Goal: Task Accomplishment & Management: Manage account settings

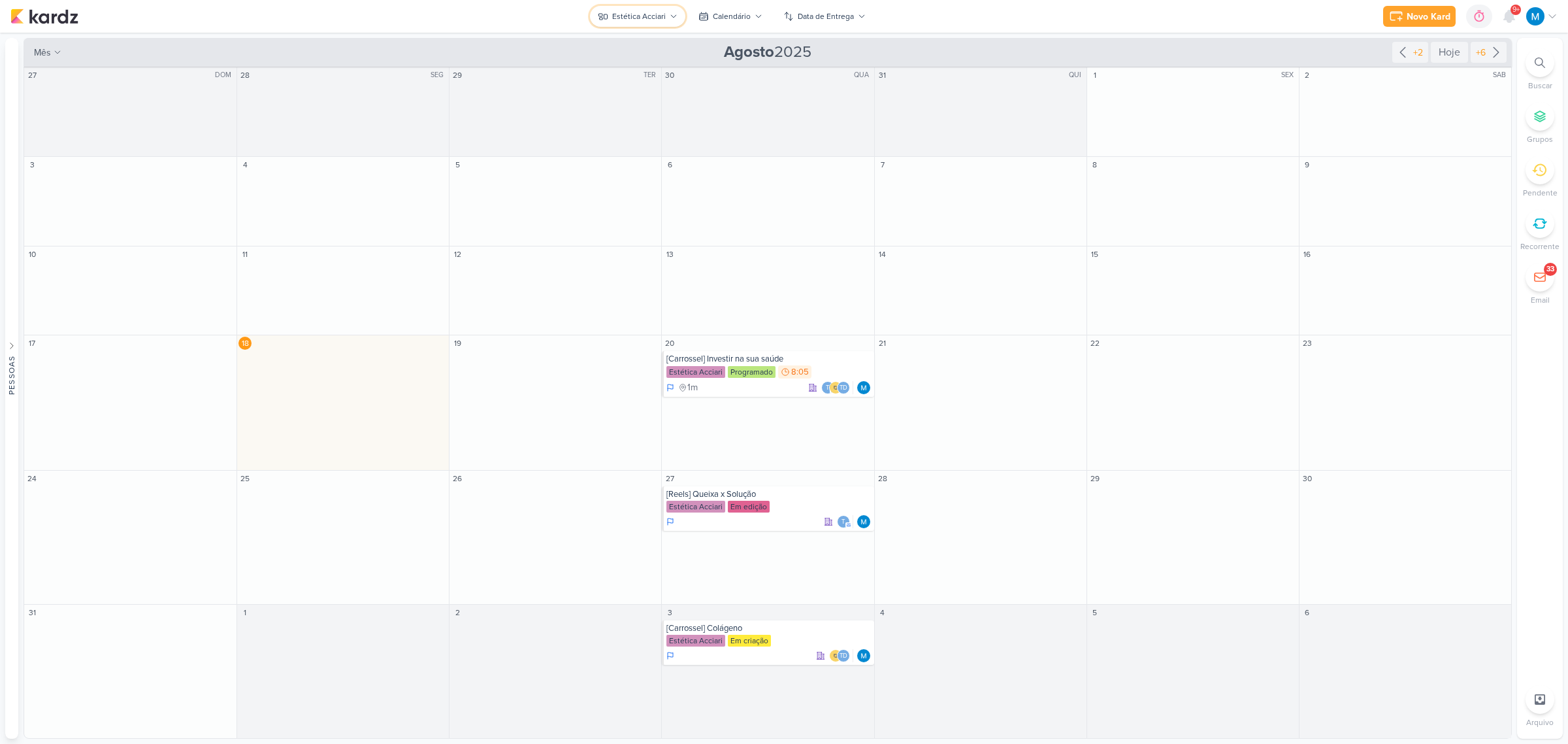
click at [671, 14] on icon at bounding box center [673, 16] width 8 height 8
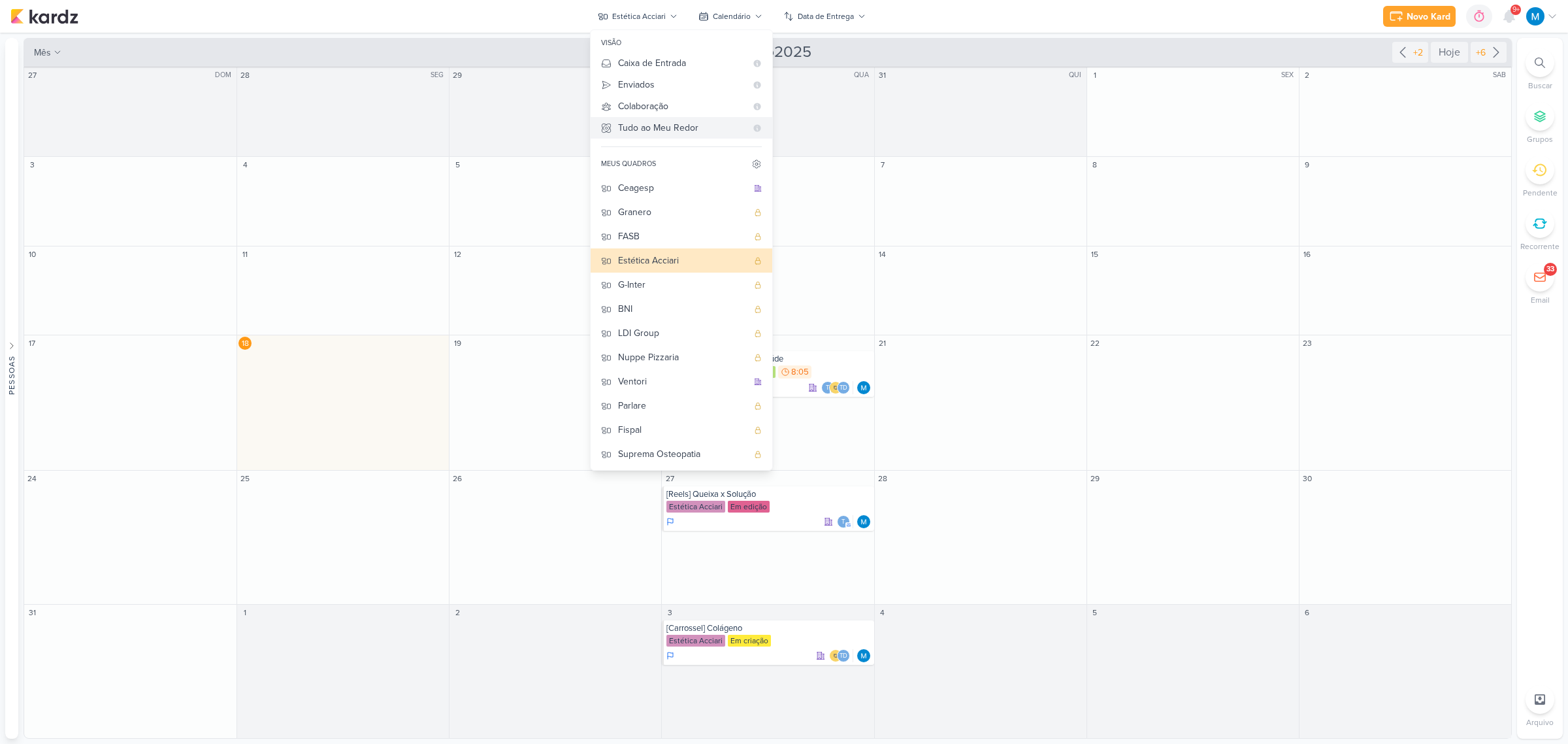
click at [670, 124] on div "Tudo ao Meu Redor" at bounding box center [682, 128] width 128 height 14
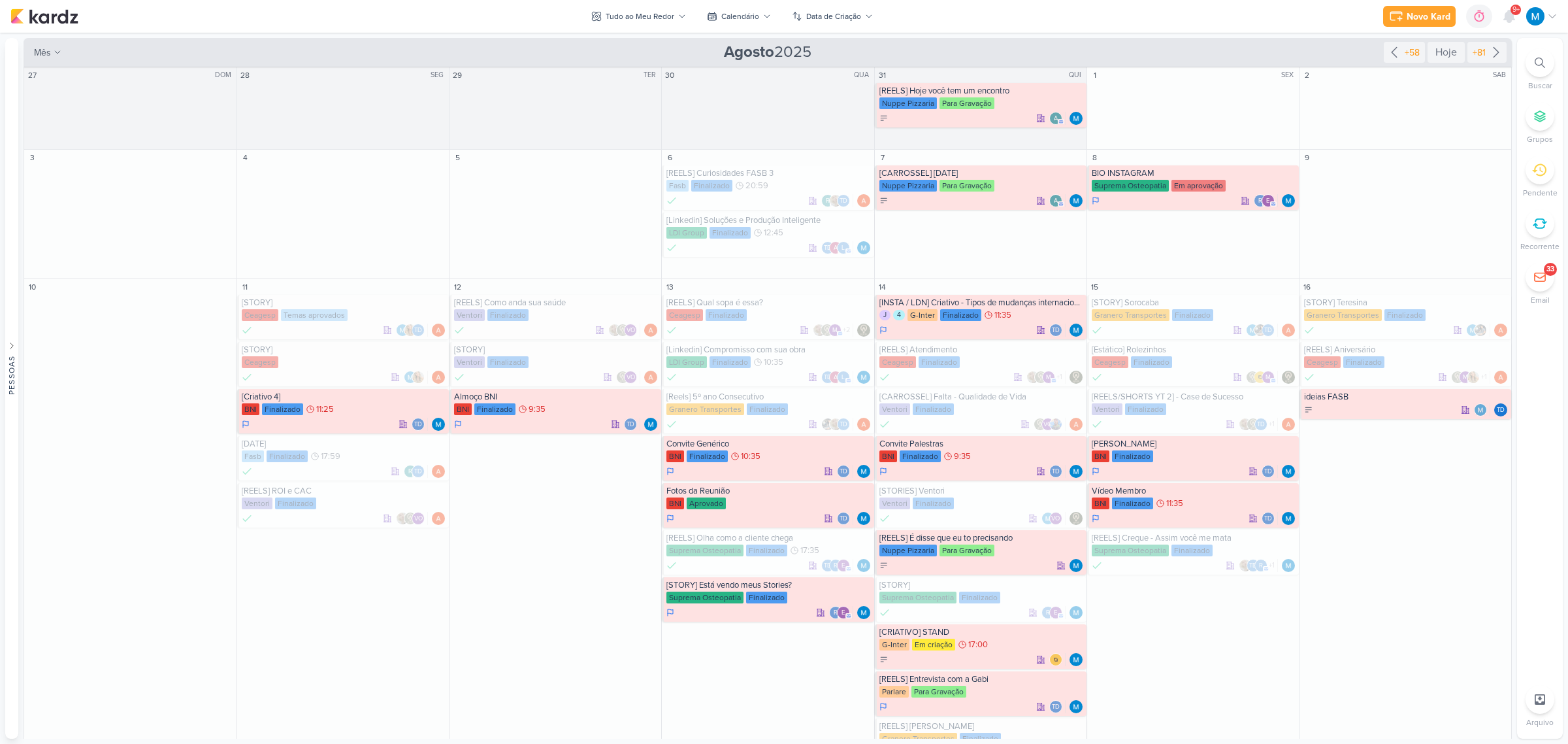
scroll to position [490, 0]
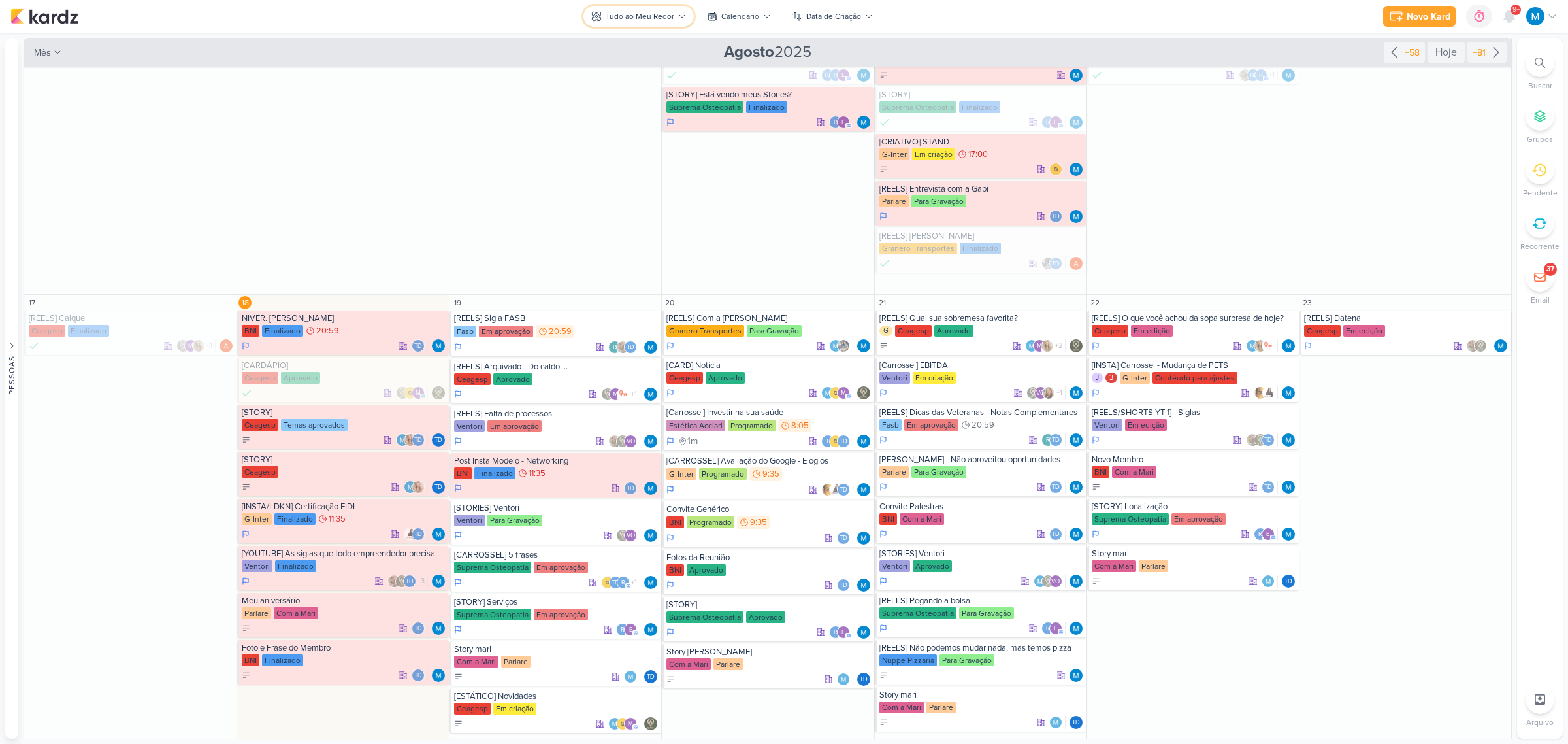
click at [679, 17] on icon at bounding box center [682, 16] width 8 height 8
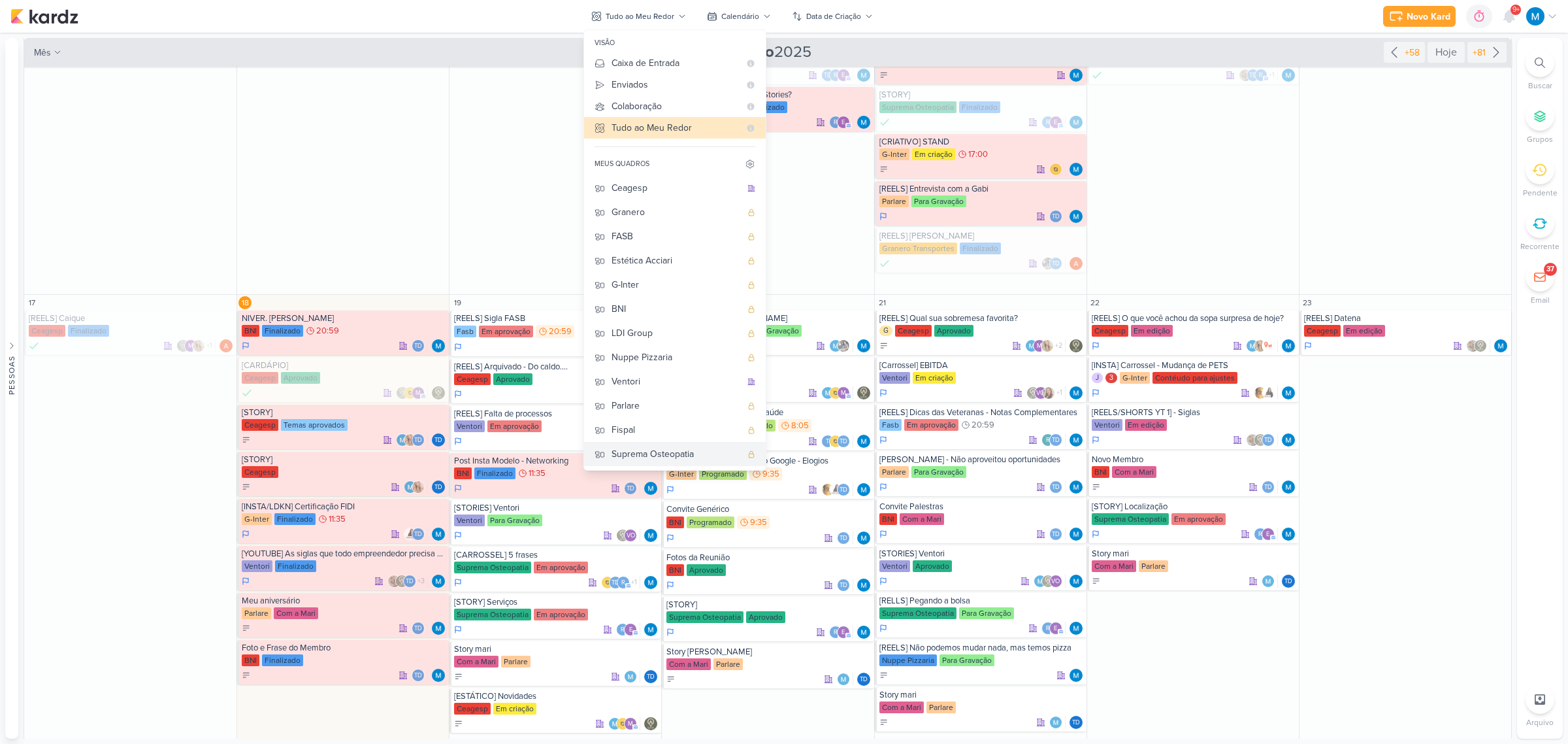
click at [681, 447] on div "Suprema Osteopatia" at bounding box center [676, 454] width 129 height 14
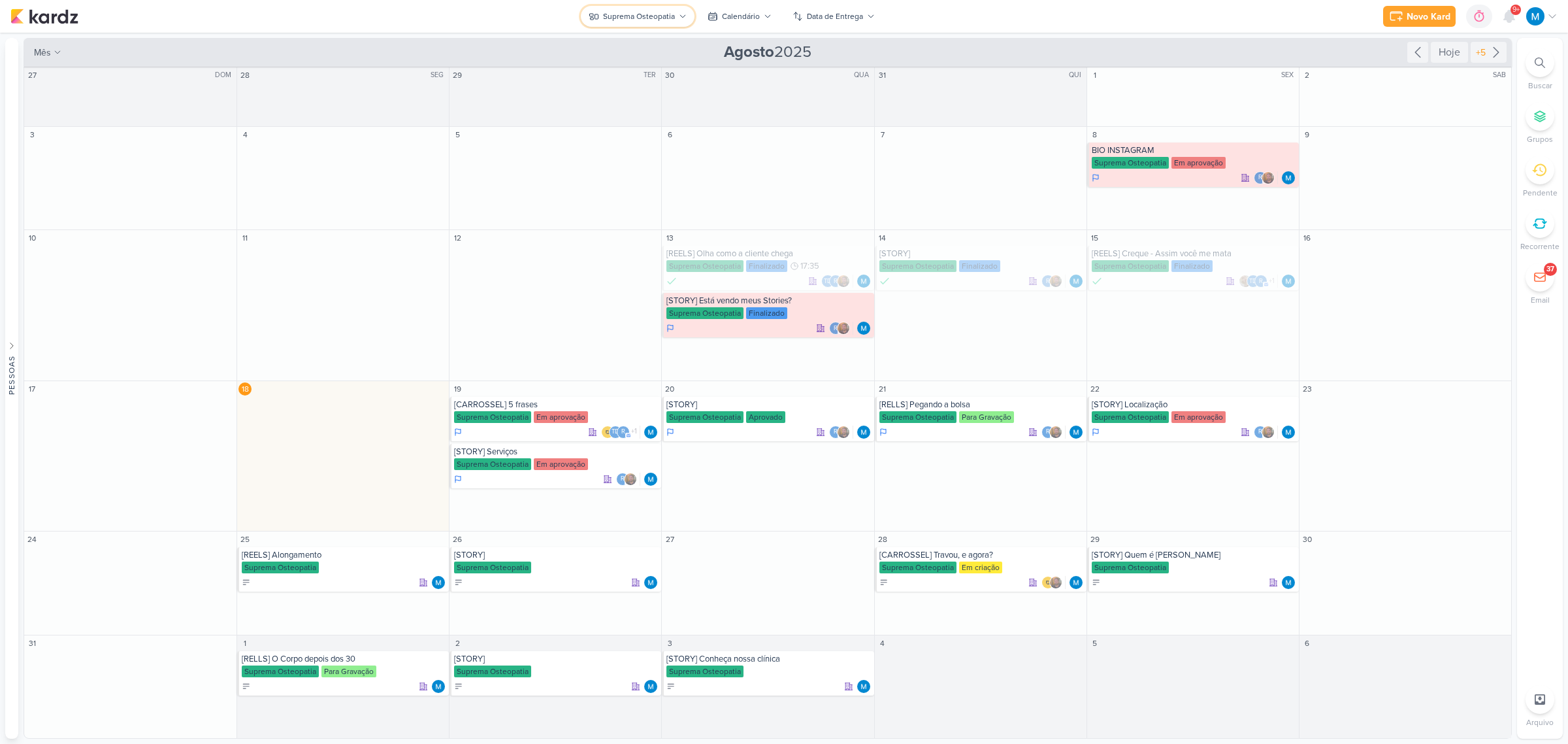
scroll to position [0, 0]
click at [661, 21] on div "Suprema Osteopatia" at bounding box center [639, 16] width 72 height 11
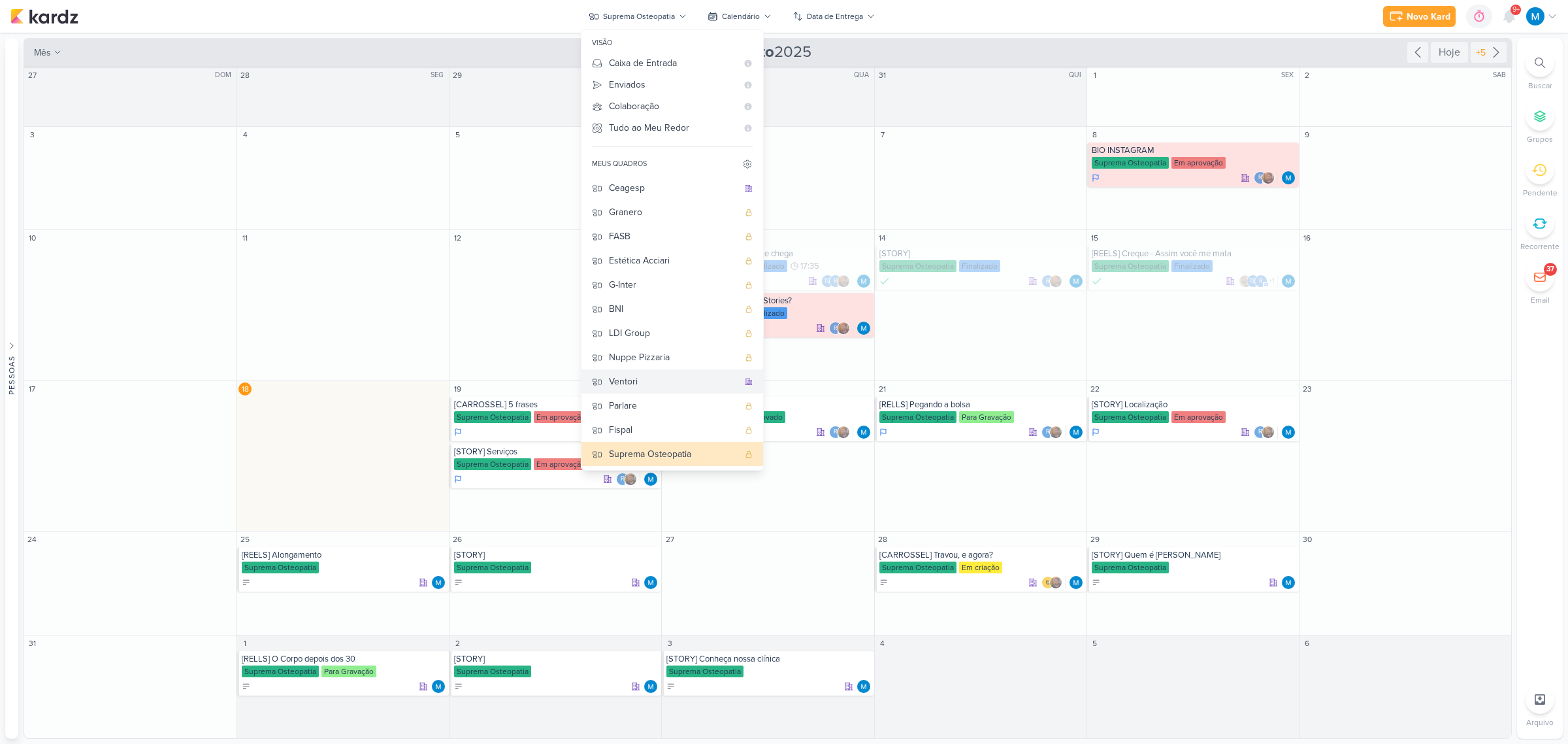
click at [630, 386] on div "Ventori" at bounding box center [674, 381] width 129 height 14
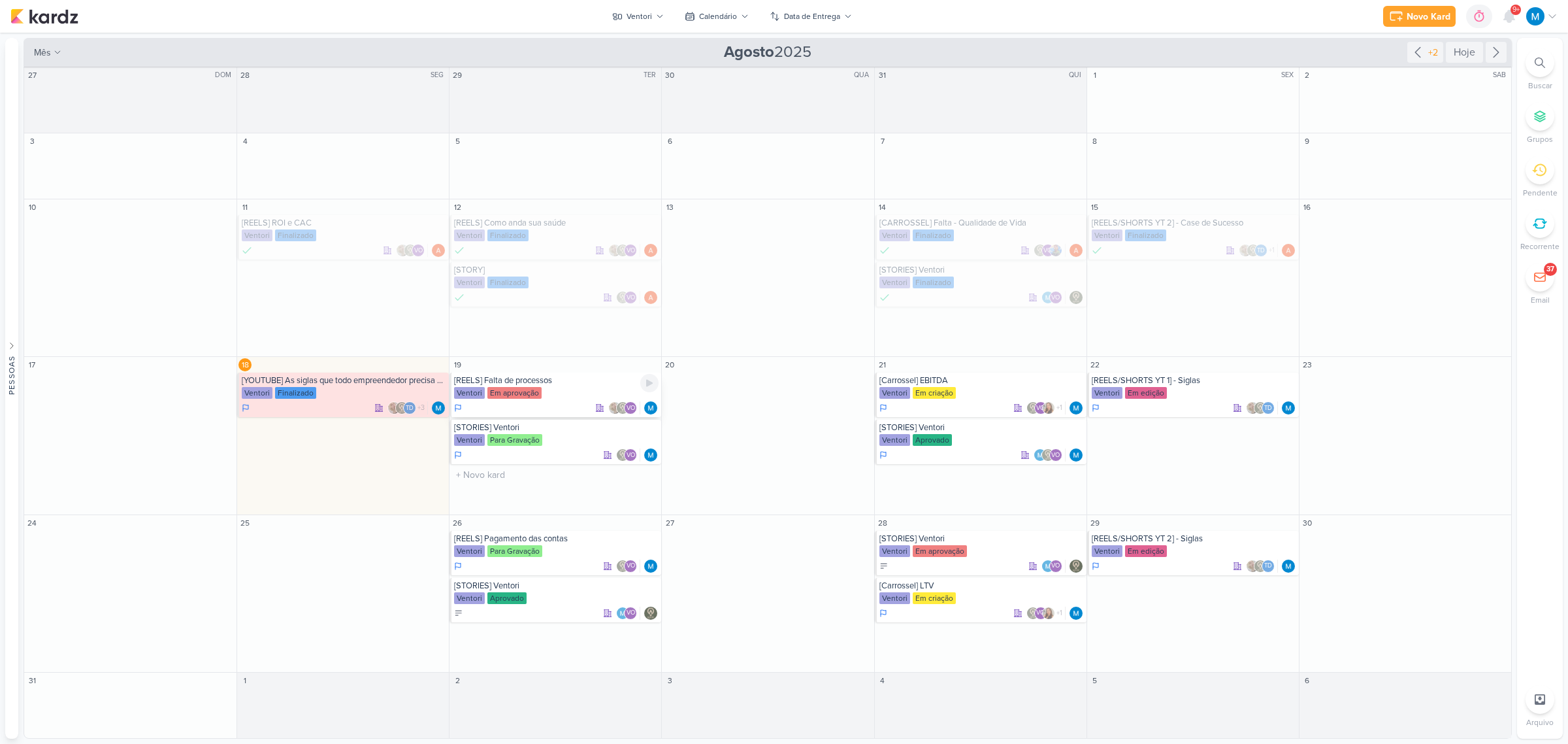
click at [559, 381] on div "[REELS] Falta de processos" at bounding box center [556, 380] width 205 height 10
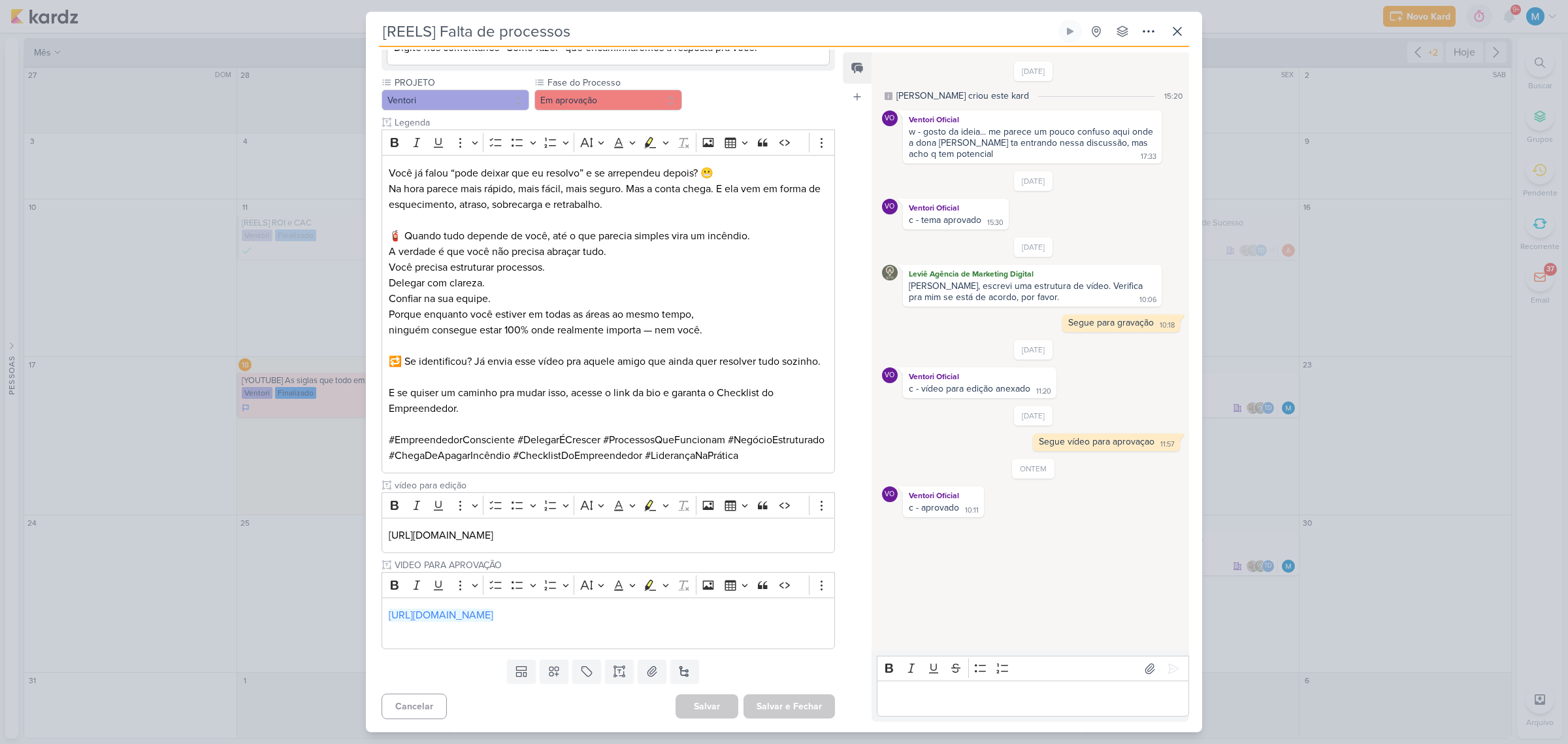
scroll to position [703, 0]
click at [626, 89] on button "Em aprovação" at bounding box center [607, 100] width 148 height 21
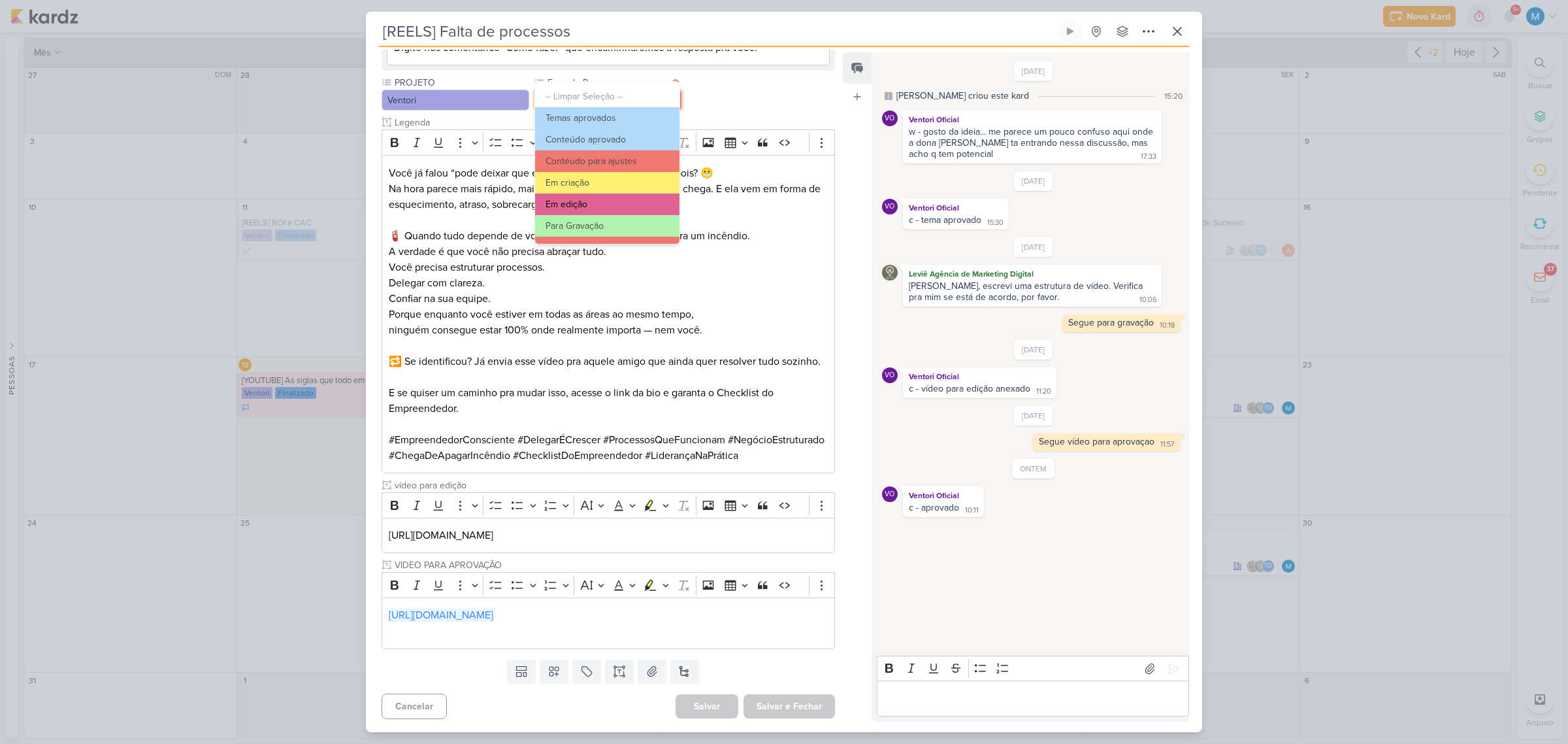
scroll to position [126, 0]
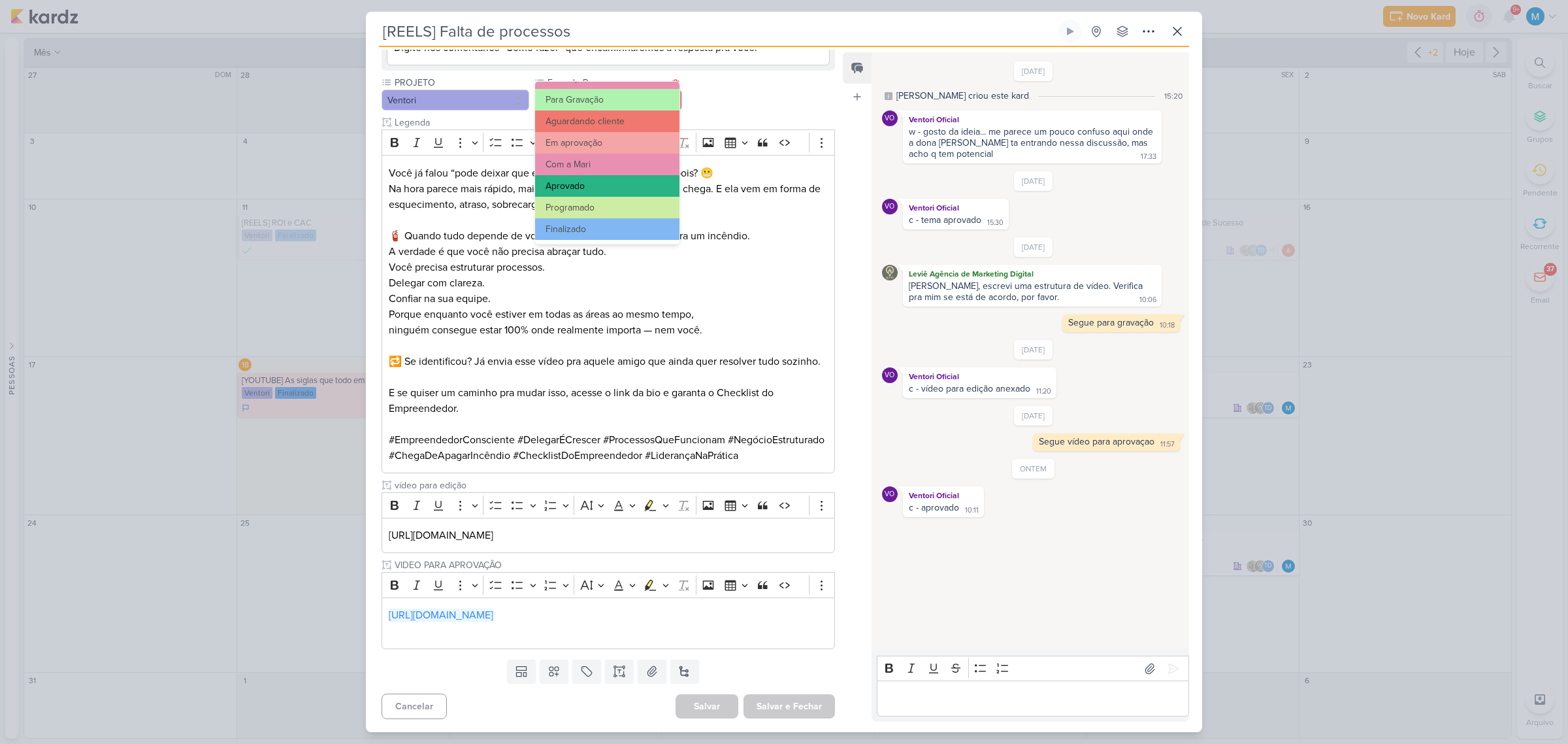
click at [575, 184] on button "Aprovado" at bounding box center [607, 185] width 144 height 22
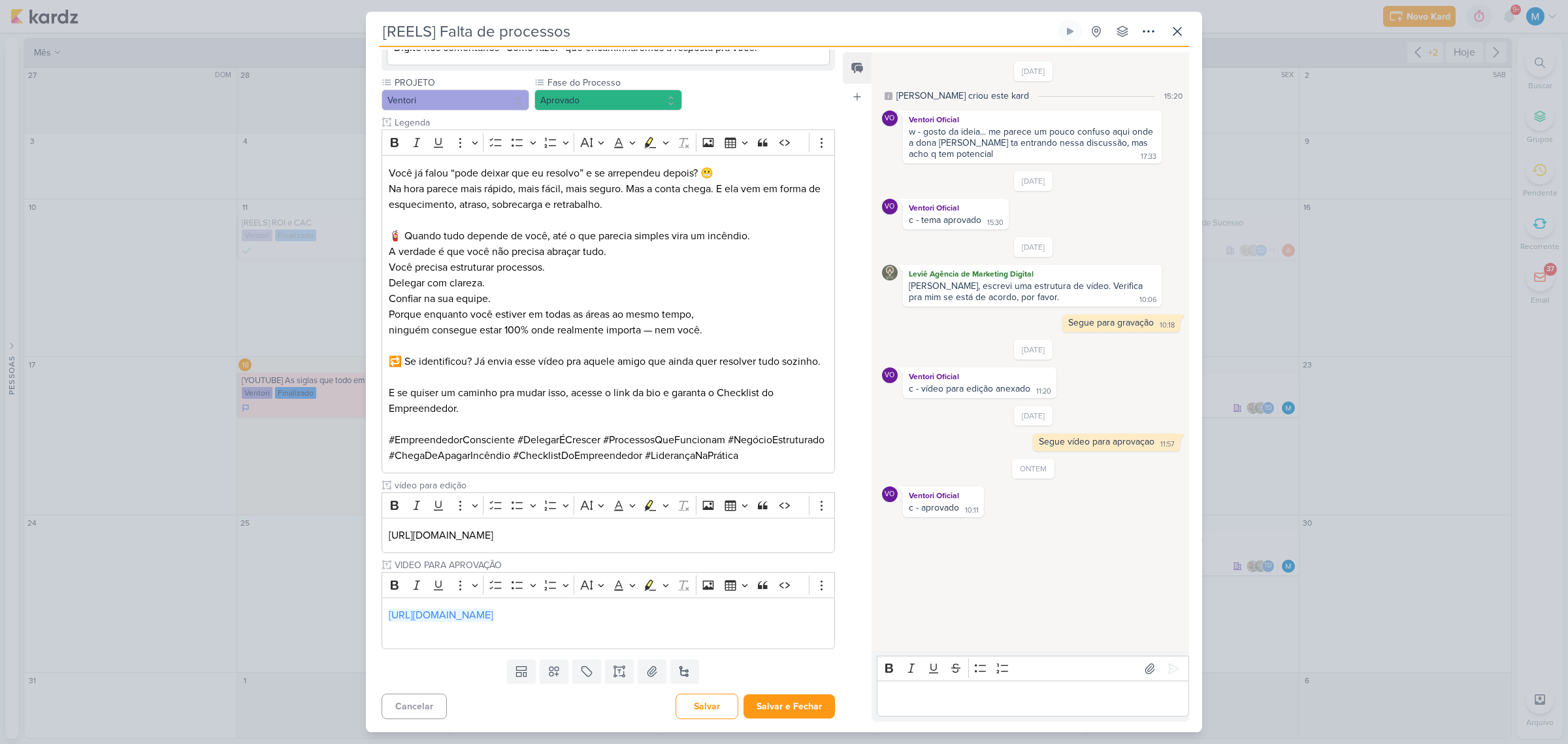
scroll to position [703, 0]
click at [791, 488] on button "Salvar e Fechar" at bounding box center [789, 706] width 92 height 24
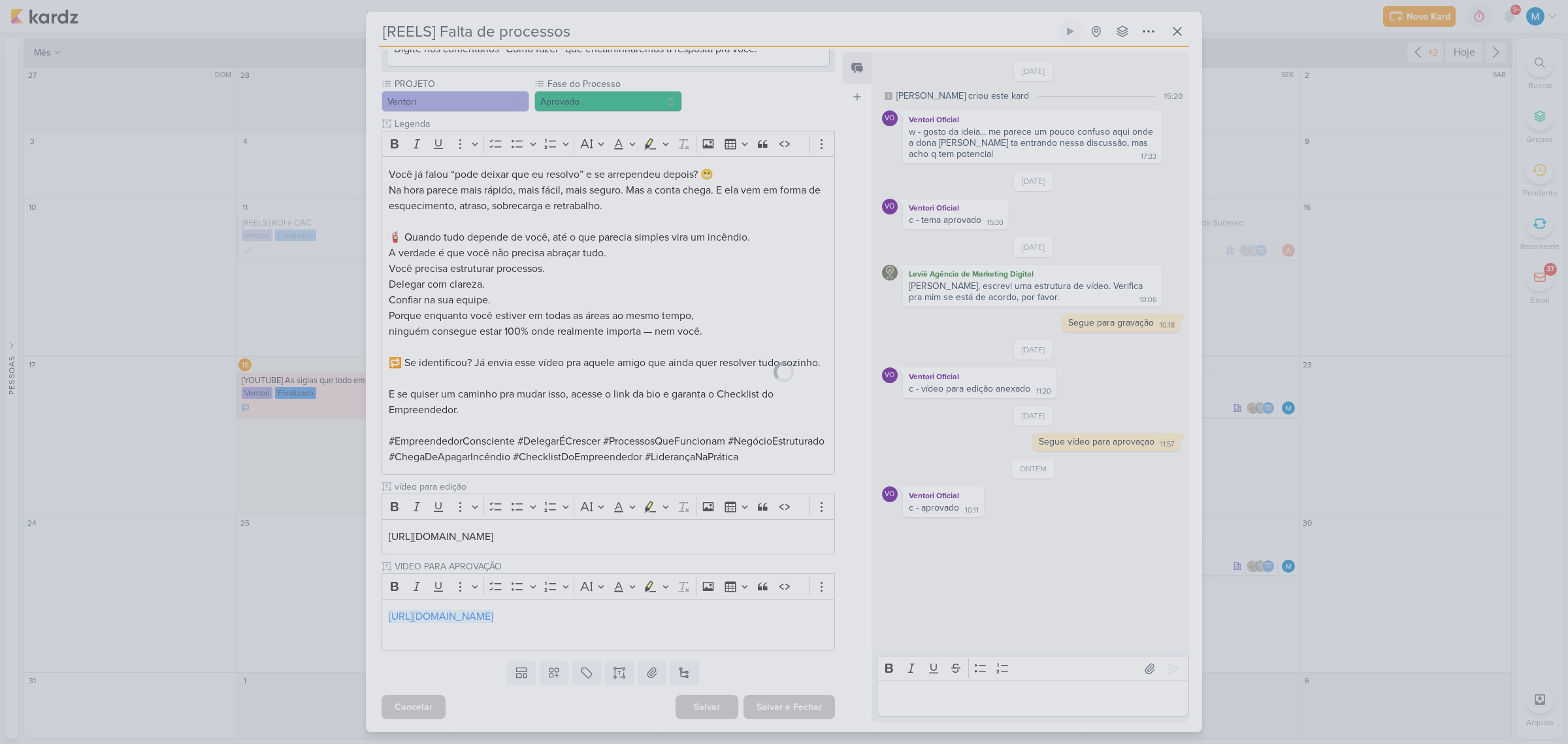
scroll to position [701, 0]
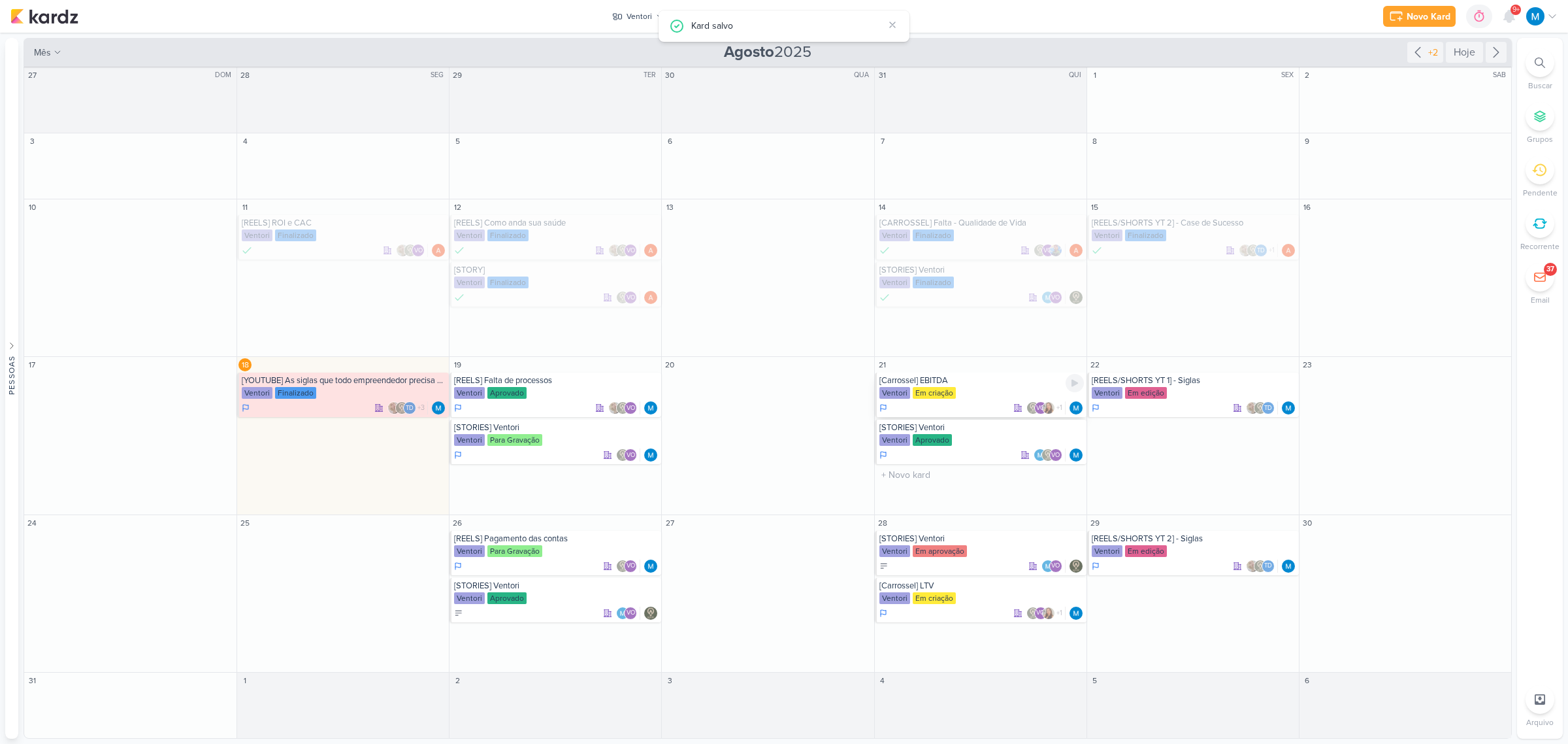
click at [958, 386] on div "[Carrossel] EBITDA" at bounding box center [982, 380] width 205 height 10
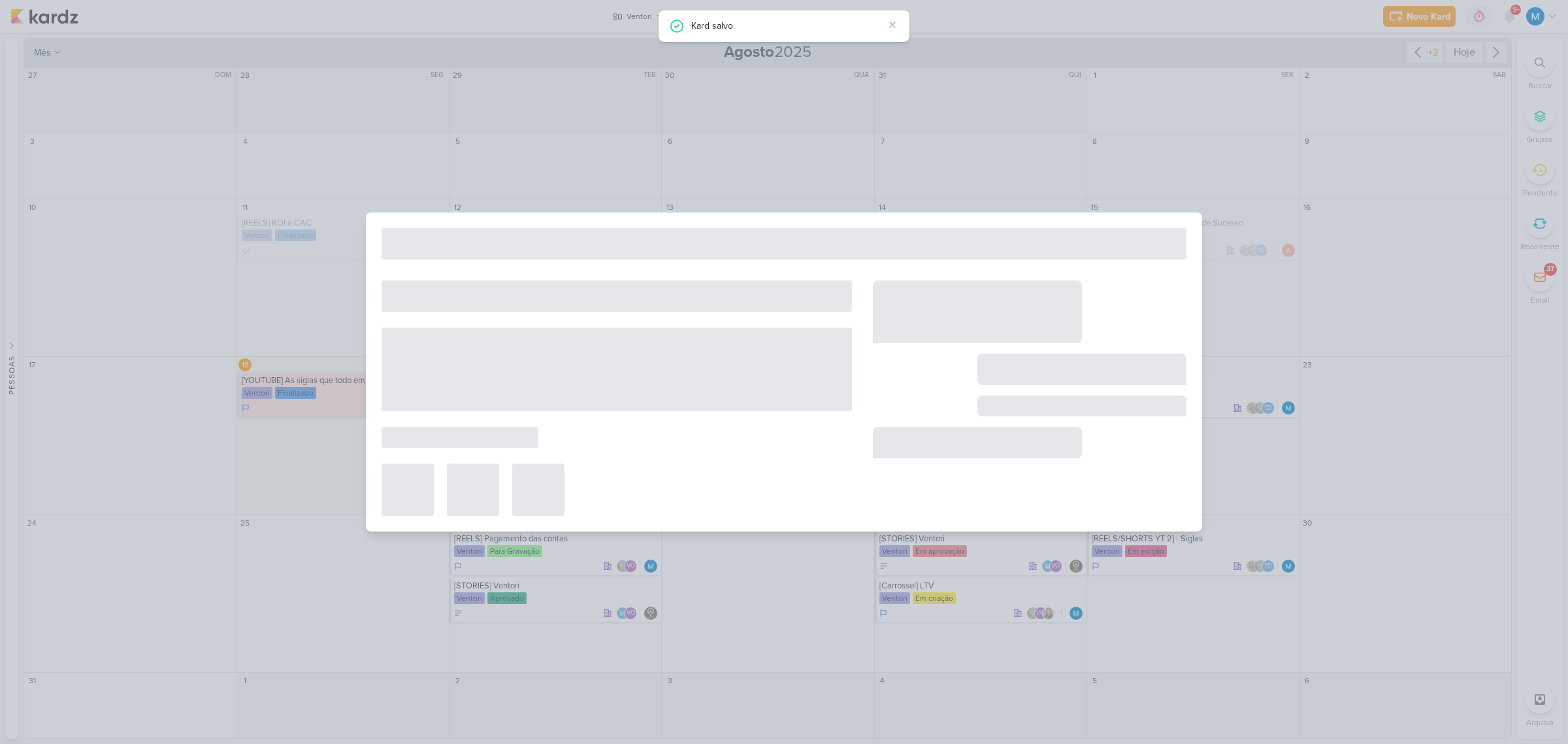
type input "[Carrossel] EBITDA"
type input "21 de agosto de 2025 às 23:59"
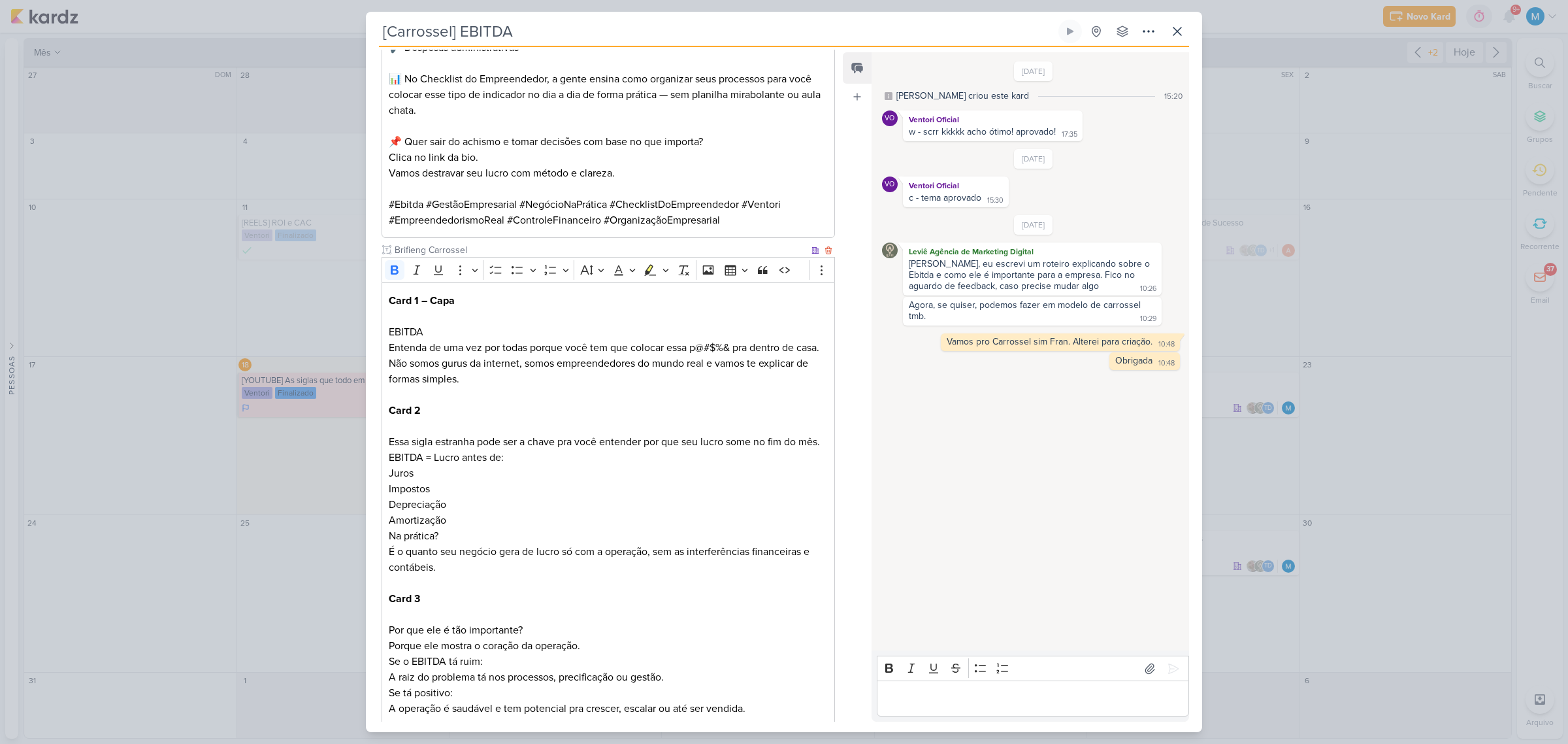
scroll to position [896, 0]
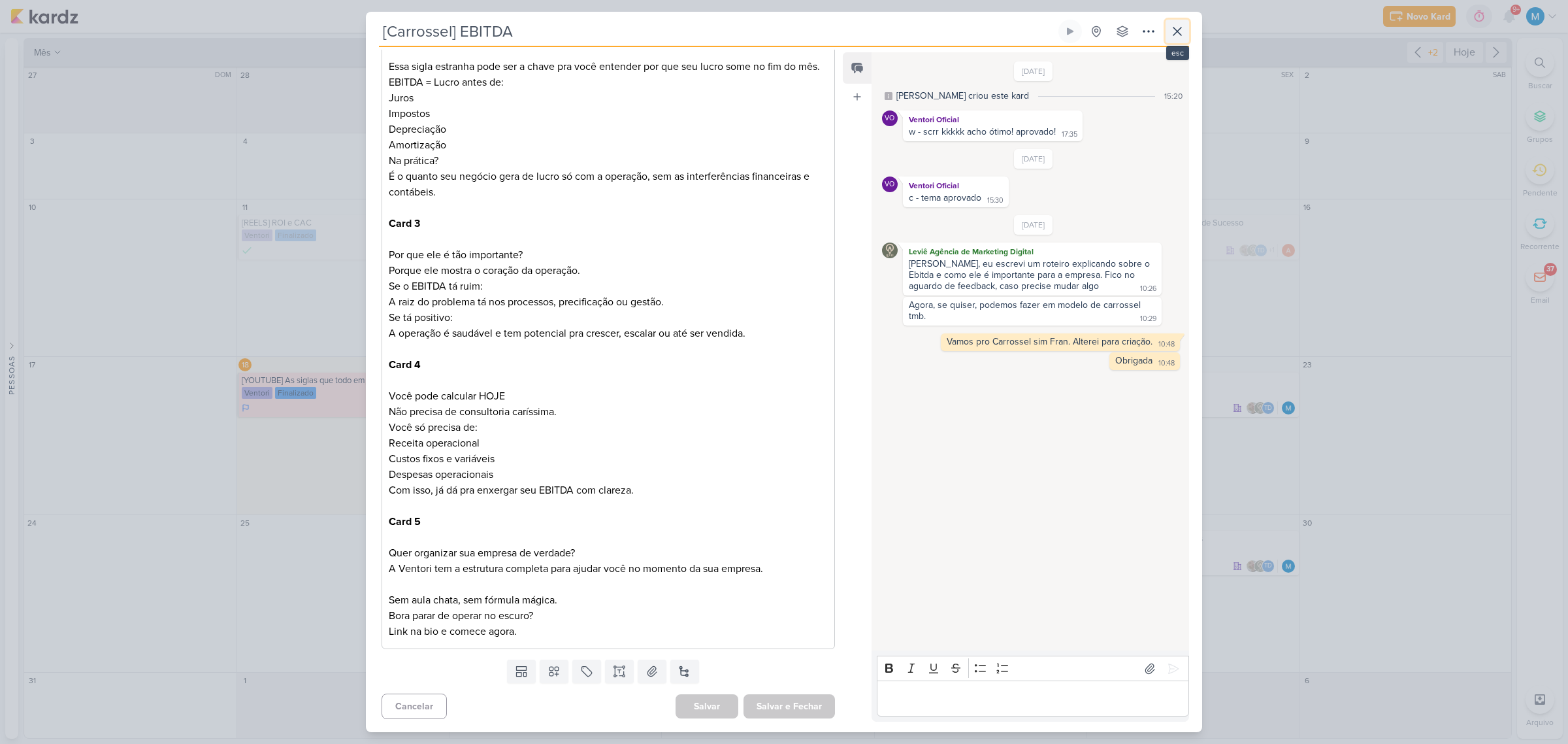
click at [1114, 27] on icon at bounding box center [1177, 31] width 16 height 16
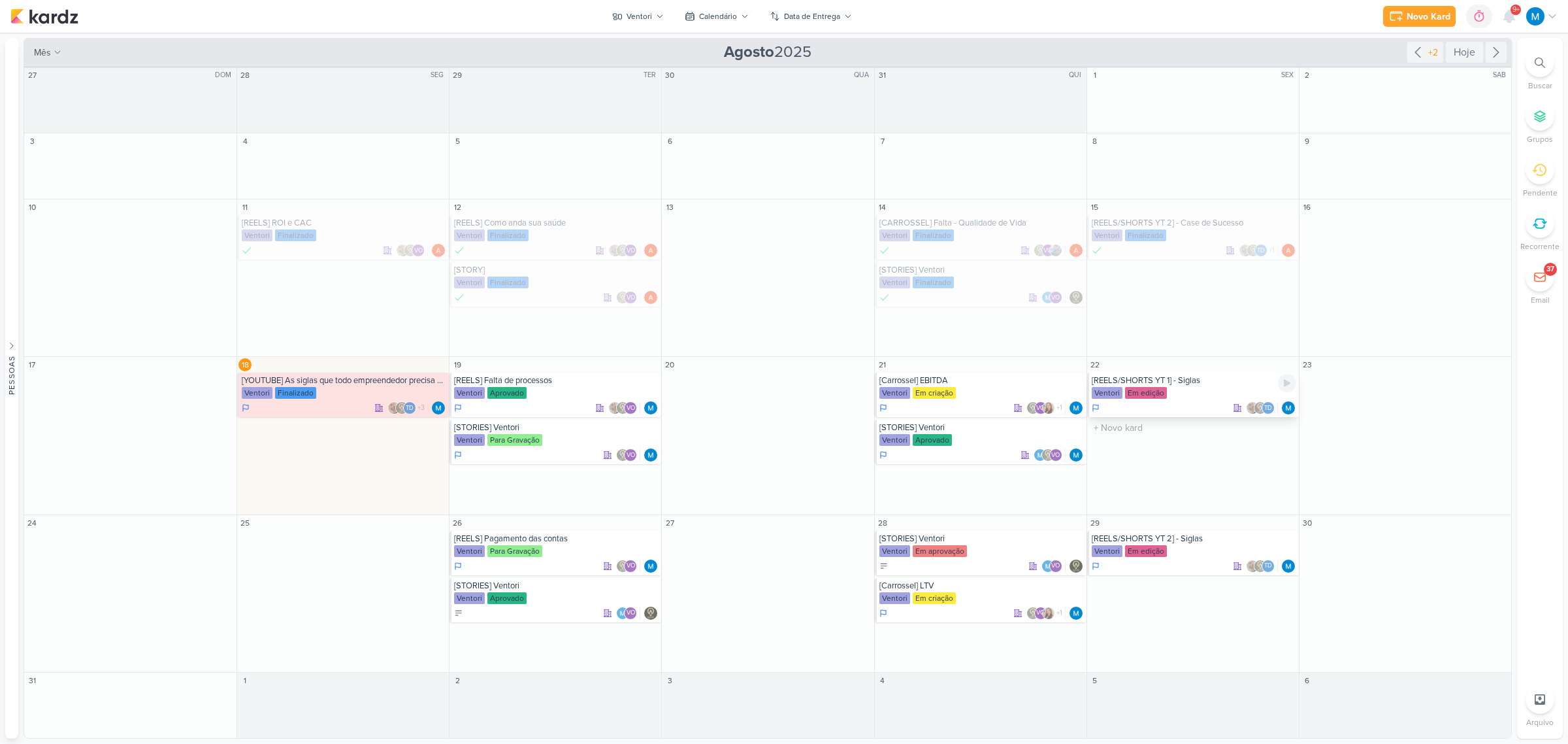
click at [1114, 391] on div "Ventori Em edição" at bounding box center [1194, 393] width 205 height 13
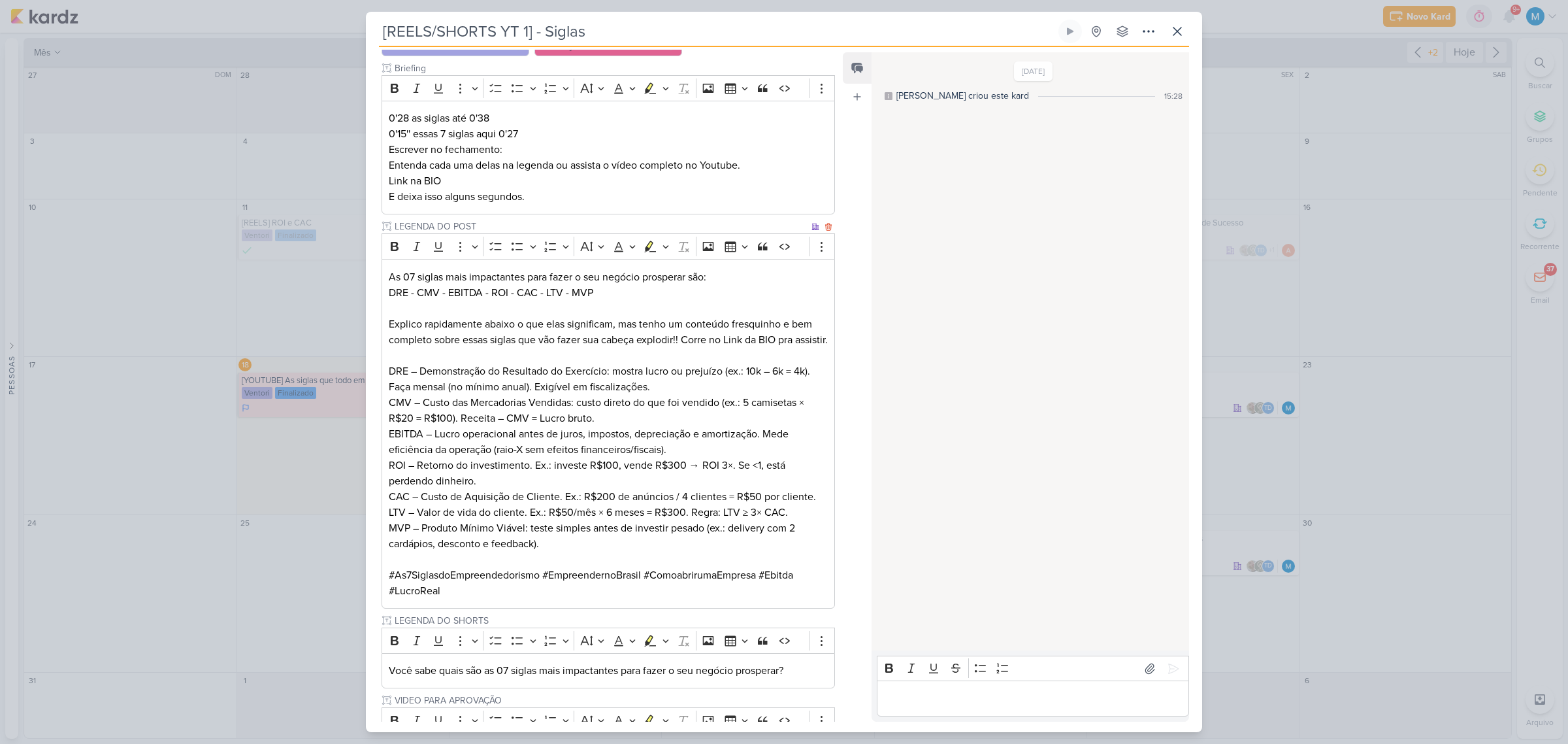
scroll to position [0, 0]
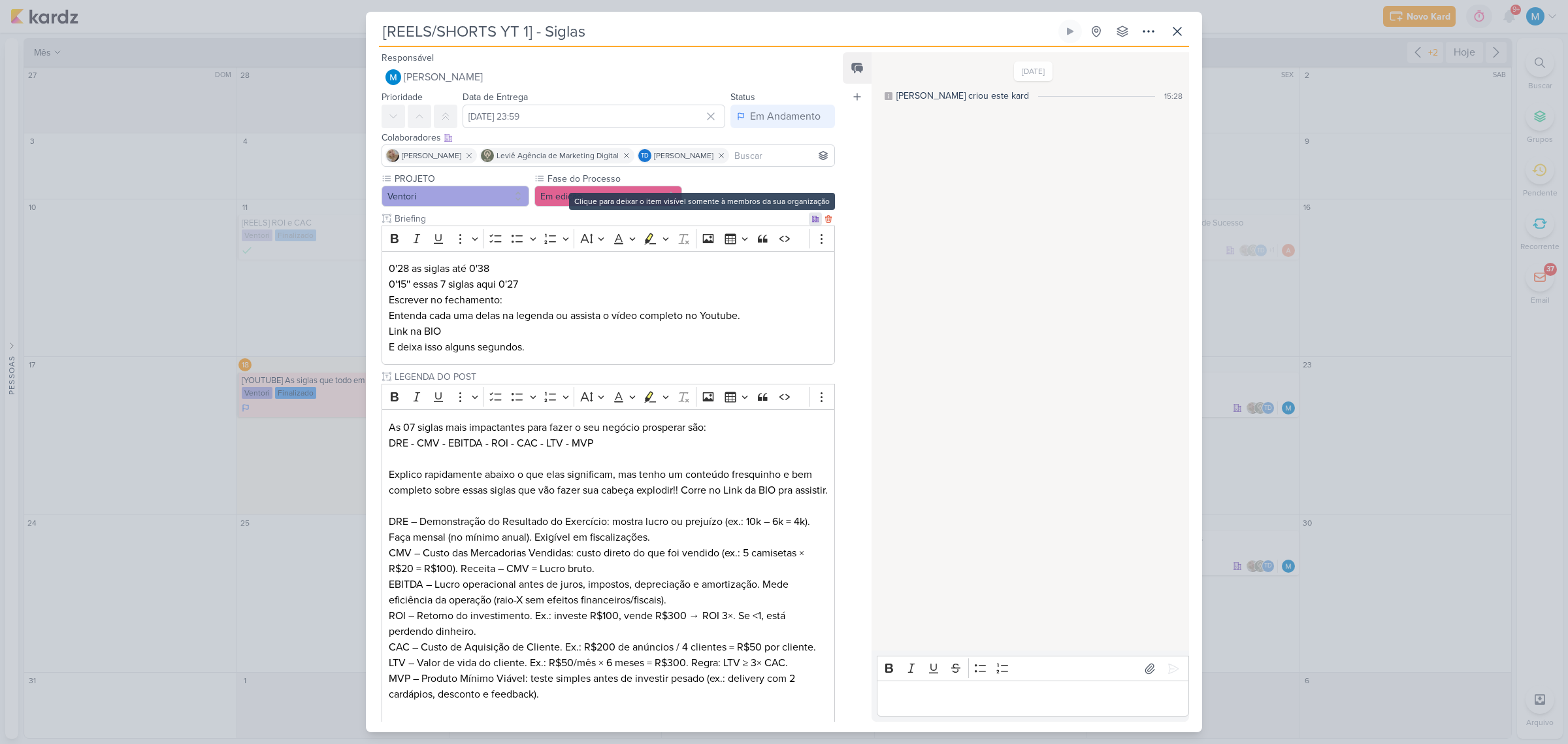
click at [808, 216] on div at bounding box center [815, 219] width 13 height 13
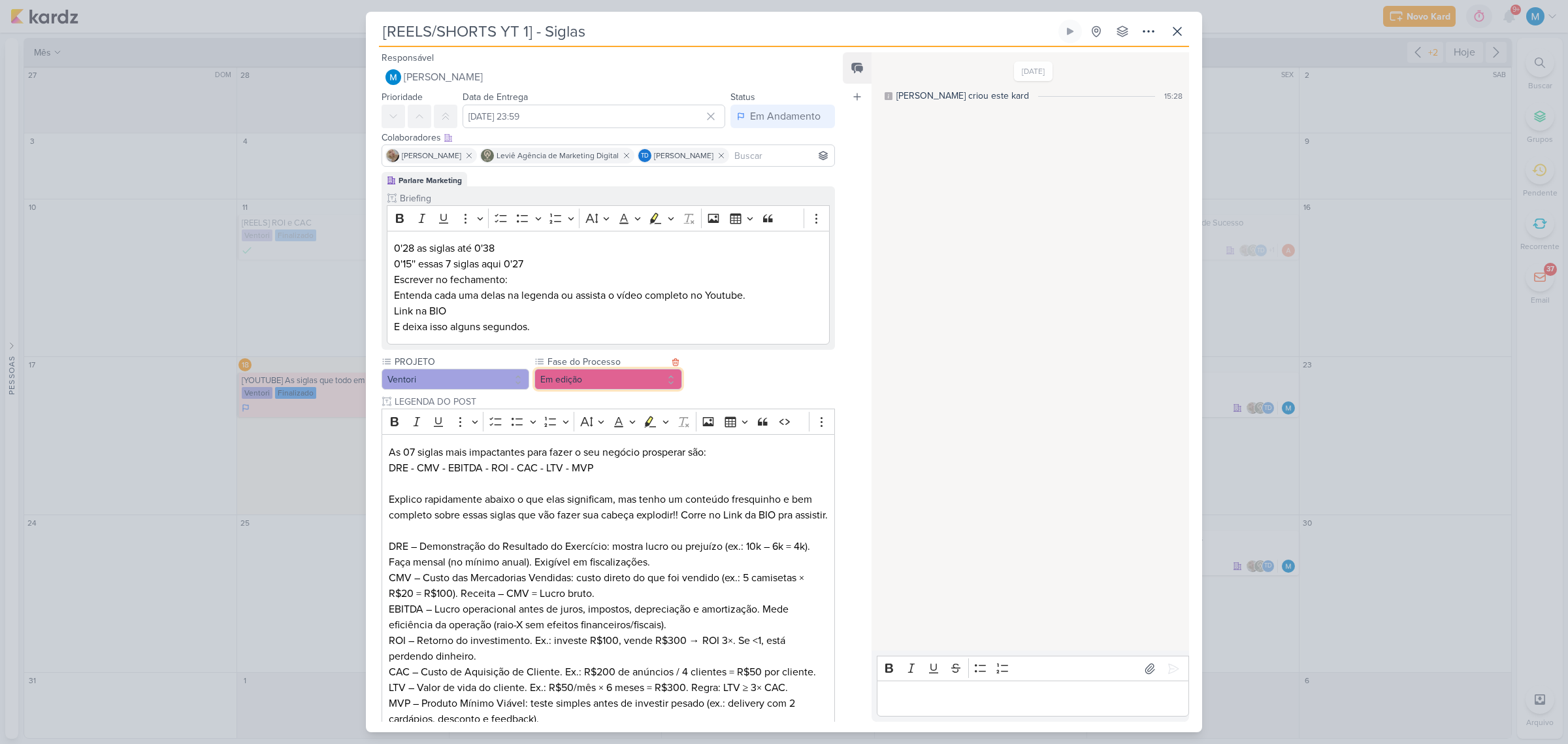
click at [613, 376] on button "Em edição" at bounding box center [607, 379] width 148 height 21
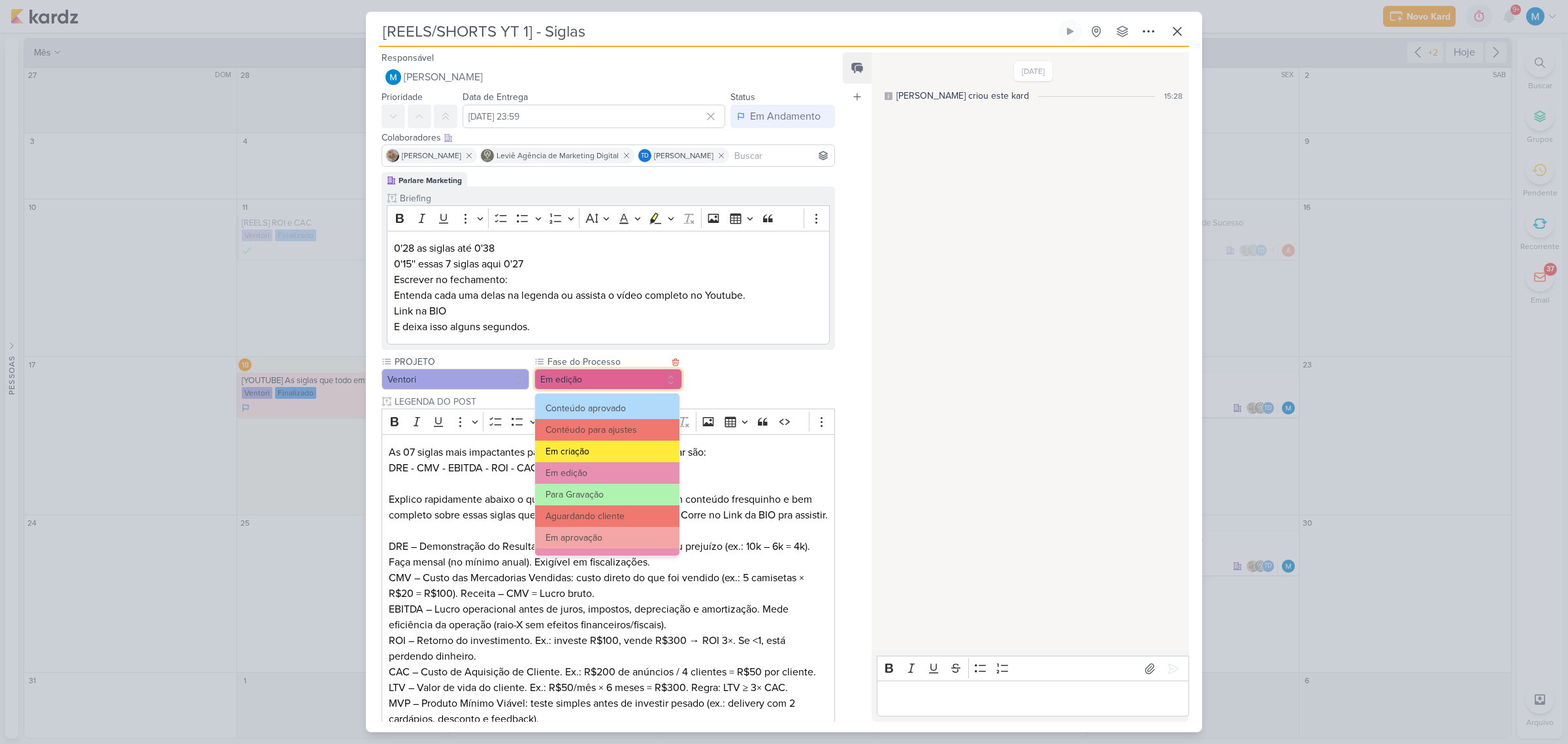
scroll to position [81, 0]
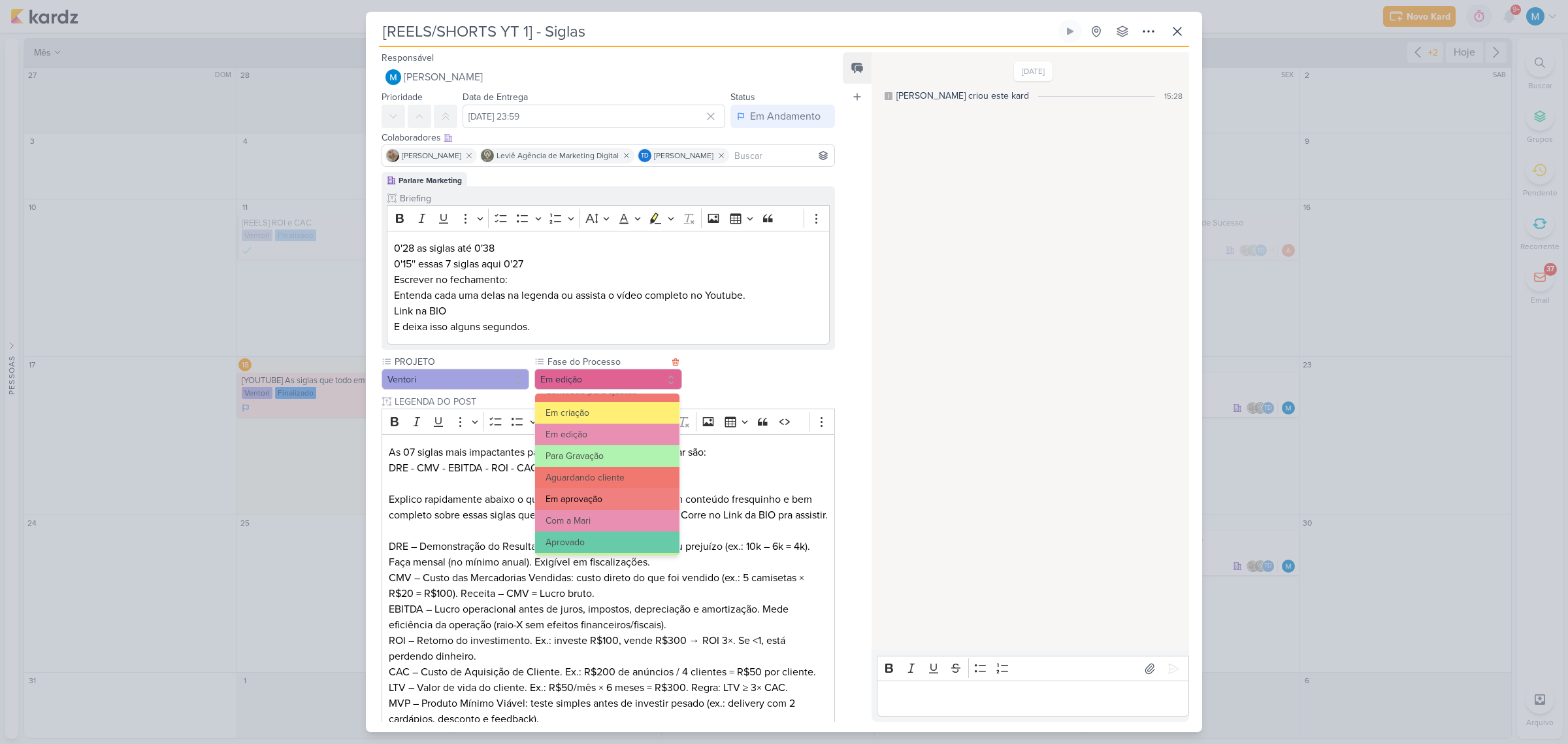
click at [612, 488] on button "Em aprovação" at bounding box center [607, 498] width 144 height 22
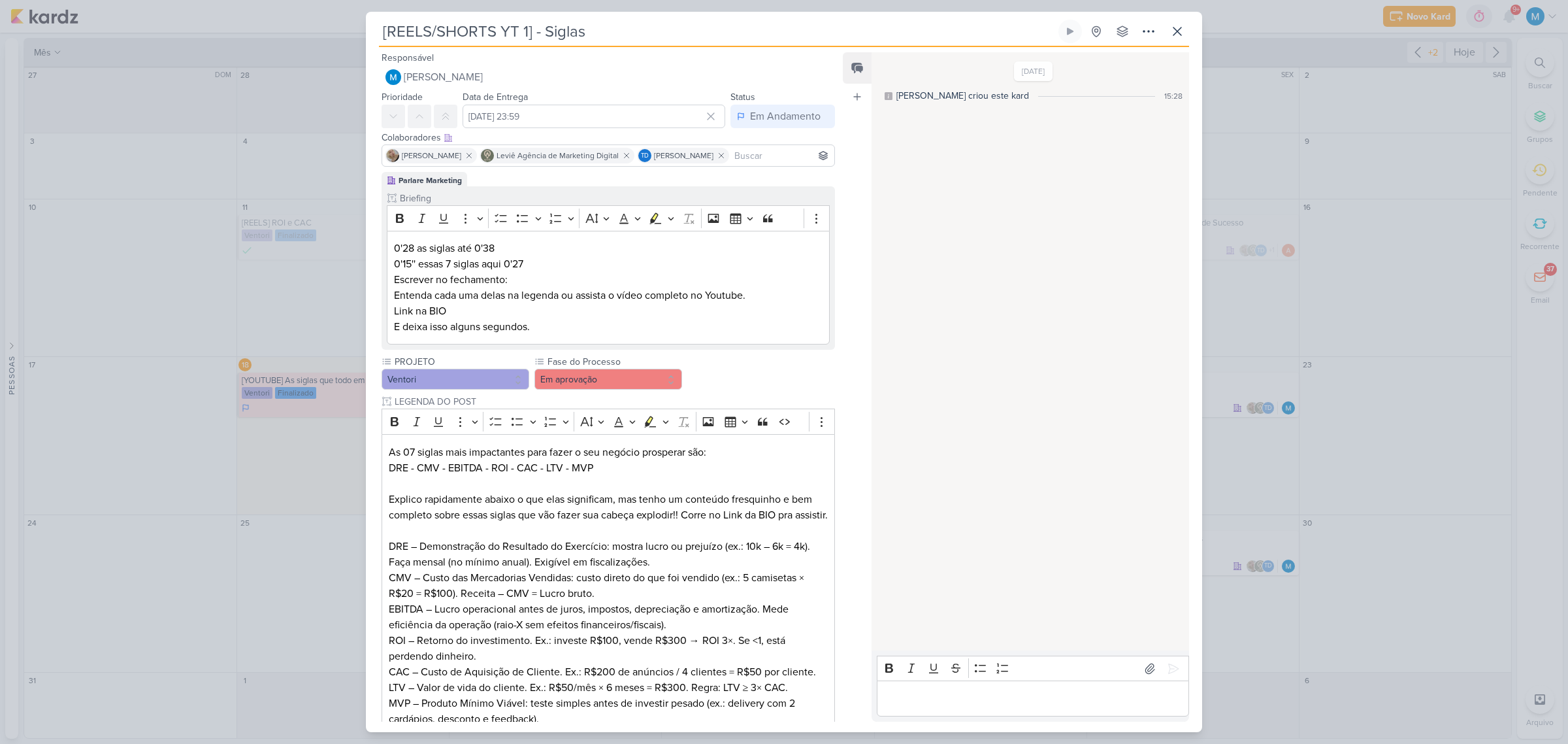
click at [750, 154] on input at bounding box center [781, 156] width 100 height 16
type input "adm"
click at [596, 184] on button "VO Ventori Oficial" at bounding box center [607, 180] width 452 height 24
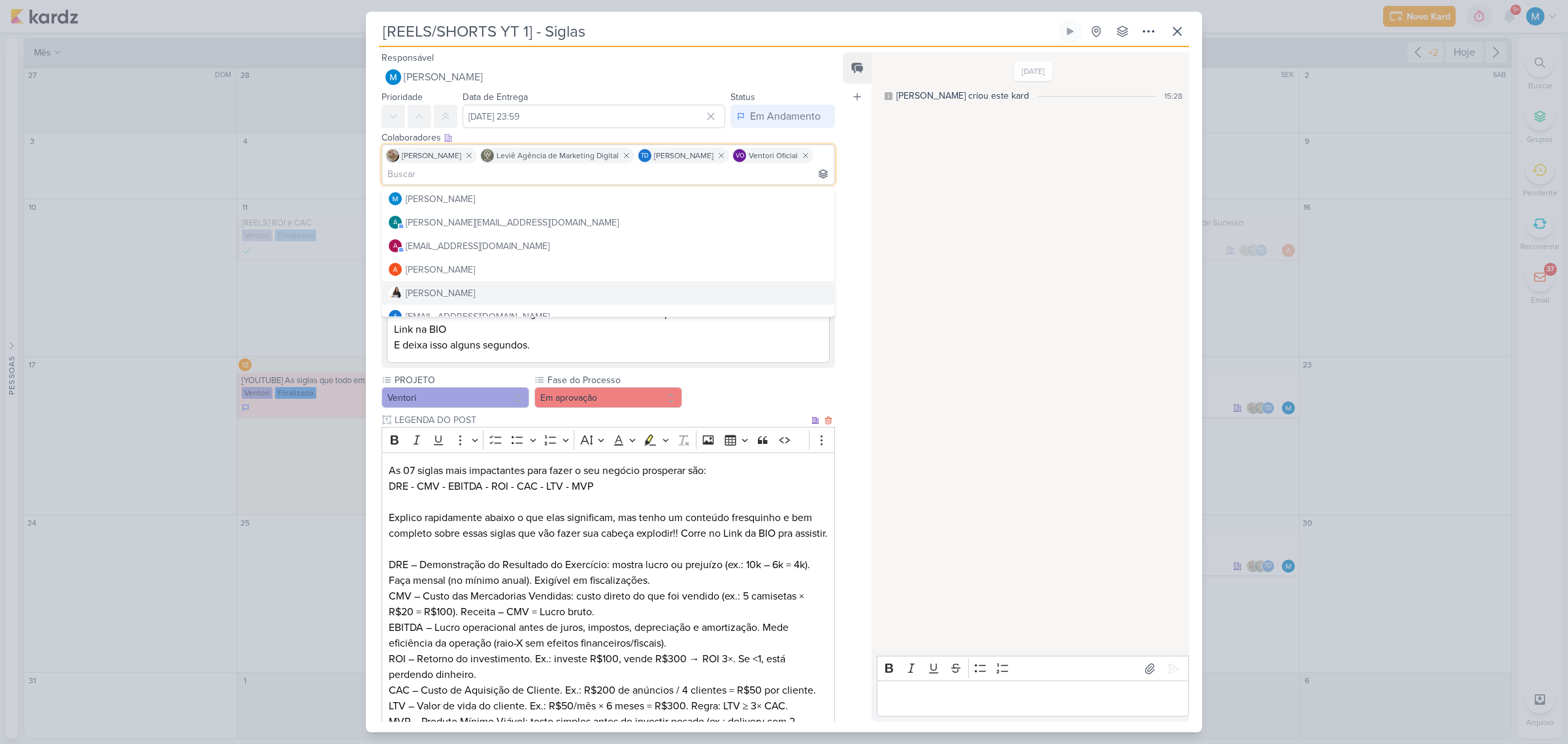
click at [781, 488] on p "Explico rapidamente abaixo o que elas significam, mas tenho um conteúdo fresqui…" at bounding box center [608, 525] width 439 height 31
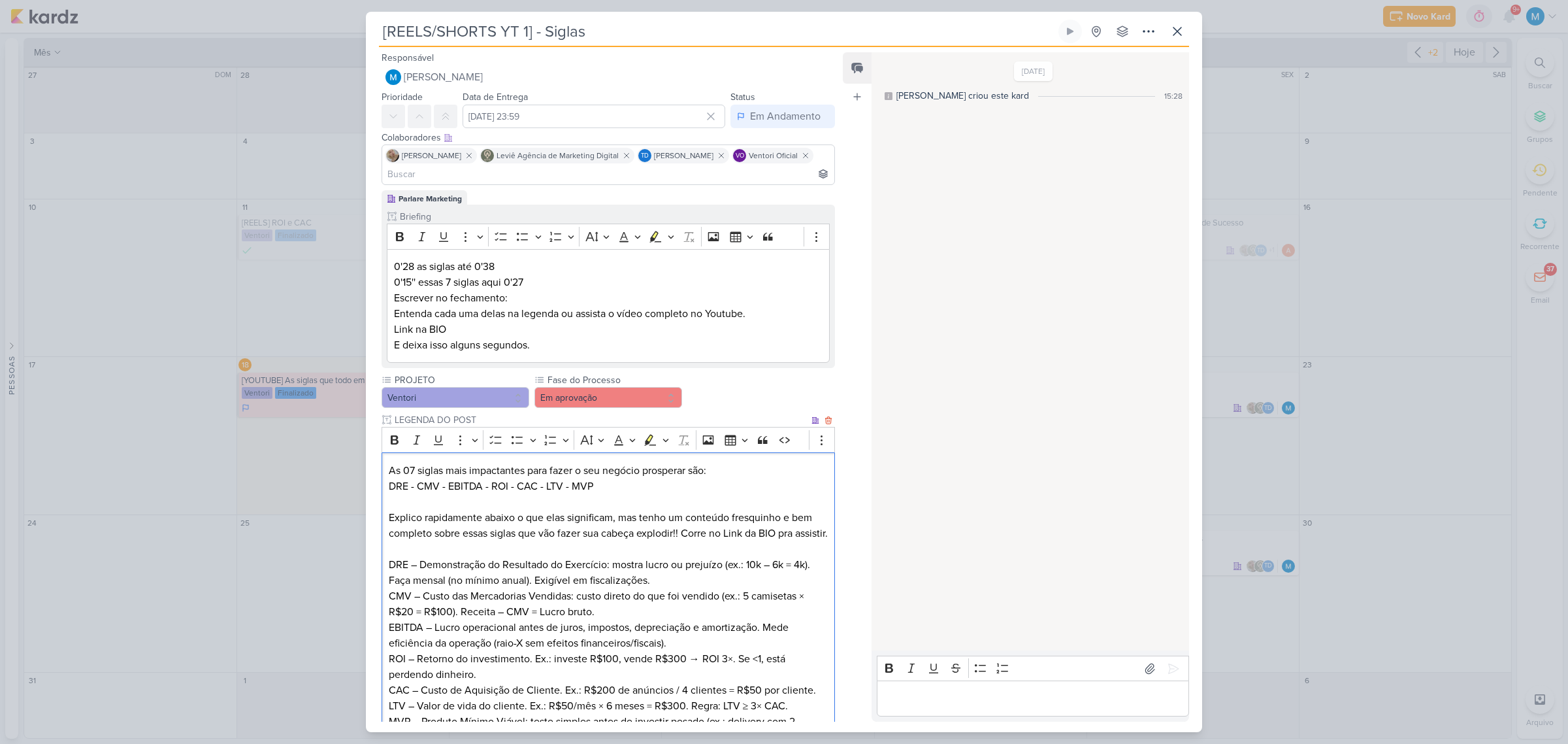
scroll to position [330, 0]
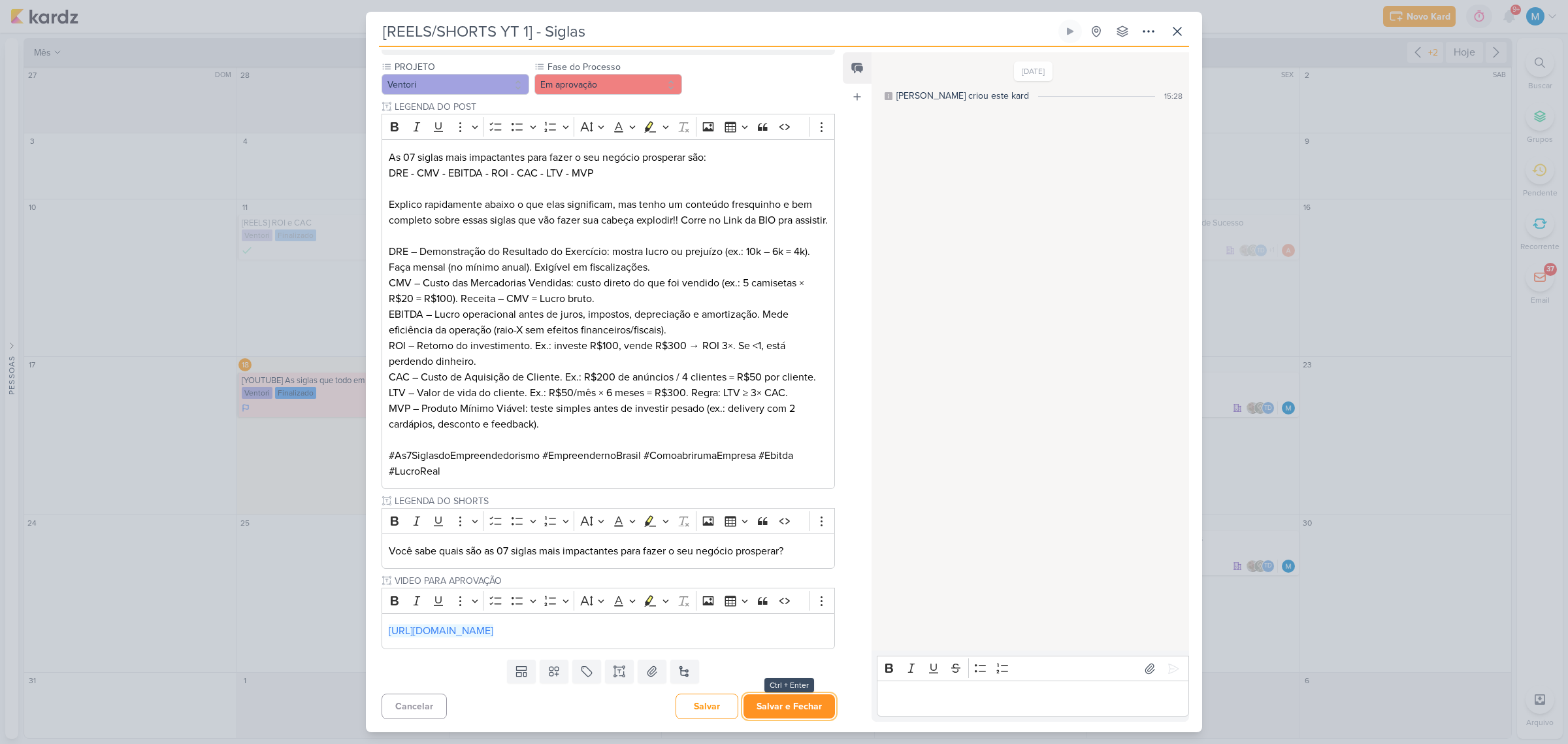
click at [811, 488] on button "Salvar e Fechar" at bounding box center [789, 706] width 92 height 24
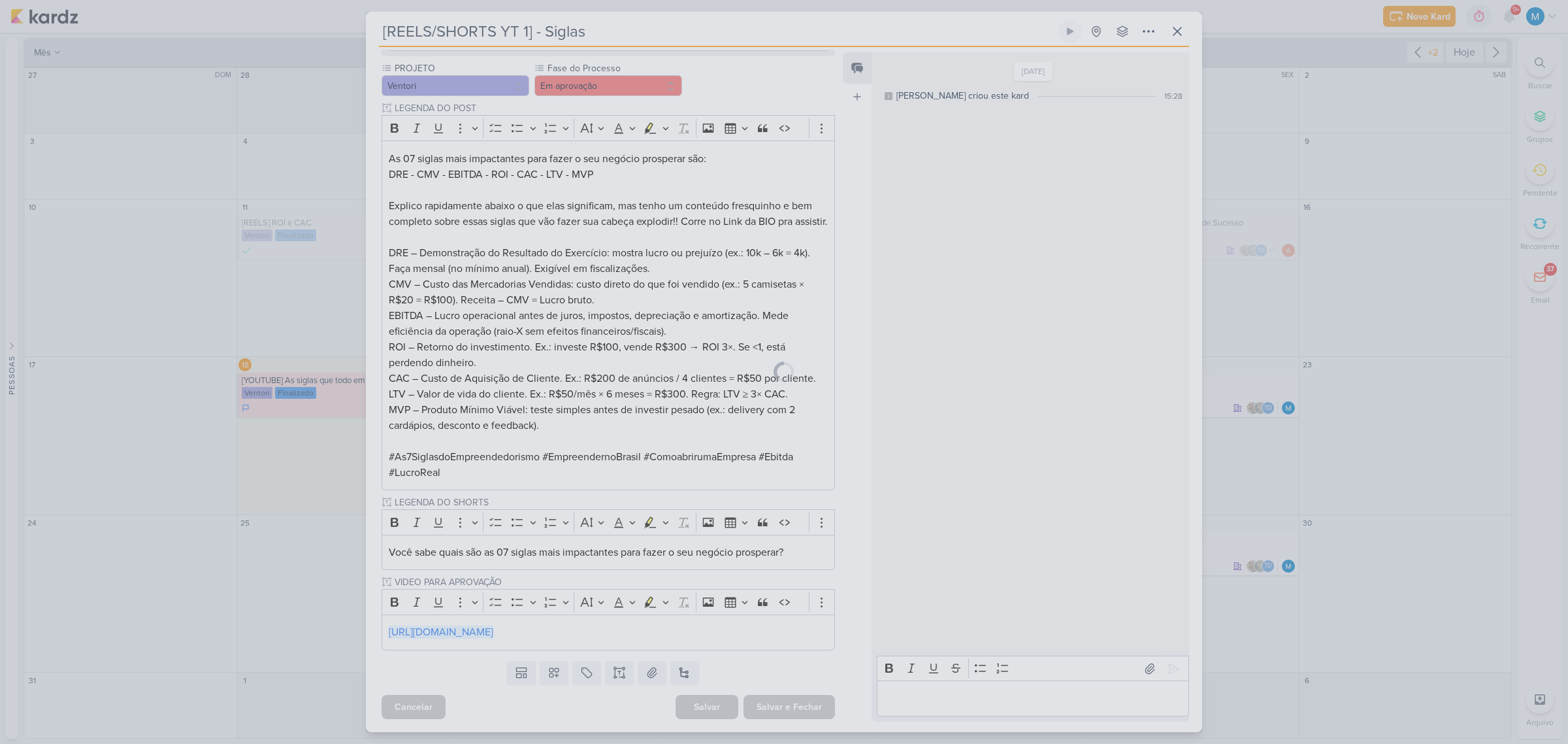
scroll to position [328, 0]
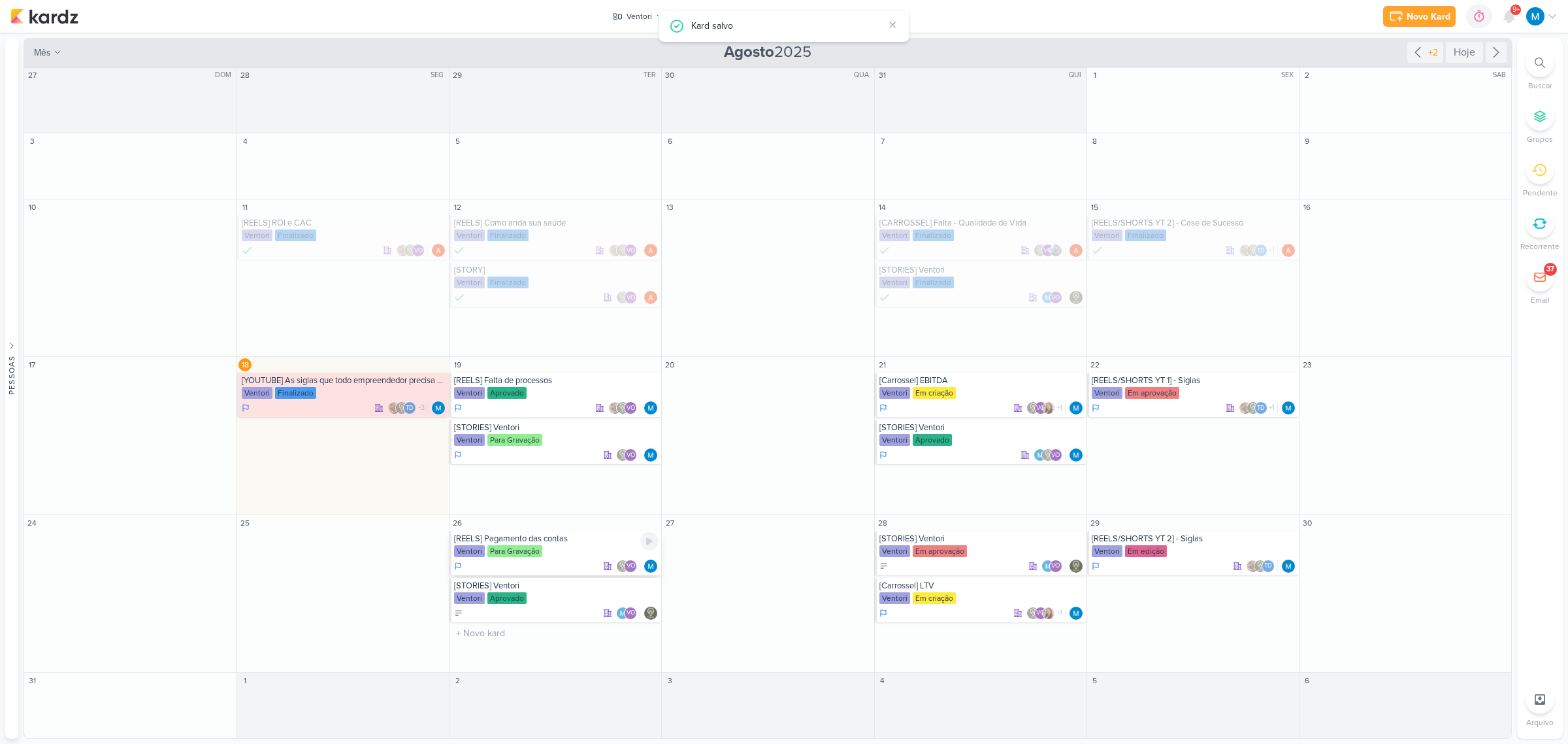
click at [550, 488] on div "[REELS] Pagamento das contas Ventori Para Gravação VO" at bounding box center [555, 553] width 212 height 45
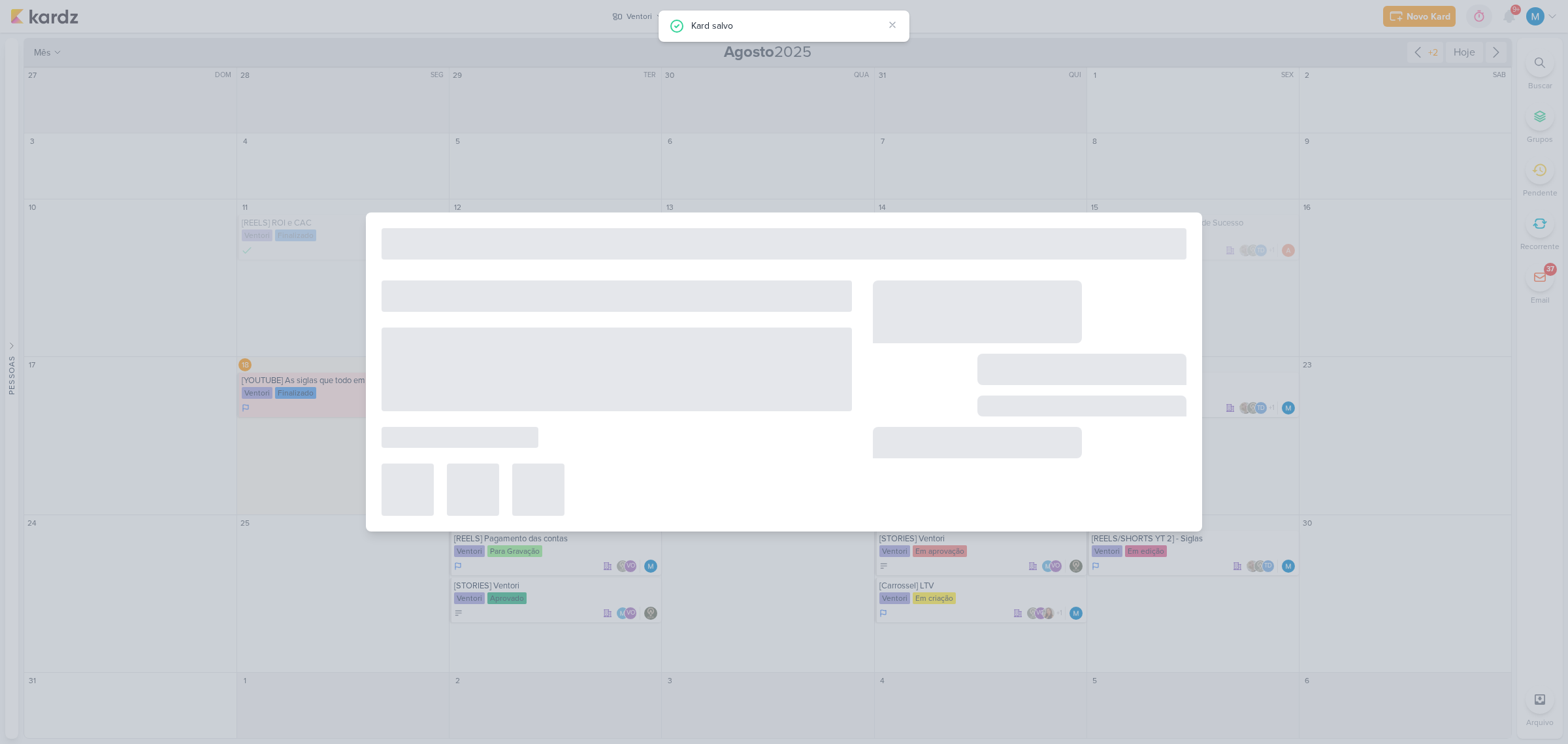
type input "[REELS] Pagamento das contas"
type input "26 de agosto de 2025 às 23:59"
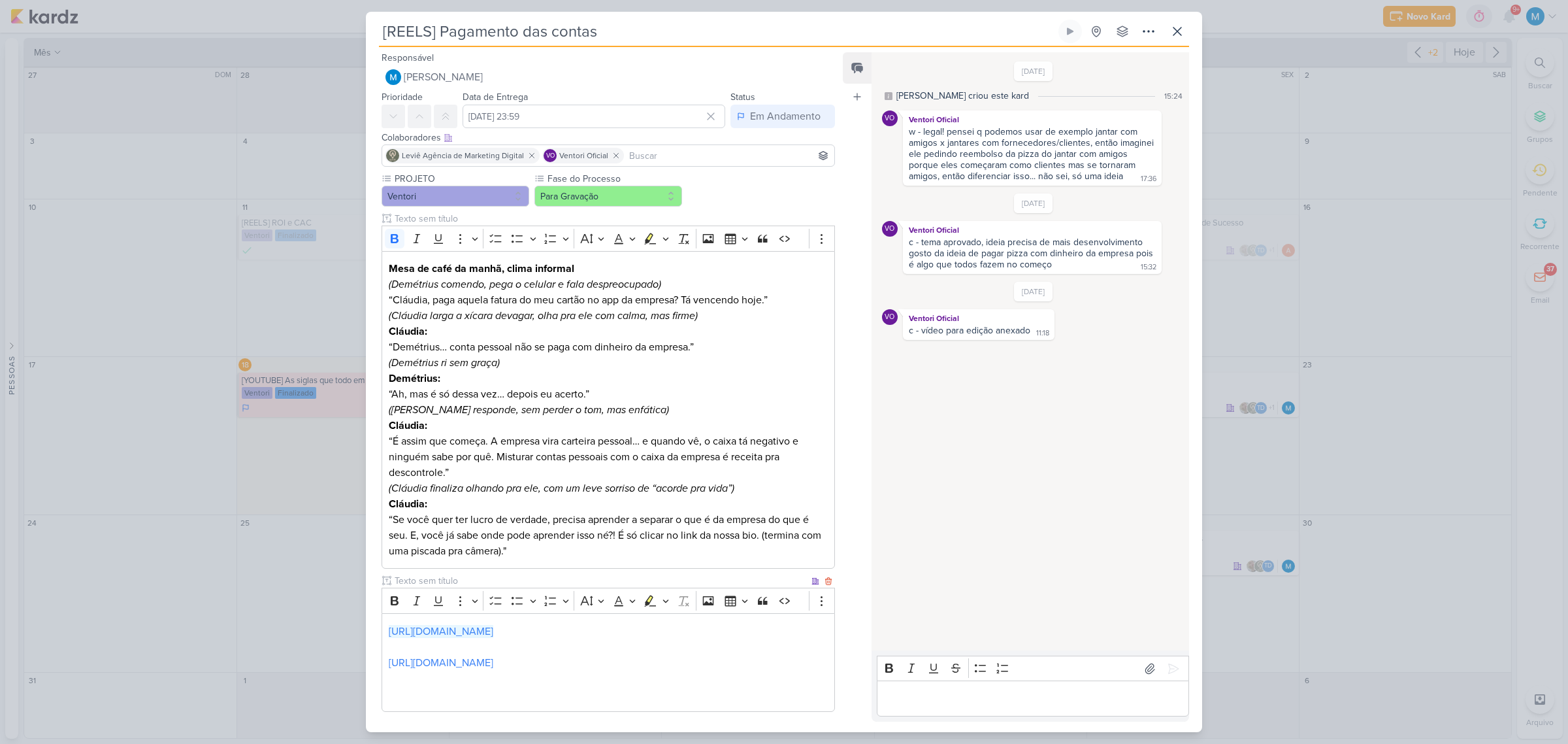
scroll to position [63, 0]
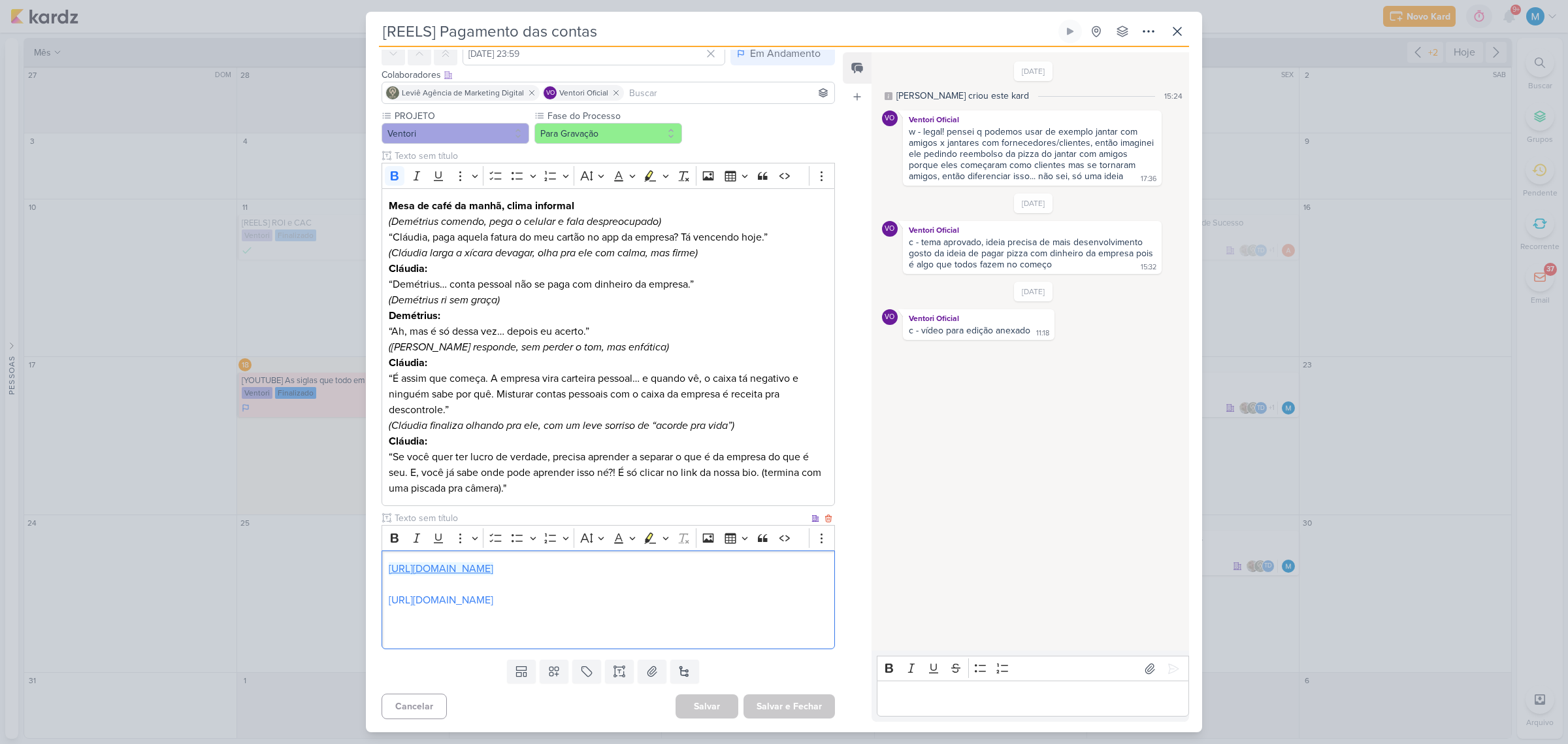
click at [493, 488] on link "https://drive.google.com/file/d/1sCkbVHMFbksRCsJ72idT6Lhplkg1_AL6/view?usp=shar…" at bounding box center [441, 568] width 105 height 13
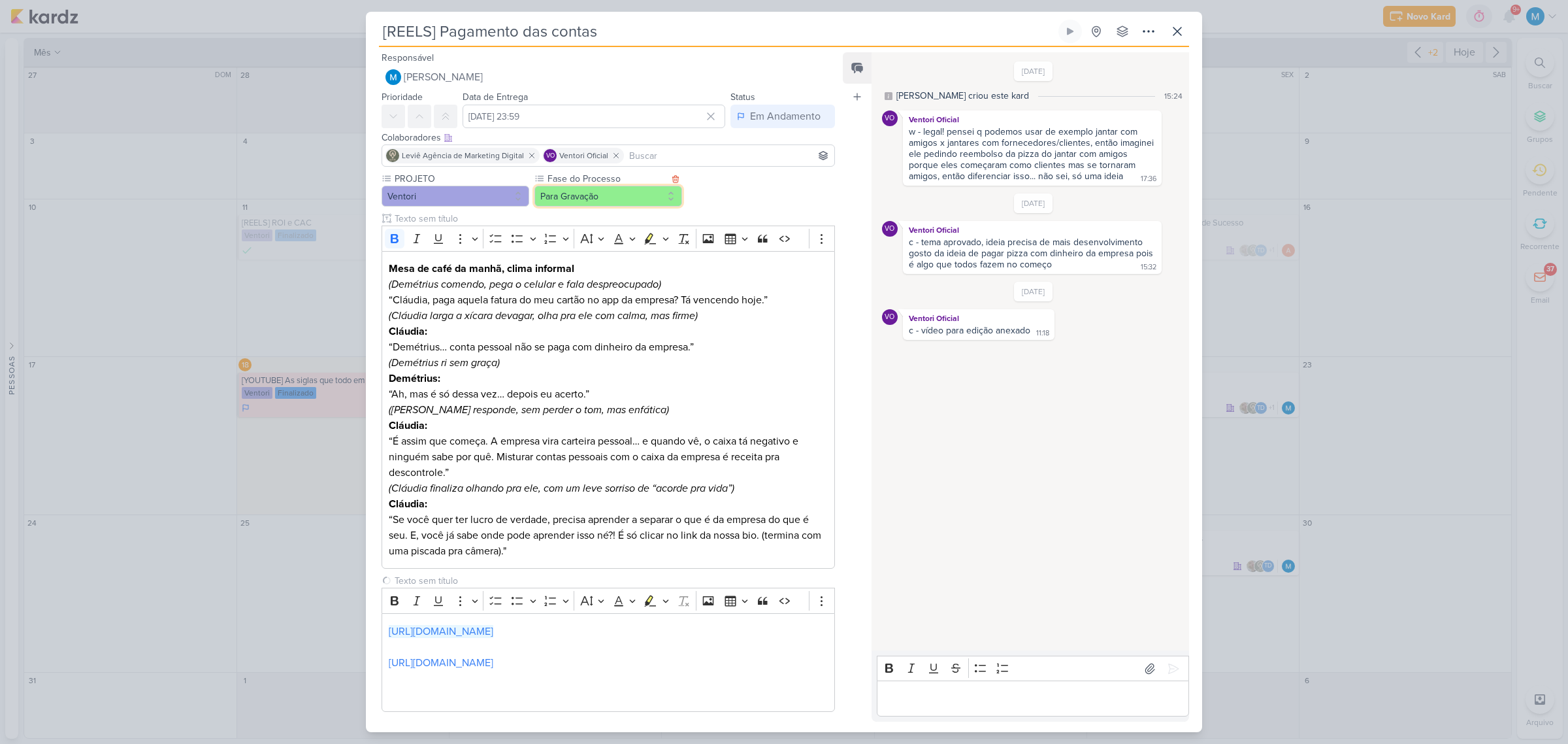
click at [617, 197] on button "Para Gravação" at bounding box center [607, 196] width 148 height 21
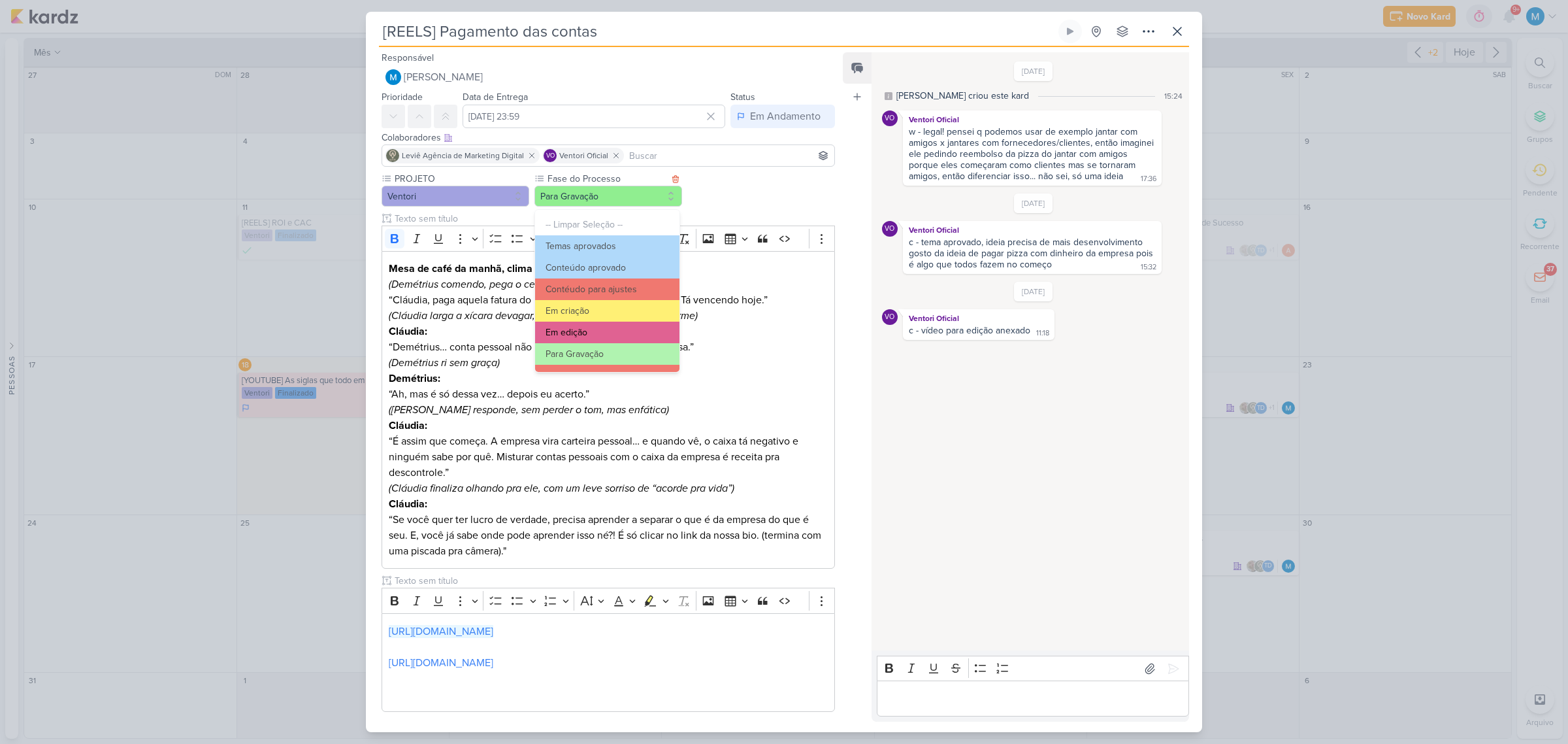
click at [560, 327] on button "Em edição" at bounding box center [607, 332] width 144 height 22
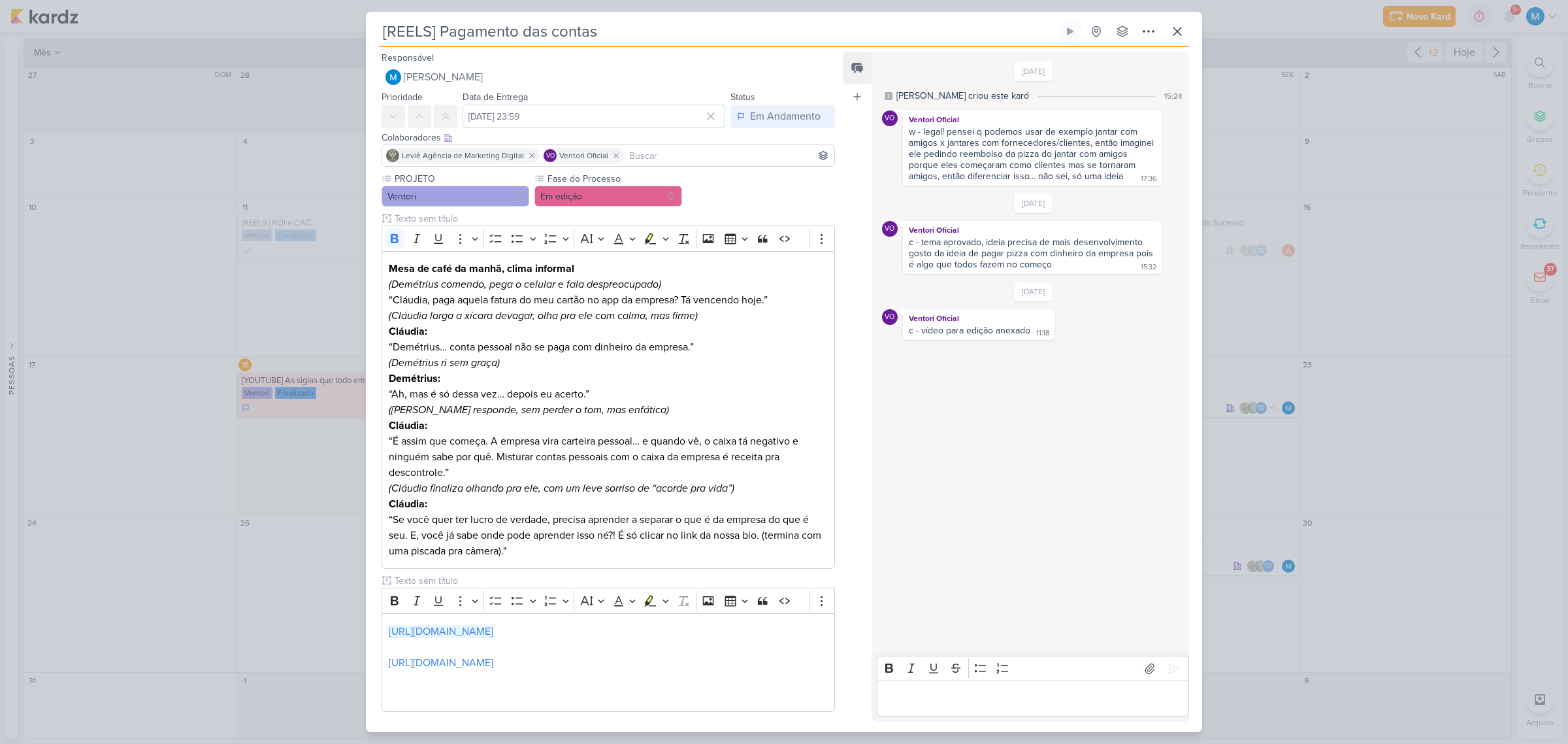
click at [690, 157] on input at bounding box center [729, 156] width 205 height 16
type input "sara"
click at [532, 177] on button "[PERSON_NAME]" at bounding box center [607, 180] width 452 height 24
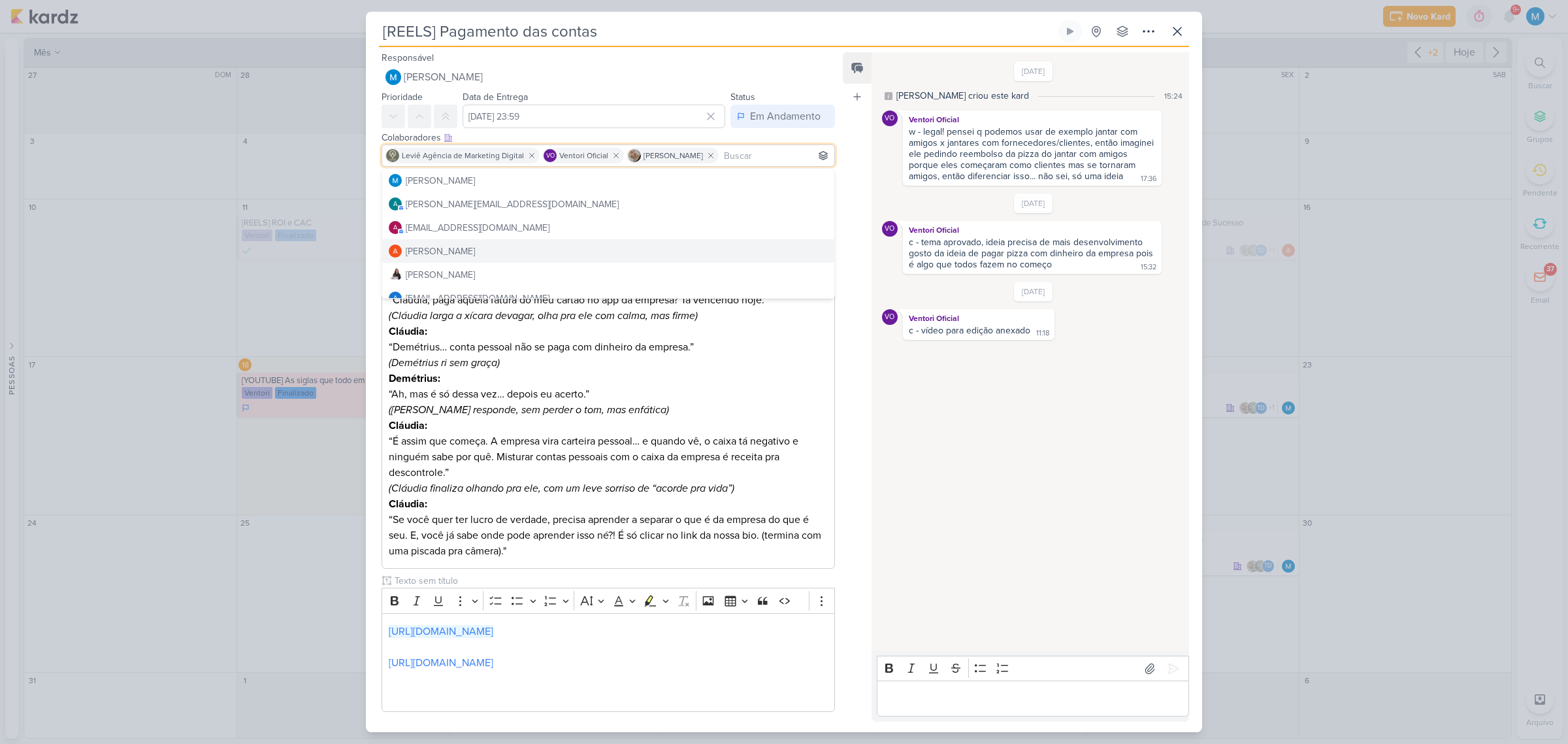
click at [624, 378] on p "(Demétrius ri sem graça) Demétrius: “Ah, mas é só dessa vez… depois eu acerto.”" at bounding box center [608, 379] width 439 height 47
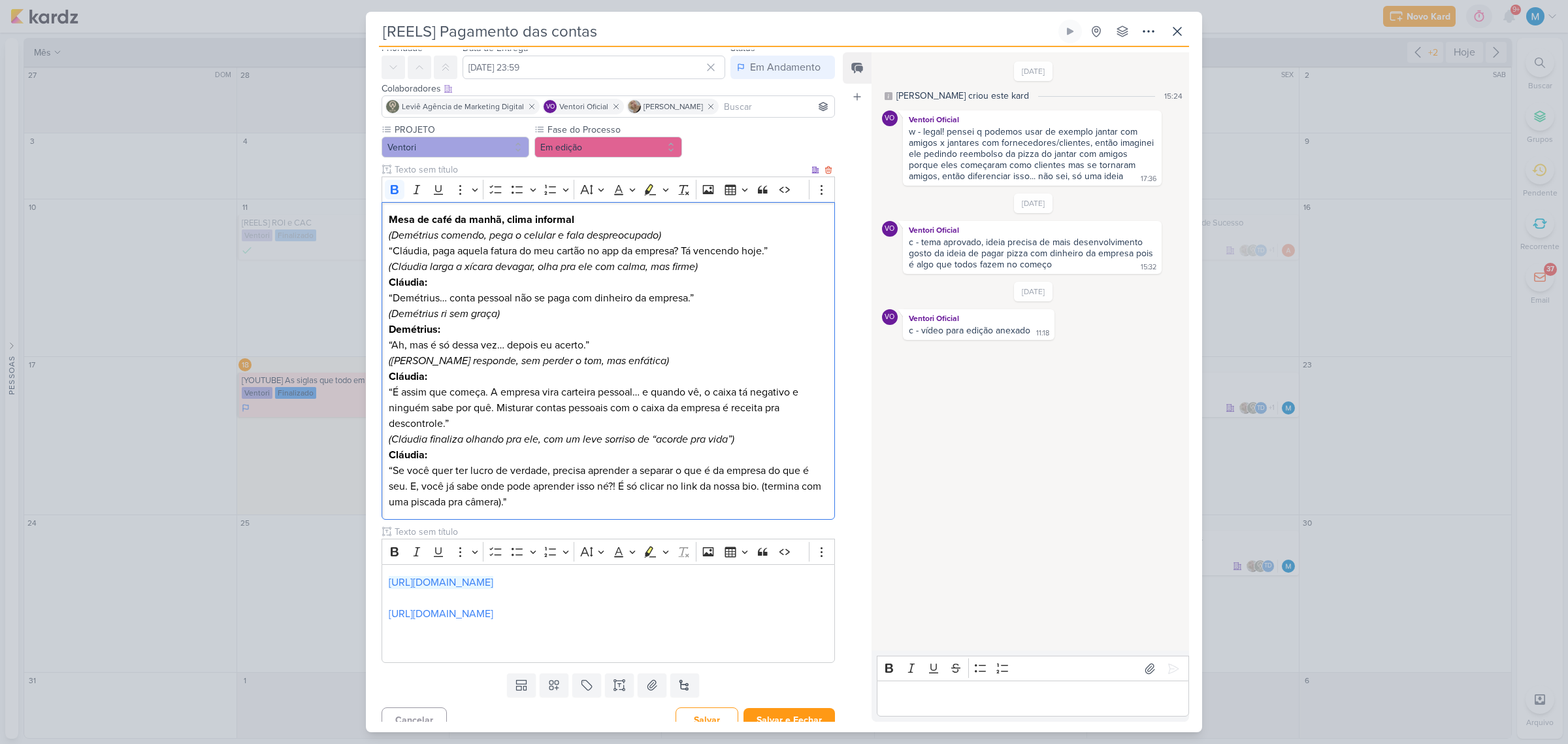
scroll to position [63, 0]
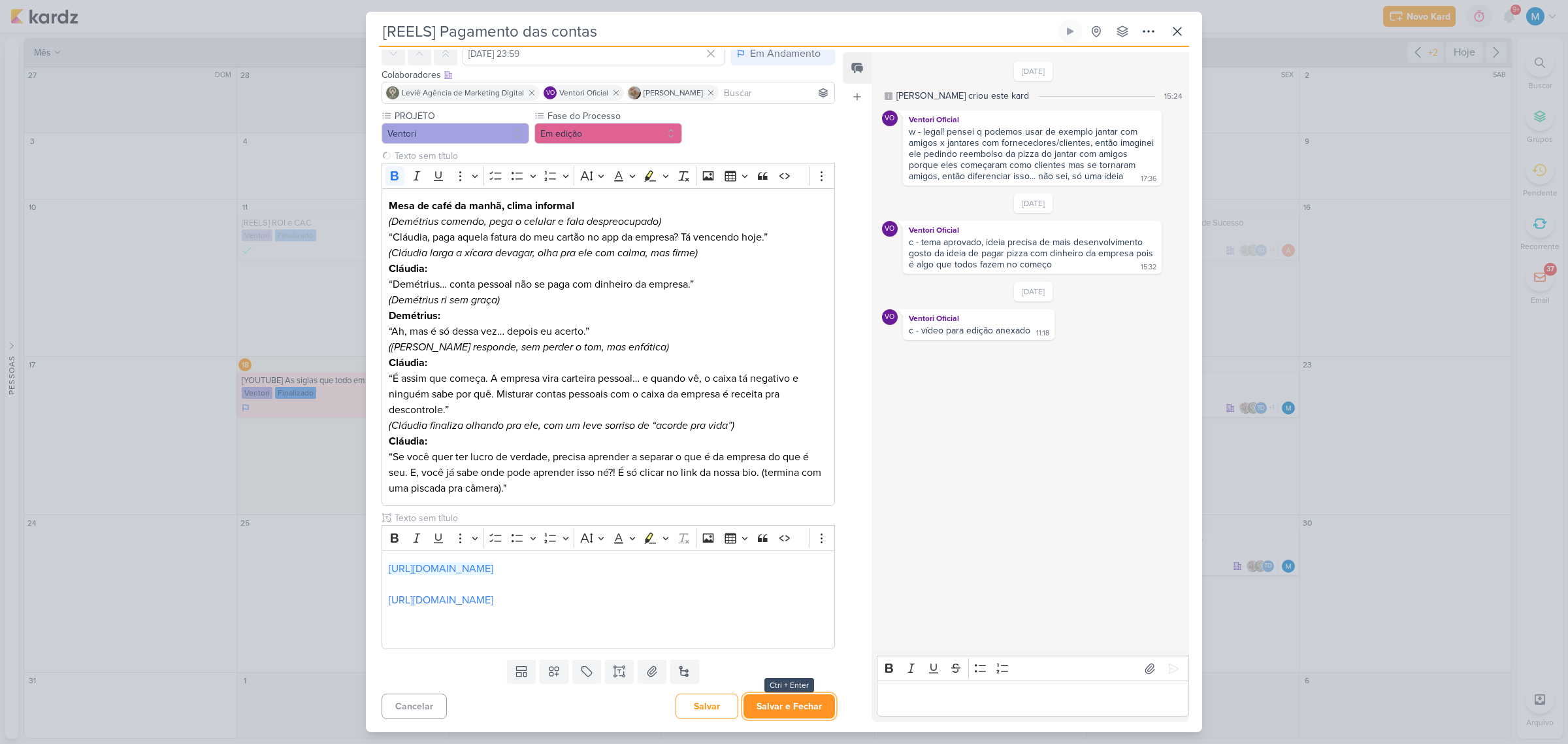
click at [782, 488] on button "Salvar e Fechar" at bounding box center [789, 706] width 92 height 24
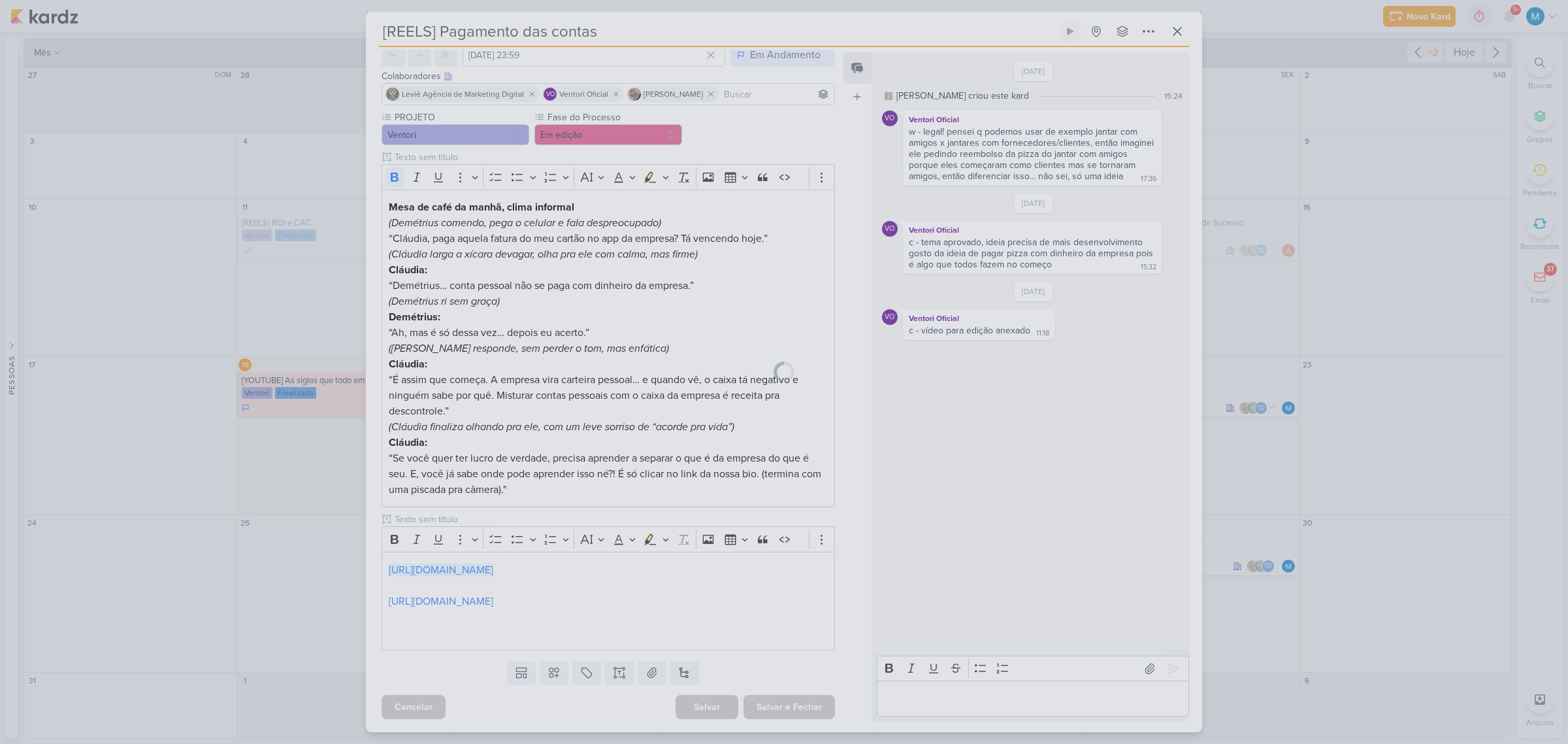
scroll to position [62, 0]
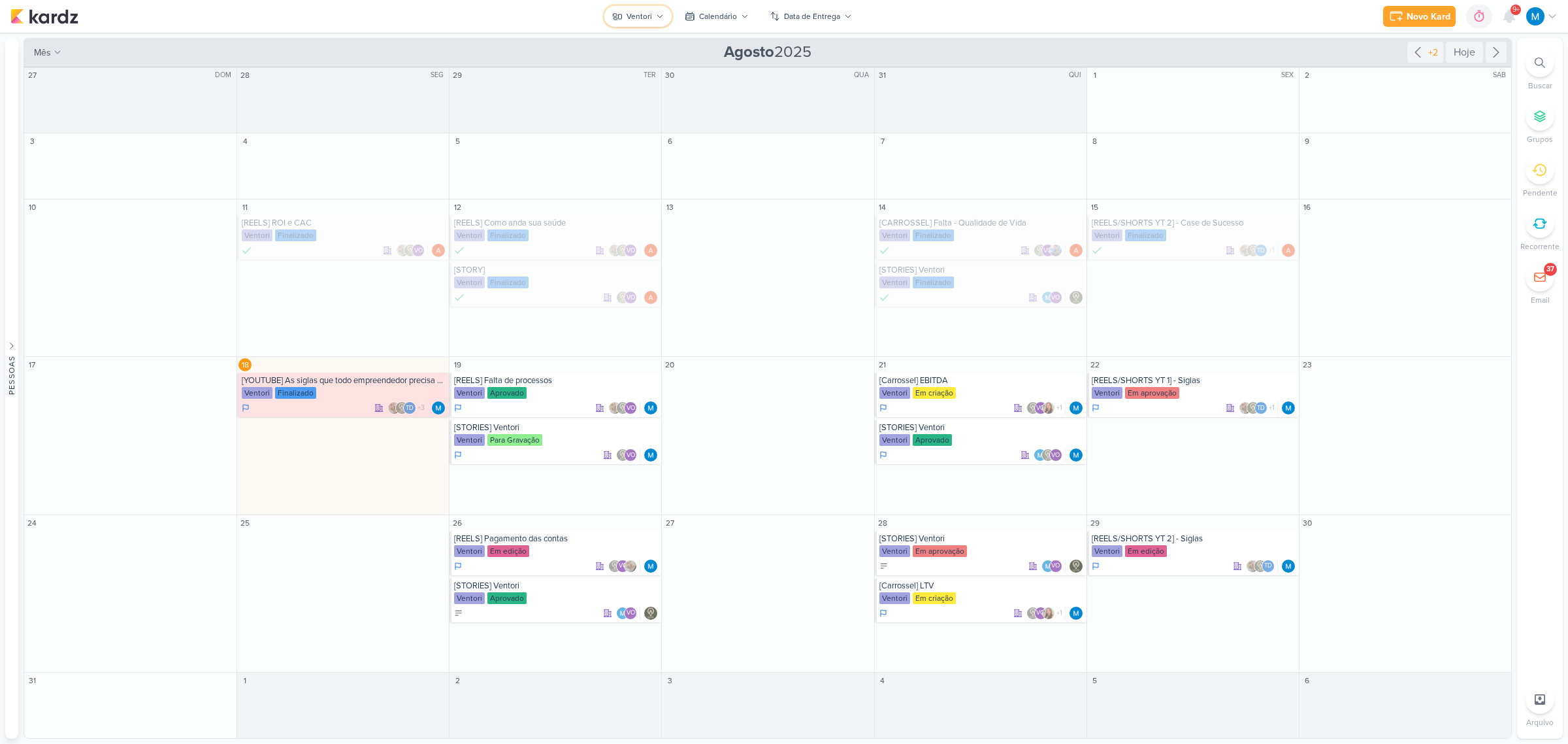
click at [639, 17] on div "Ventori" at bounding box center [639, 16] width 25 height 11
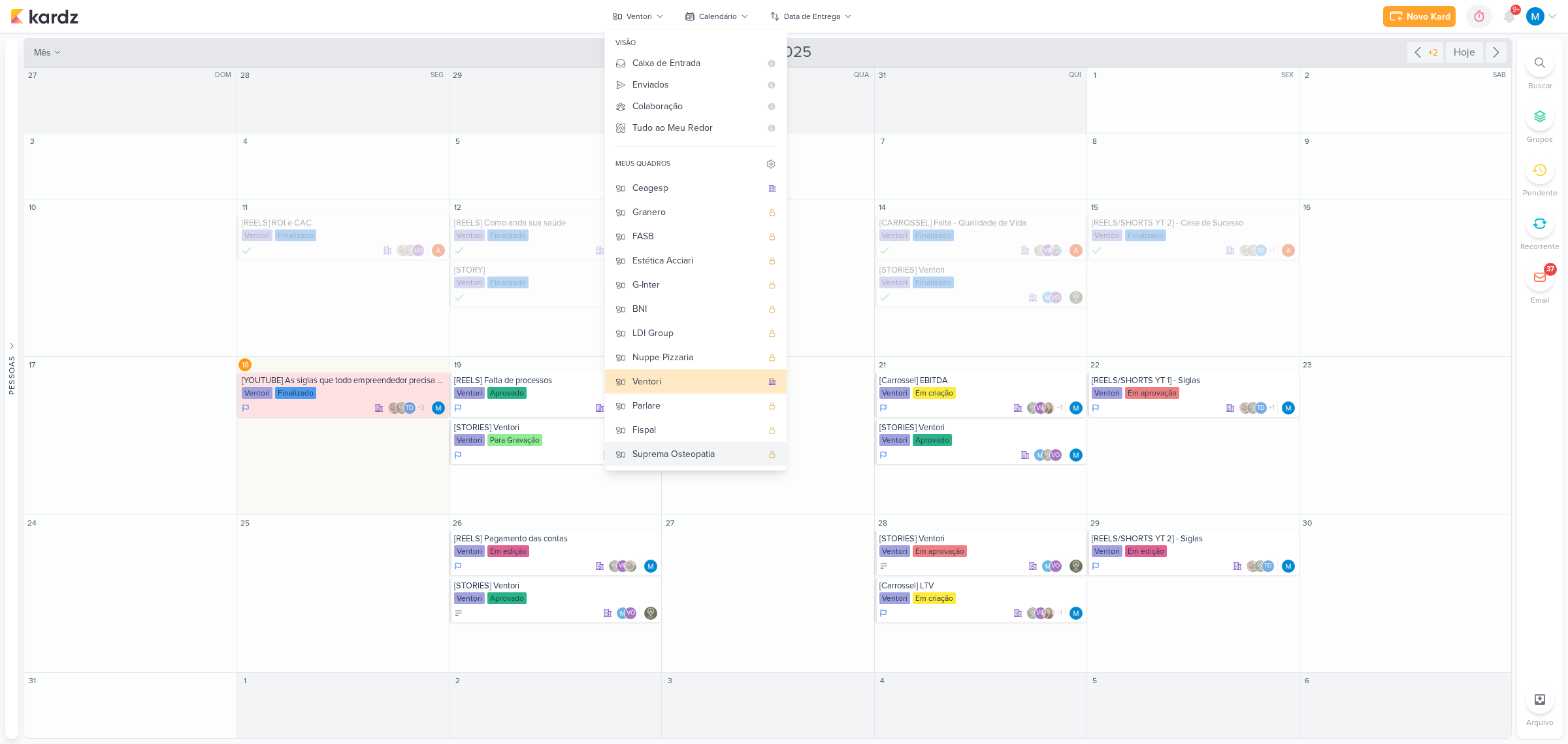
click at [676, 446] on button "Suprema Osteopatia" at bounding box center [696, 454] width 182 height 24
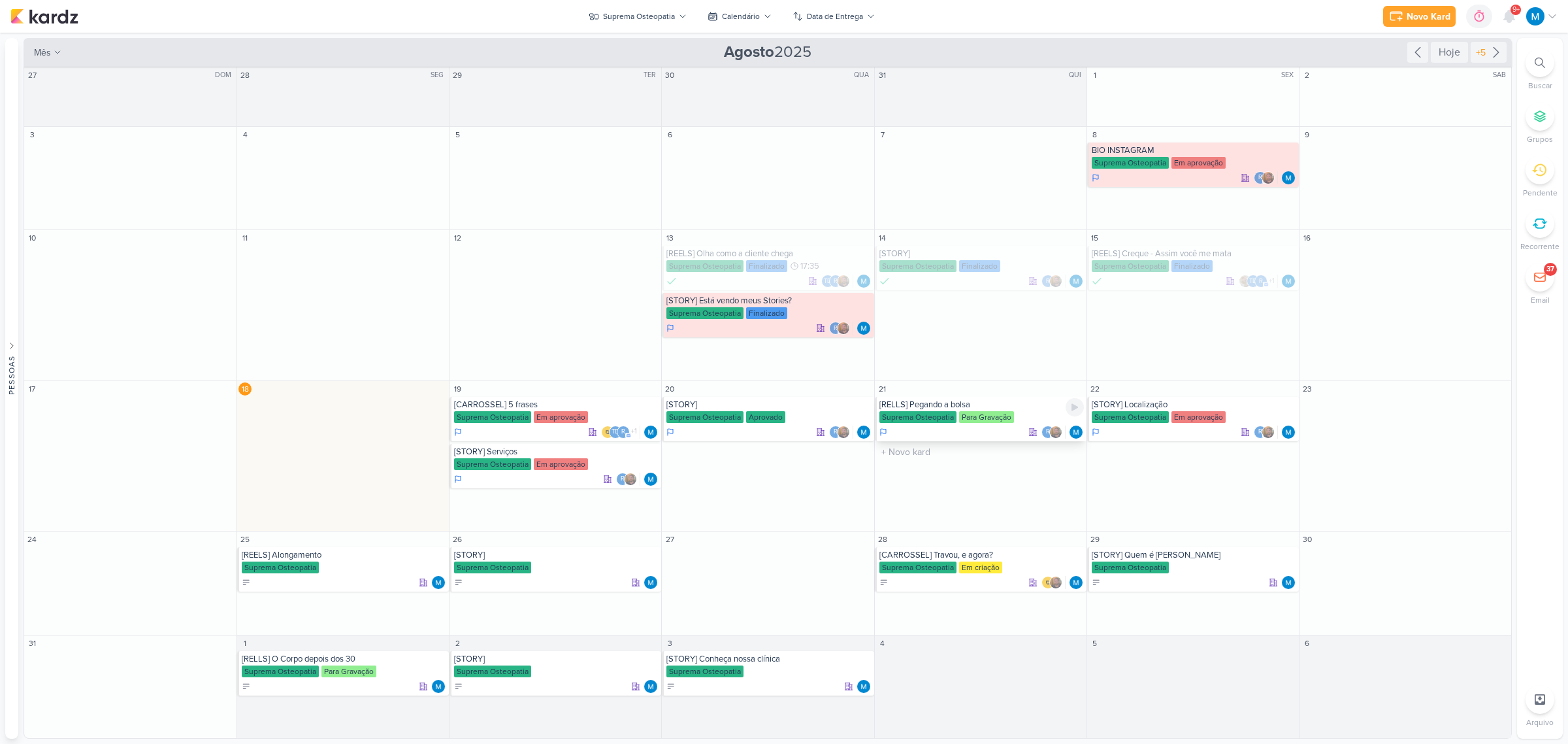
click at [964, 402] on div "[RELLS] Pegando a bolsa" at bounding box center [982, 405] width 205 height 10
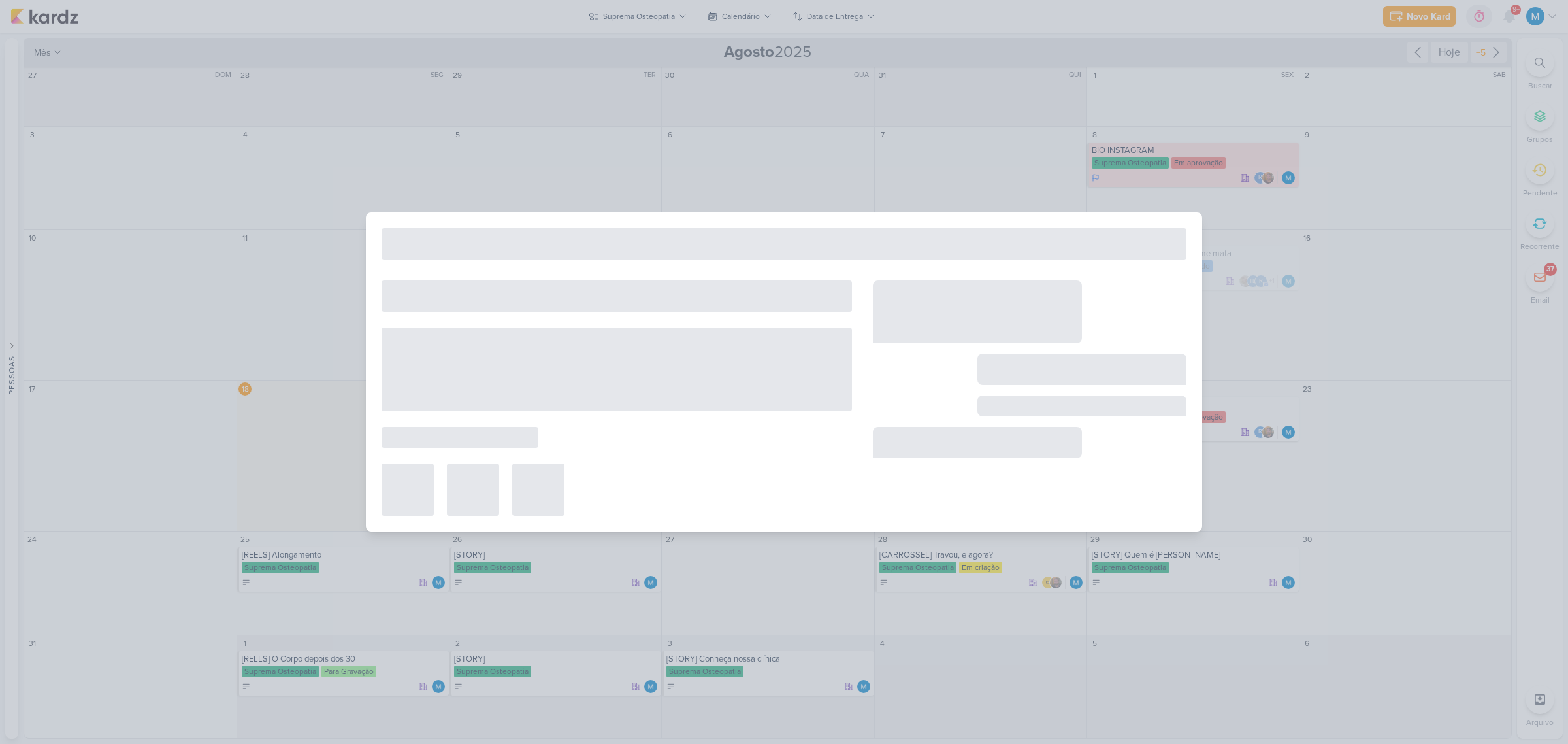
type input "[RELLS] Pegando a bolsa"
type input "21 de agosto de 2025 às 23:59"
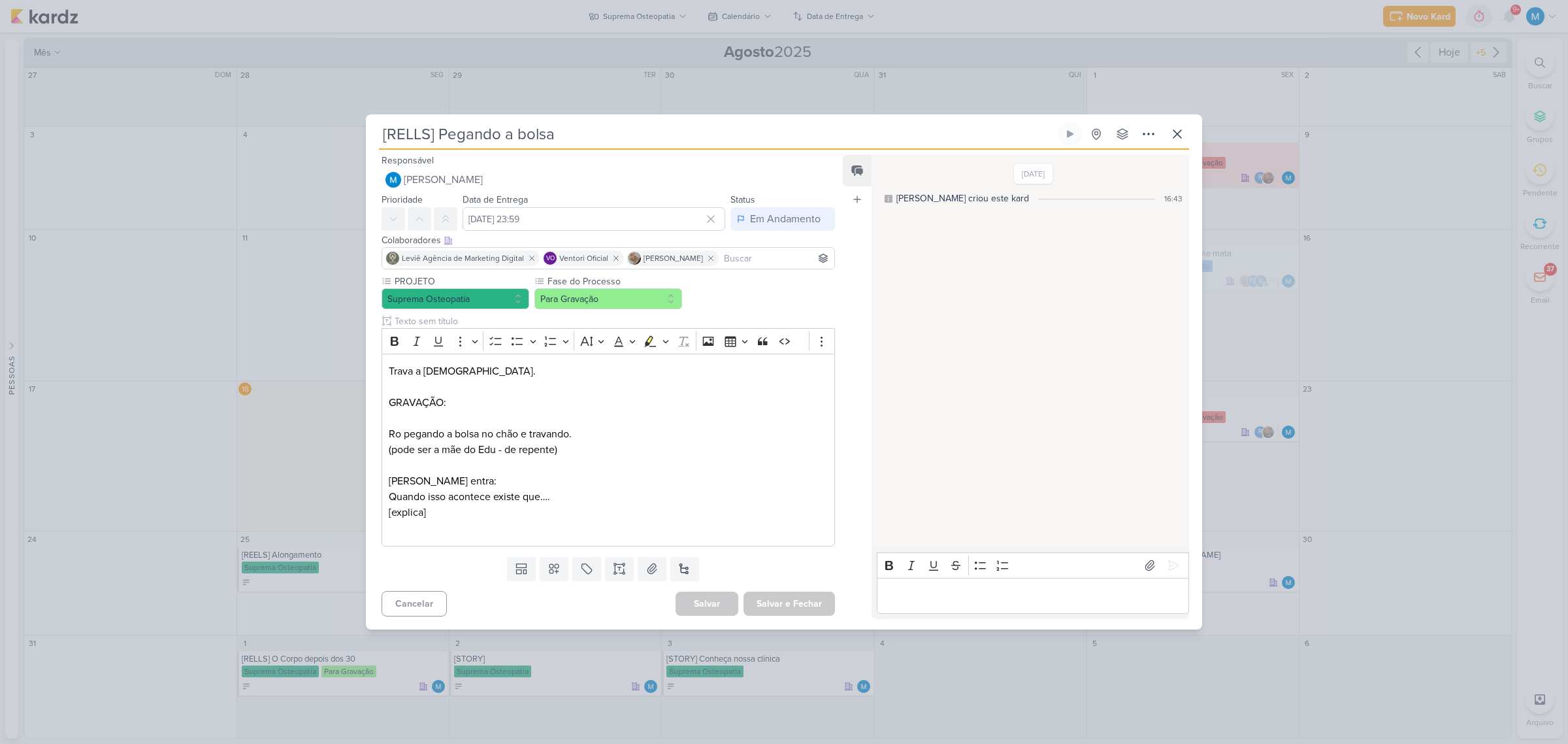
scroll to position [0, 0]
click at [710, 261] on input at bounding box center [736, 258] width 192 height 16
type input "sara"
click at [580, 280] on button "[PERSON_NAME]" at bounding box center [607, 282] width 452 height 24
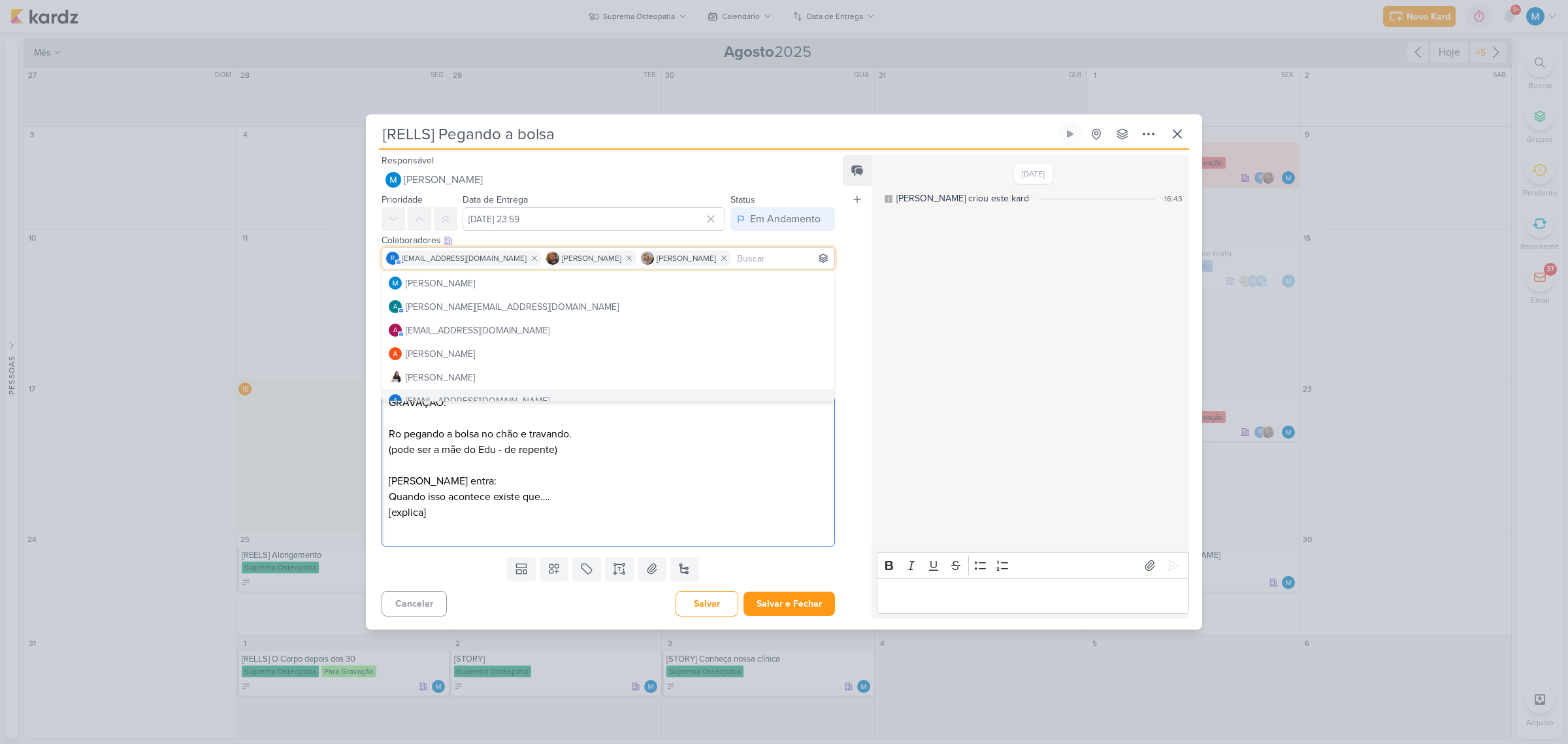
click at [744, 484] on p "Eduardo entra: Quando isso acontece existe que…." at bounding box center [608, 489] width 439 height 31
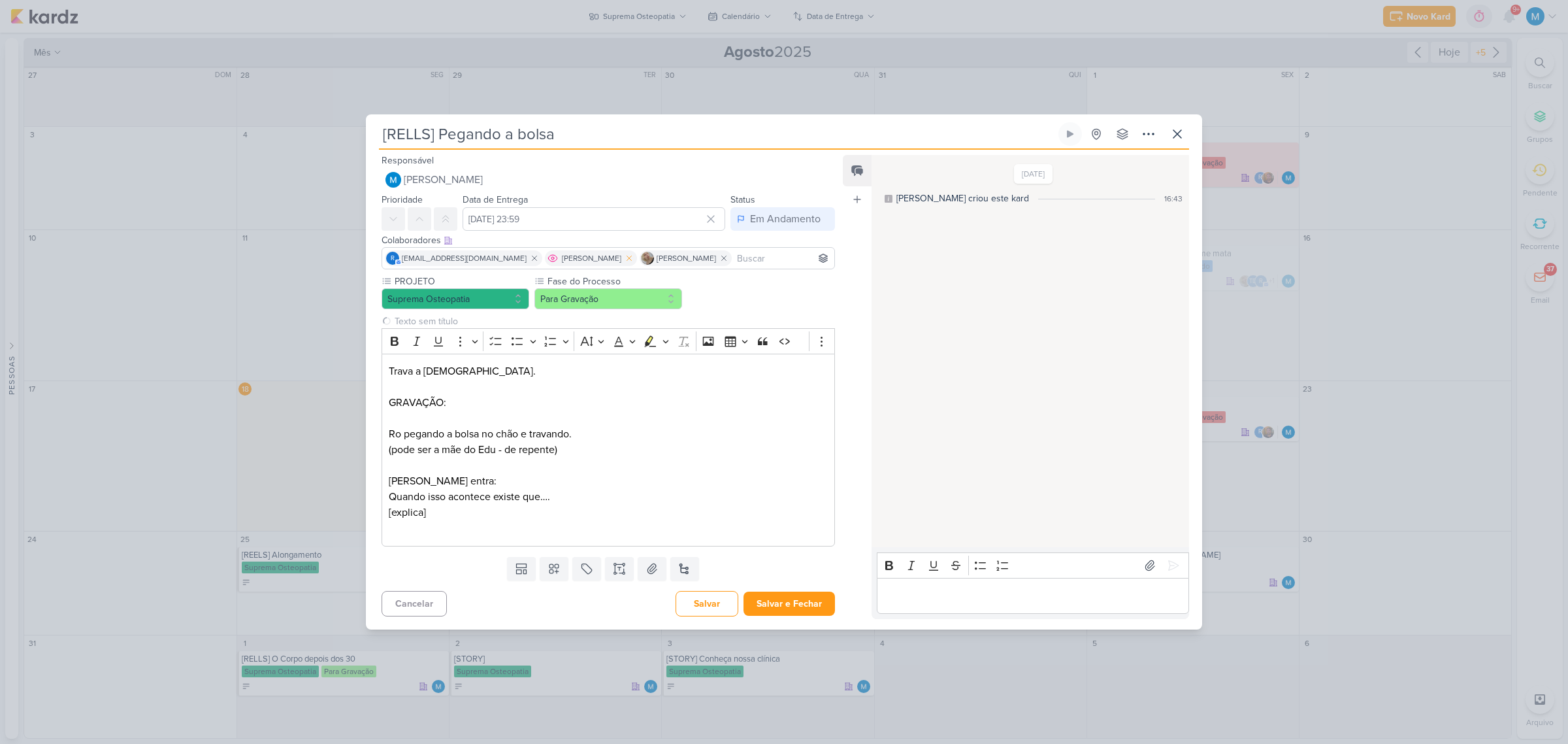
click at [625, 260] on icon at bounding box center [629, 258] width 9 height 9
click at [532, 258] on icon at bounding box center [534, 258] width 4 height 4
click at [540, 256] on input at bounding box center [656, 258] width 352 height 16
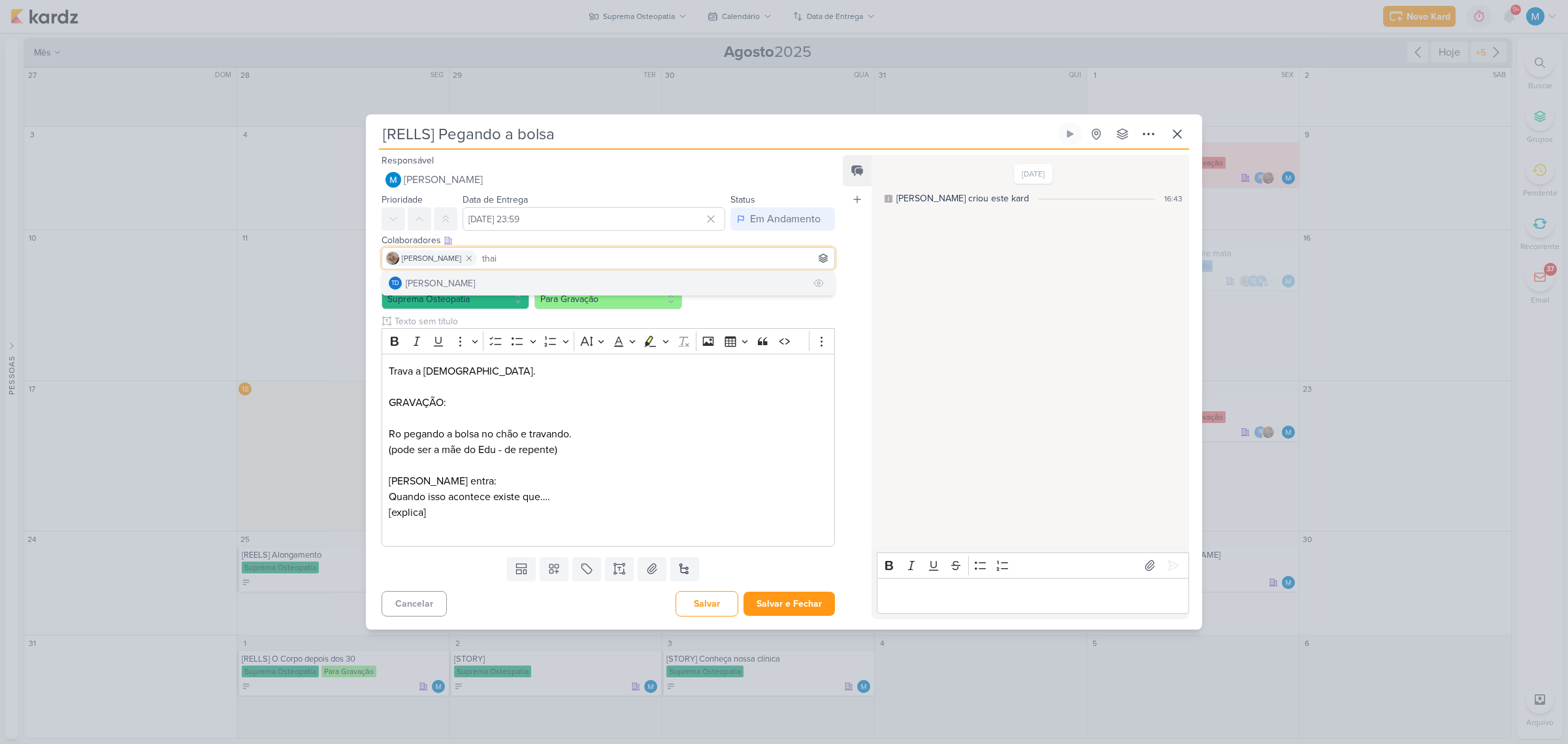
type input "thai"
click at [539, 278] on button "Td Thais de carvalho" at bounding box center [607, 282] width 452 height 24
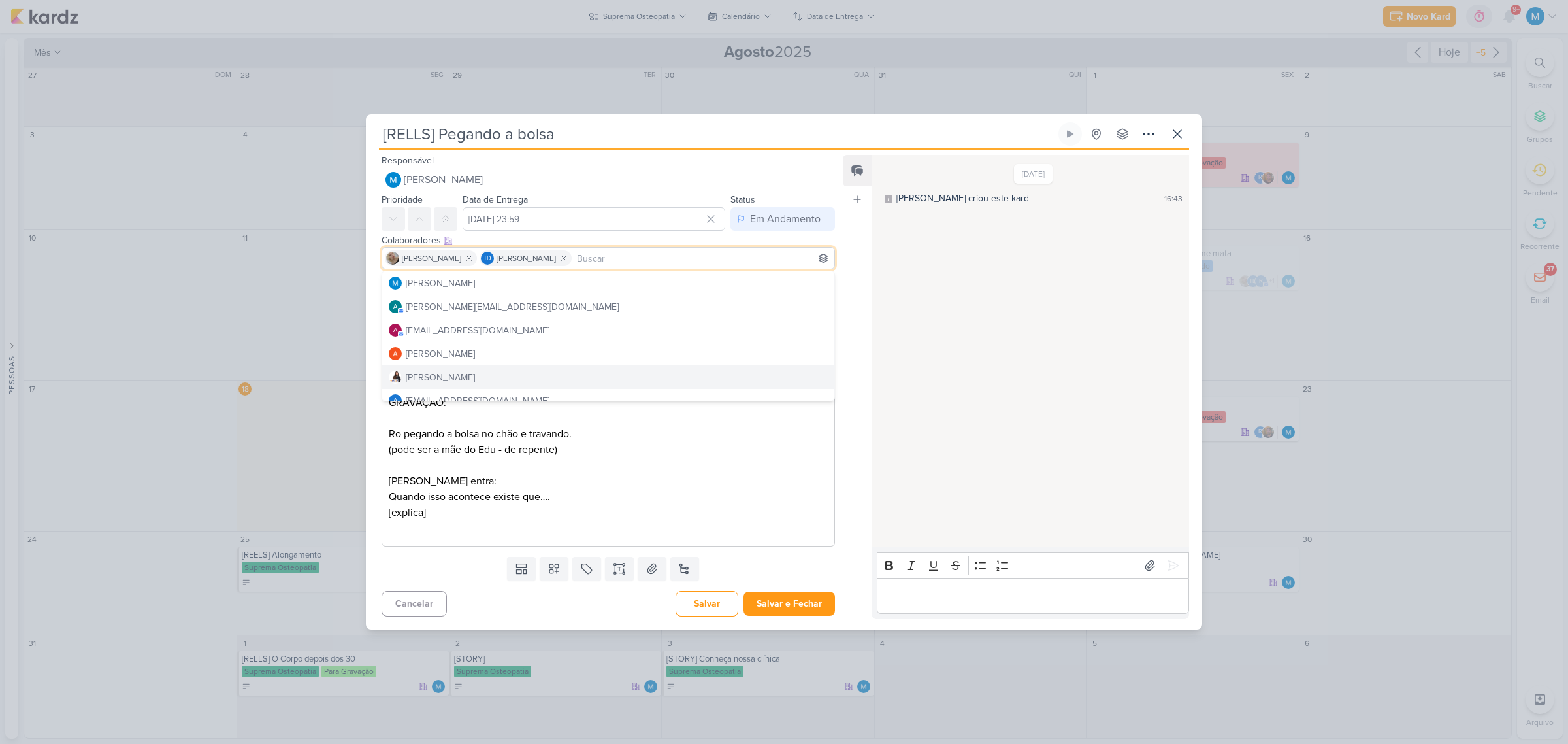
click at [831, 462] on div "PROJETO Suprema Osteopatia Fase do Processo" at bounding box center [603, 413] width 475 height 276
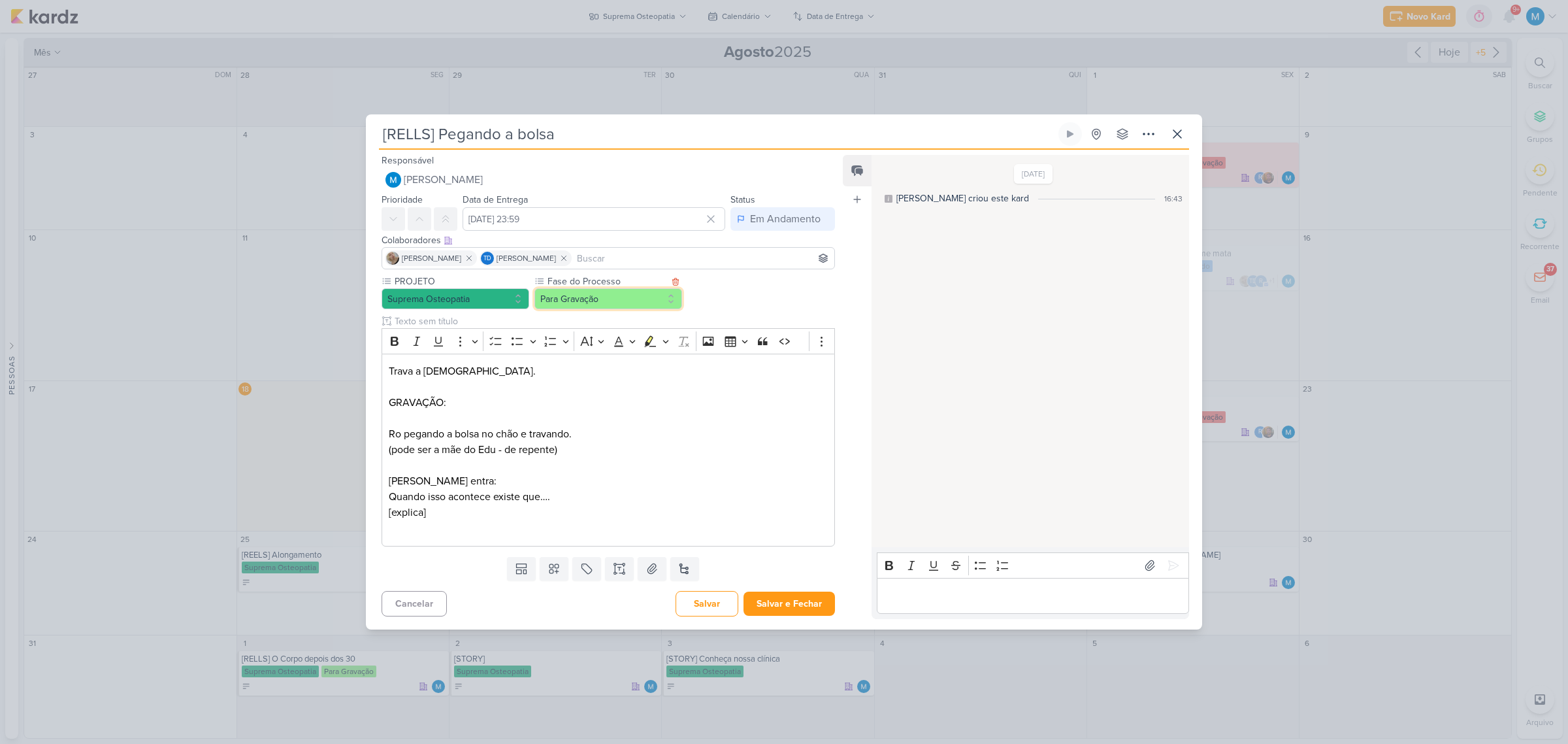
click at [583, 296] on button "Para Gravação" at bounding box center [607, 299] width 148 height 21
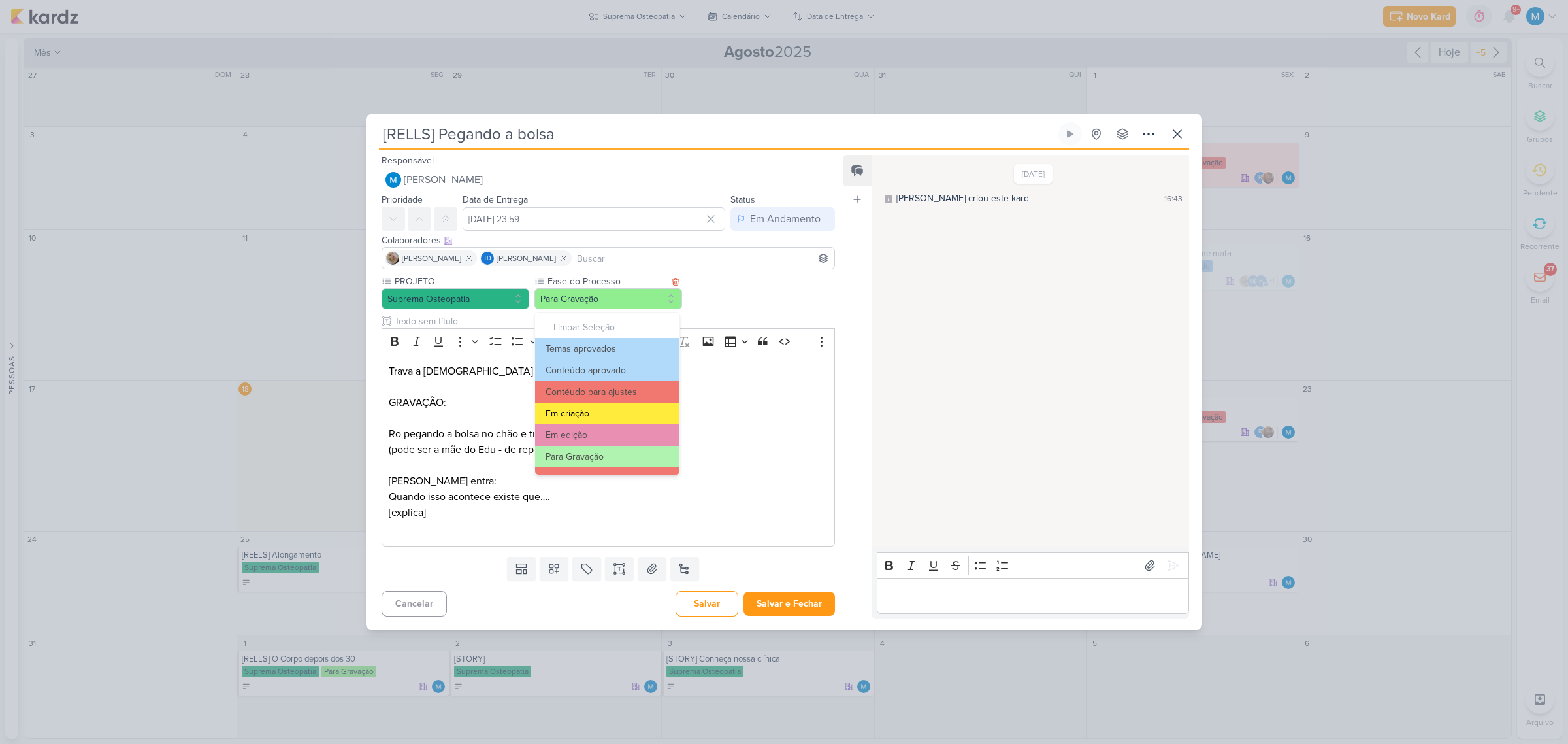
click at [593, 410] on button "Em criação" at bounding box center [607, 413] width 144 height 22
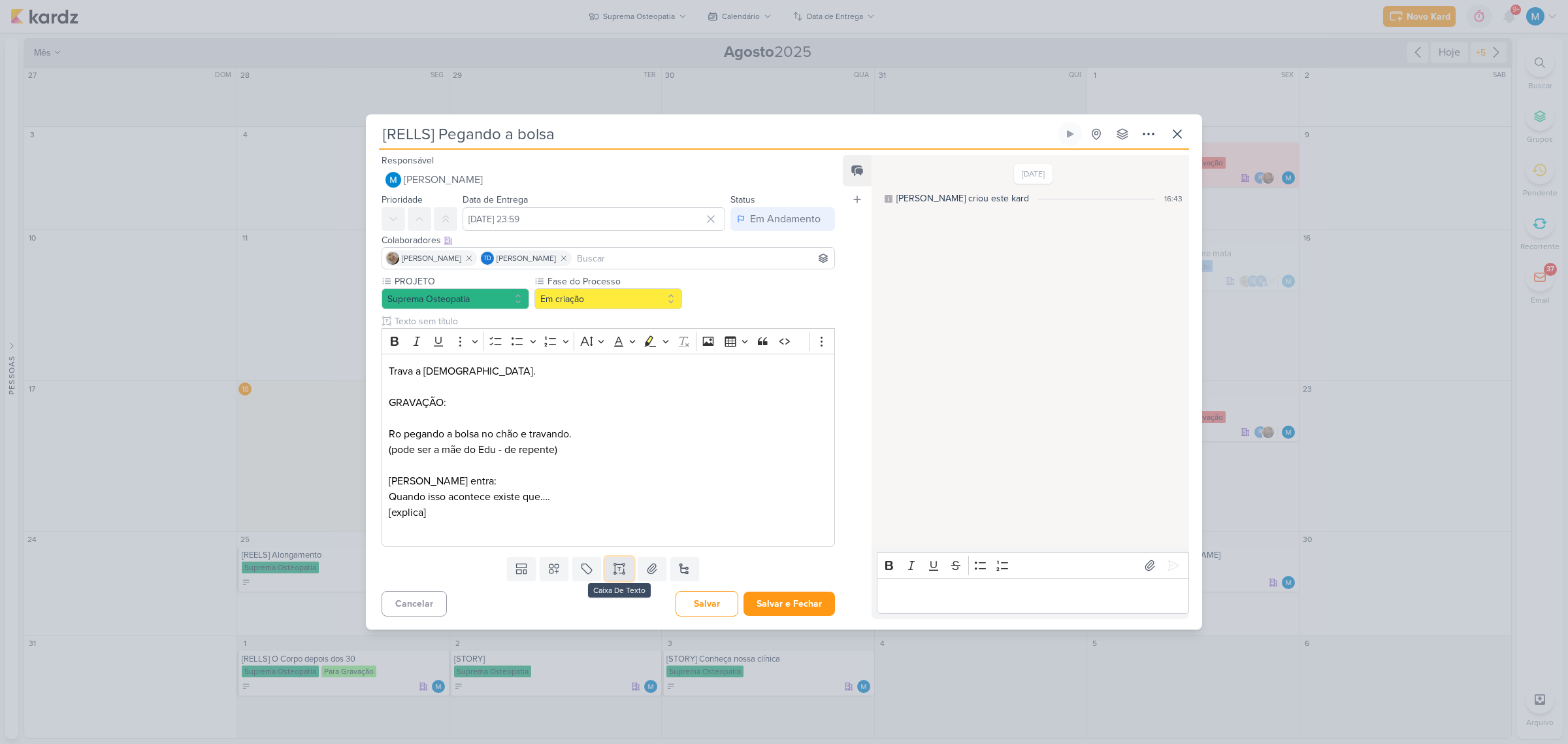
click at [614, 488] on icon at bounding box center [619, 568] width 13 height 13
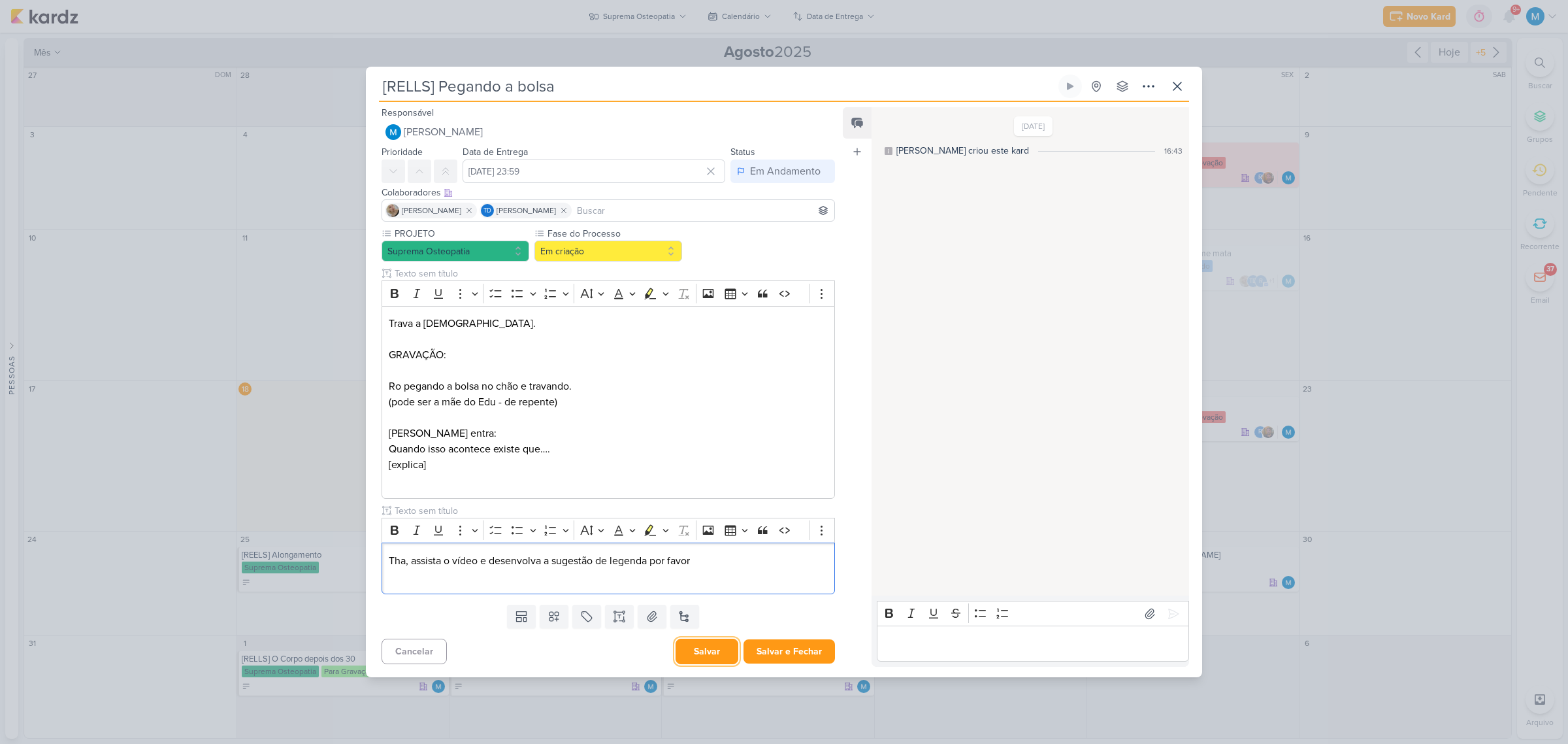
click at [699, 488] on button "Salvar" at bounding box center [707, 650] width 63 height 25
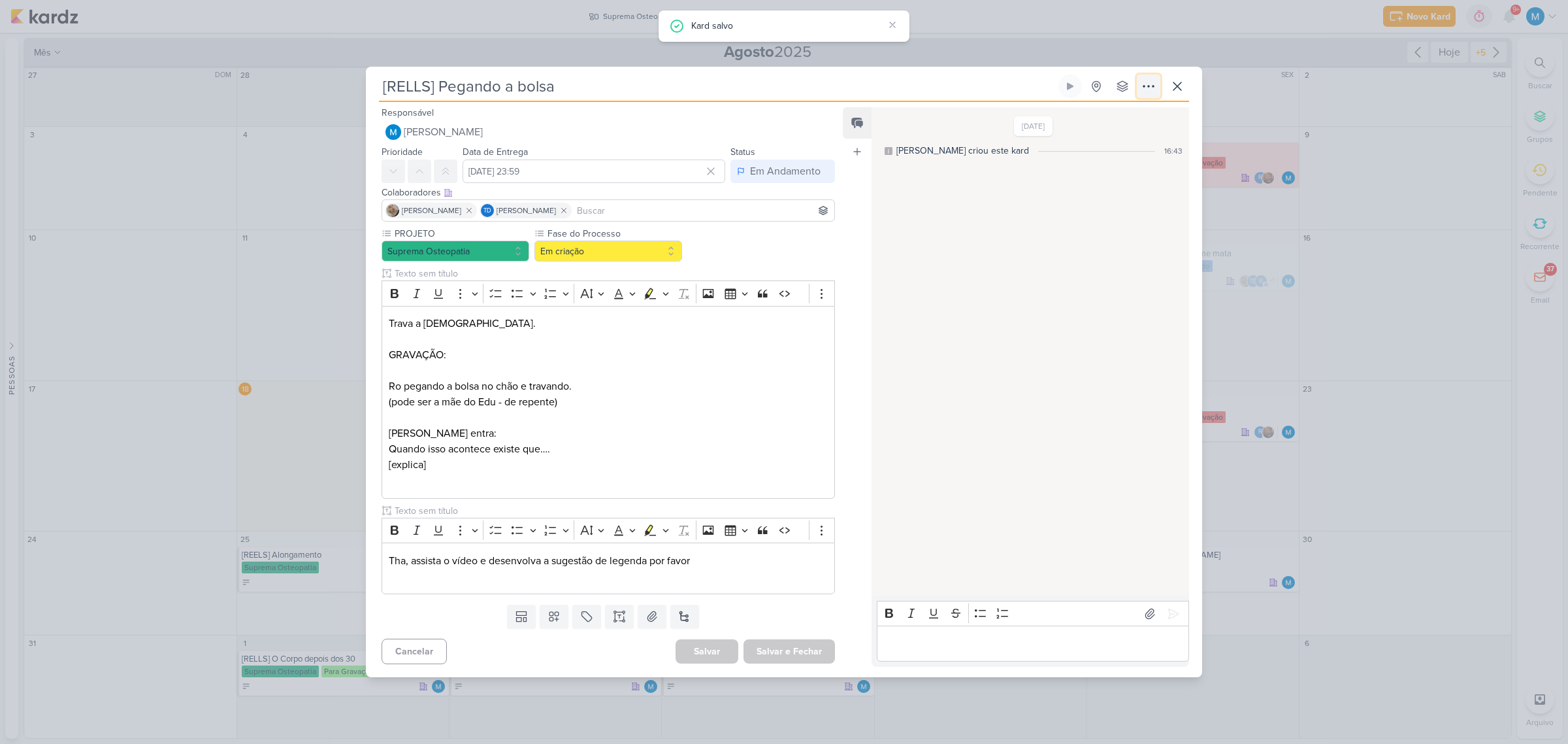
click at [1114, 82] on icon at bounding box center [1148, 87] width 16 height 16
click at [1090, 116] on div "Copiar Link" at bounding box center [1068, 116] width 45 height 14
click at [1114, 90] on icon at bounding box center [1177, 87] width 16 height 16
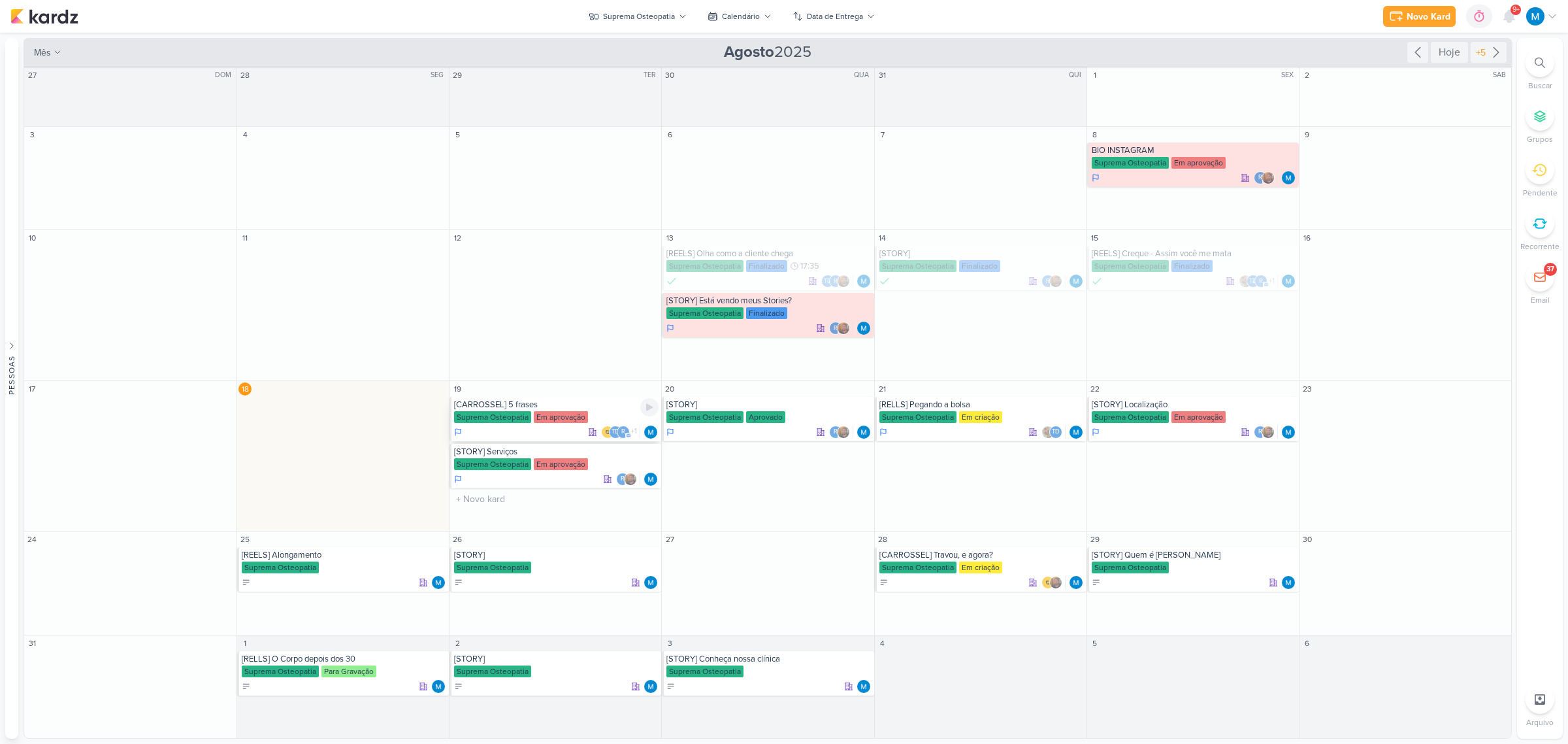
click at [503, 408] on div "[CARROSSEL] 5 frases" at bounding box center [556, 405] width 205 height 10
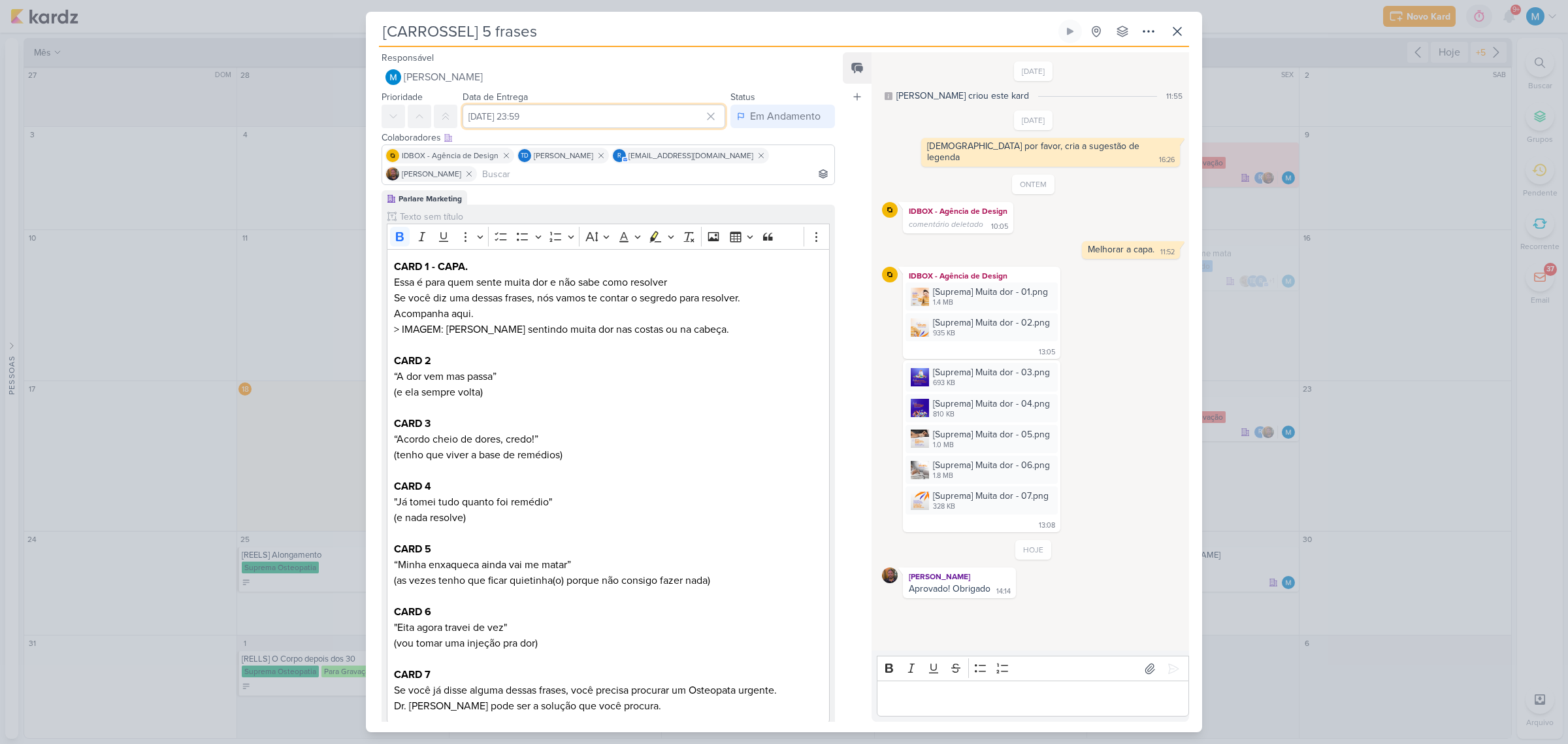
click at [583, 113] on input "19 de agosto de 2025 às 23:59" at bounding box center [593, 116] width 262 height 24
click at [601, 296] on select "00 01 02 03 04 05 06 07 08 09 10 11 12 13 14 15 16 17 18 19 20 21 22 23" at bounding box center [607, 301] width 18 height 16
select select "19"
click at [598, 293] on select "00 01 02 03 04 05 06 07 08 09 10 11 12 13 14 15 16 17 18 19 20 21 22 23" at bounding box center [607, 301] width 18 height 16
type input "19 de agosto de 2025 às 19:59"
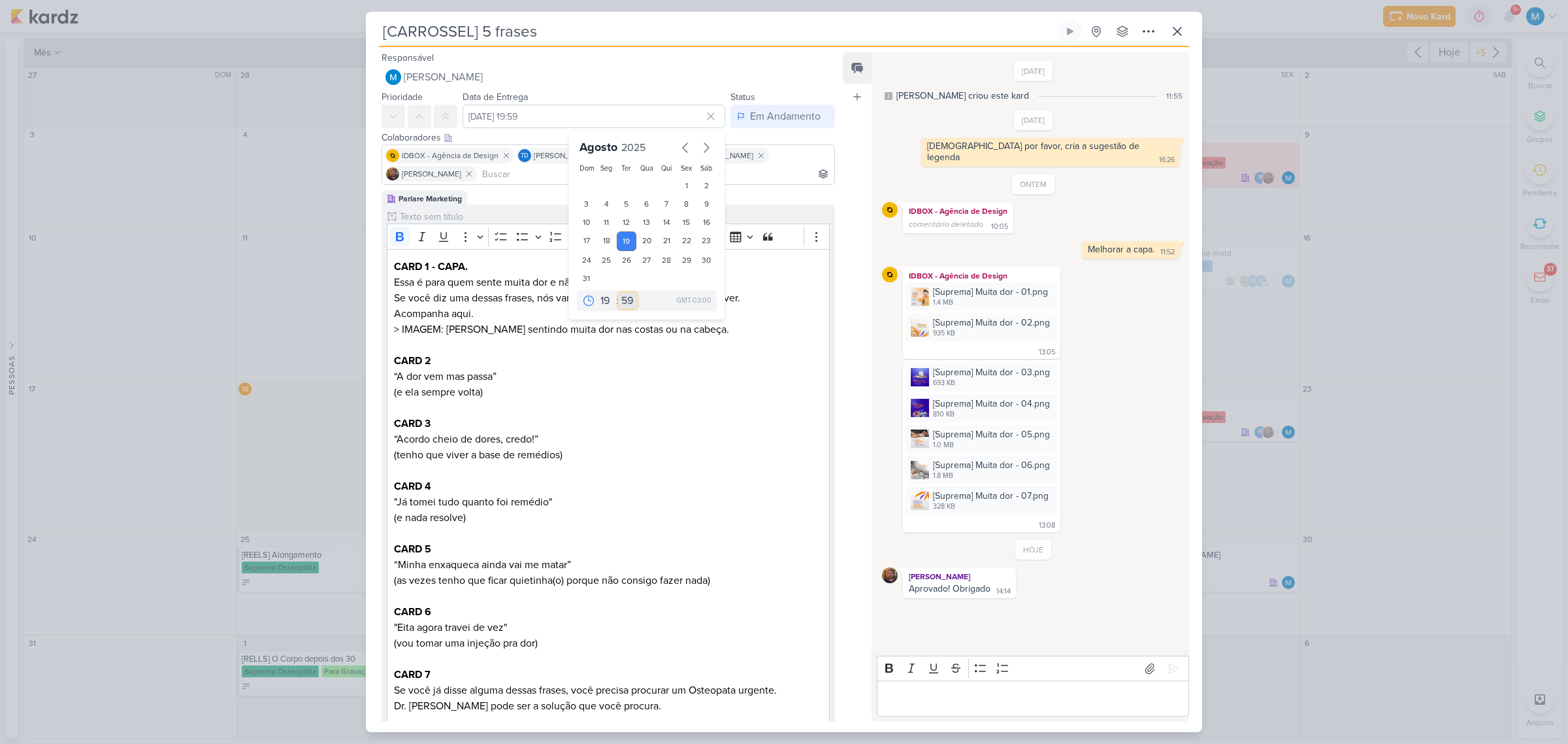
click at [624, 299] on select "00 05 10 15 20 25 30 35 40 45 50 55 59" at bounding box center [628, 301] width 18 height 16
select select "15"
click at [619, 293] on select "00 05 10 15 20 25 30 35 40 45 50 55 59" at bounding box center [628, 301] width 18 height 16
type input "19 de agosto de 2025 às 19:15"
click at [710, 383] on p "CARD 2 “A dor vem mas passa” (e ela sempre volta)" at bounding box center [608, 377] width 428 height 47
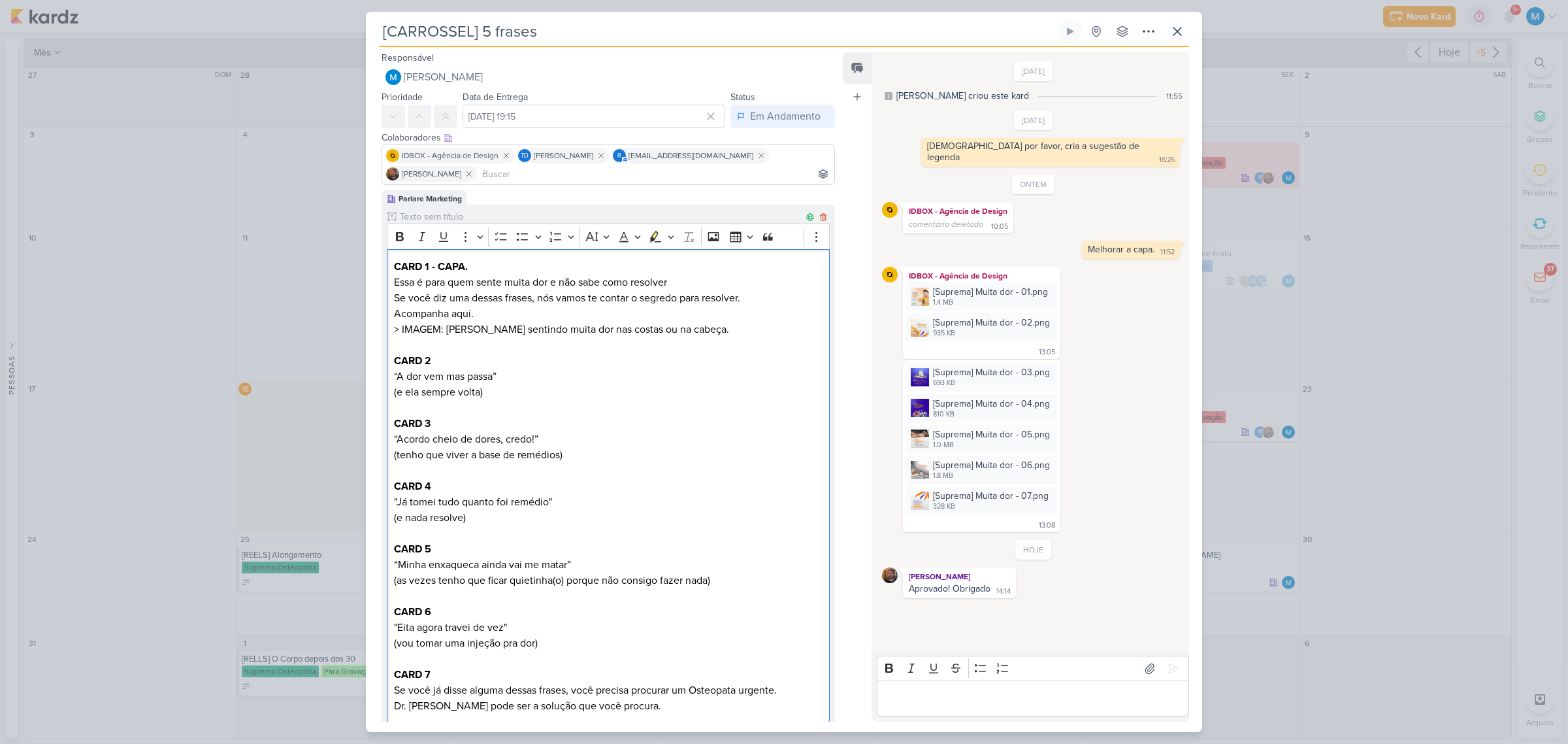
scroll to position [575, 0]
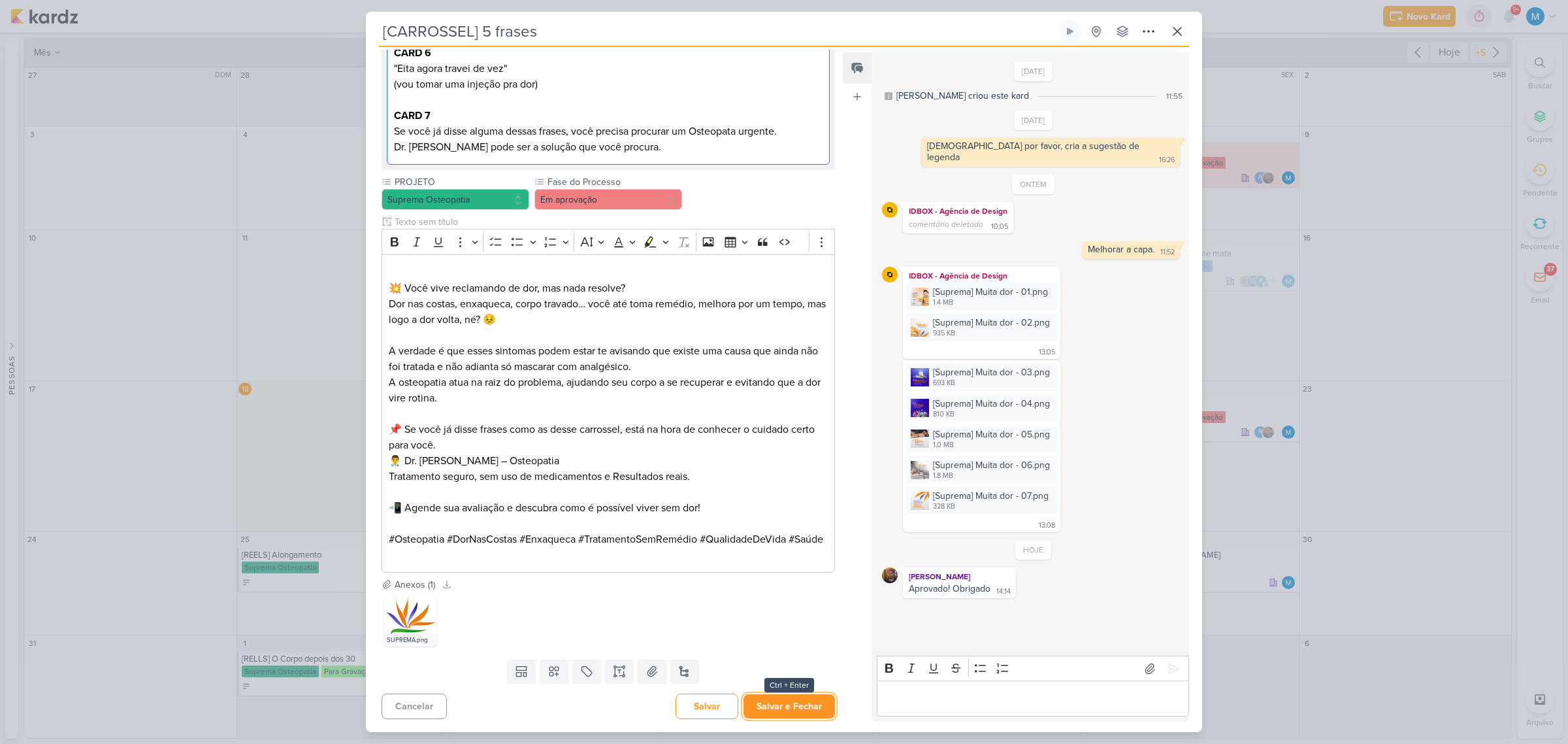
click at [794, 488] on button "Salvar e Fechar" at bounding box center [789, 706] width 92 height 24
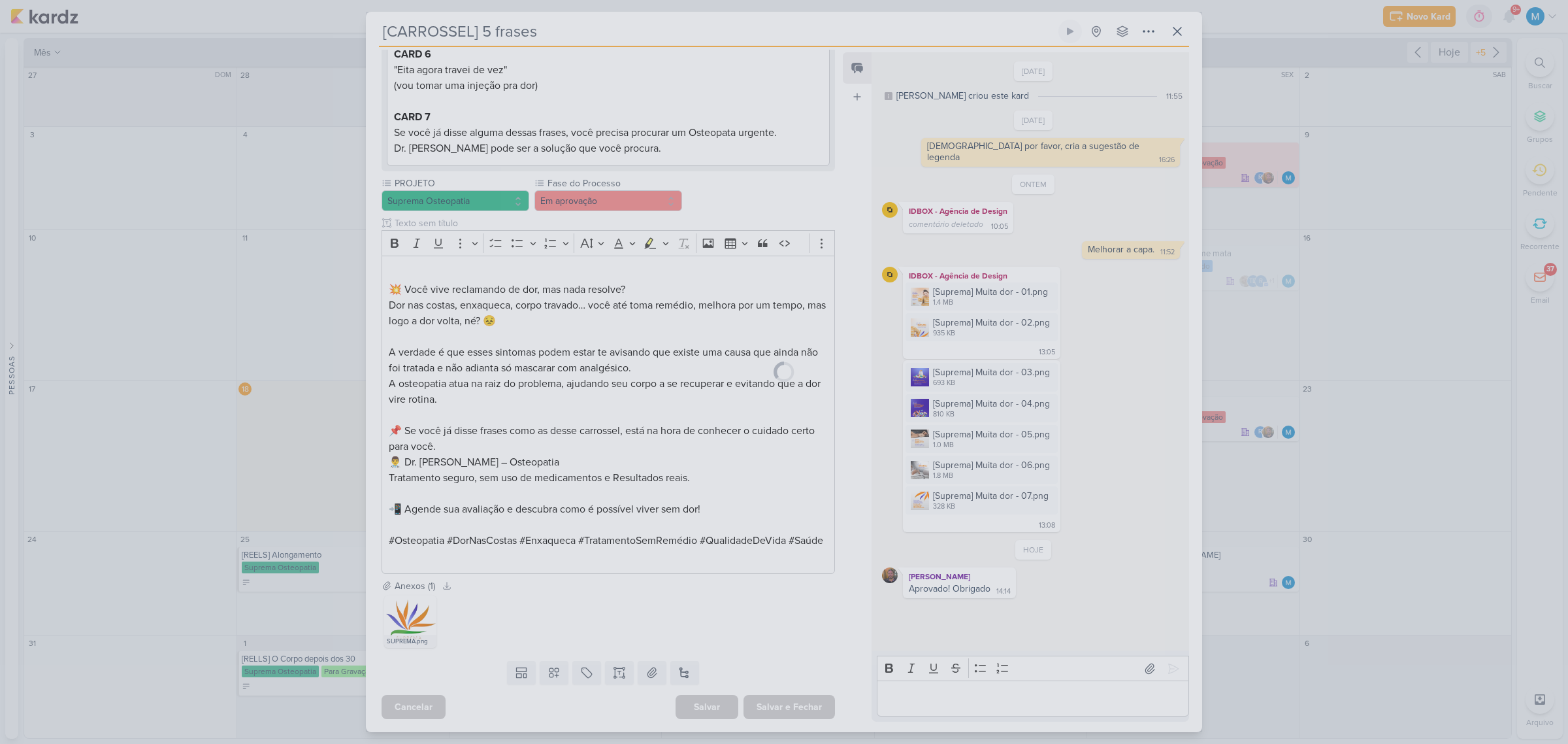
scroll to position [573, 0]
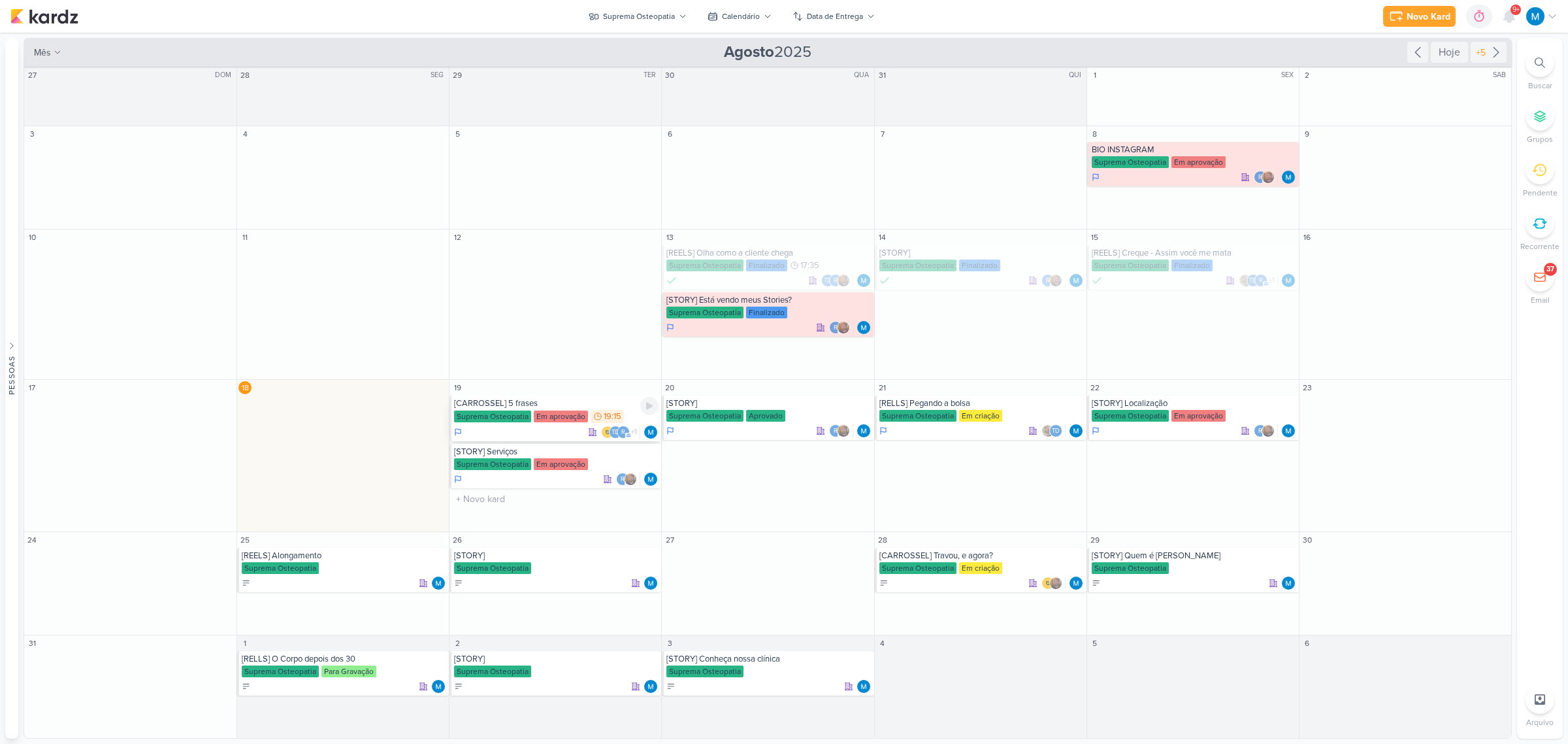
click at [520, 404] on div "[CARROSSEL] 5 frases" at bounding box center [556, 403] width 205 height 10
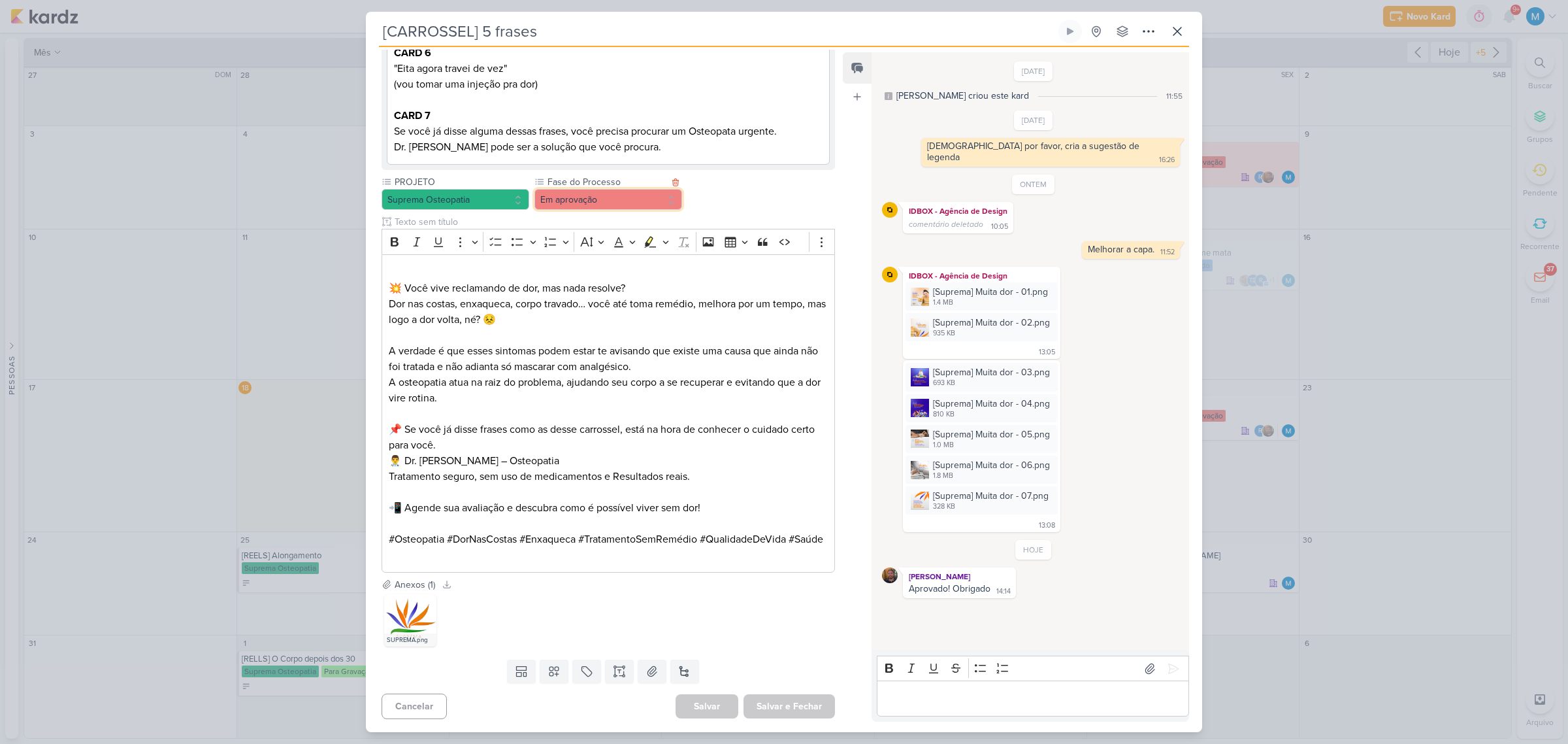
click at [612, 189] on button "Em aprovação" at bounding box center [607, 199] width 148 height 21
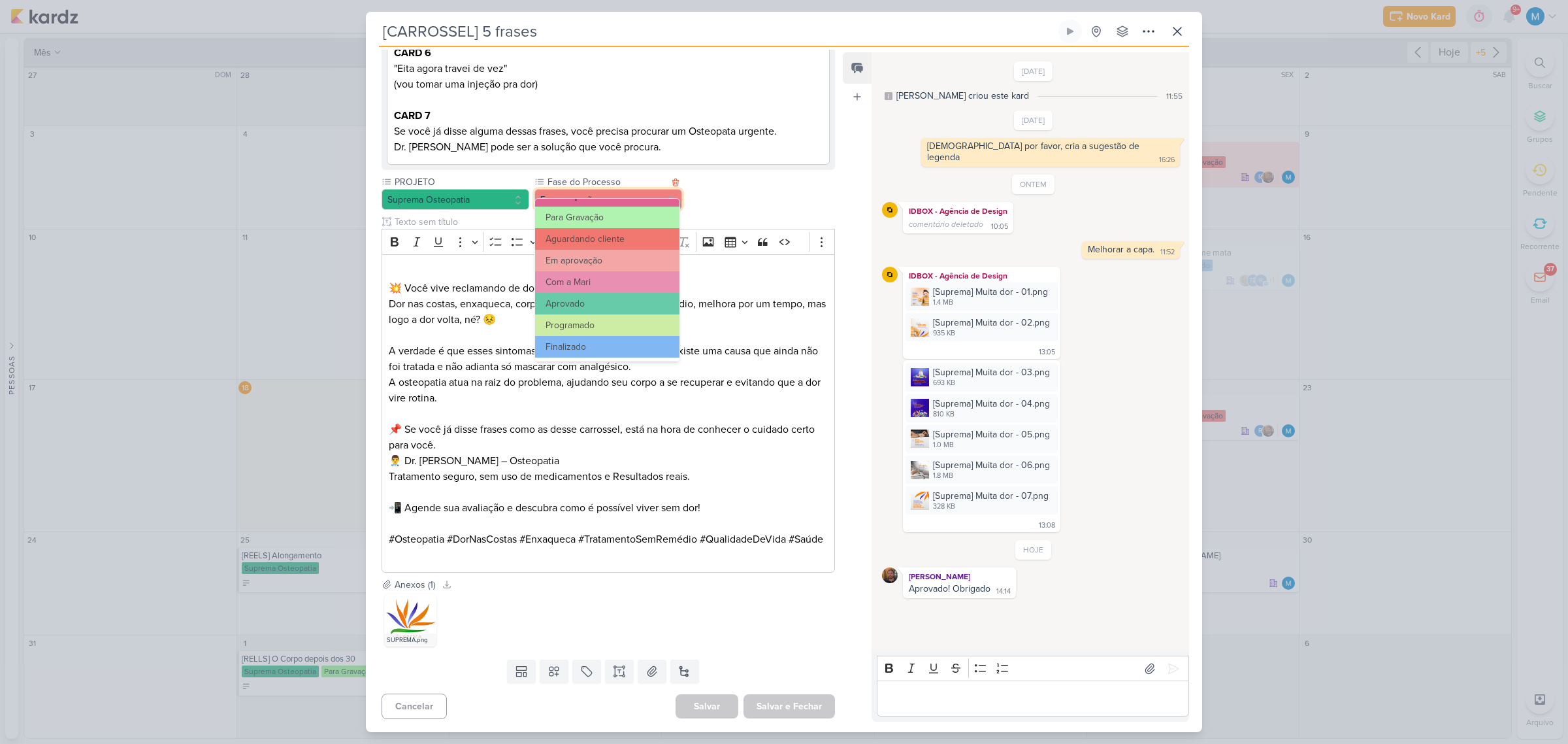
scroll to position [126, 0]
click at [591, 298] on button "Aprovado" at bounding box center [607, 302] width 144 height 22
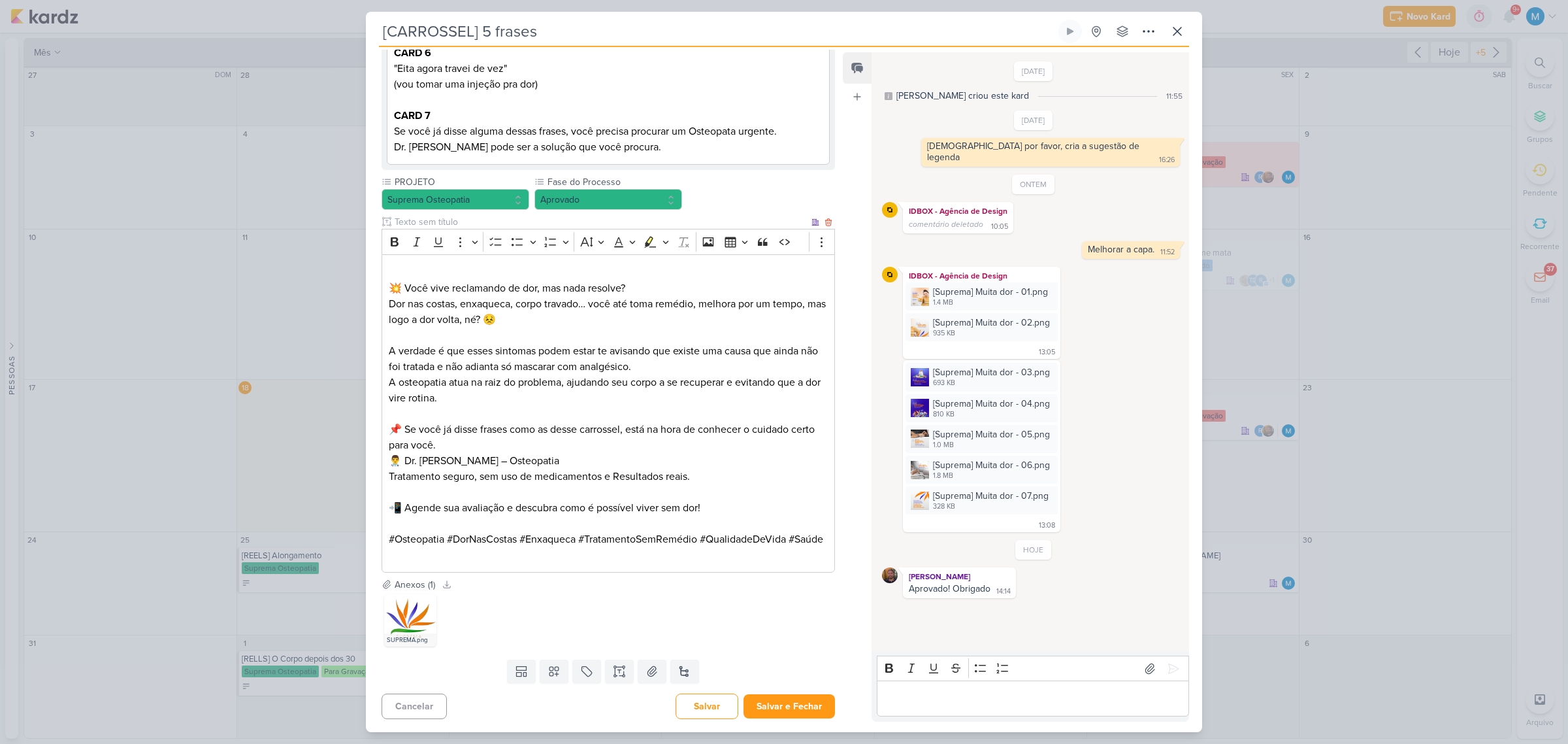
scroll to position [575, 0]
click at [795, 488] on button "Salvar e Fechar" at bounding box center [789, 706] width 92 height 24
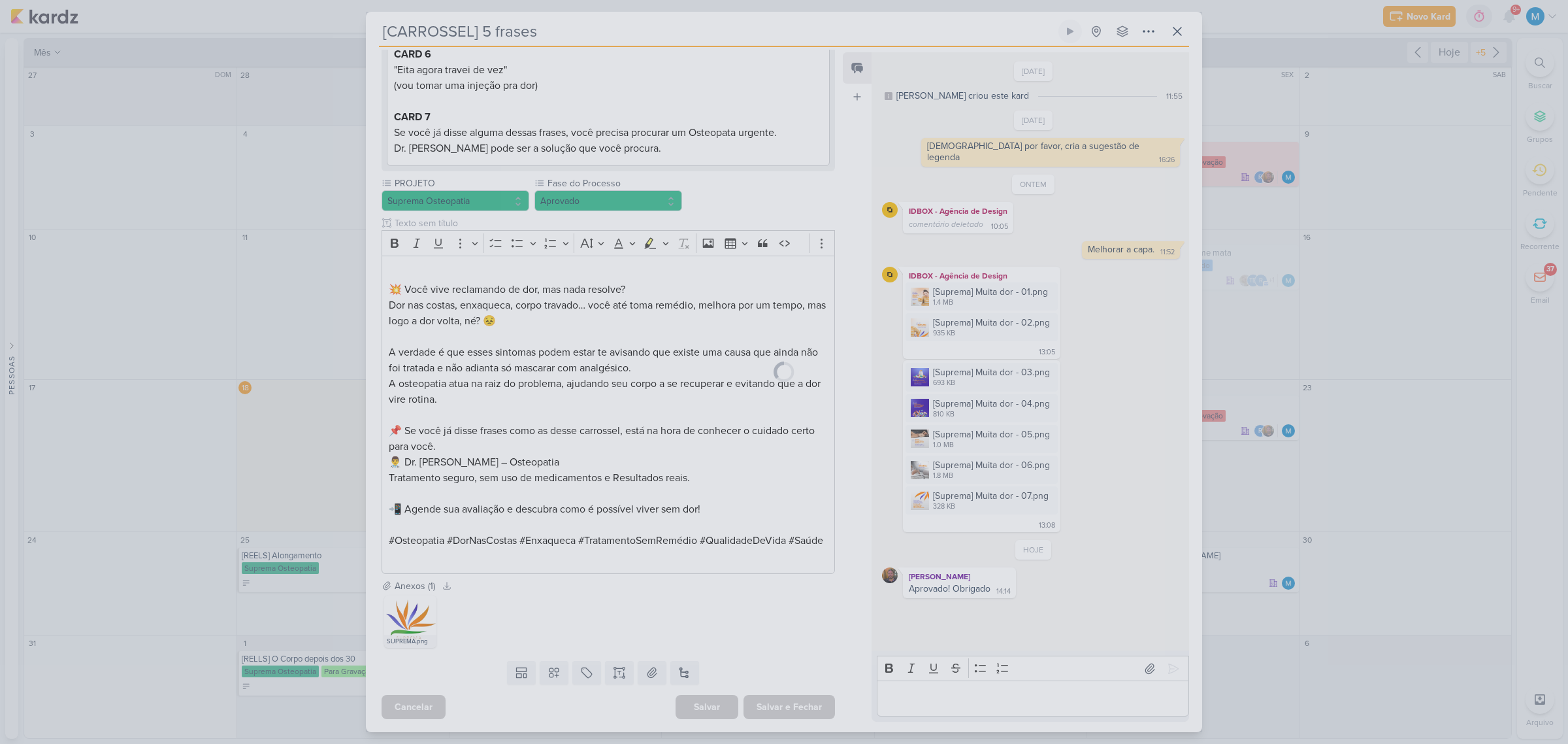
scroll to position [573, 0]
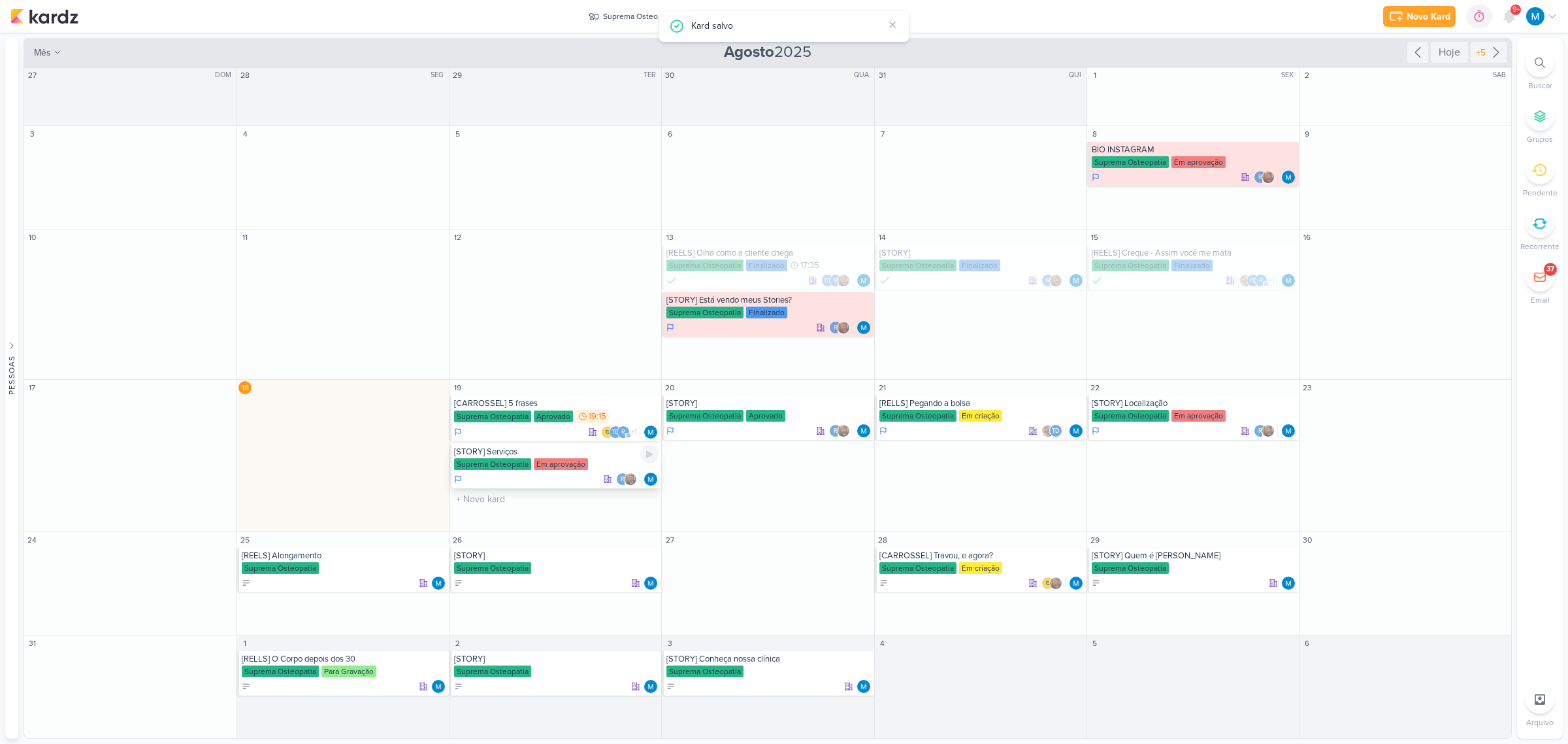
click at [500, 455] on div "[STORY] Serviços" at bounding box center [556, 451] width 205 height 10
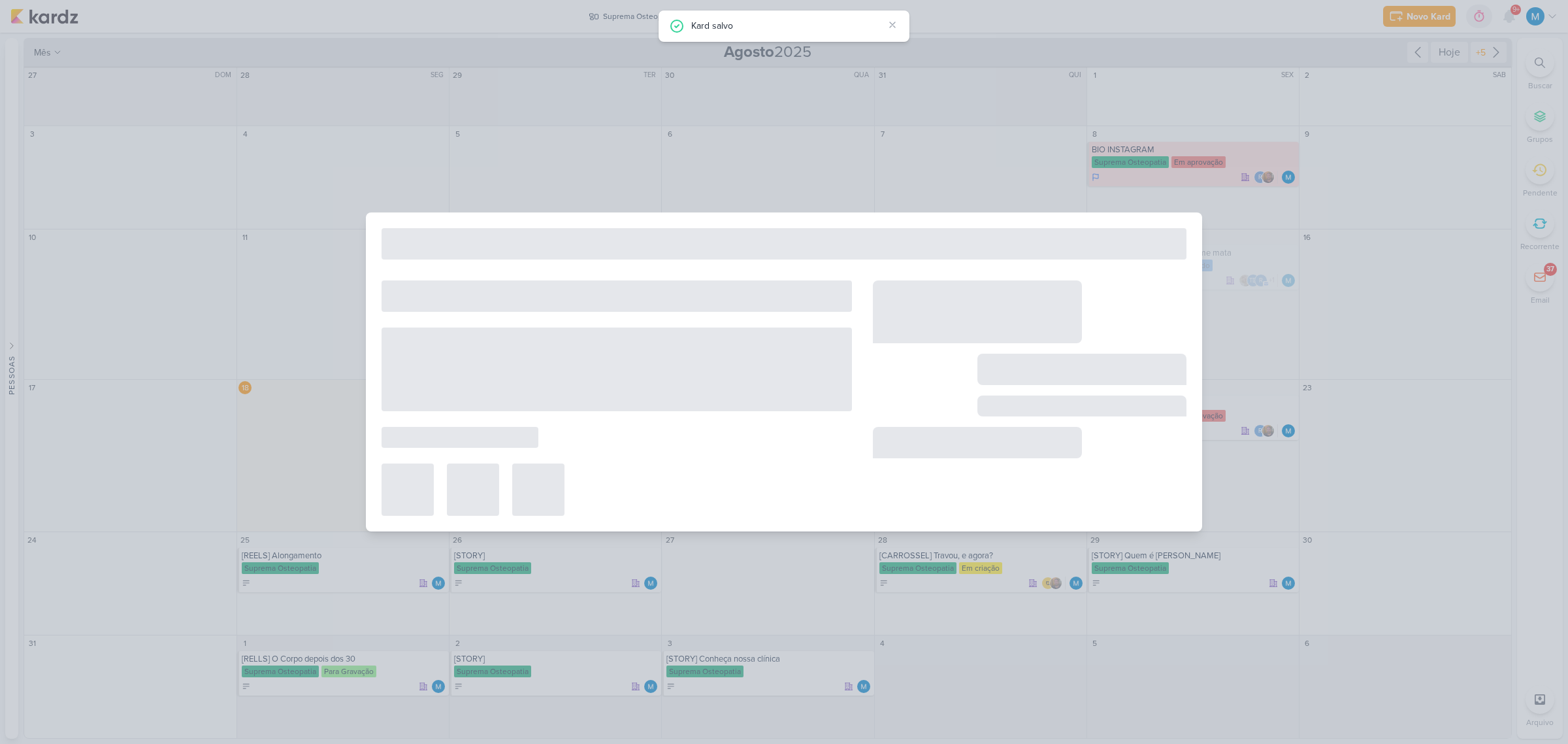
type input "[STORY] Serviços"
type input "19 de agosto de 2025 às 23:59"
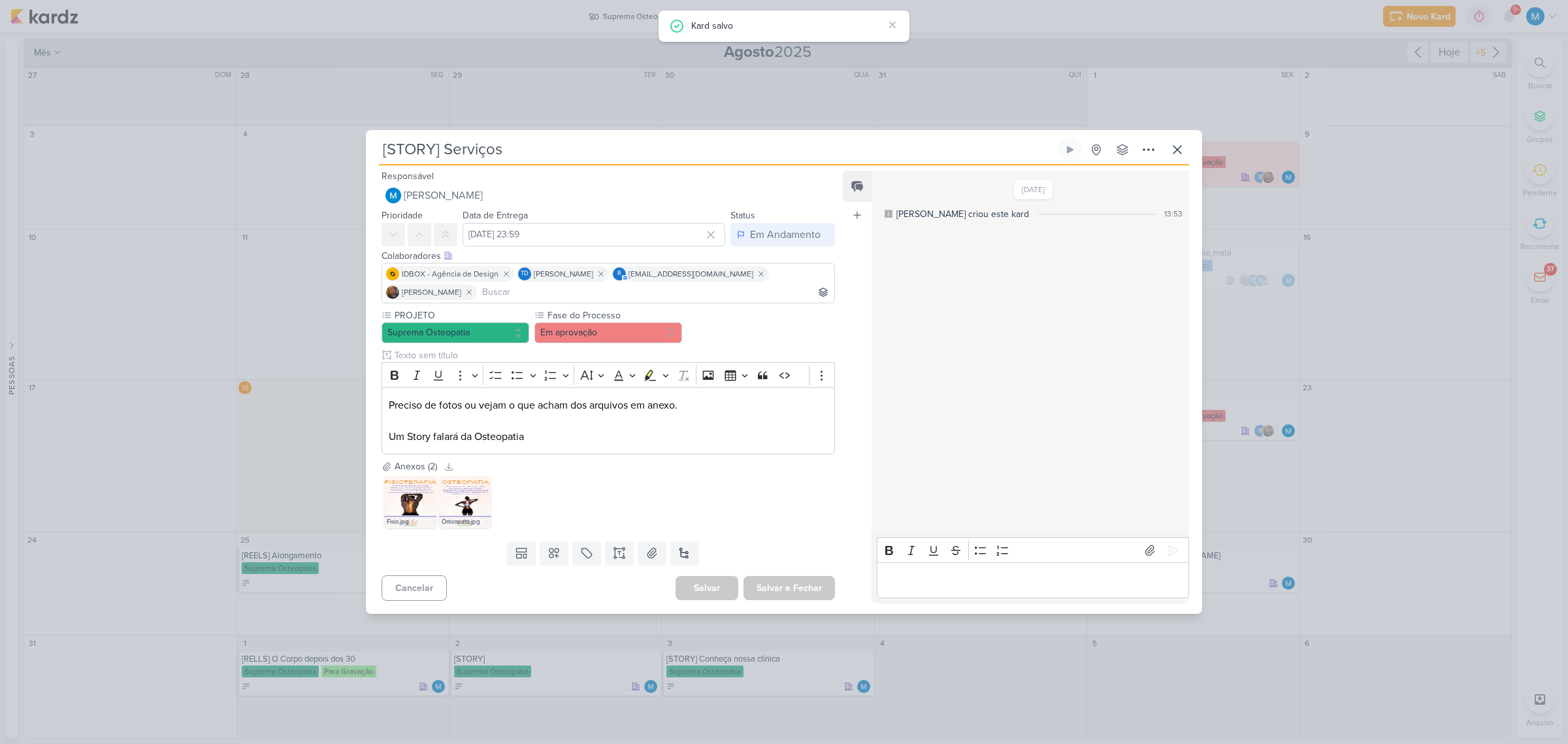
scroll to position [0, 0]
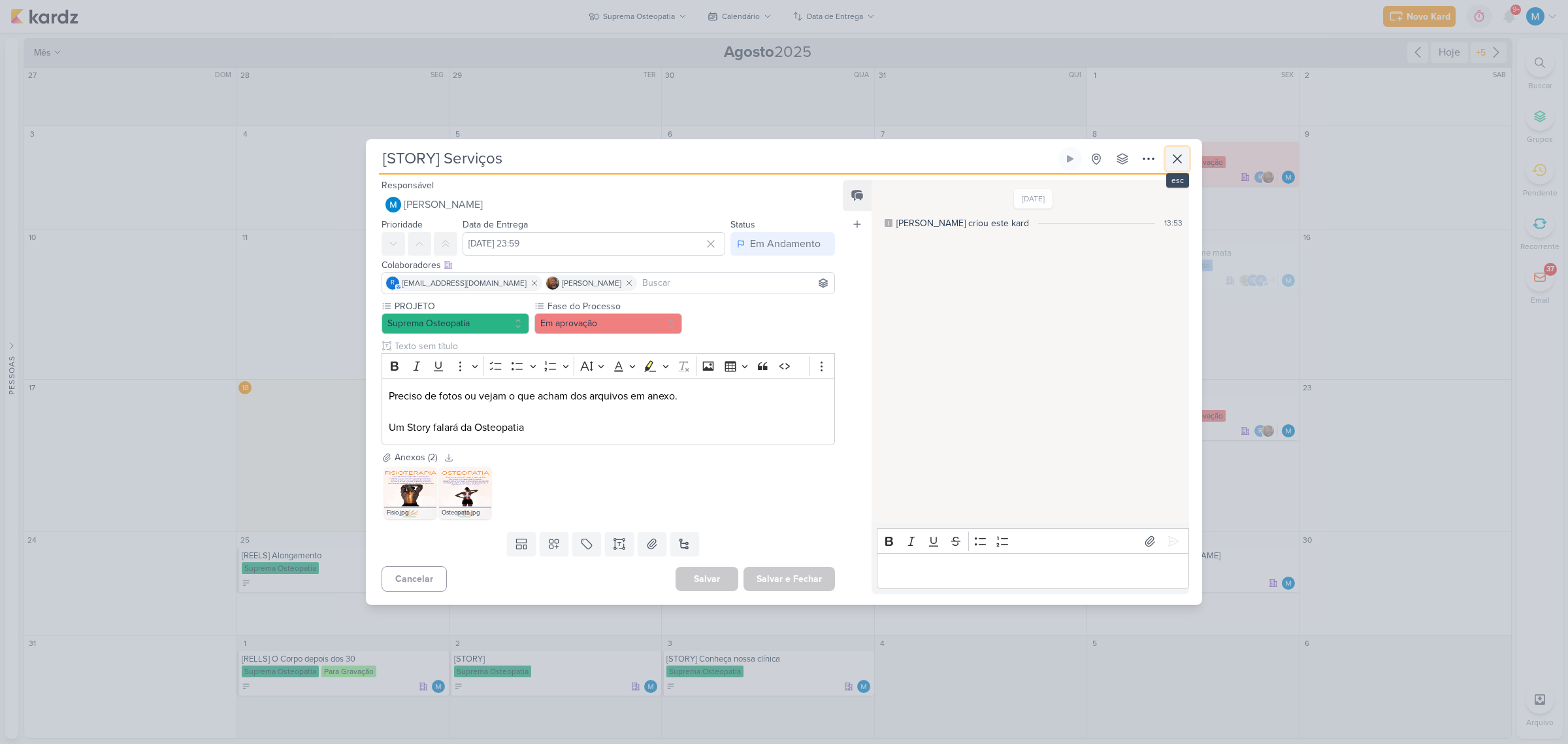
click at [1114, 158] on icon at bounding box center [1177, 159] width 16 height 16
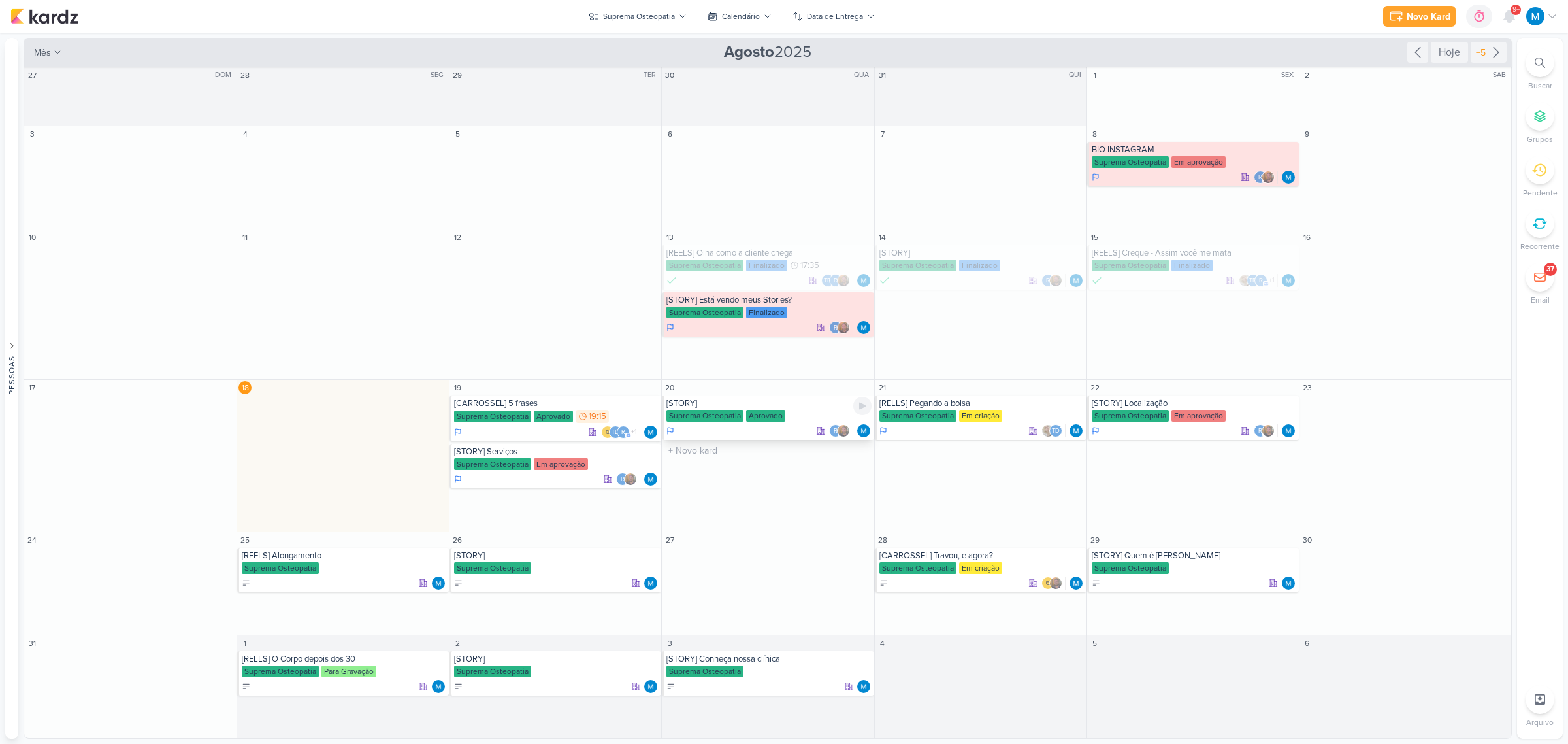
click at [743, 402] on div "[STORY]" at bounding box center [768, 403] width 205 height 10
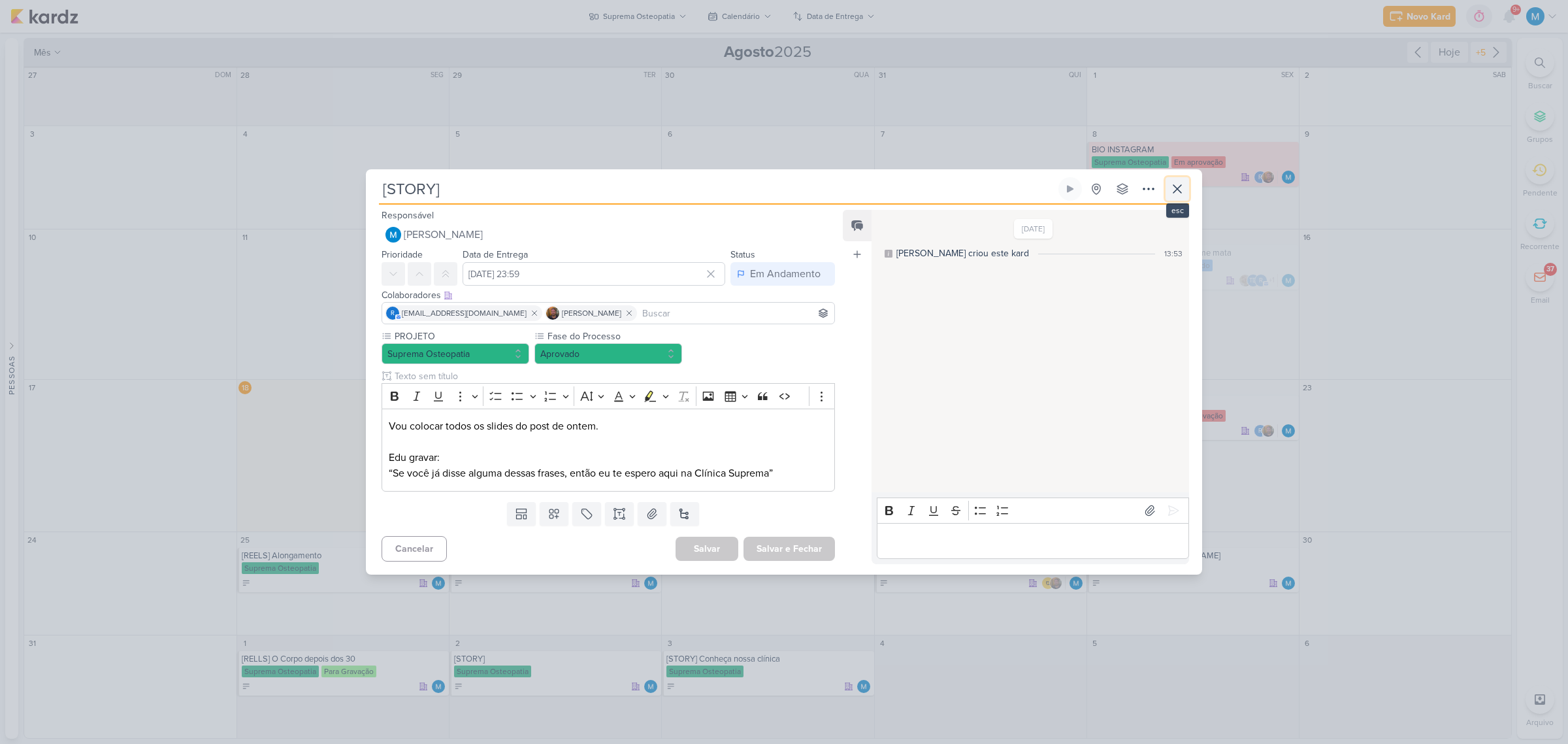
click at [1114, 194] on icon at bounding box center [1177, 189] width 16 height 16
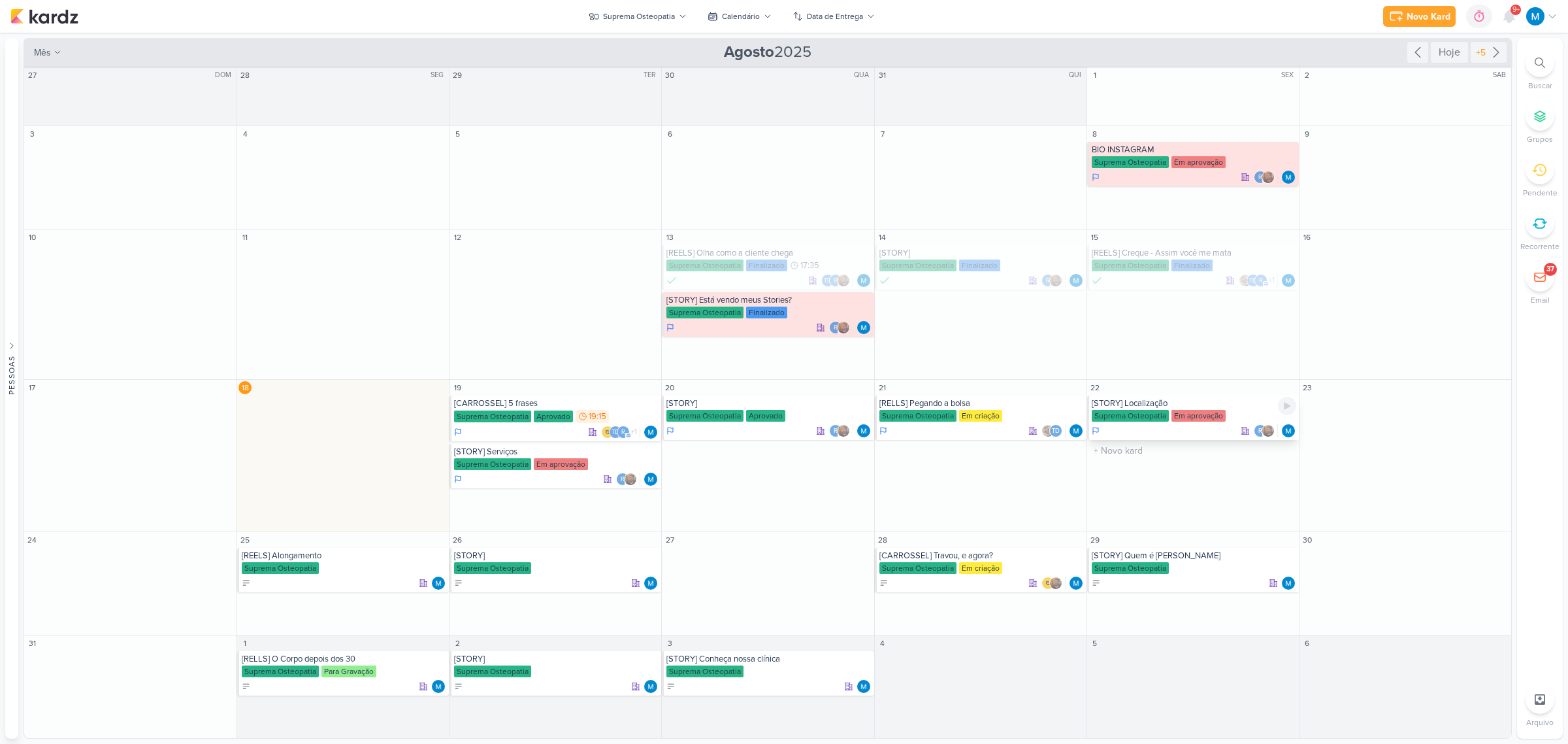
click at [1114, 404] on div "[STORY] Localização" at bounding box center [1194, 403] width 205 height 10
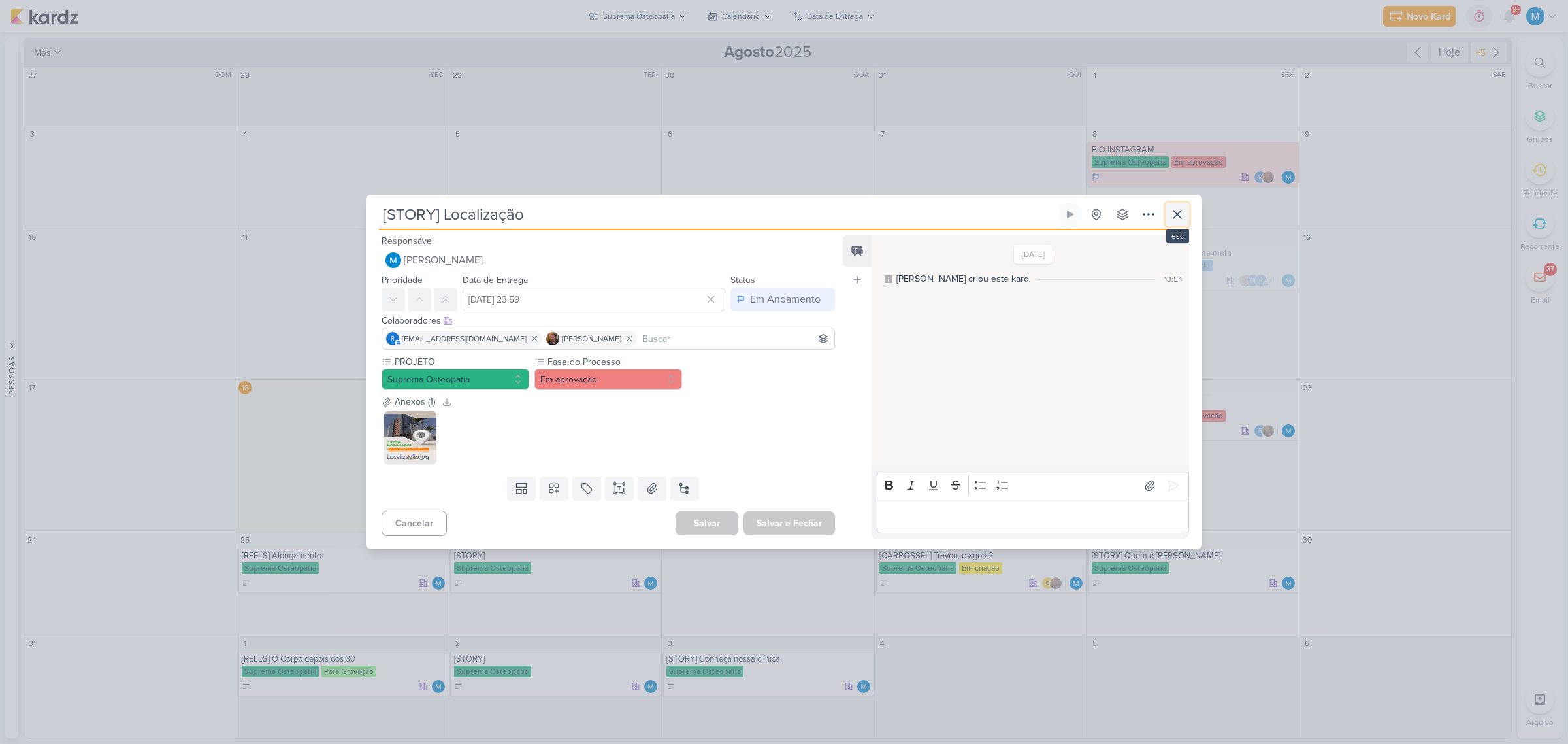
click at [1114, 219] on icon at bounding box center [1177, 214] width 16 height 16
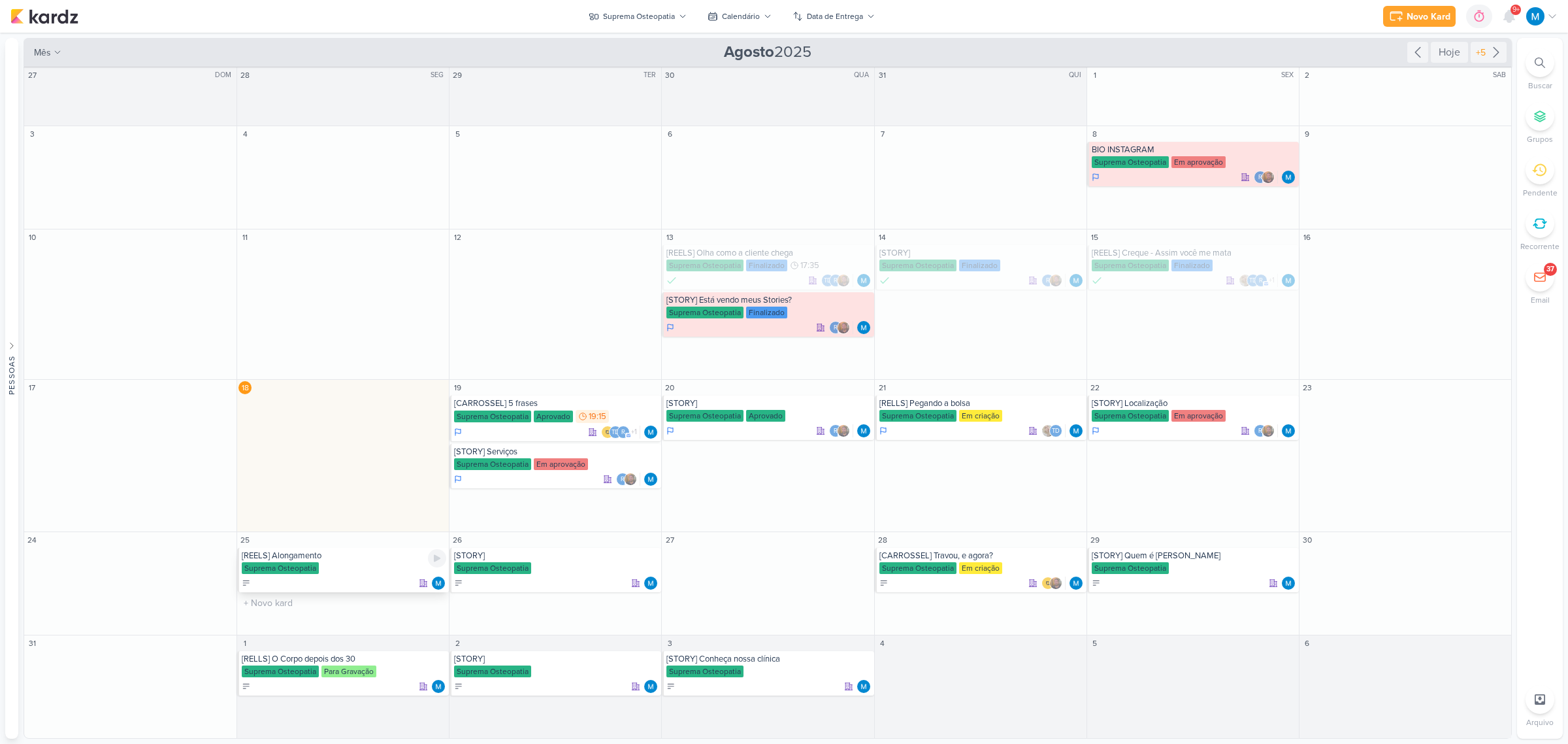
click at [331, 488] on div "[REELS] Alongamento" at bounding box center [344, 555] width 205 height 10
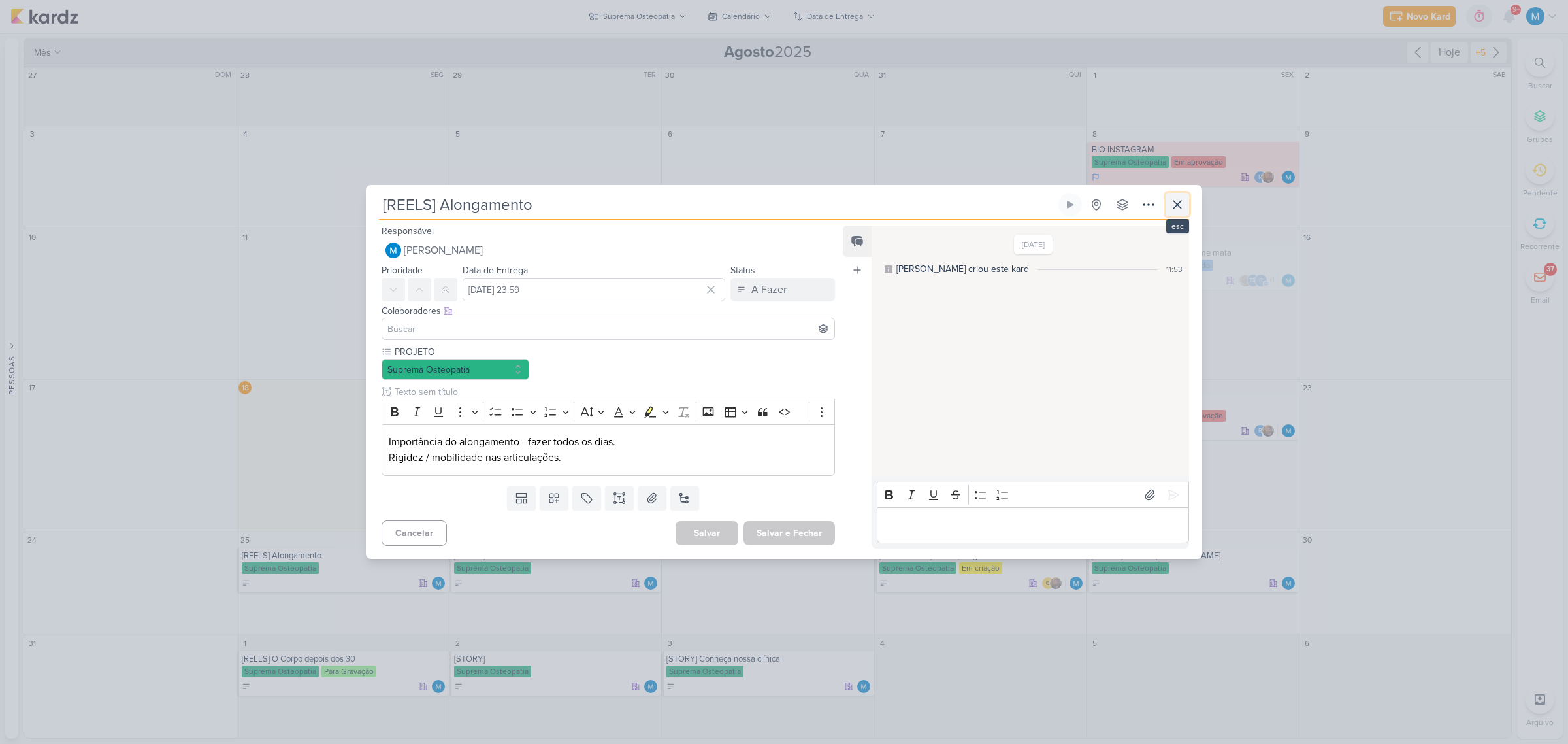
click at [1114, 208] on icon at bounding box center [1176, 204] width 8 height 8
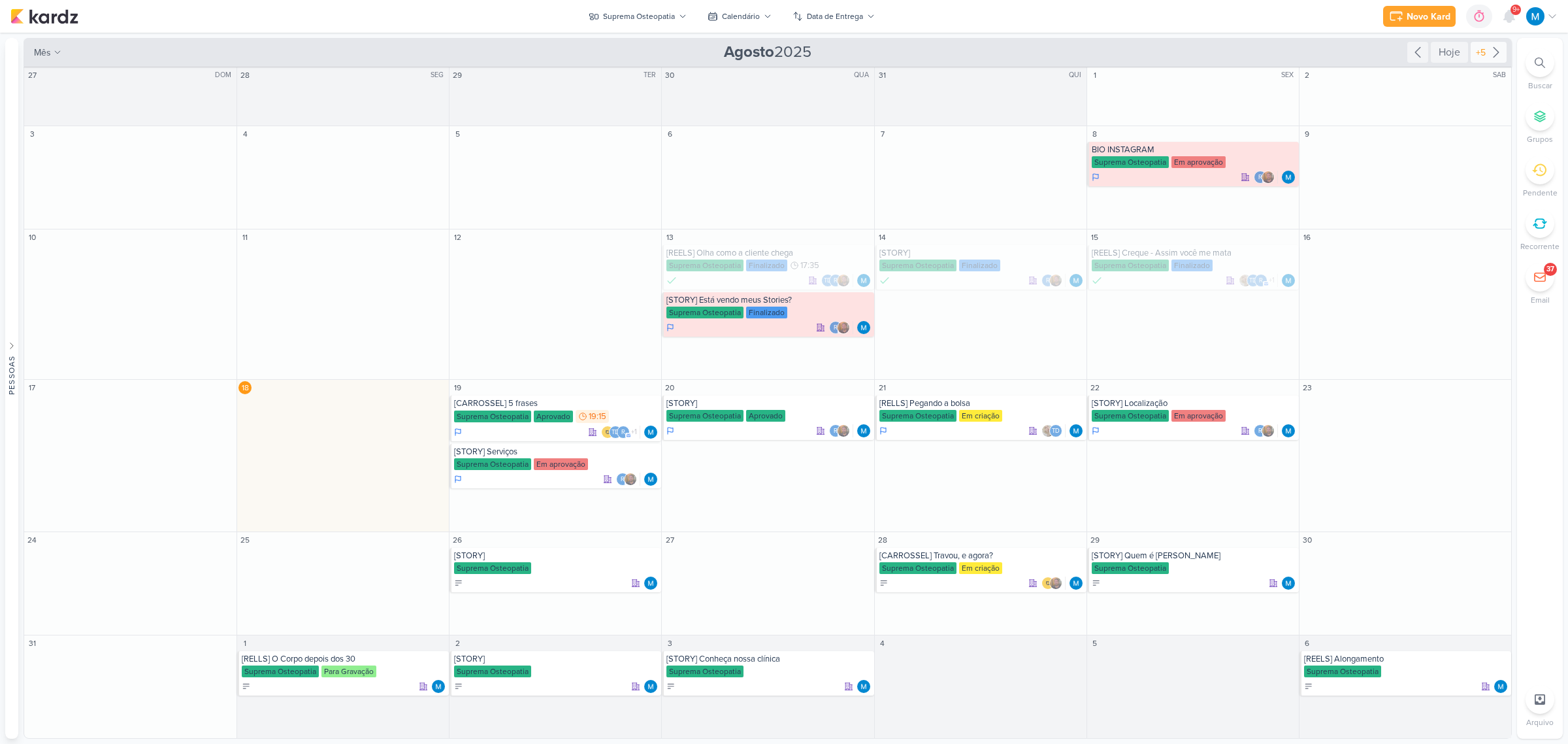
click at [1114, 43] on div "+5" at bounding box center [1488, 52] width 36 height 21
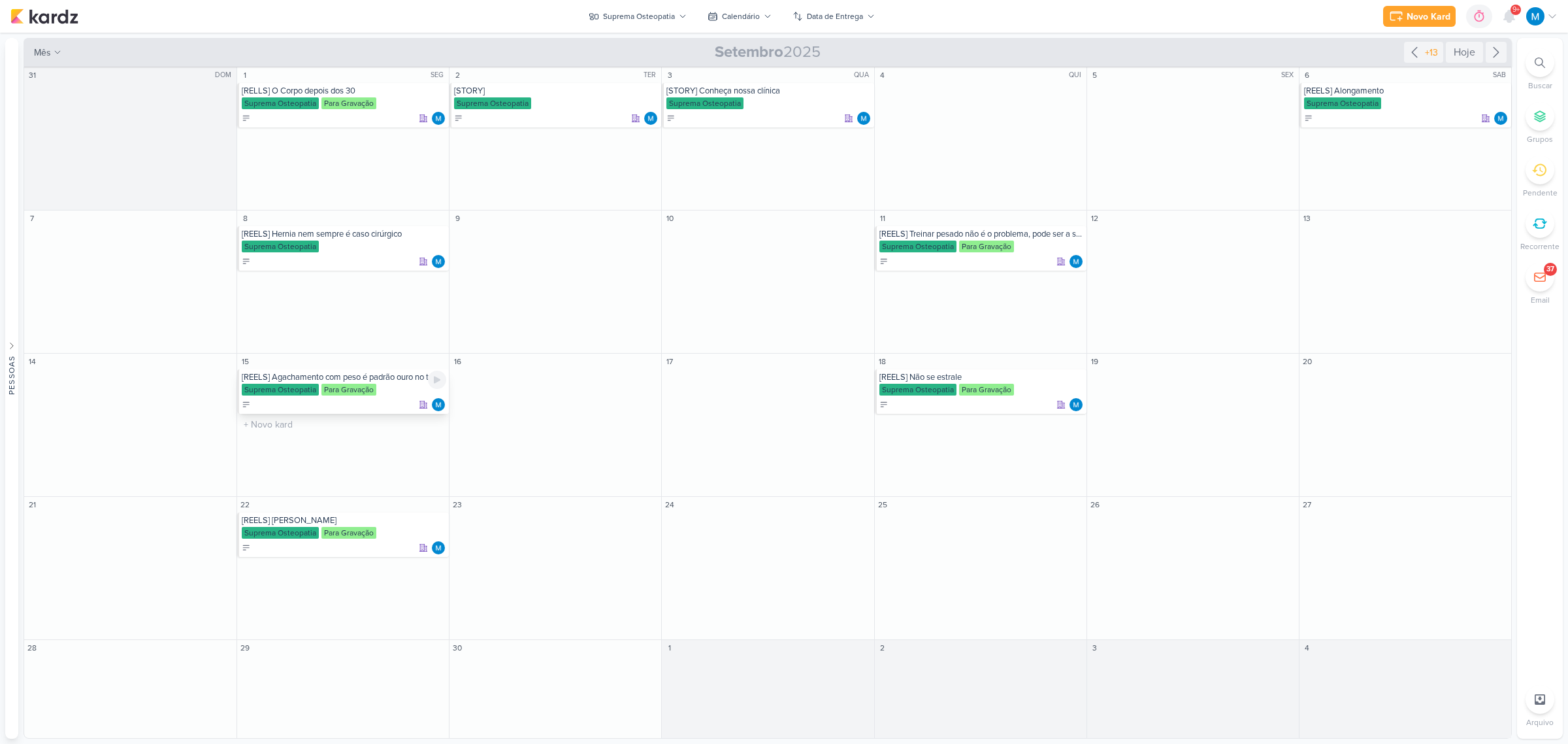
click at [379, 379] on div "[REELS] Agachamento com peso é padrão ouro no tratamento de dor na lombar" at bounding box center [344, 377] width 205 height 10
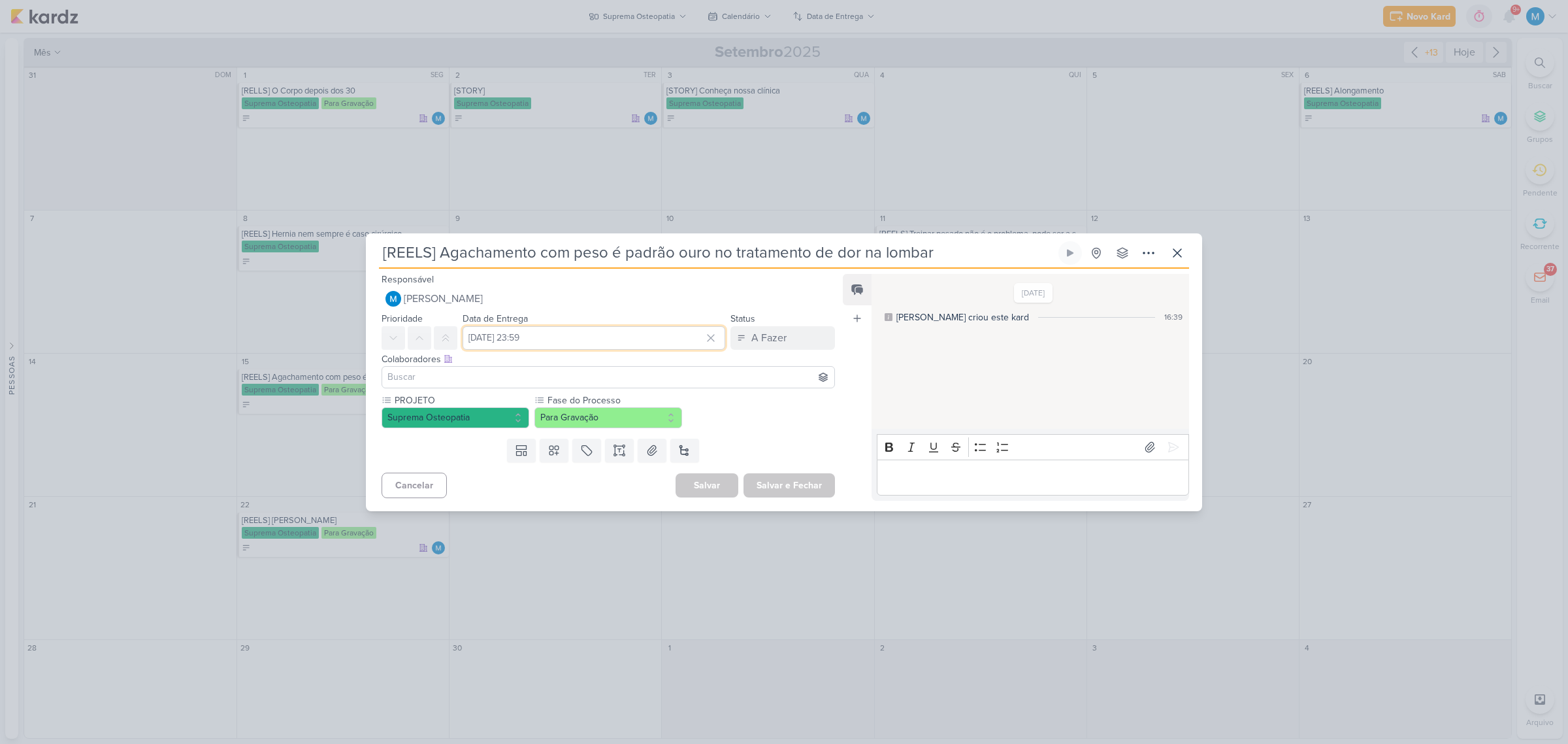
click at [500, 333] on input "15 de setembro de 2025 às 23:59" at bounding box center [593, 337] width 262 height 24
click at [677, 365] on icon "button" at bounding box center [685, 369] width 16 height 16
click at [596, 478] on div "25" at bounding box center [606, 481] width 20 height 18
type input "25 de agosto de 2025 às 23:59"
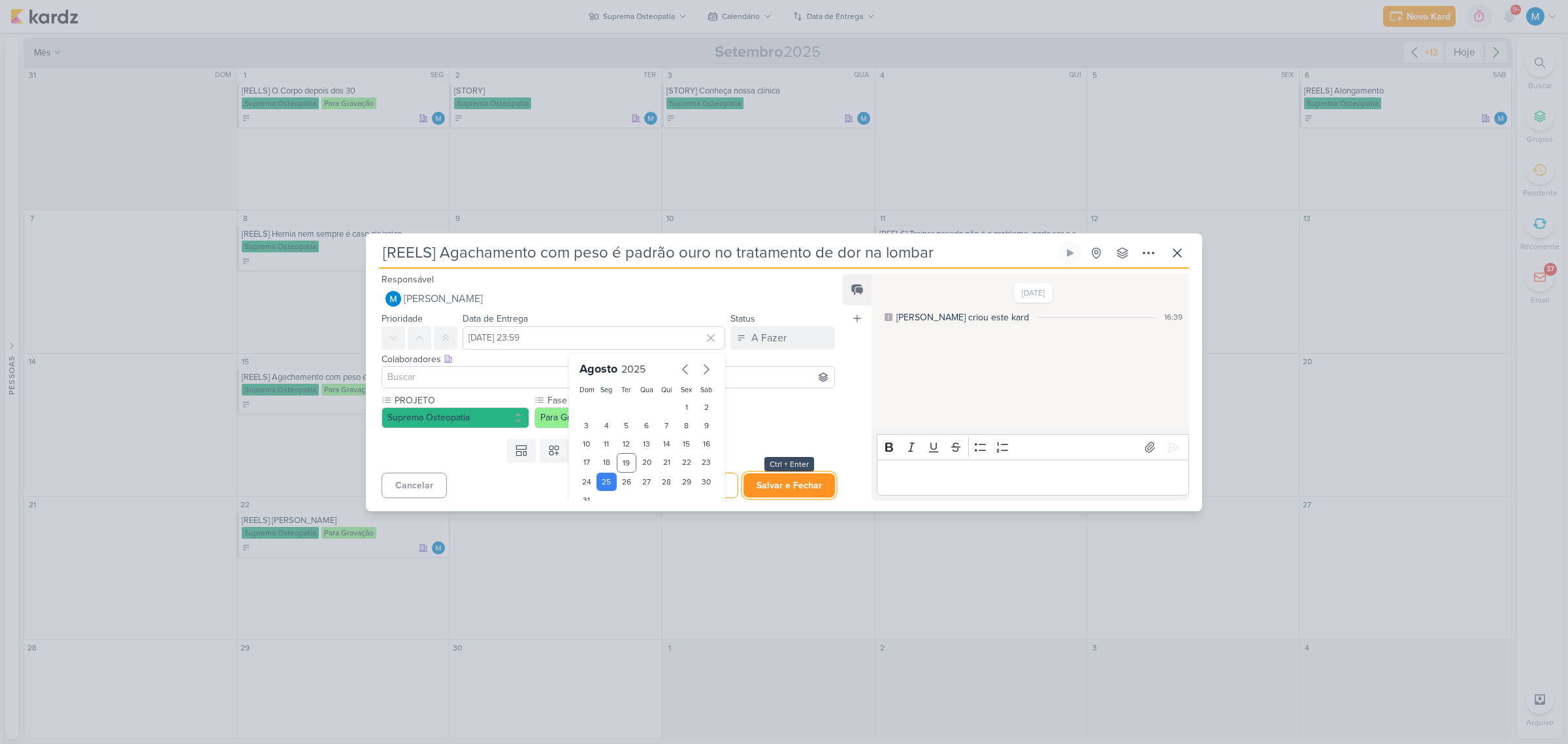
click at [771, 482] on button "Salvar e Fechar" at bounding box center [789, 485] width 92 height 24
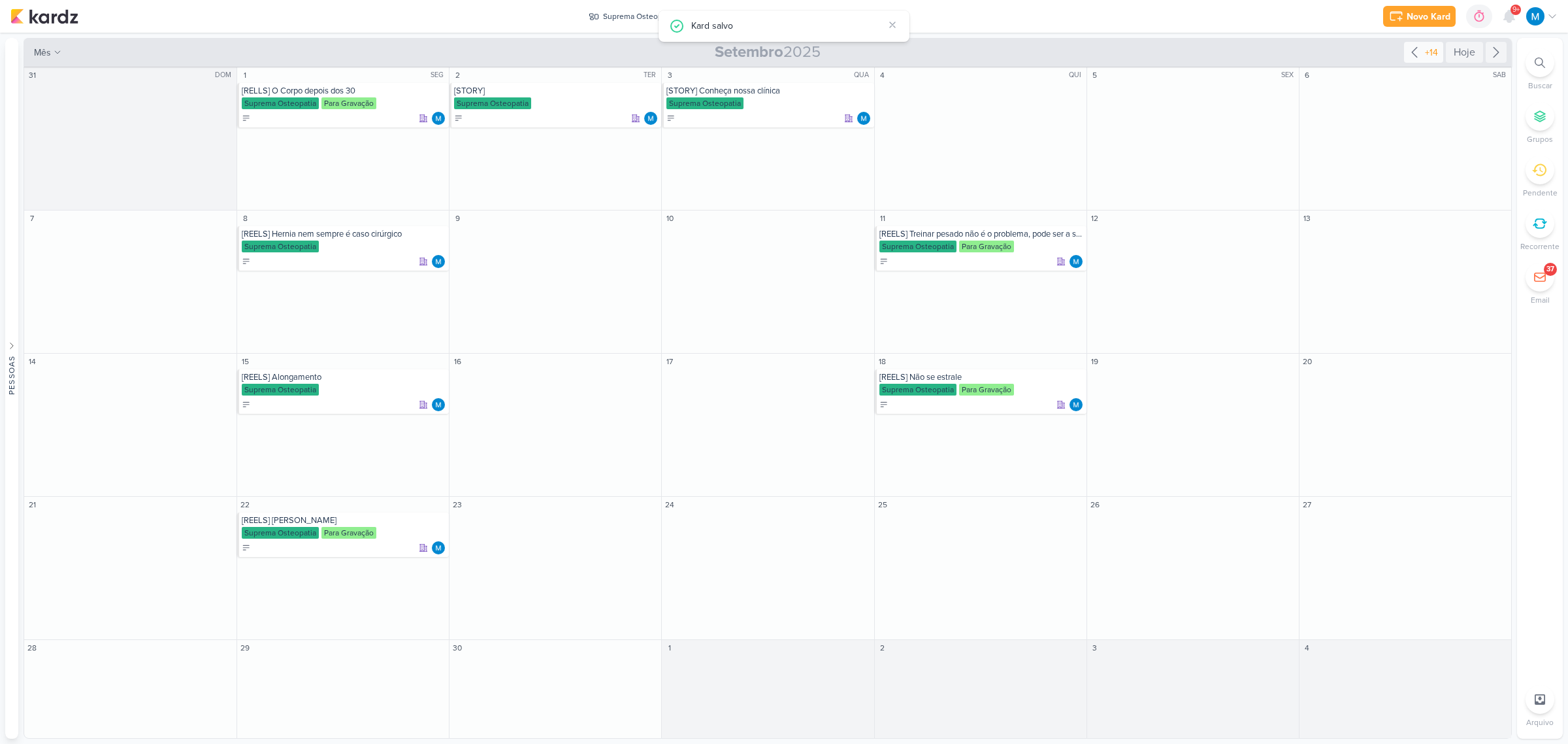
click at [1114, 49] on icon at bounding box center [1414, 52] width 16 height 16
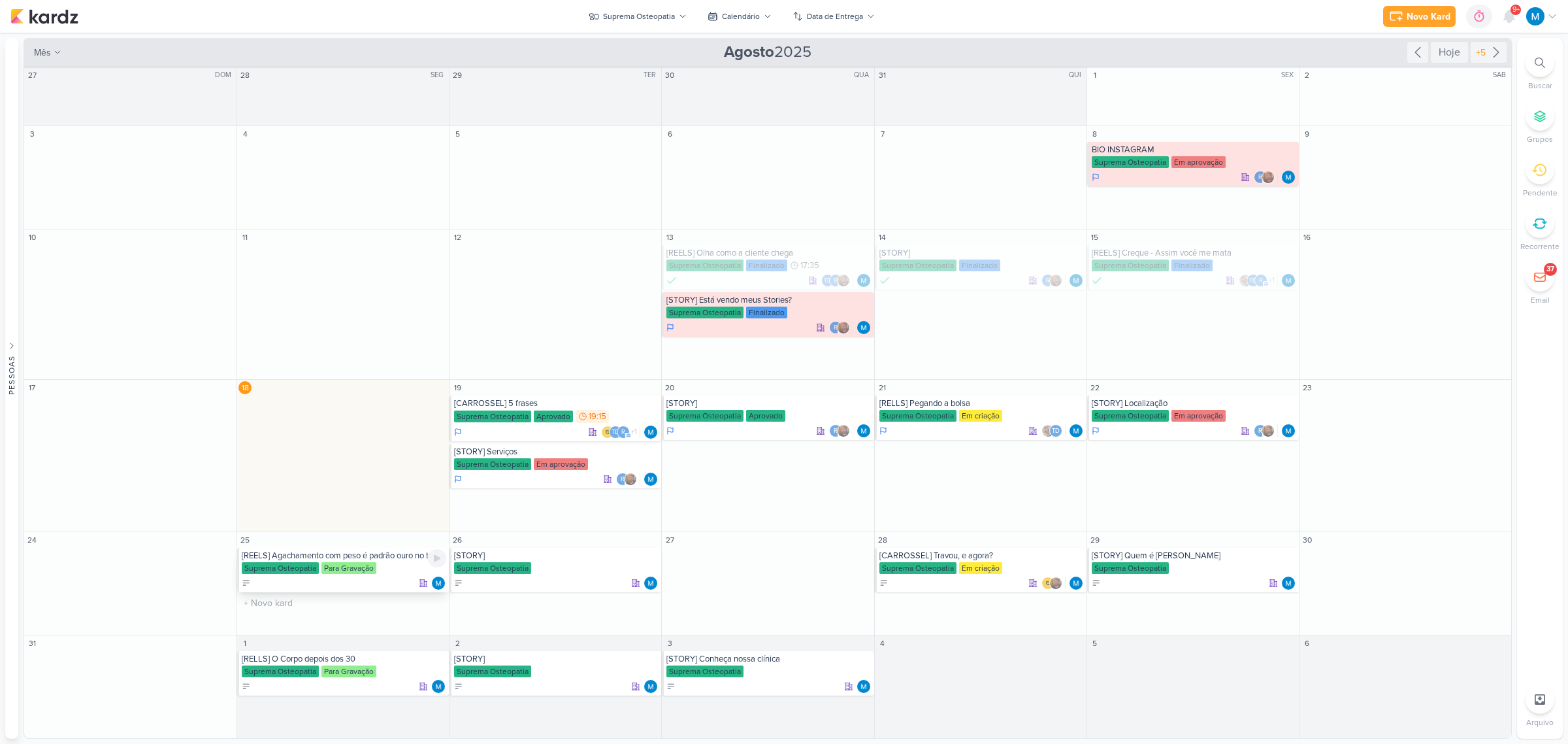
click at [389, 488] on div "Suprema Osteopatia Para Gravação" at bounding box center [344, 568] width 205 height 13
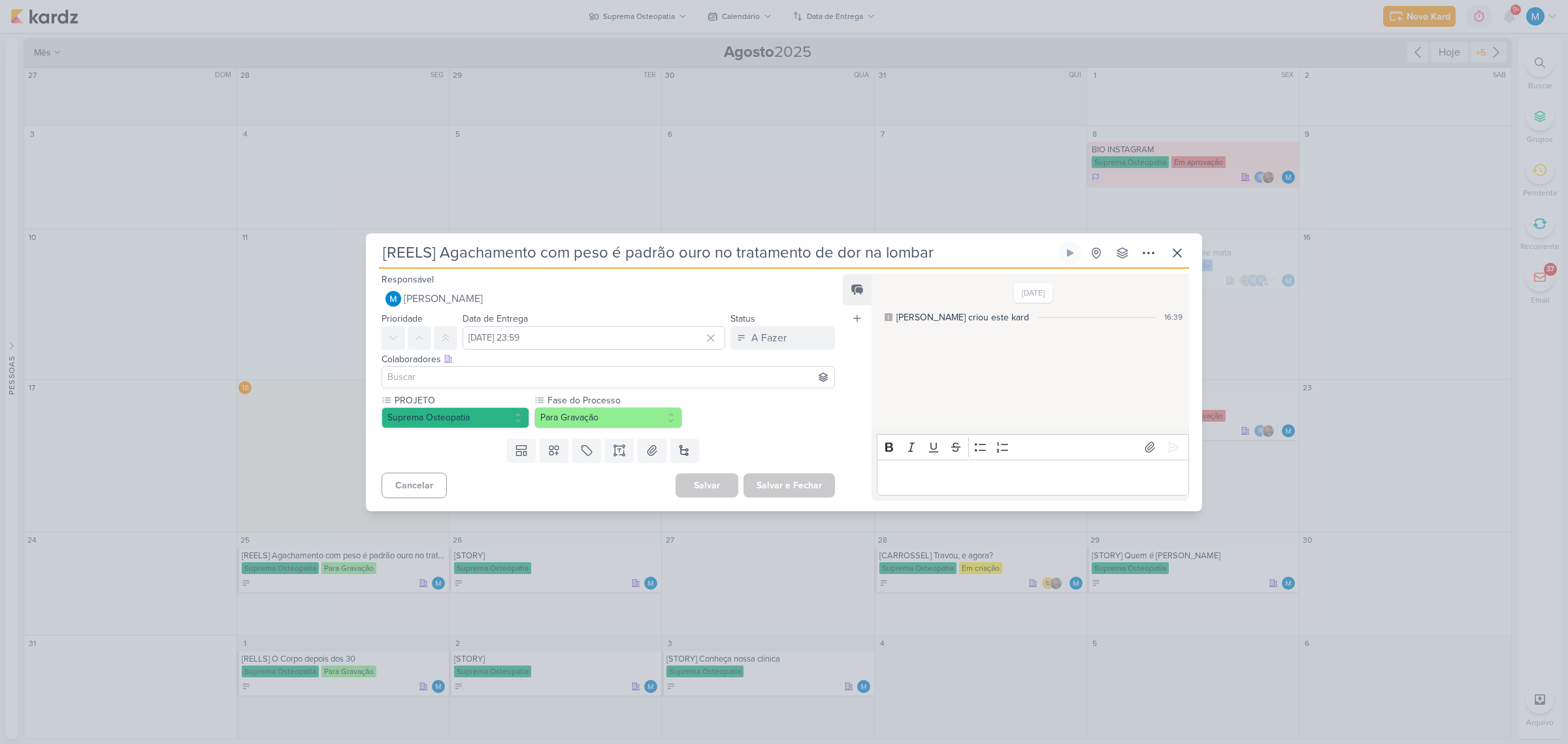
click at [817, 428] on div "PROJETO Suprema Osteopatia Fase do Processo" at bounding box center [603, 414] width 475 height 40
click at [1114, 257] on icon at bounding box center [1177, 253] width 16 height 16
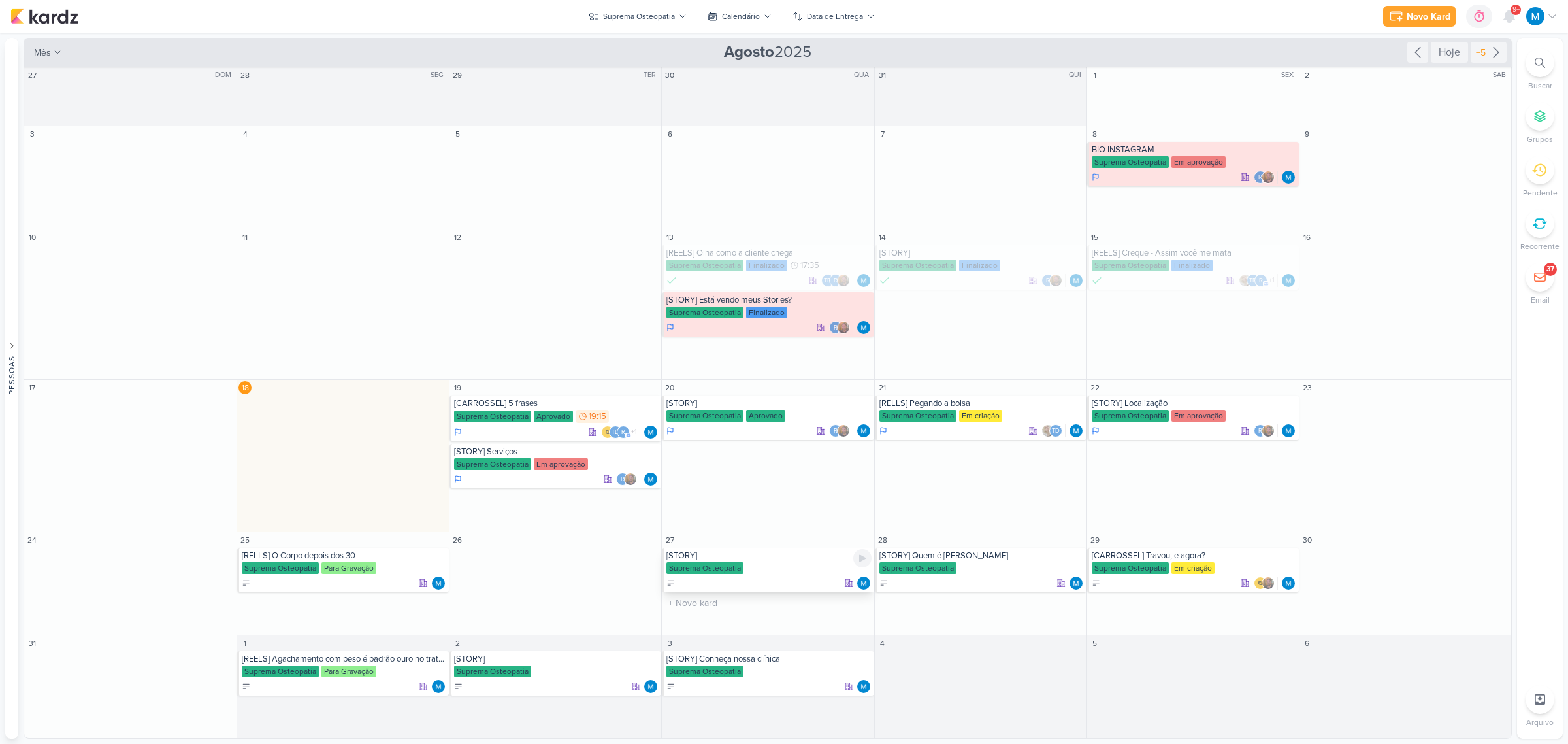
click at [705, 488] on div "[STORY]" at bounding box center [768, 555] width 205 height 10
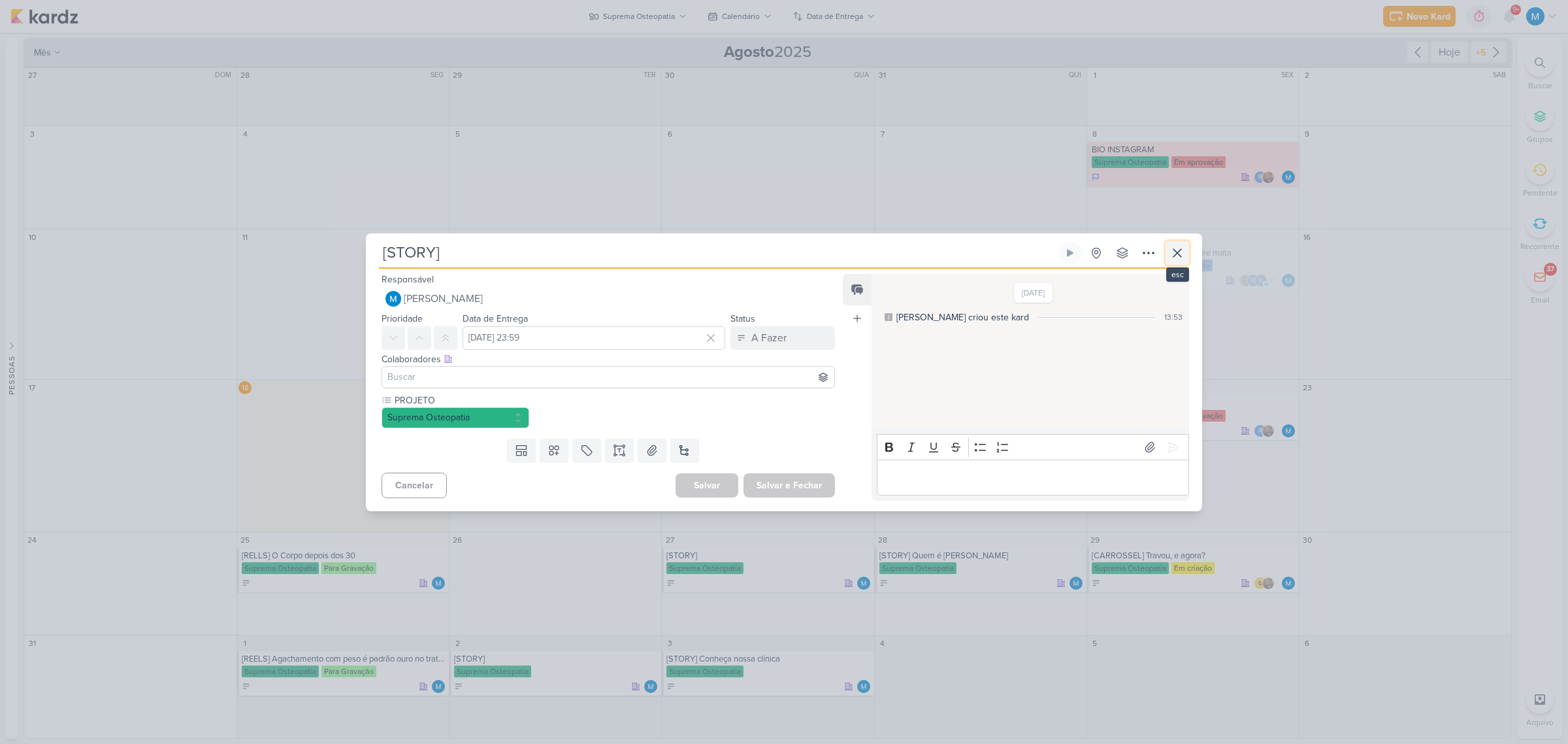
click at [1114, 255] on icon at bounding box center [1177, 253] width 16 height 16
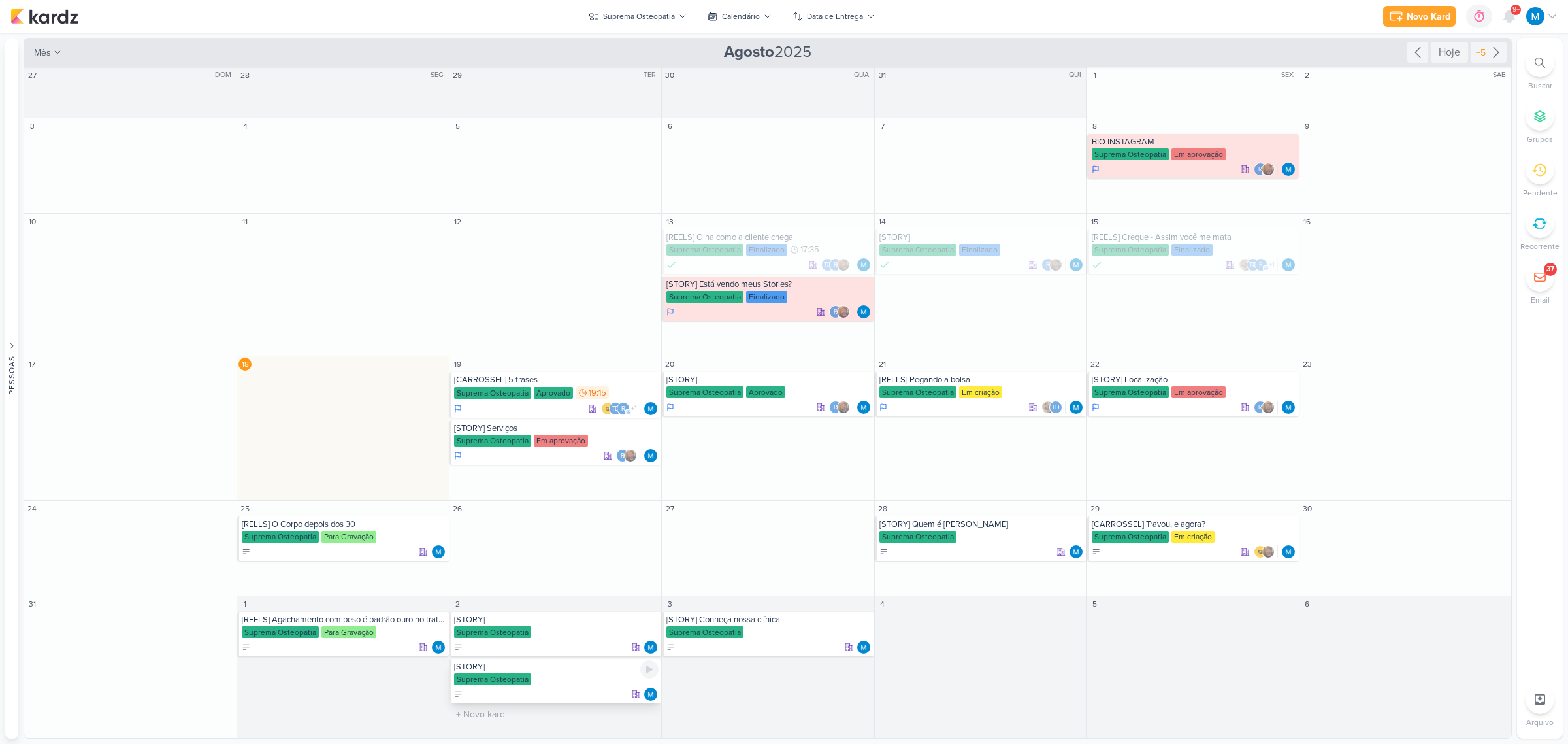
click at [540, 488] on div "Suprema Osteopatia" at bounding box center [556, 679] width 205 height 13
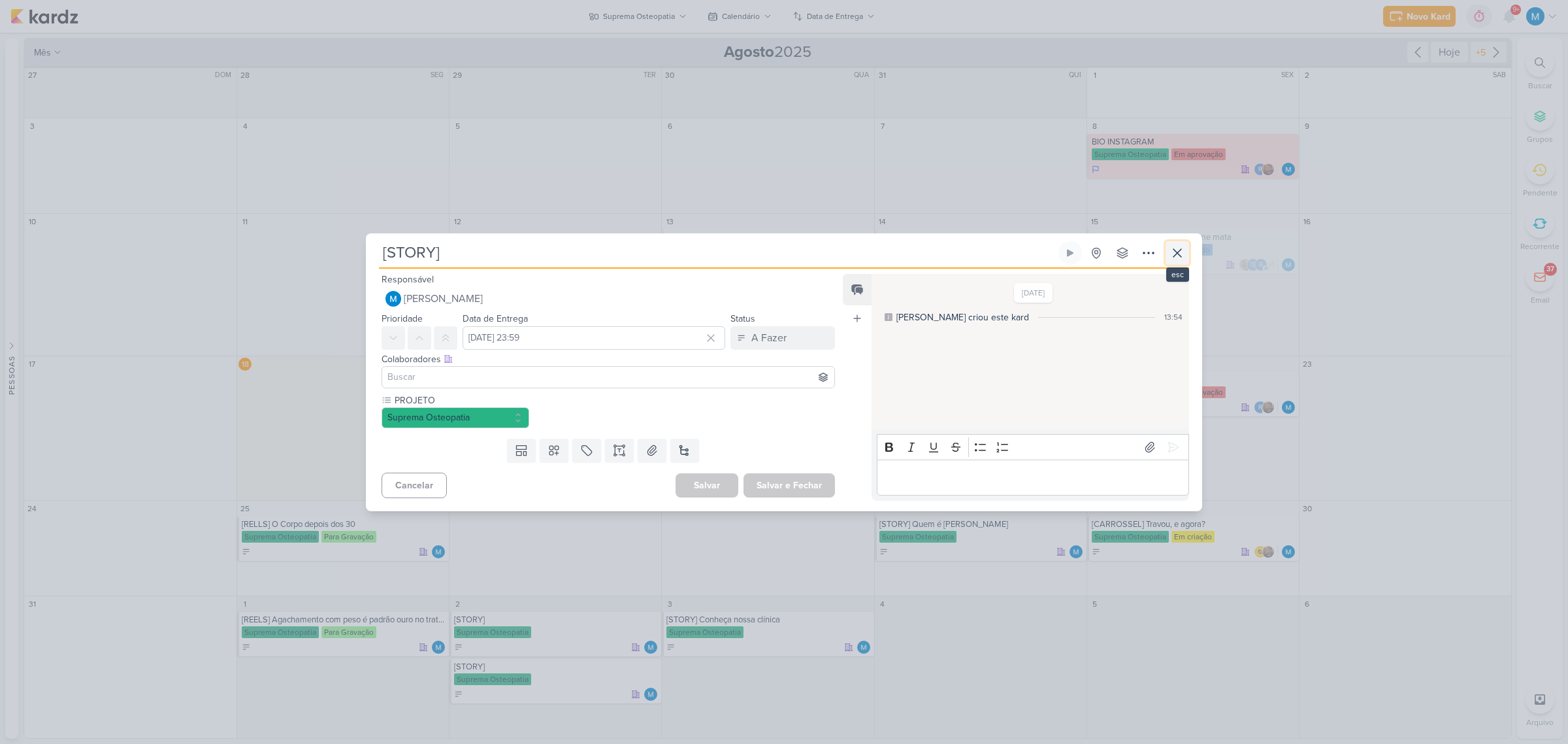
click at [1114, 254] on icon at bounding box center [1177, 253] width 16 height 16
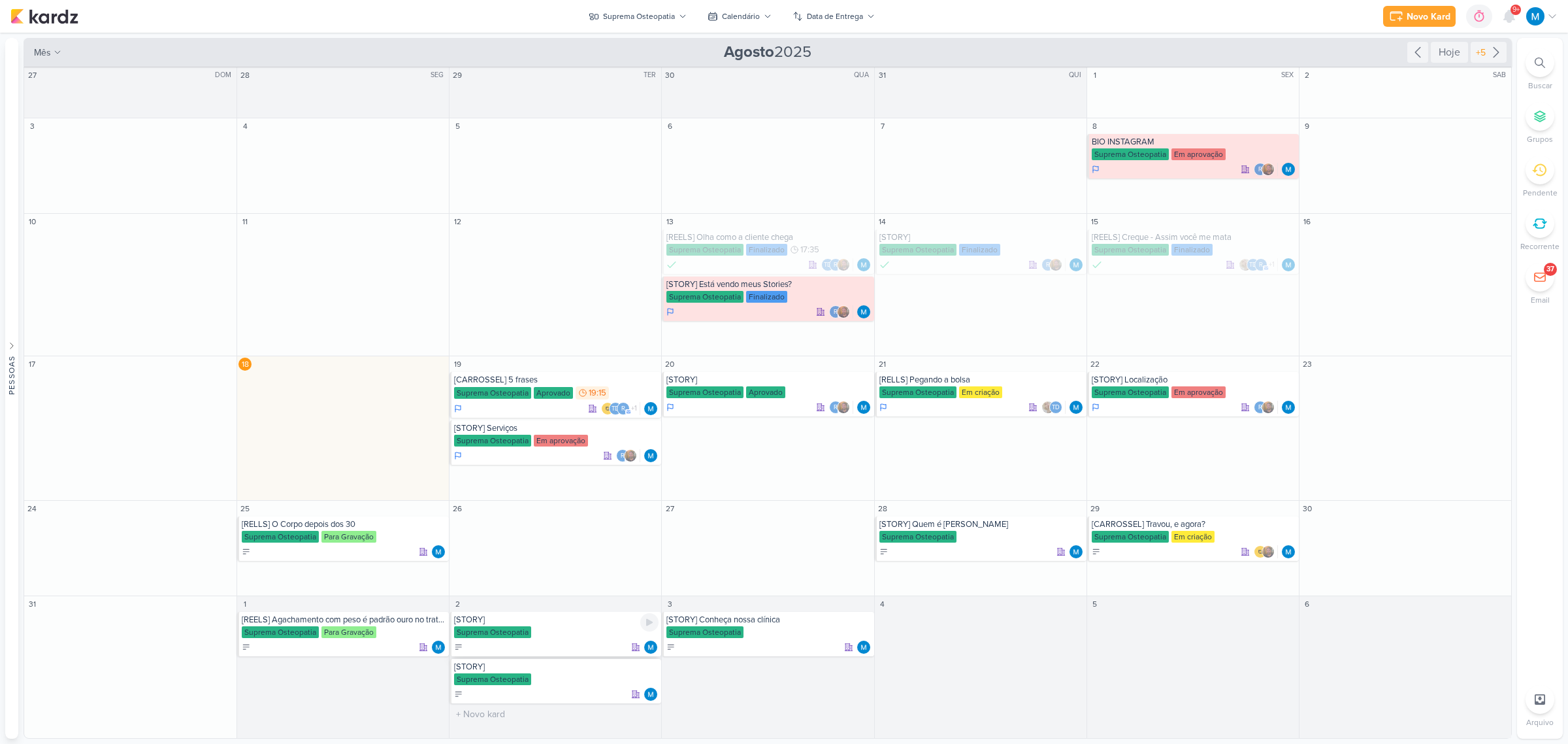
click at [578, 488] on div "[STORY]" at bounding box center [556, 620] width 205 height 10
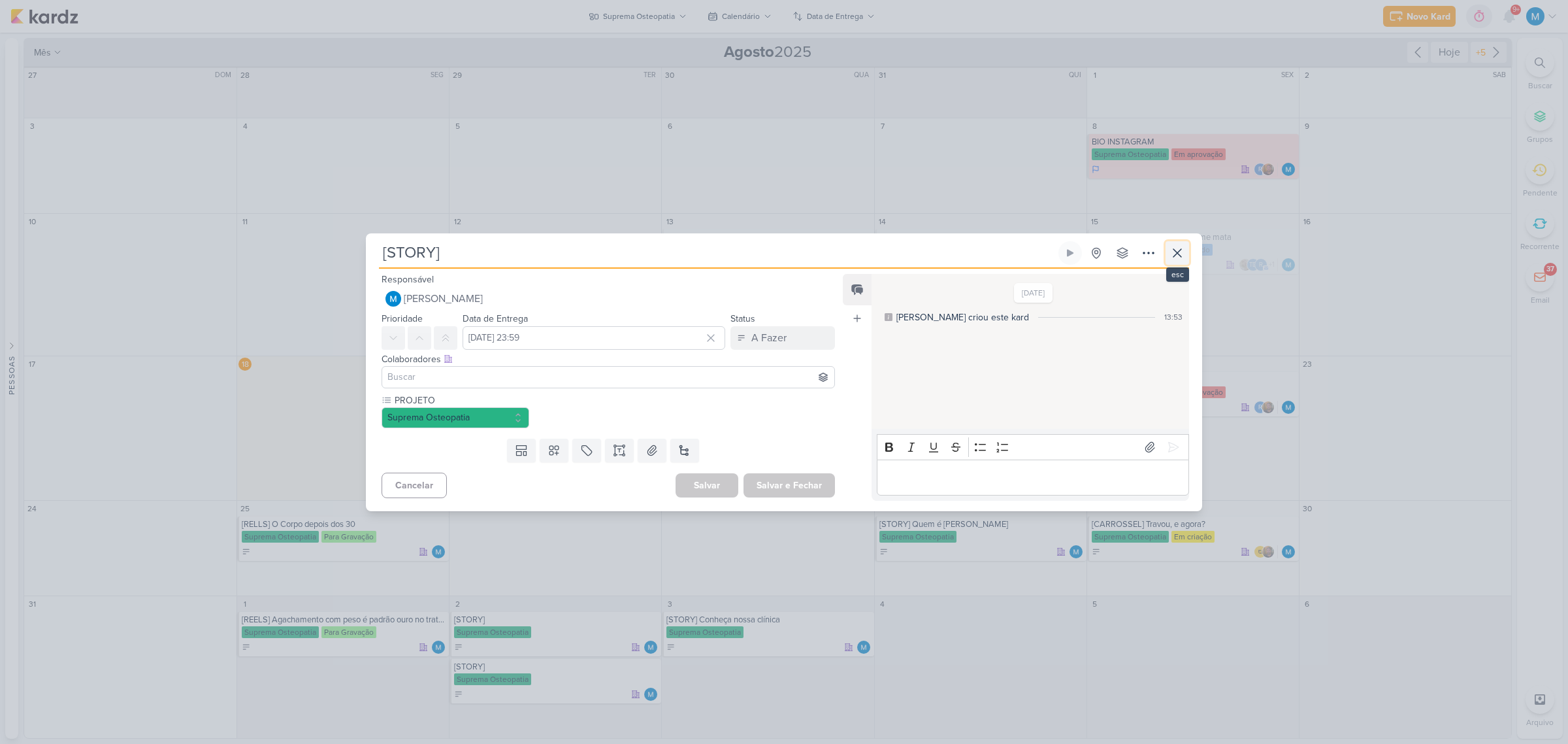
click at [1114, 256] on icon at bounding box center [1177, 253] width 16 height 16
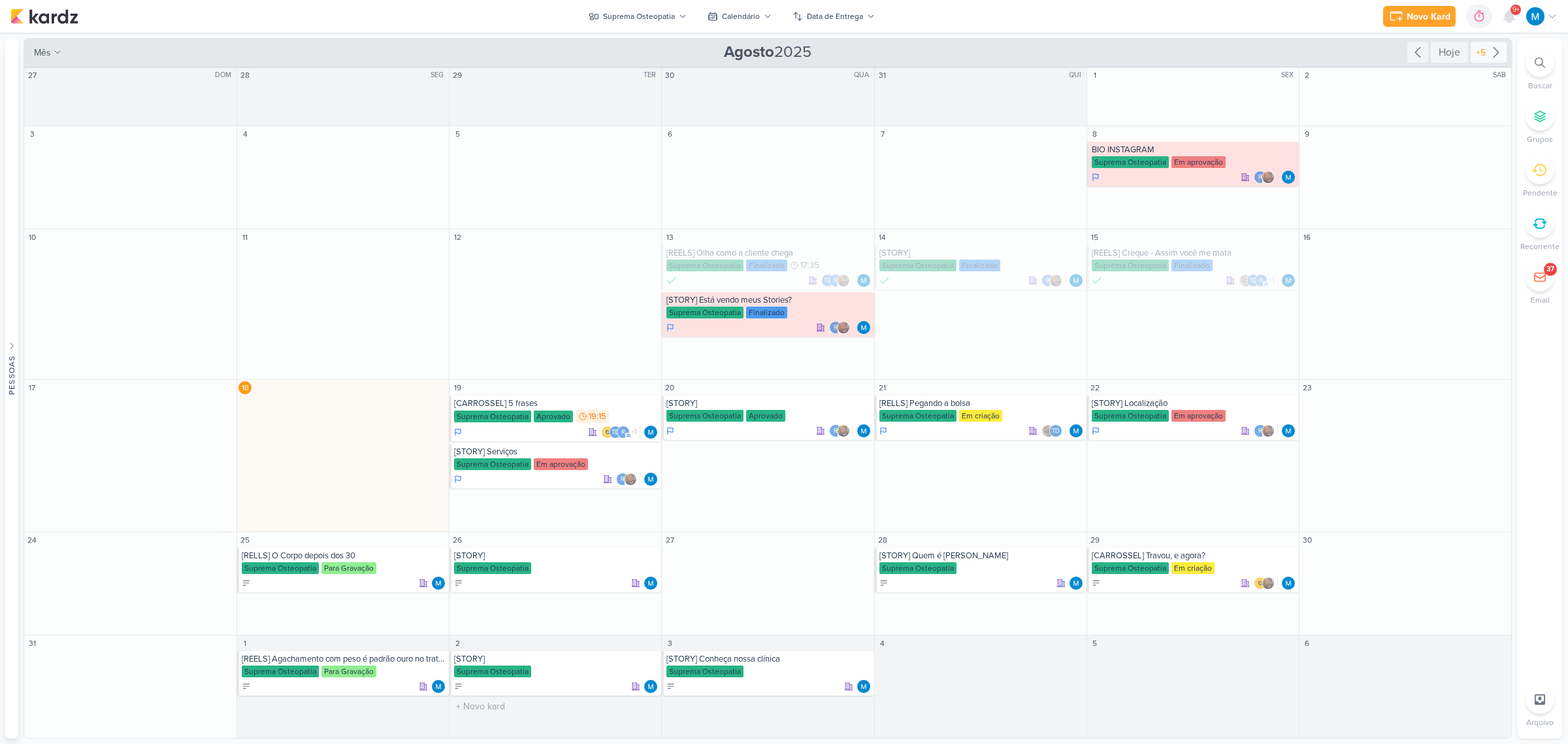
click at [1114, 54] on icon at bounding box center [1496, 52] width 16 height 16
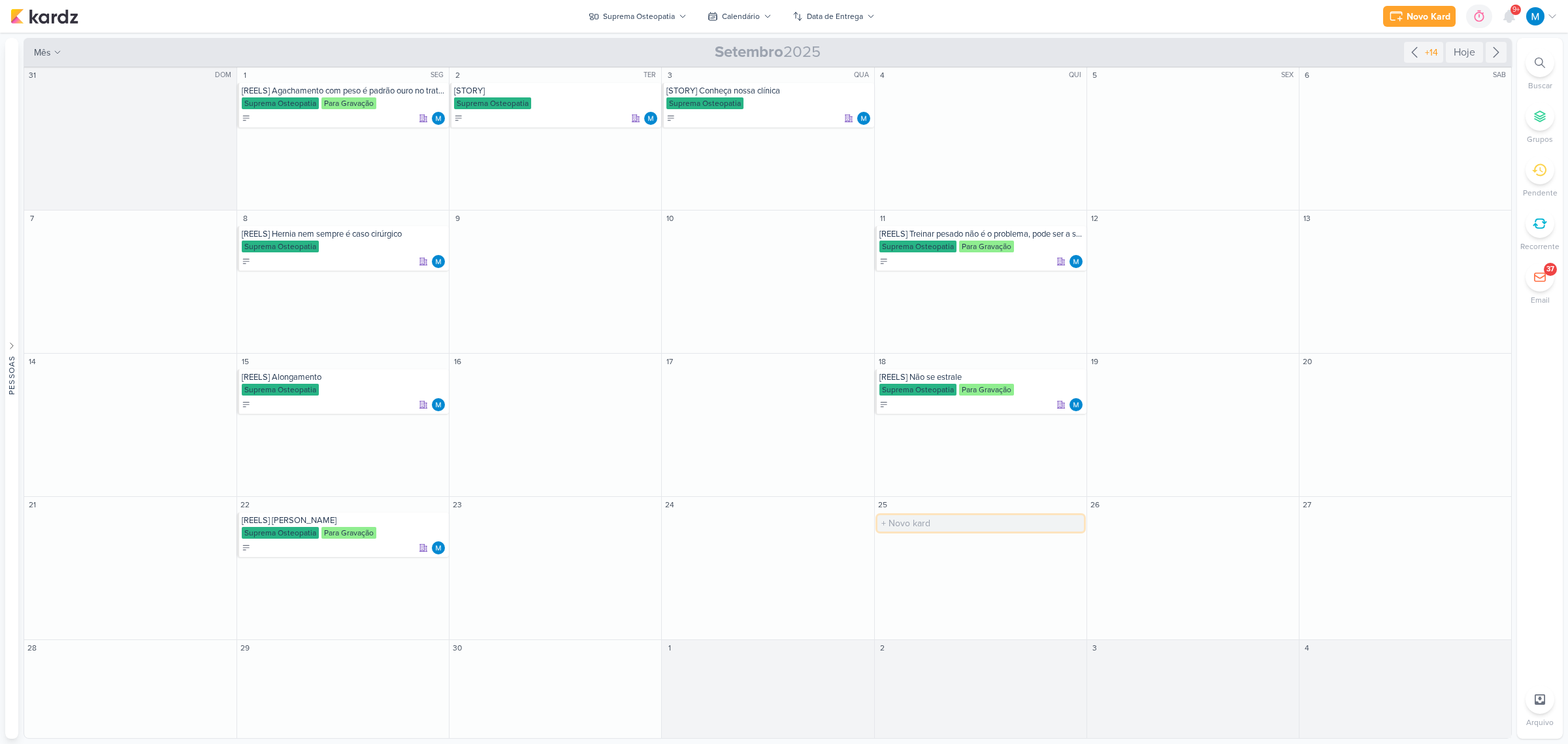
click at [912, 488] on input "text" at bounding box center [981, 523] width 206 height 17
type input "[BANNER 3]"
click at [919, 488] on div "[BANNER 3]" at bounding box center [982, 520] width 205 height 10
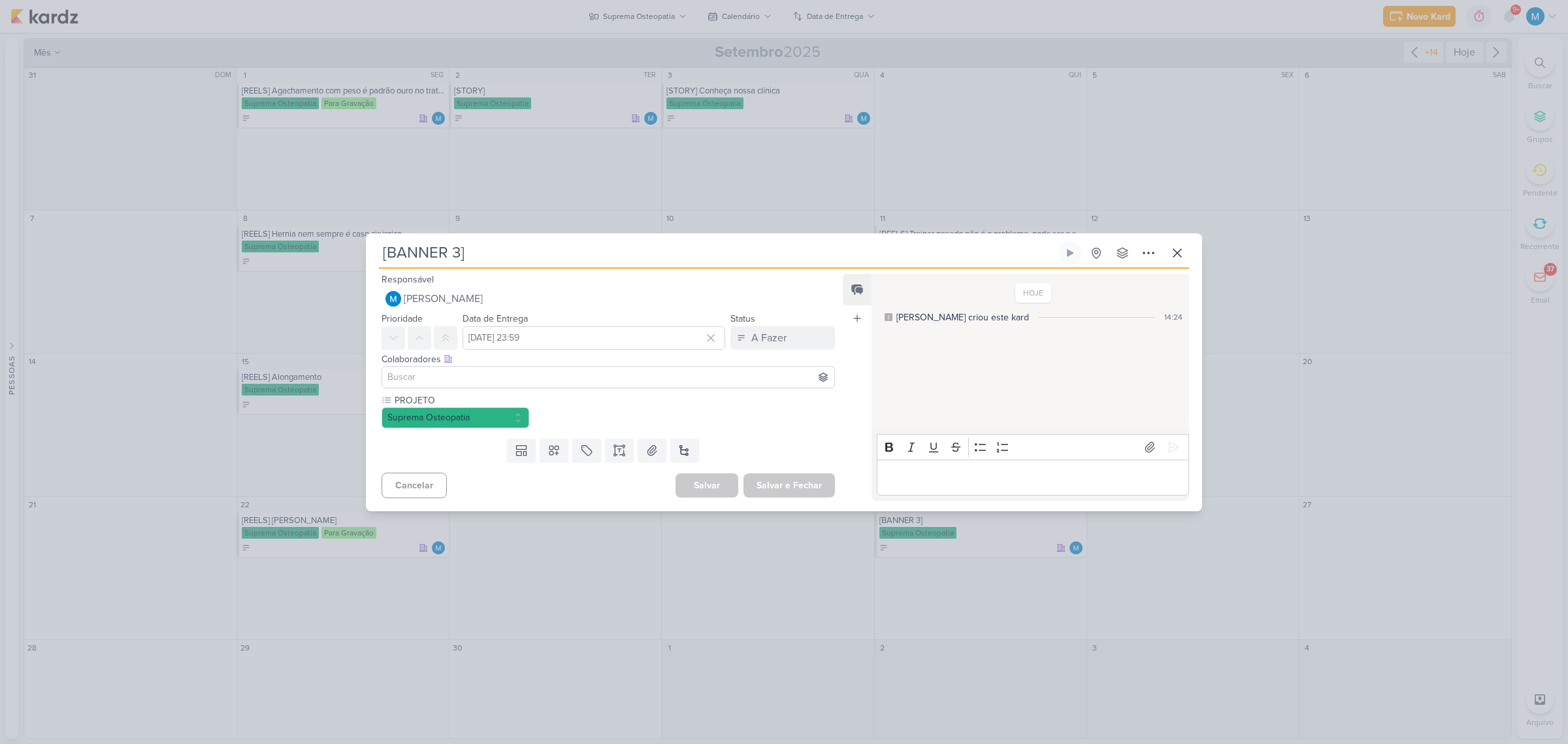
drag, startPoint x: 482, startPoint y: 255, endPoint x: 309, endPoint y: 244, distance: 173.3
click at [309, 244] on div "[BANNER 3] Criado por mim" at bounding box center [784, 372] width 1568 height 744
click at [547, 457] on button at bounding box center [553, 450] width 29 height 24
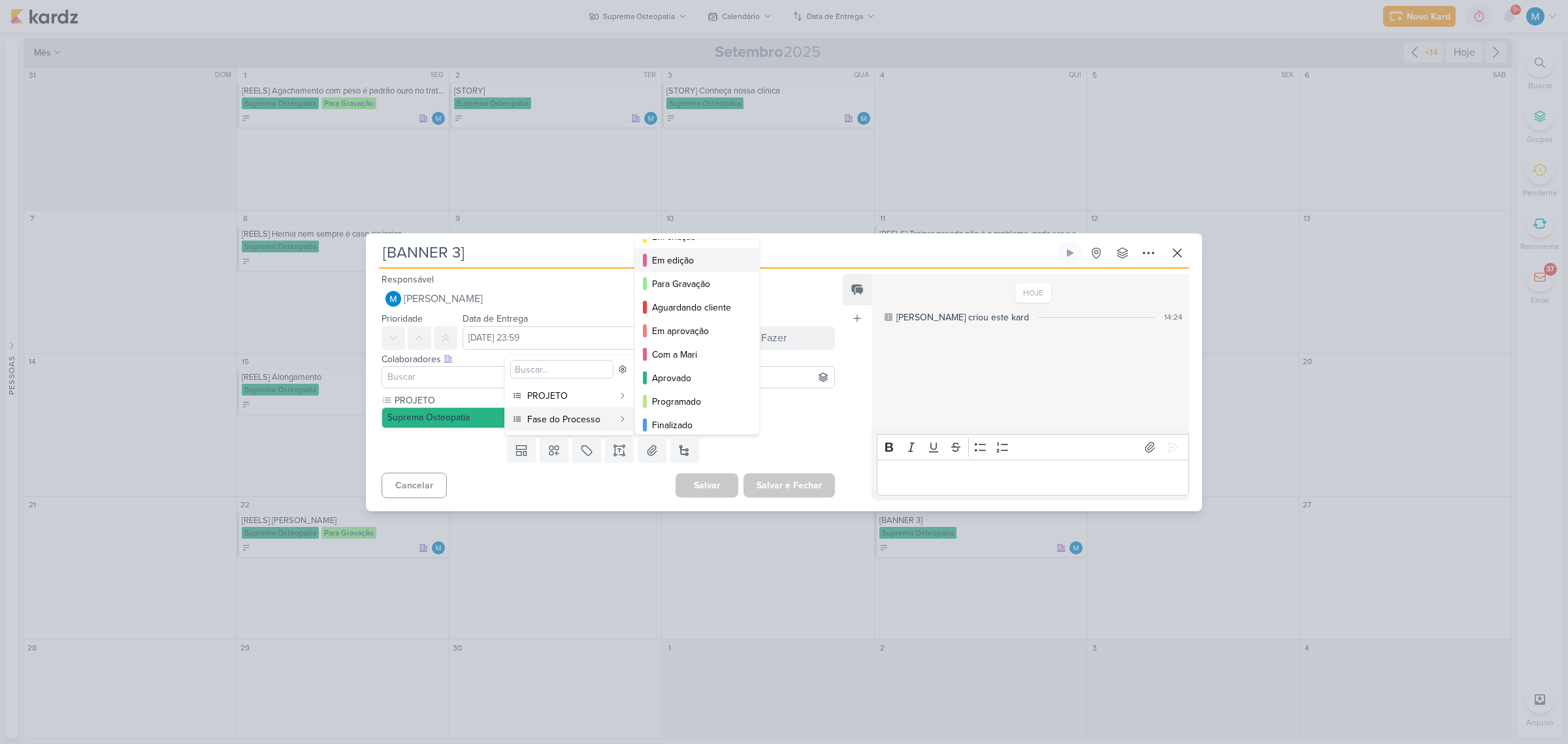
scroll to position [95, 0]
click at [691, 344] on div "Com a Mari" at bounding box center [697, 348] width 92 height 14
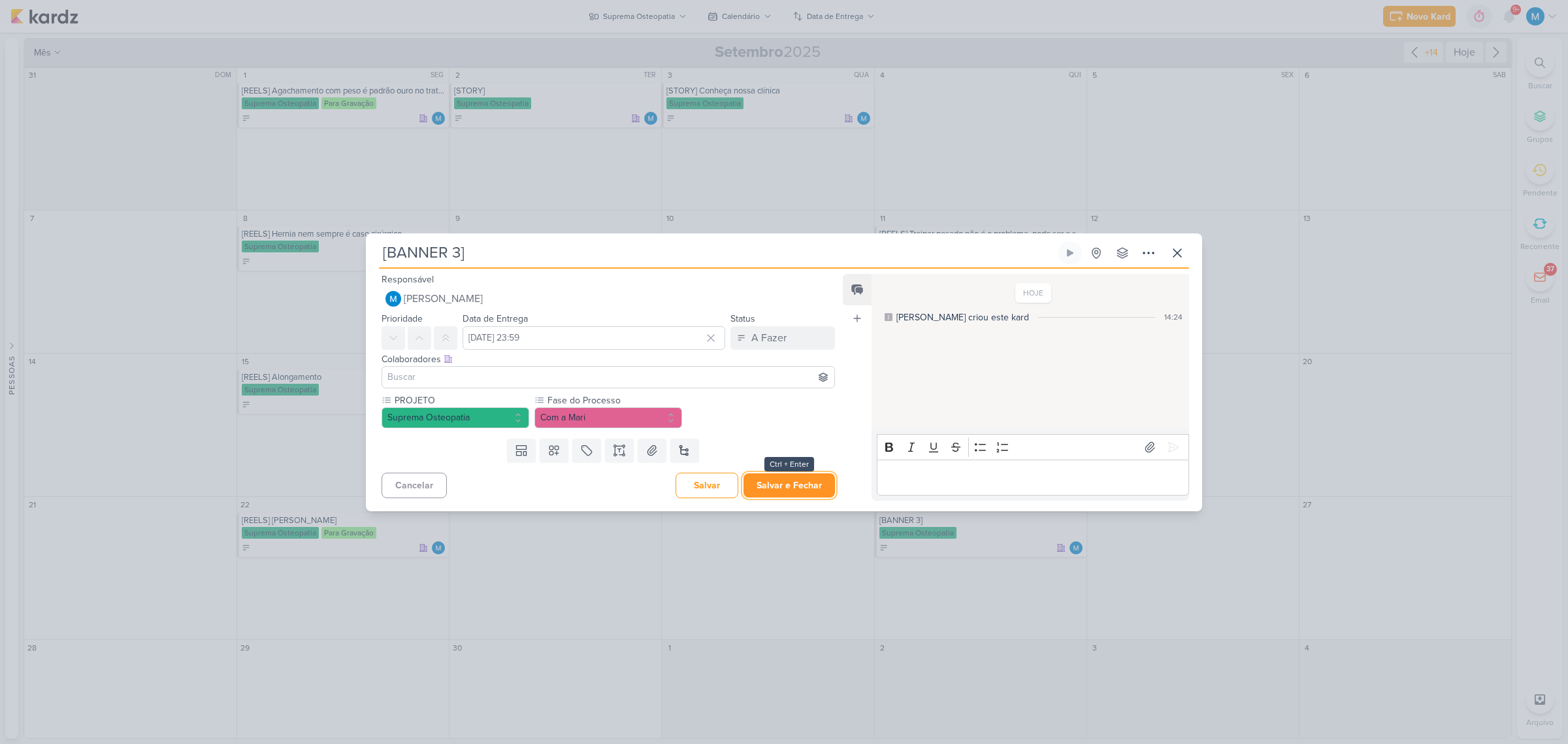
click at [798, 488] on button "Salvar e Fechar" at bounding box center [789, 485] width 92 height 24
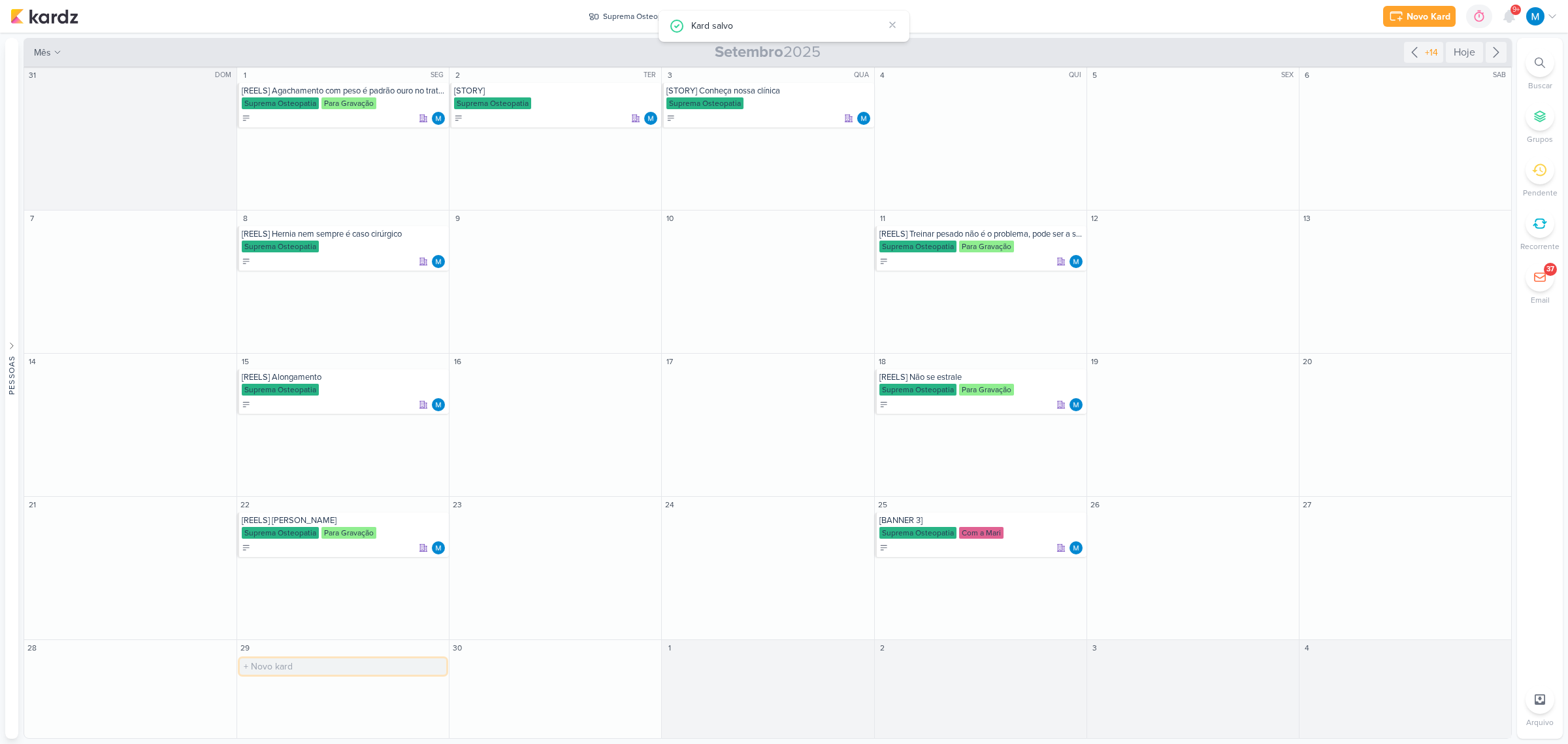
click at [275, 488] on input "text" at bounding box center [343, 666] width 206 height 17
paste input "[BANNER 3]"
click at [288, 488] on input "[BANNER 3]" at bounding box center [343, 666] width 206 height 17
type input "[BANNER 2]"
click at [328, 488] on div "[BANNER 2] O título do kard deve ter menos que 100 caracteres" at bounding box center [343, 666] width 212 height 22
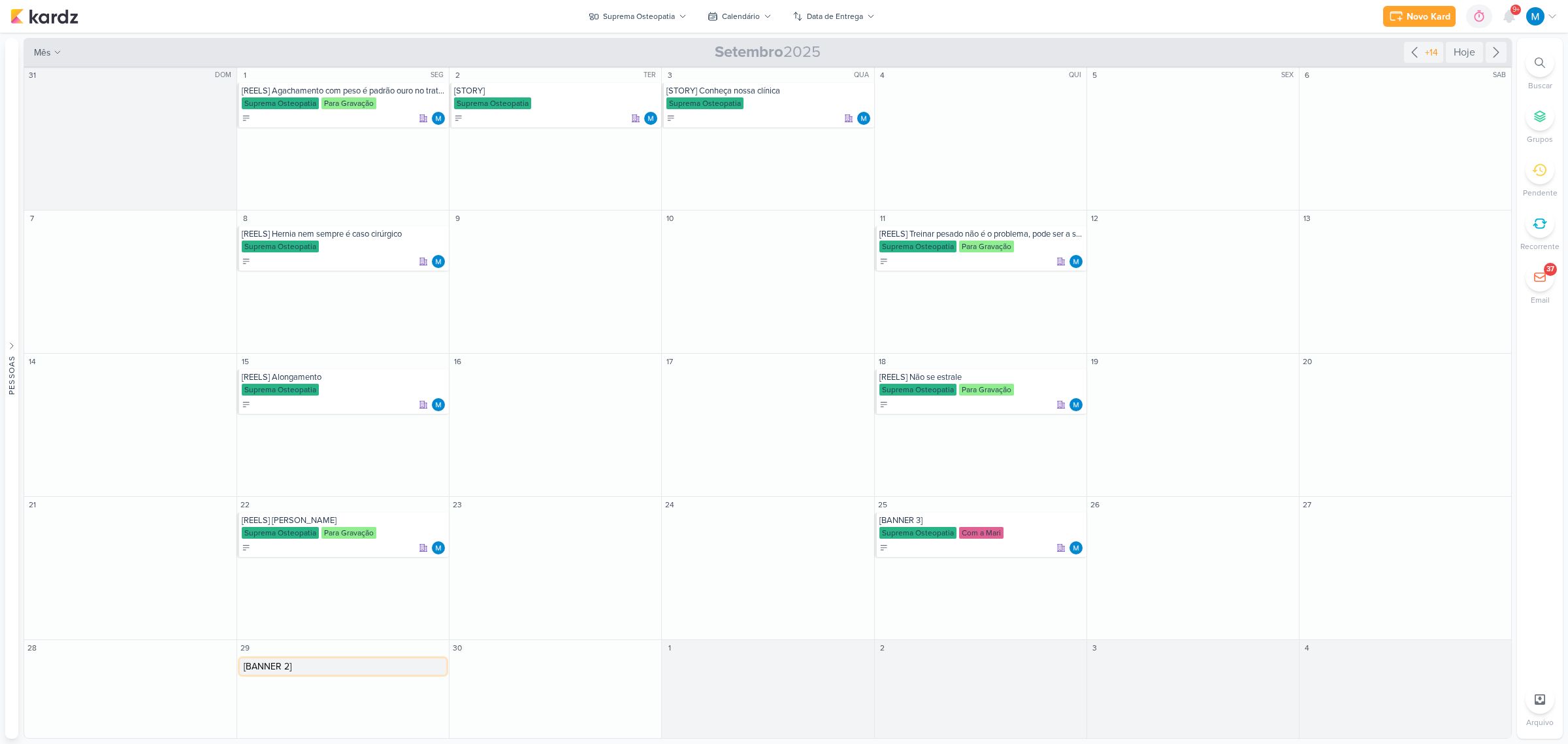
click at [322, 488] on input "[BANNER 2]" at bounding box center [343, 666] width 206 height 17
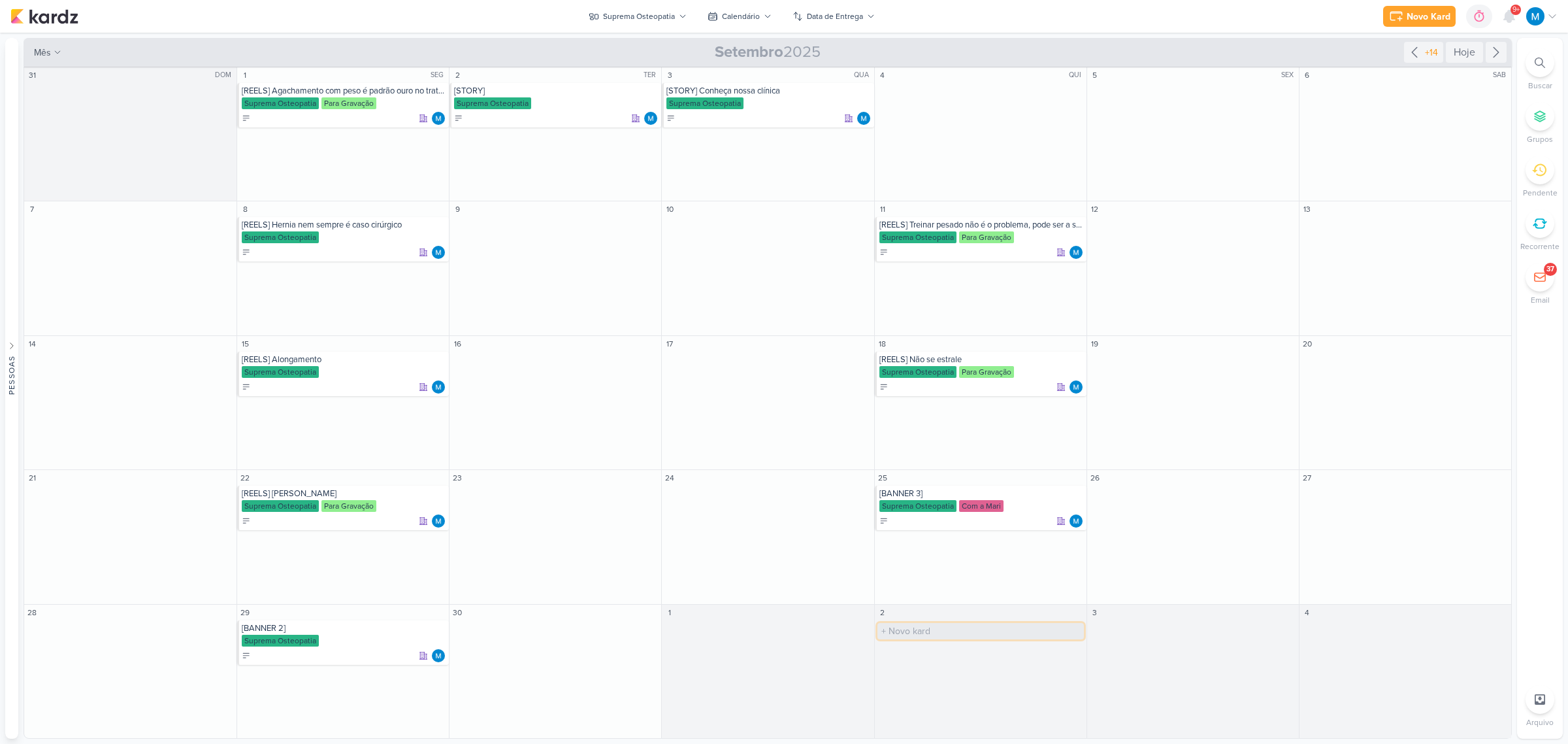
click at [919, 488] on input "text" at bounding box center [981, 630] width 206 height 17
paste input "[BANNER 3]"
click at [922, 488] on input "[BANNER 3]" at bounding box center [981, 630] width 206 height 17
type input "[BANNER 1]"
click at [1114, 50] on icon at bounding box center [1414, 52] width 16 height 16
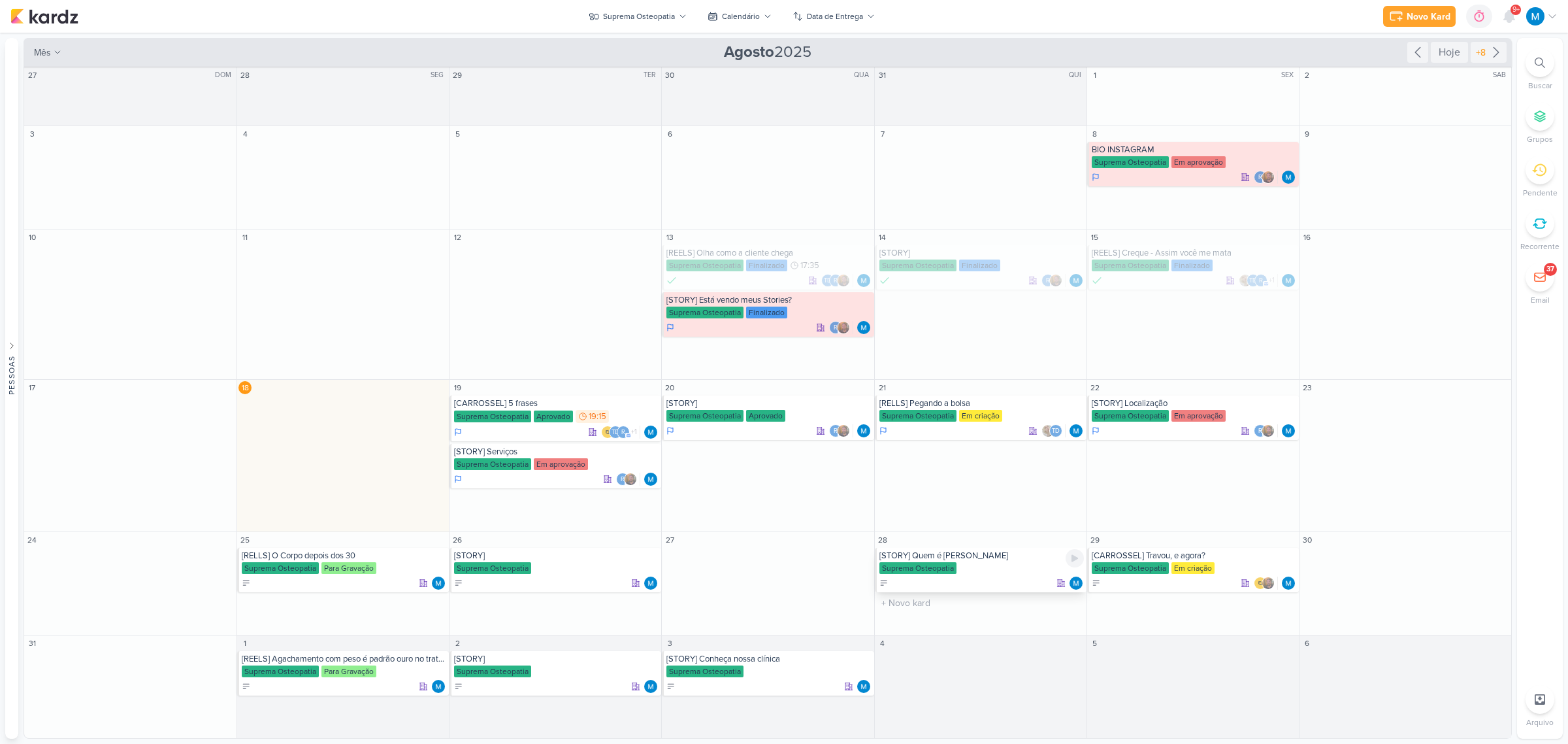
click at [981, 488] on div "Suprema Osteopatia" at bounding box center [982, 568] width 205 height 13
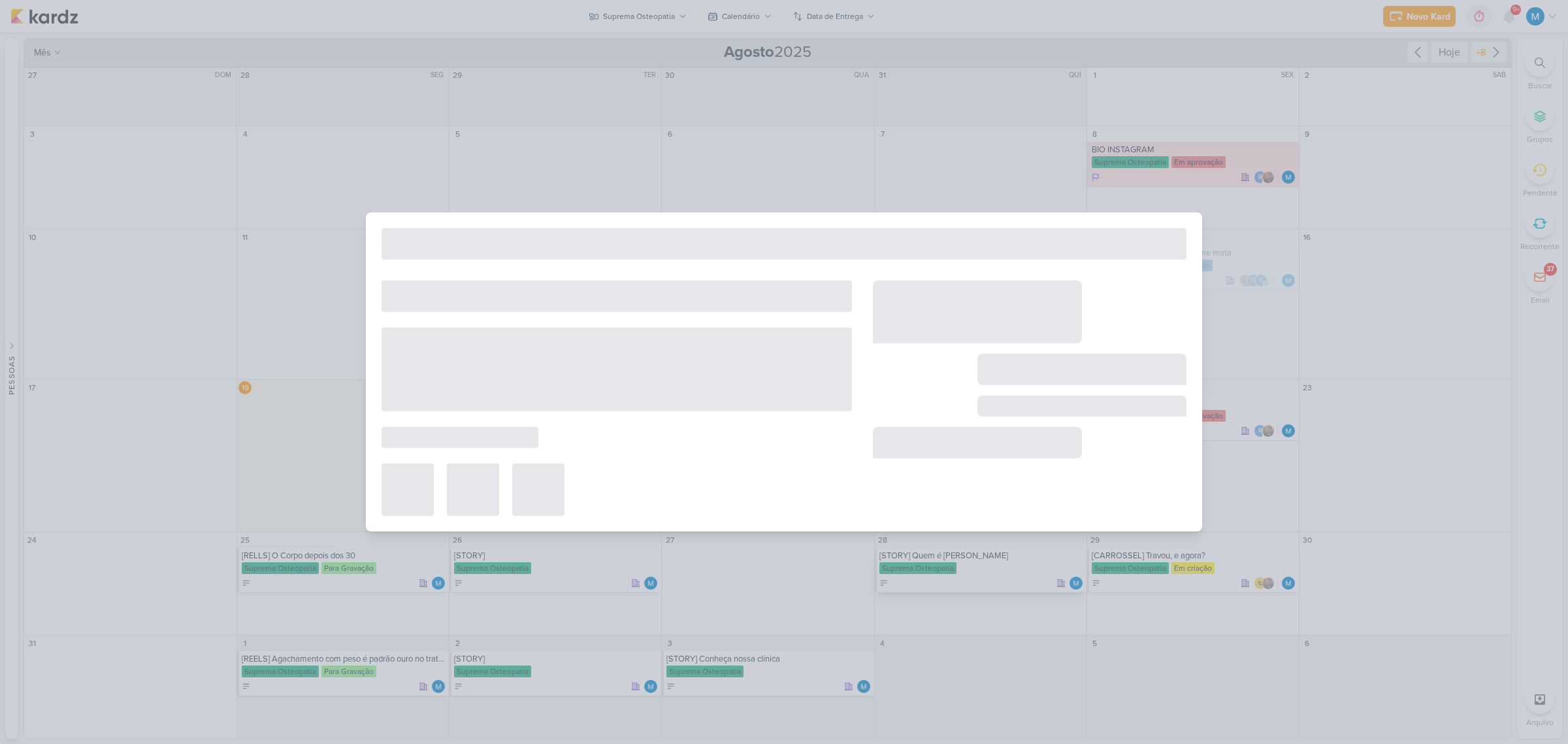
type input "[STORY] Quem é [PERSON_NAME]"
type input "28 de agosto de 2025 às 23:59"
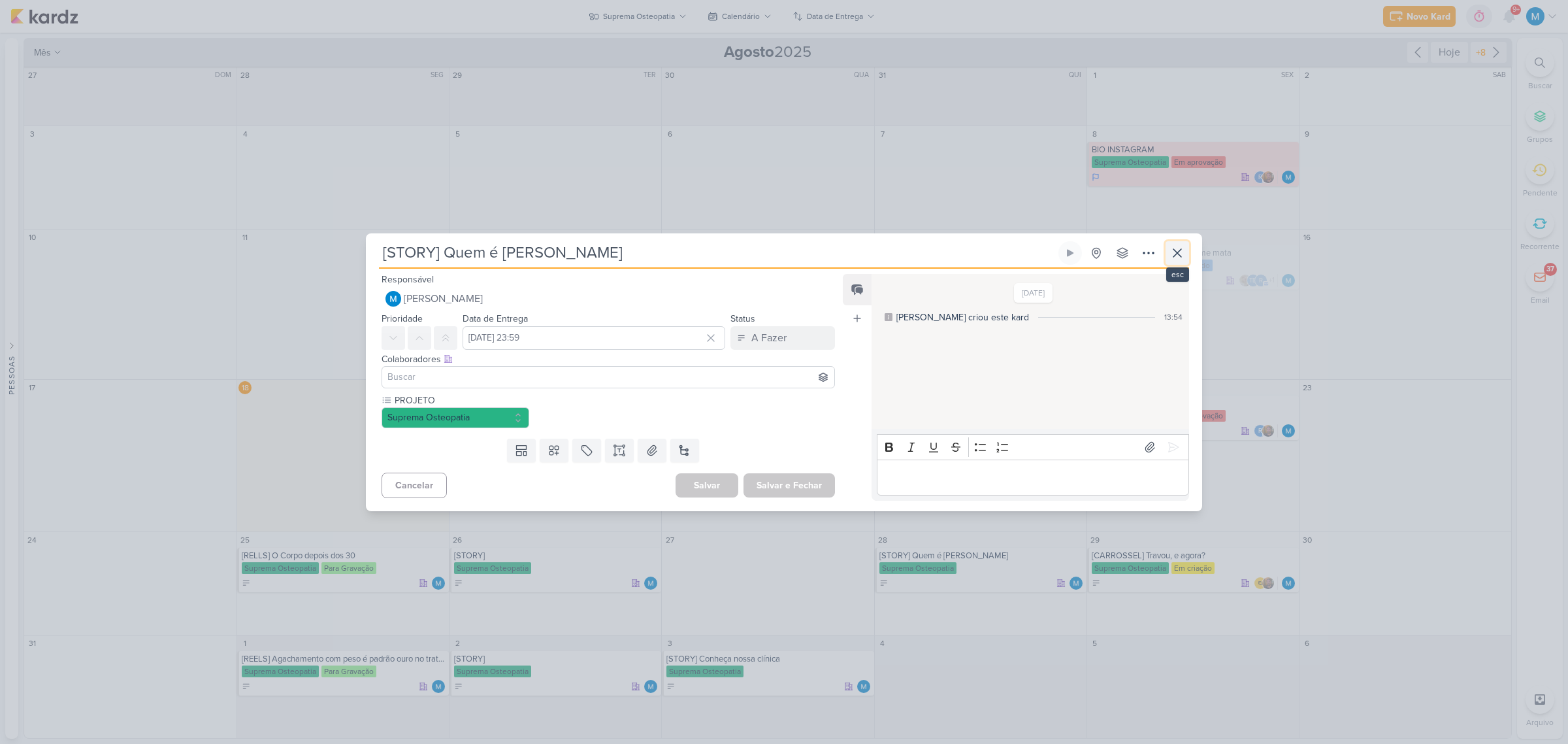
click at [1114, 245] on icon at bounding box center [1177, 253] width 16 height 16
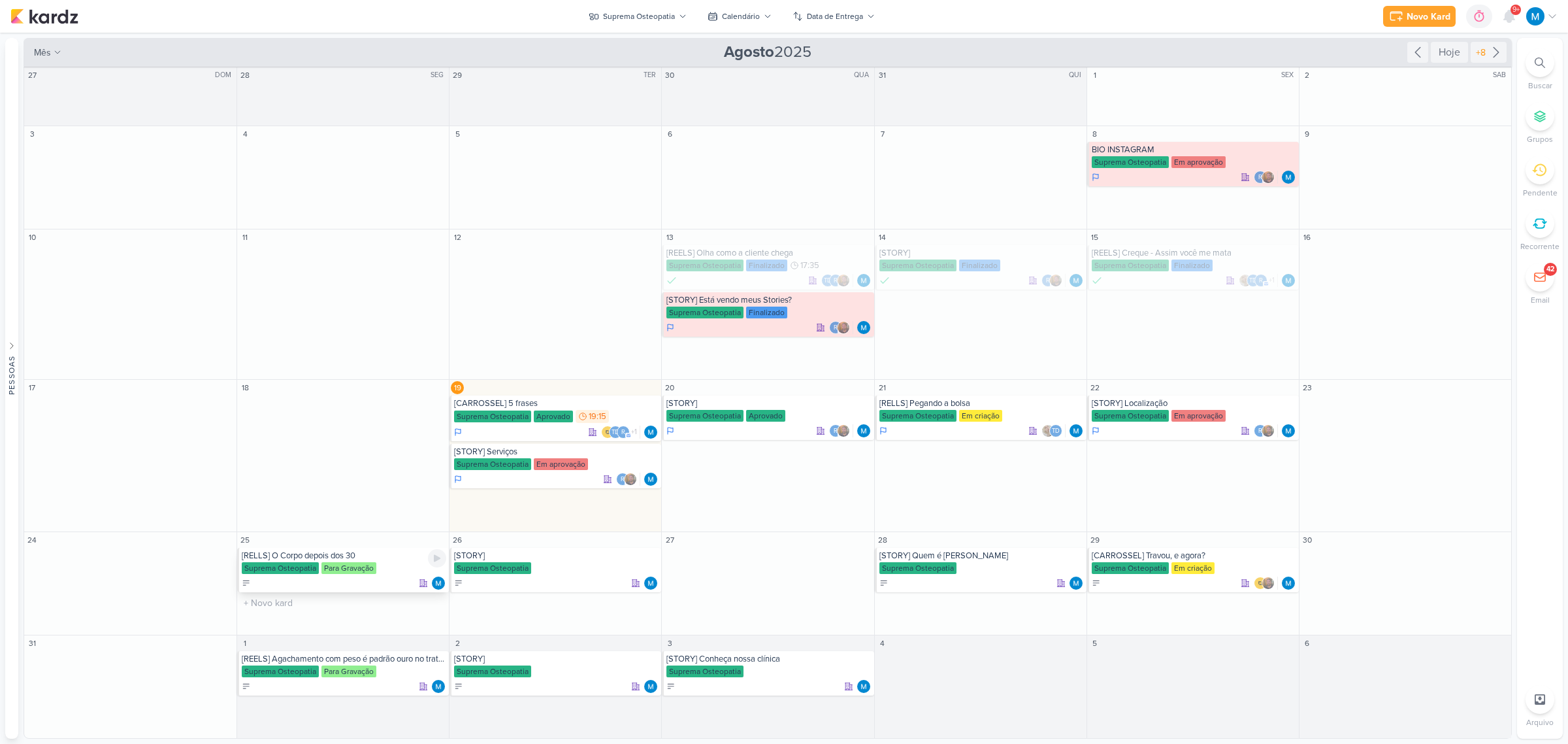
click at [348, 560] on div "[RELLS] O Corpo depois dos 30" at bounding box center [344, 555] width 205 height 10
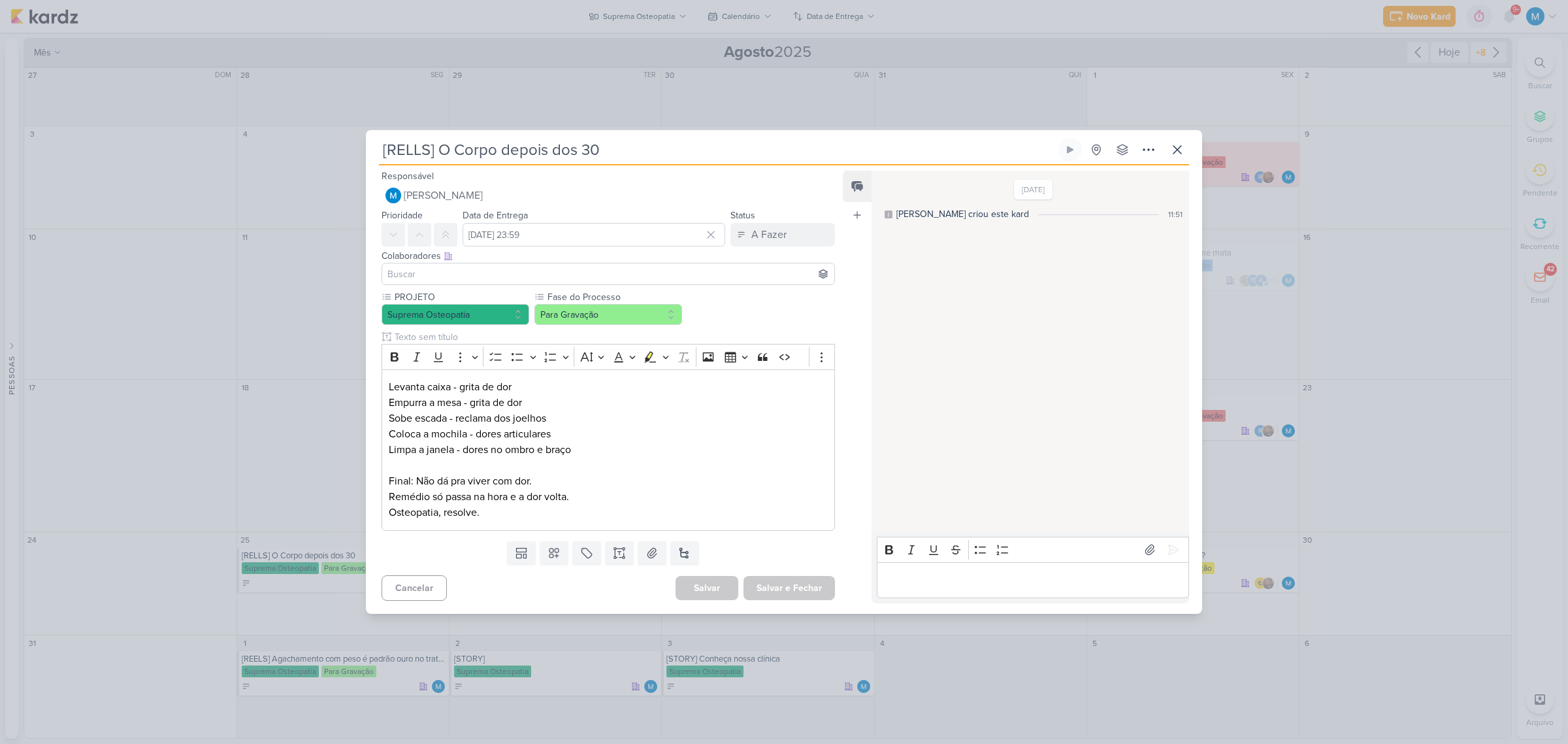
click at [455, 273] on input at bounding box center [607, 274] width 447 height 16
type input "sara"
click at [461, 296] on div "[PERSON_NAME]" at bounding box center [440, 299] width 69 height 14
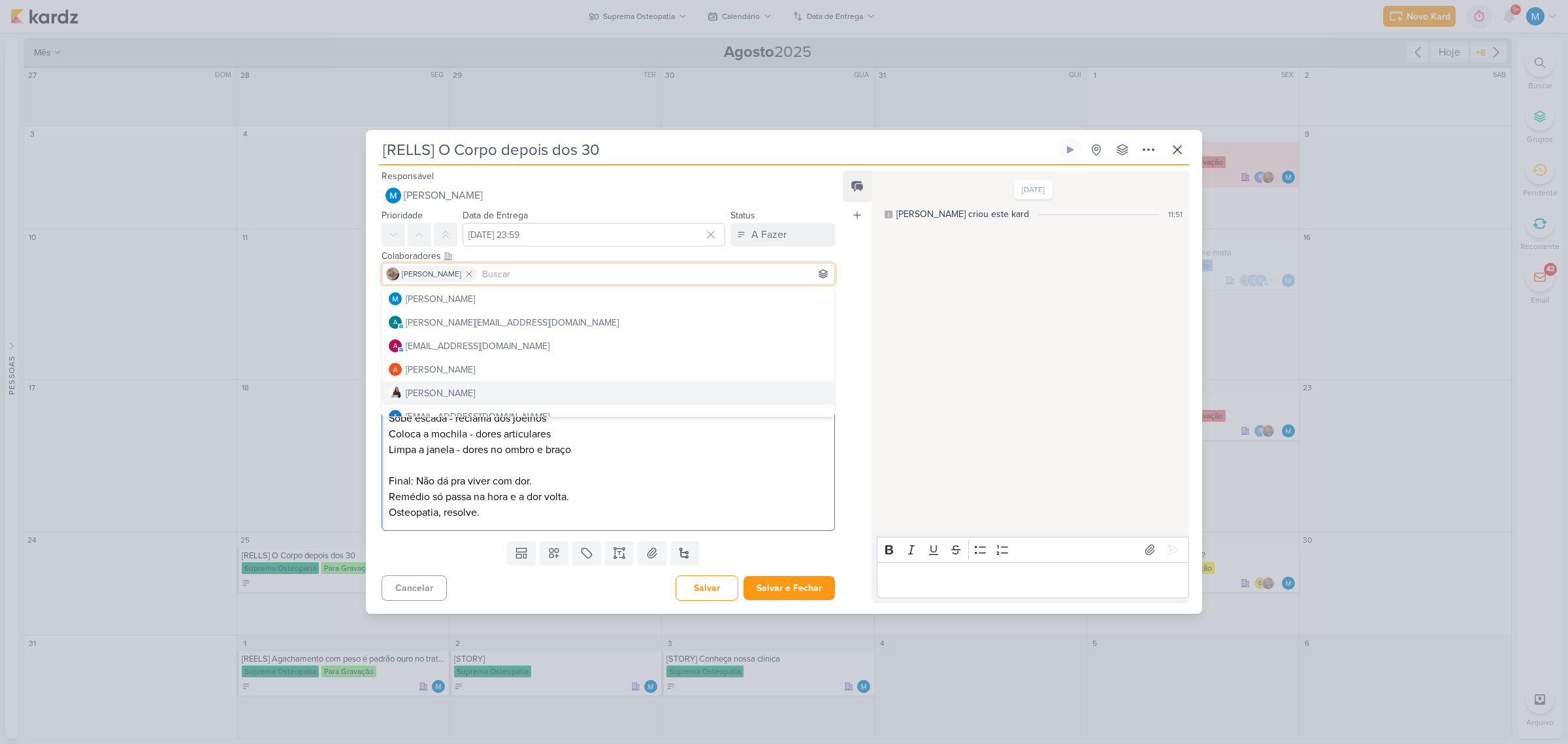
click at [697, 518] on p "Osteopatia, resolve." at bounding box center [608, 512] width 439 height 16
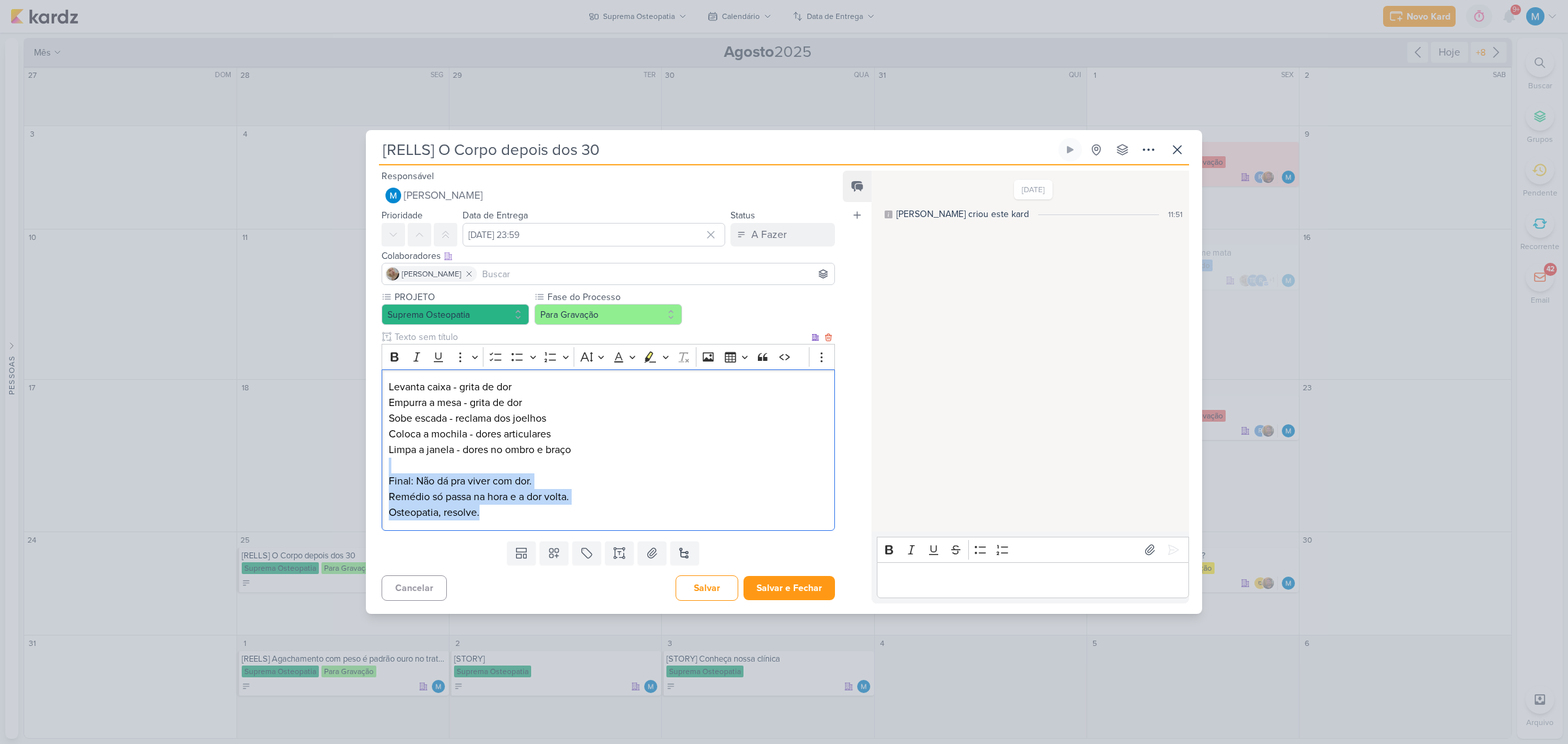
drag, startPoint x: 403, startPoint y: 470, endPoint x: 609, endPoint y: 518, distance: 211.5
click at [609, 518] on div "Levanta caixa - grita de dor Empurra a mesa - grita de dor Sobe escada - reclam…" at bounding box center [607, 449] width 454 height 162
click at [656, 508] on p "Osteopatia, resolve." at bounding box center [608, 512] width 439 height 16
click at [390, 386] on p "Levanta caixa - grita de dor" at bounding box center [608, 386] width 439 height 16
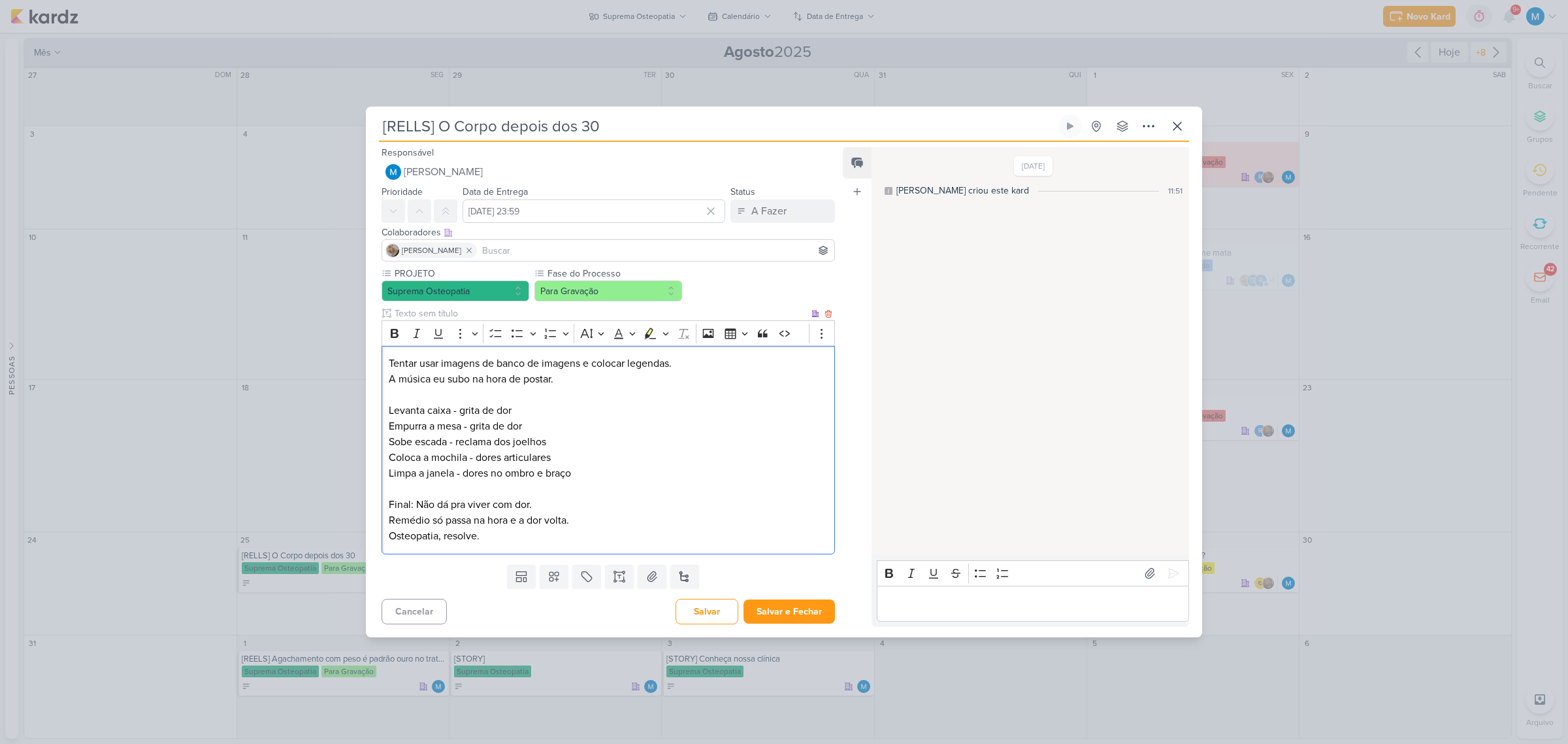
click at [426, 408] on p "Levanta caixa - grita de dor" at bounding box center [608, 410] width 439 height 16
click at [690, 360] on p "Tentar usar imagens de banco de imagens e colocar legendas." at bounding box center [608, 364] width 439 height 16
click at [415, 504] on p "Final: Não dá pra viver com dor." at bounding box center [608, 504] width 439 height 16
click at [413, 503] on p "Final: Não dá pra viver com dor." at bounding box center [608, 504] width 439 height 16
click at [417, 504] on p "Final: Não dá pra viver com dor." at bounding box center [608, 504] width 439 height 16
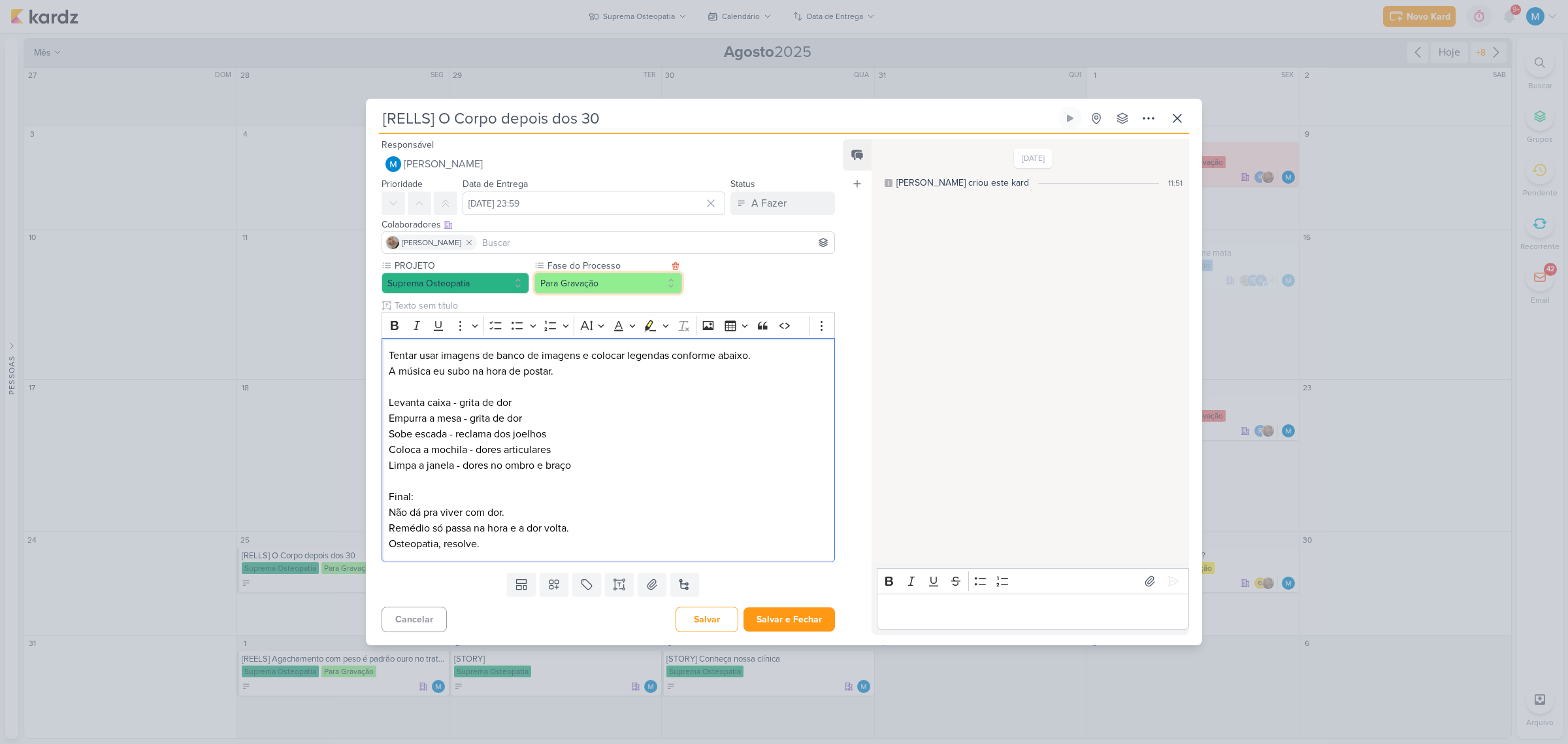
click at [588, 289] on button "Para Gravação" at bounding box center [607, 283] width 148 height 21
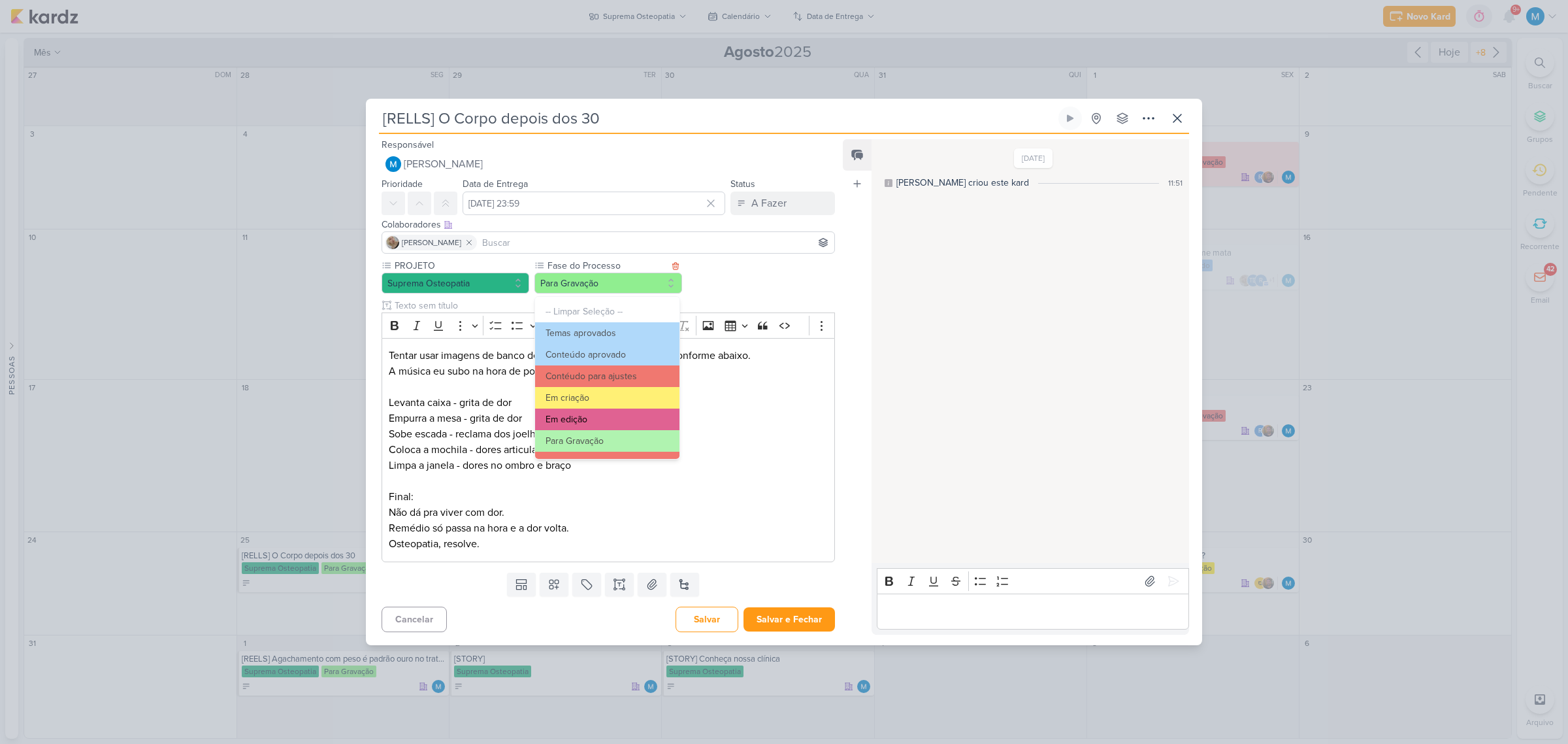
click at [609, 419] on button "Em edição" at bounding box center [607, 419] width 144 height 22
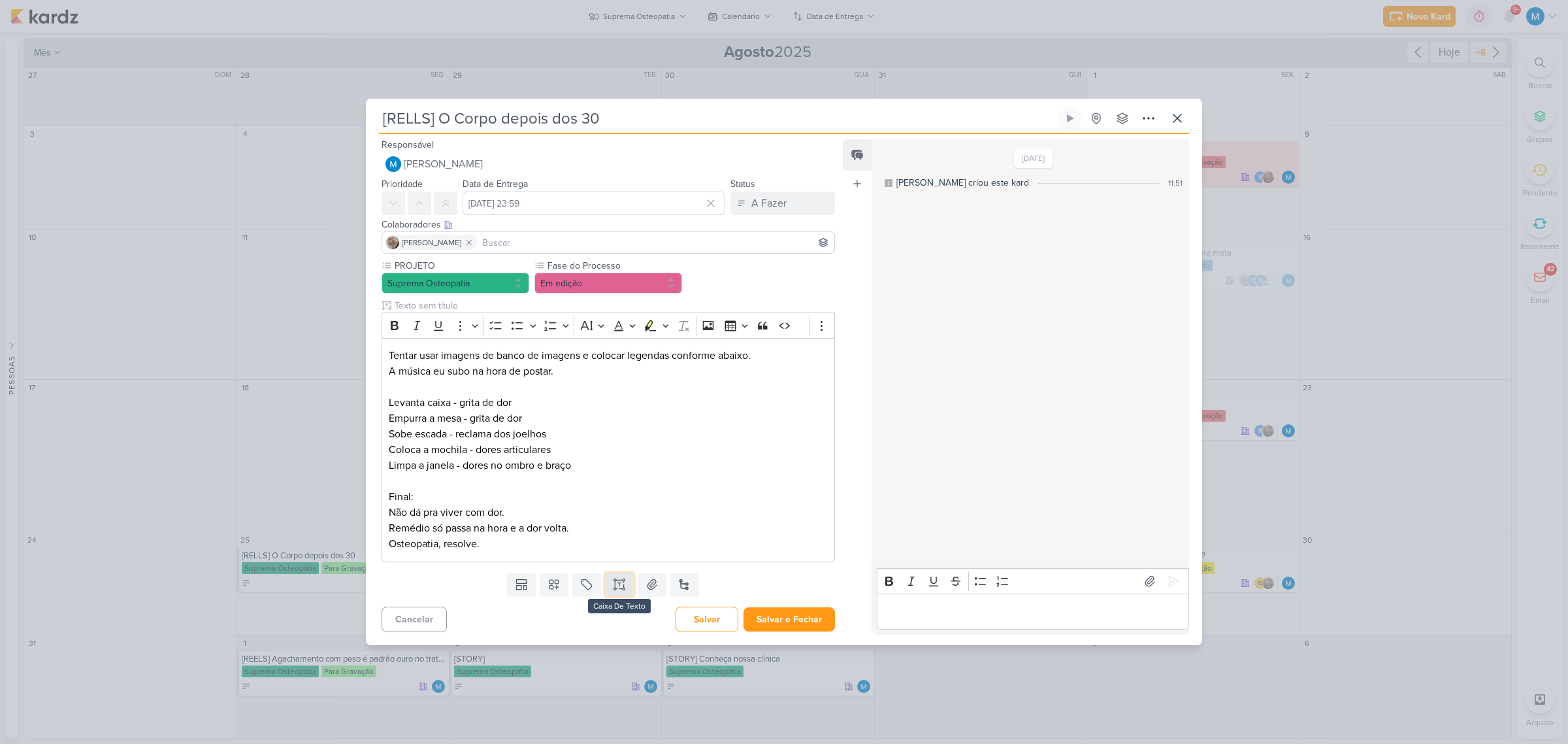
click at [613, 586] on icon at bounding box center [619, 584] width 13 height 13
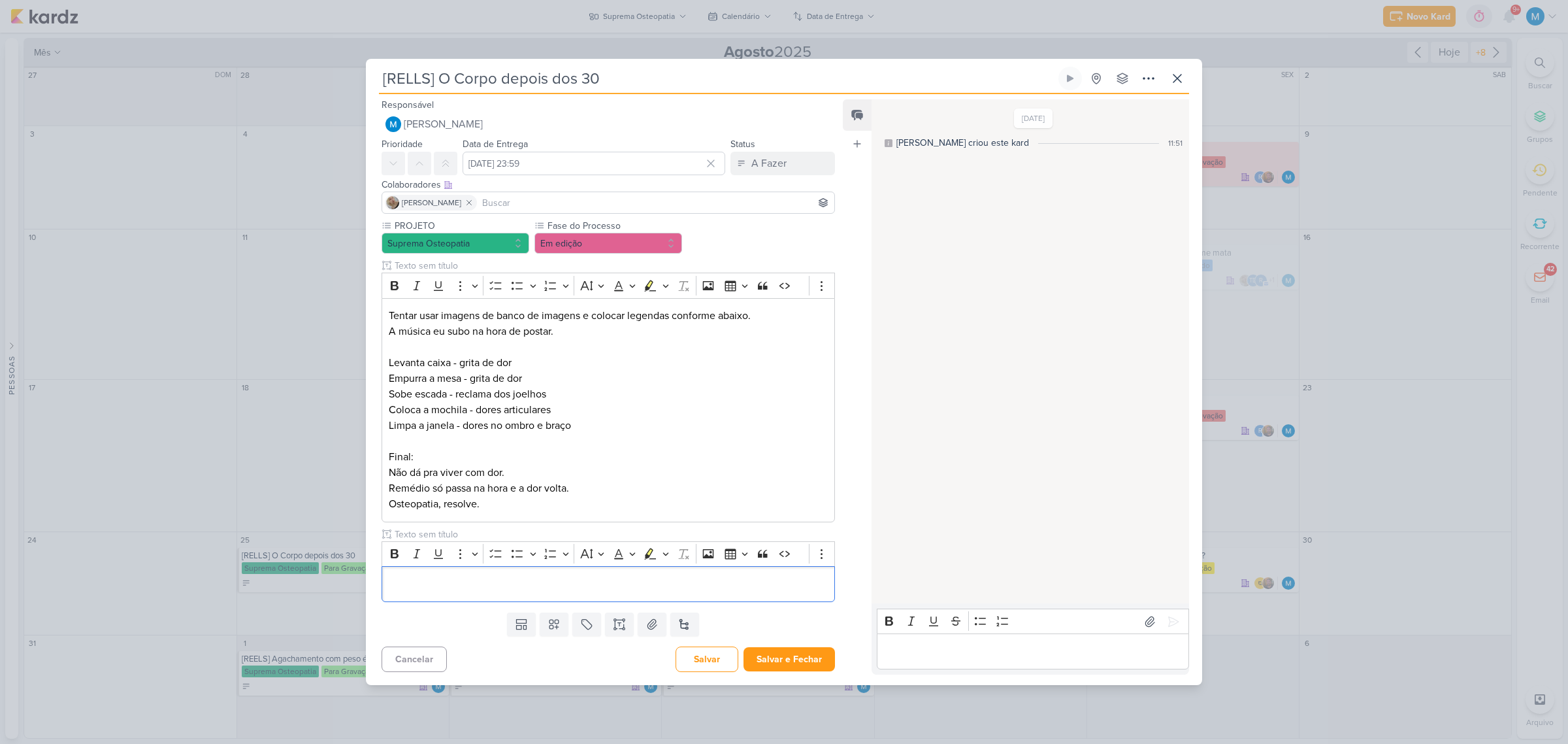
click at [513, 203] on input at bounding box center [656, 203] width 352 height 16
type input "th"
click at [502, 226] on button "Td Thais de carvalho" at bounding box center [607, 227] width 452 height 24
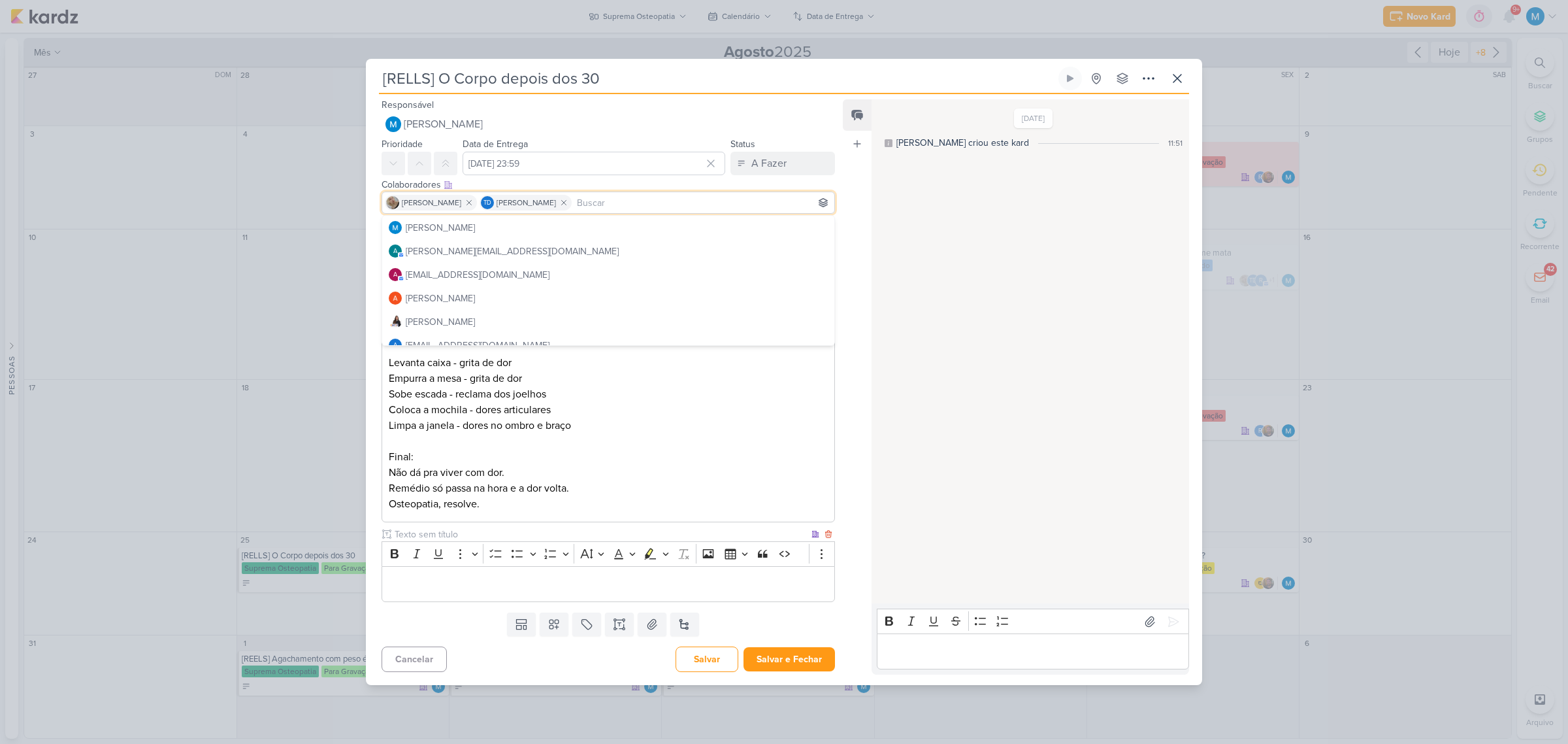
click at [555, 586] on p "Editor editing area: main" at bounding box center [608, 584] width 439 height 16
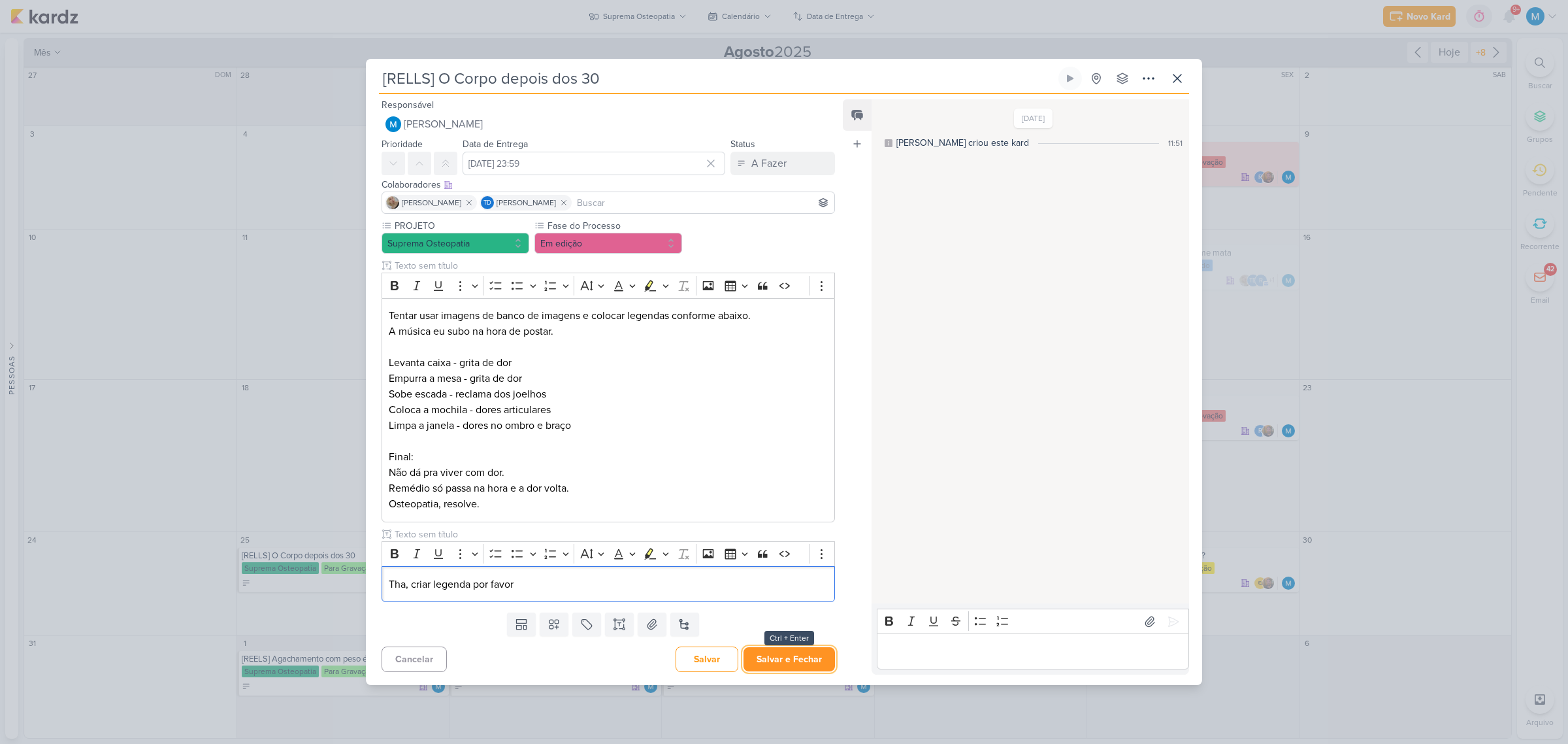
click at [795, 662] on button "Salvar e Fechar" at bounding box center [789, 659] width 92 height 24
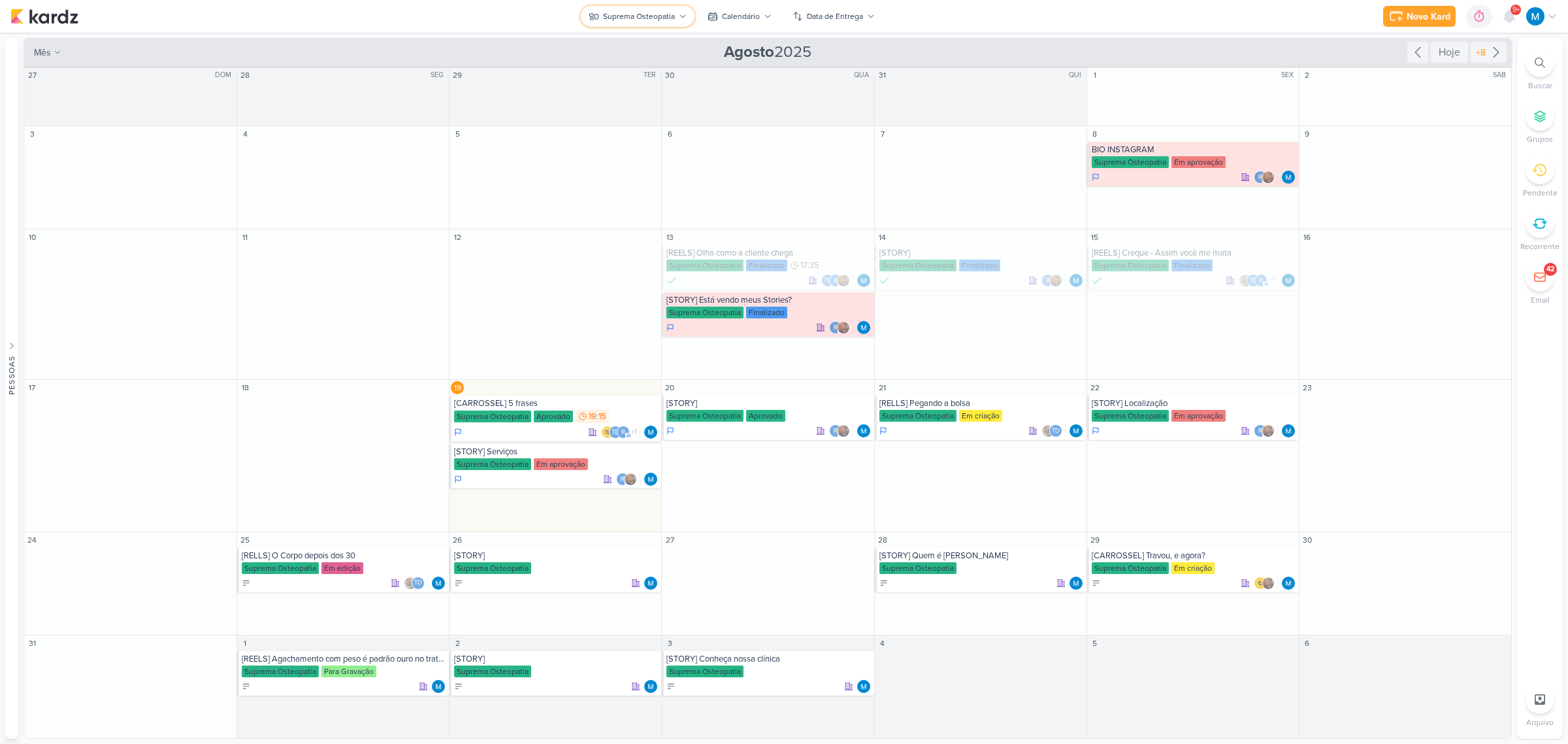
click at [653, 15] on div "Suprema Osteopatia" at bounding box center [639, 16] width 72 height 11
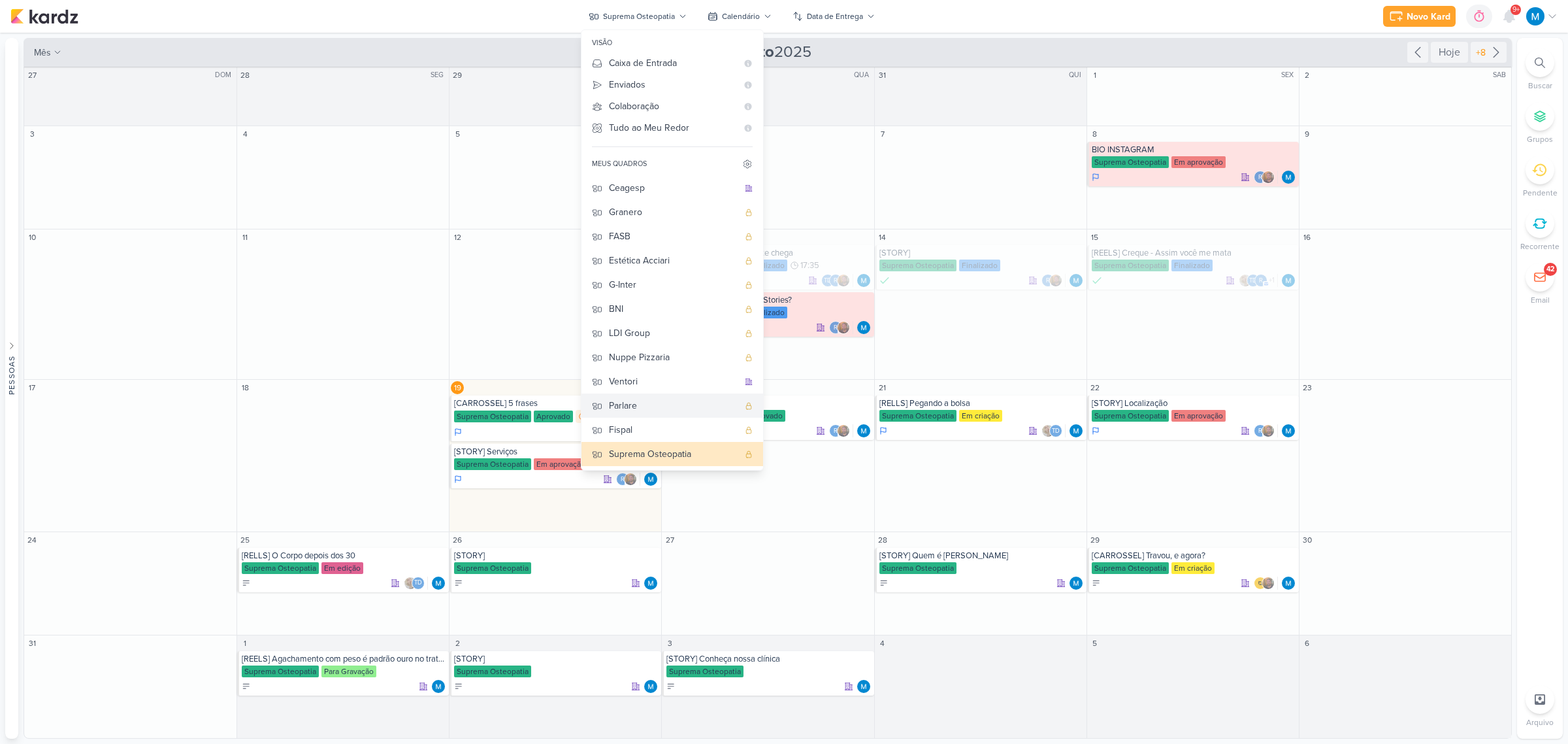
click at [662, 403] on div "Parlare" at bounding box center [674, 406] width 129 height 14
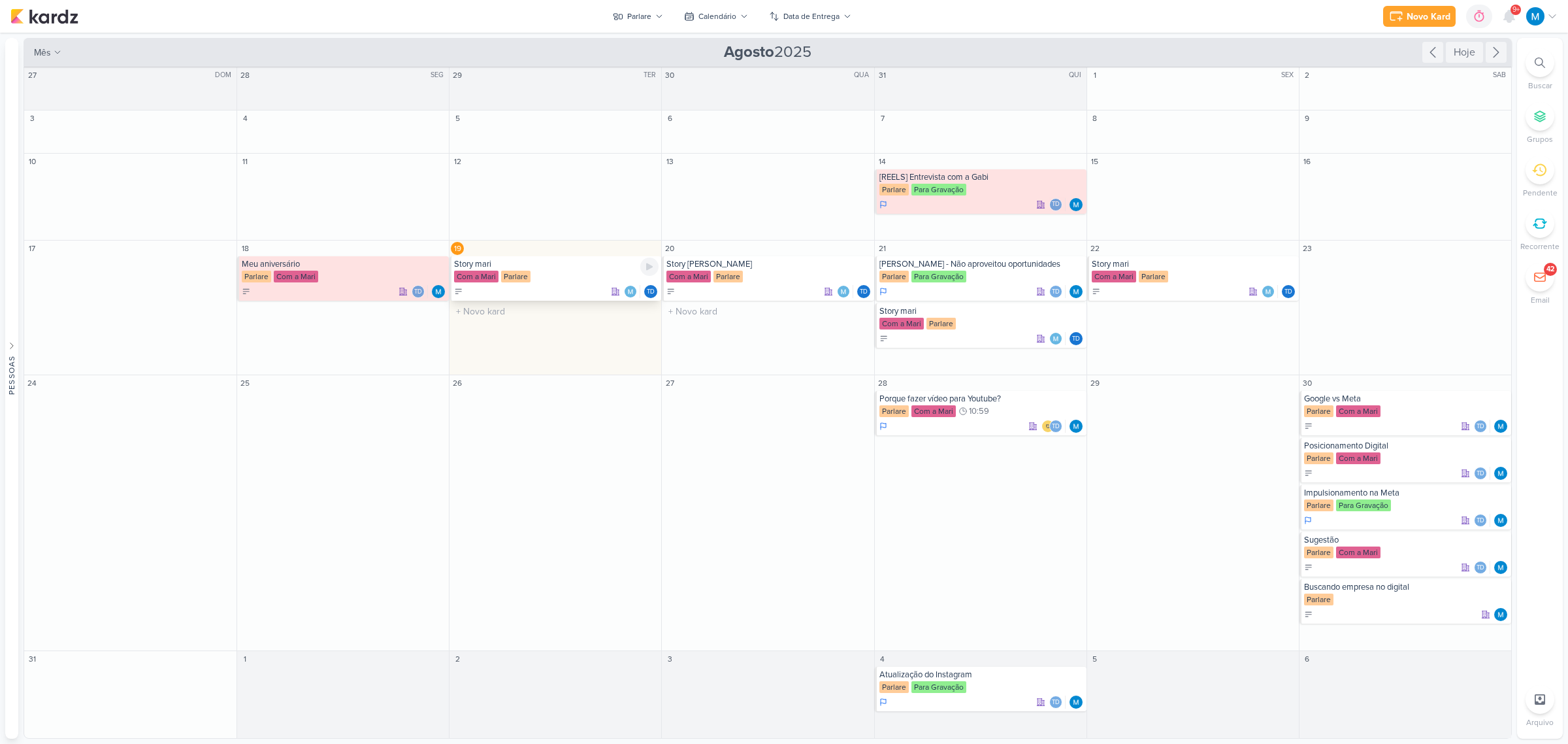
click at [515, 268] on div "Story mari" at bounding box center [556, 264] width 205 height 10
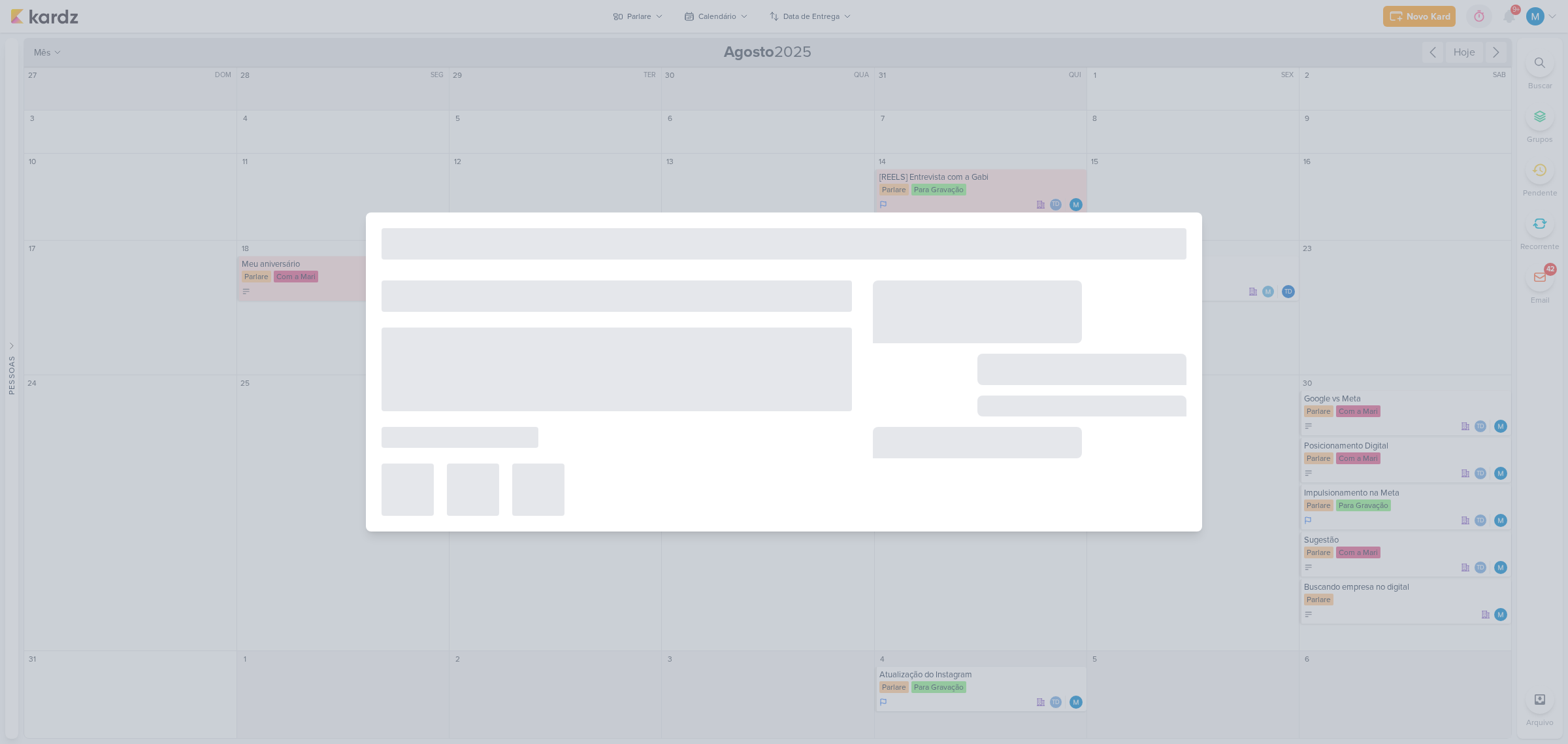
type input "Story mari"
type input "19 de agosto de 2025 às 23:59"
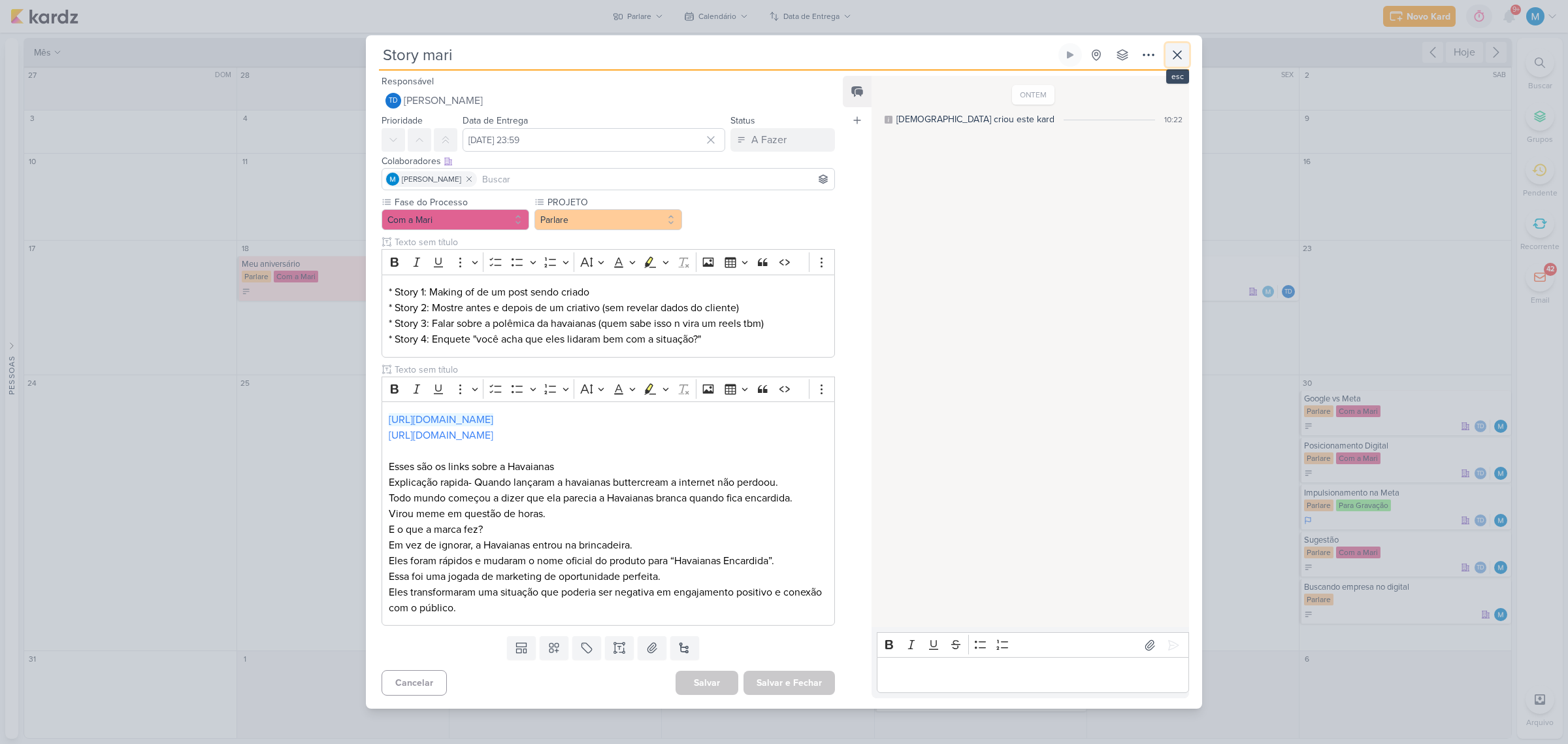
click at [1178, 59] on icon at bounding box center [1177, 55] width 16 height 16
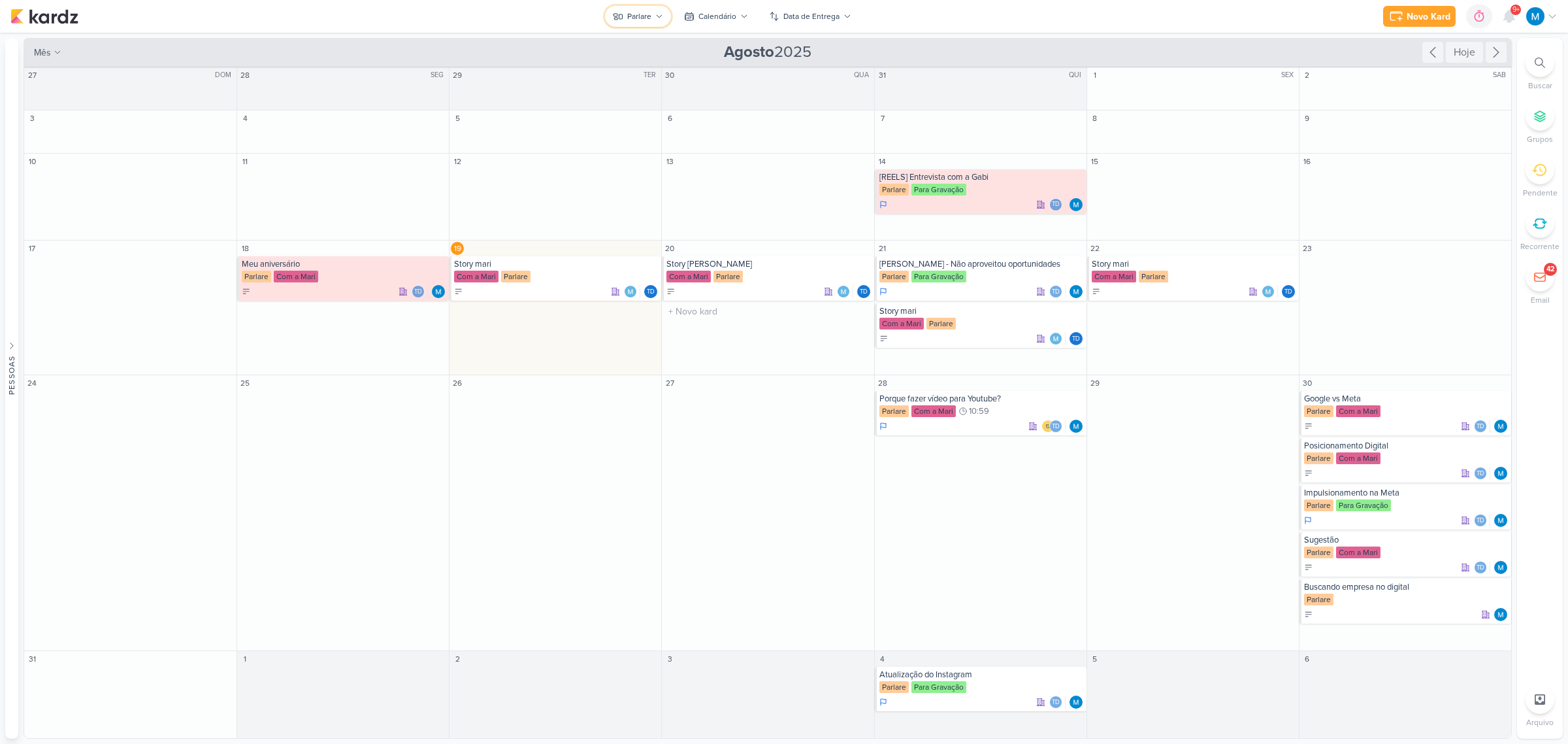
click at [650, 17] on div "Parlare" at bounding box center [640, 16] width 24 height 11
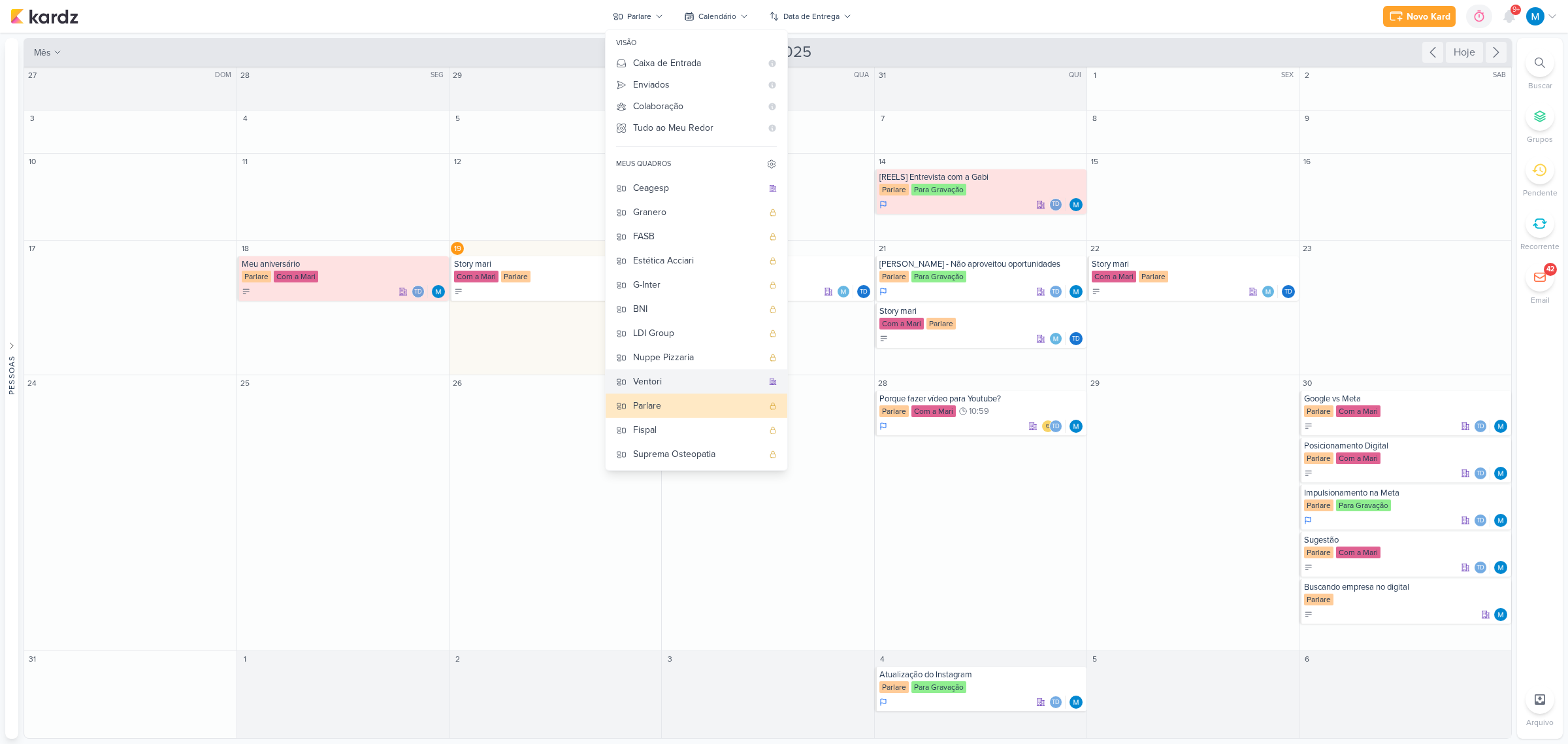
click at [660, 378] on div "Ventori" at bounding box center [697, 381] width 129 height 14
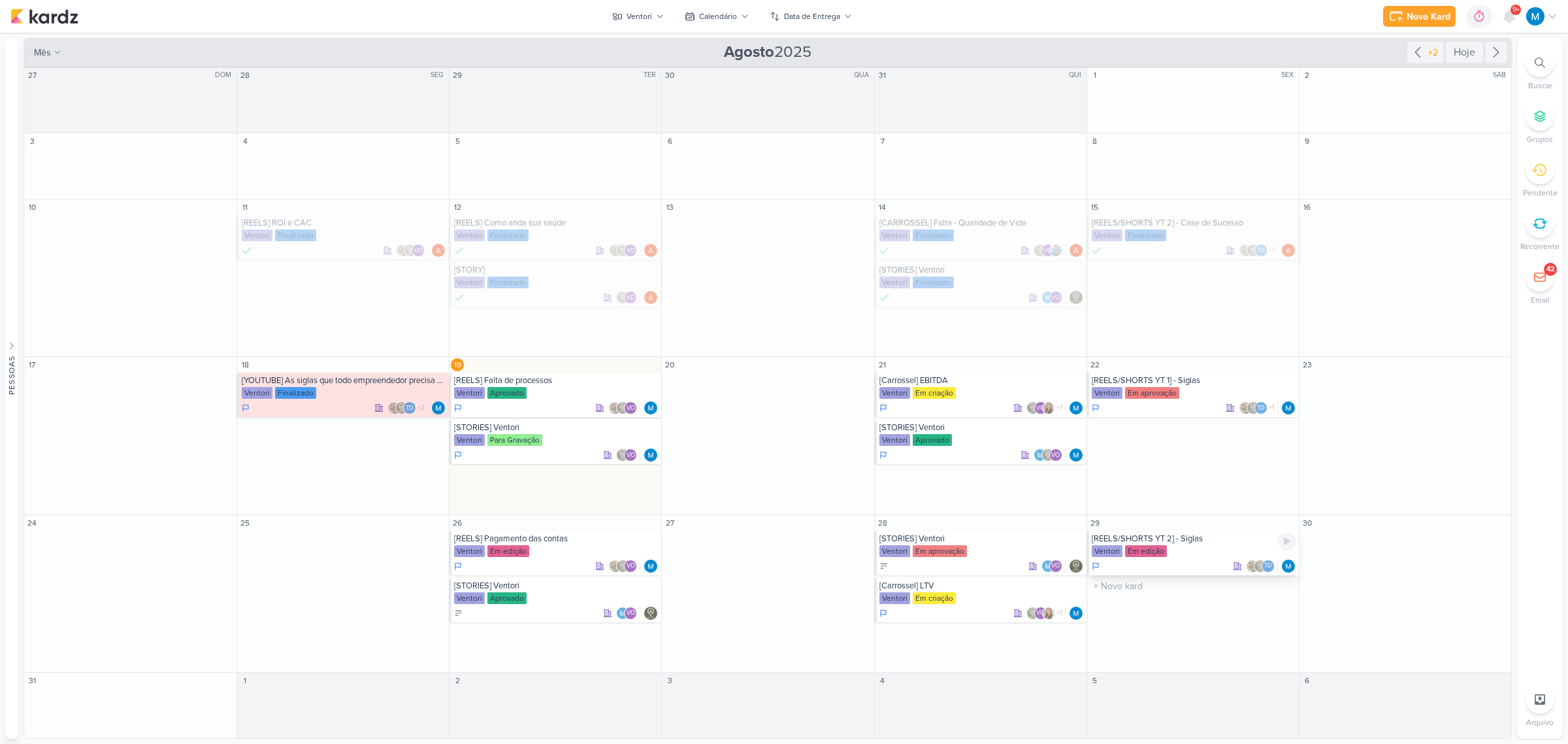
click at [1181, 541] on div "[REELS/SHORTS YT 2] - Siglas" at bounding box center [1194, 539] width 205 height 10
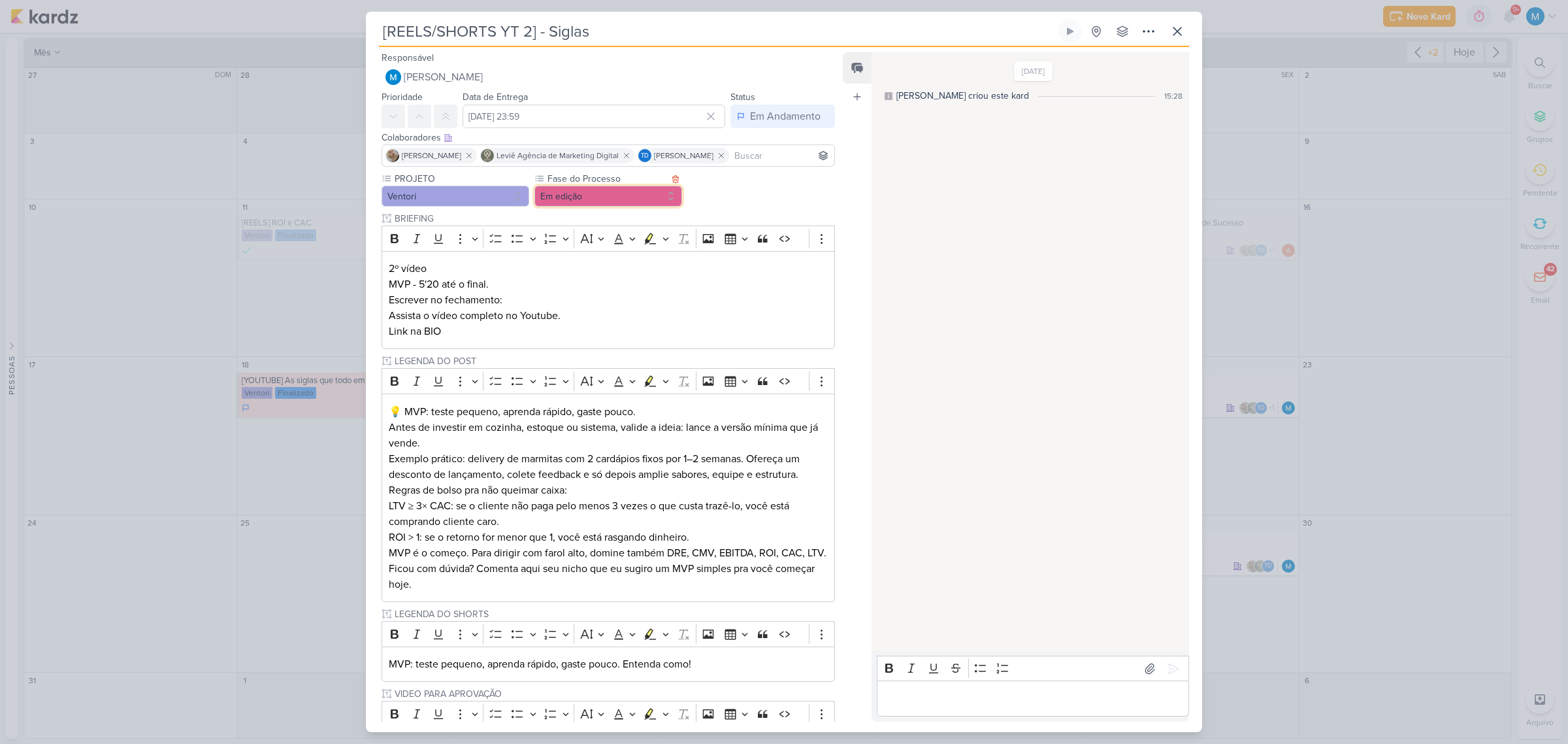
click at [635, 192] on button "Em edição" at bounding box center [607, 196] width 148 height 21
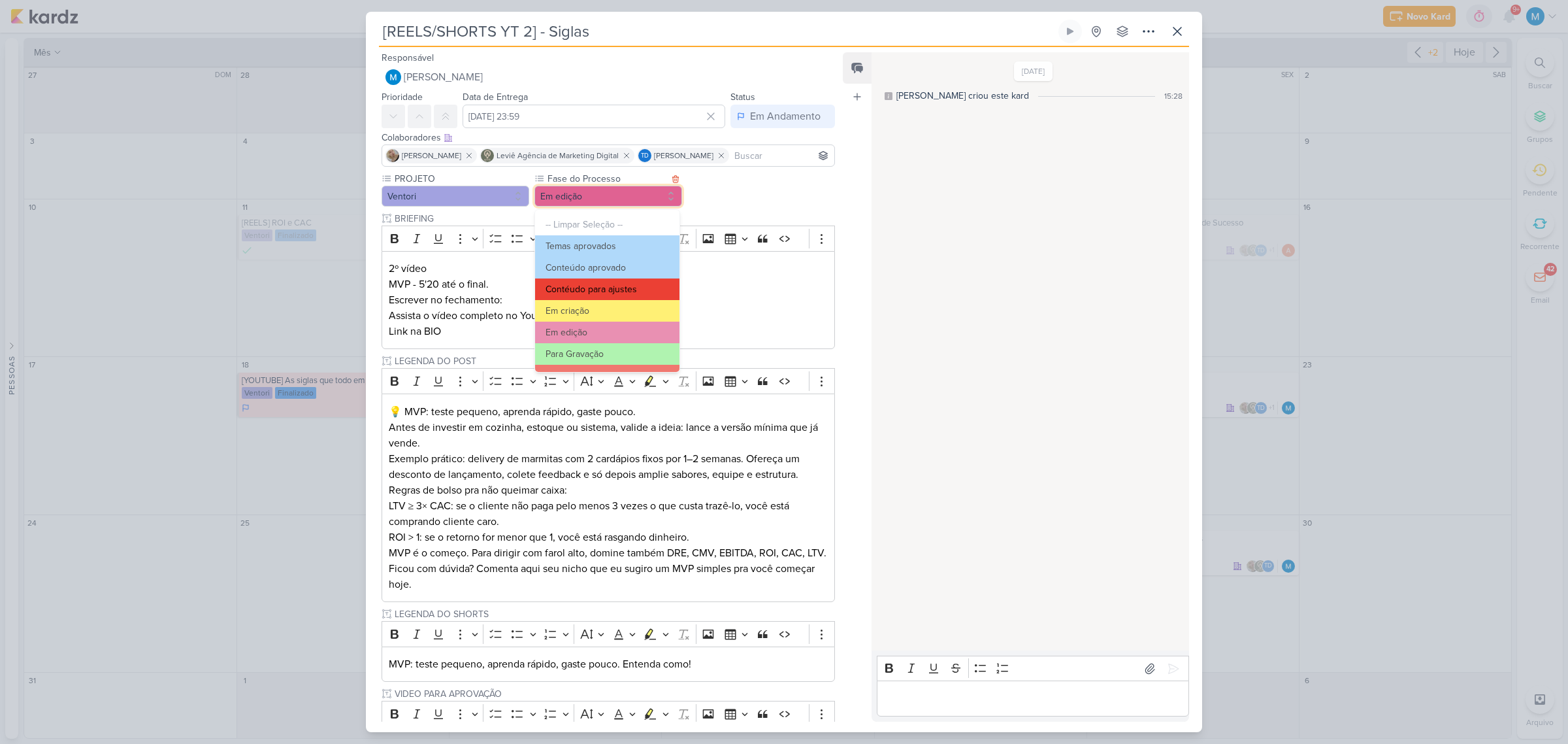
scroll to position [81, 0]
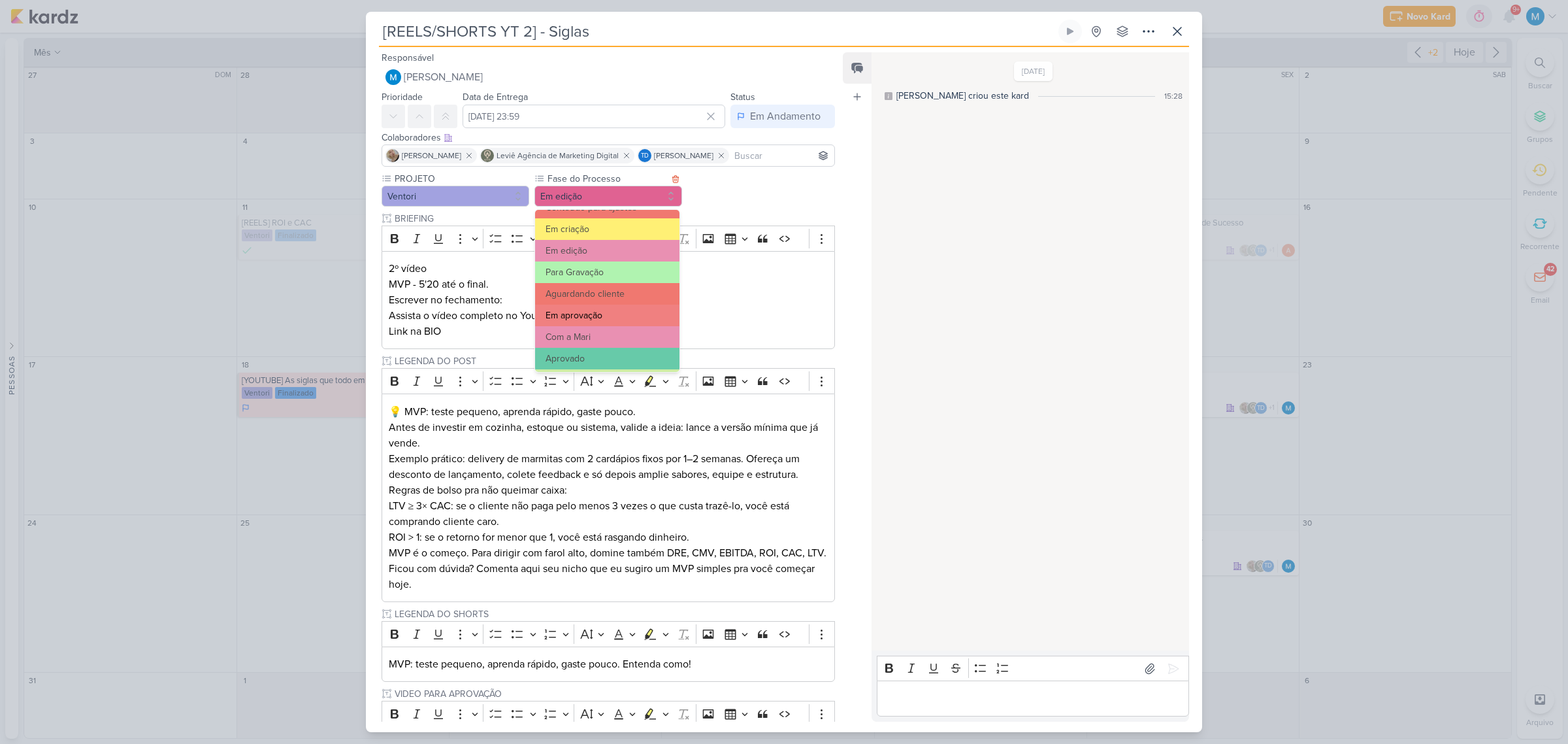
click at [619, 309] on button "Em aprovação" at bounding box center [607, 315] width 144 height 22
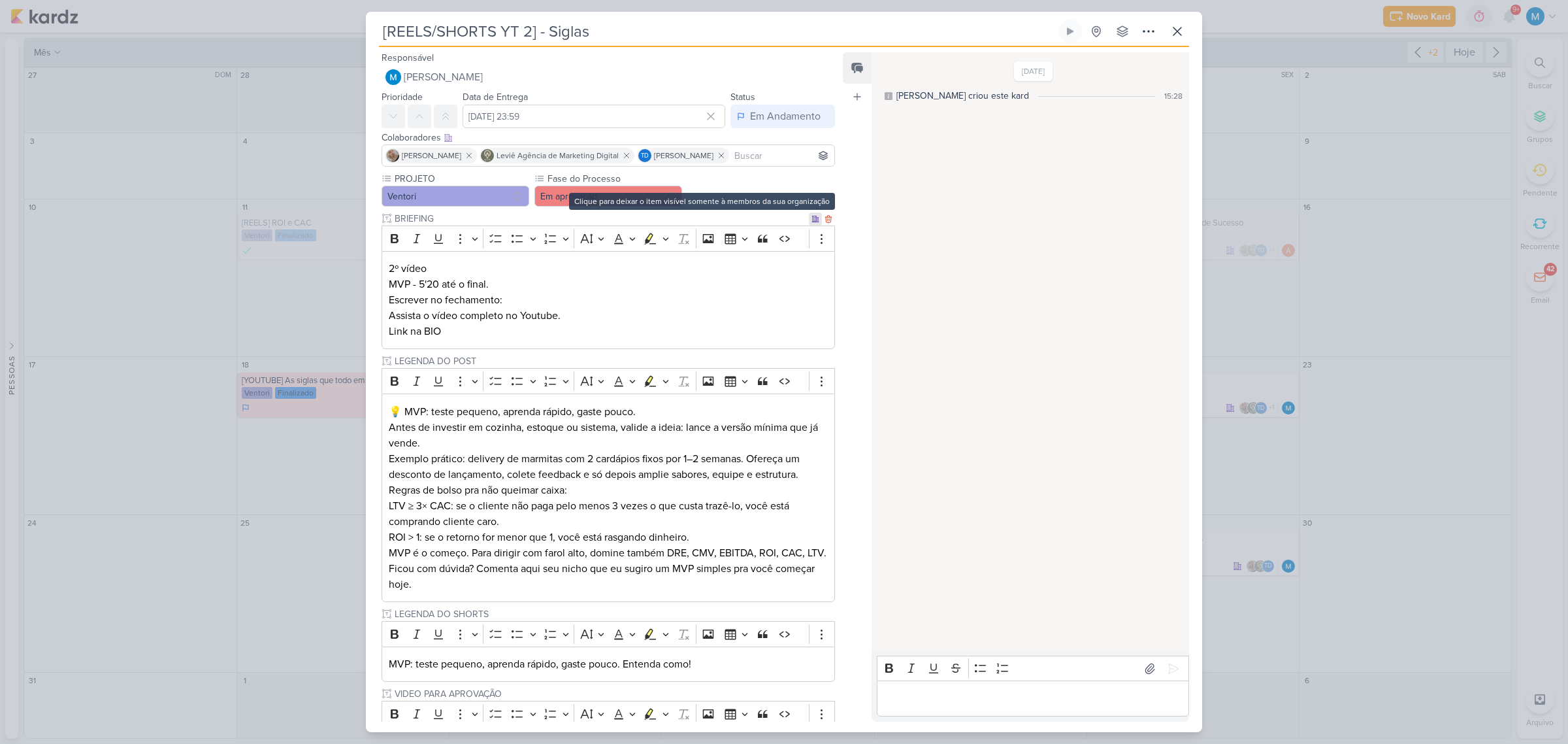
click at [811, 222] on icon at bounding box center [815, 219] width 8 height 8
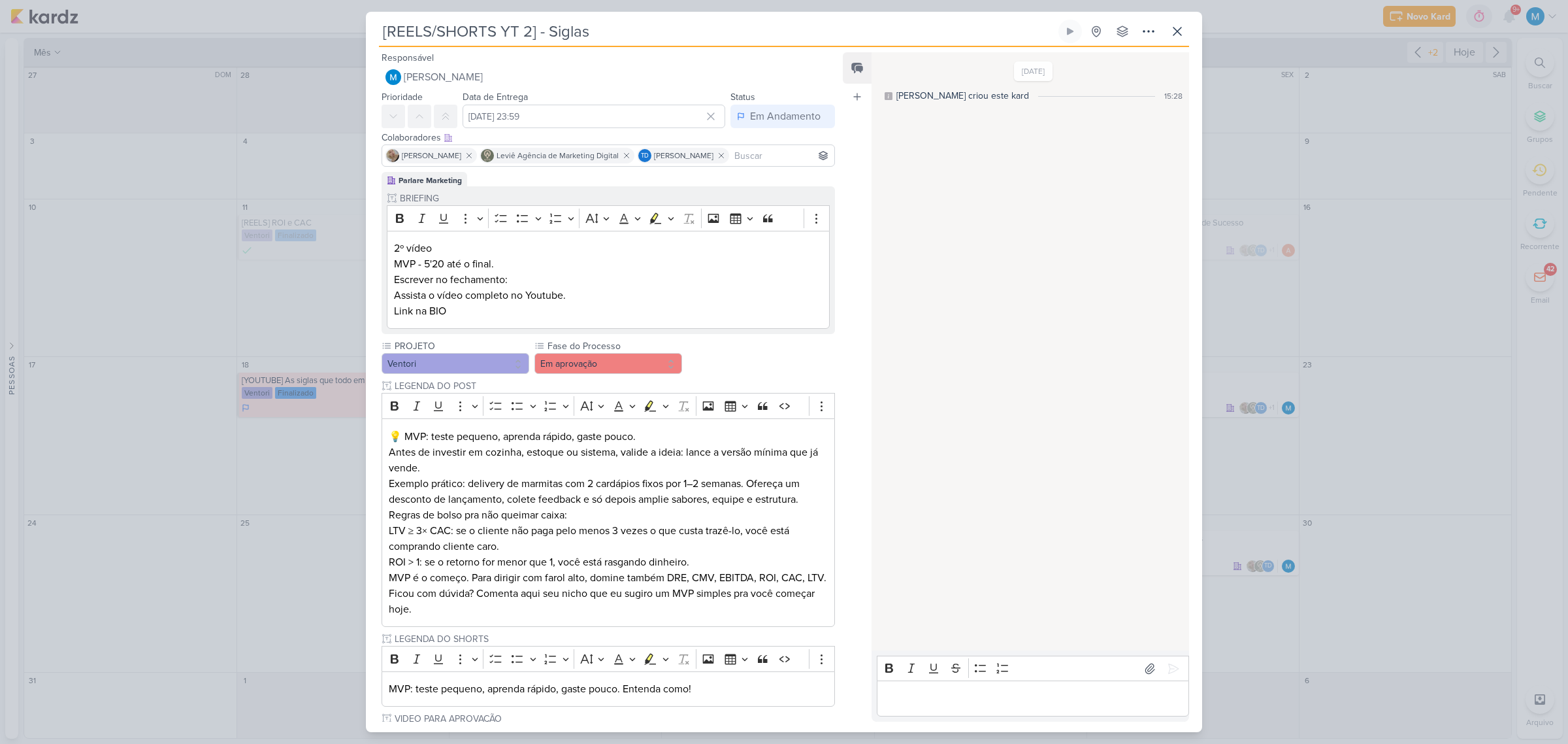
click at [744, 157] on input at bounding box center [781, 156] width 100 height 16
type input "adm"
click at [510, 172] on button "VO Ventori Oficial" at bounding box center [607, 180] width 452 height 24
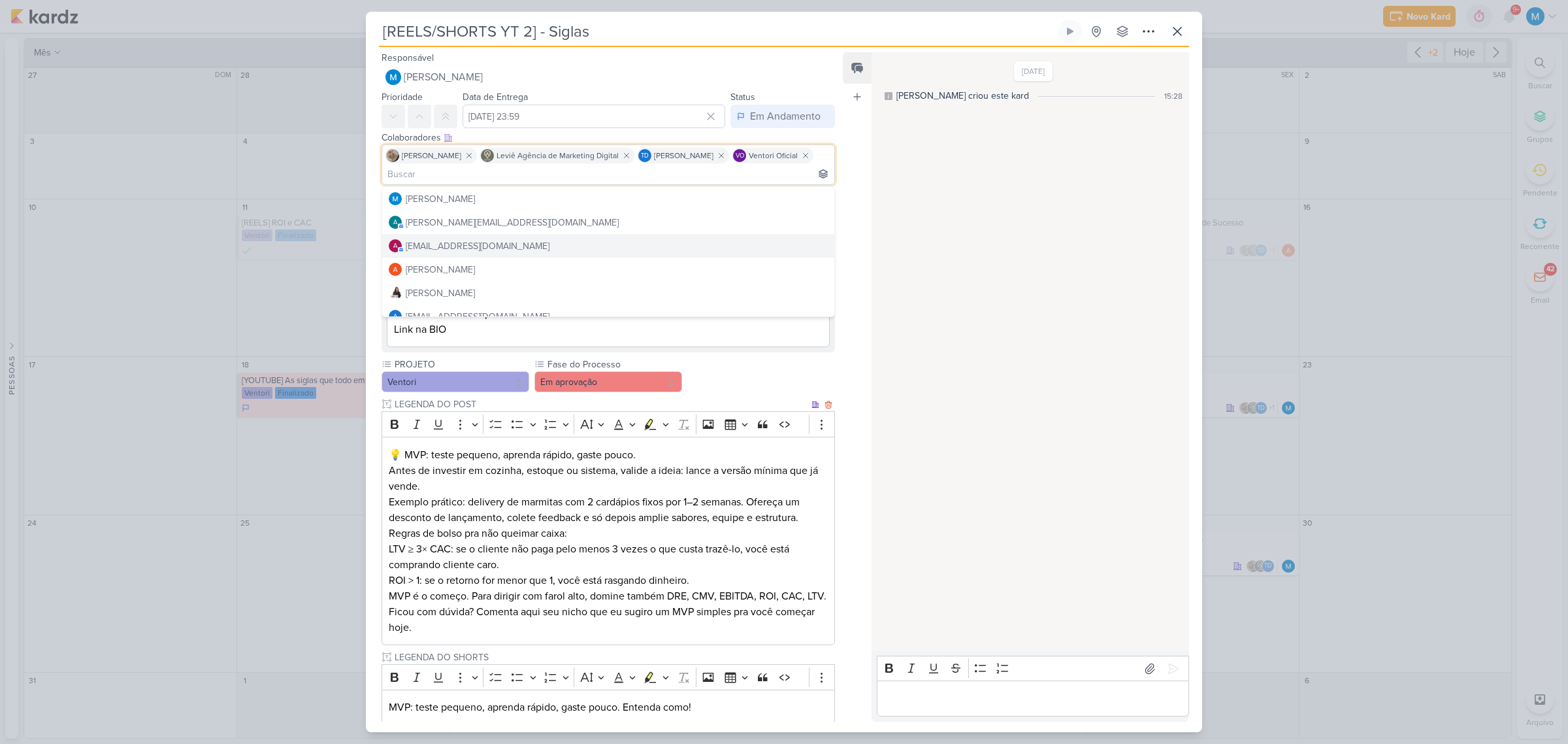
click at [674, 483] on p "💡 MVP: teste pequeno, aprenda rápido, gaste pouco. Antes de investir em cozinha…" at bounding box center [608, 470] width 439 height 47
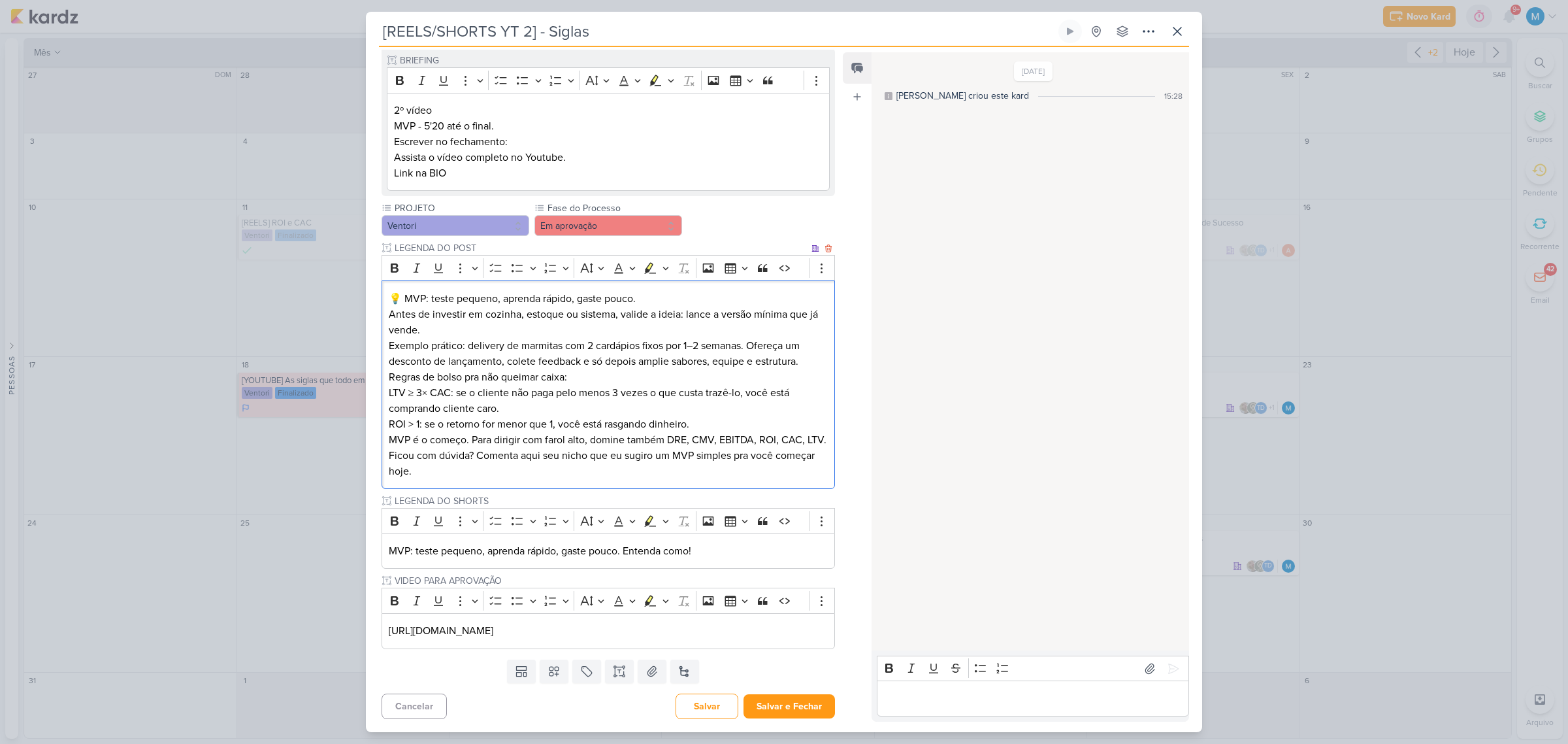
scroll to position [173, 0]
click at [947, 694] on p "Editor editing area: main" at bounding box center [1032, 699] width 299 height 16
click at [789, 702] on button "Salvar e Fechar" at bounding box center [789, 706] width 92 height 24
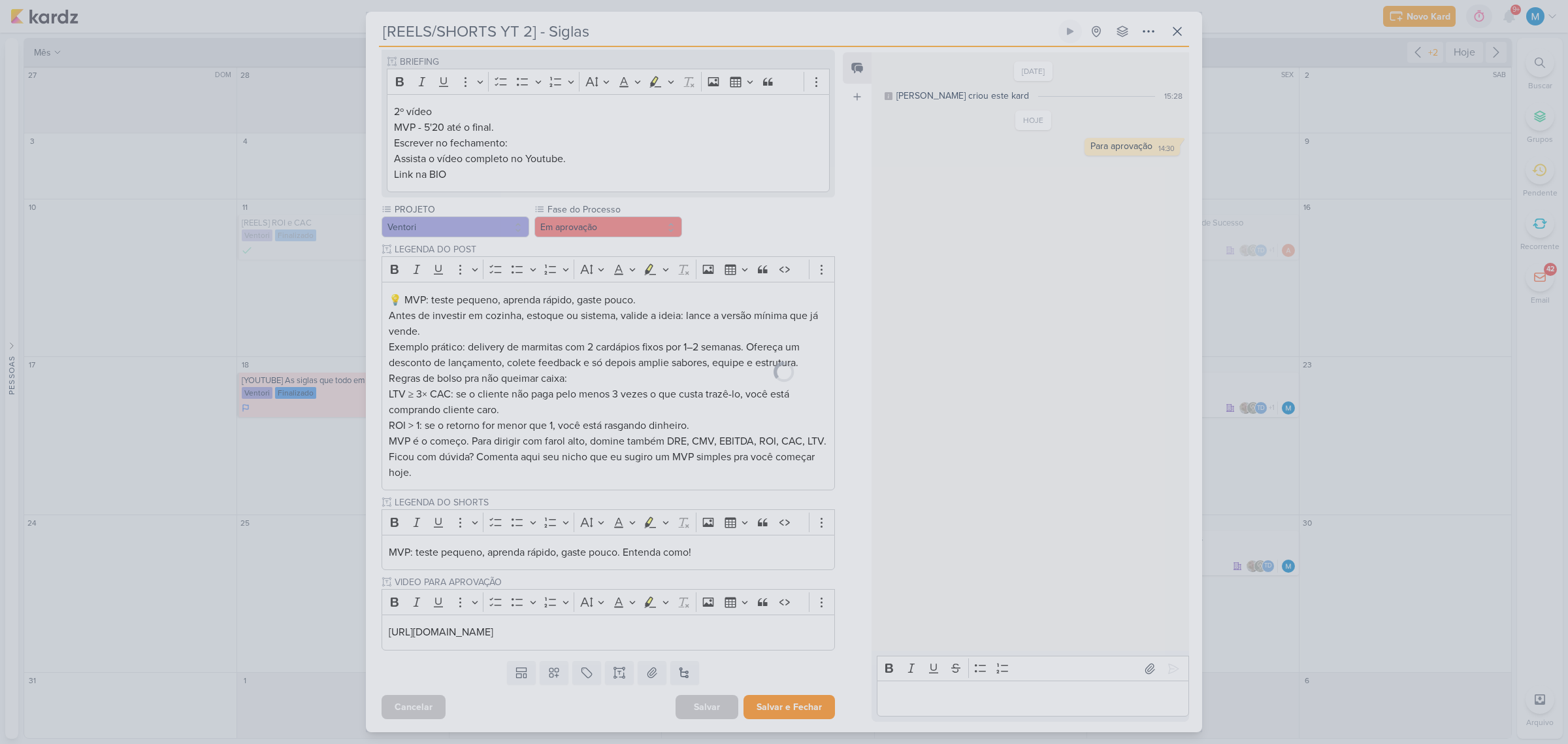
scroll to position [171, 0]
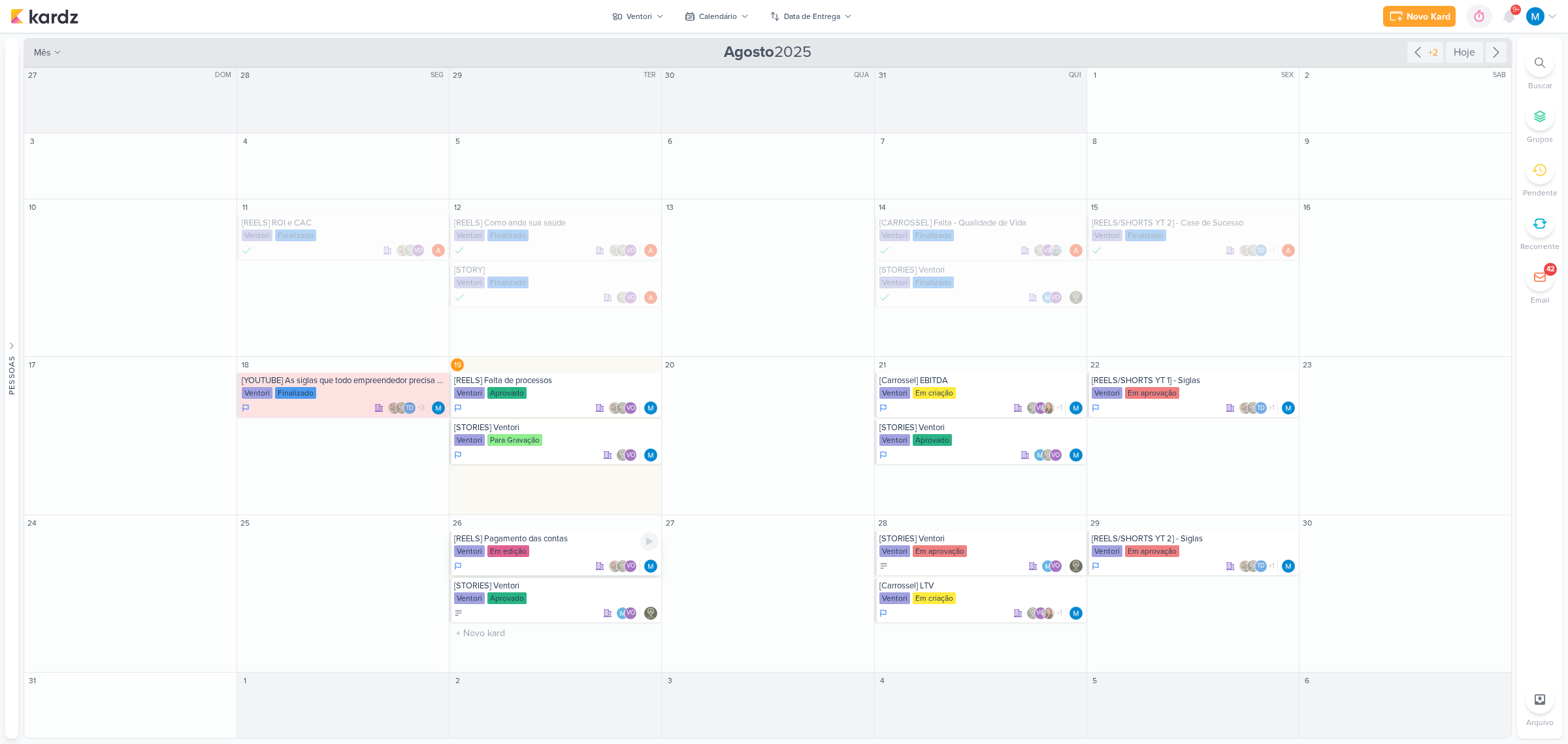
click at [569, 543] on div "[REELS] Pagamento das contas" at bounding box center [556, 539] width 205 height 10
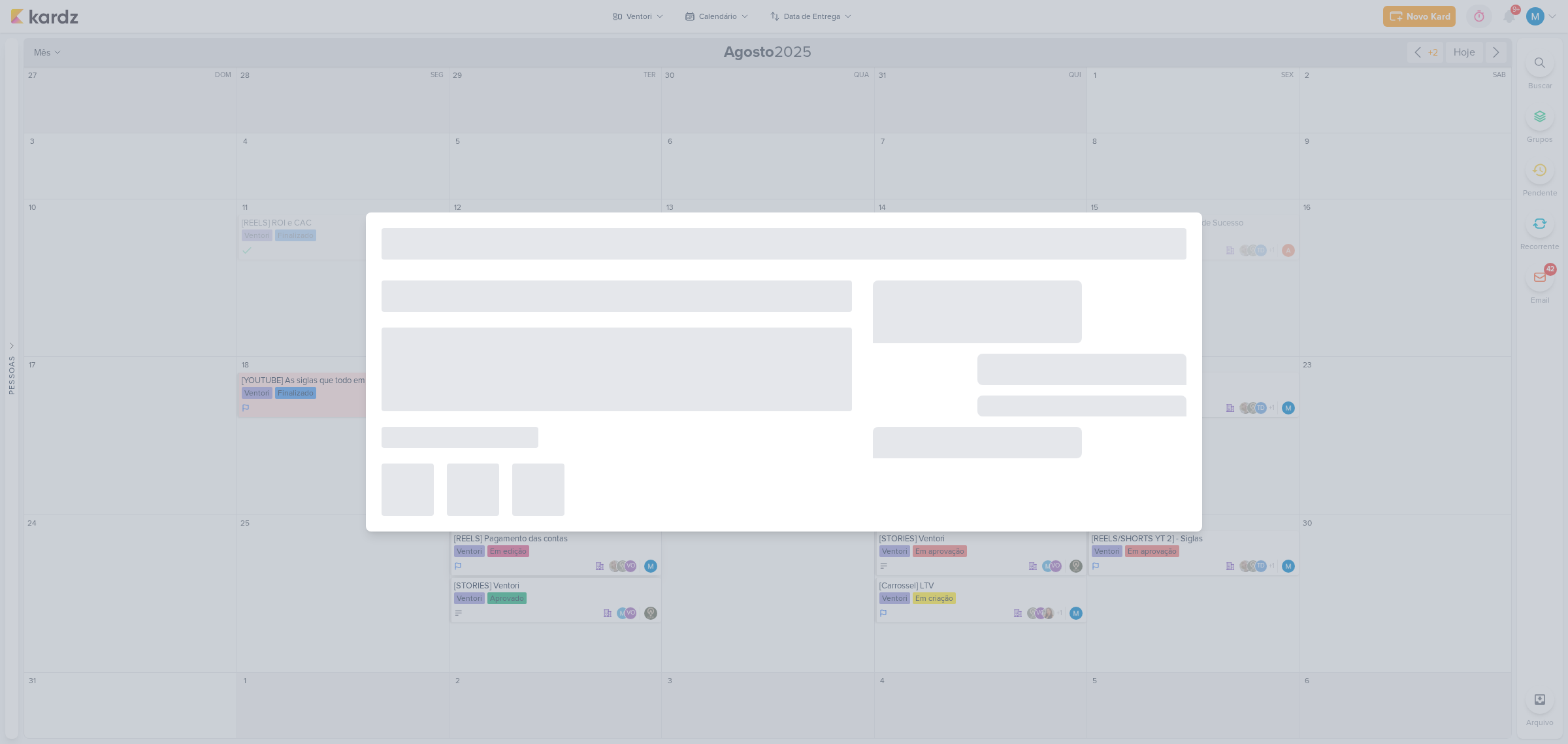
type input "[REELS] Pagamento das contas"
type input "26 de agosto de 2025 às 23:59"
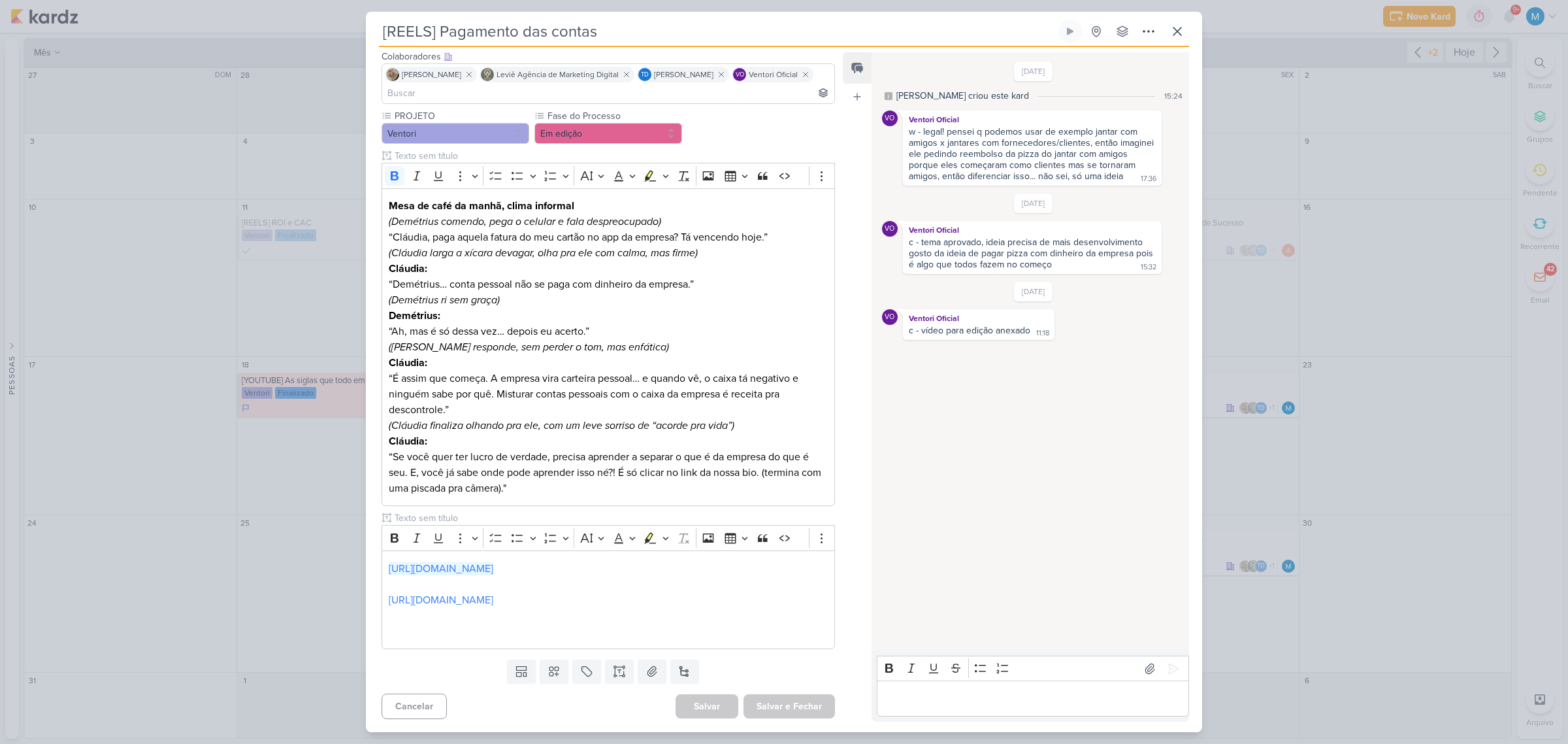
scroll to position [0, 0]
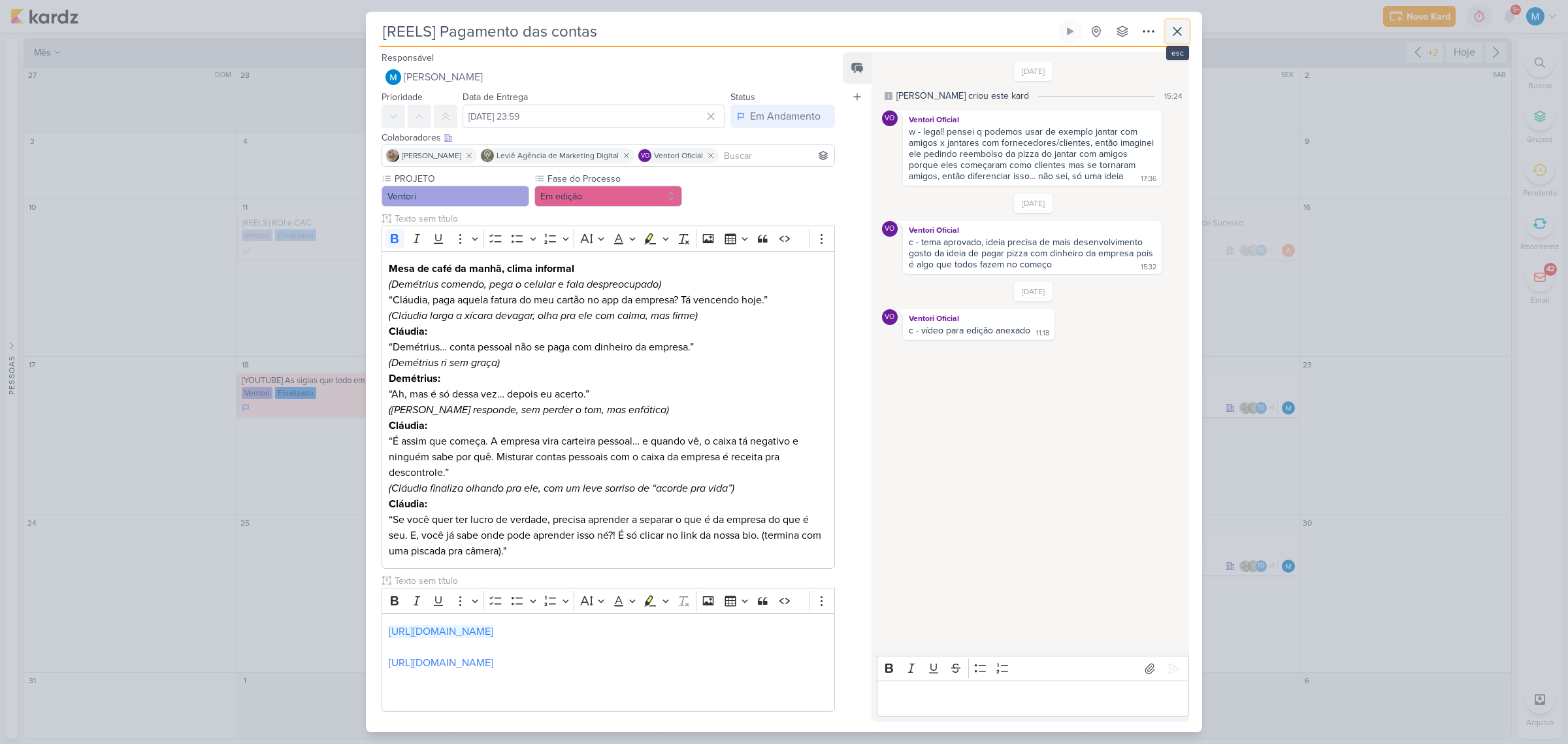
click at [1177, 31] on icon at bounding box center [1176, 31] width 8 height 8
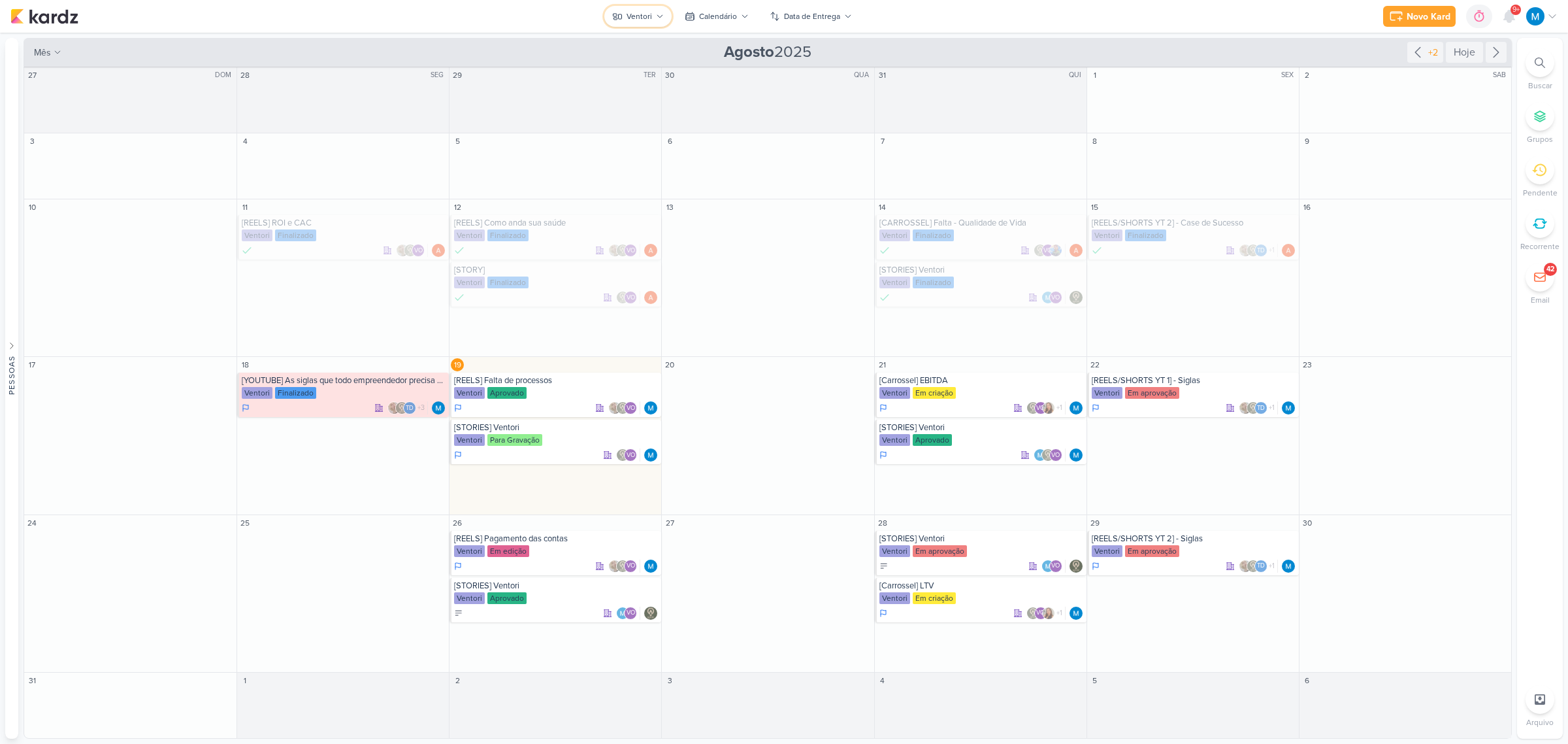
click at [644, 10] on div "Ventori" at bounding box center [639, 16] width 25 height 11
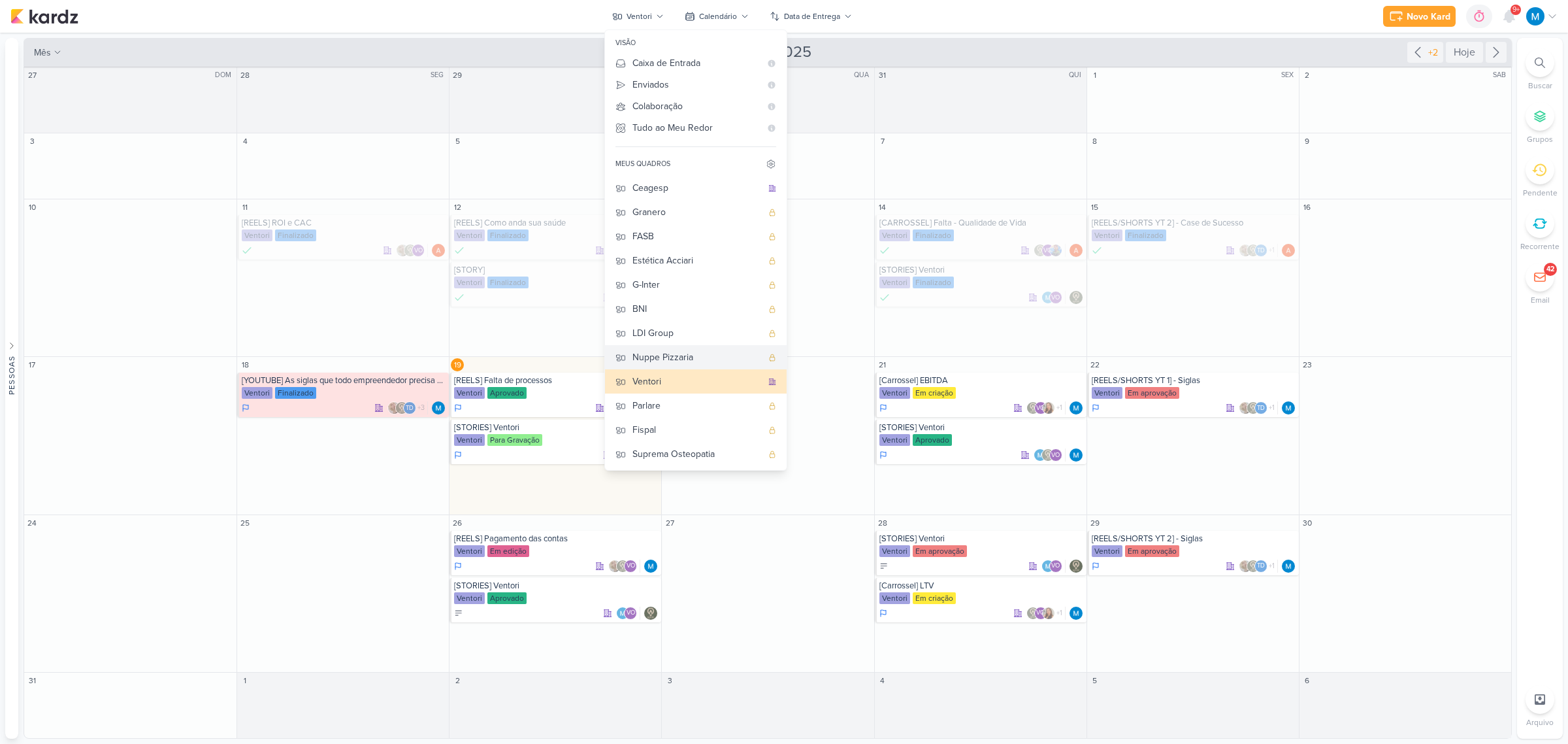
click at [684, 355] on div "Nuppe Pizzaria" at bounding box center [697, 358] width 129 height 14
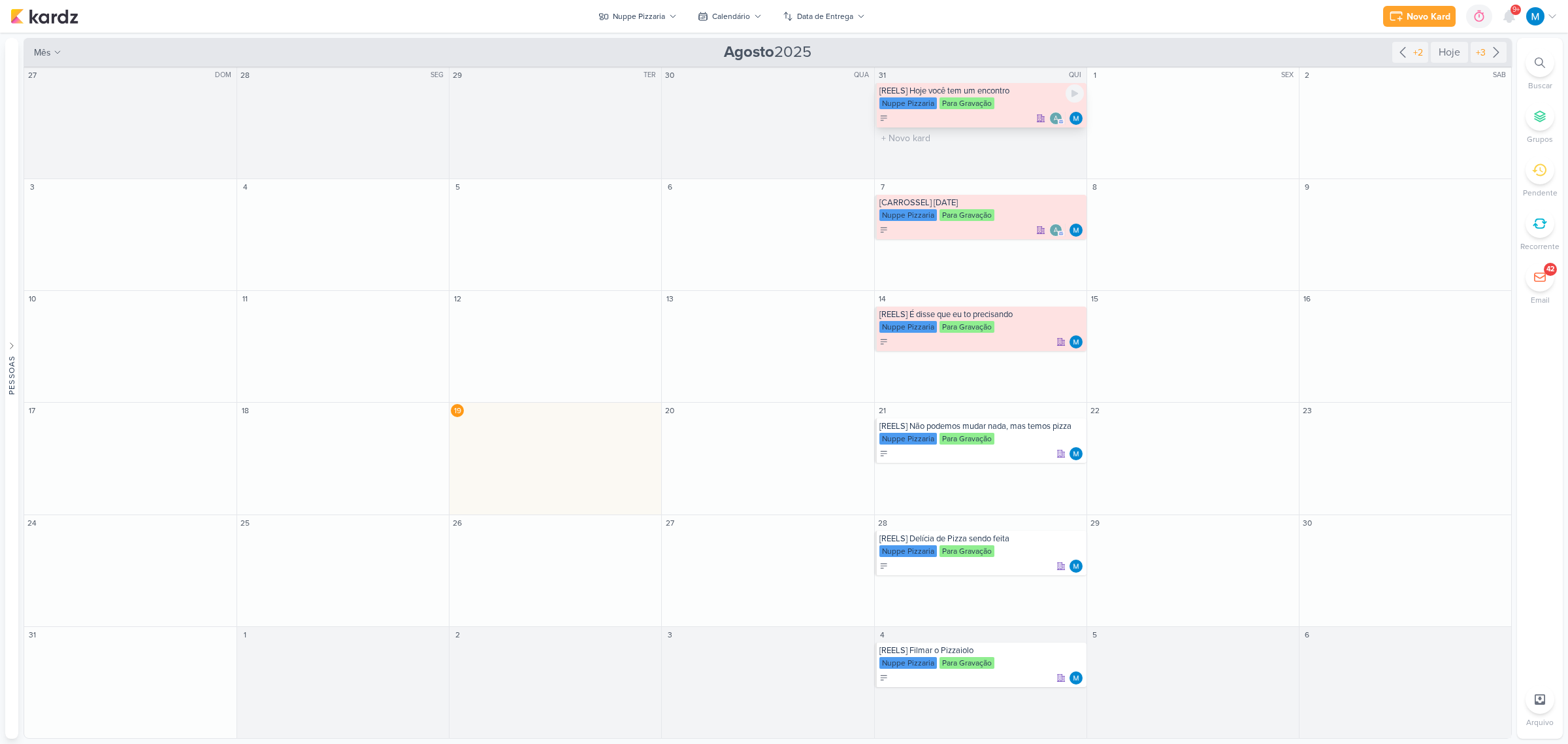
click at [1009, 94] on div "[REELS] Hoje você tem um encontro" at bounding box center [982, 91] width 205 height 10
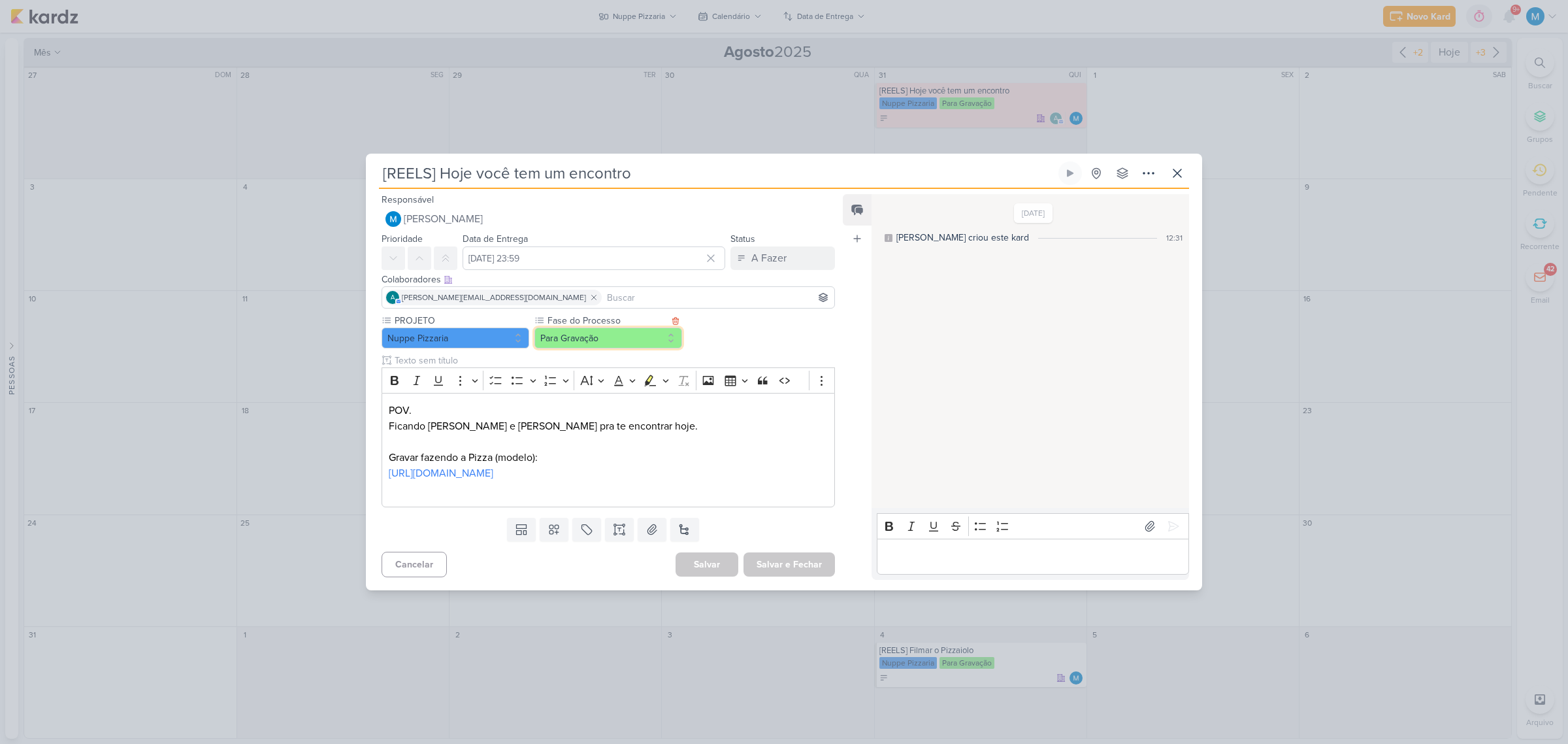
click at [613, 340] on button "Para Gravação" at bounding box center [607, 337] width 148 height 21
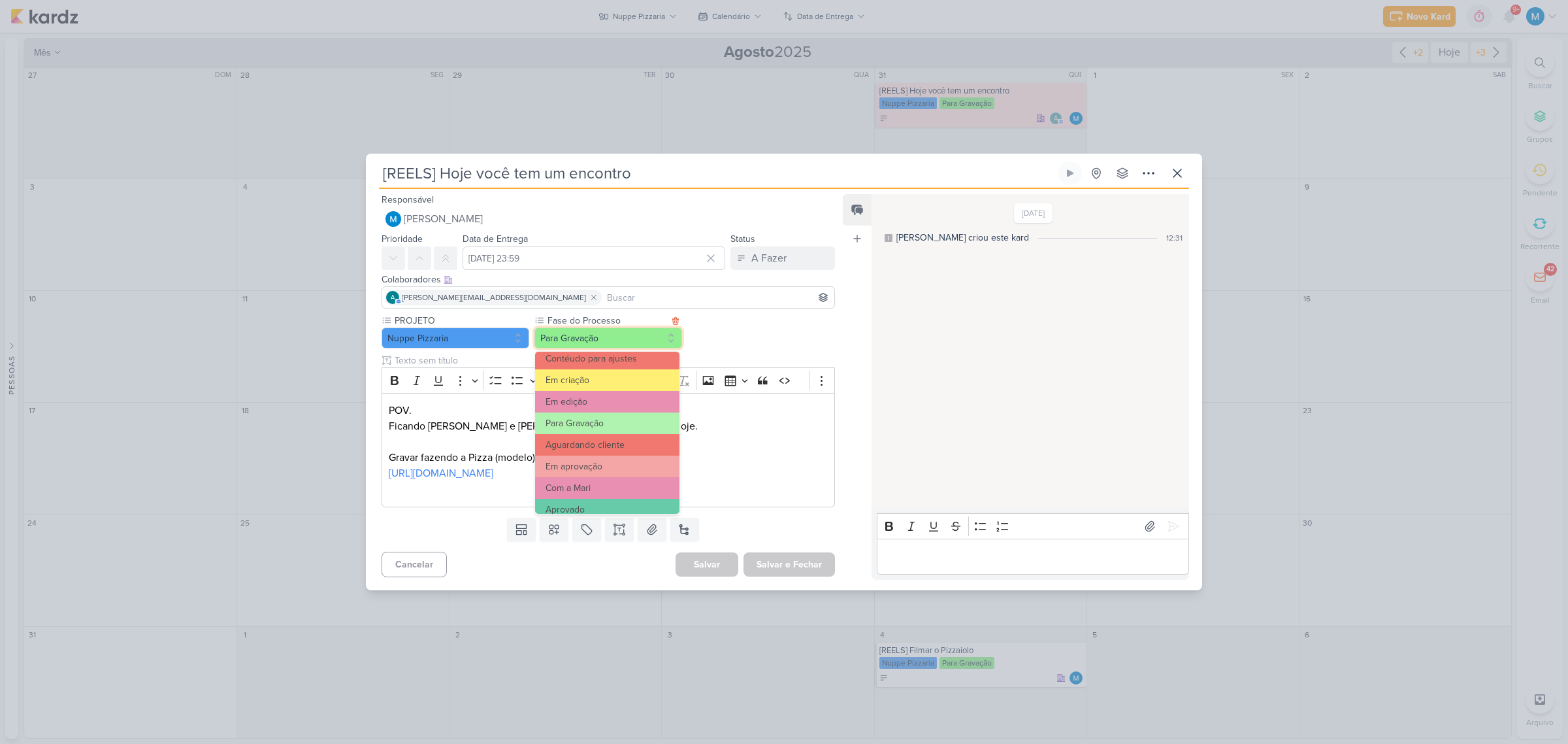
scroll to position [126, 0]
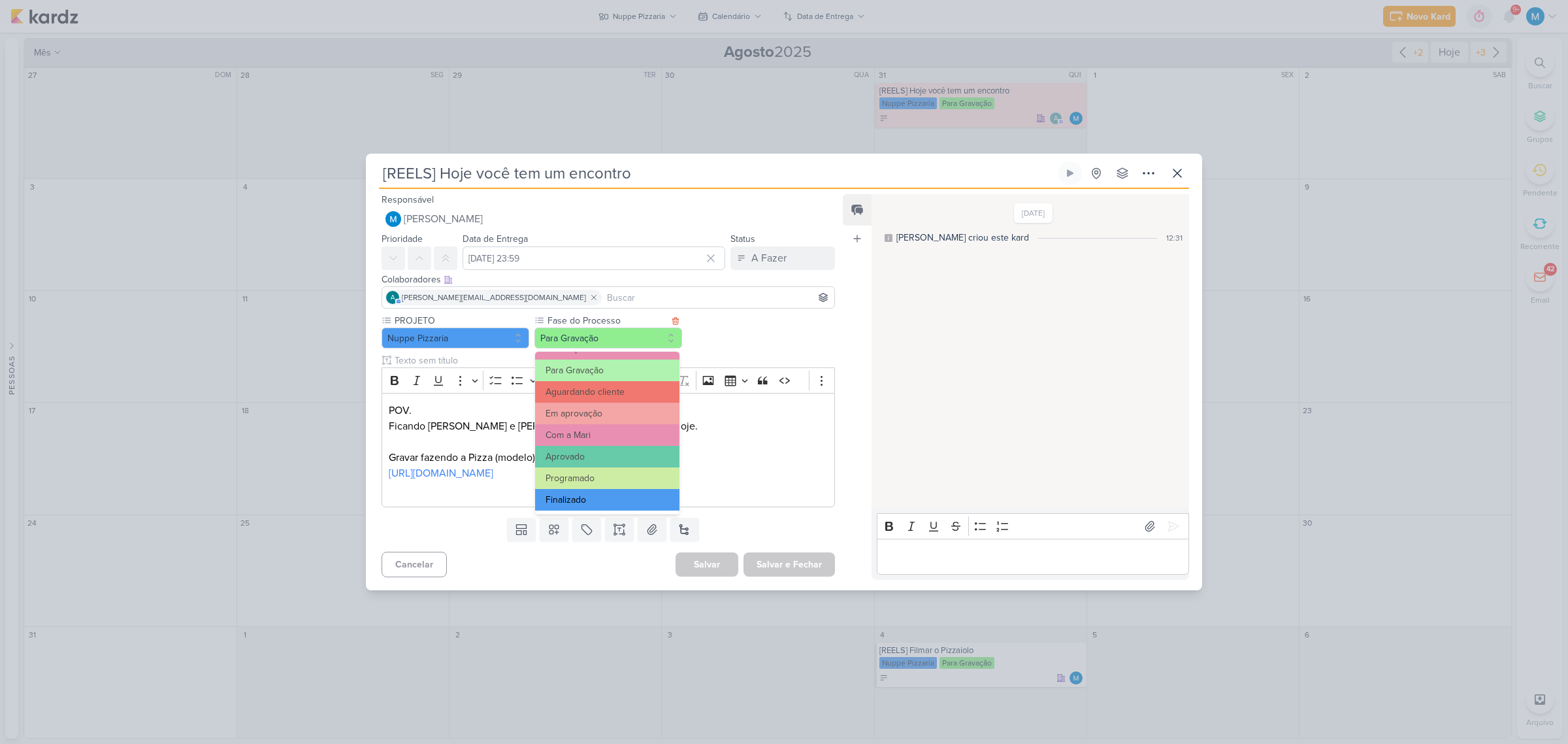
click at [606, 490] on button "Finalizado" at bounding box center [607, 499] width 144 height 22
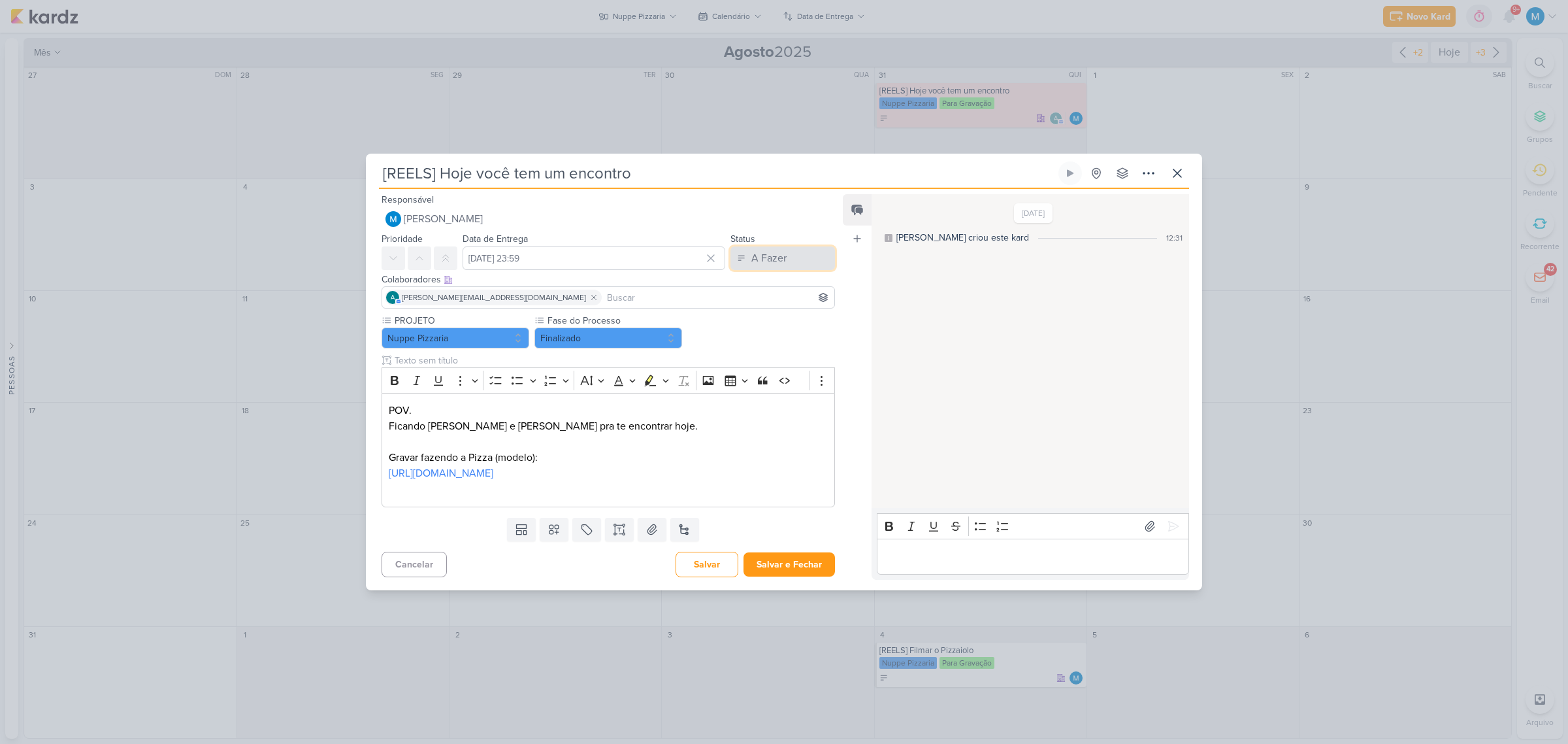
click at [753, 254] on div "A Fazer" at bounding box center [769, 258] width 35 height 16
click at [769, 310] on div "Finalizado" at bounding box center [764, 309] width 40 height 14
click at [795, 566] on button "Salvar e Fechar" at bounding box center [789, 565] width 92 height 24
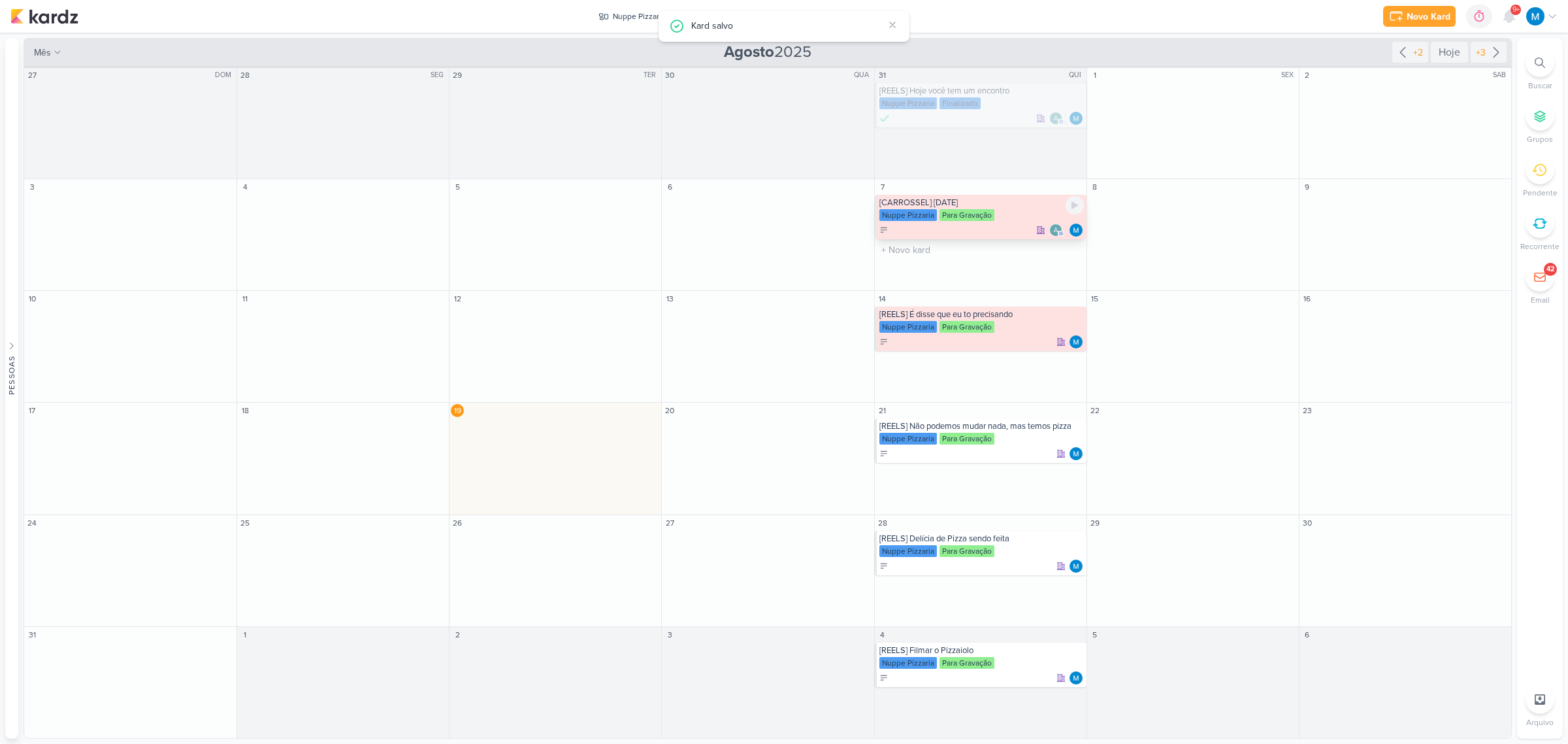
click at [1016, 205] on div "[CARROSSEL] Dia dos Pais" at bounding box center [982, 203] width 205 height 10
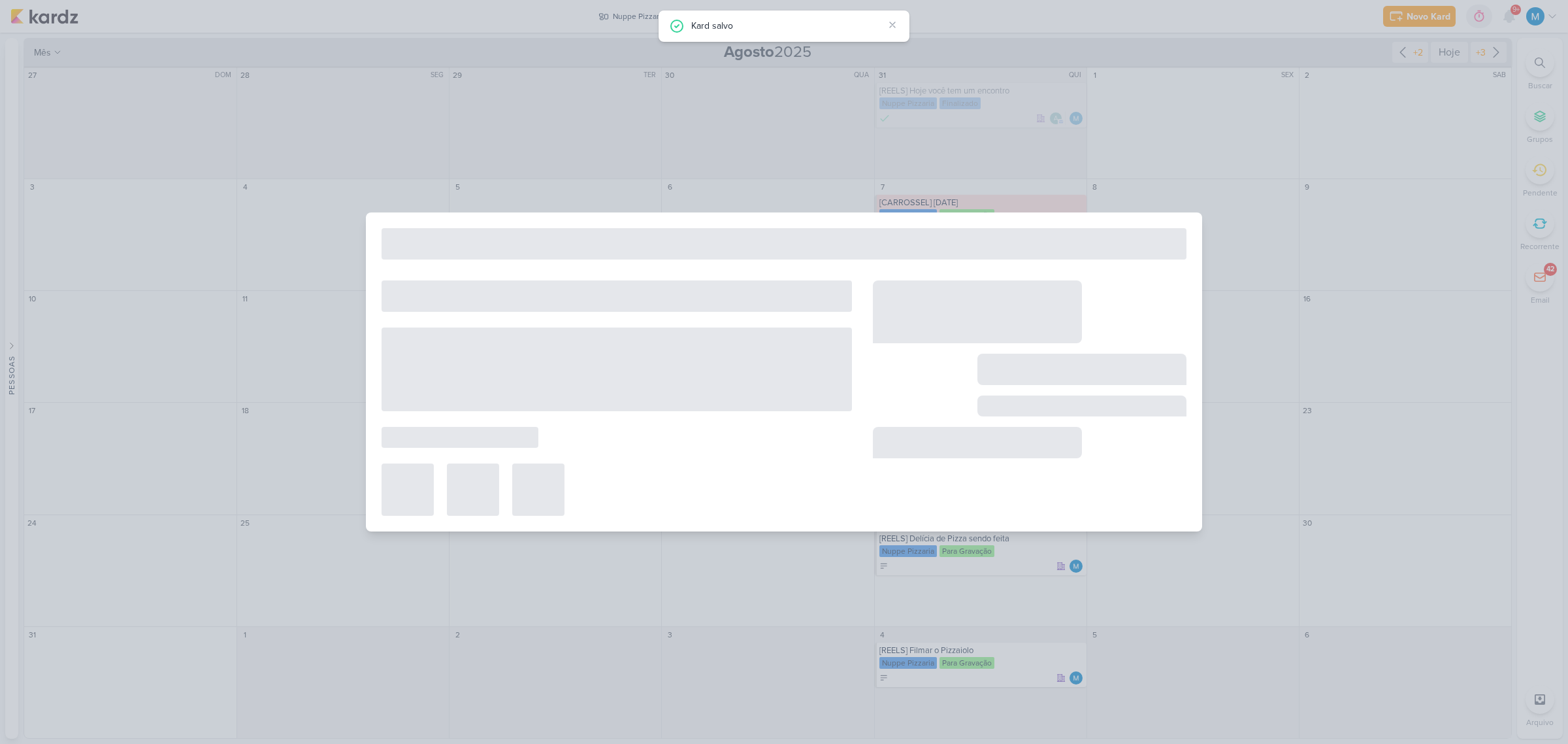
type input "[CARROSSEL] Dia dos Pais"
type input "7 de agosto de 2025 às 23:59"
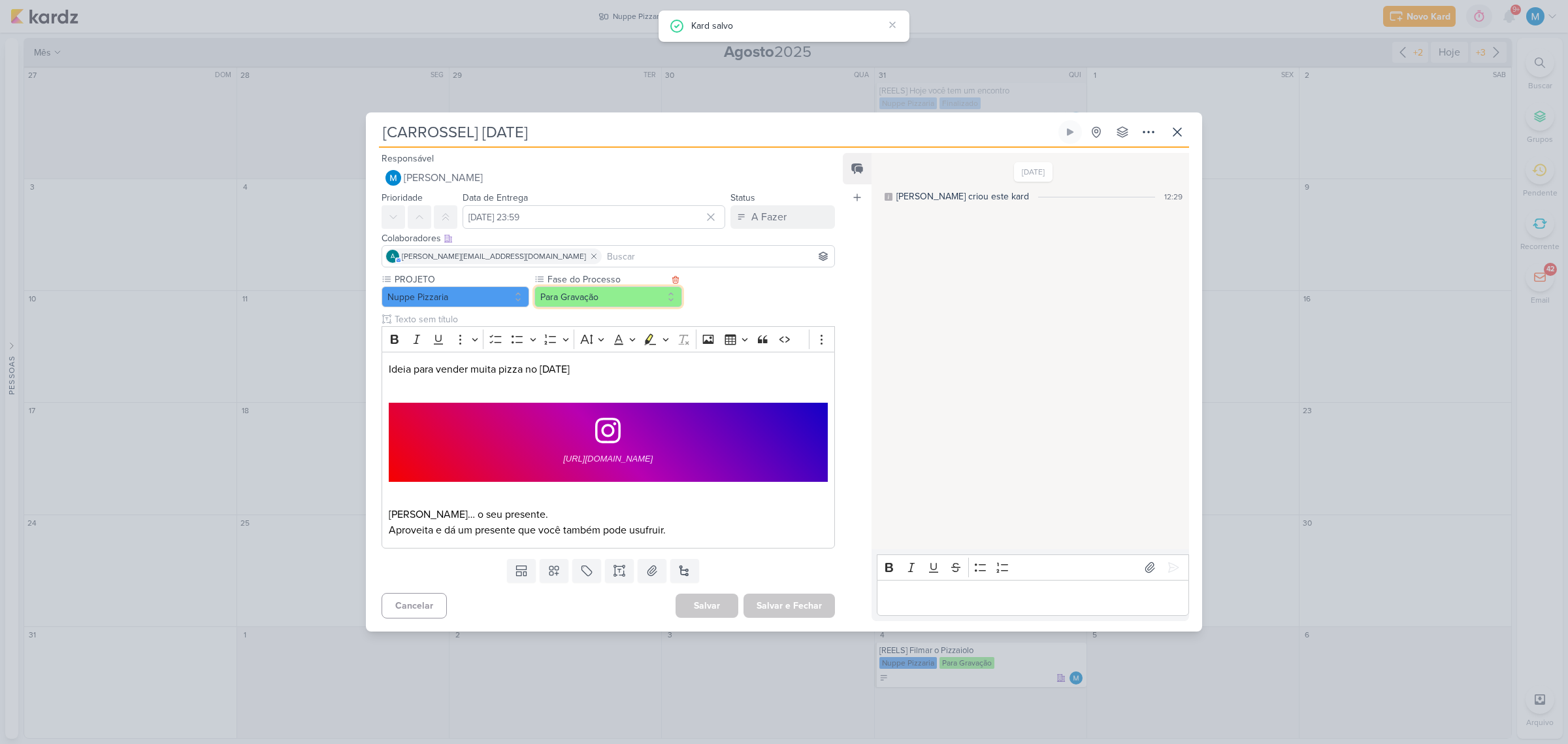
click at [601, 298] on button "Para Gravação" at bounding box center [607, 296] width 148 height 21
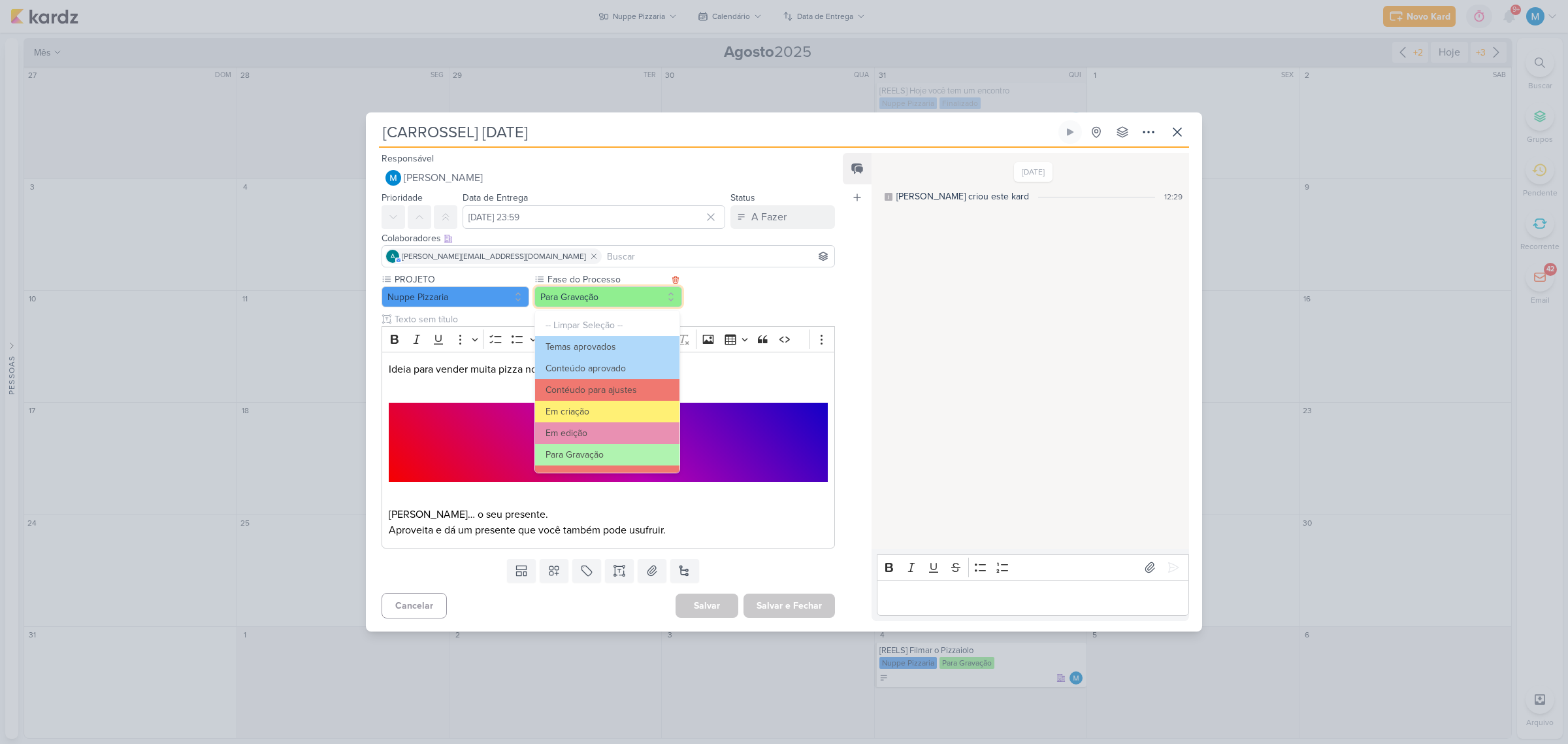
scroll to position [126, 0]
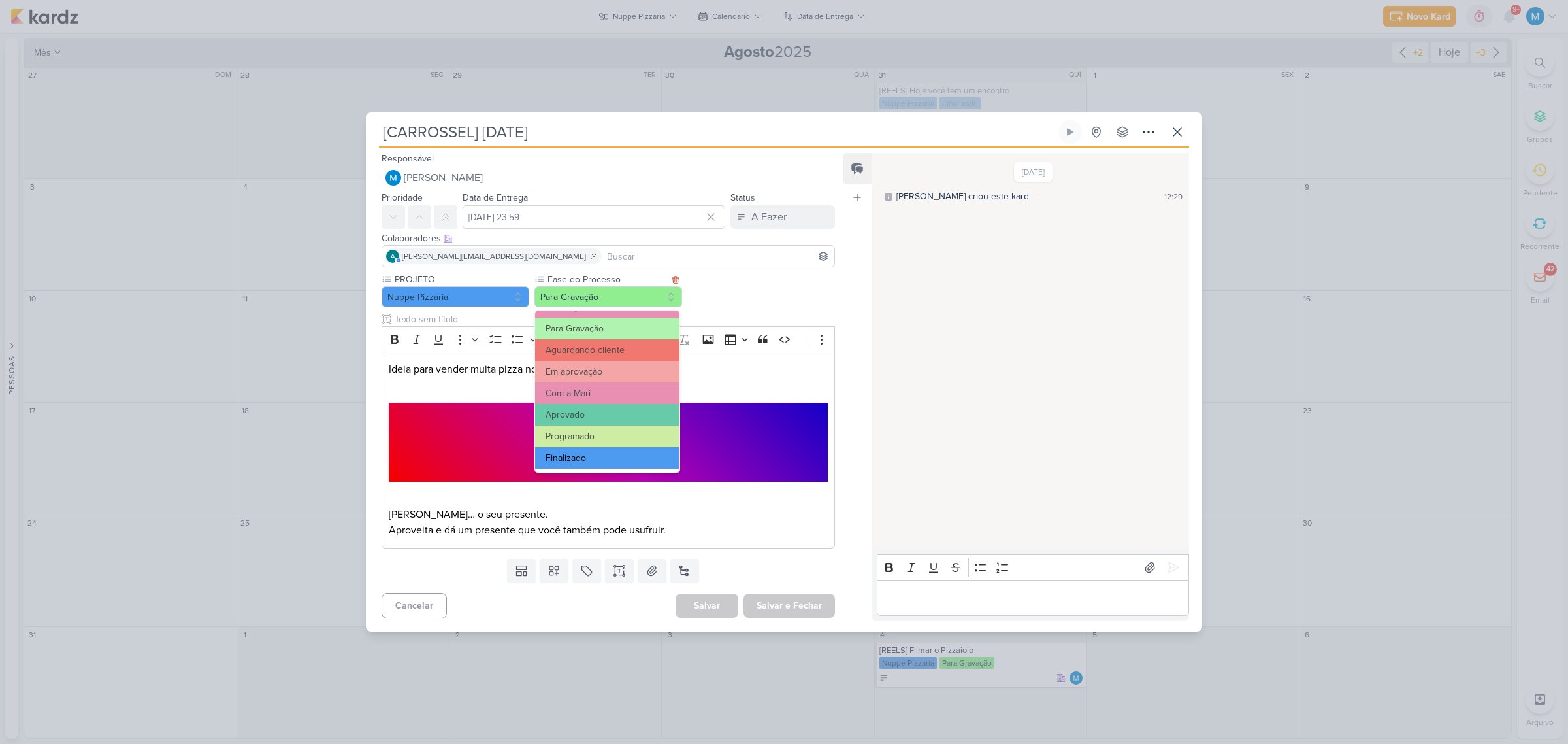
click at [601, 448] on button "Finalizado" at bounding box center [607, 457] width 144 height 22
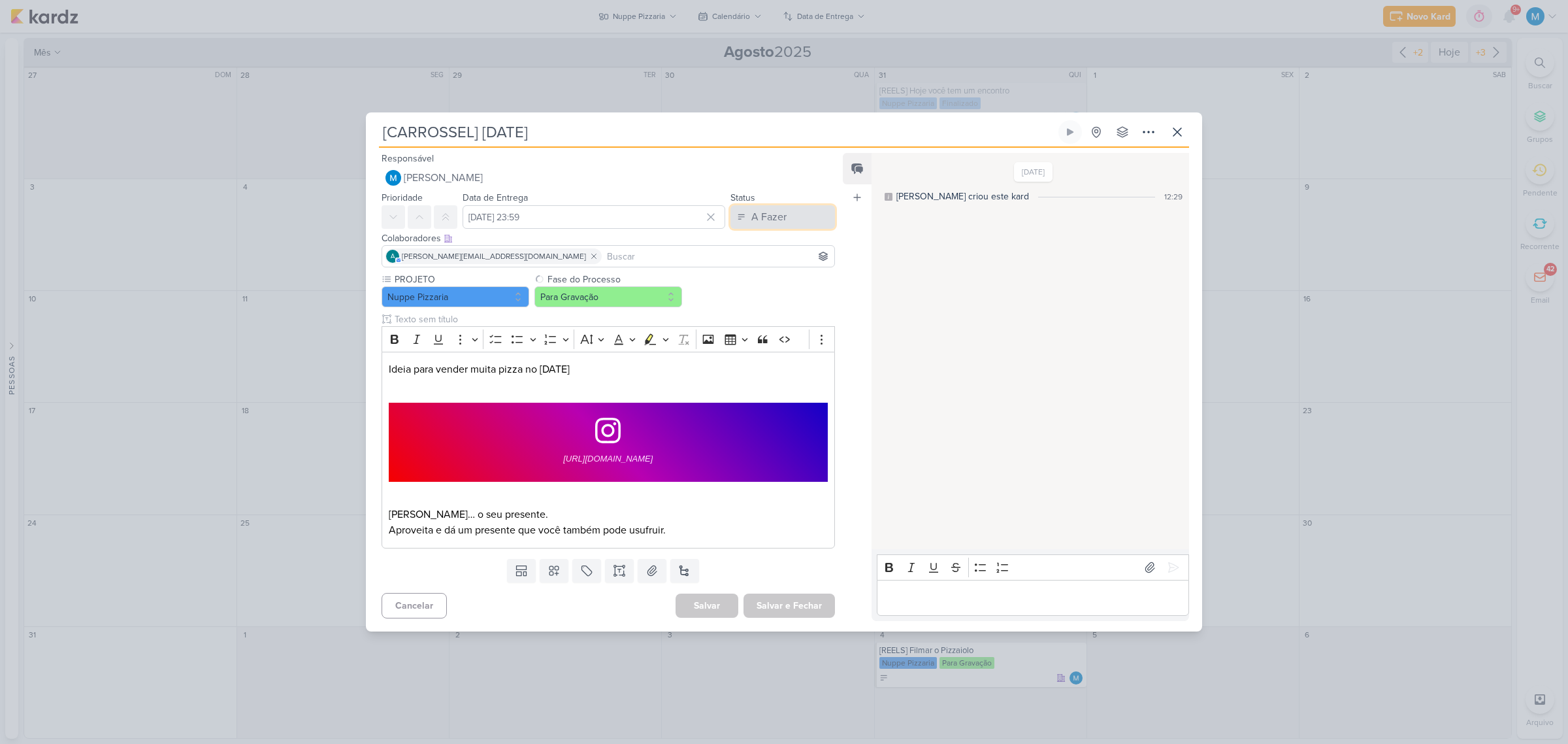
click at [774, 220] on div "A Fazer" at bounding box center [769, 217] width 35 height 16
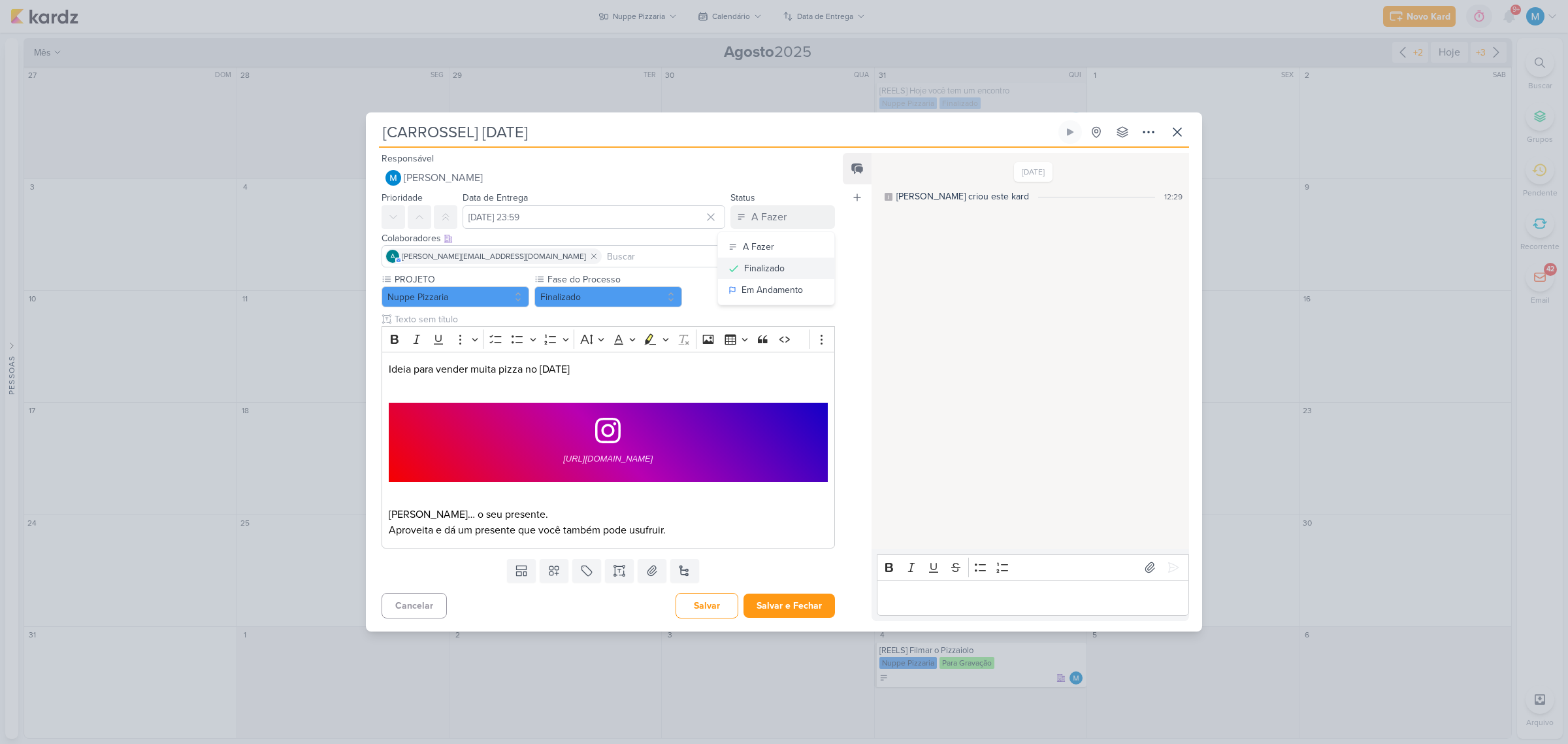
drag, startPoint x: 763, startPoint y: 262, endPoint x: 766, endPoint y: 269, distance: 7.6
click at [762, 262] on div "Finalizado" at bounding box center [764, 268] width 40 height 14
click at [801, 609] on button "Salvar e Fechar" at bounding box center [789, 606] width 92 height 24
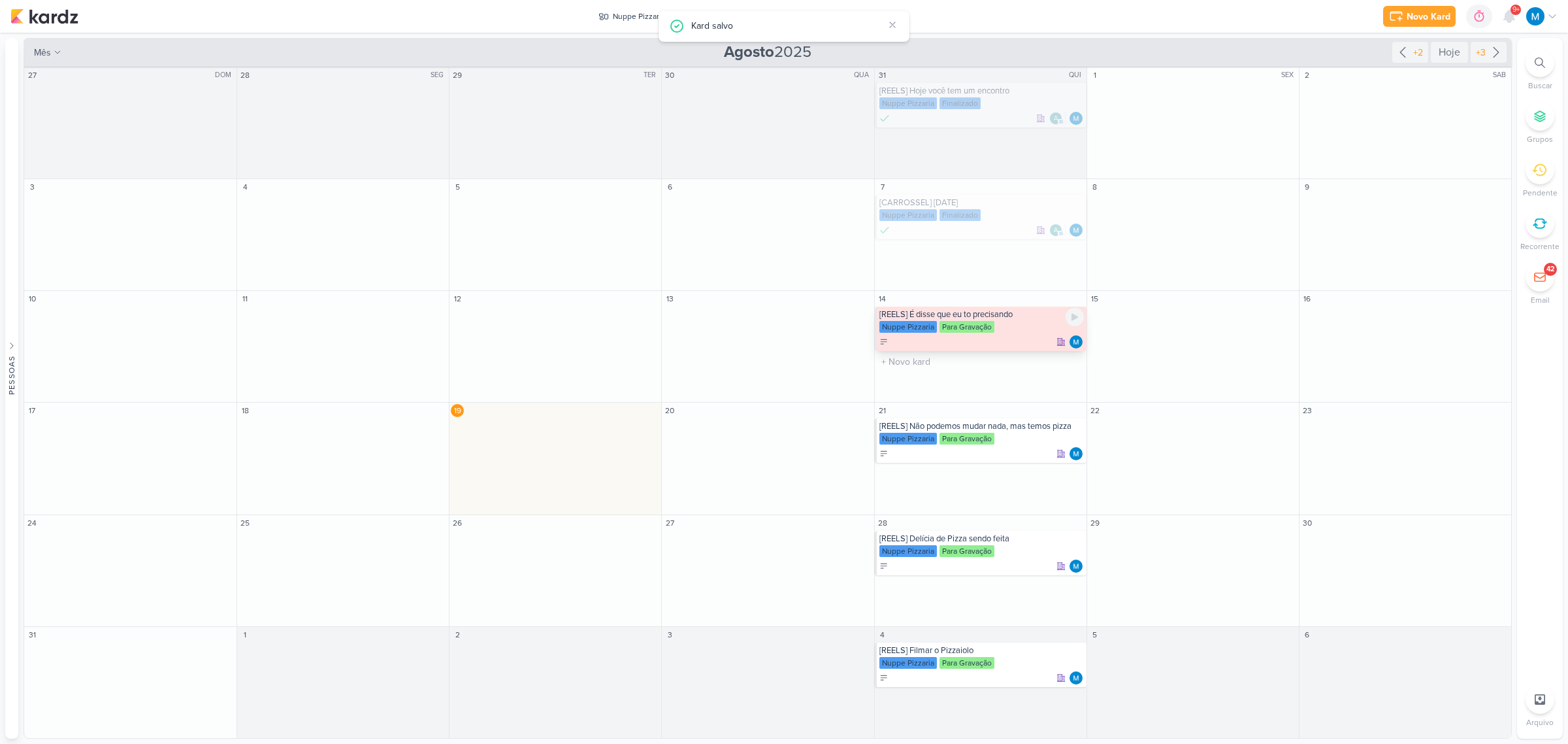
click at [1023, 320] on div "[REELS] É disse que eu to precisando Nuppe Pizzaria Para Gravação" at bounding box center [981, 329] width 212 height 45
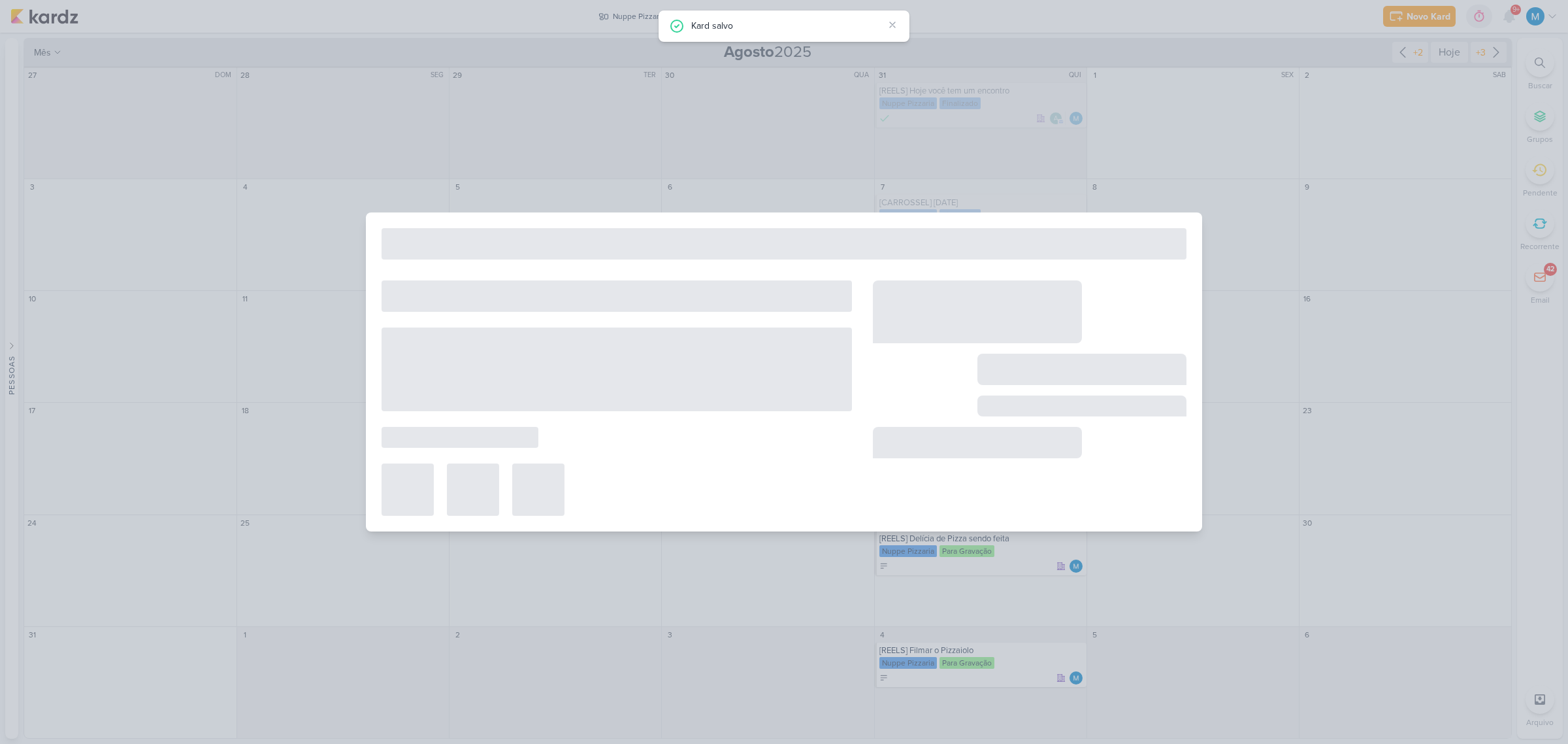
type input "[REELS] É disse que eu to precisando"
type input "14 de agosto de 2025 às 23:59"
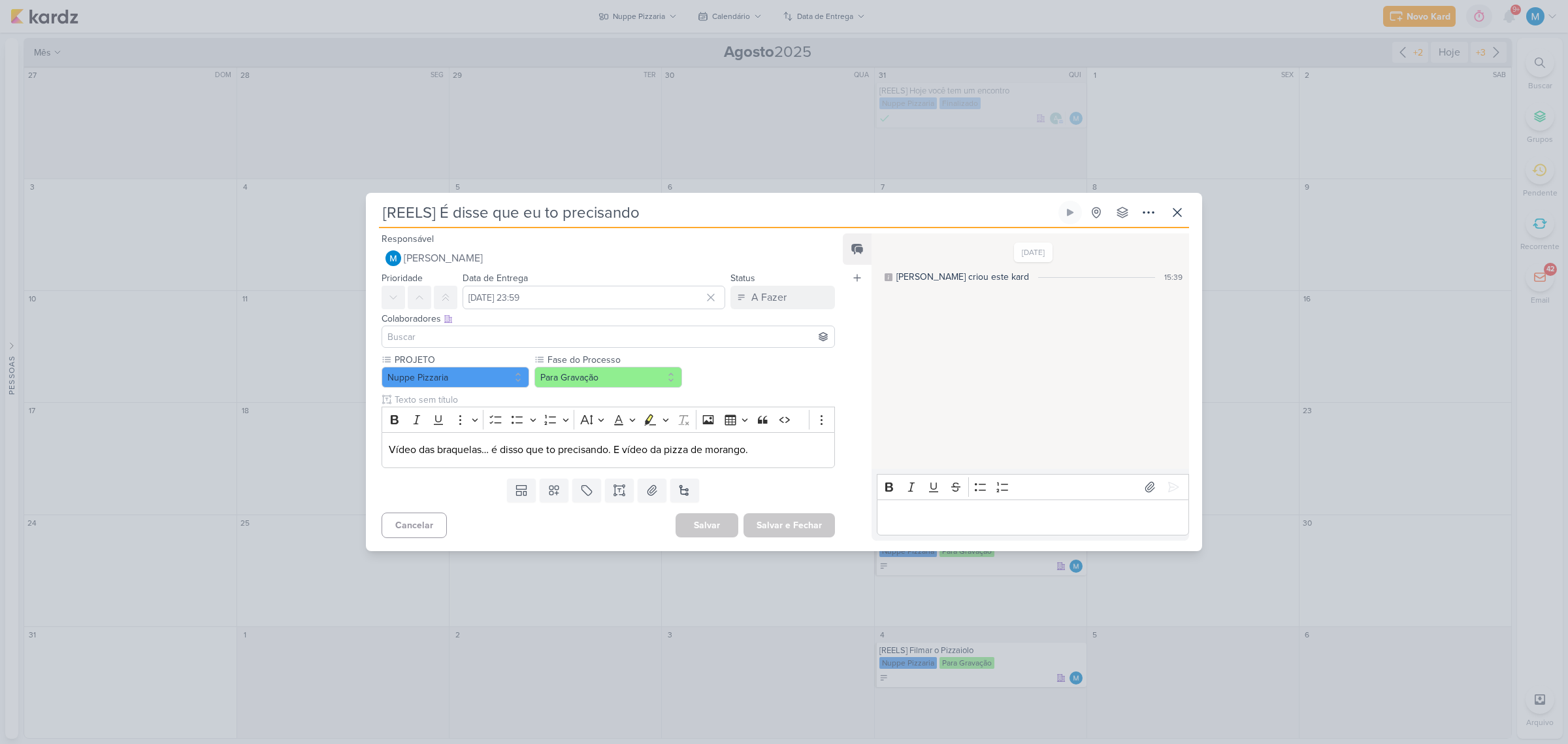
click at [482, 212] on input "[REELS] É disse que eu to precisando" at bounding box center [717, 212] width 676 height 24
click at [600, 382] on button "Para Gravação" at bounding box center [607, 377] width 148 height 21
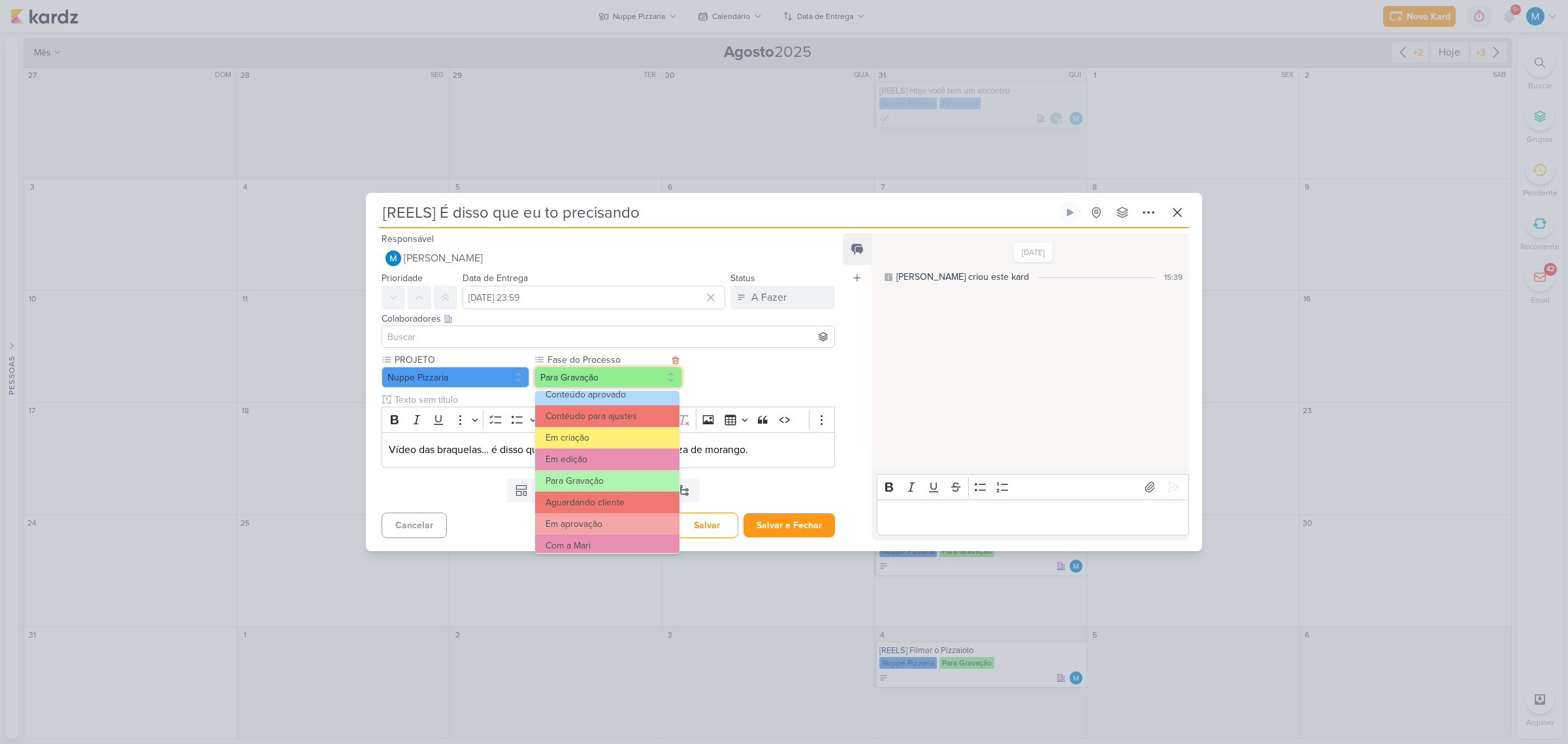
scroll to position [126, 0]
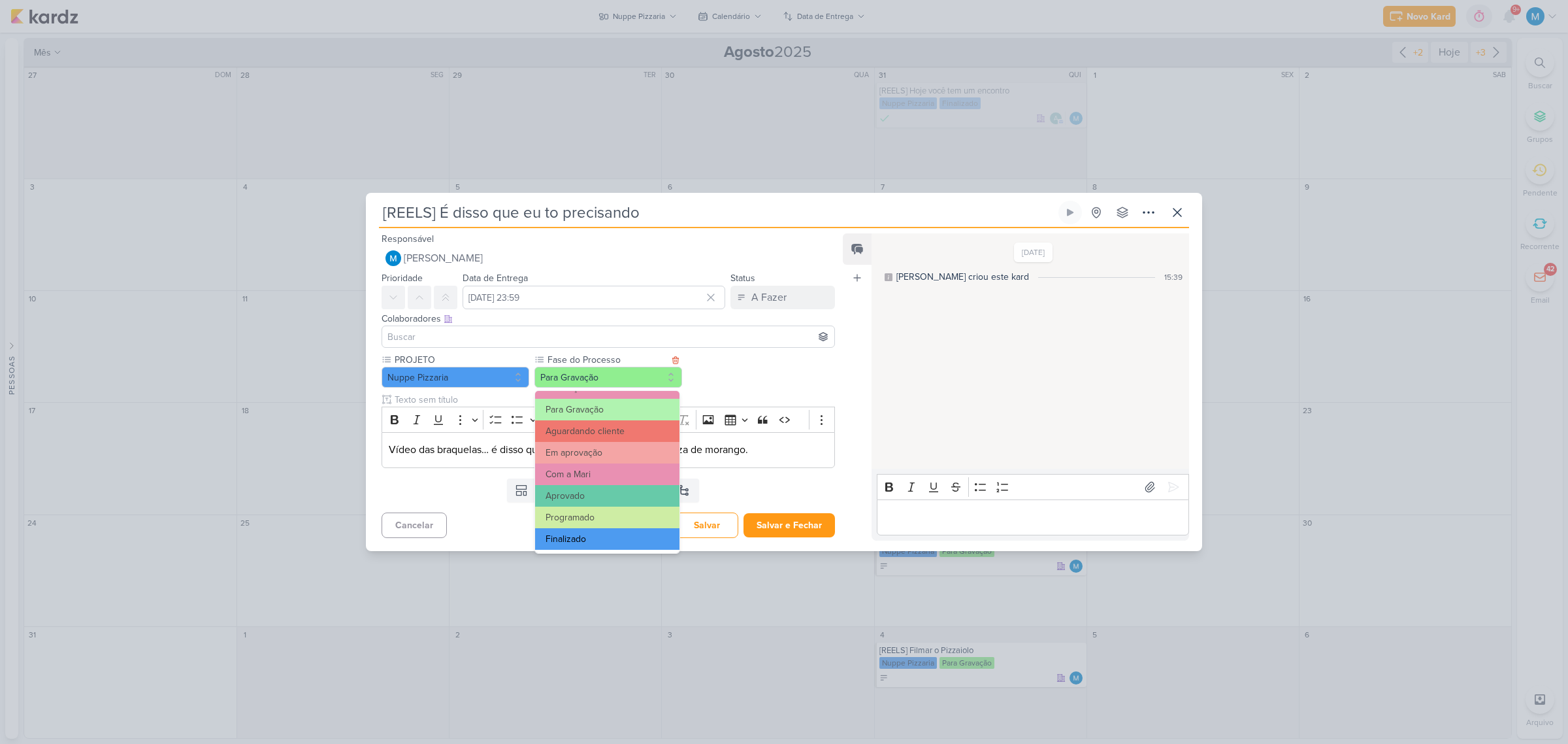
click at [591, 539] on button "Finalizado" at bounding box center [607, 539] width 144 height 22
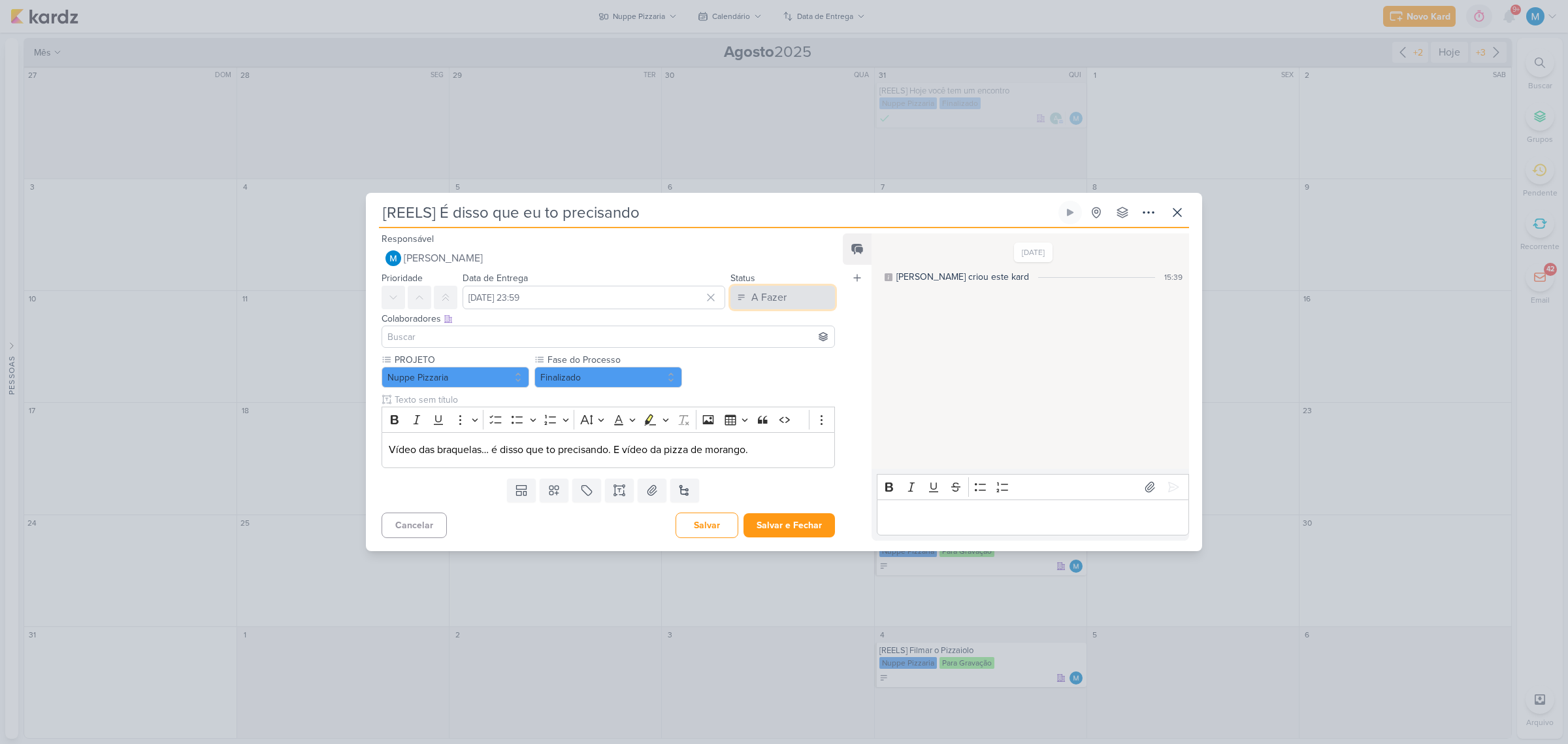
click at [781, 304] on button "A Fazer" at bounding box center [783, 297] width 105 height 24
click at [782, 344] on button "Finalizado" at bounding box center [775, 348] width 116 height 22
click at [802, 525] on button "Salvar e Fechar" at bounding box center [789, 525] width 92 height 24
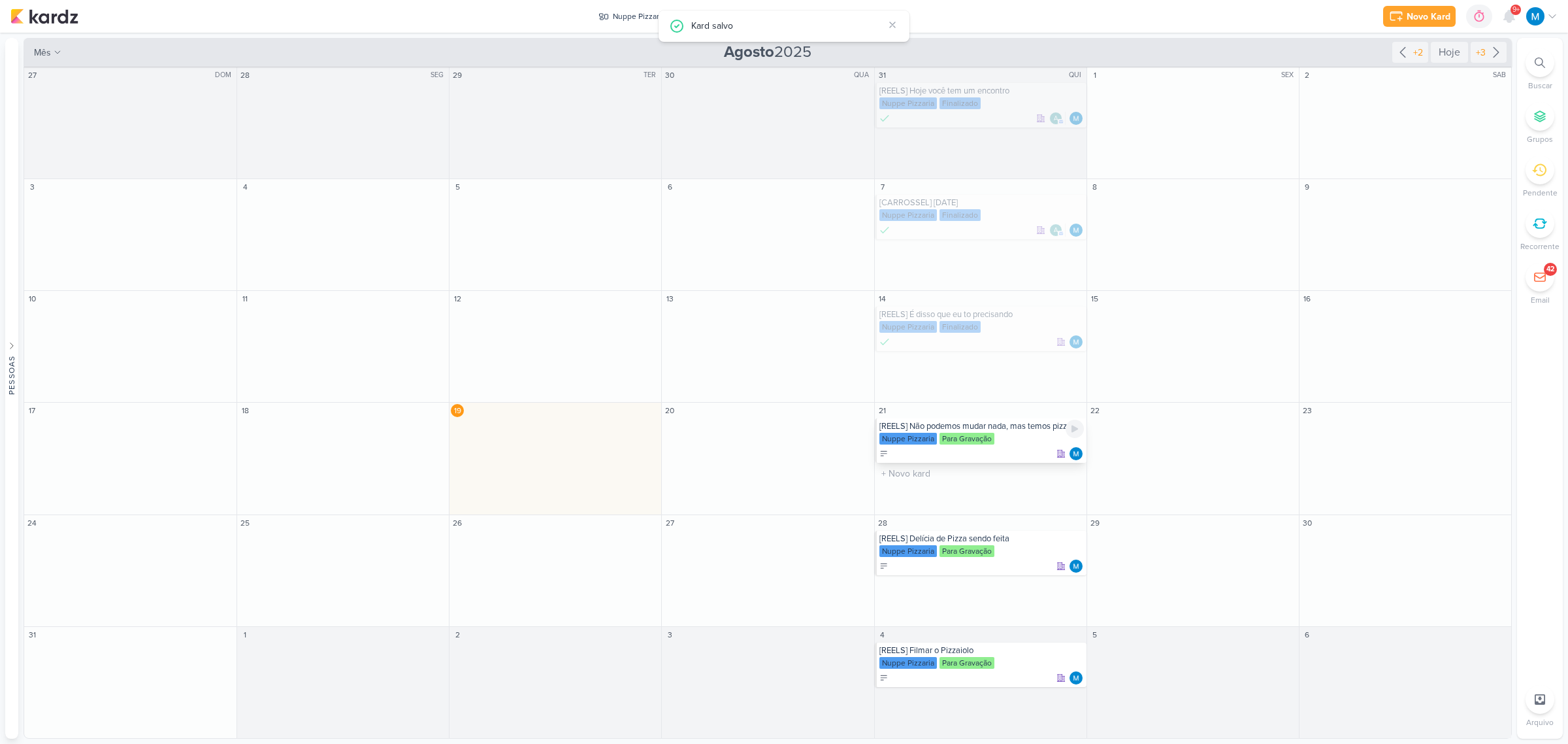
click at [1013, 433] on div "Nuppe Pizzaria Para Gravação" at bounding box center [982, 439] width 205 height 13
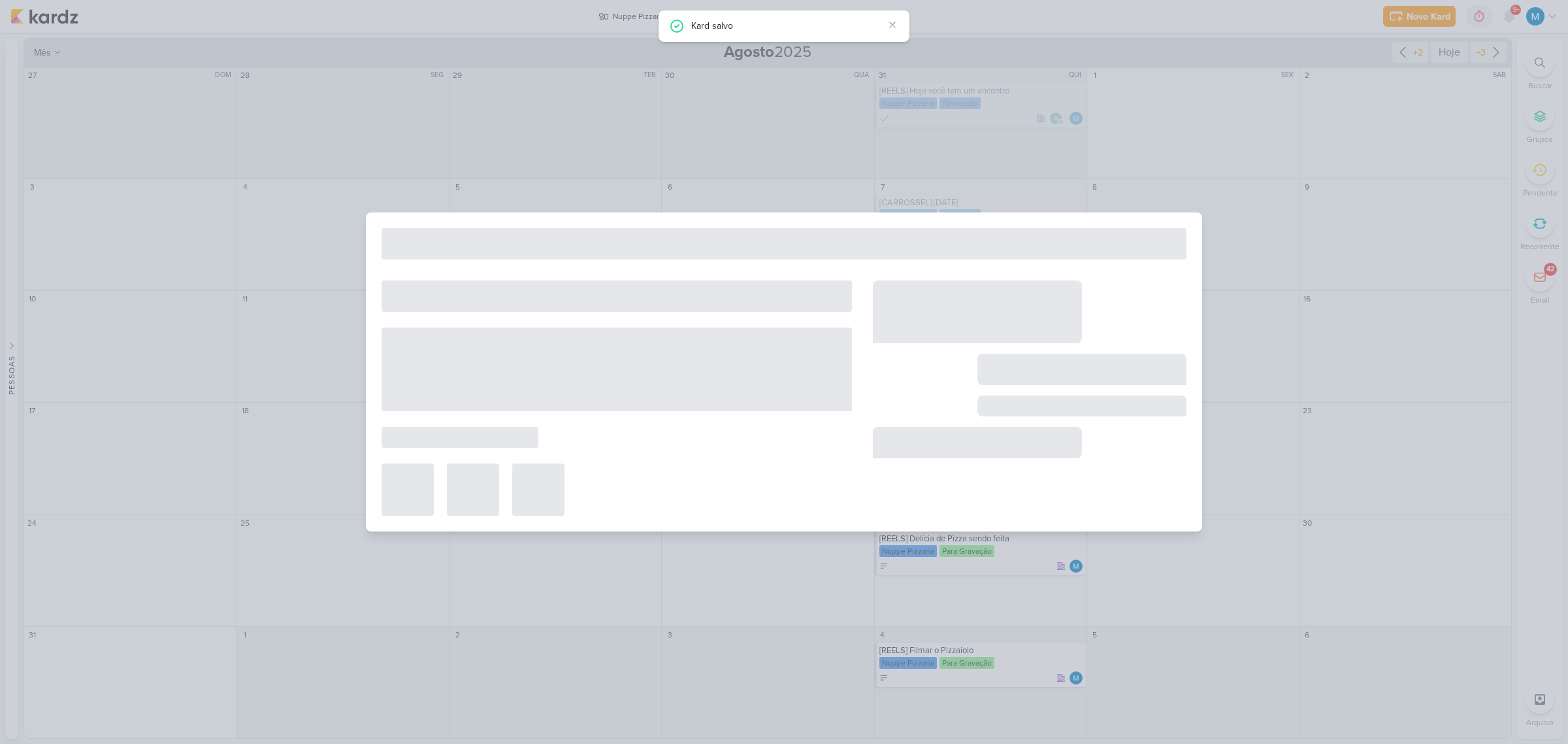
type input "[REELS] Não podemos mudar nada, mas temos pizza"
type input "21 de agosto de 2025 às 23:59"
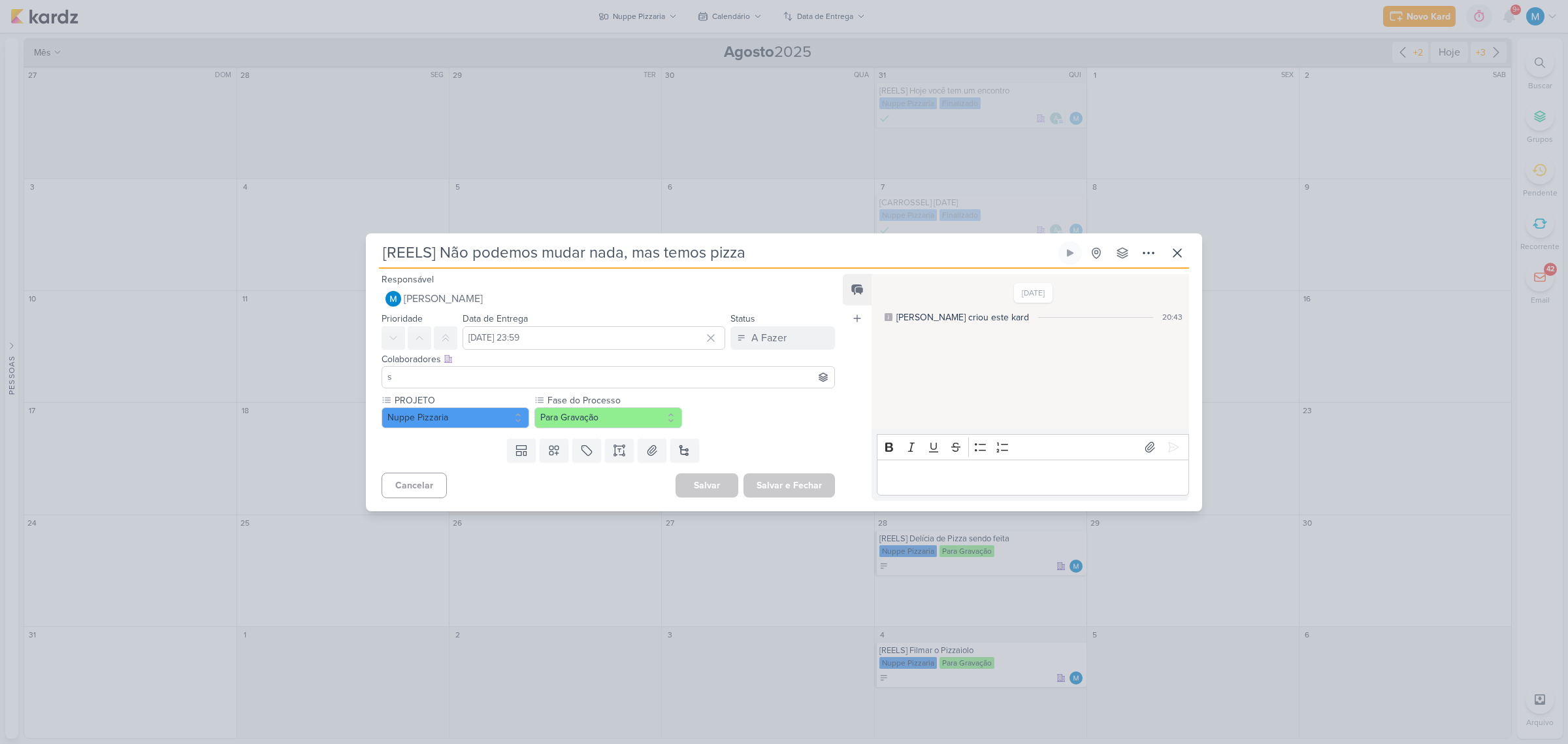
click at [563, 377] on input "s" at bounding box center [607, 377] width 447 height 16
type input "sara"
click at [494, 397] on button "[PERSON_NAME]" at bounding box center [607, 401] width 452 height 24
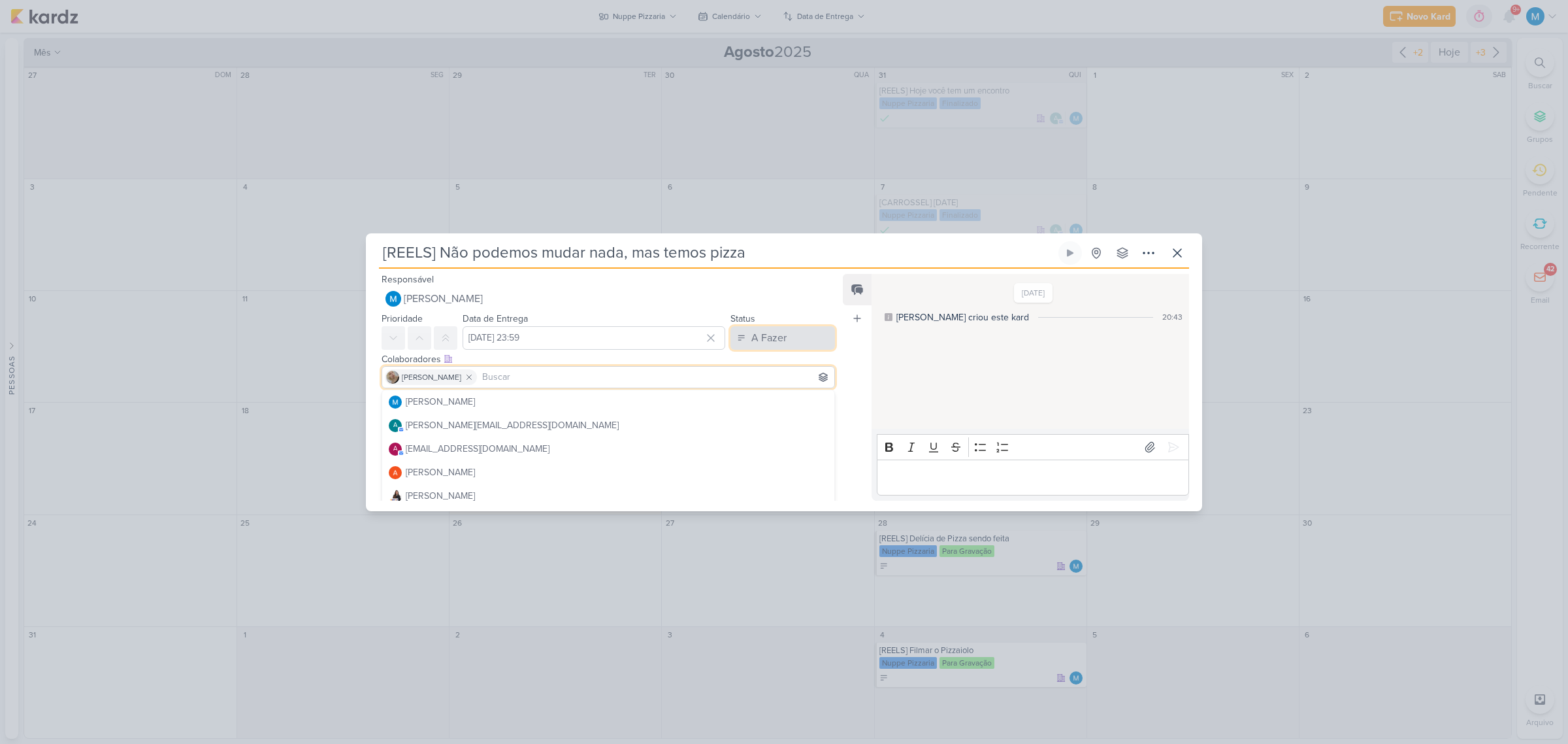
click at [775, 330] on div "A Fazer" at bounding box center [769, 337] width 35 height 16
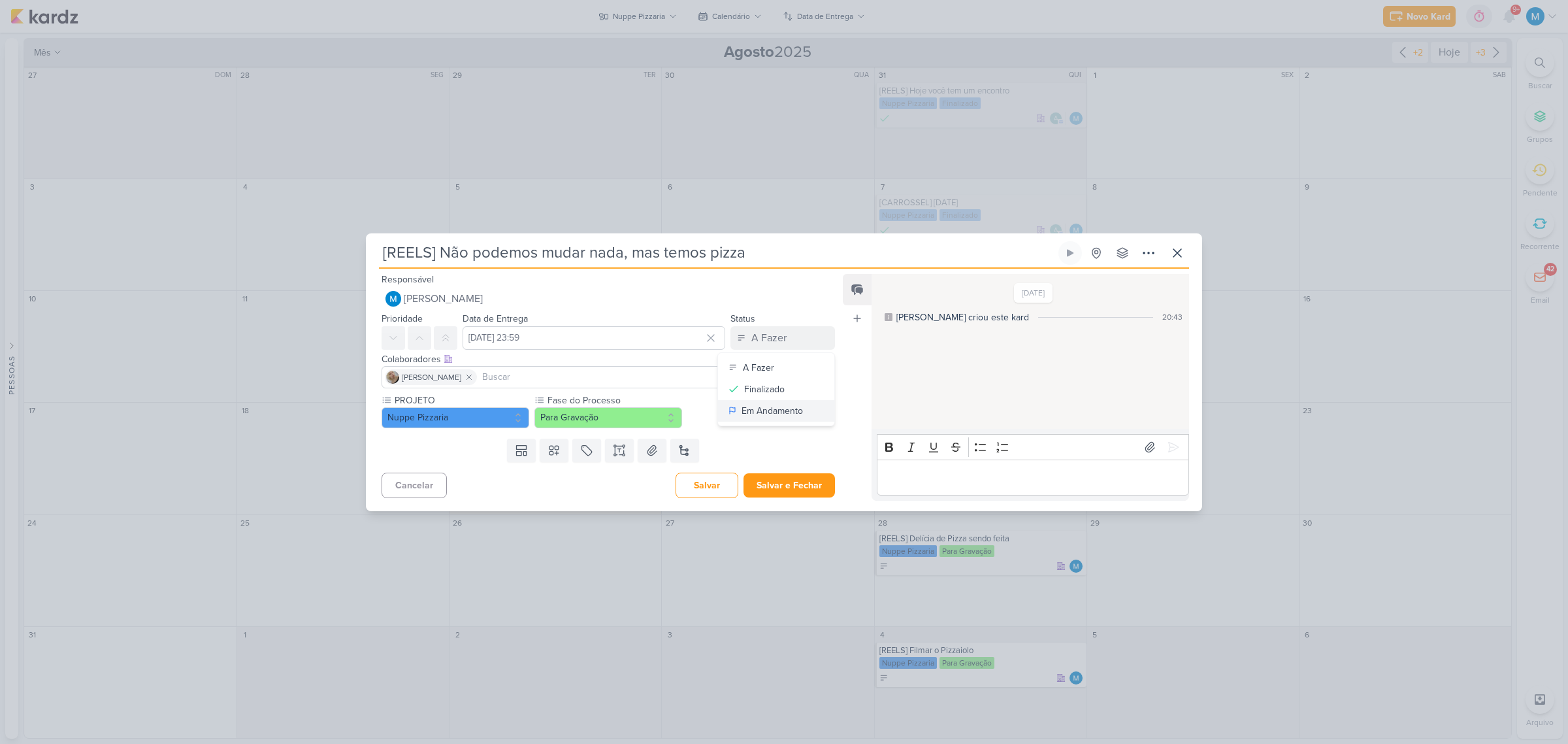
click at [781, 408] on div "Em Andamento" at bounding box center [772, 411] width 61 height 14
click at [518, 377] on input at bounding box center [656, 377] width 352 height 16
type input "tha"
click at [513, 402] on button "Td Thais de carvalho" at bounding box center [607, 401] width 452 height 24
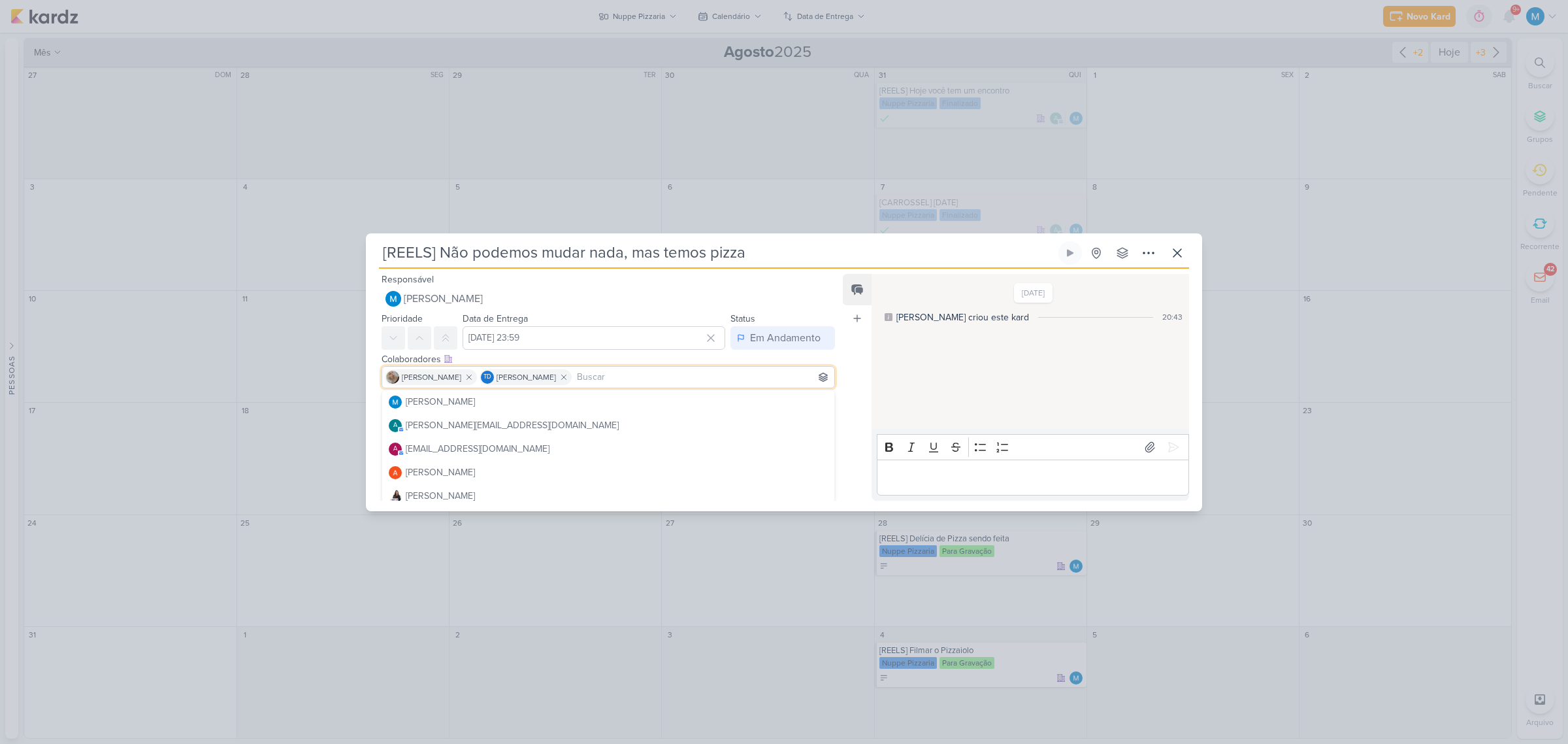
click at [831, 373] on div "Colaboradores Este kard pode ser visível a usuários da sua organização Este kar…" at bounding box center [603, 372] width 475 height 44
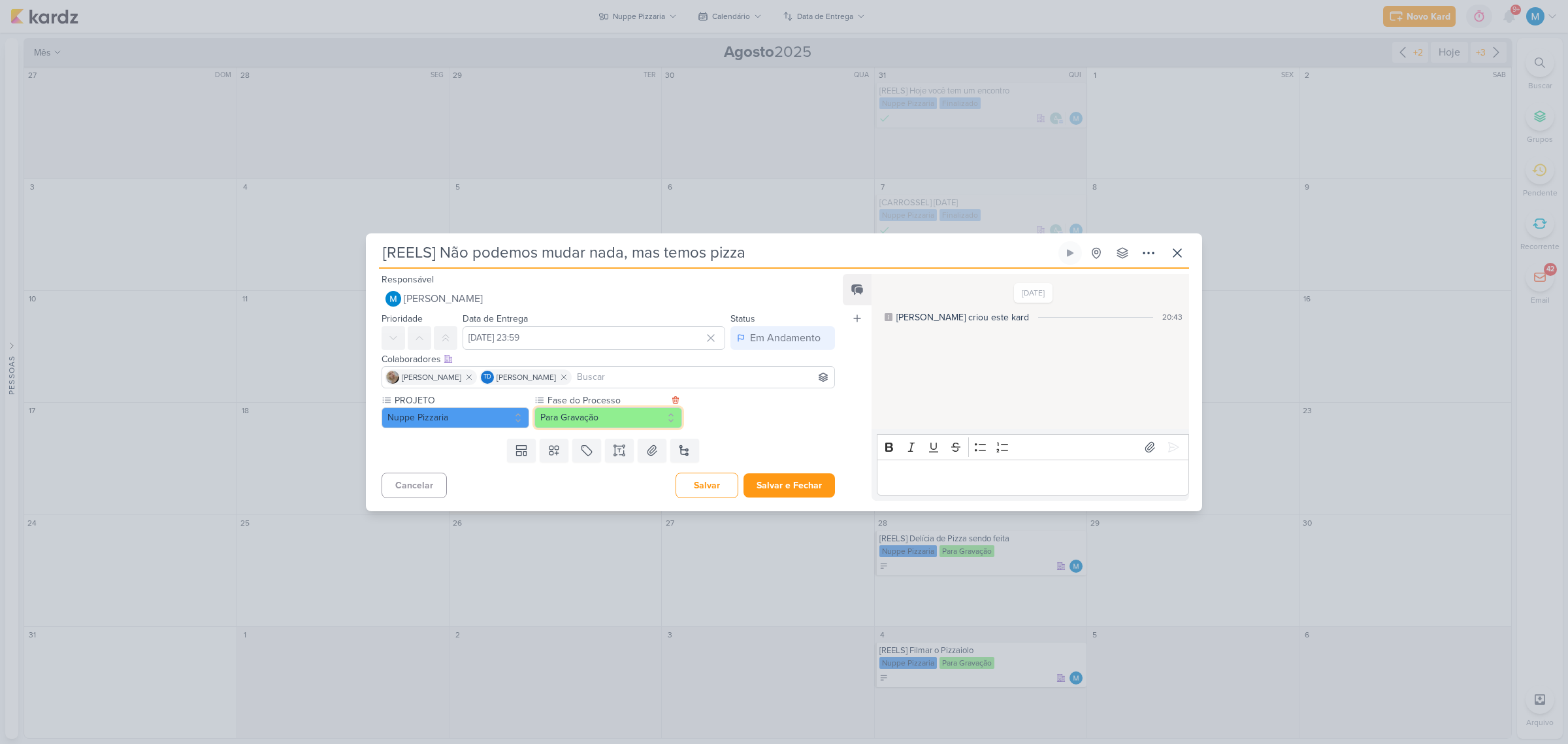
click at [600, 413] on button "Para Gravação" at bounding box center [607, 418] width 148 height 21
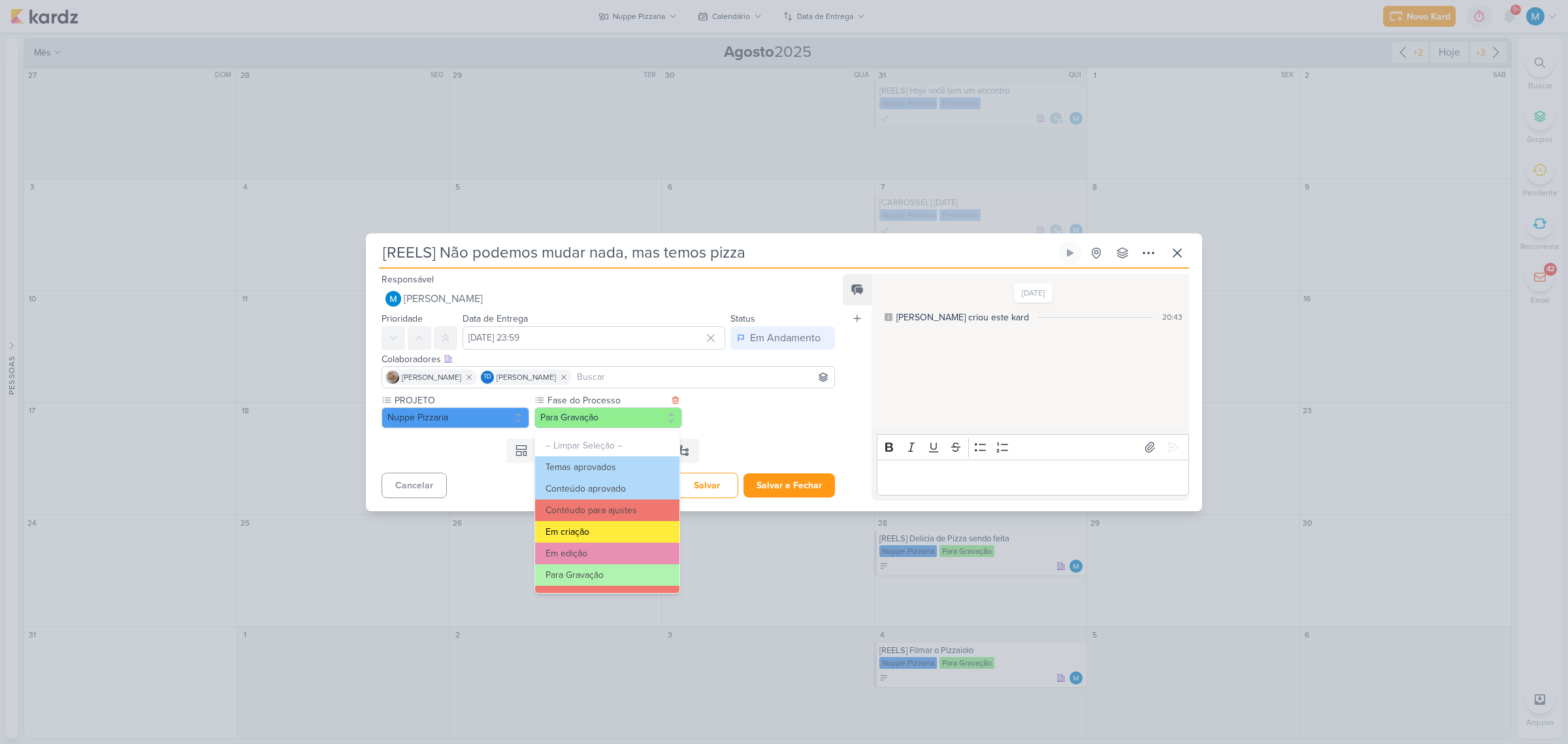
click at [601, 525] on button "Em criação" at bounding box center [607, 532] width 144 height 22
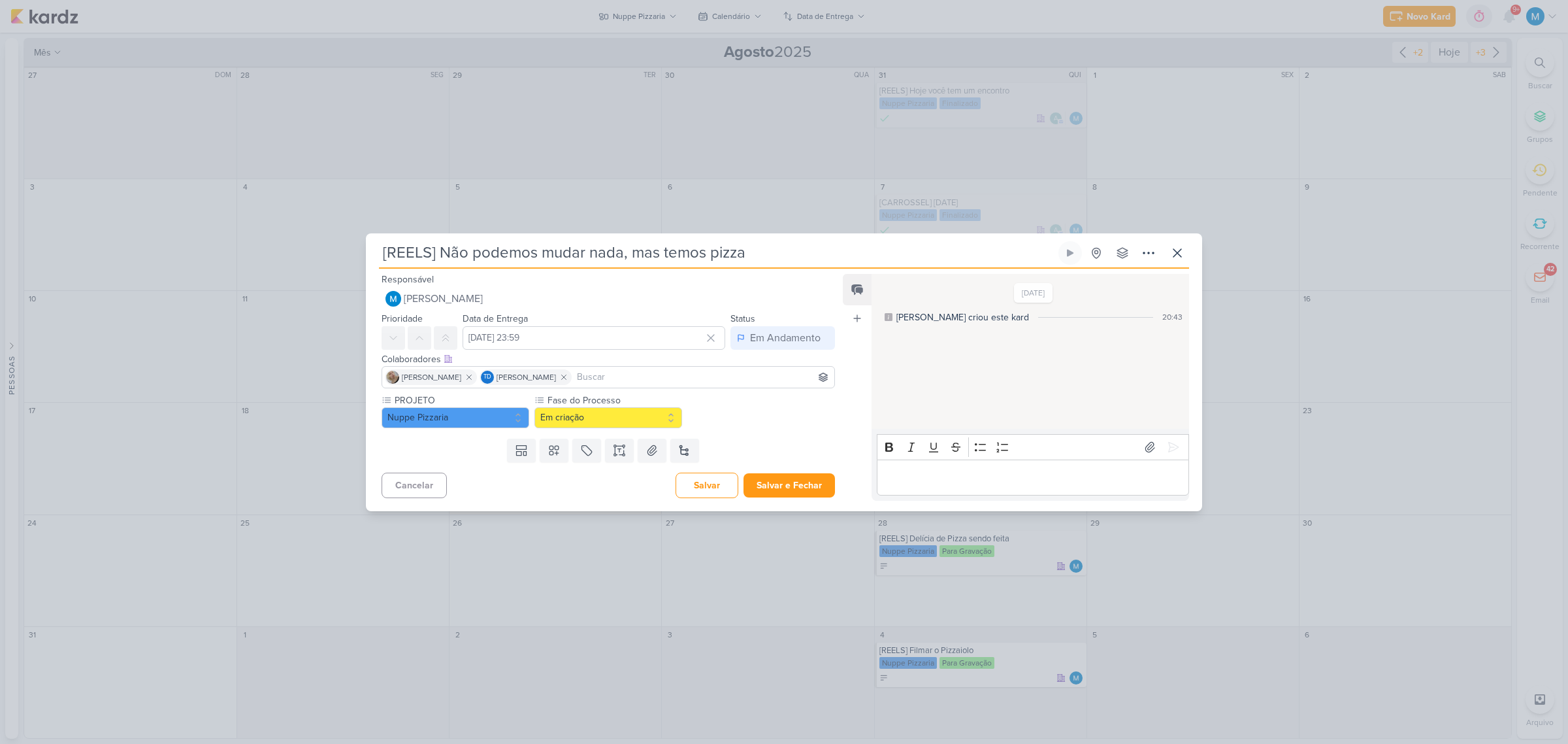
drag, startPoint x: 806, startPoint y: 425, endPoint x: 714, endPoint y: 436, distance: 92.7
click at [801, 425] on div "PROJETO Nuppe Pizzaria Fase do Processo" at bounding box center [607, 411] width 454 height 35
click at [798, 483] on button "Salvar e Fechar" at bounding box center [789, 485] width 92 height 24
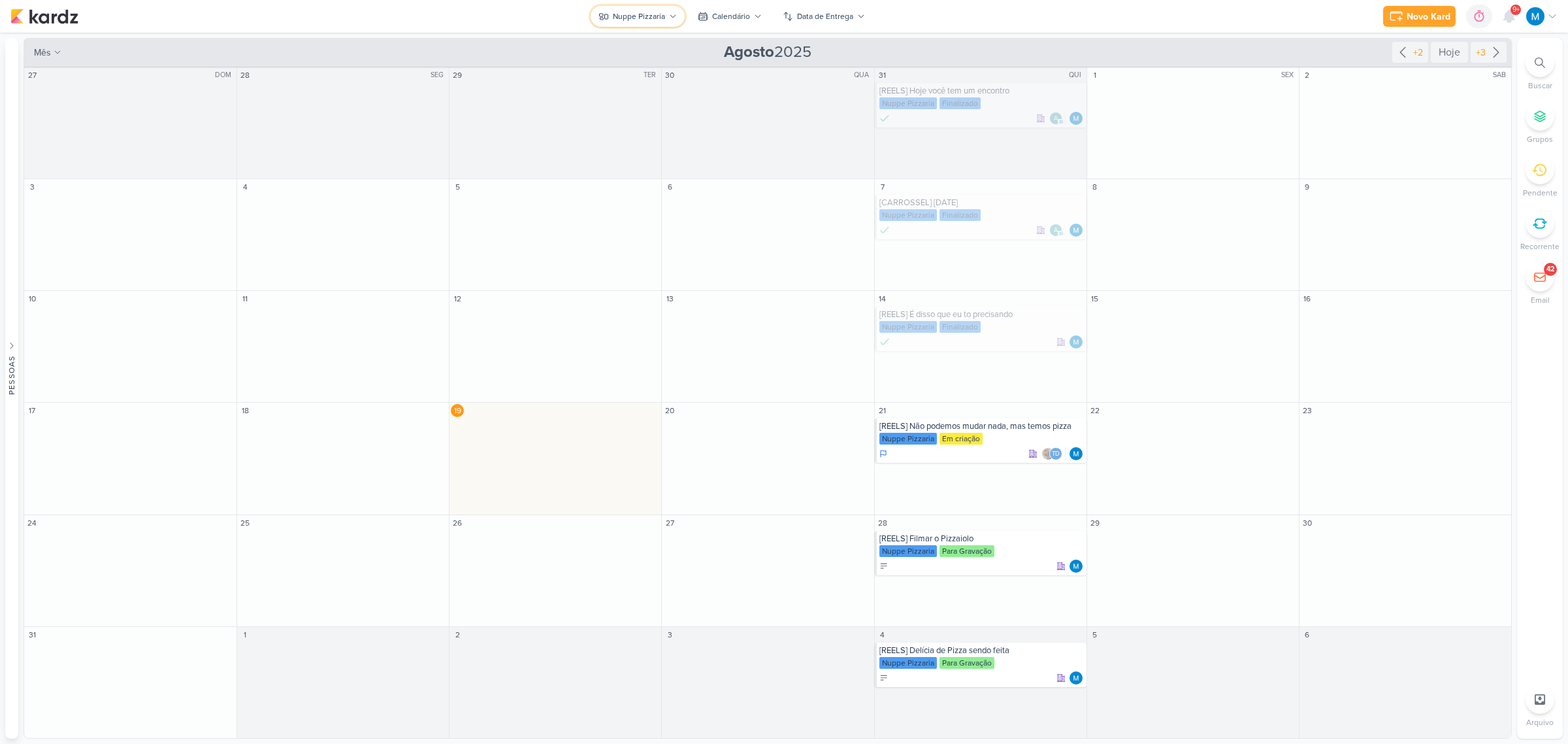
click at [649, 17] on div "Nuppe Pizzaria" at bounding box center [639, 16] width 52 height 11
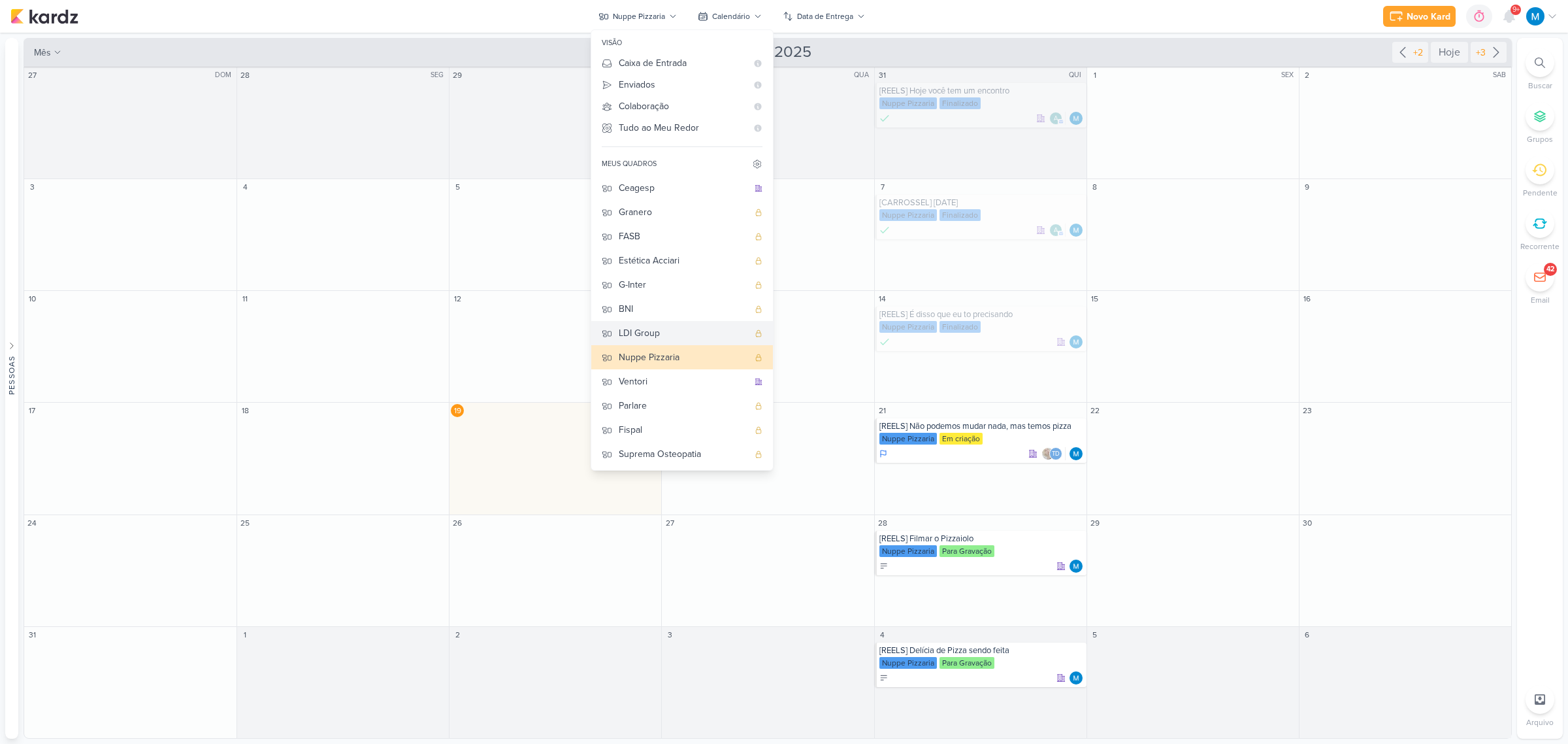
click at [671, 333] on div "LDI Group" at bounding box center [683, 333] width 129 height 14
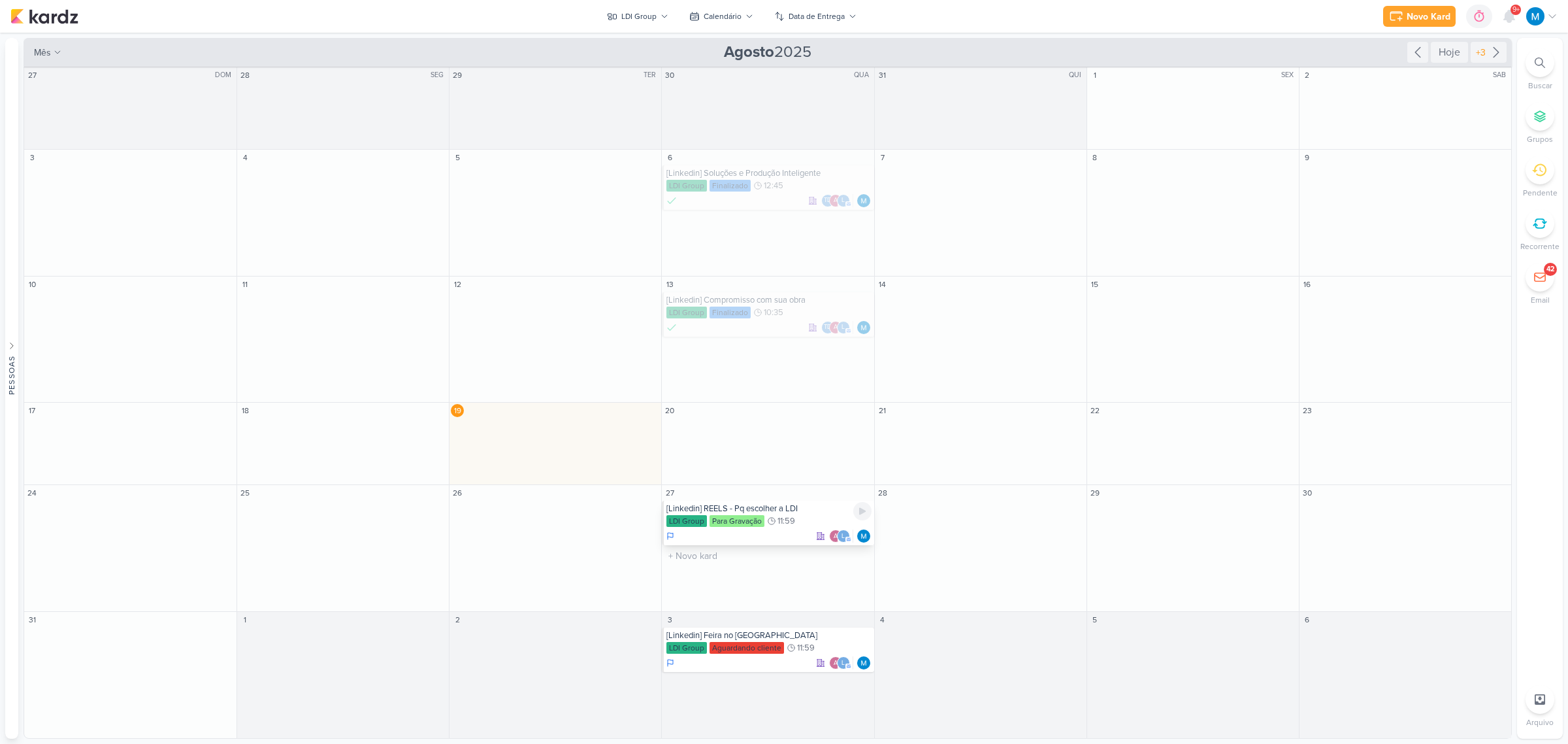
click at [789, 508] on div "[Linkedin] REELS - Pq escolher a LDI" at bounding box center [768, 508] width 205 height 10
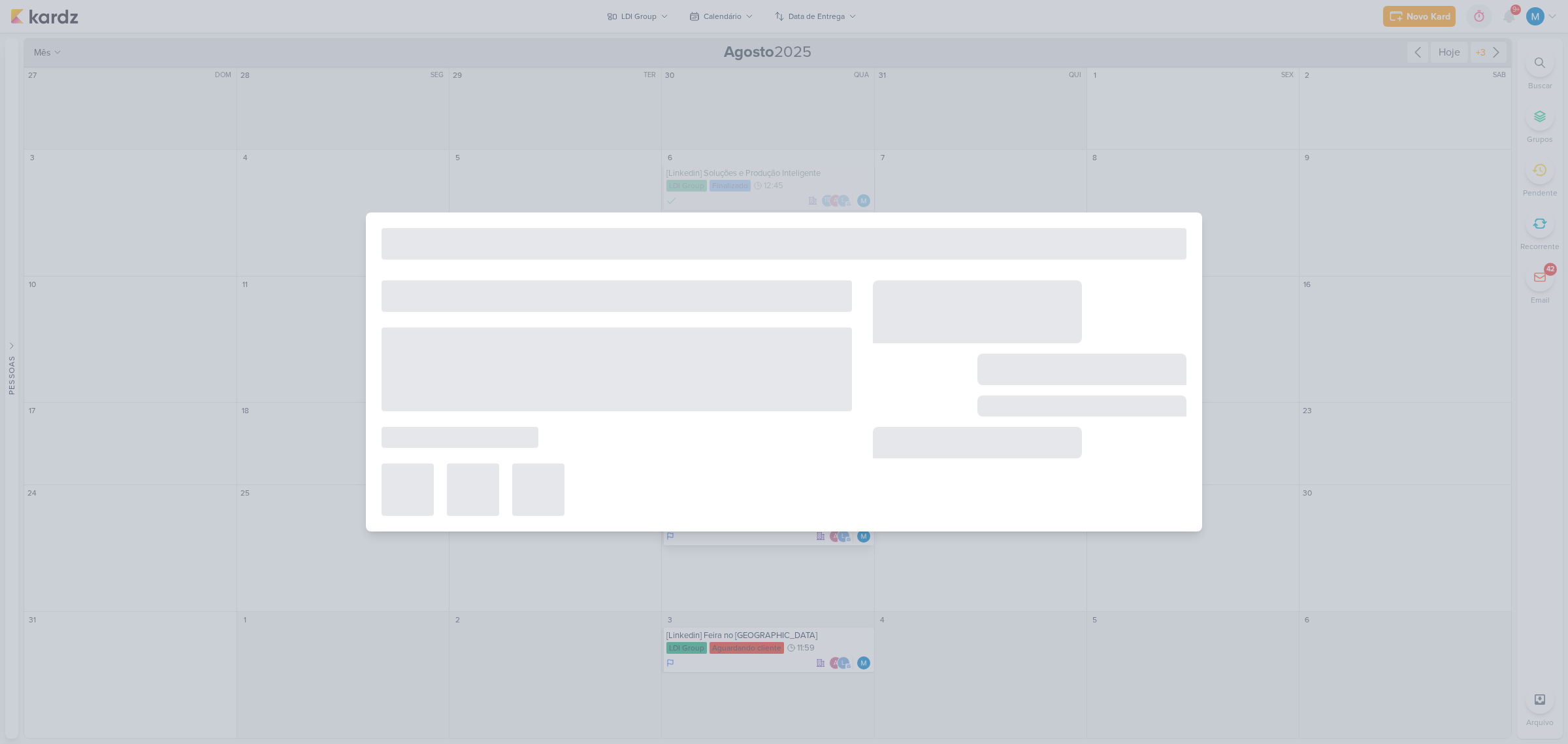
type input "[Linkedin] REELS - Pq escolher a LDI"
type input "27 de agosto de 2025 às 11:59"
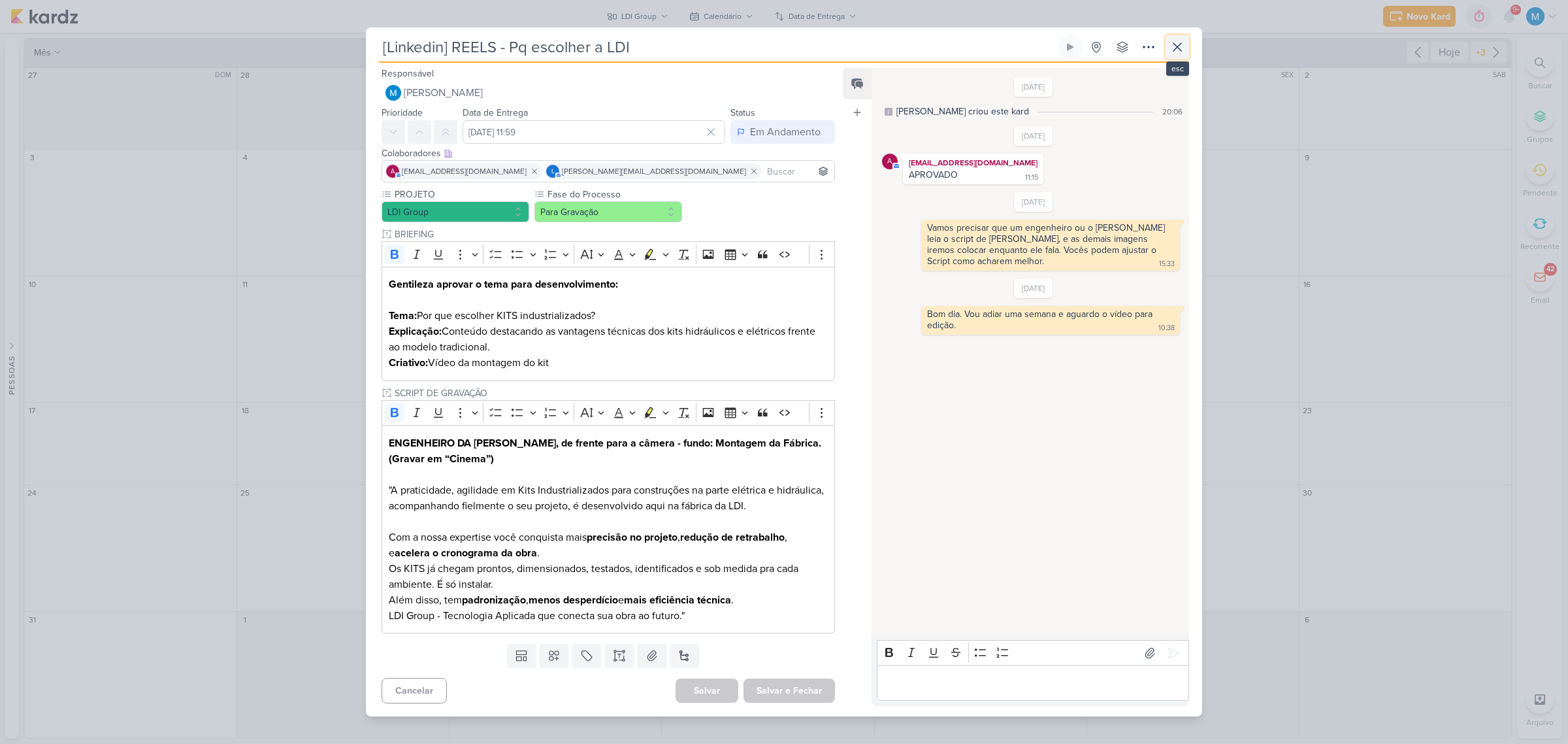
click at [1178, 40] on icon at bounding box center [1177, 47] width 16 height 16
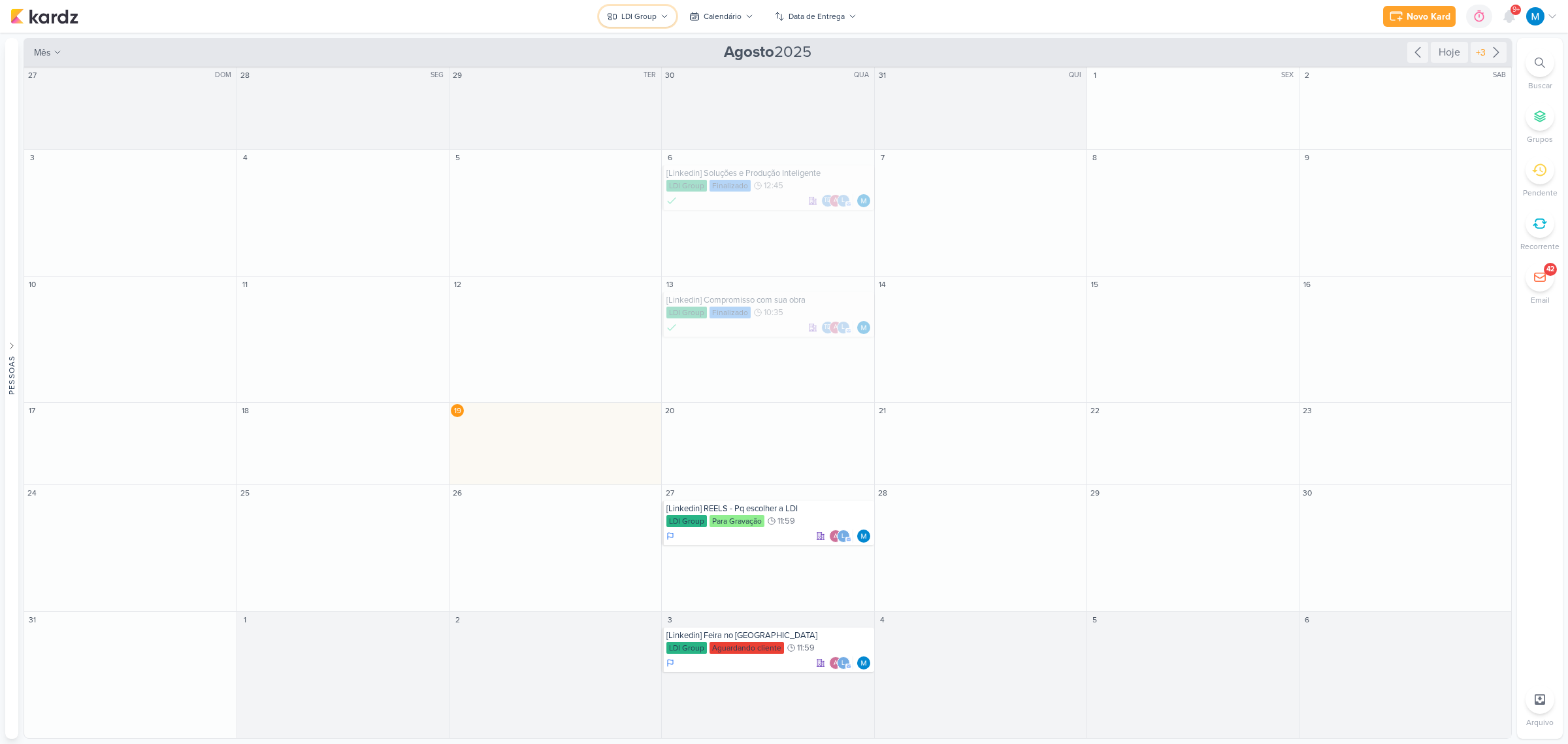
click at [661, 17] on icon at bounding box center [664, 16] width 8 height 8
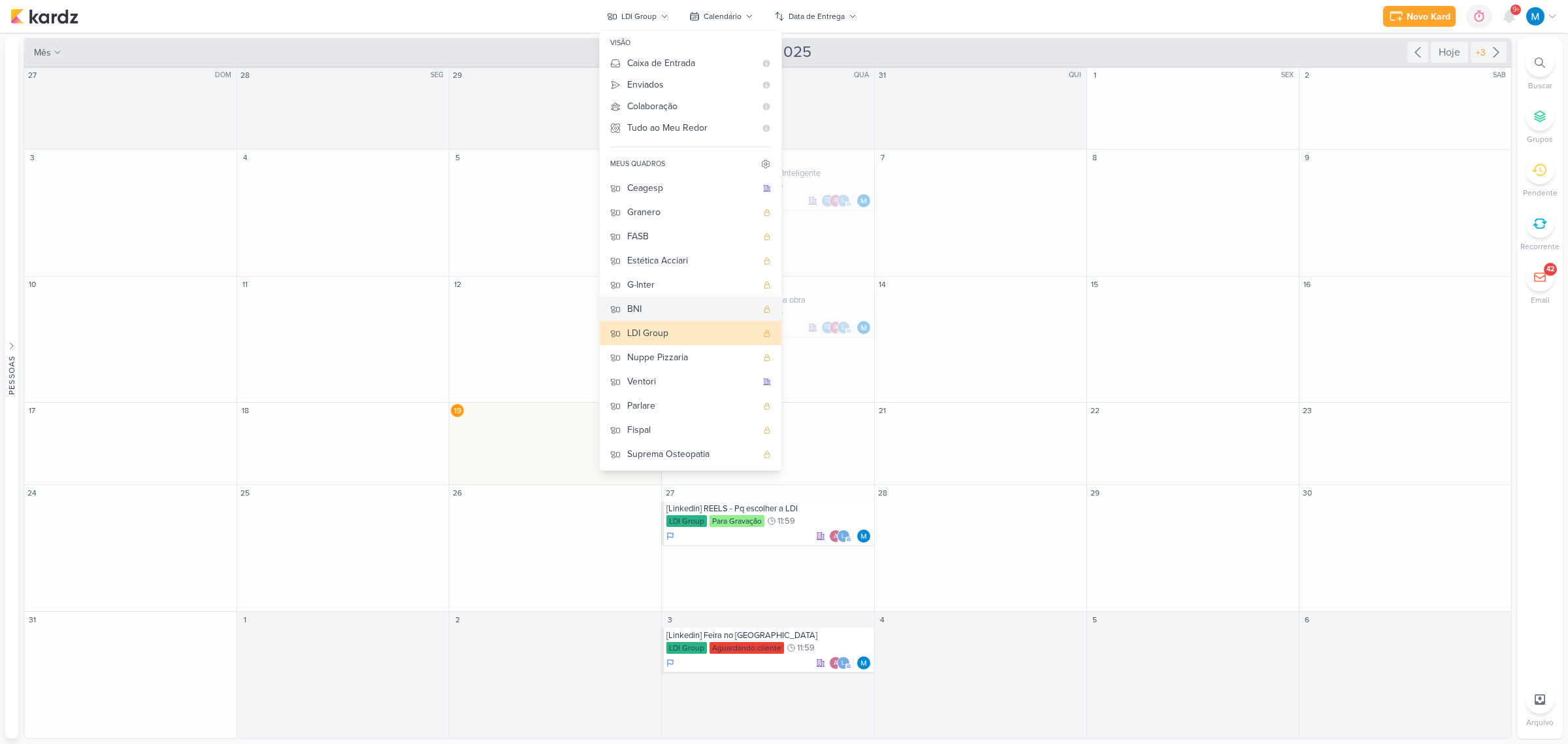
click at [649, 311] on div "BNI" at bounding box center [692, 309] width 129 height 14
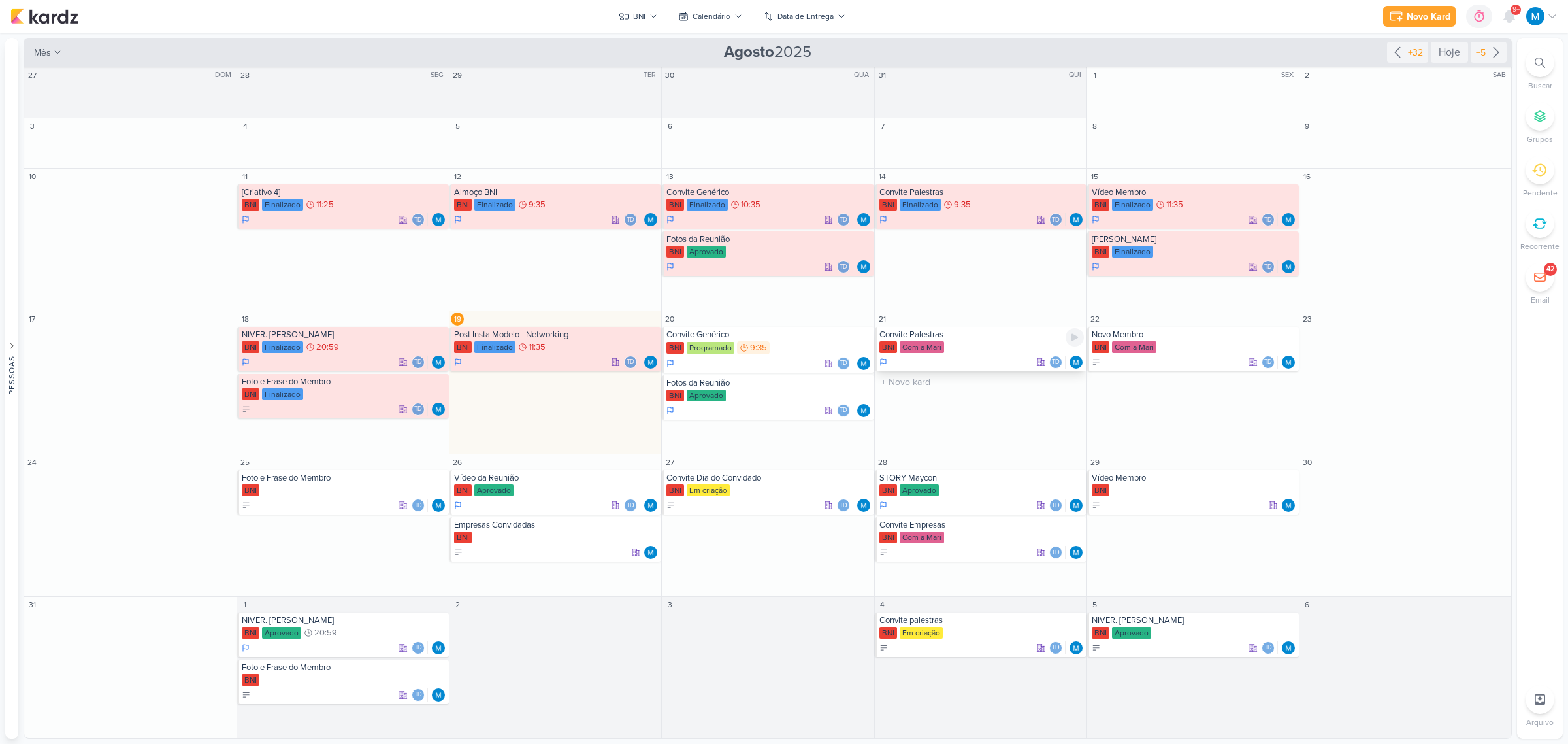
click at [998, 334] on div "Convite Palestras" at bounding box center [982, 335] width 205 height 10
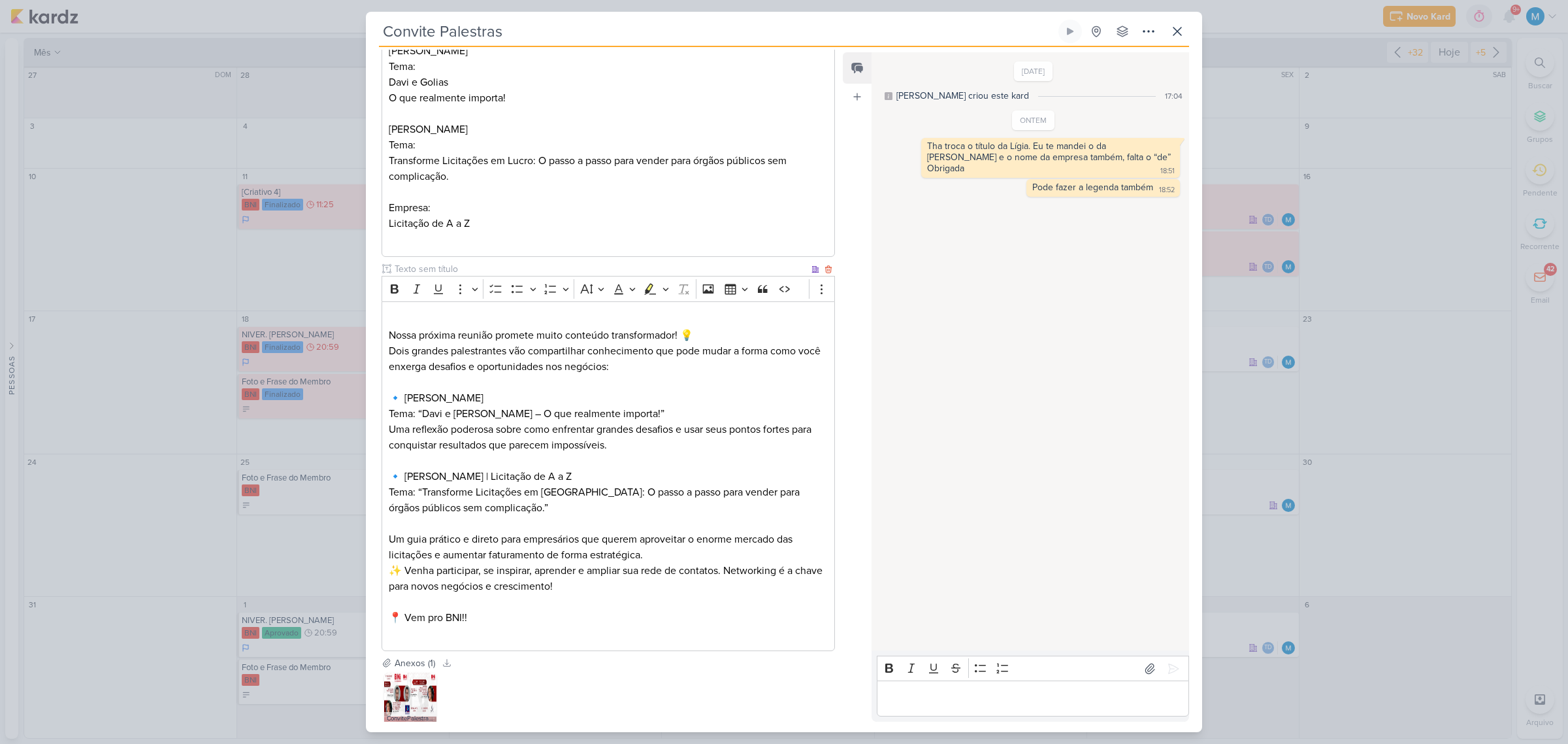
scroll to position [327, 0]
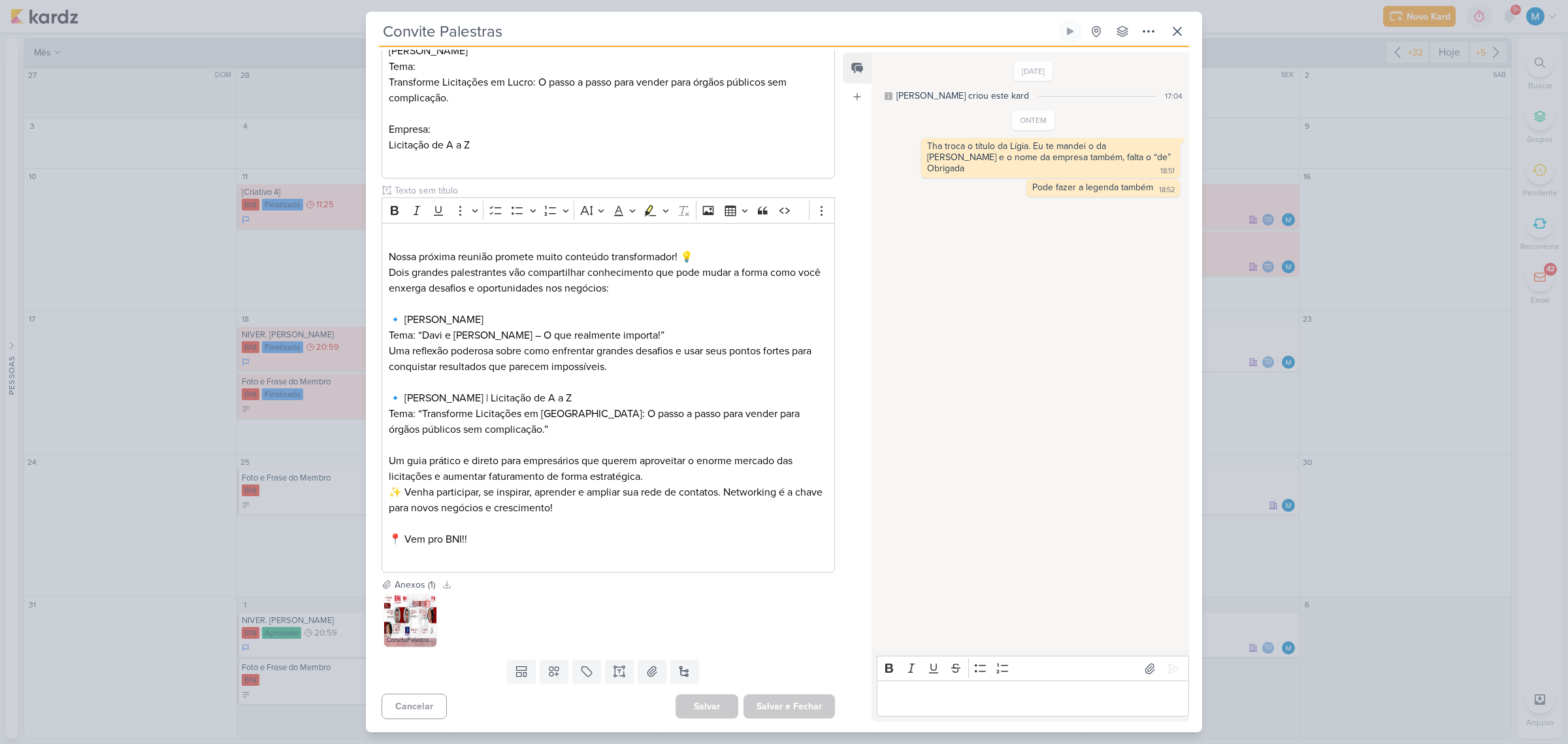
click at [408, 622] on img at bounding box center [410, 620] width 52 height 52
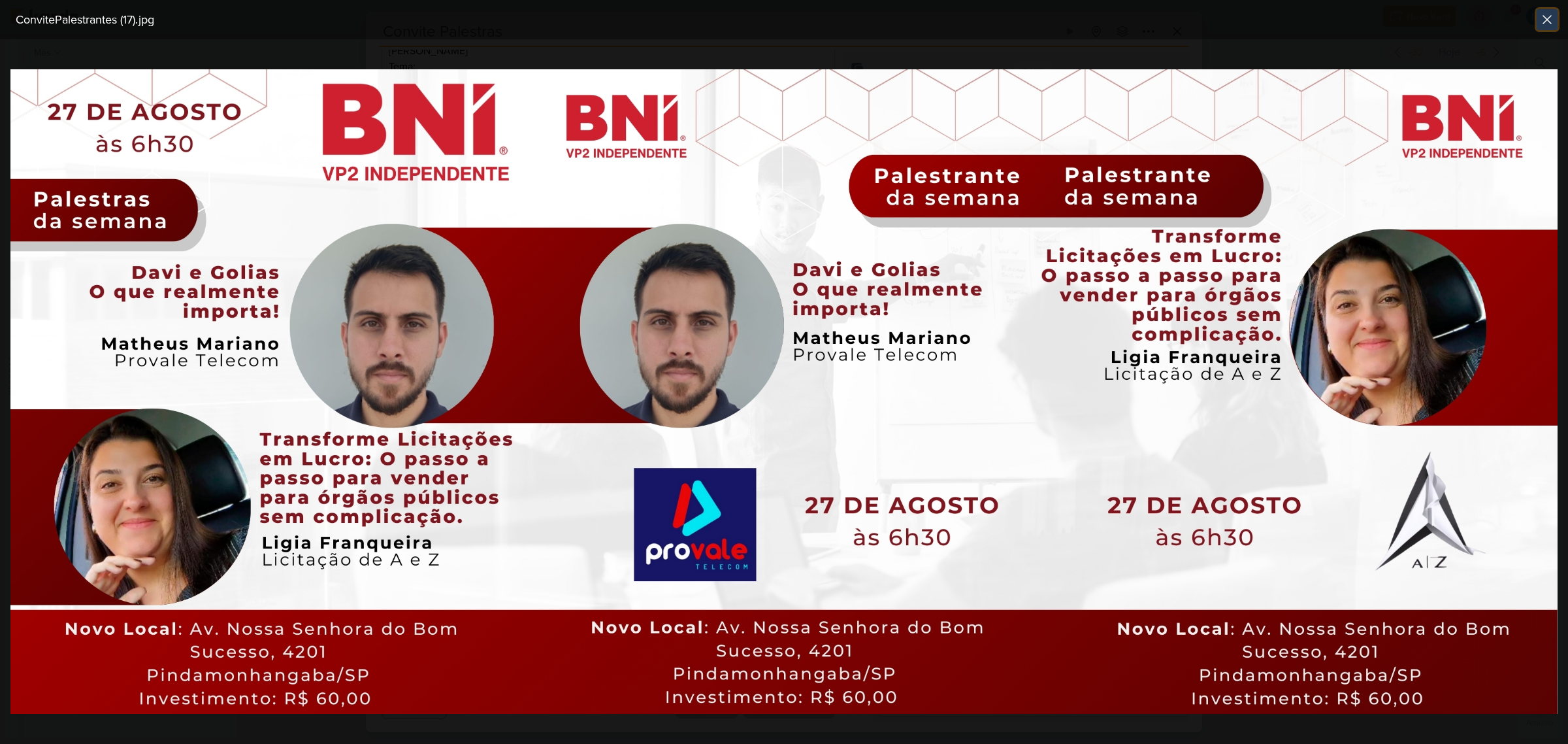
click at [1553, 17] on icon at bounding box center [1547, 19] width 16 height 16
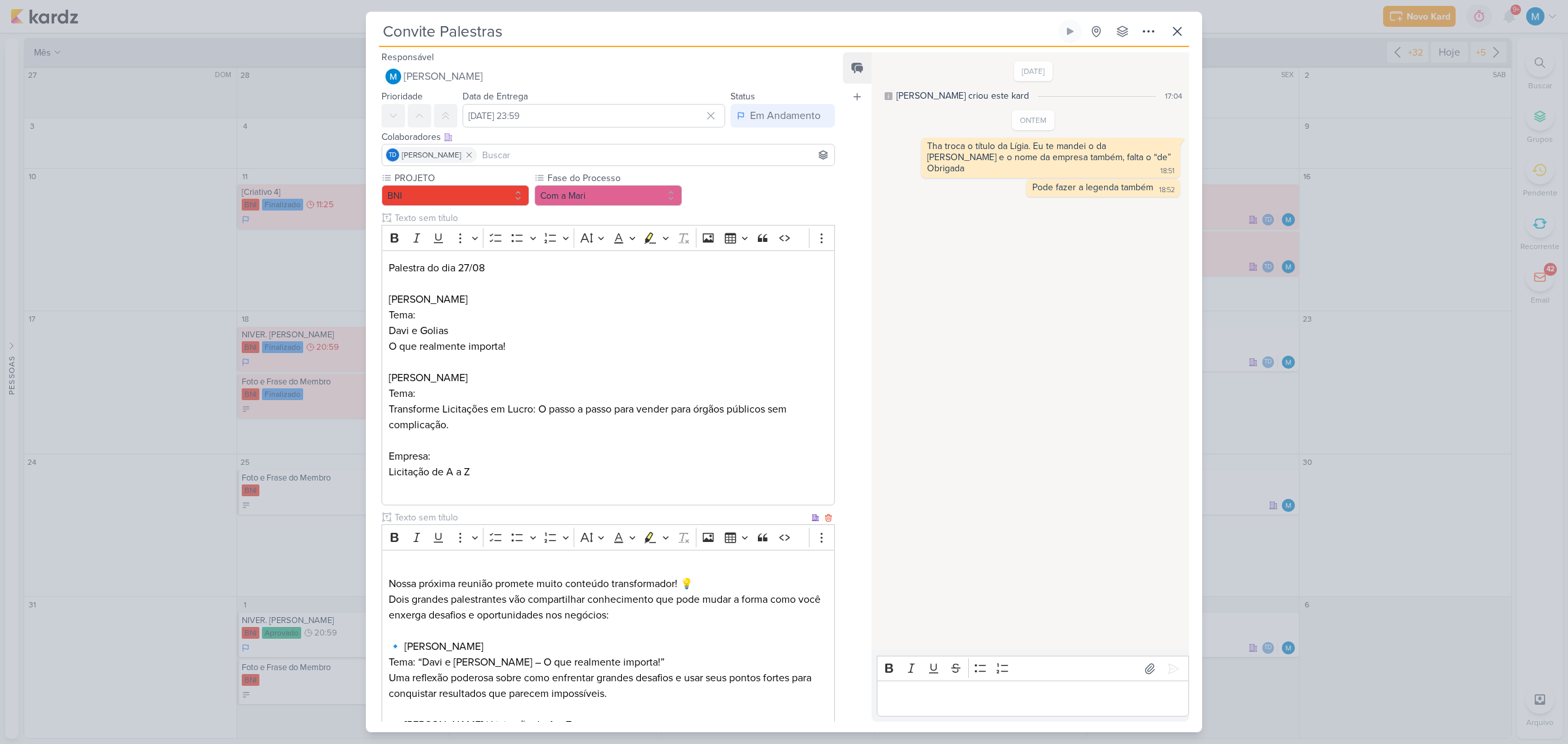
scroll to position [0, 0]
click at [1181, 21] on button at bounding box center [1176, 31] width 24 height 24
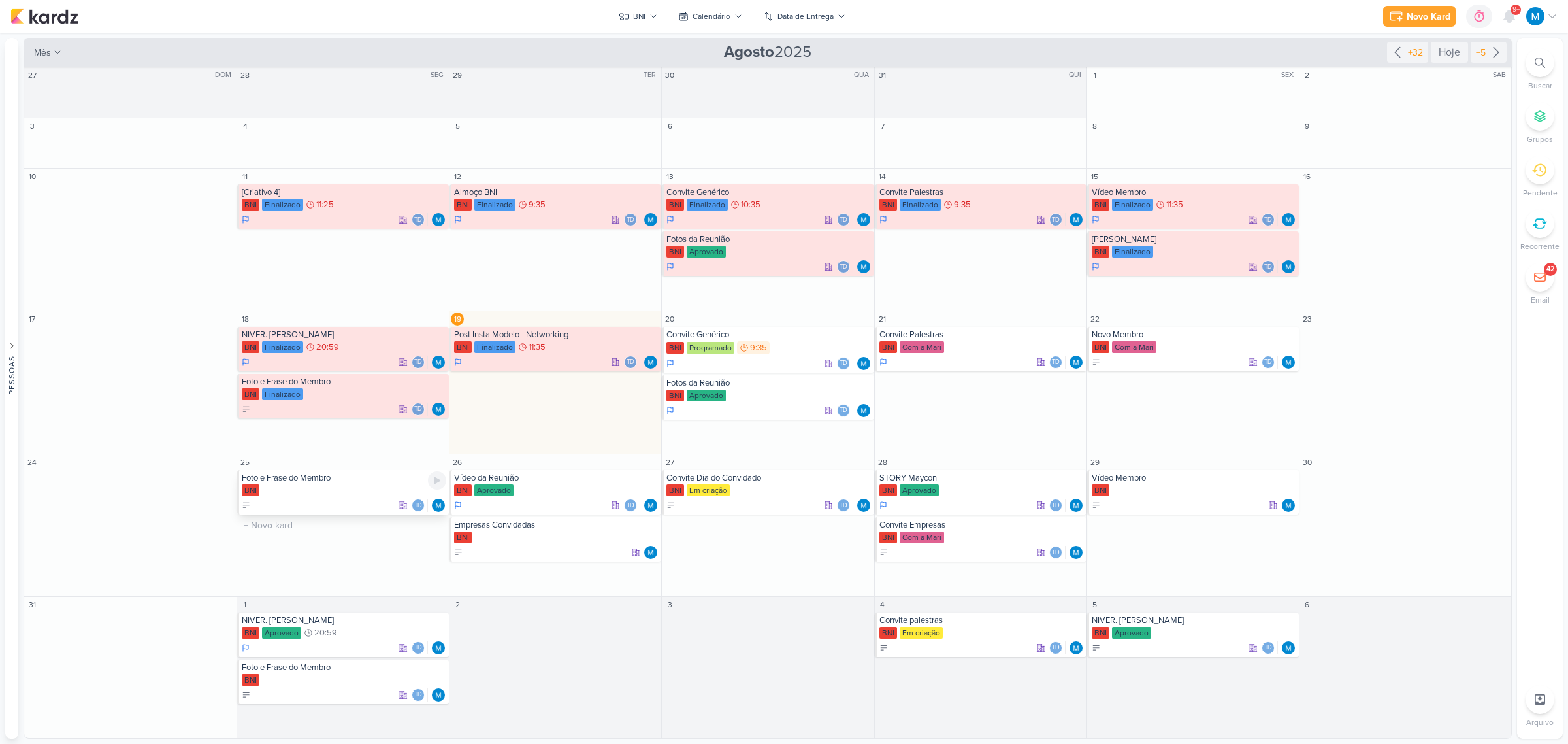
click at [299, 479] on div "Foto e Frase do Membro" at bounding box center [344, 477] width 205 height 10
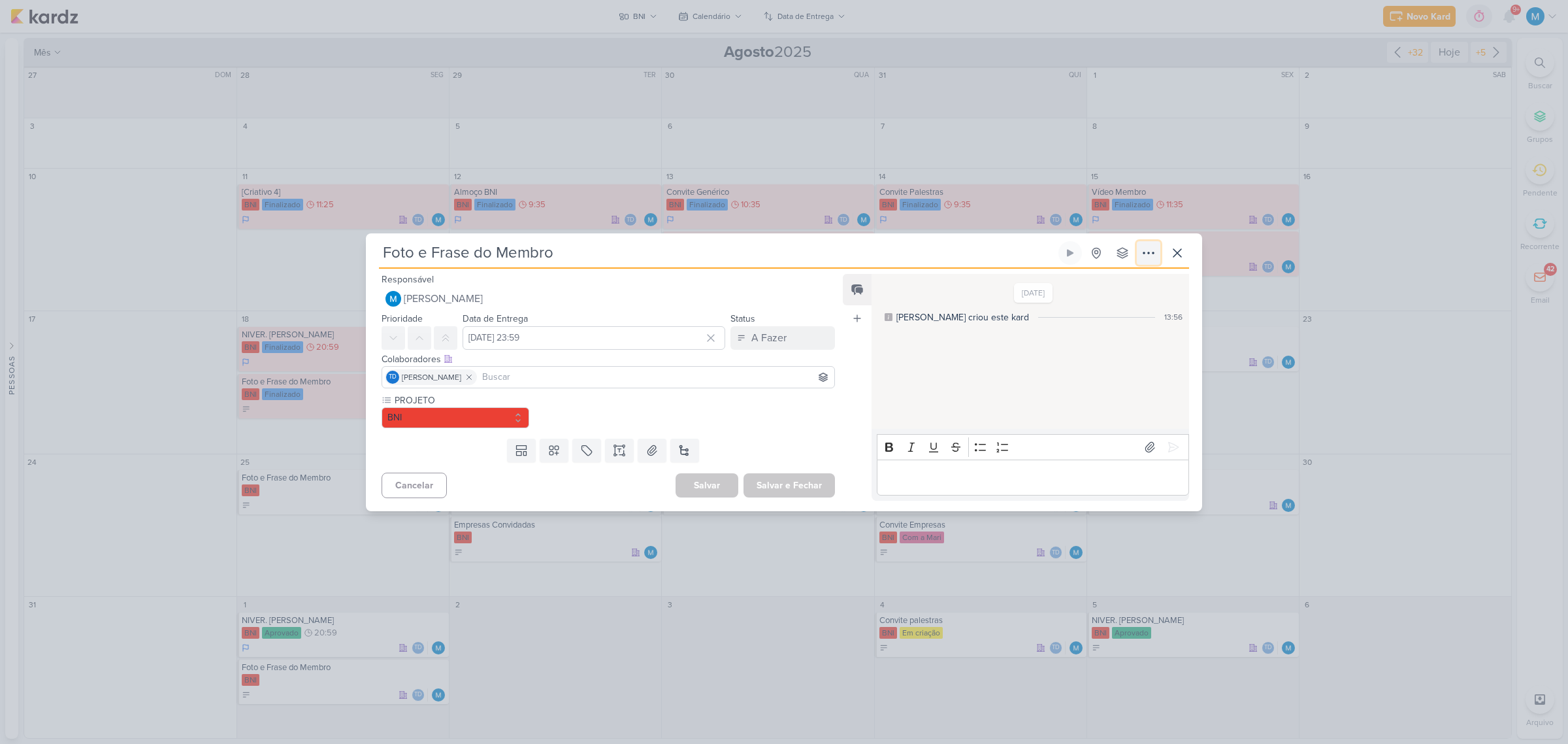
click at [1149, 250] on icon at bounding box center [1148, 253] width 16 height 16
click at [1090, 283] on div "Copiar Link" at bounding box center [1068, 282] width 45 height 14
click at [1181, 259] on icon at bounding box center [1177, 253] width 16 height 16
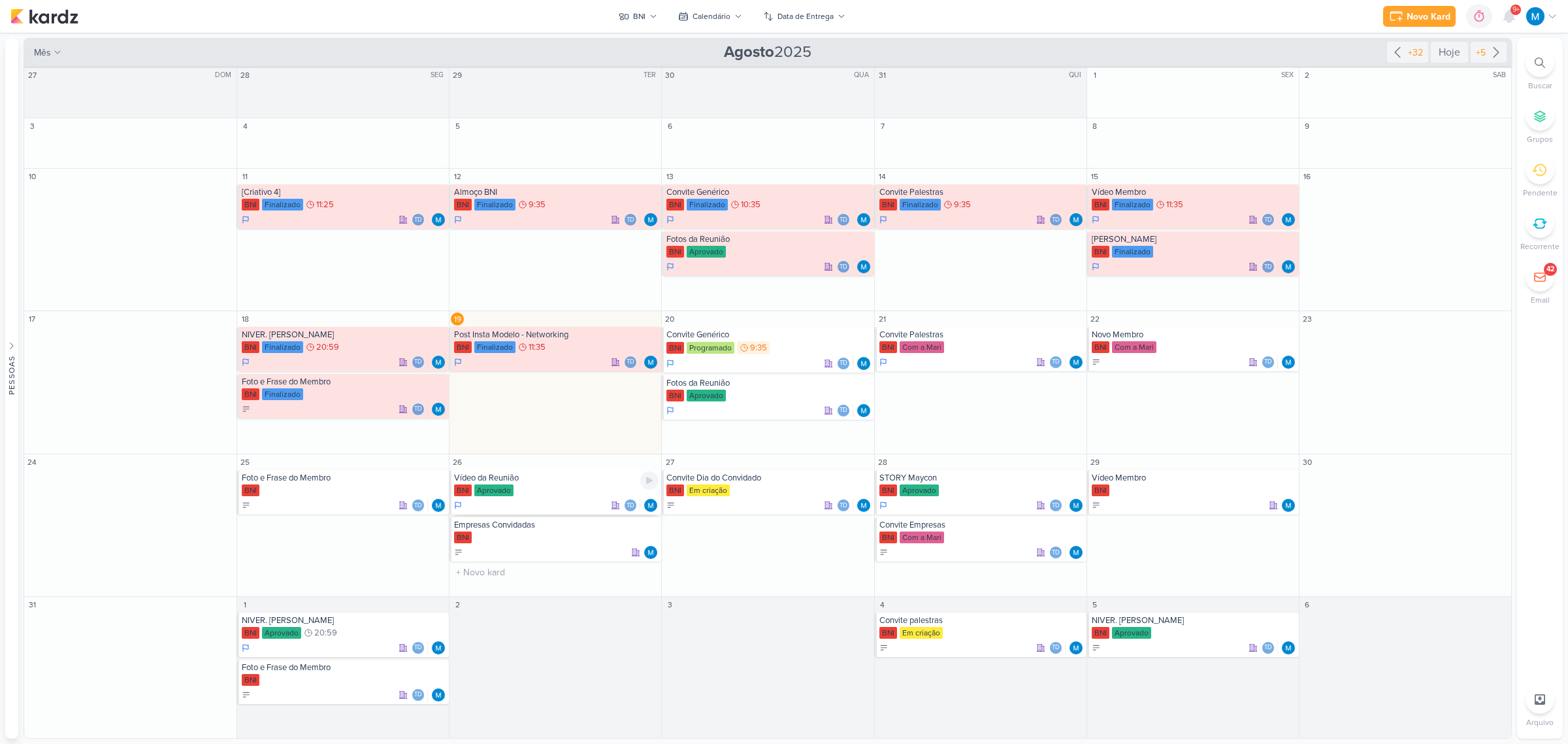
click at [517, 484] on div "BNI Aprovado" at bounding box center [556, 490] width 205 height 13
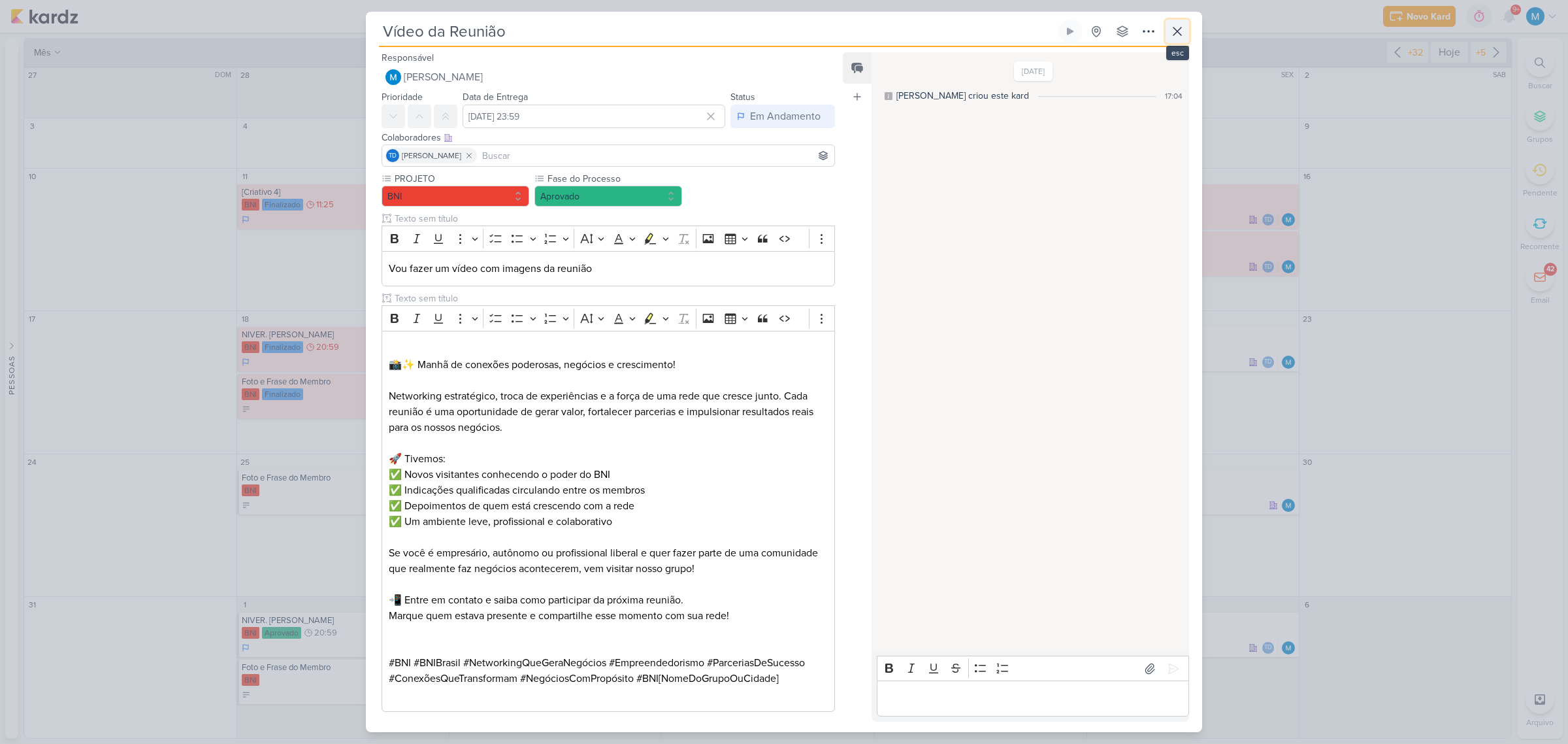
click at [1179, 37] on icon at bounding box center [1177, 31] width 16 height 16
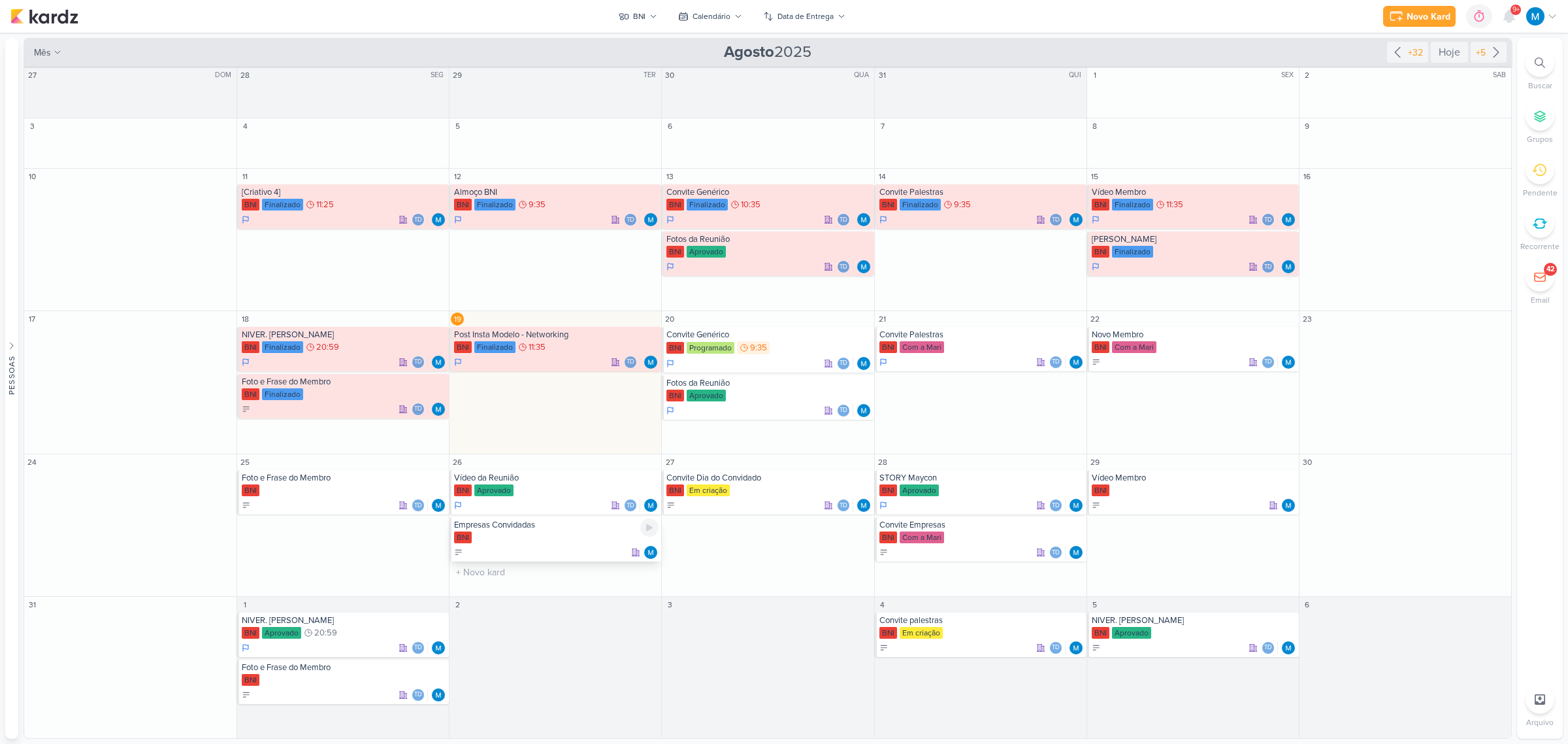
click at [517, 529] on div "Empresas Convidadas" at bounding box center [556, 525] width 205 height 10
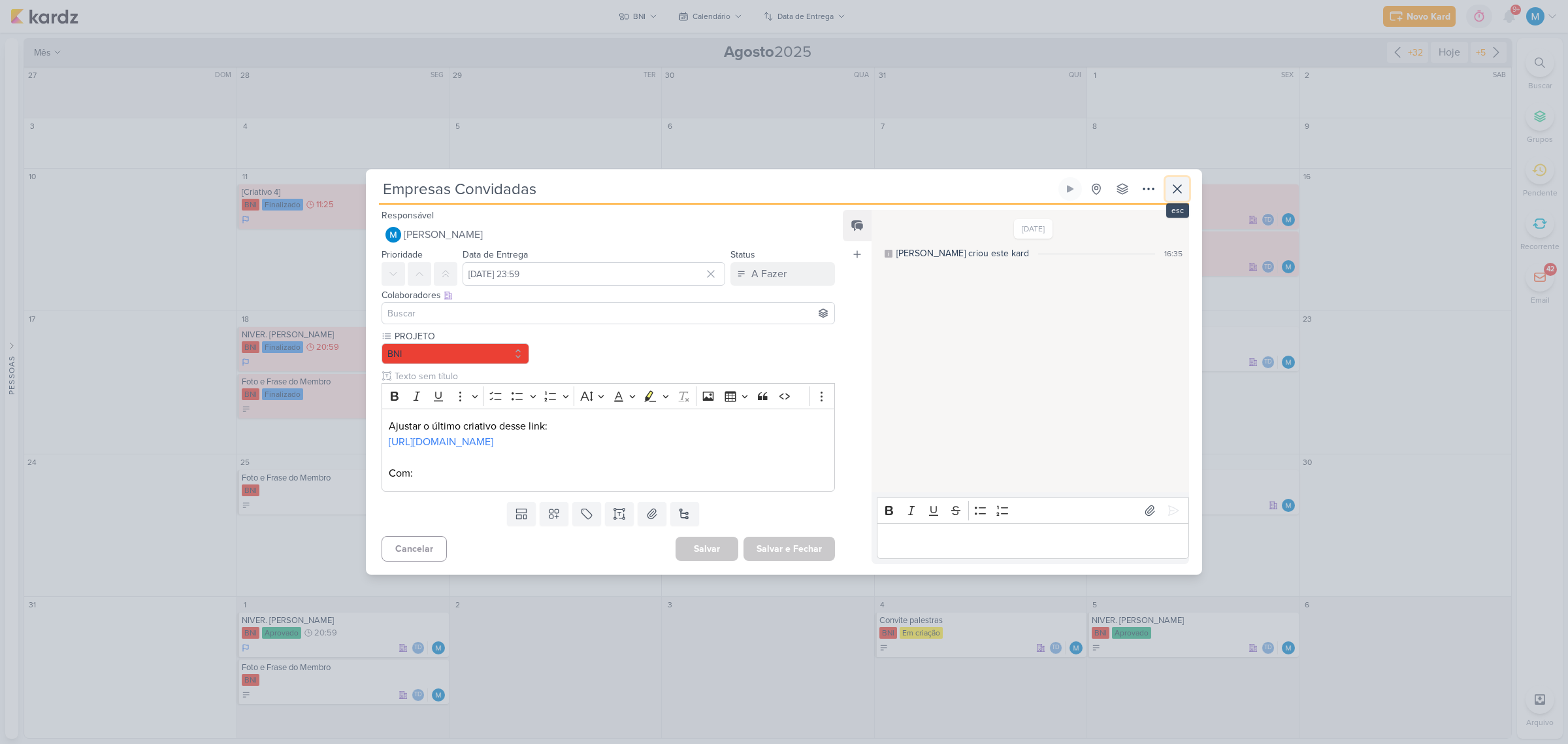
click at [1181, 181] on icon at bounding box center [1177, 189] width 16 height 16
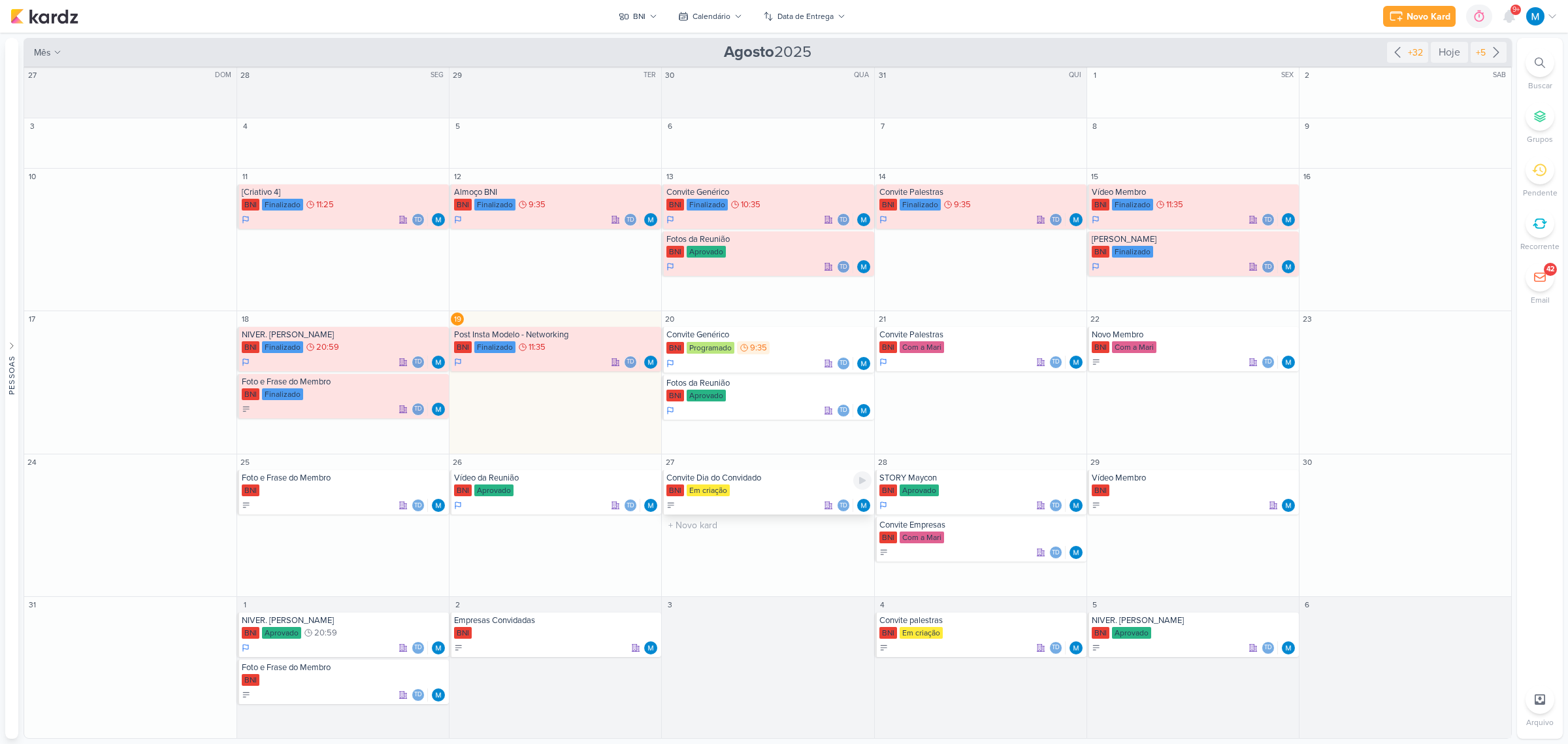
click at [746, 488] on div "BNI Em criação" at bounding box center [768, 490] width 205 height 13
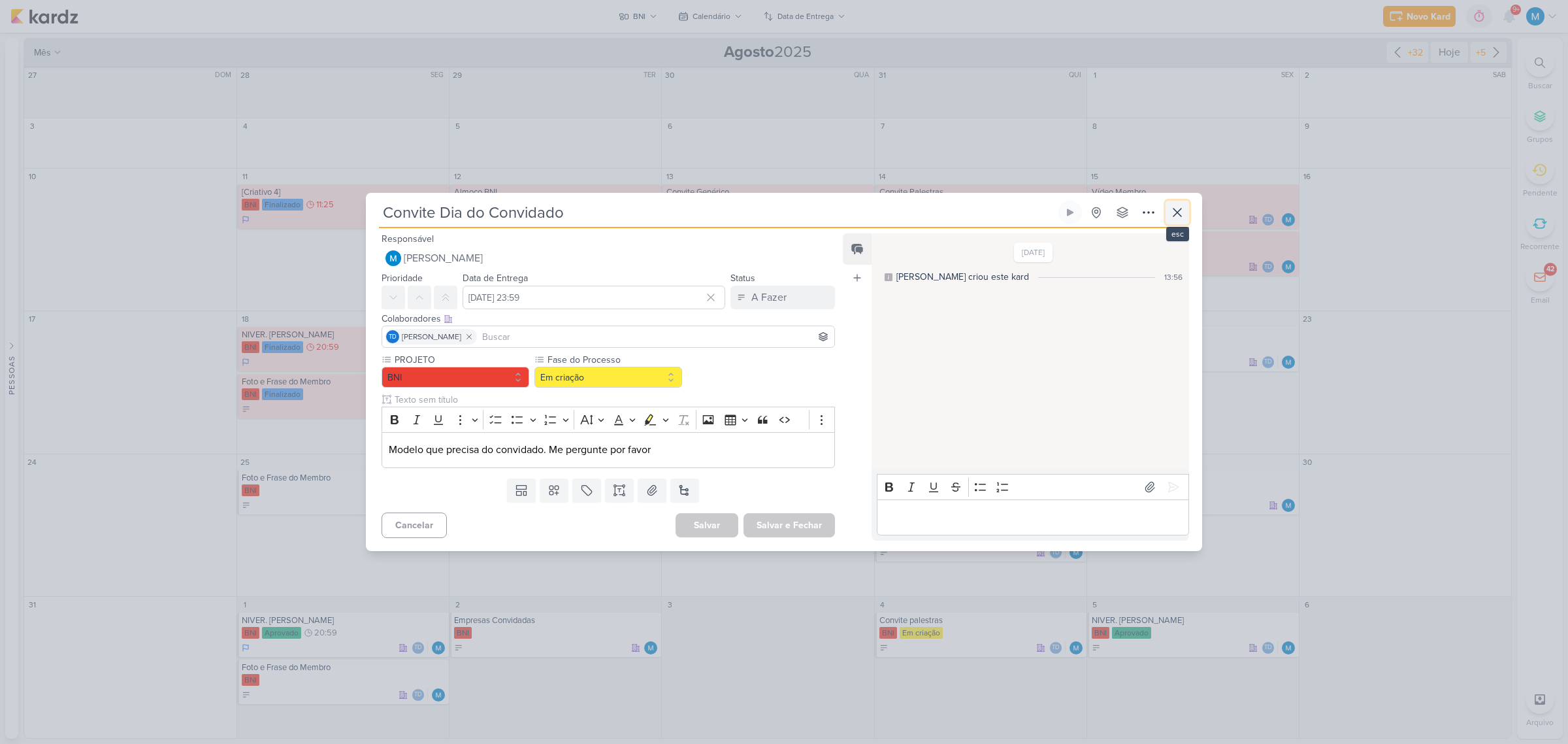
click at [1177, 213] on icon at bounding box center [1177, 212] width 16 height 16
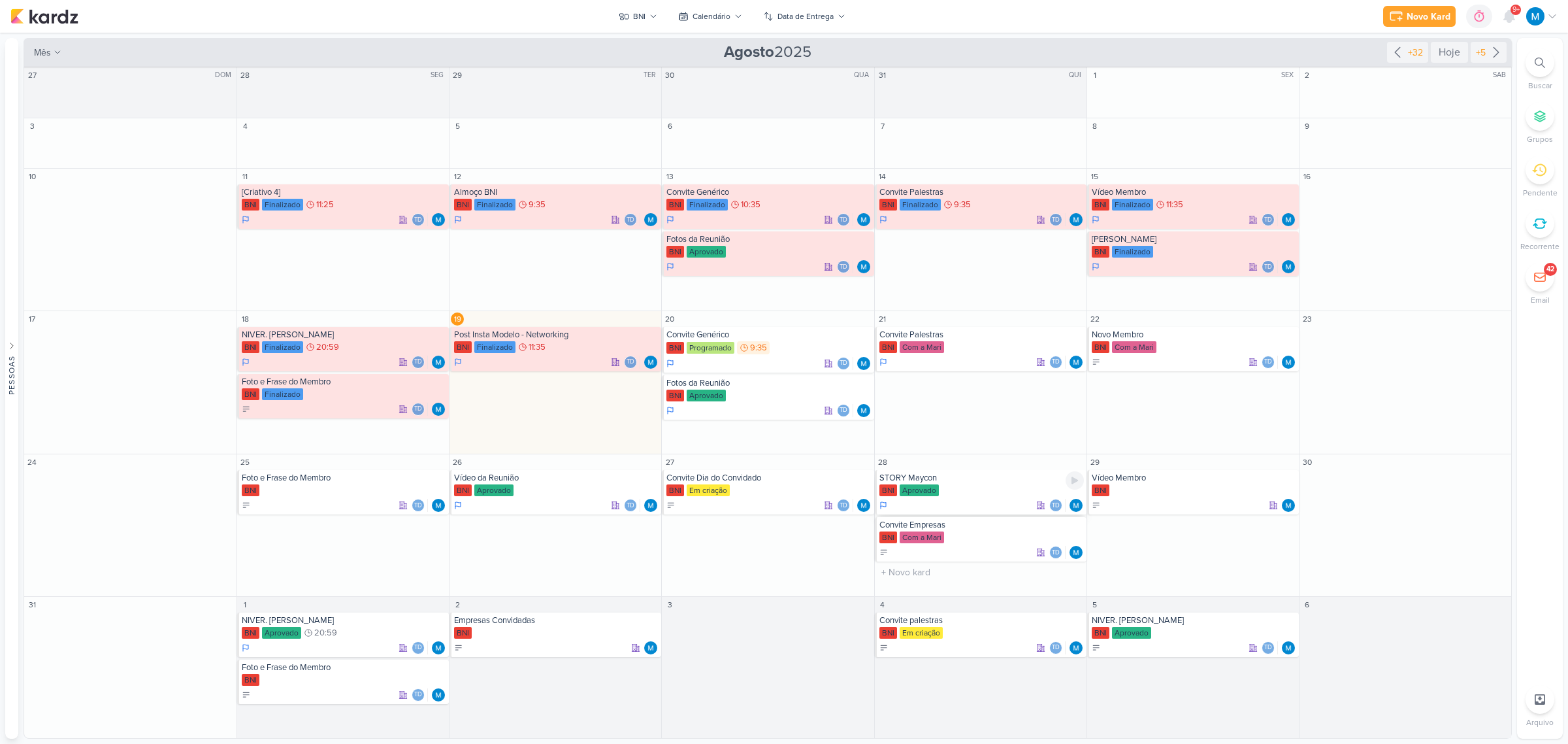
click at [930, 480] on div "STORY Maycon" at bounding box center [982, 477] width 205 height 10
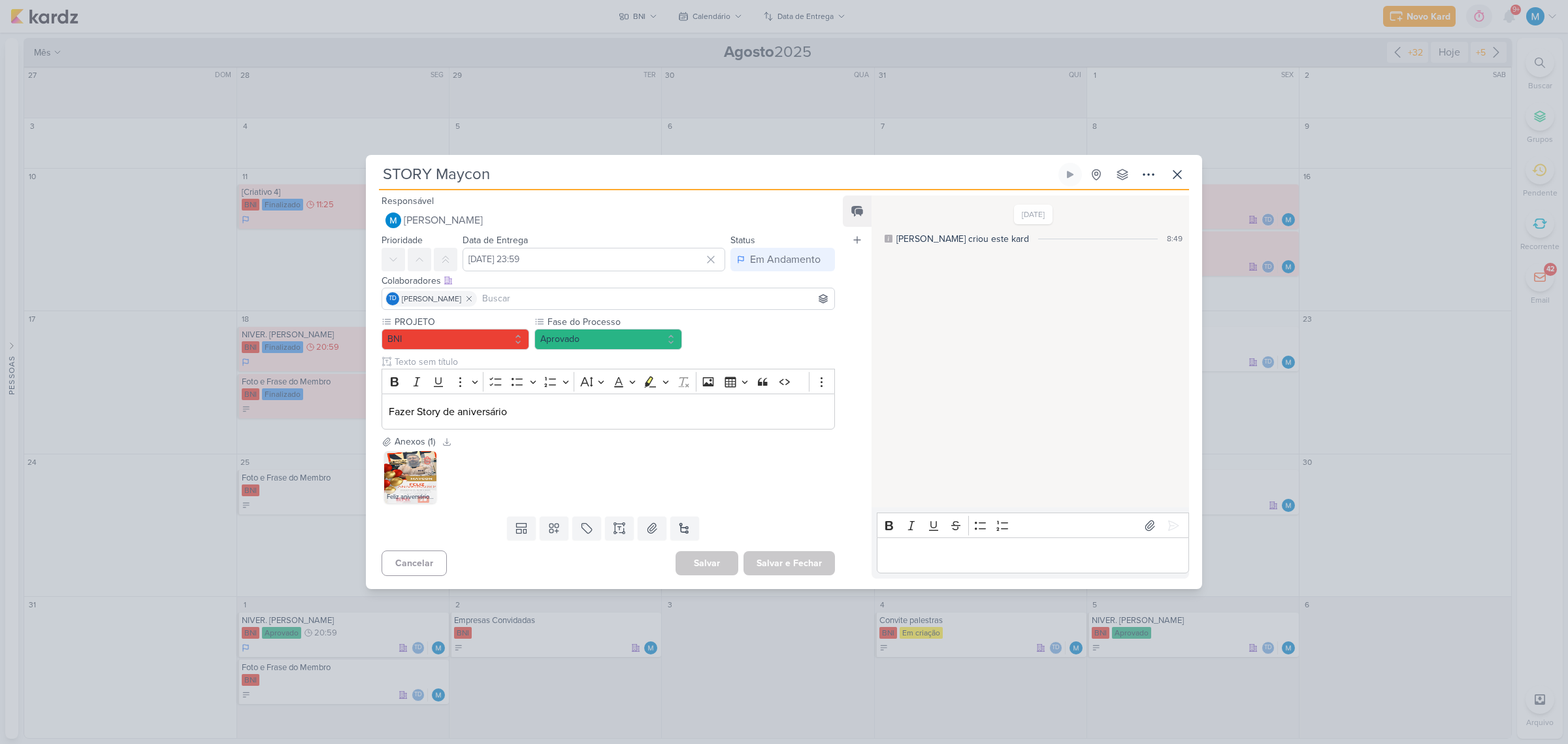
click at [413, 477] on img at bounding box center [410, 477] width 52 height 52
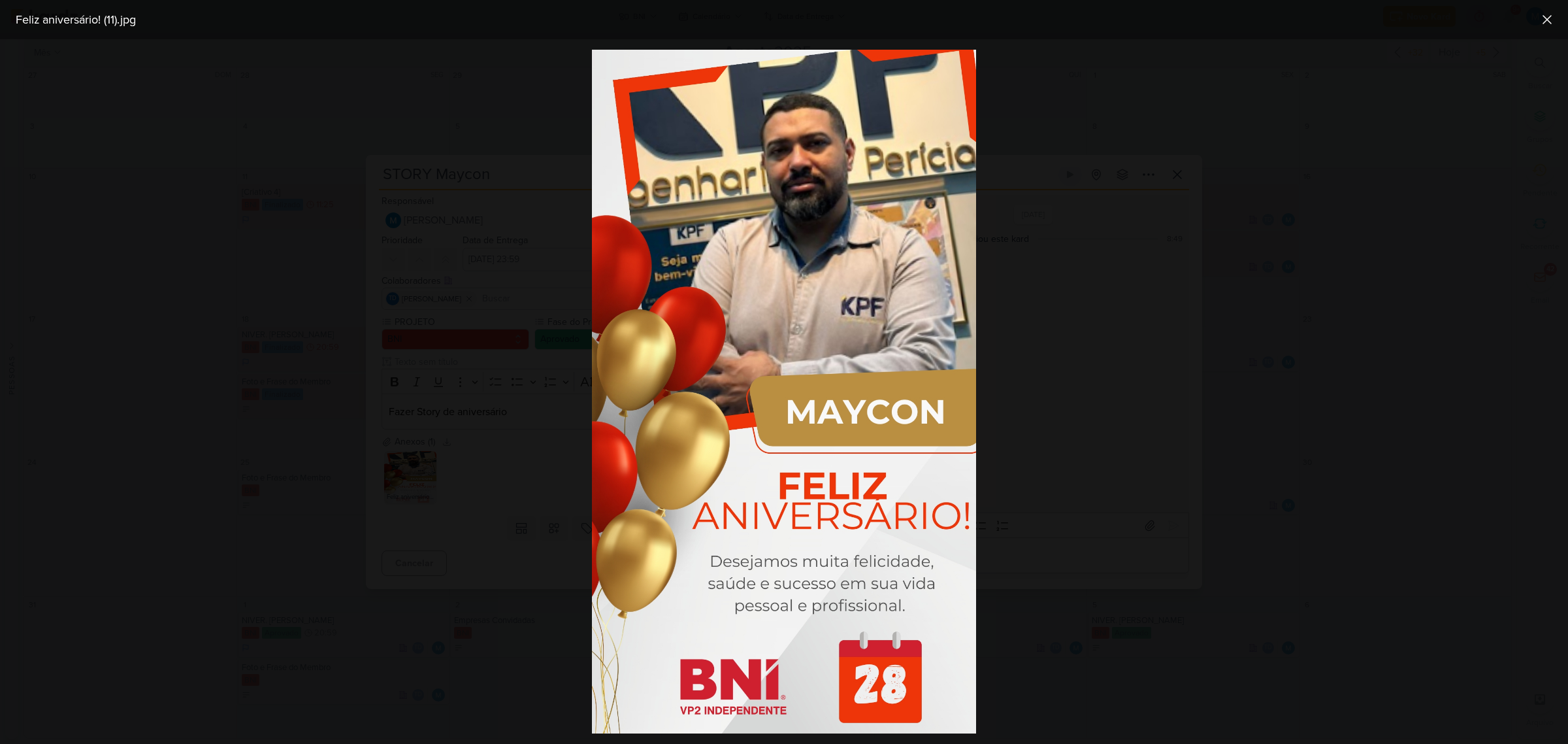
click at [1162, 560] on div at bounding box center [784, 392] width 1568 height 705
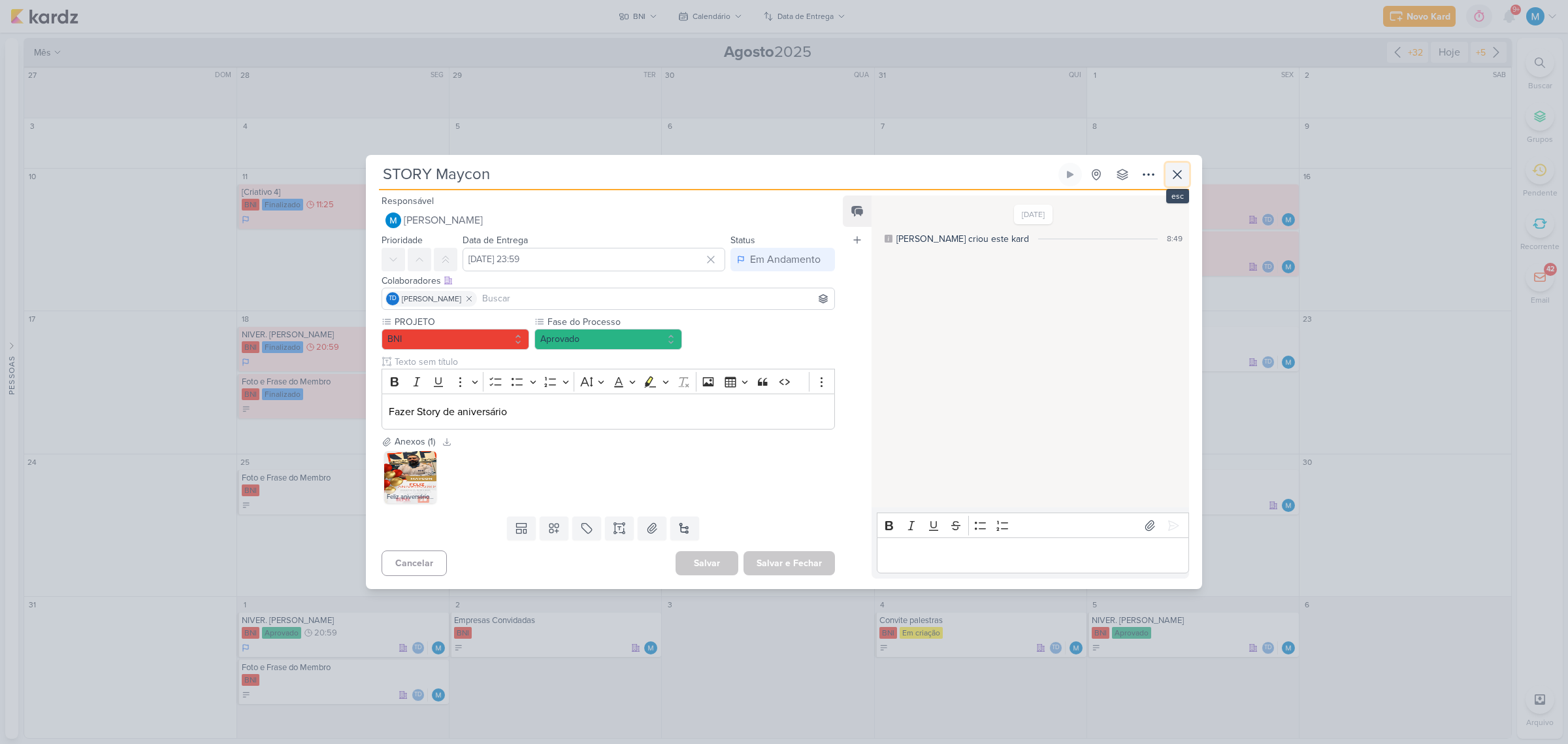
click at [1171, 177] on icon at bounding box center [1177, 175] width 16 height 16
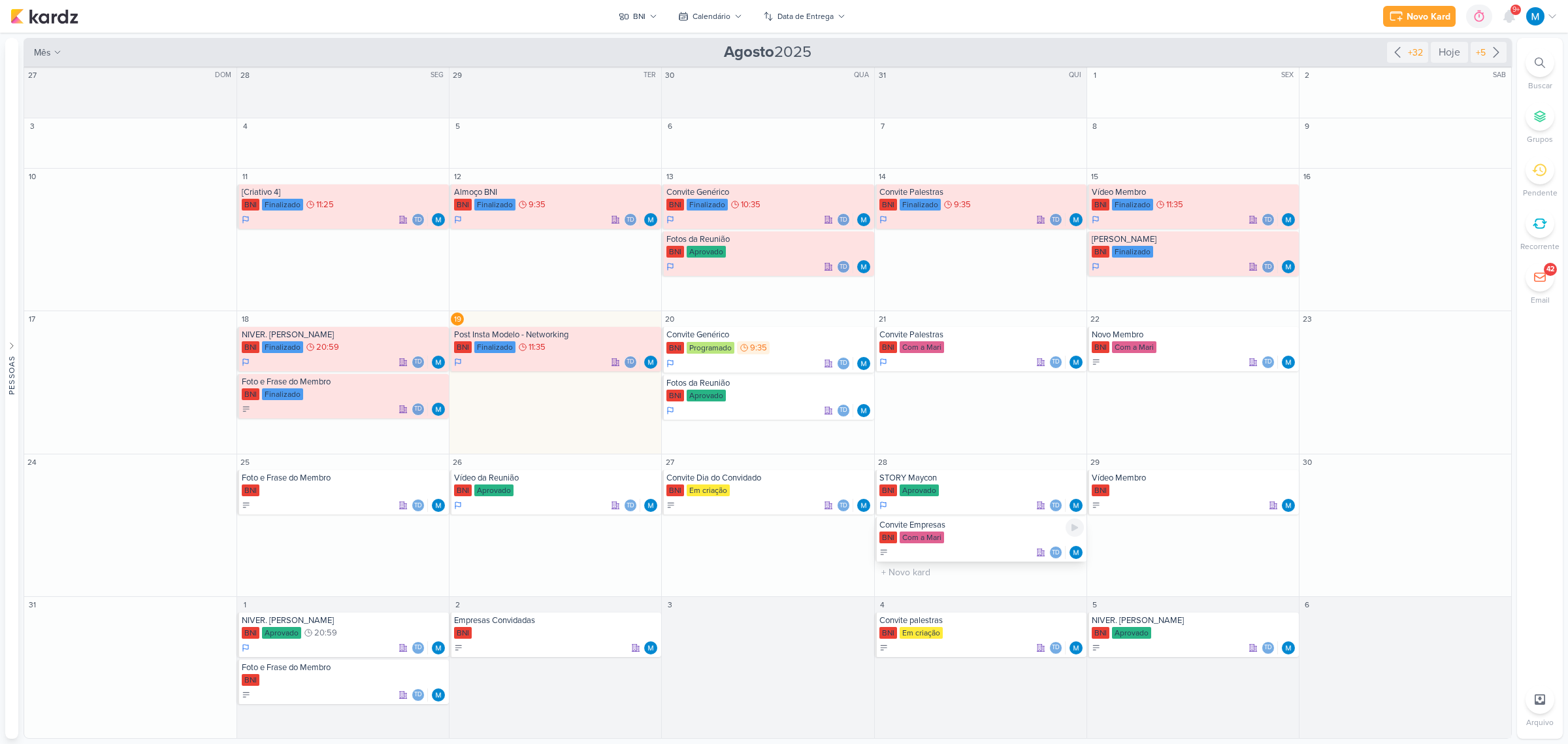
click at [955, 527] on div "Convite Empresas" at bounding box center [982, 525] width 205 height 10
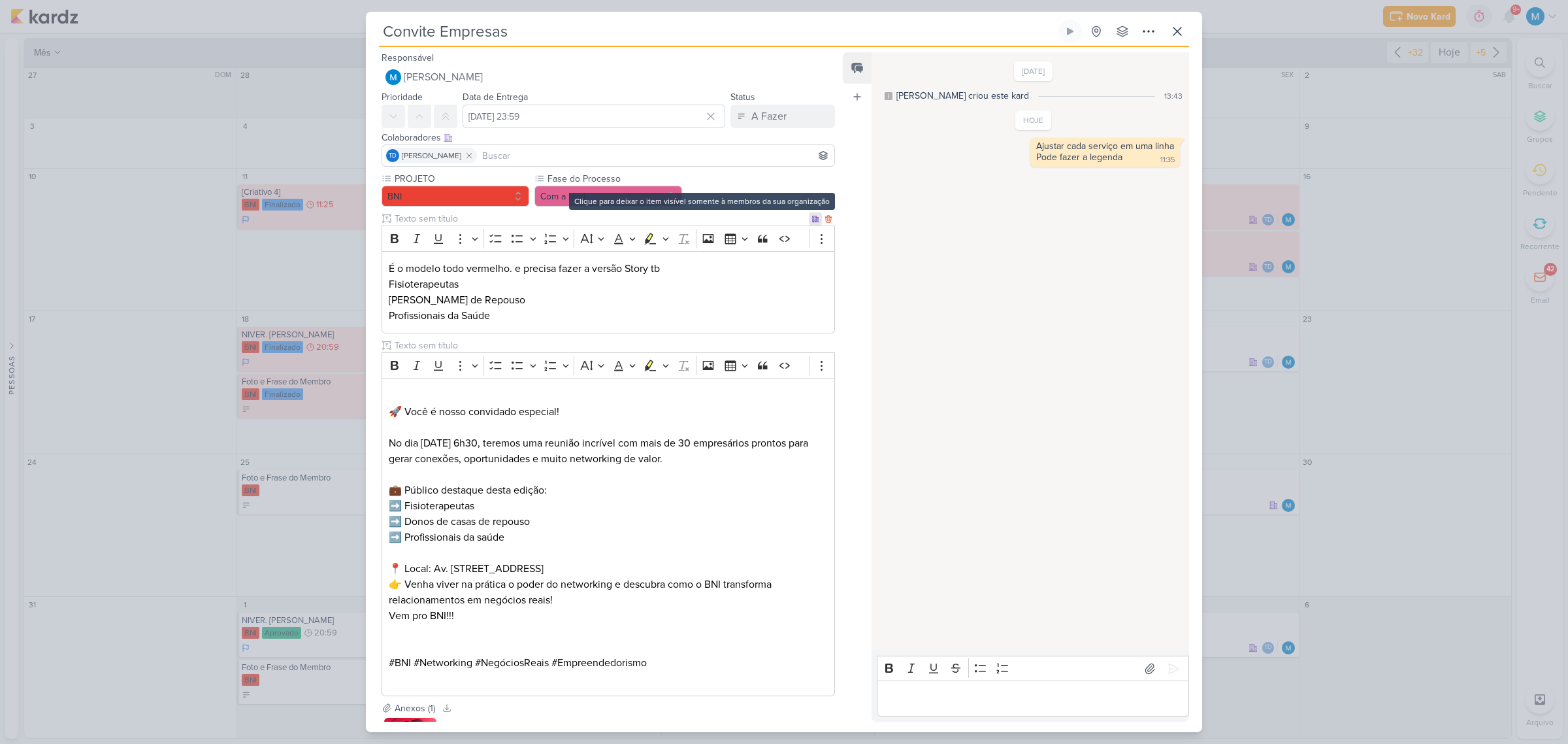
click at [812, 221] on icon at bounding box center [815, 219] width 6 height 6
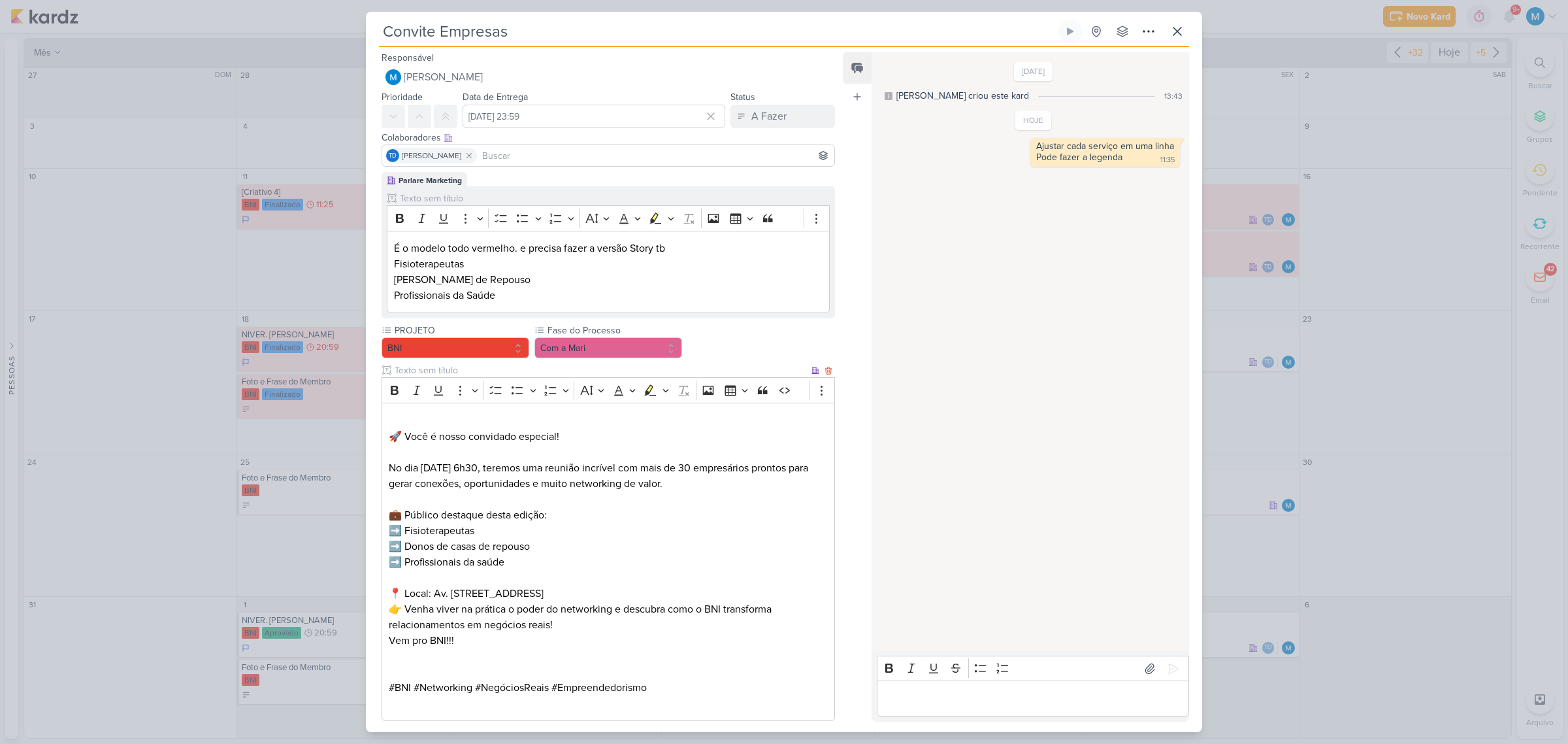
scroll to position [149, 0]
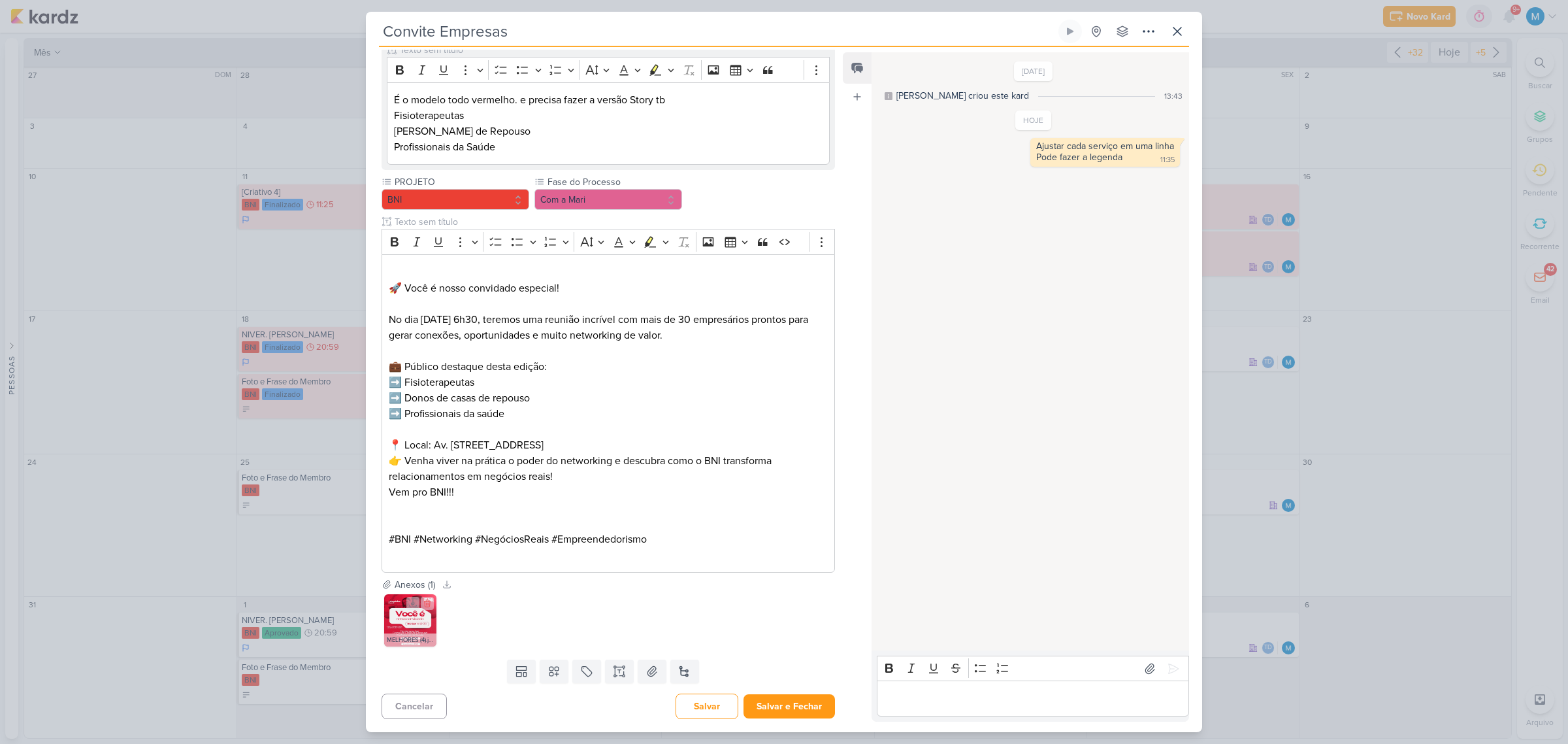
click at [419, 622] on img at bounding box center [410, 620] width 52 height 52
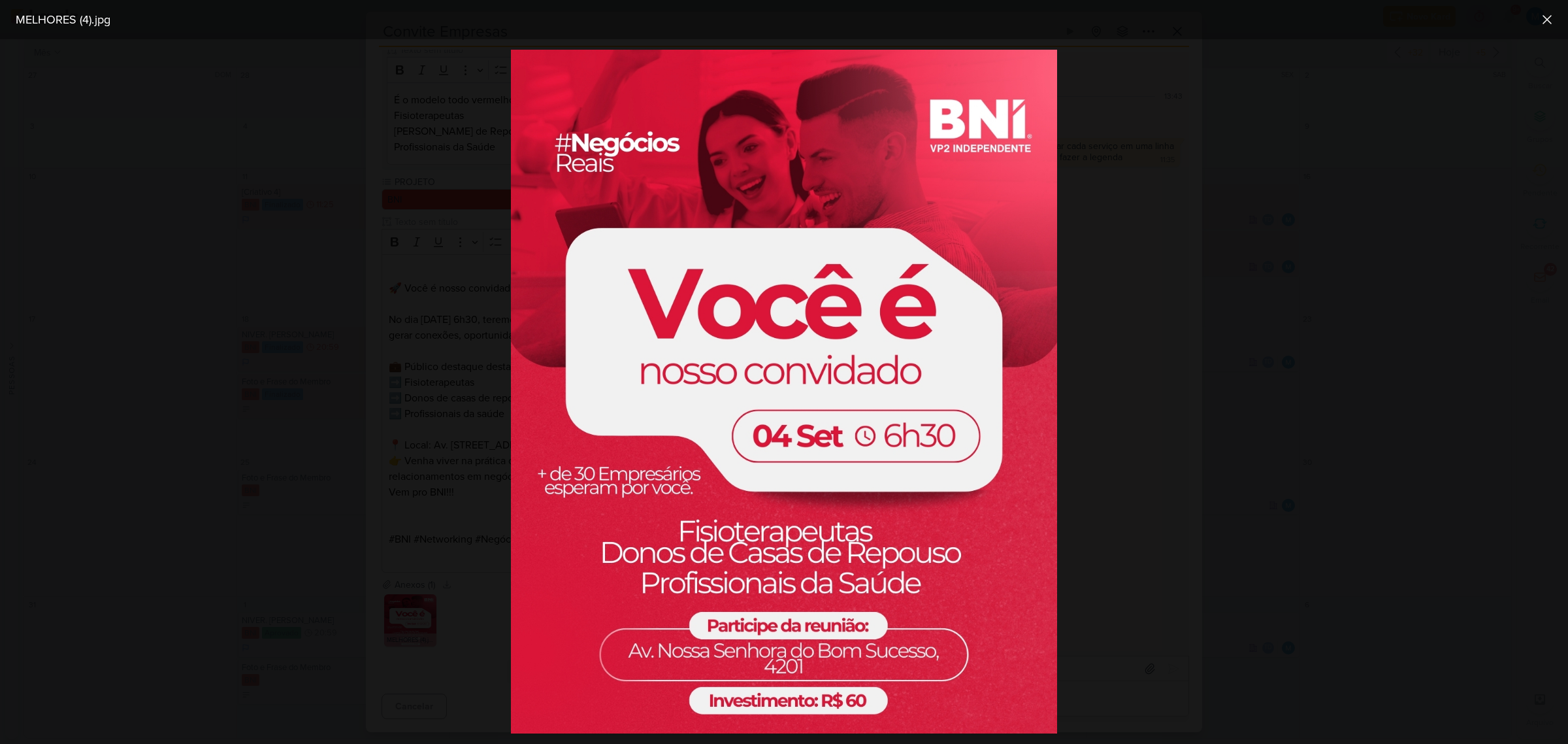
click at [1124, 537] on div at bounding box center [784, 392] width 1568 height 705
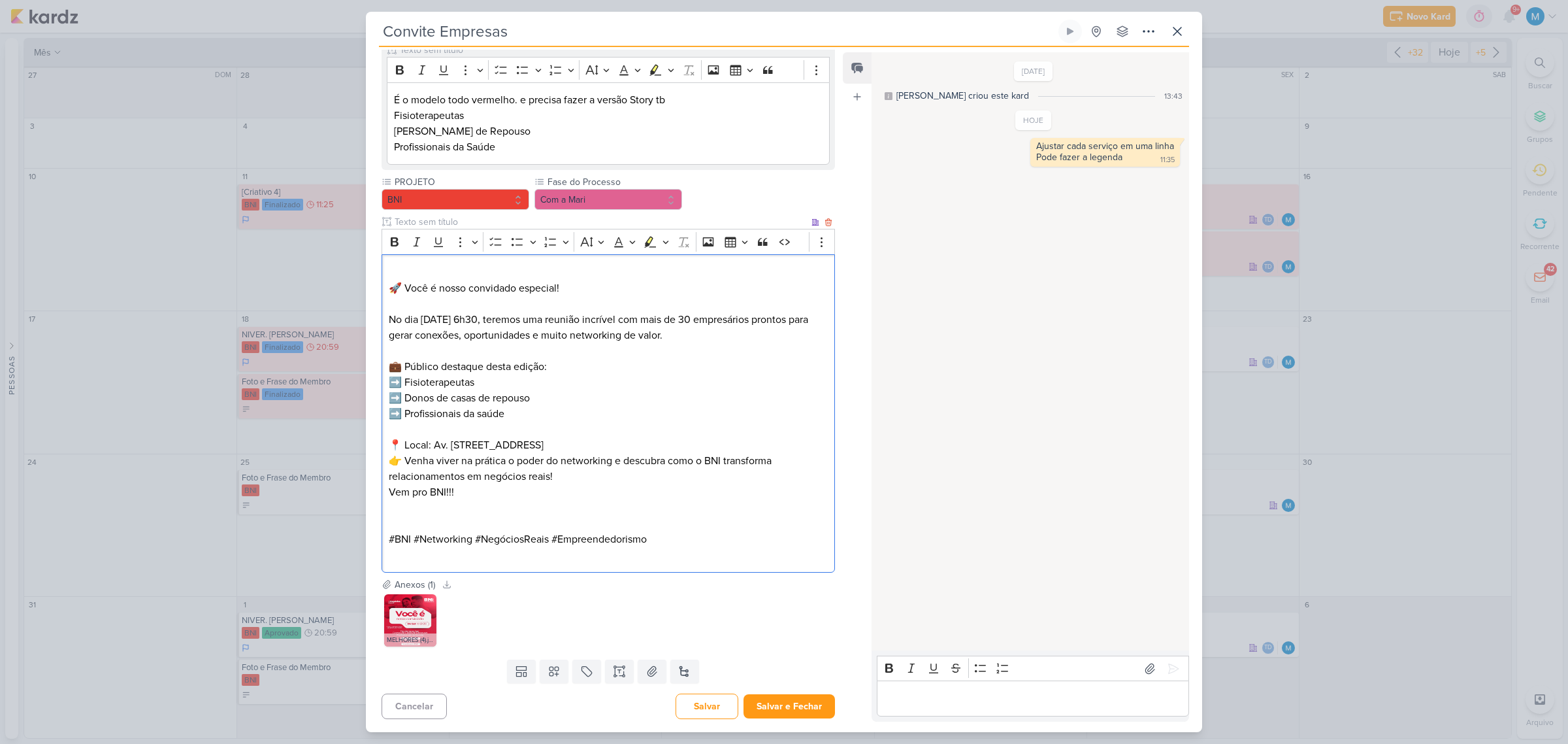
click at [479, 517] on p "Editor editing area: main" at bounding box center [608, 524] width 439 height 16
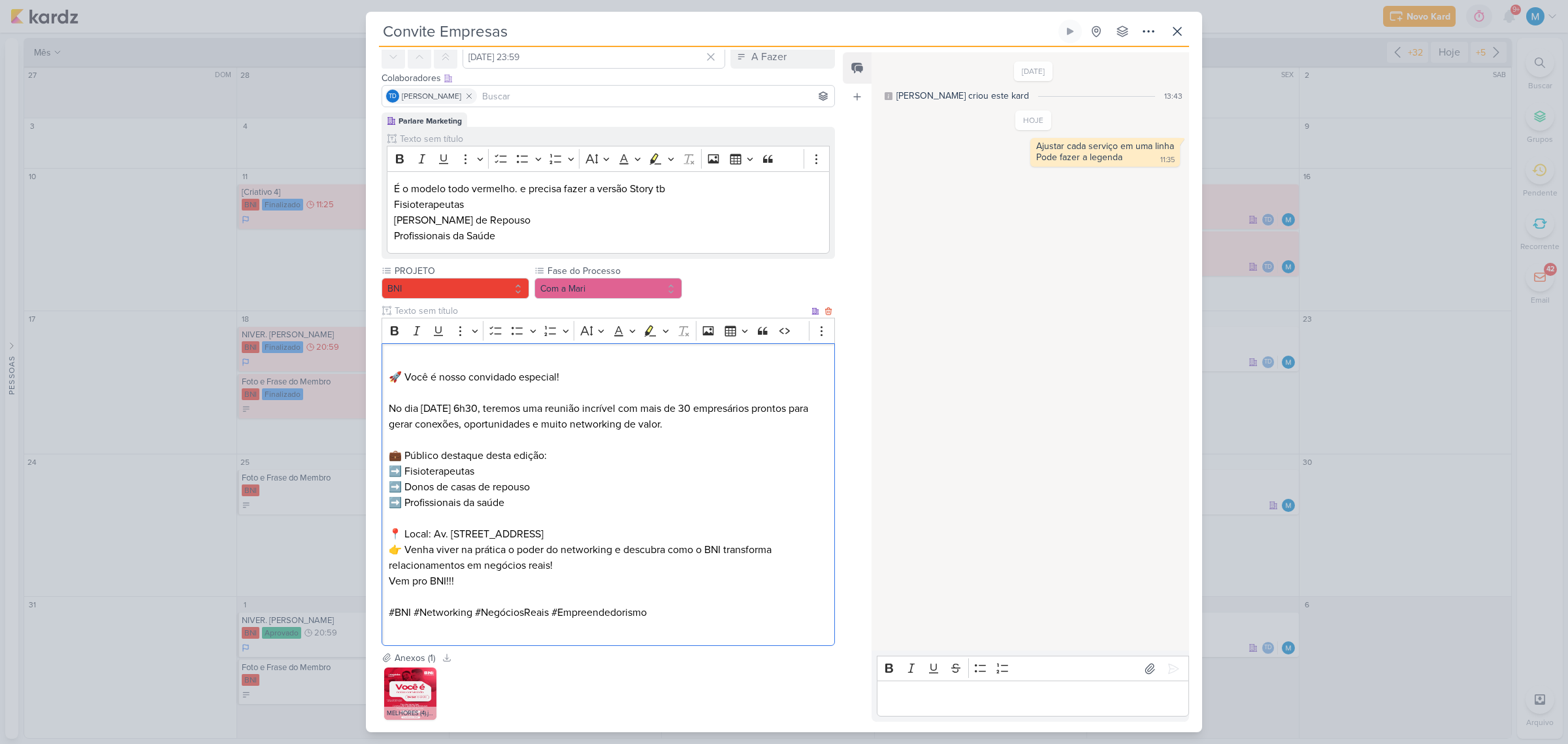
scroll to position [0, 0]
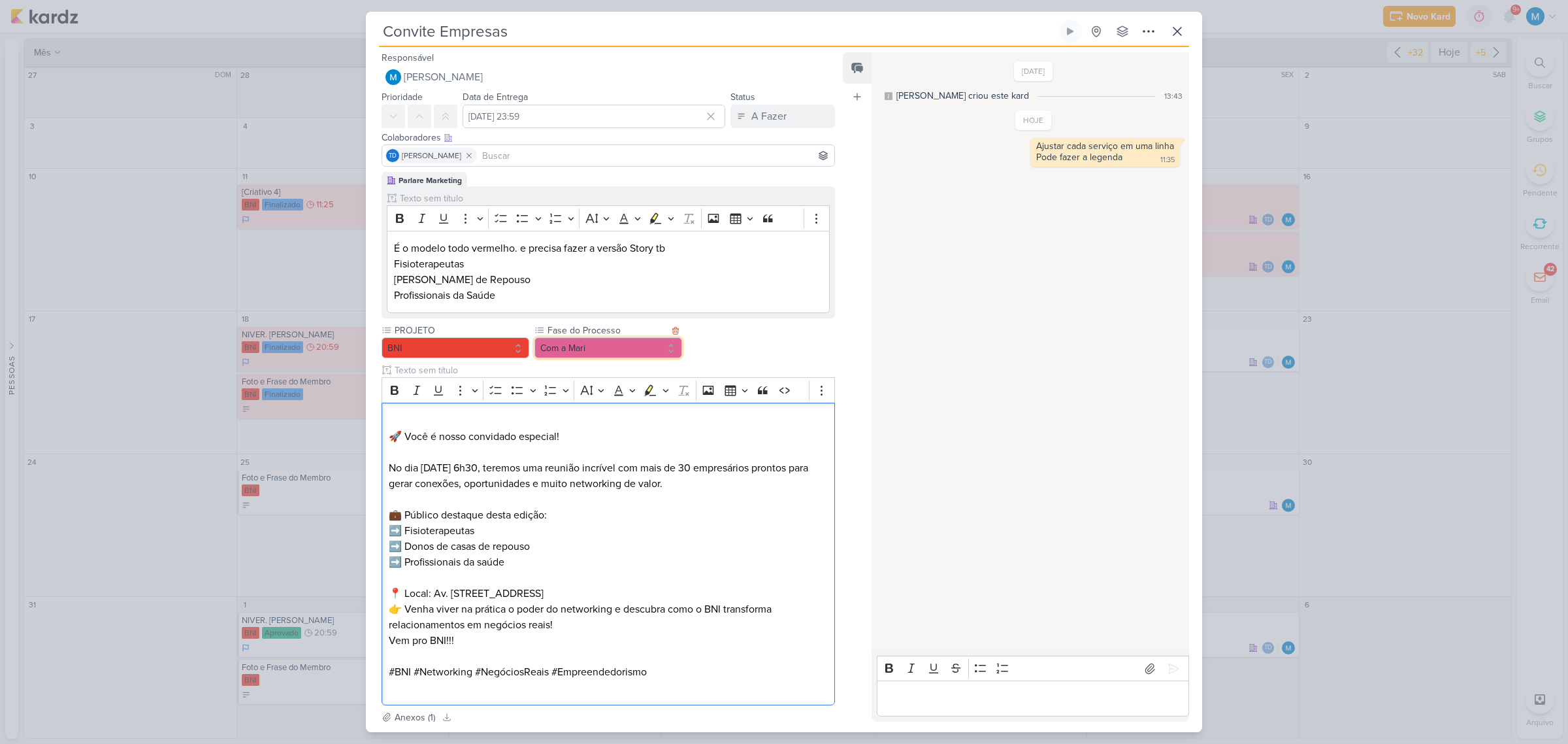
click at [582, 351] on button "Com a Mari" at bounding box center [607, 348] width 148 height 21
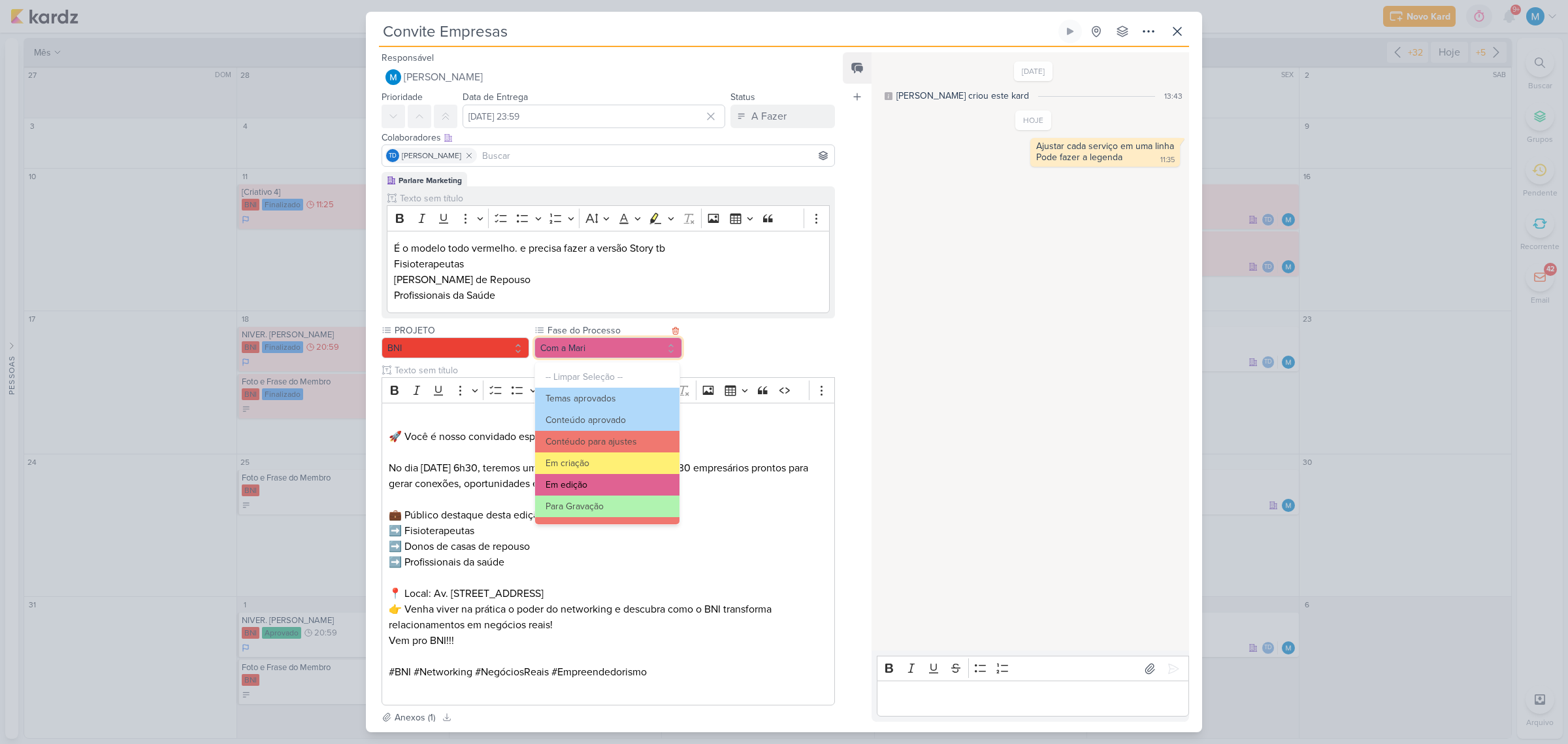
scroll to position [81, 0]
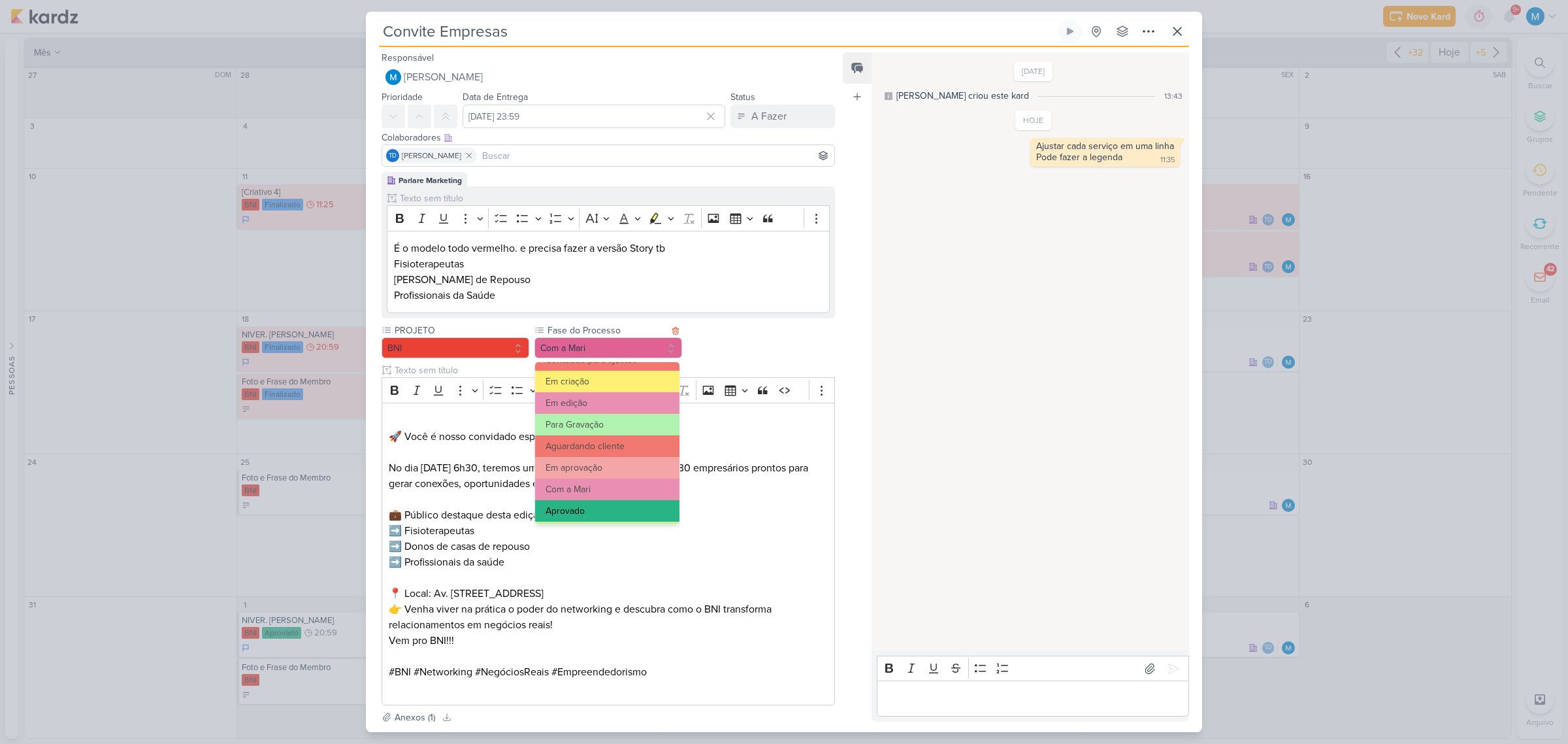
click at [595, 508] on button "Aprovado" at bounding box center [607, 511] width 144 height 22
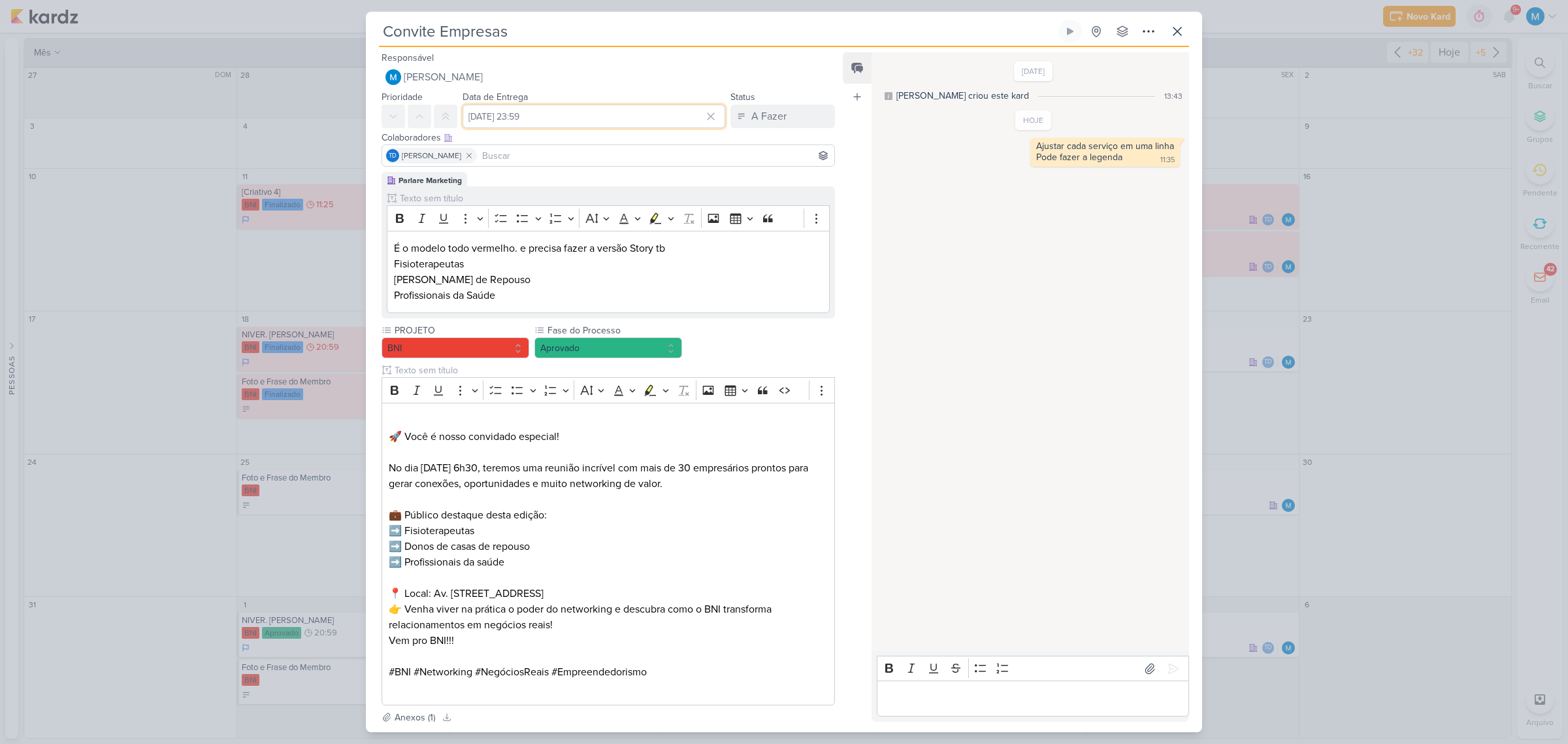
click at [563, 118] on input "28 de agosto de 2025 às 23:59" at bounding box center [593, 116] width 262 height 24
click at [598, 296] on select "00 01 02 03 04 05 06 07 08 09 10 11 12 13 14 15 16 17 18 19 20 21 22 23" at bounding box center [607, 301] width 18 height 16
select select "8"
click at [598, 293] on select "00 01 02 03 04 05 06 07 08 09 10 11 12 13 14 15 16 17 18 19 20 21 22 23" at bounding box center [607, 301] width 18 height 16
type input "28 de agosto de 2025 às 08:59"
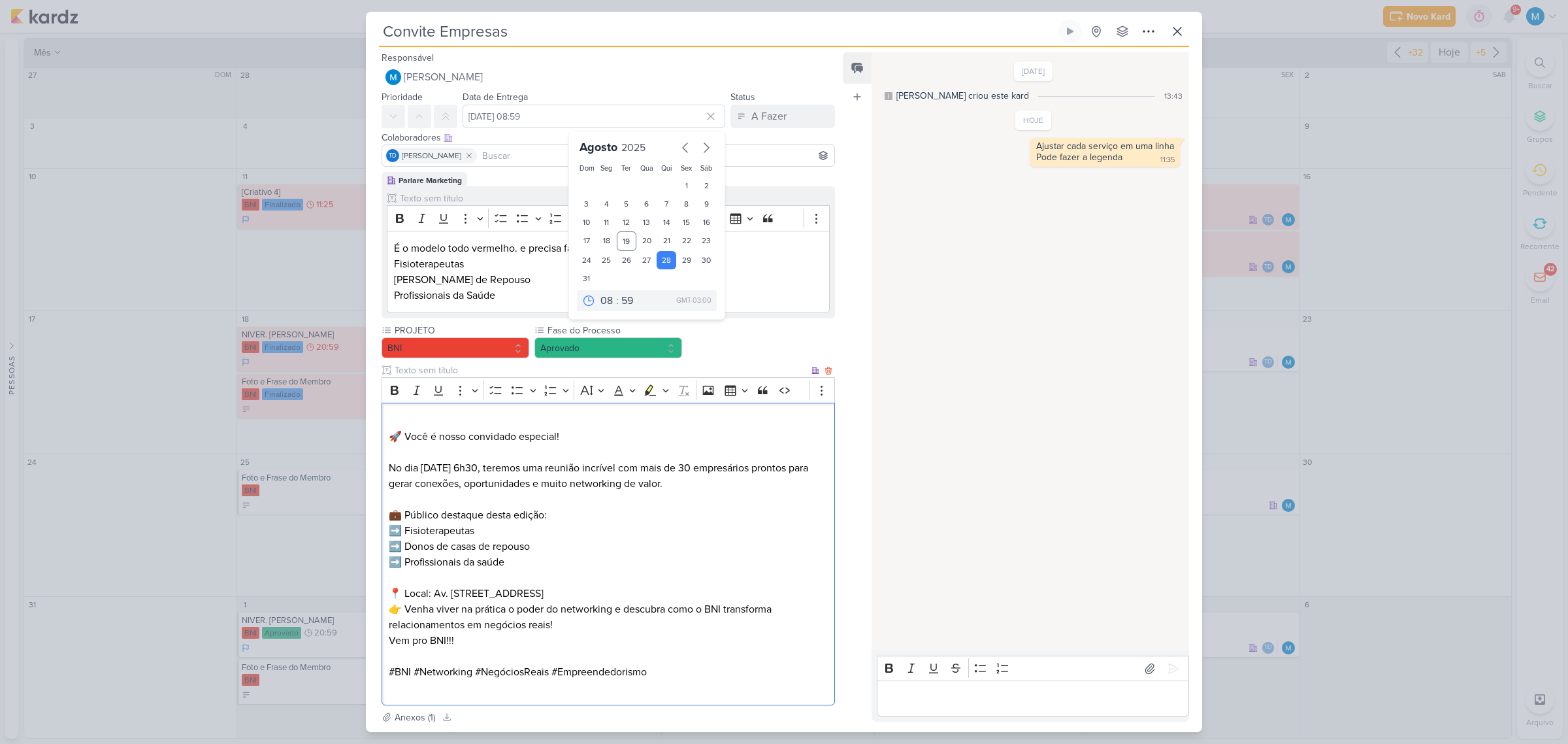
click at [750, 476] on p "No dia 04/09, às 6h30, teremos uma reunião incrível com mais de 30 empresários …" at bounding box center [608, 468] width 439 height 47
click at [769, 111] on div "A Fazer" at bounding box center [769, 116] width 35 height 16
click at [773, 191] on div "Em Andamento" at bounding box center [772, 190] width 61 height 14
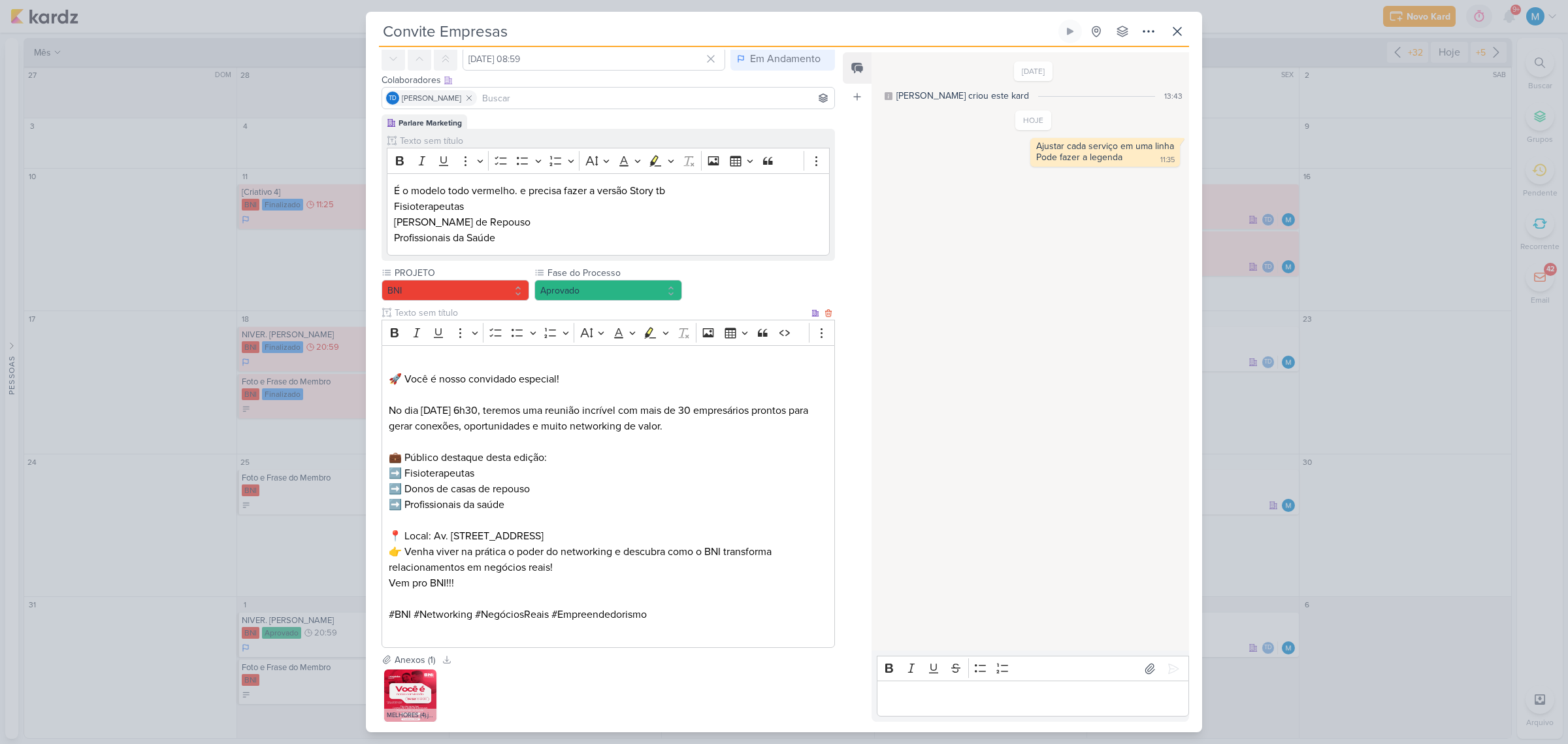
scroll to position [133, 0]
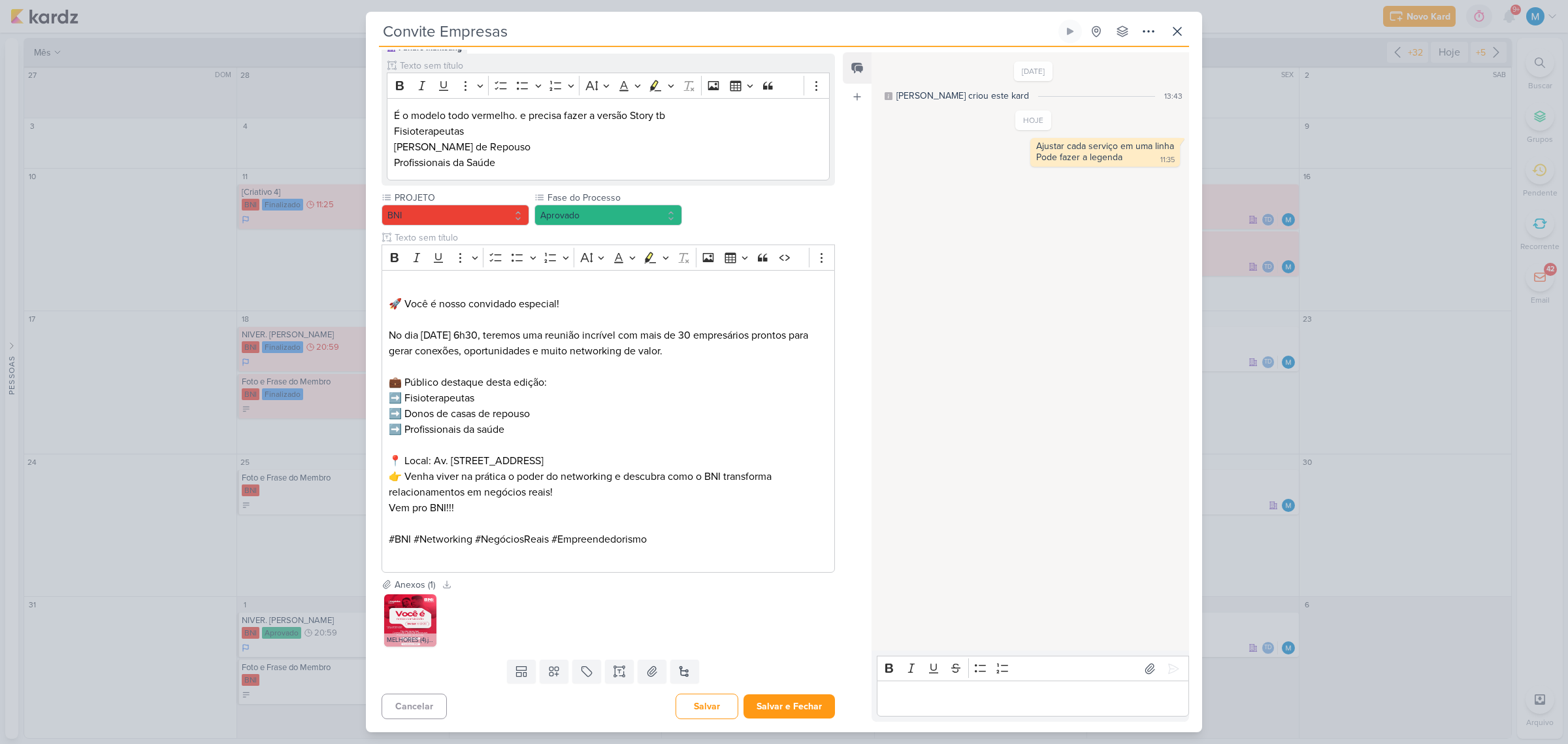
click at [906, 694] on p "Editor editing area: main" at bounding box center [1032, 699] width 299 height 16
click at [782, 704] on button "Salvar e Fechar" at bounding box center [789, 706] width 92 height 24
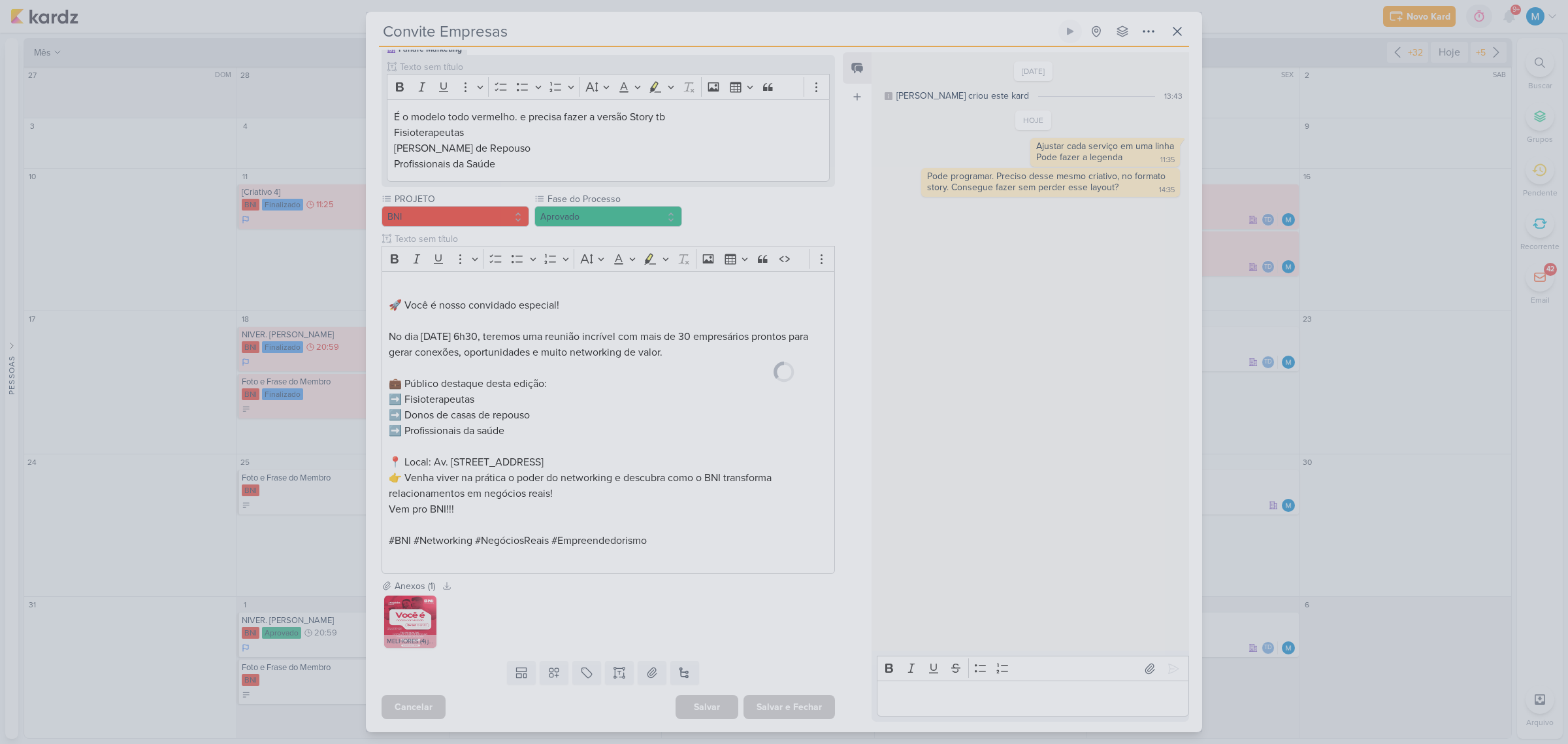
scroll to position [131, 0]
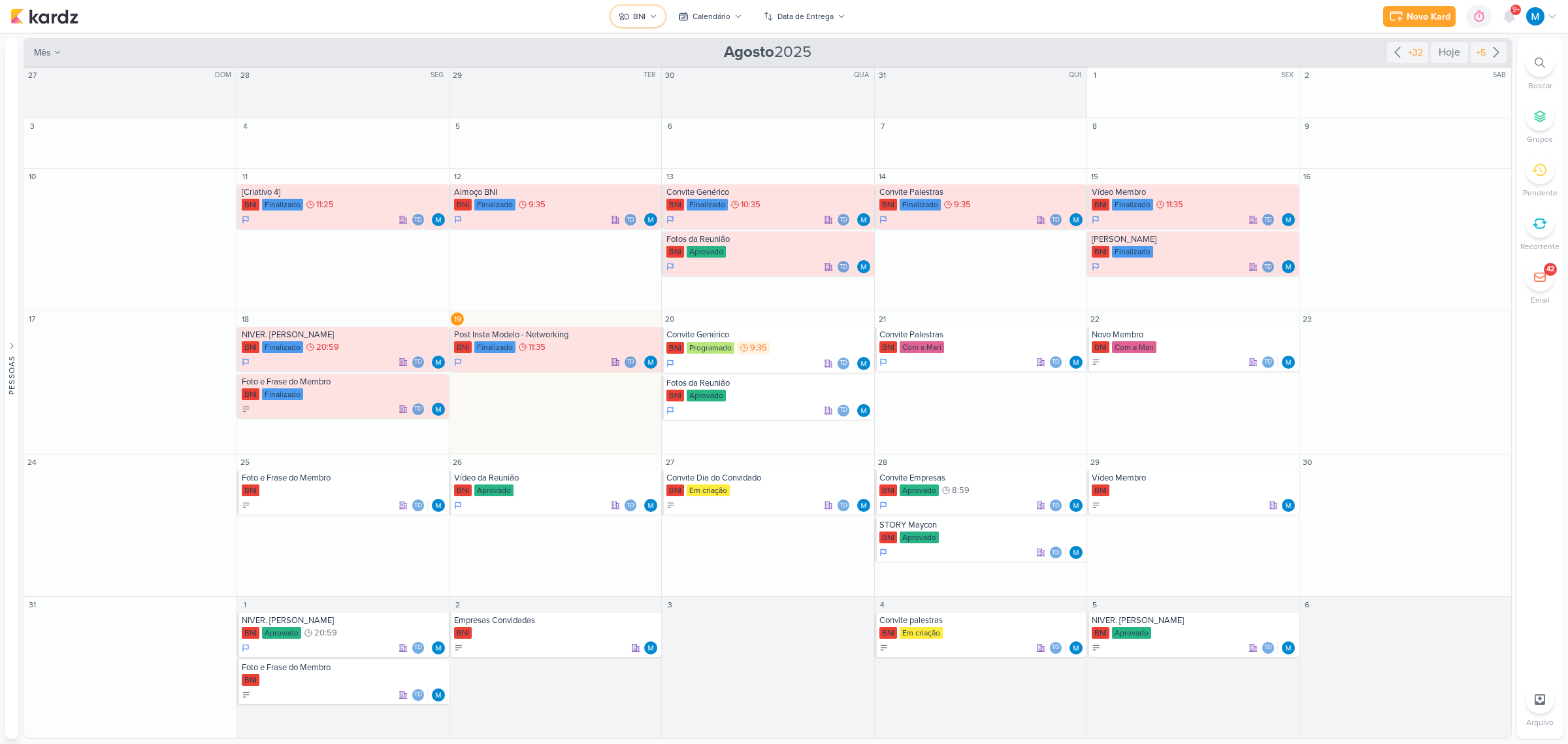
click at [652, 15] on icon at bounding box center [653, 16] width 8 height 8
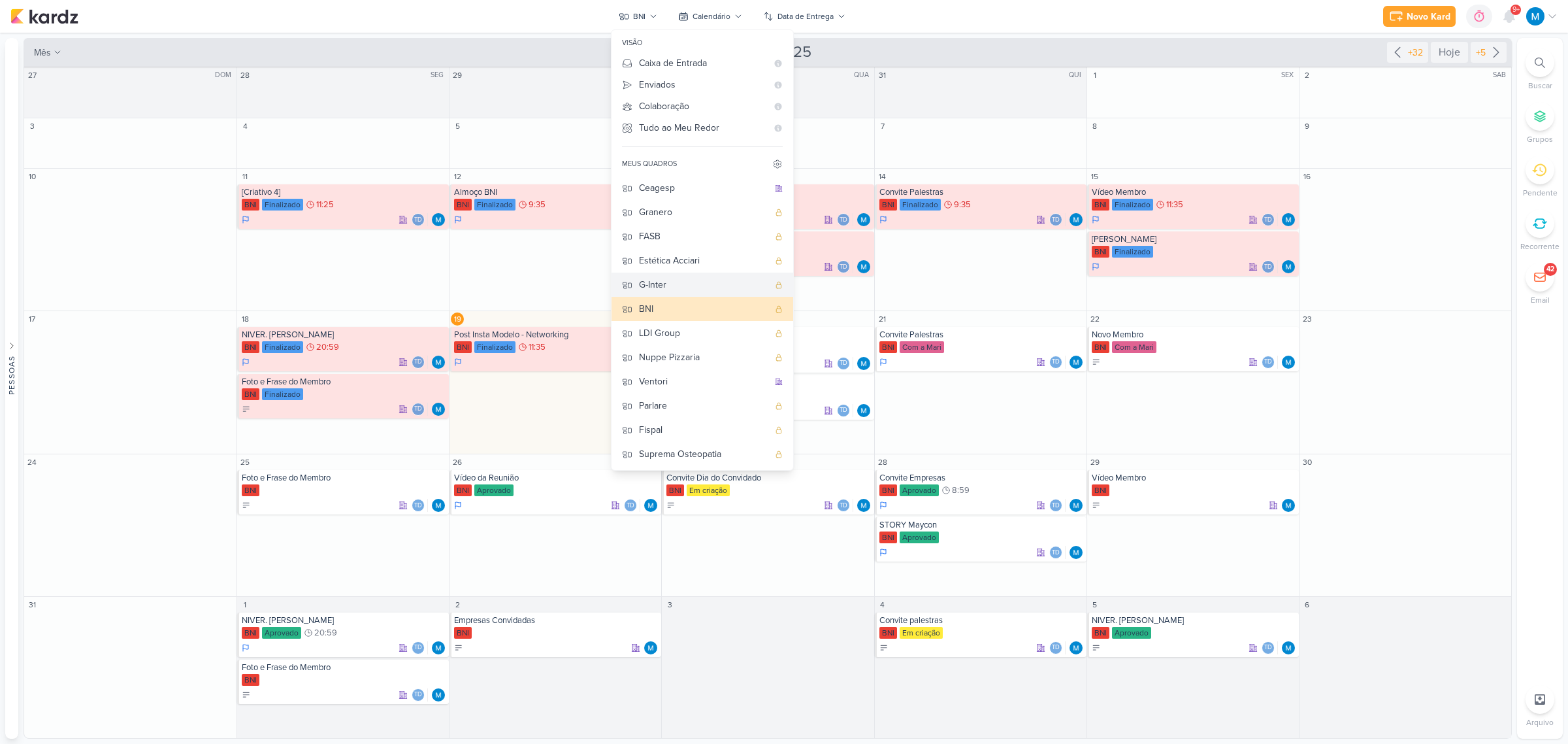
click at [676, 284] on div "G-Inter" at bounding box center [704, 285] width 129 height 14
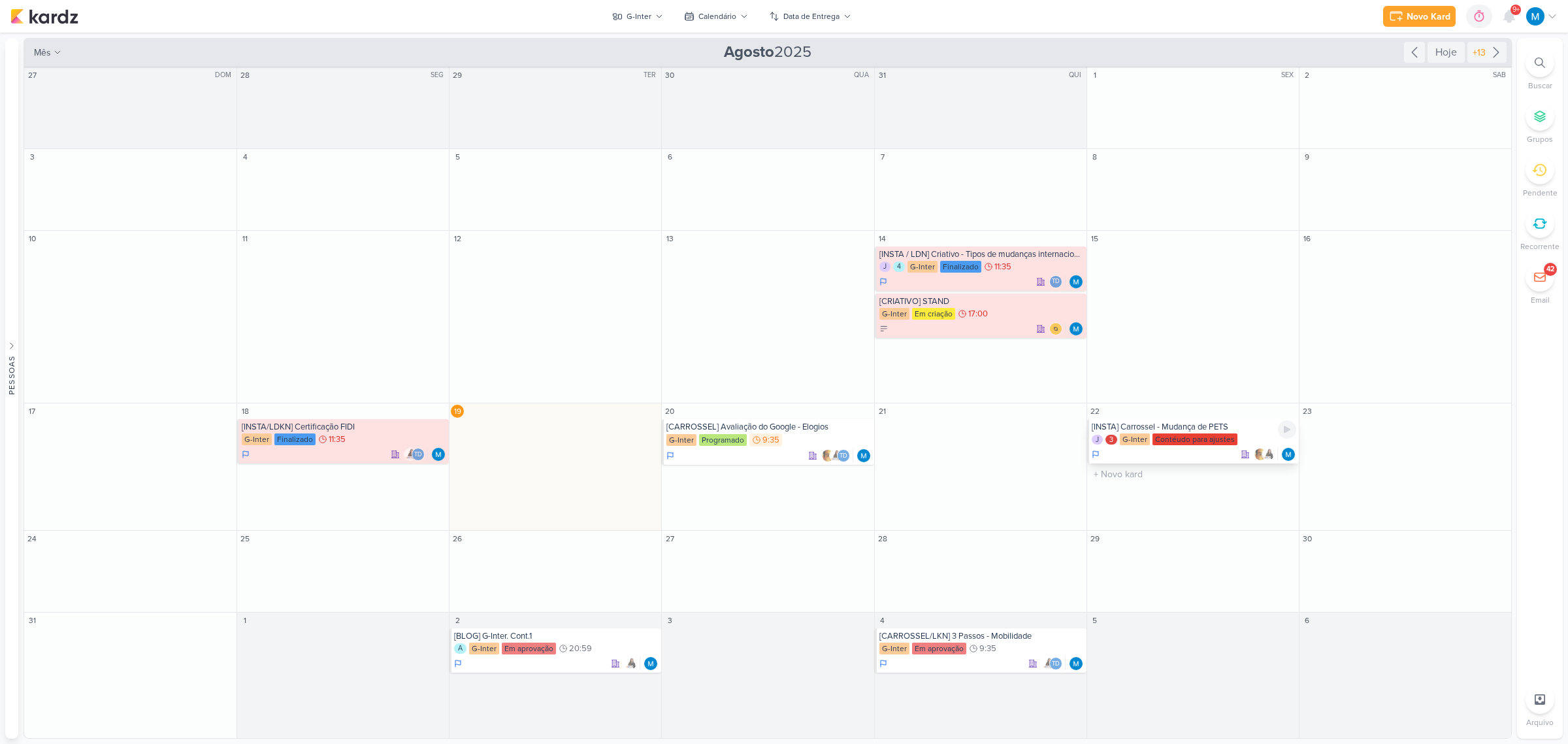
click at [1214, 427] on div "[INSTA] Carrossel - Mudança de PETS" at bounding box center [1194, 427] width 205 height 10
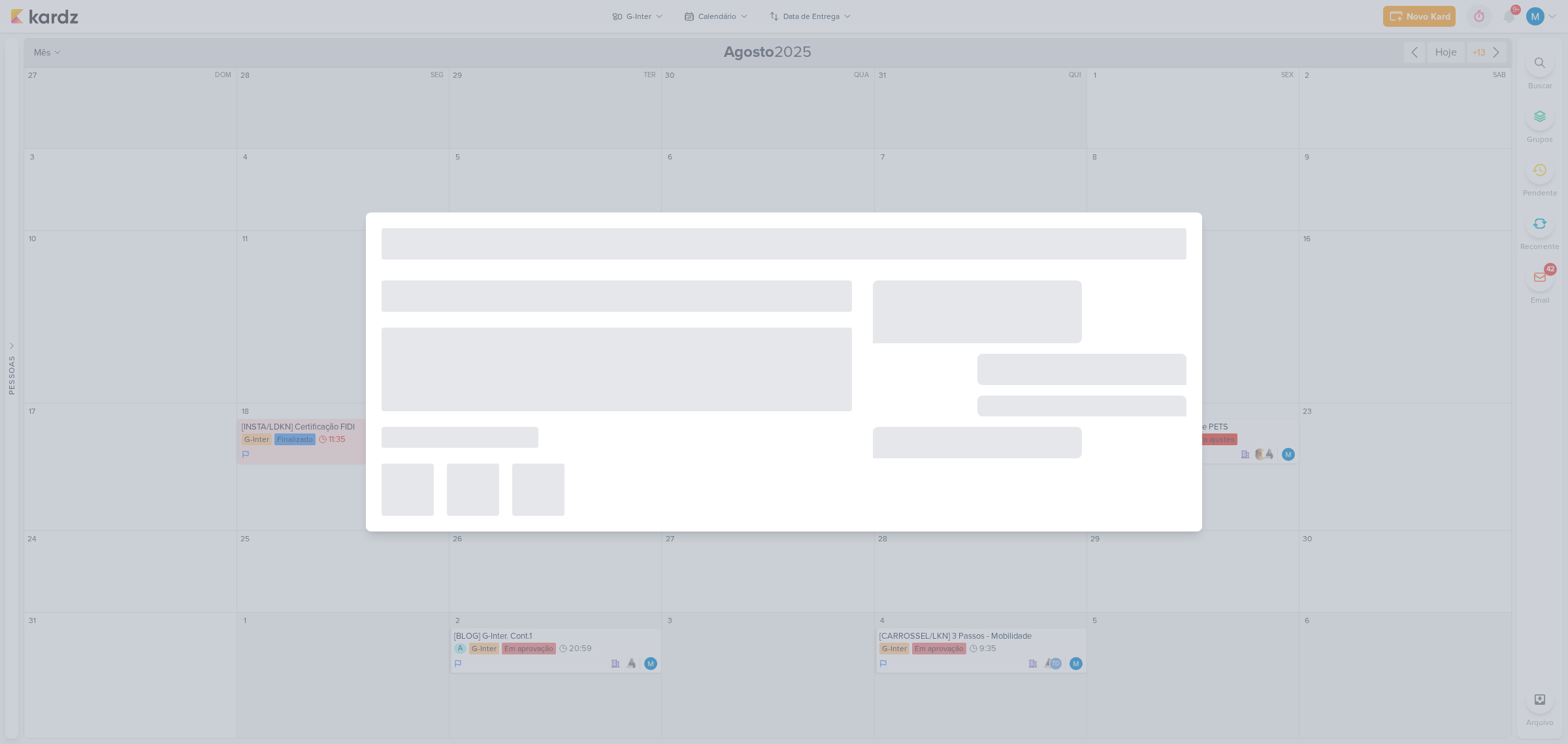
type input "[INSTA] Carrossel - Mudança de PETS"
type input "22 de agosto de 2025 às 23:59"
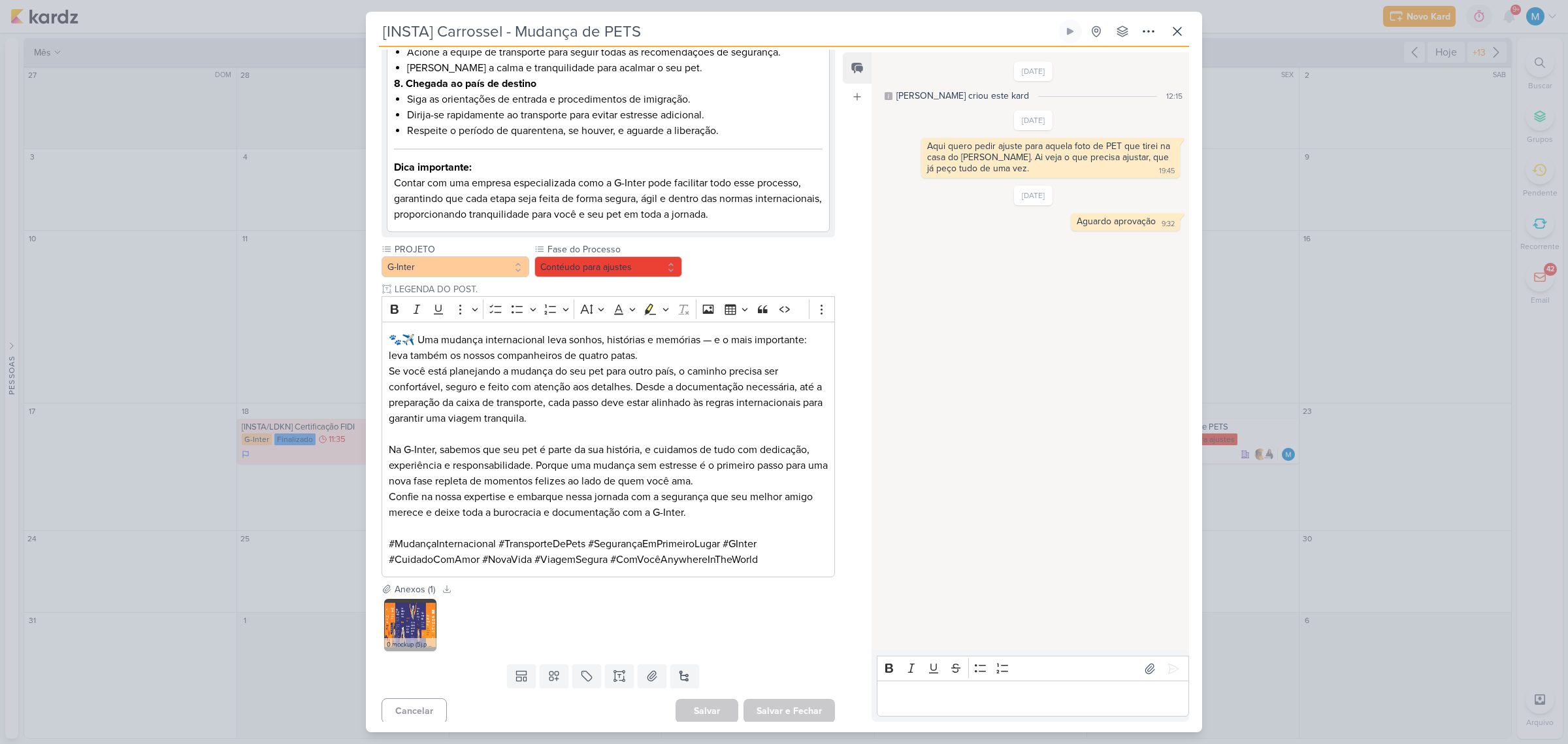
scroll to position [878, 0]
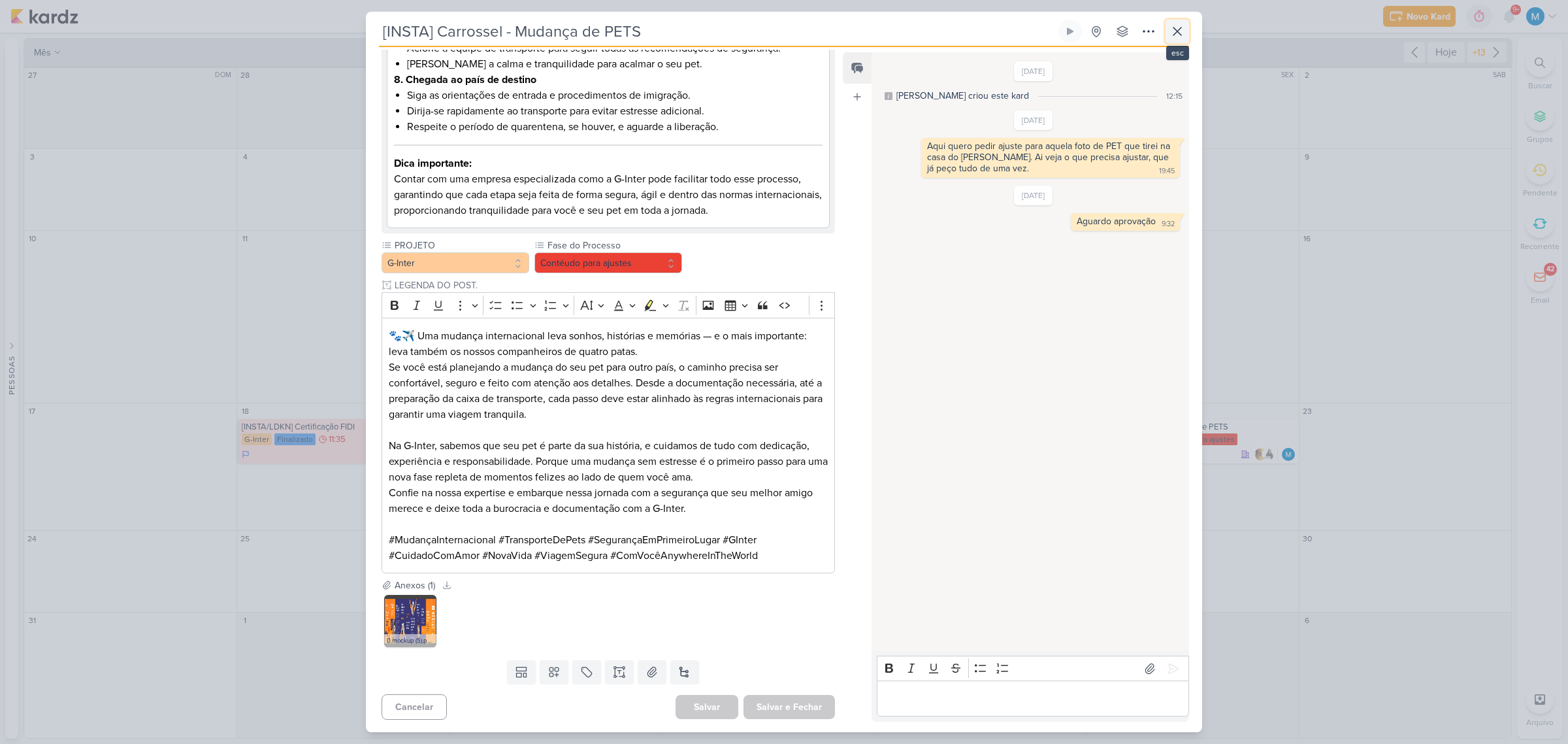
click at [1181, 37] on icon at bounding box center [1177, 31] width 16 height 16
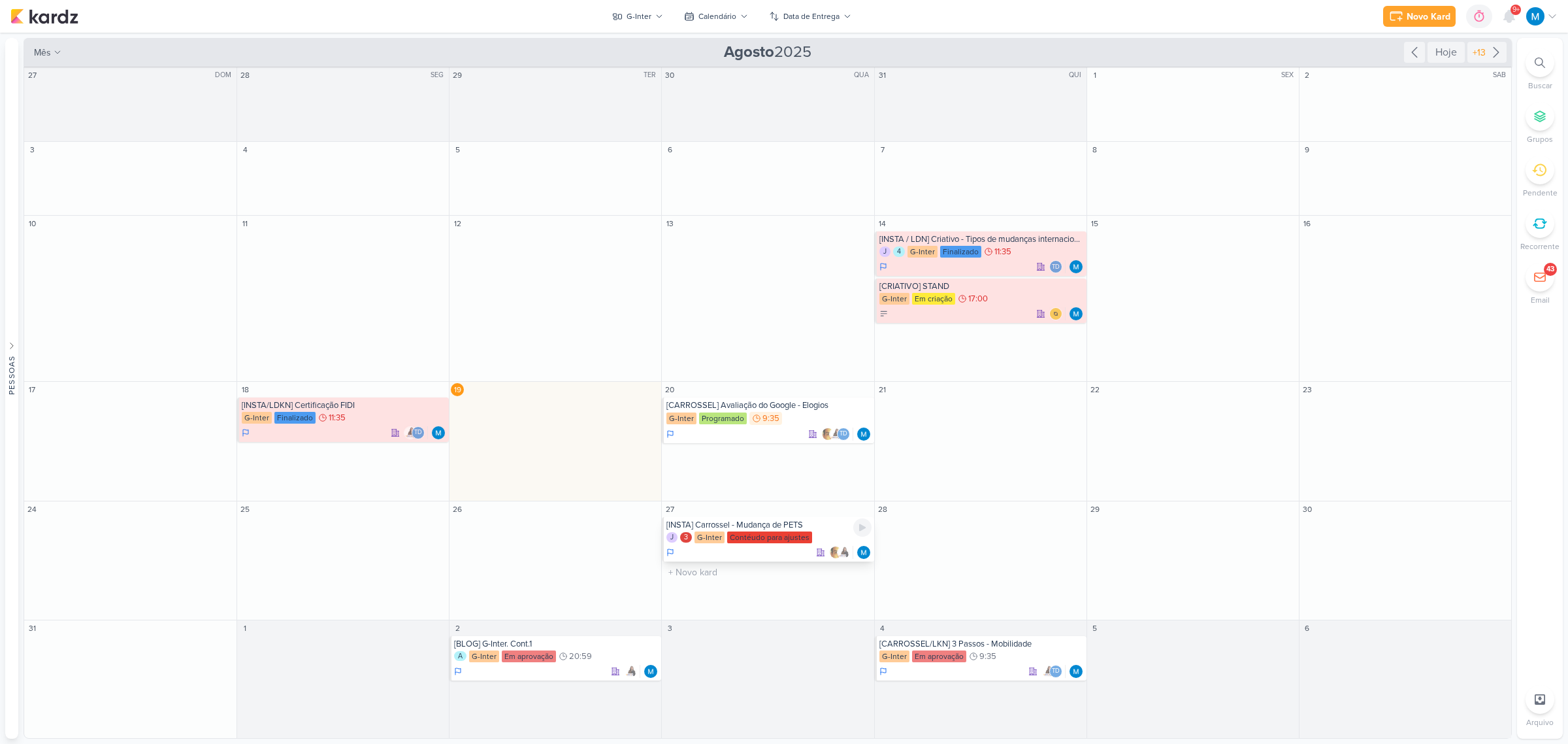
click at [798, 529] on div "[INSTA] Carrossel - Mudança de PETS" at bounding box center [768, 525] width 205 height 10
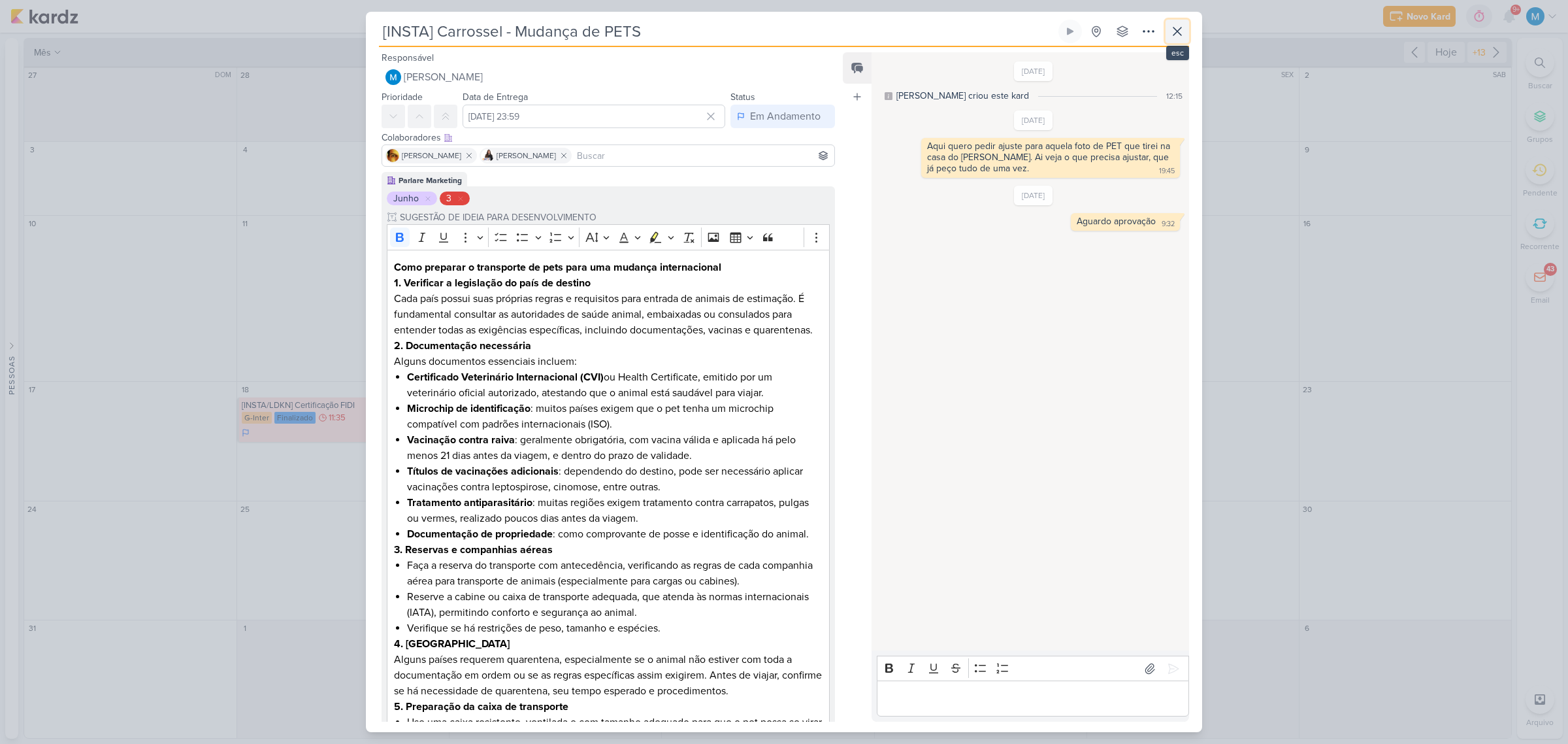
click at [1177, 33] on icon at bounding box center [1177, 31] width 16 height 16
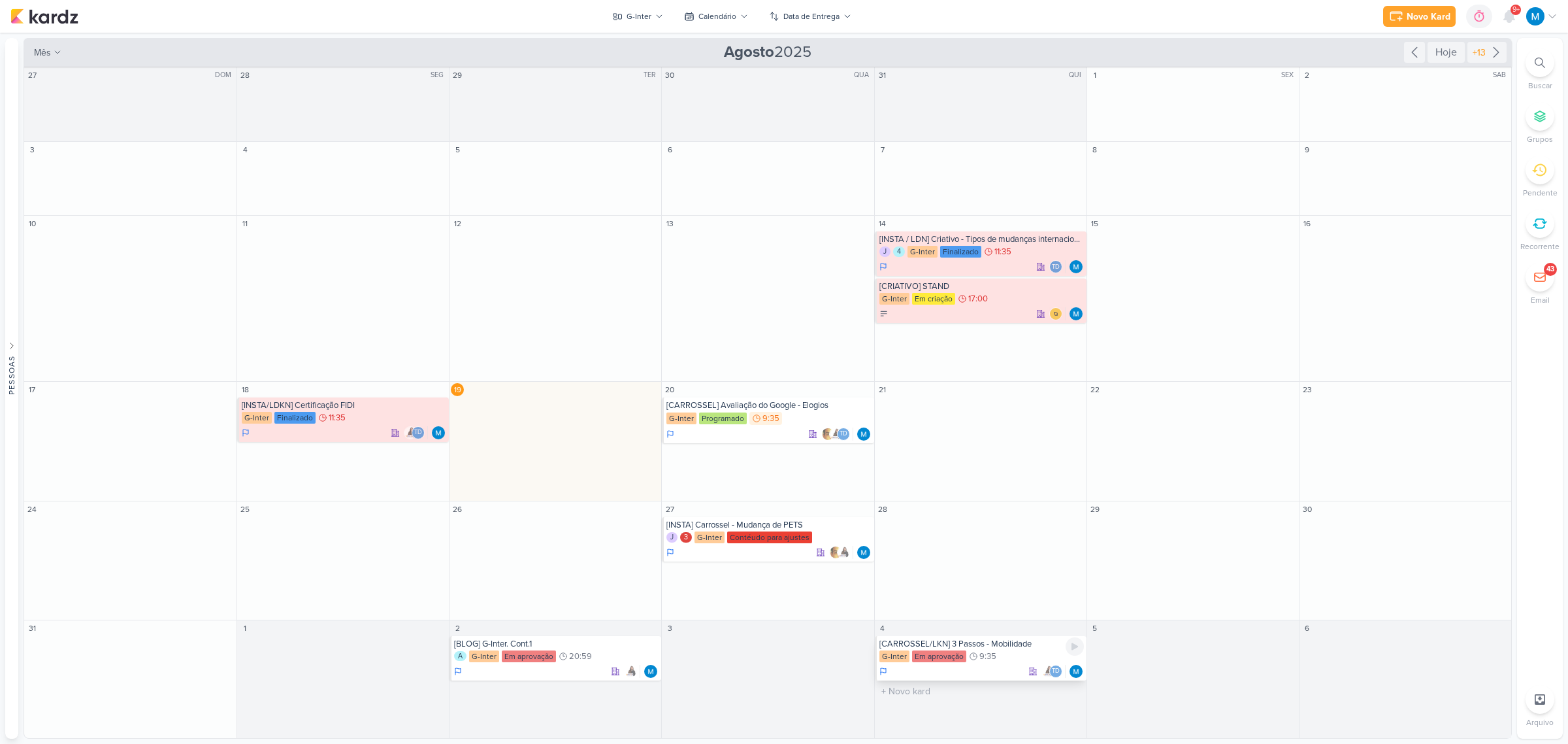
click at [1017, 643] on div "[CARROSSEL/LKN] 3 Passos - Mobilidade" at bounding box center [982, 643] width 205 height 10
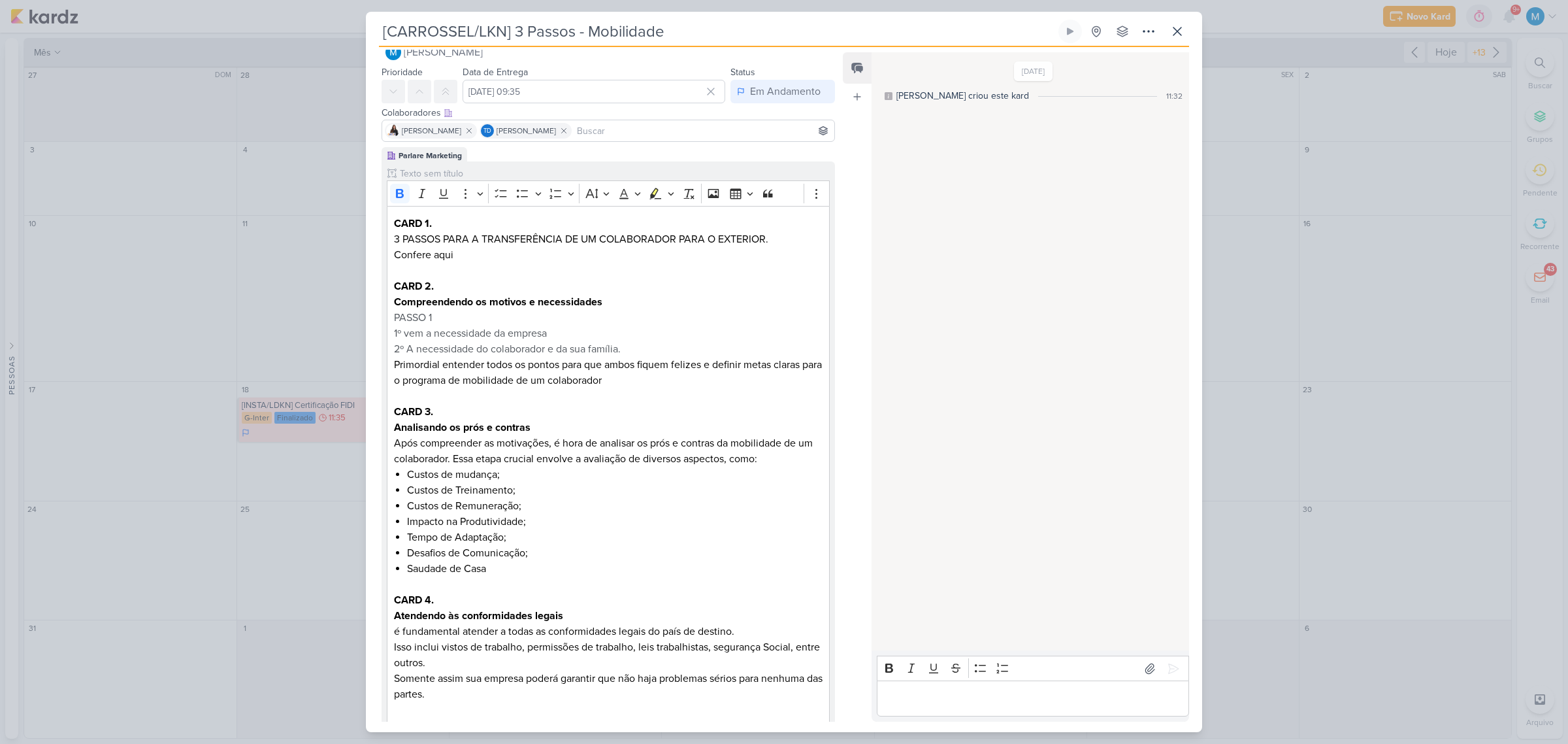
scroll to position [0, 0]
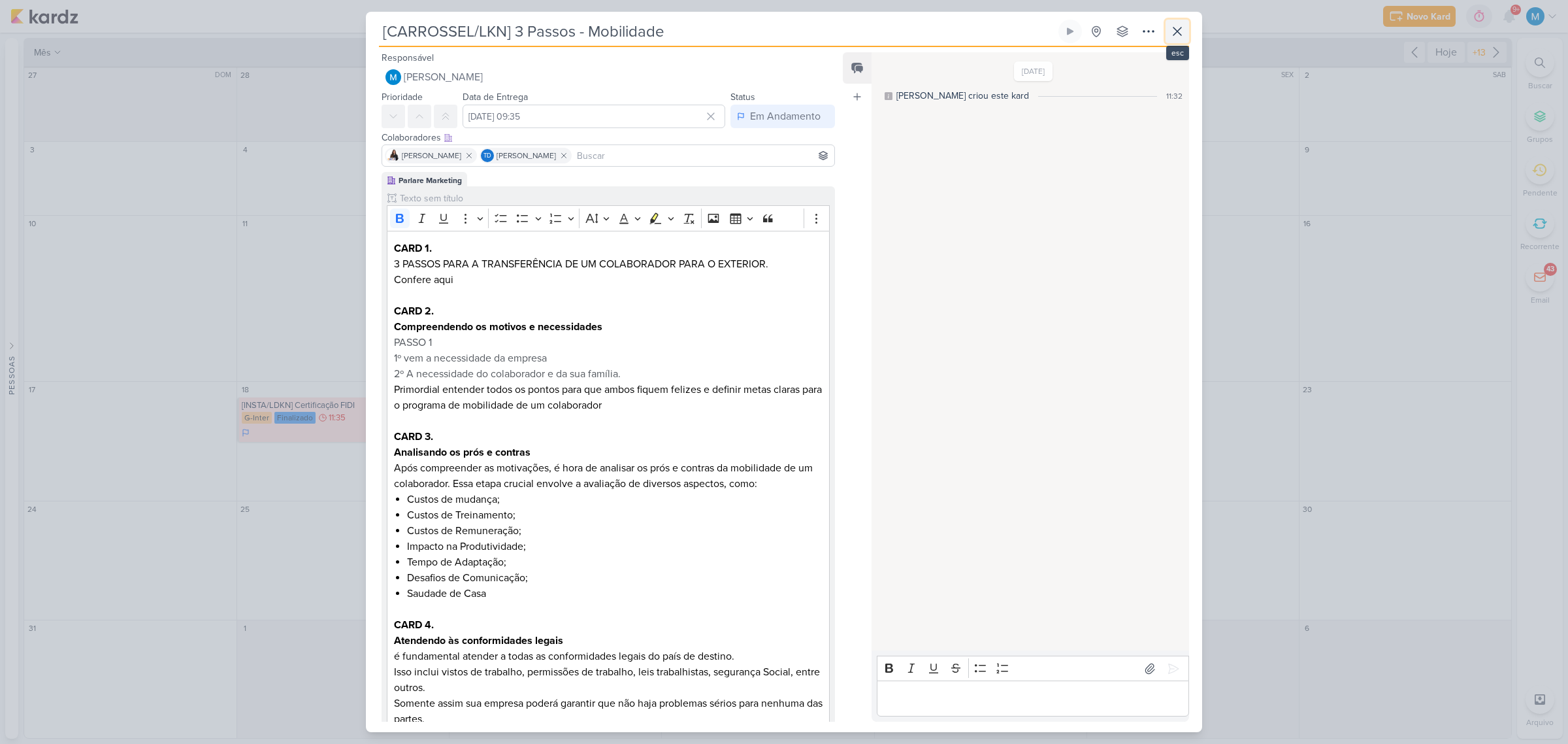
click at [1170, 33] on icon at bounding box center [1177, 31] width 16 height 16
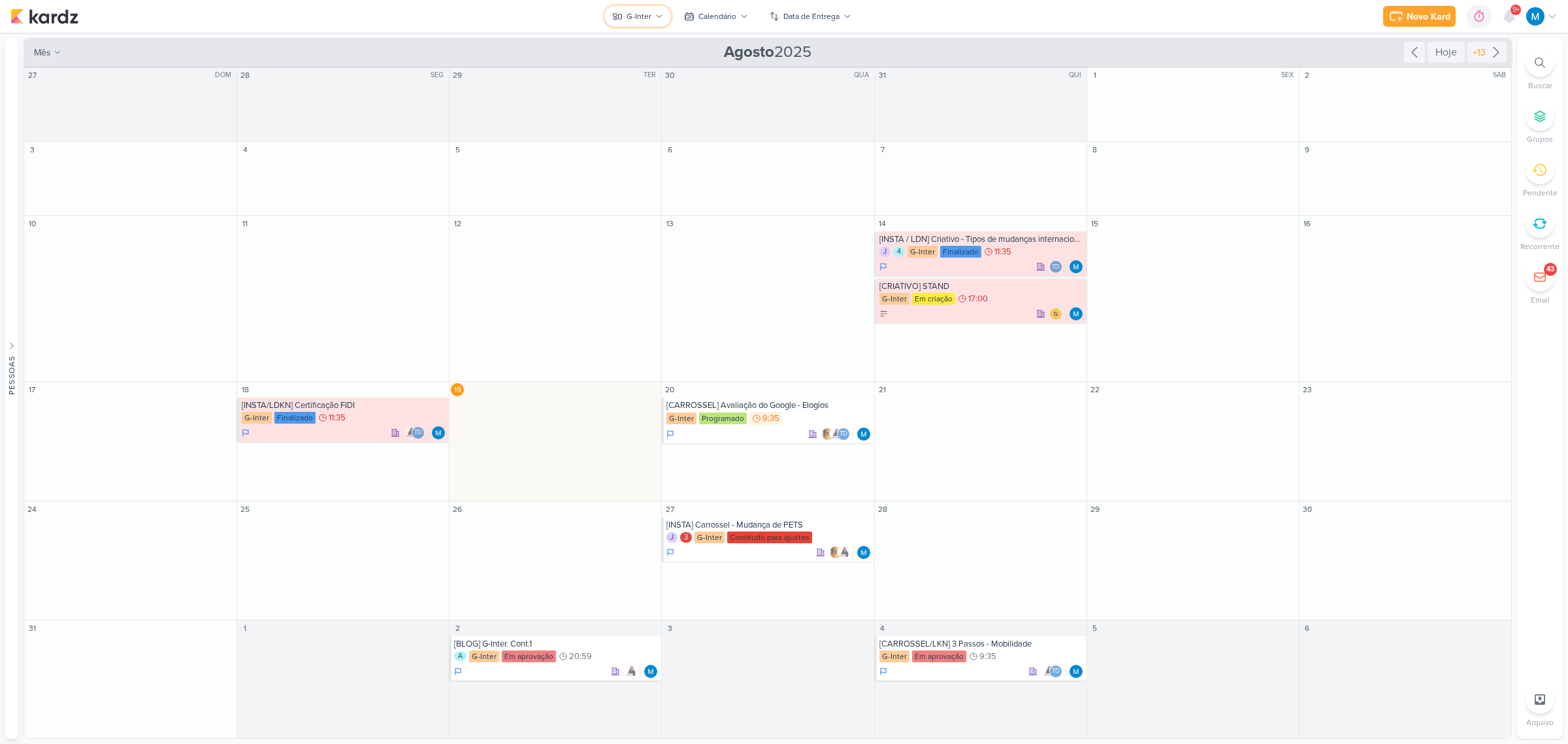
click at [640, 19] on div "G-Inter" at bounding box center [639, 16] width 24 height 11
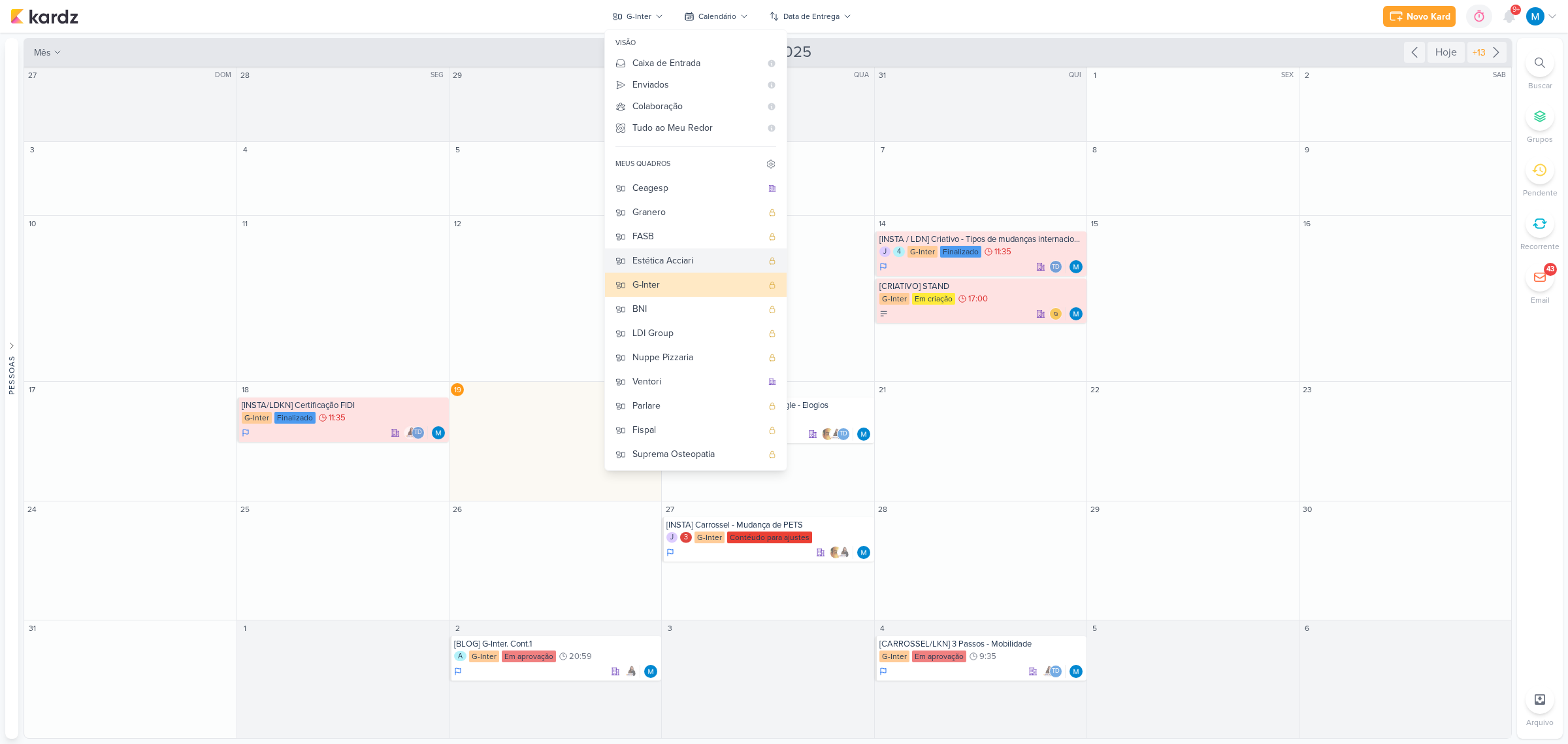
click at [684, 261] on div "Estética Acciari" at bounding box center [697, 261] width 129 height 14
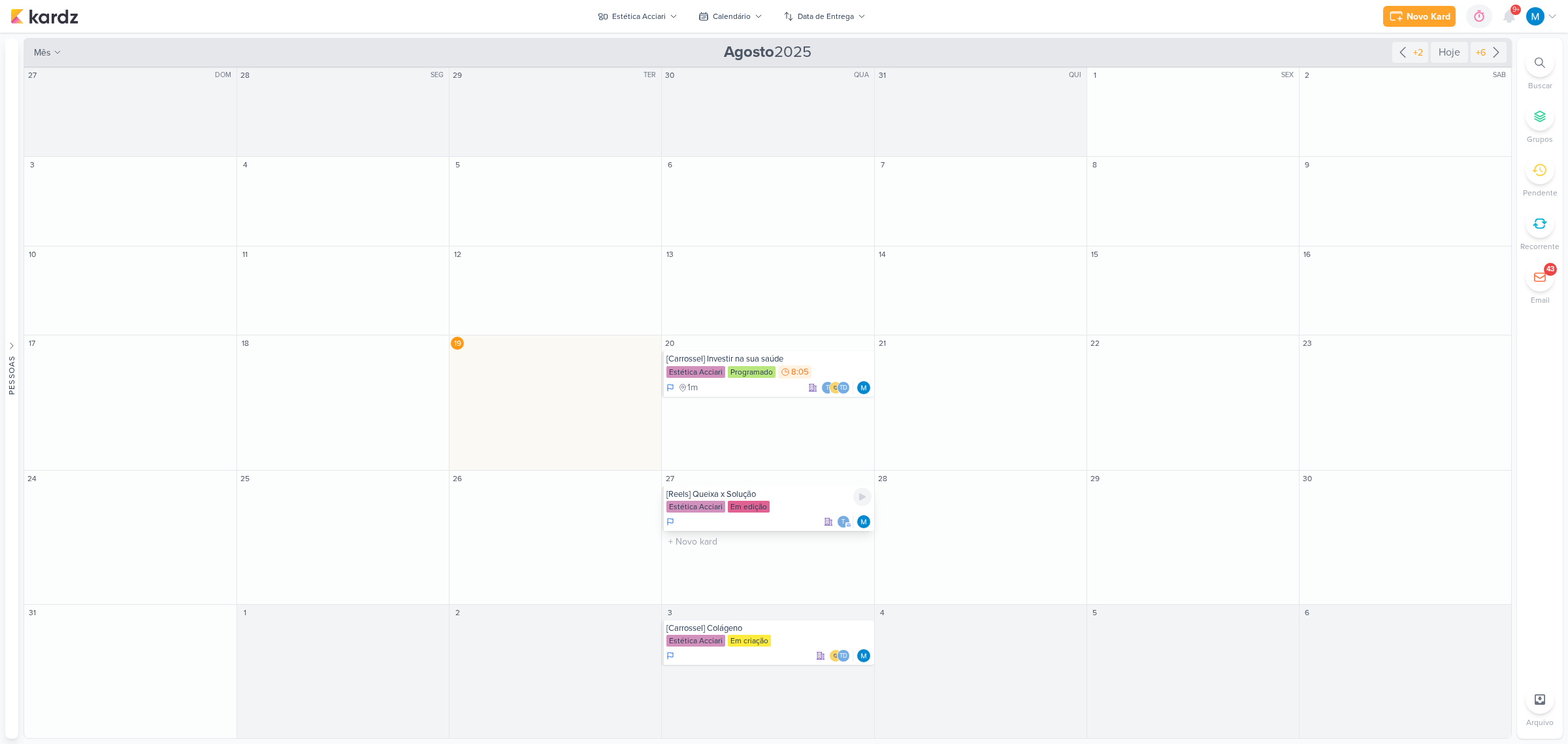
click at [781, 500] on div "[Reels] Queixa x Solução Estética Acciari Em edição t" at bounding box center [767, 508] width 212 height 45
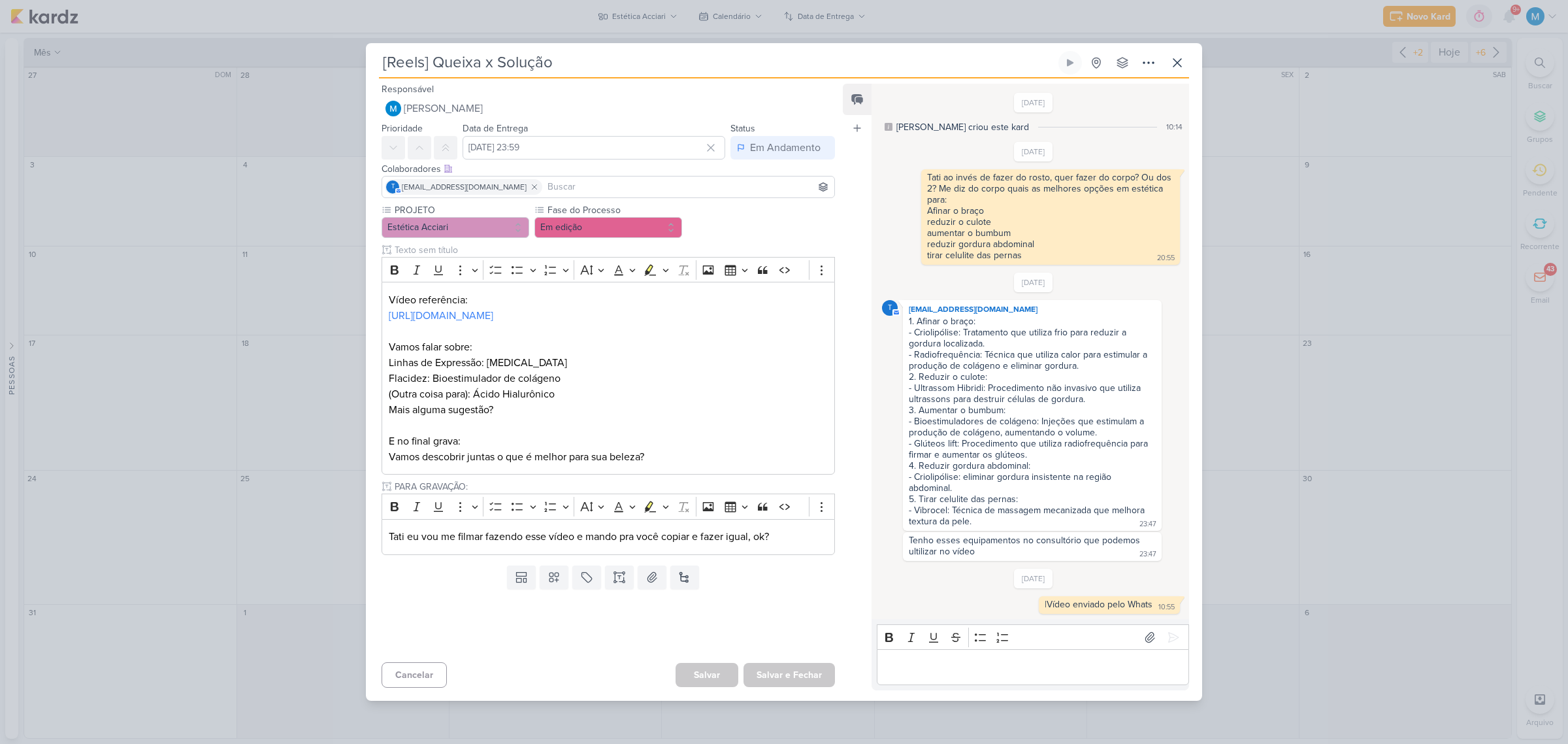
click at [404, 73] on input "[Reels] Queixa x Solução" at bounding box center [717, 62] width 676 height 24
type input "[REELS] Queixa x Solução"
click at [583, 195] on input at bounding box center [688, 187] width 287 height 16
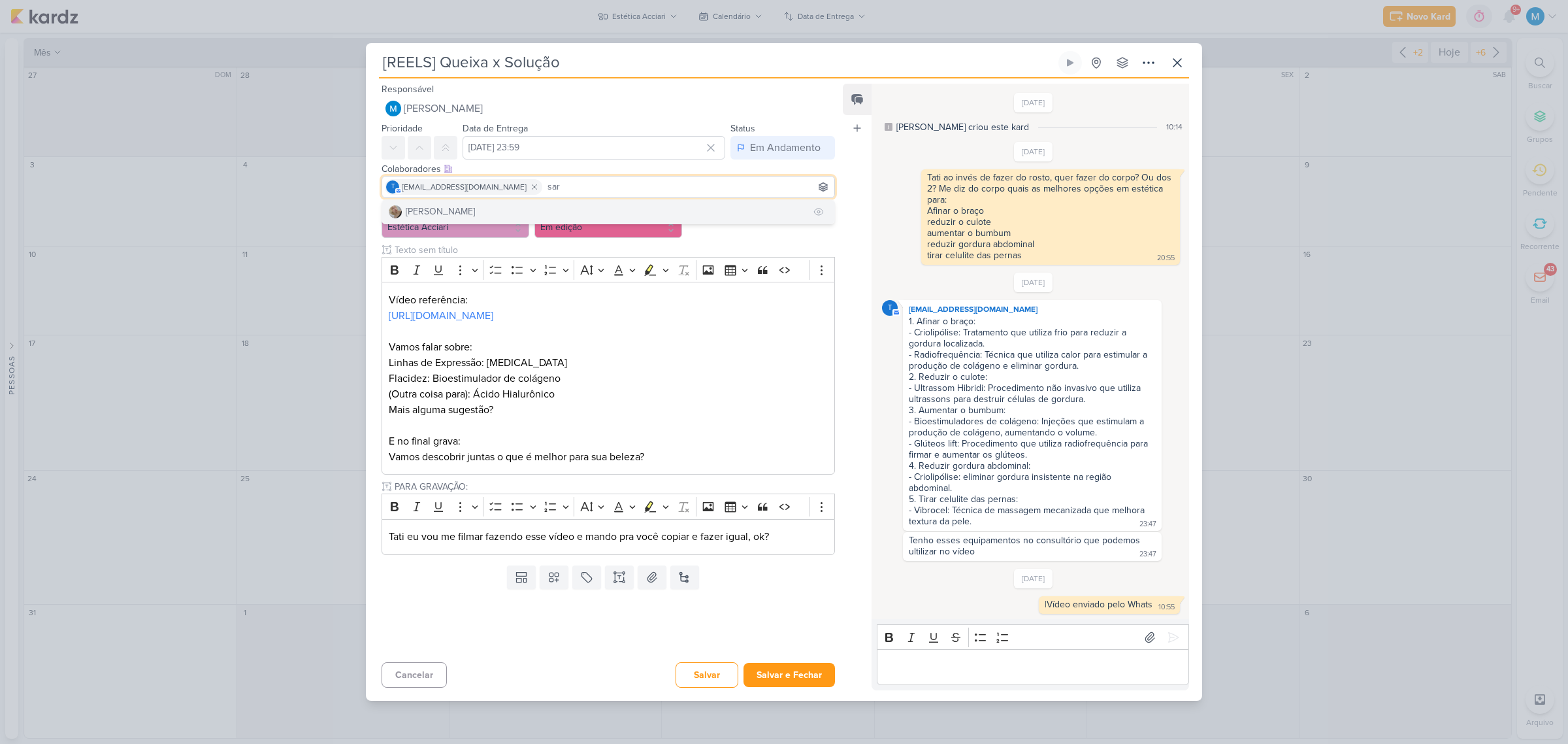
type input "sar"
click at [528, 211] on button "[PERSON_NAME]" at bounding box center [607, 212] width 452 height 24
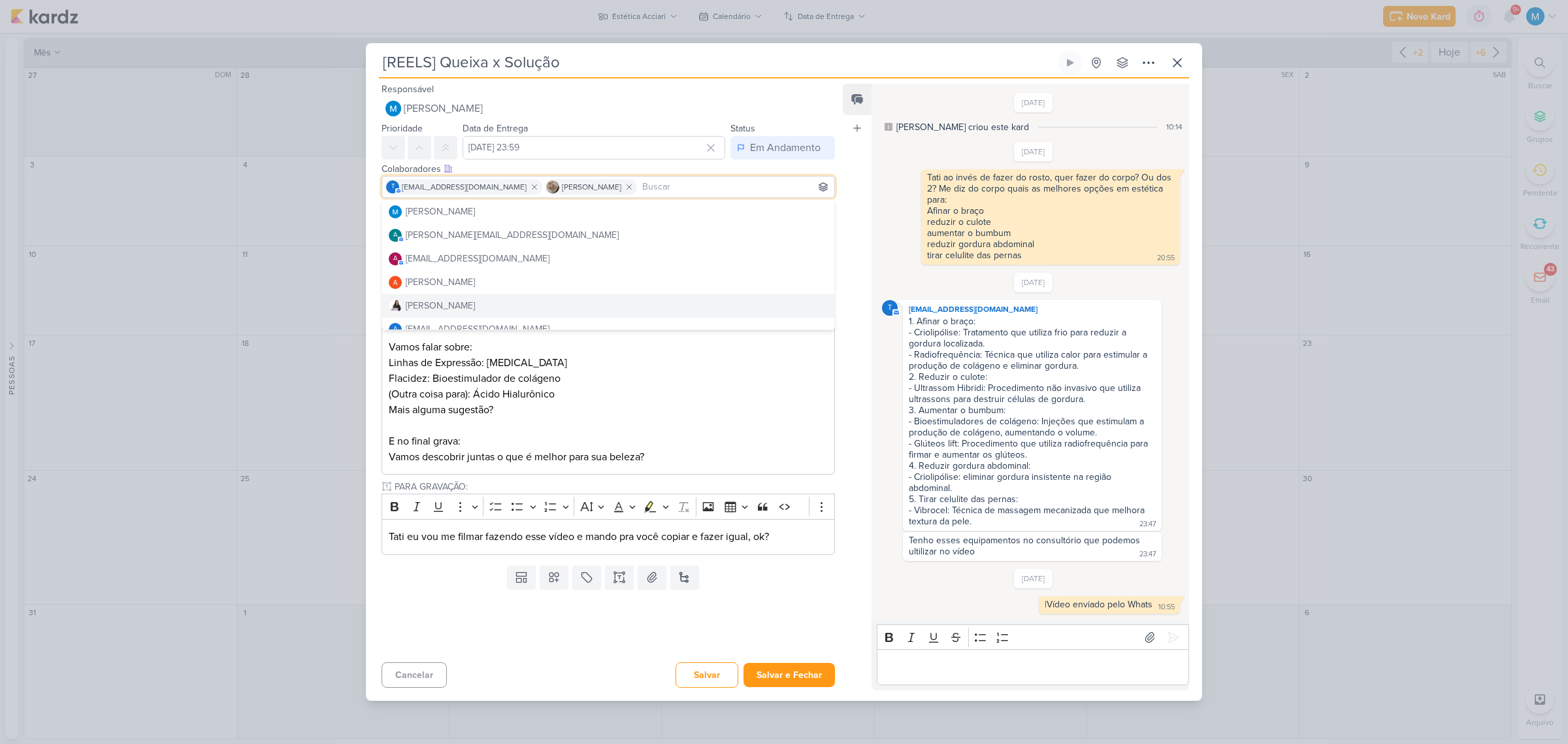
click at [852, 420] on div "Feed Atrelar email Solte o email para atrelar ao kard" at bounding box center [857, 387] width 29 height 607
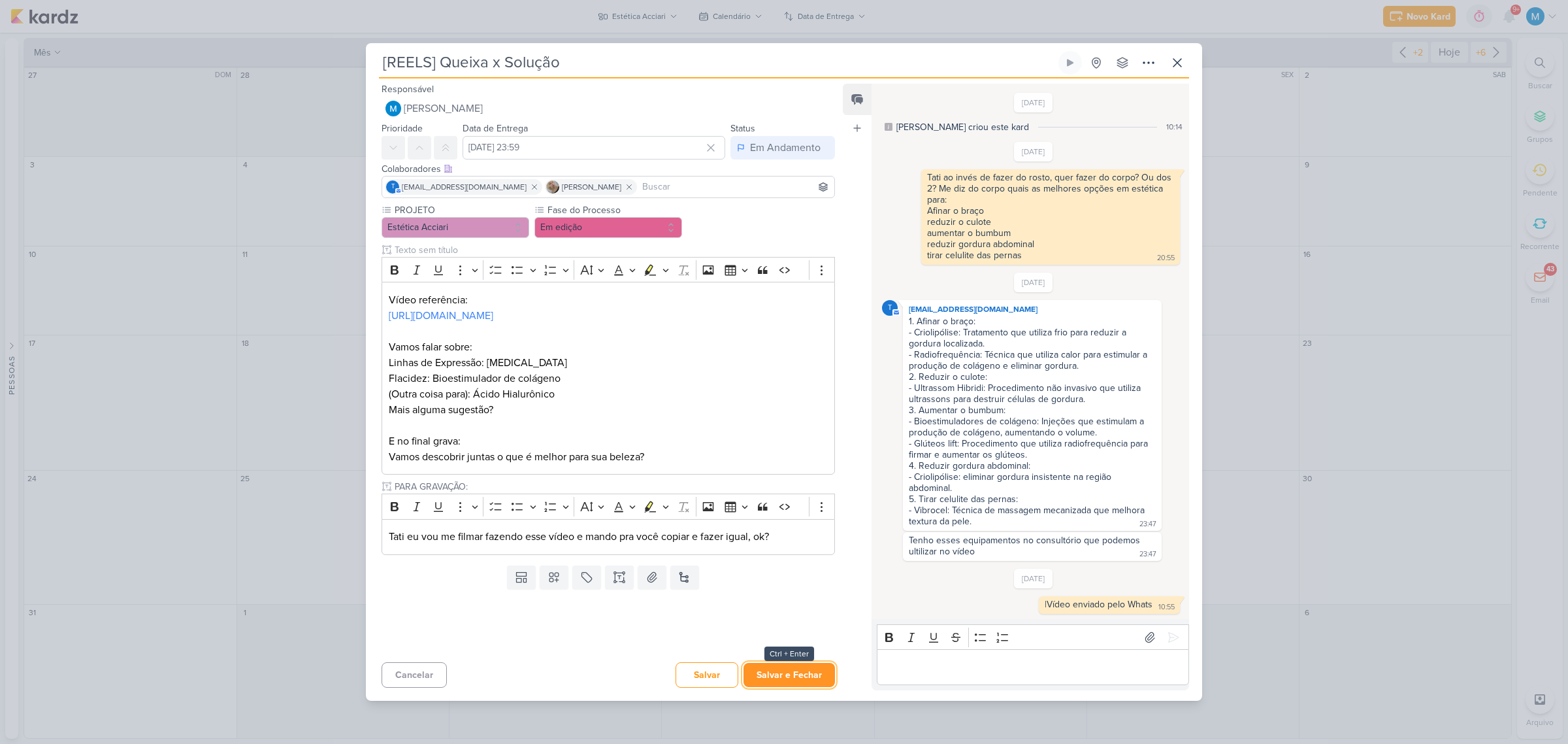
click at [793, 674] on button "Salvar e Fechar" at bounding box center [789, 675] width 92 height 24
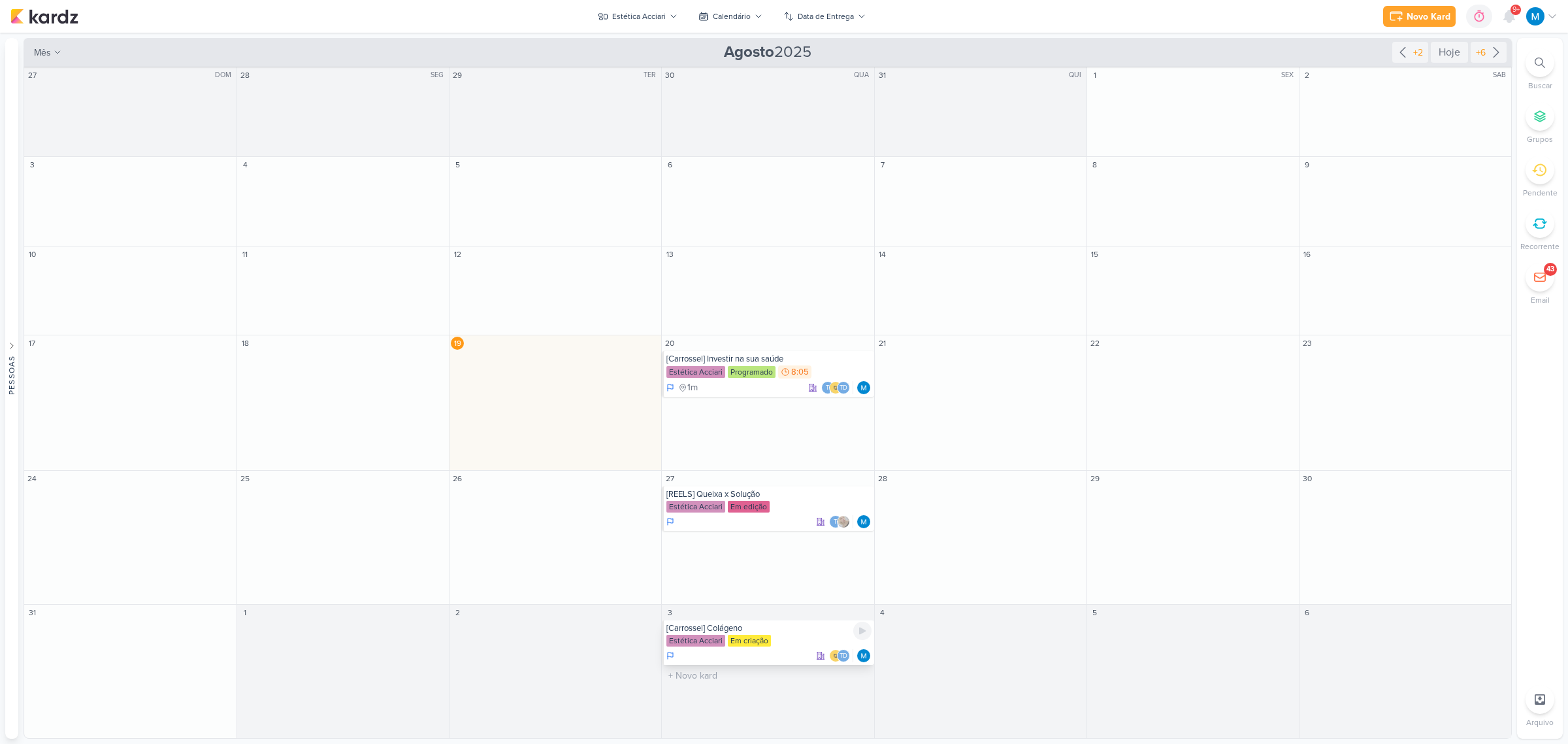
click at [787, 626] on div "[Carrossel] Colágeno" at bounding box center [768, 628] width 205 height 10
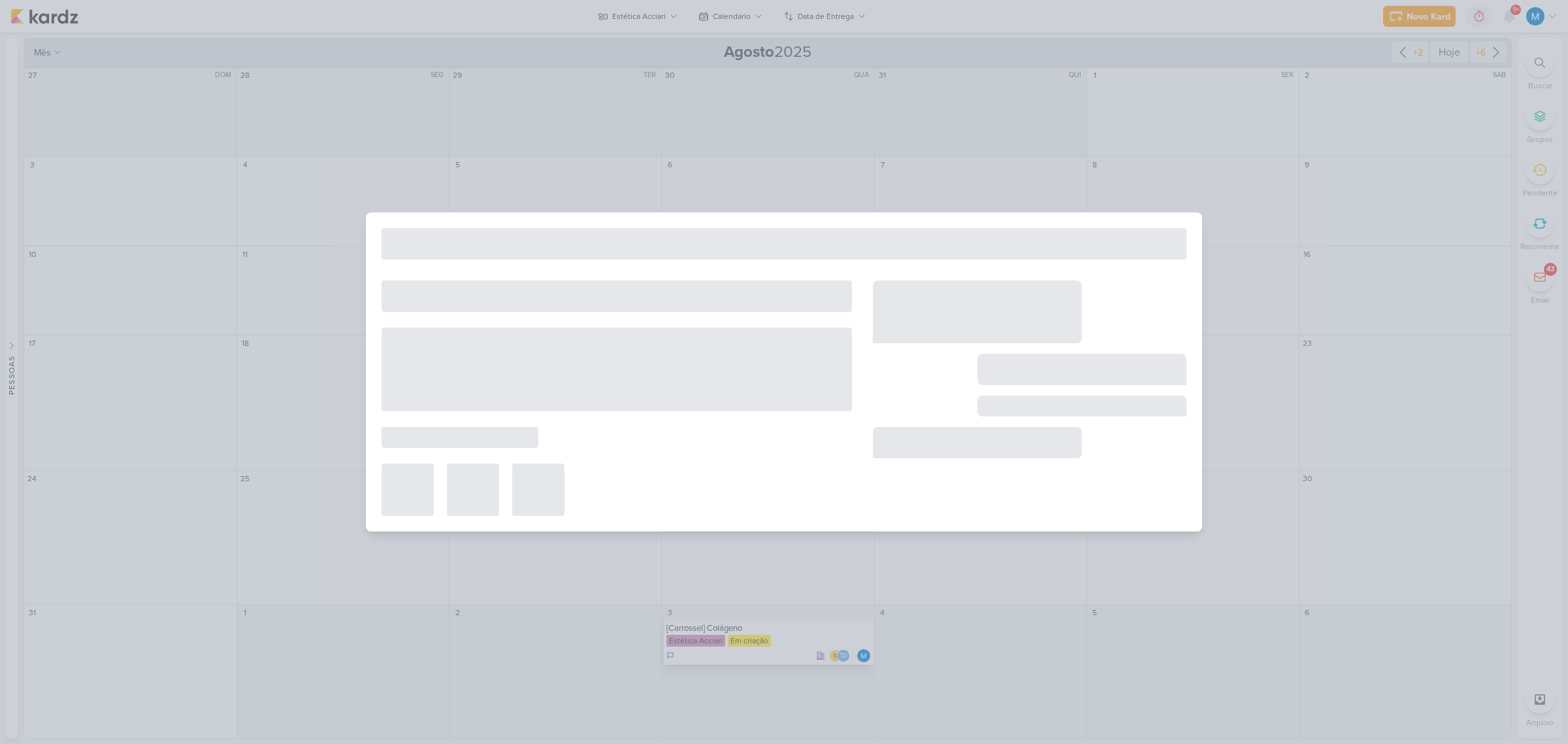
type input "[Carrossel] Colágeno"
type input "[DATE] 23:59"
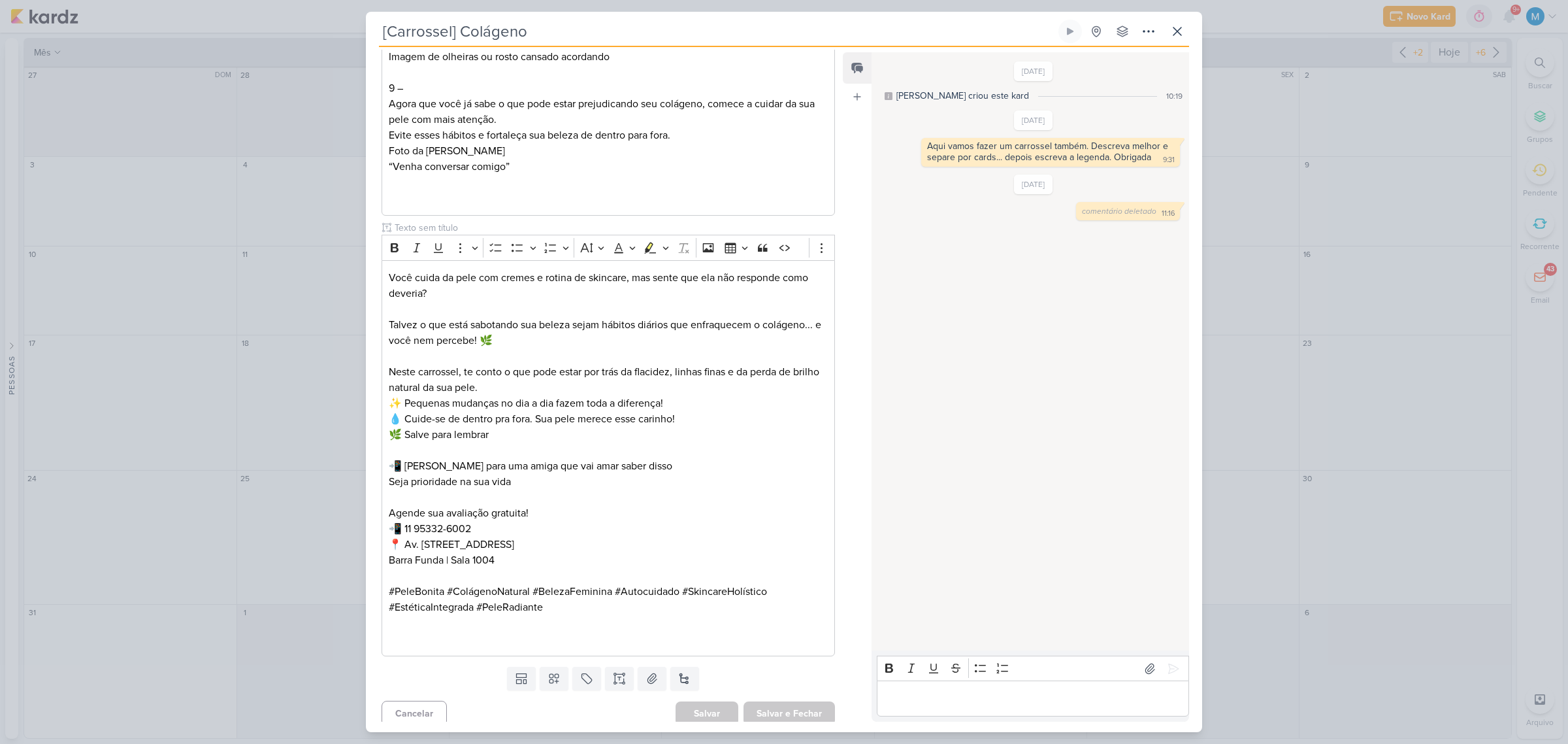
scroll to position [1297, 0]
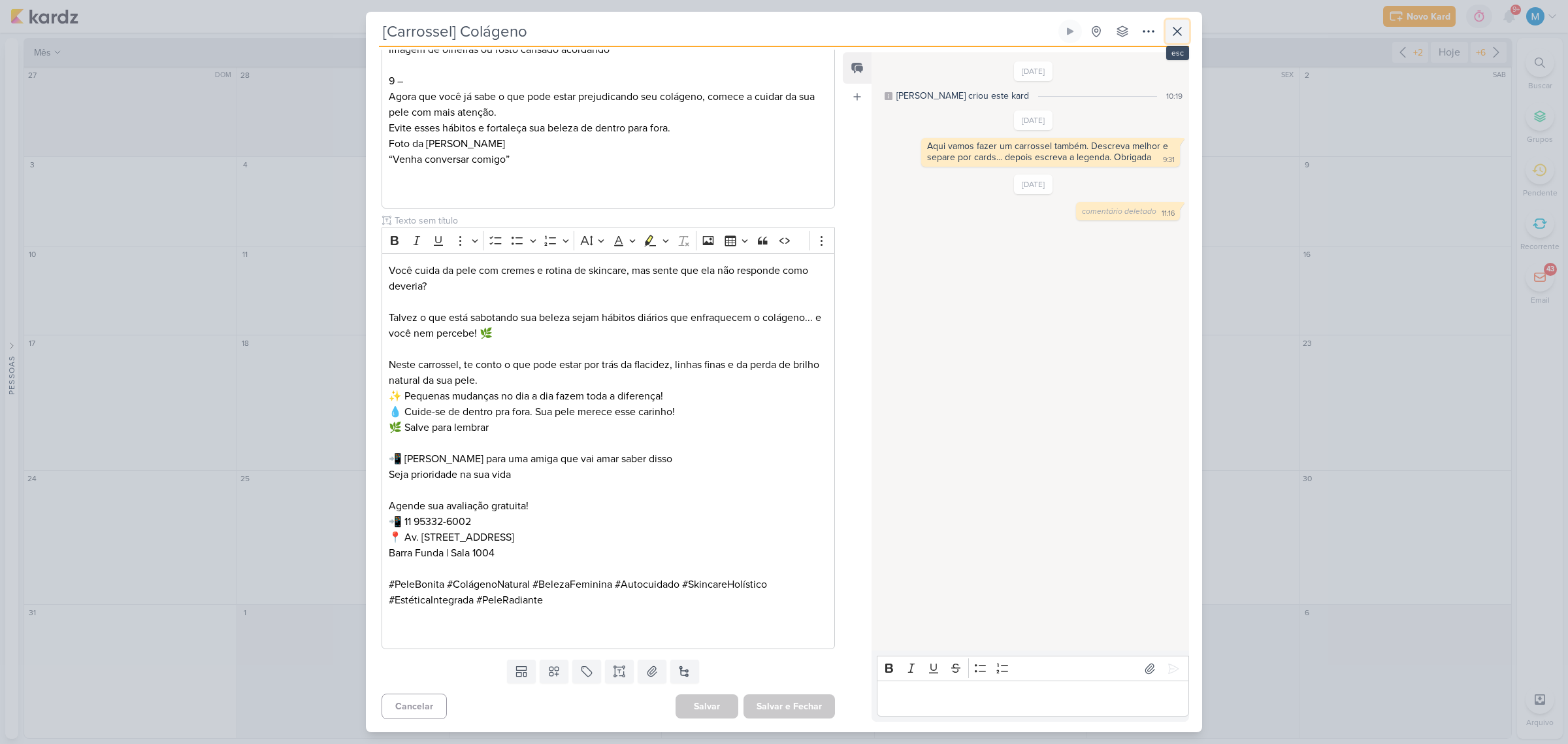
click at [1177, 28] on icon at bounding box center [1177, 31] width 16 height 16
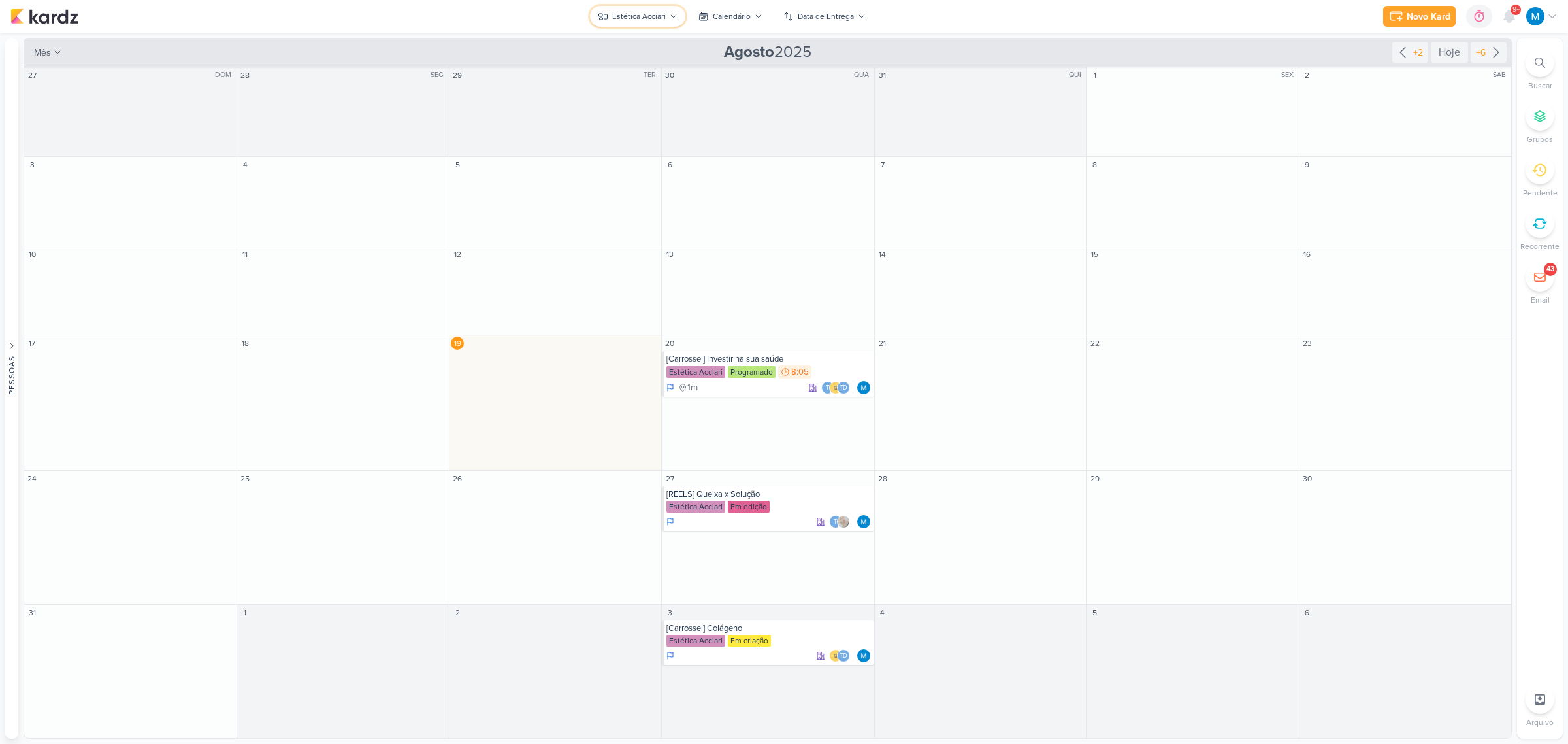
click at [671, 14] on icon at bounding box center [673, 16] width 8 height 8
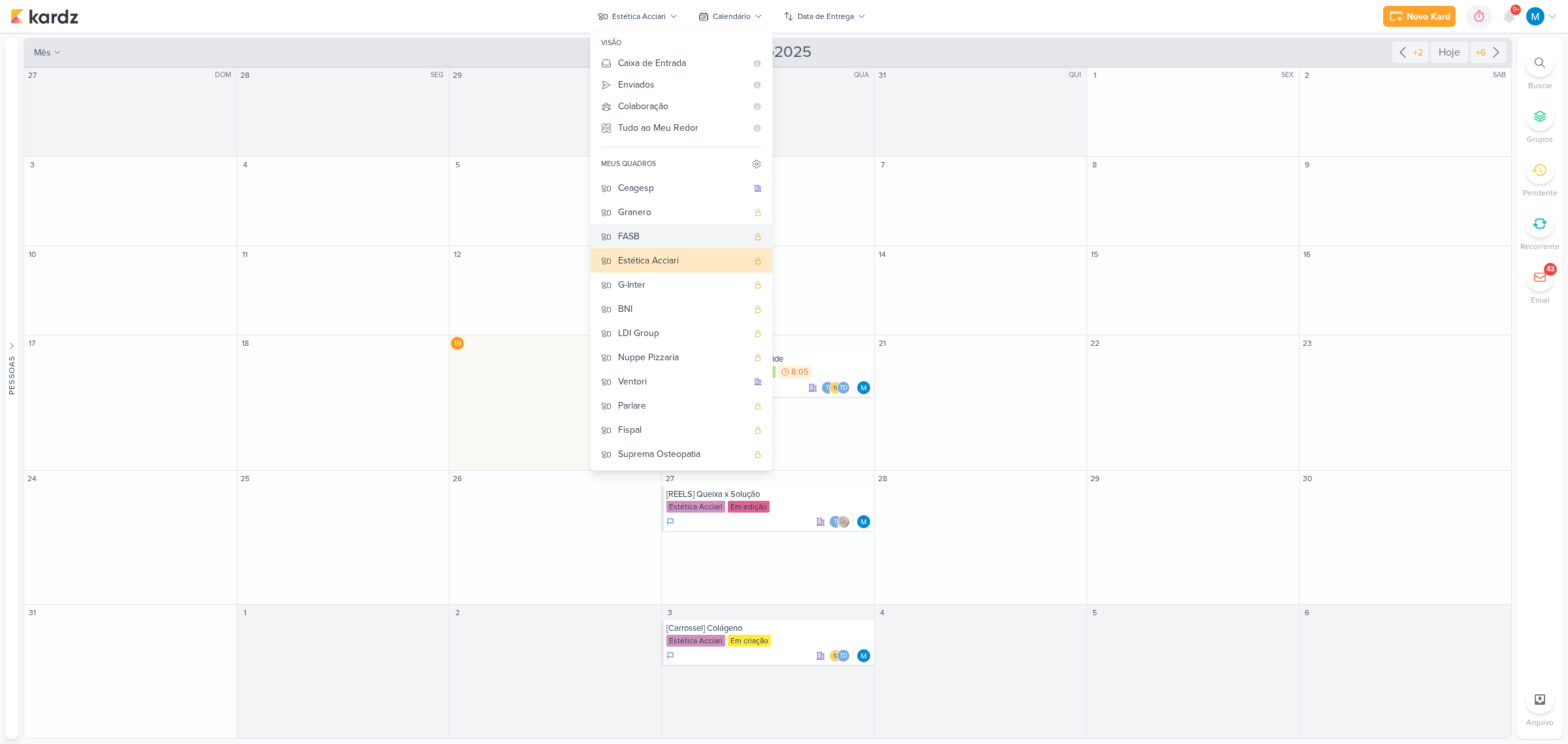
click at [661, 240] on div "FASB" at bounding box center [683, 236] width 129 height 14
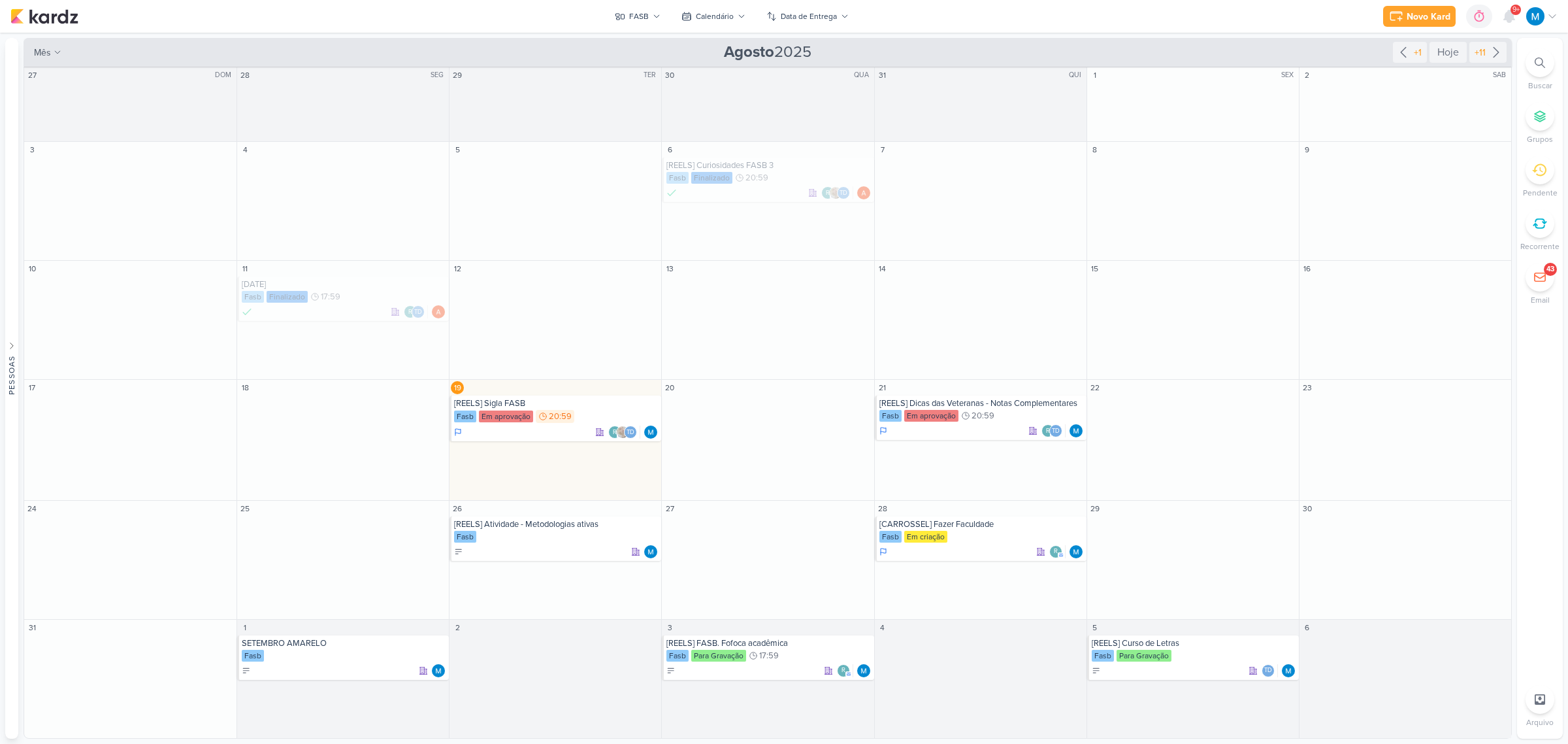
click at [1534, 56] on div at bounding box center [1539, 62] width 29 height 29
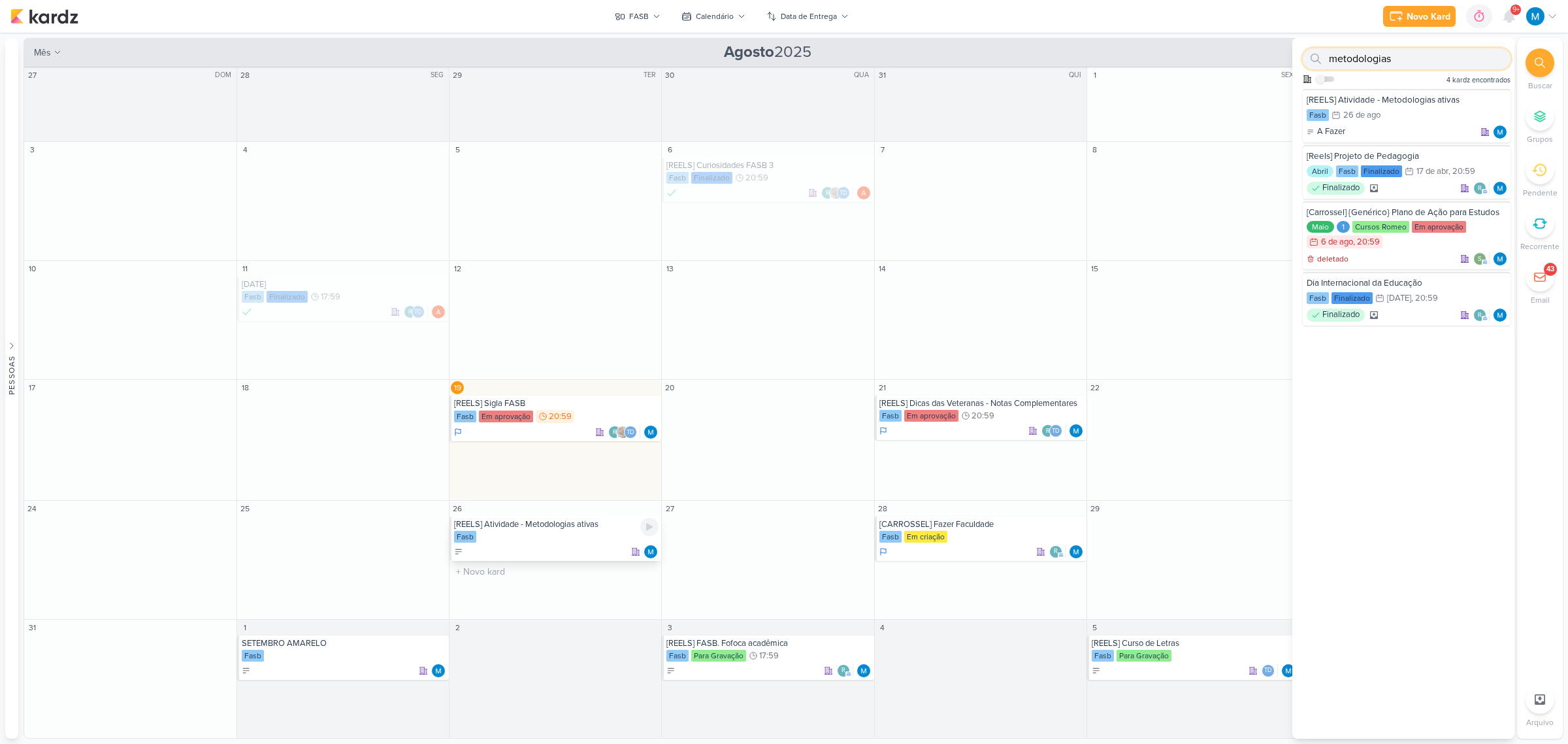
type input "metodologias"
click at [544, 524] on div "[REELS] Atividade - Metodologias ativas" at bounding box center [556, 524] width 205 height 10
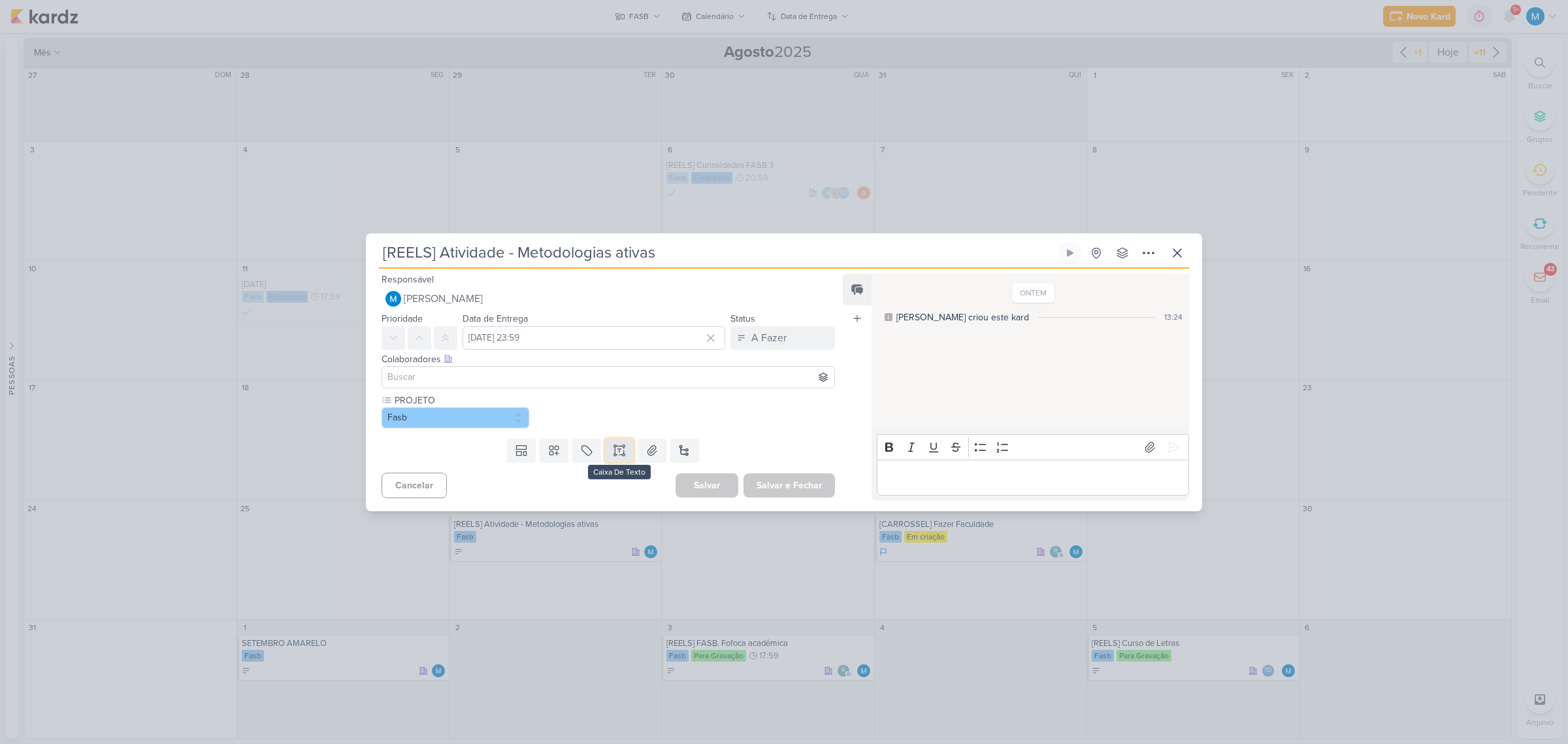
click at [613, 451] on icon at bounding box center [619, 449] width 13 height 13
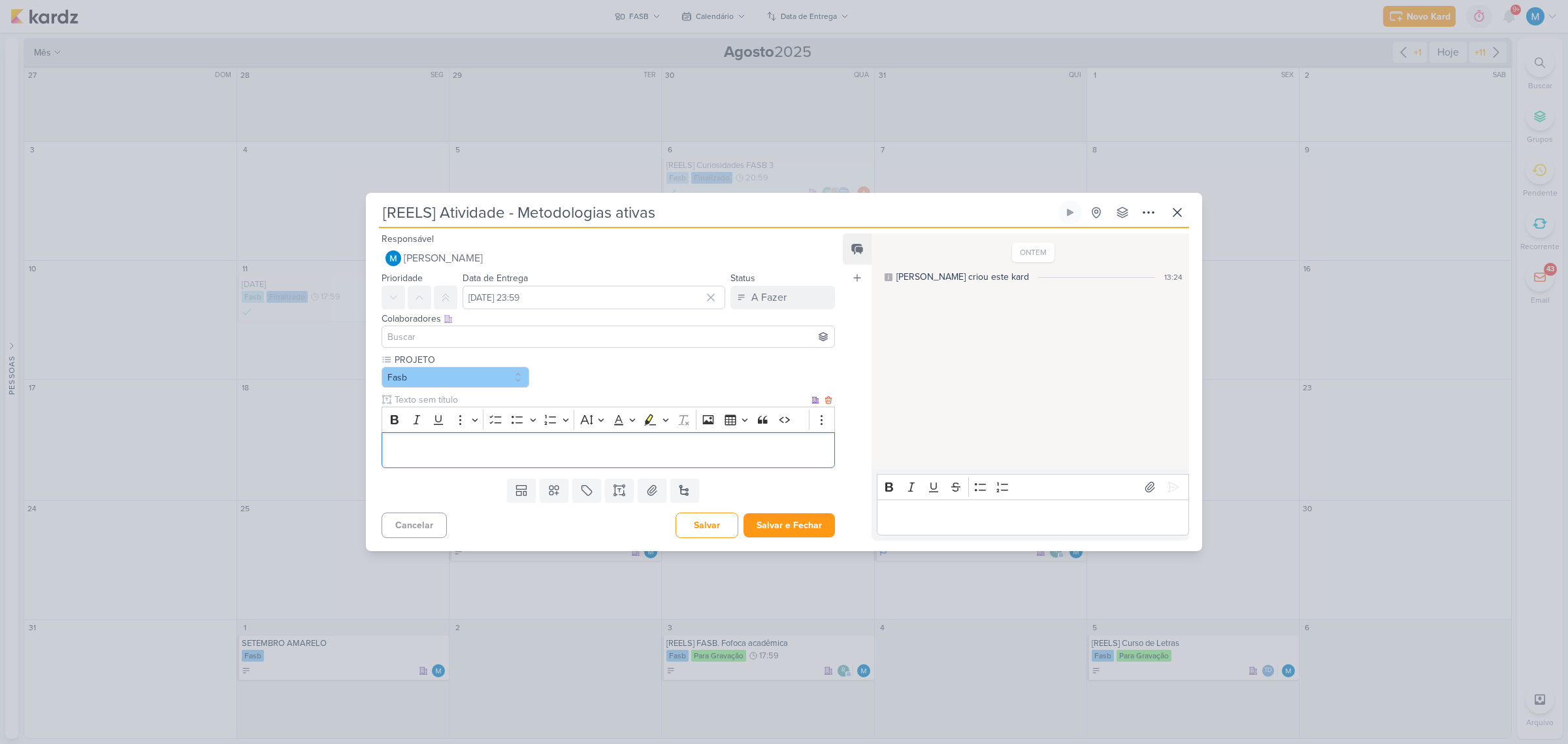
click at [434, 399] on input "text" at bounding box center [600, 400] width 417 height 14
type input "LEGENDA DO POST"
click at [431, 445] on p "Editor editing area: main" at bounding box center [608, 449] width 439 height 16
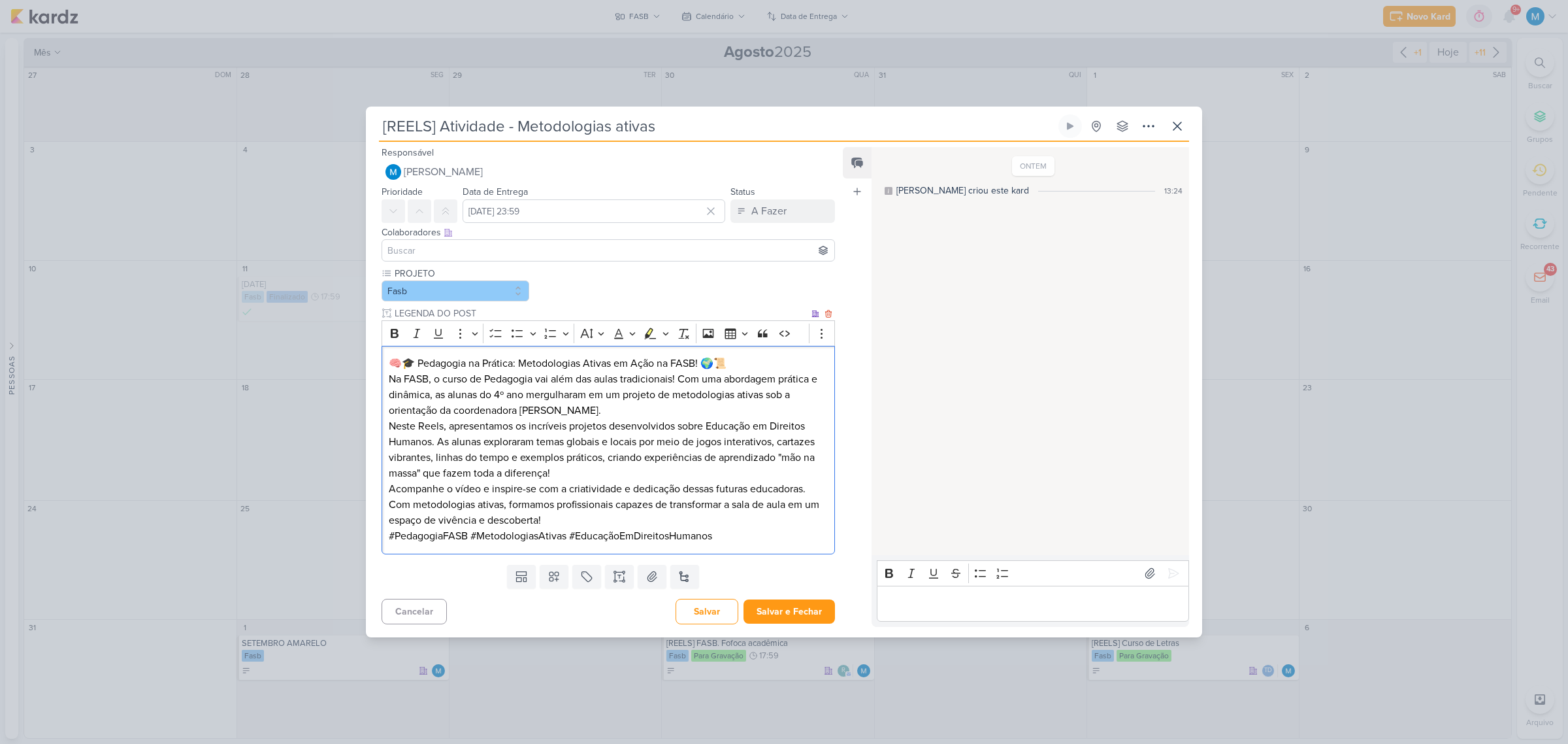
click at [585, 413] on p "Na FASB, o curso de Pedagogia vai além das aulas tradicionais! Com uma abordage…" at bounding box center [608, 395] width 439 height 47
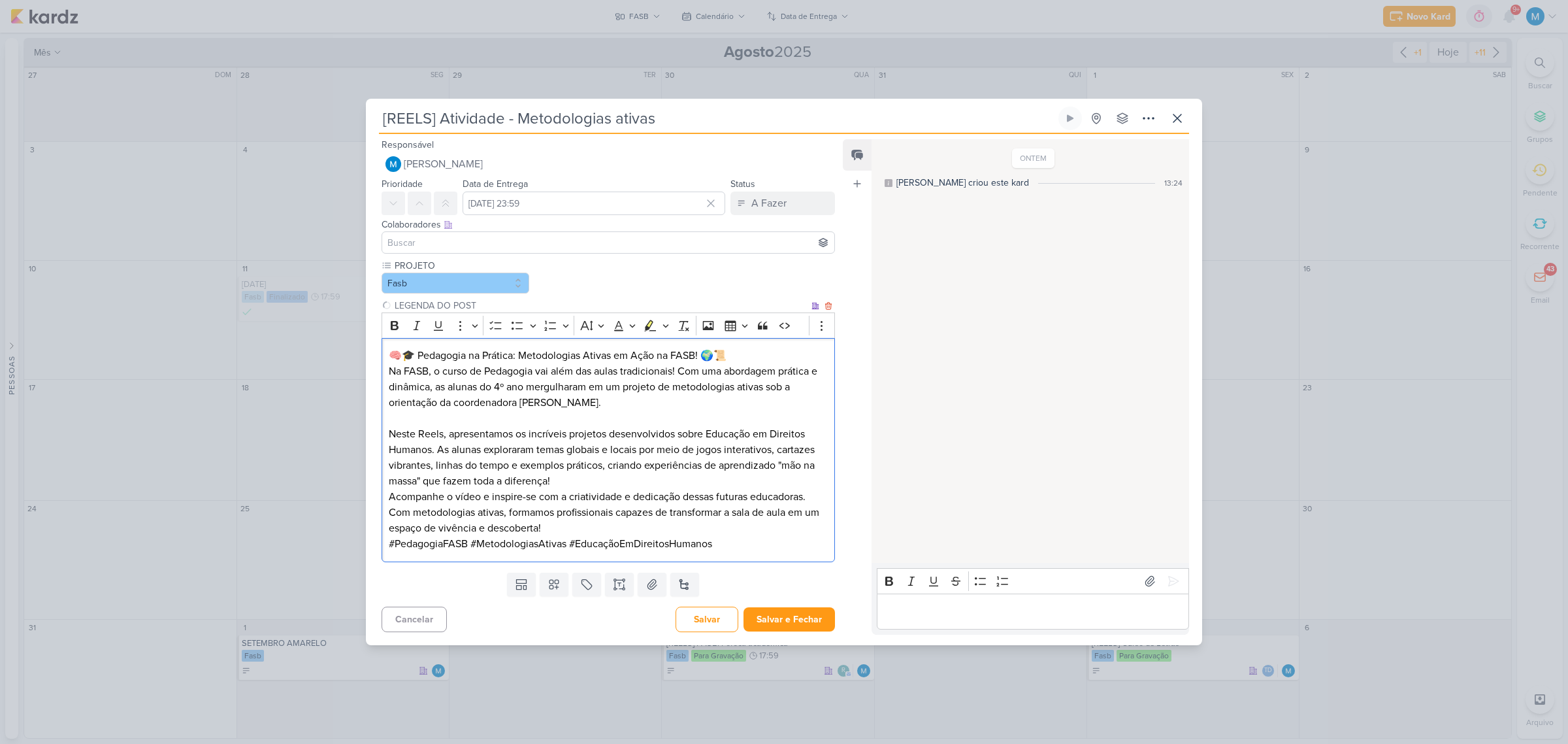
click at [586, 483] on p "Neste Reels, apresentamos os incríveis projetos desenvolvidos sobre Educação em…" at bounding box center [608, 457] width 439 height 63
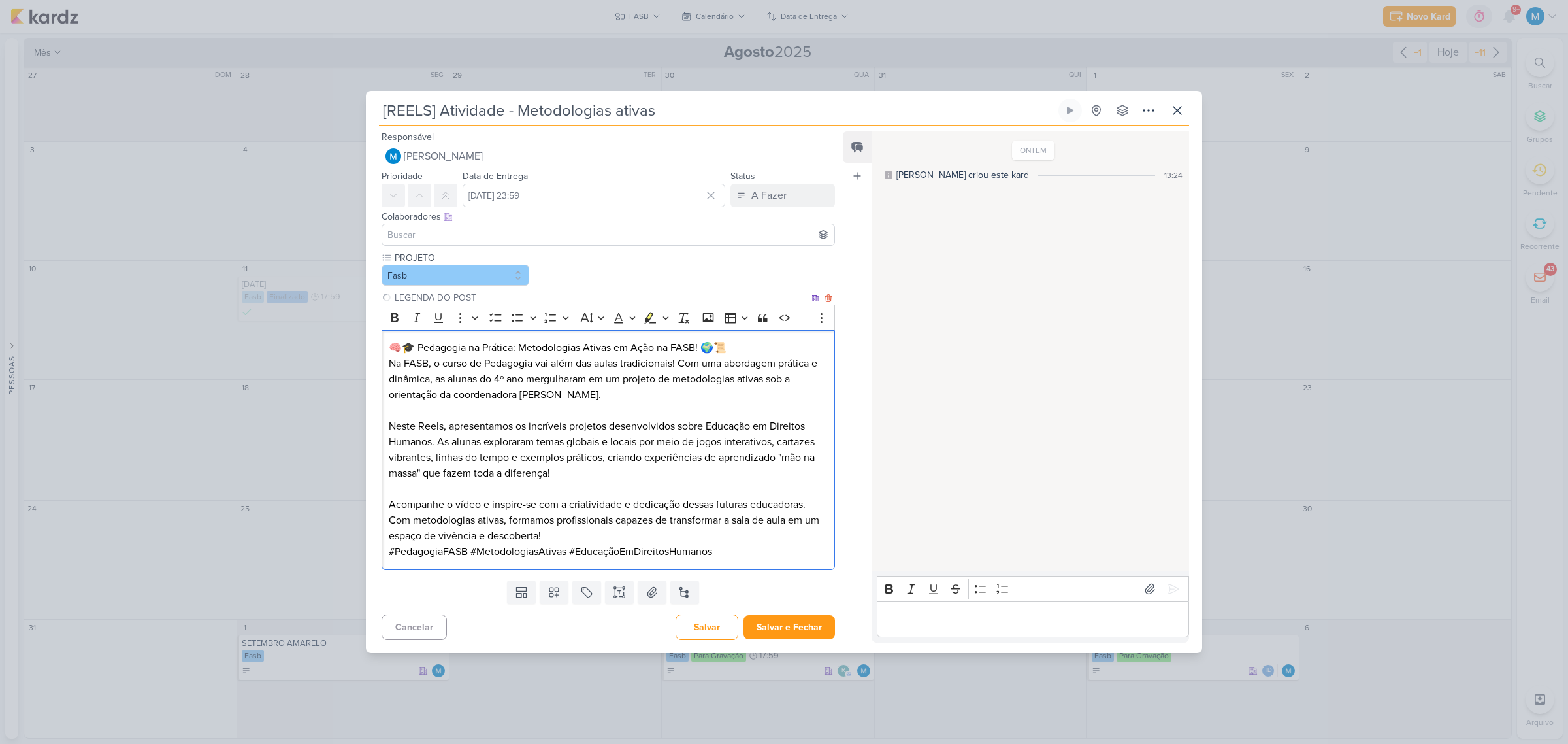
click at [575, 539] on p "Acompanhe o vídeo e inspire-se com a criatividade e dedicação dessas futuras ed…" at bounding box center [608, 520] width 439 height 47
click at [575, 531] on p "Acompanhe o vídeo e inspire-se com a criatividade e dedicação dessas futuras ed…" at bounding box center [608, 520] width 439 height 47
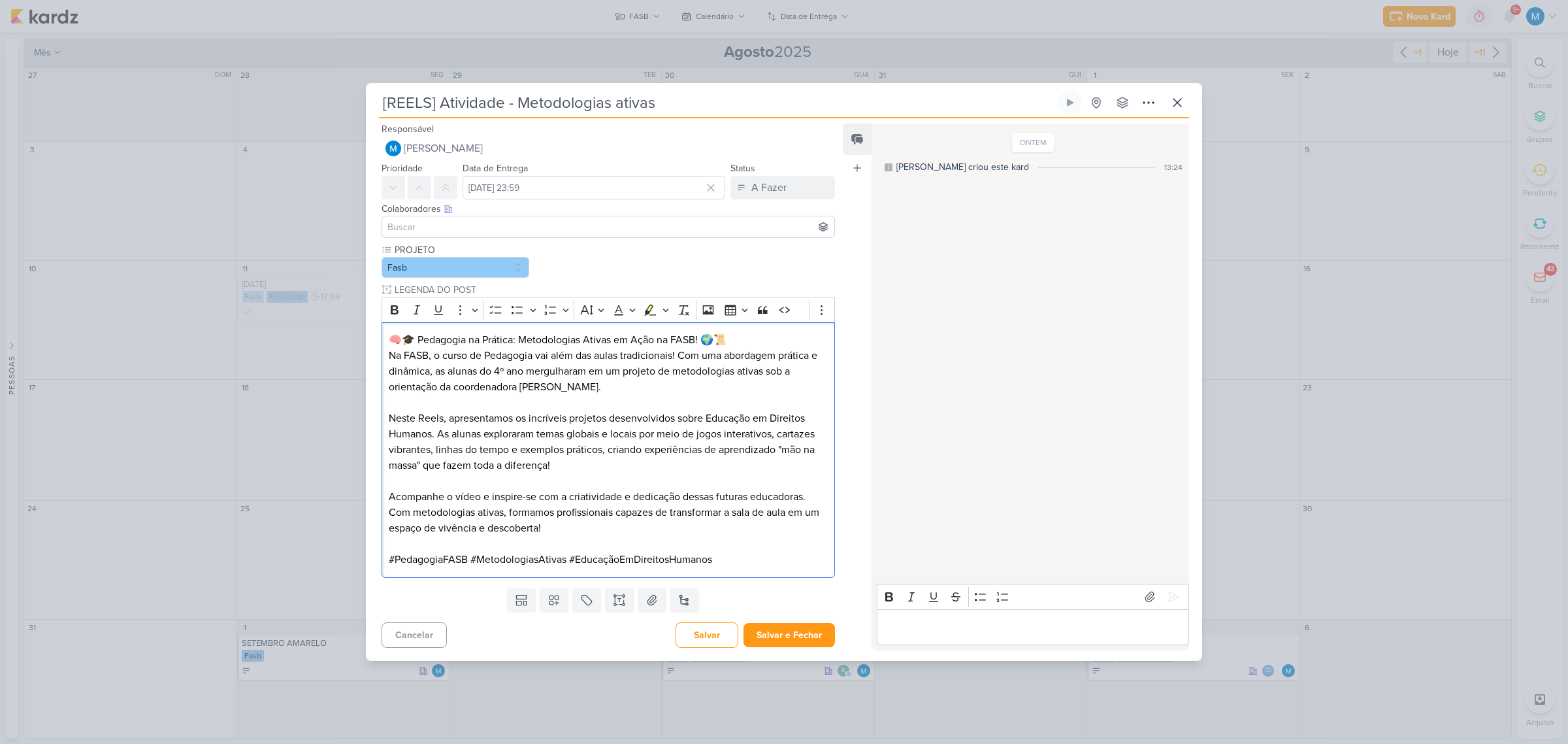
click at [400, 222] on input at bounding box center [607, 226] width 447 height 16
type input "PECOR"
click at [485, 253] on div "[PERSON_NAME][EMAIL_ADDRESS][DOMAIN_NAME]" at bounding box center [512, 252] width 213 height 14
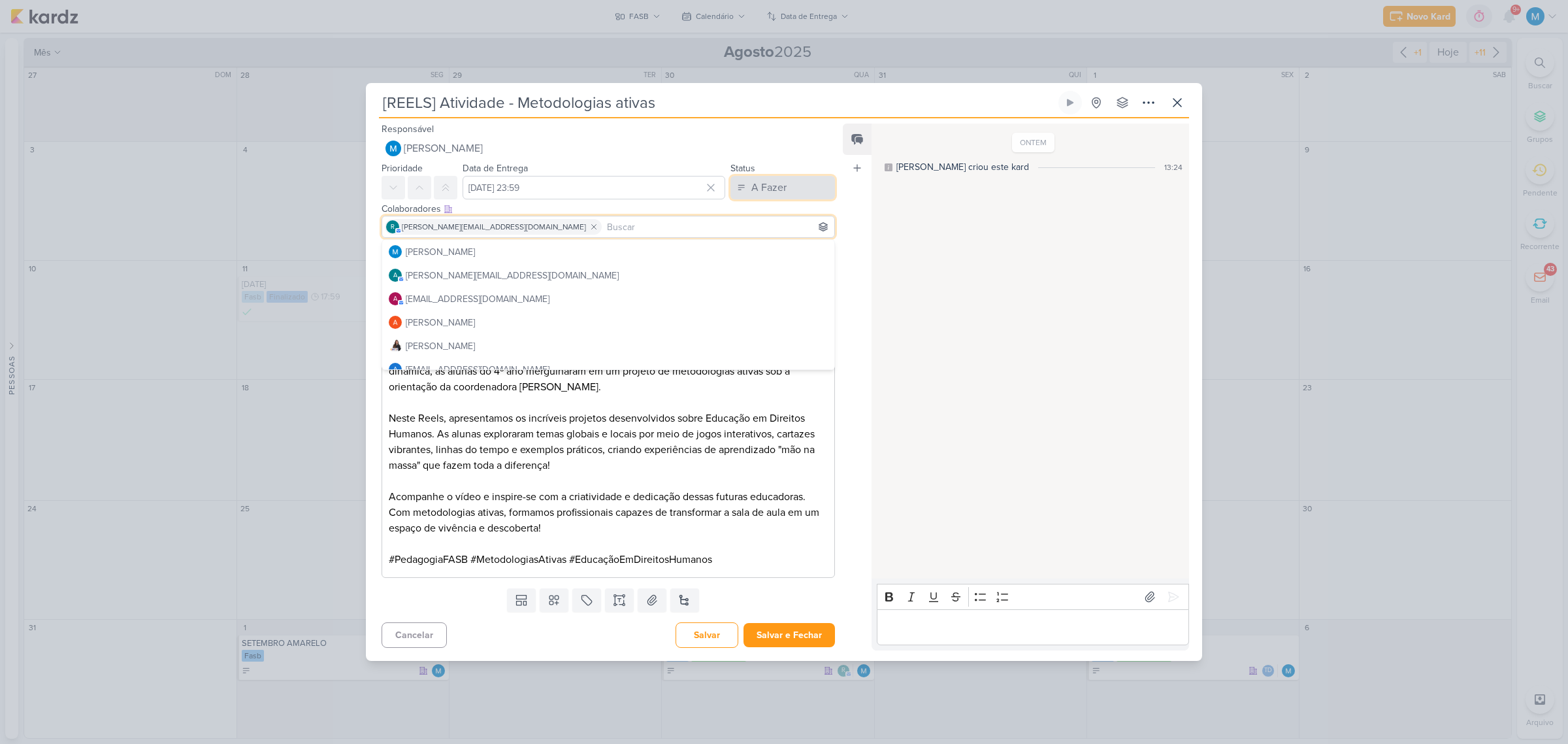
click at [777, 190] on div "A Fazer" at bounding box center [769, 188] width 35 height 16
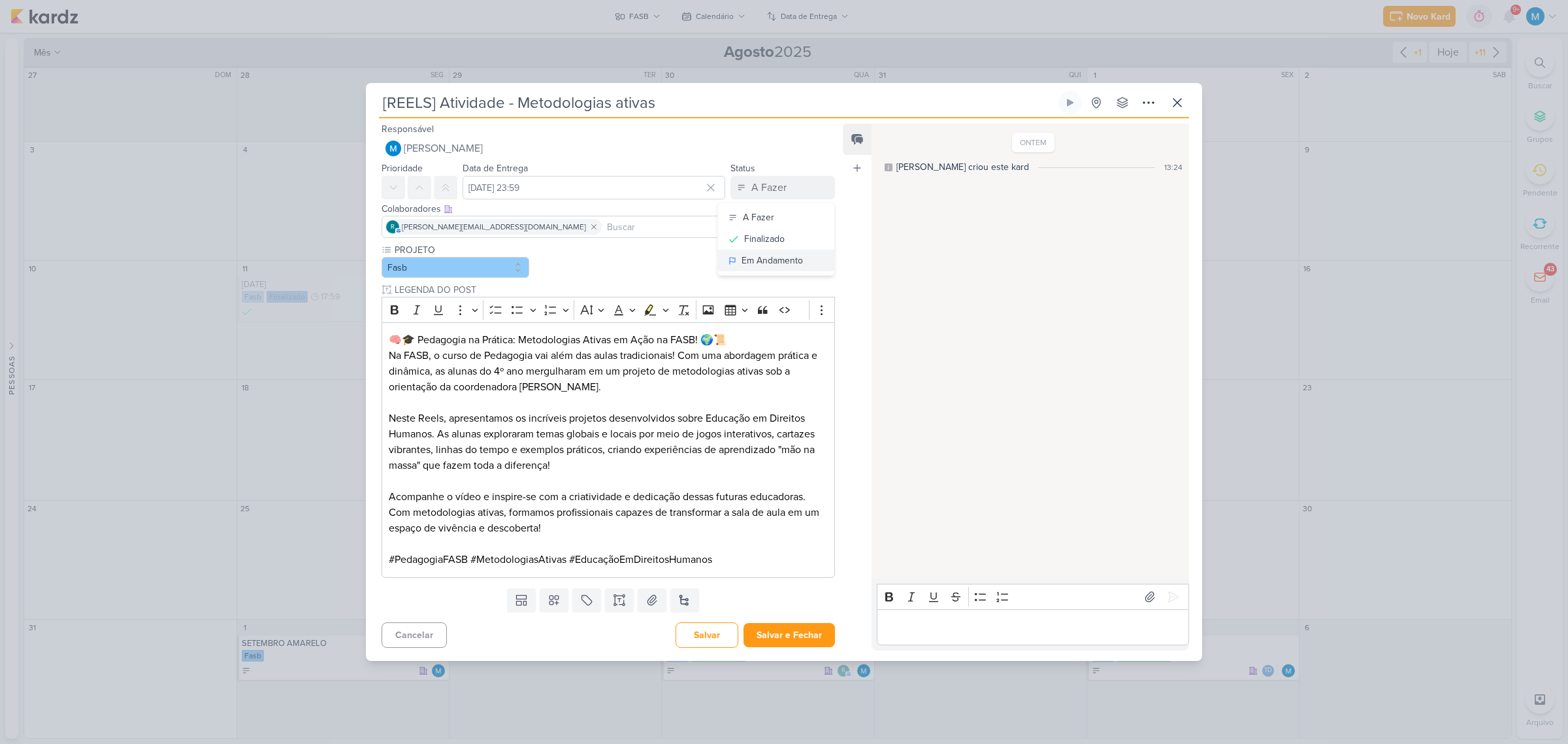
click at [785, 258] on div "Em Andamento" at bounding box center [772, 261] width 61 height 14
click at [619, 598] on icon at bounding box center [619, 600] width 13 height 13
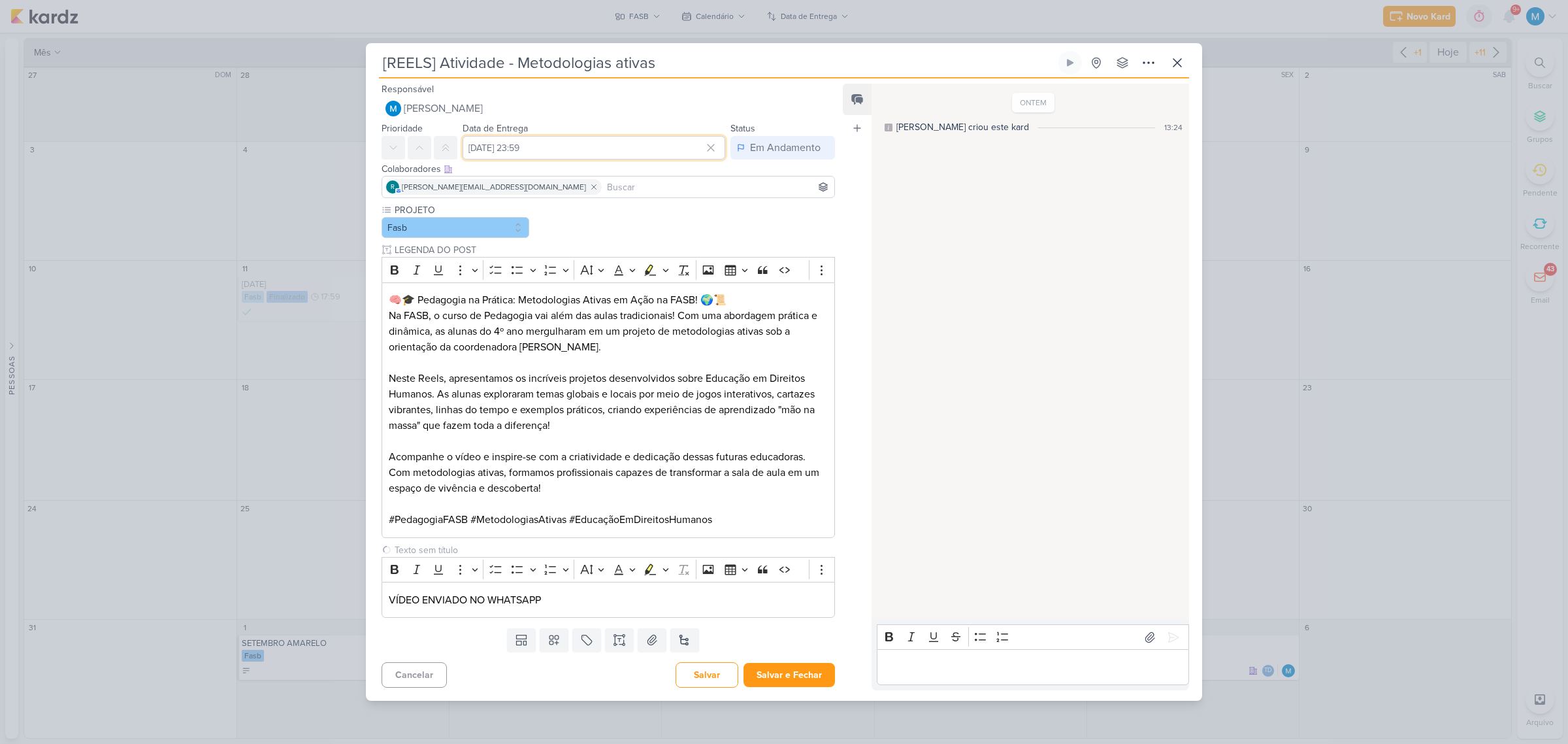
click at [579, 148] on input "26 de agosto de 2025 às 23:59" at bounding box center [593, 147] width 262 height 24
click at [602, 327] on select "00 01 02 03 04 05 06 07 08 09 10 11 12 13 14 15 16 17 18 19 20 21 22 23" at bounding box center [607, 332] width 18 height 16
select select "20"
click at [598, 324] on select "00 01 02 03 04 05 06 07 08 09 10 11 12 13 14 15 16 17 18 19 20 21 22 23" at bounding box center [607, 332] width 18 height 16
type input "26 de agosto de 2025 às 20:59"
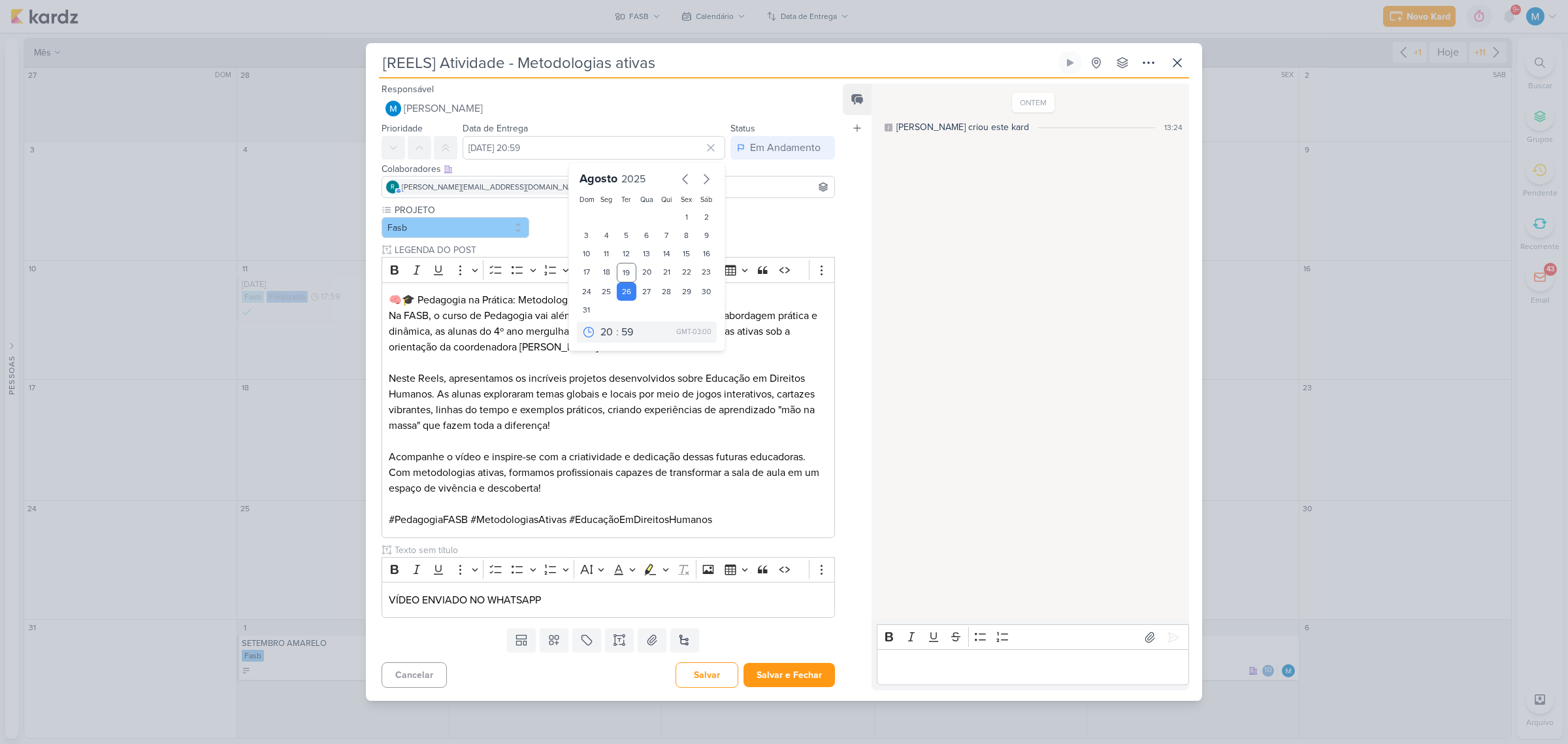
drag, startPoint x: 814, startPoint y: 643, endPoint x: 803, endPoint y: 658, distance: 18.6
click at [811, 643] on div "Templates Campos Personalizados Marcadores Caixa De Texto Anexo Novo Subkard" at bounding box center [603, 639] width 475 height 34
click at [798, 675] on button "Salvar e Fechar" at bounding box center [789, 675] width 92 height 24
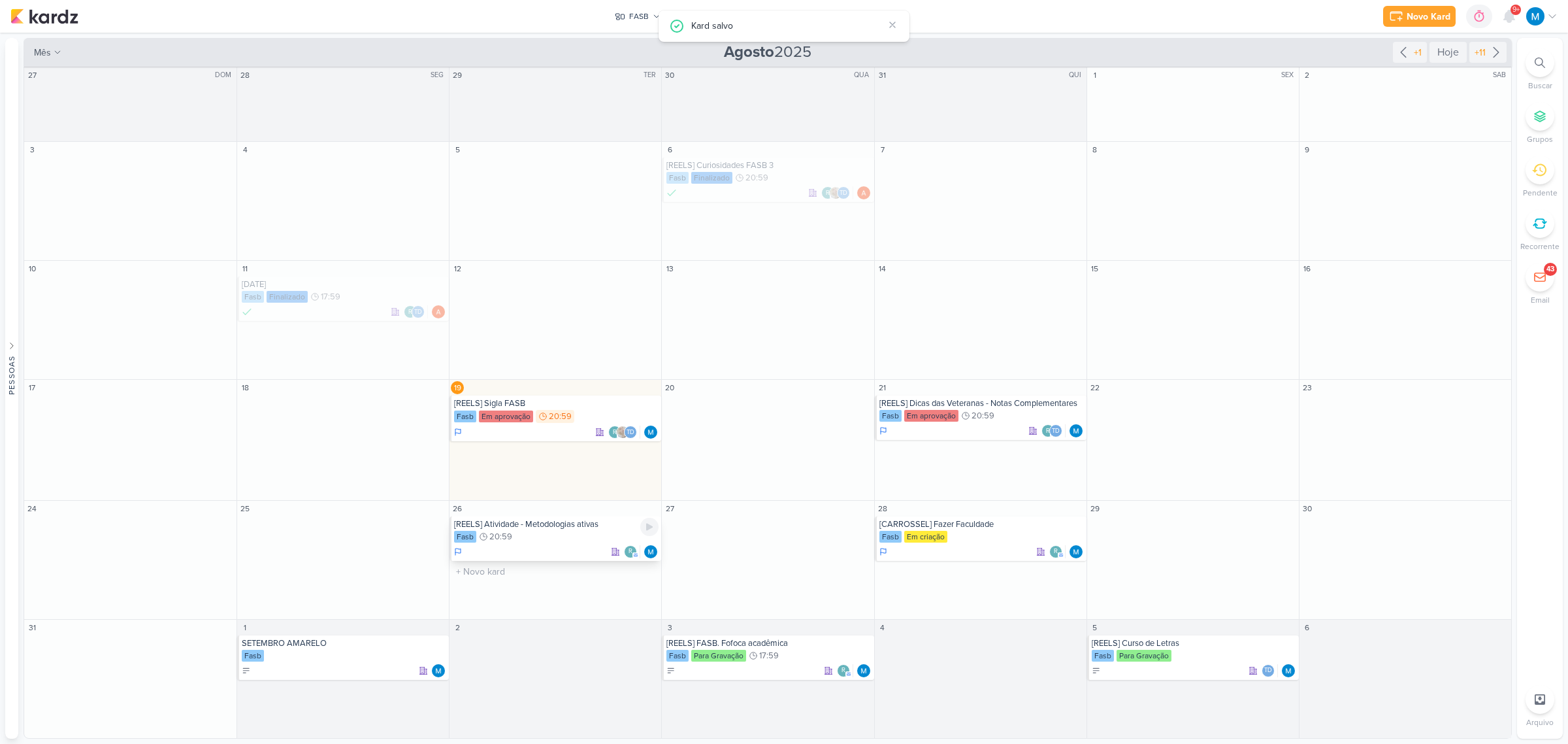
click at [552, 523] on div "[REELS] Atividade - Metodologias ativas" at bounding box center [556, 524] width 205 height 10
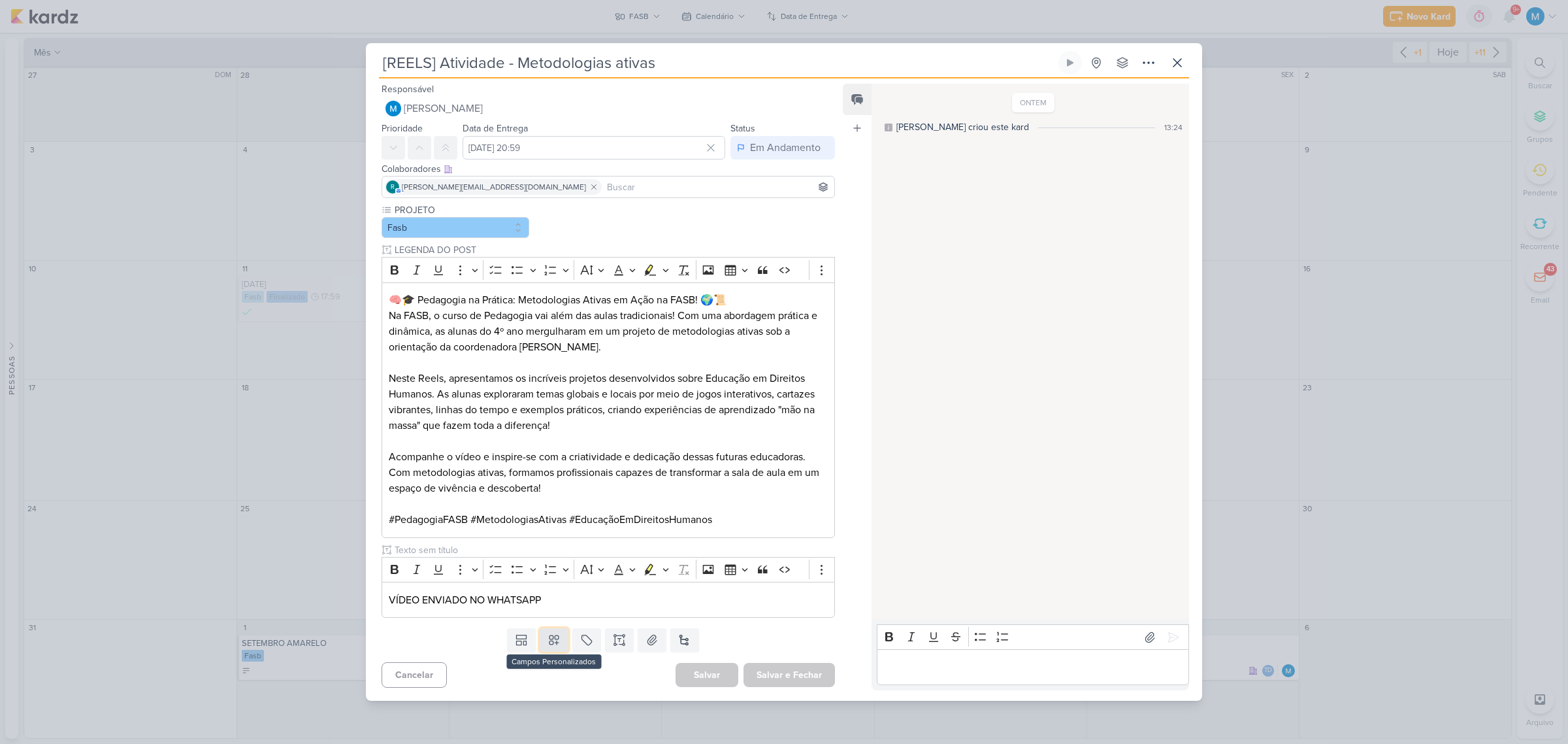
click at [552, 645] on icon at bounding box center [553, 639] width 13 height 13
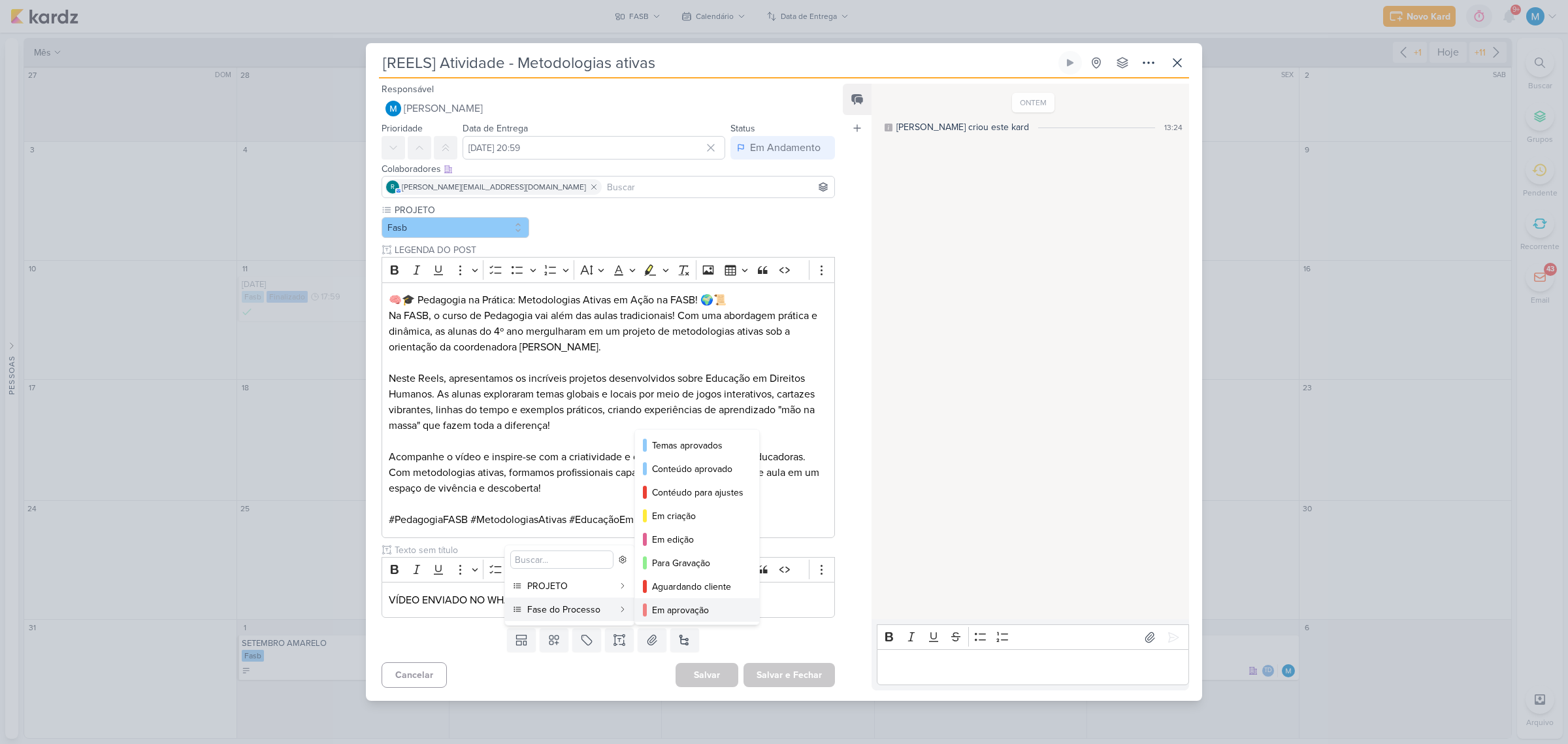
click at [717, 604] on div "Em aprovação" at bounding box center [697, 610] width 92 height 14
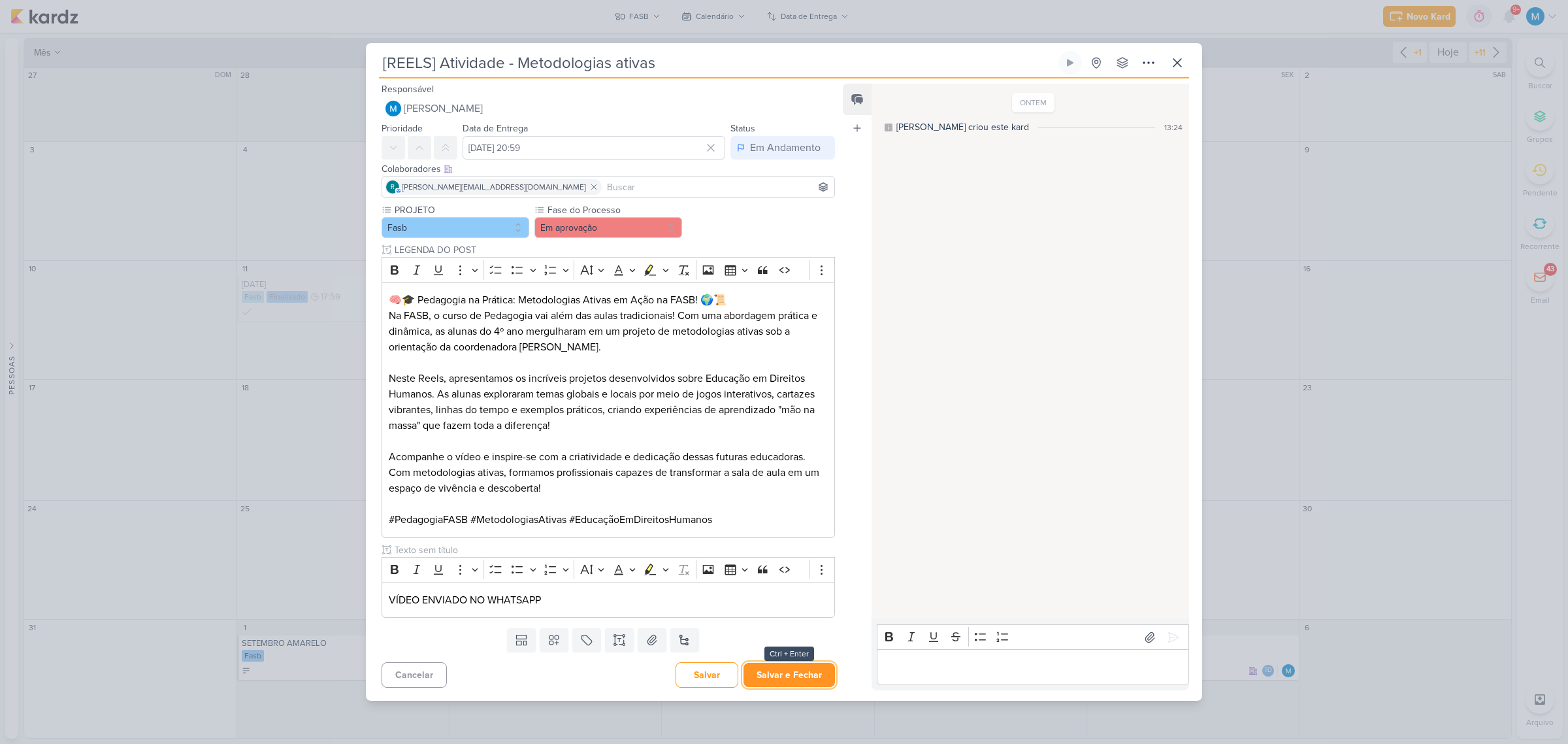
click at [789, 674] on button "Salvar e Fechar" at bounding box center [789, 675] width 92 height 24
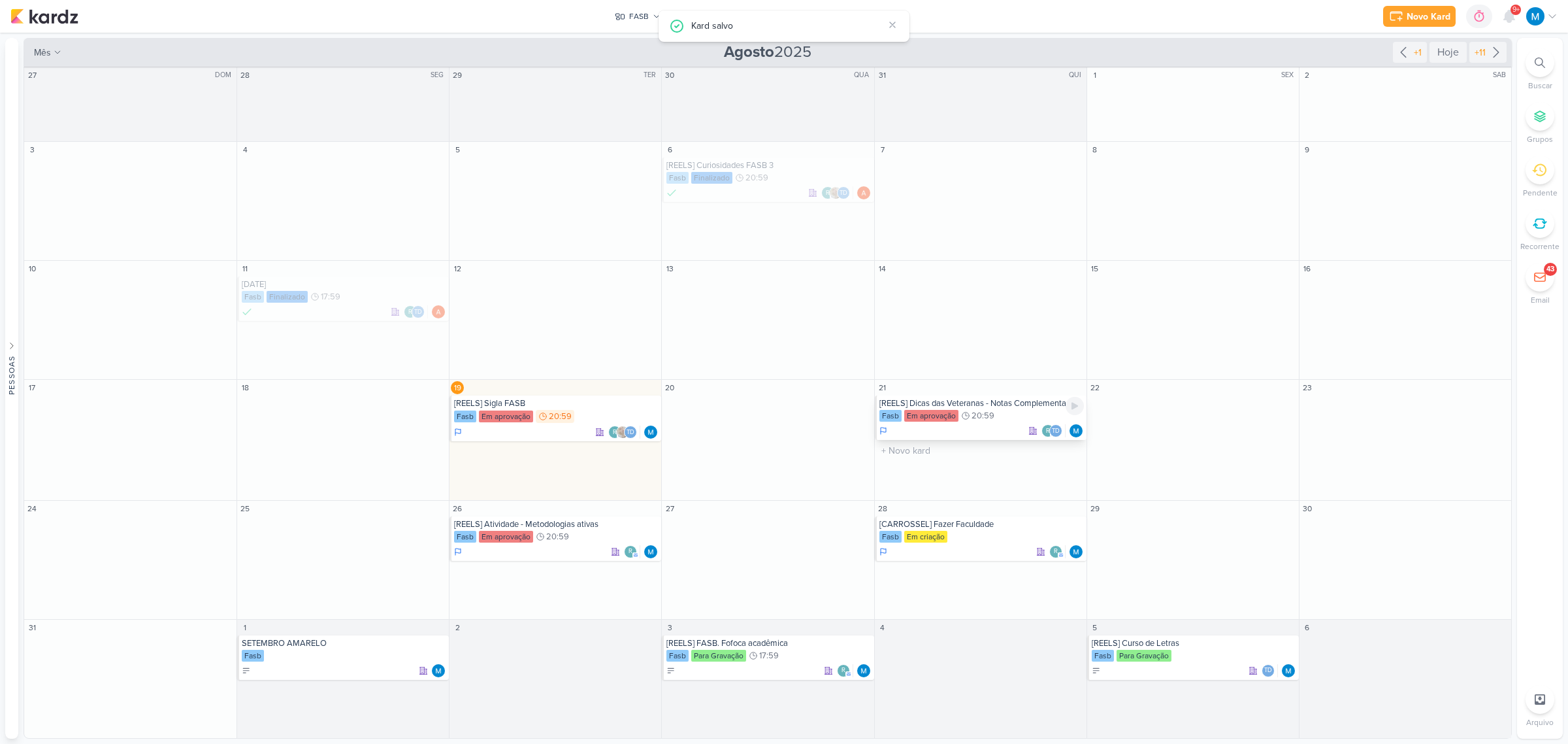
click at [1017, 407] on div "[REELS] Dicas das Veteranas - Notas Complementares" at bounding box center [982, 403] width 205 height 10
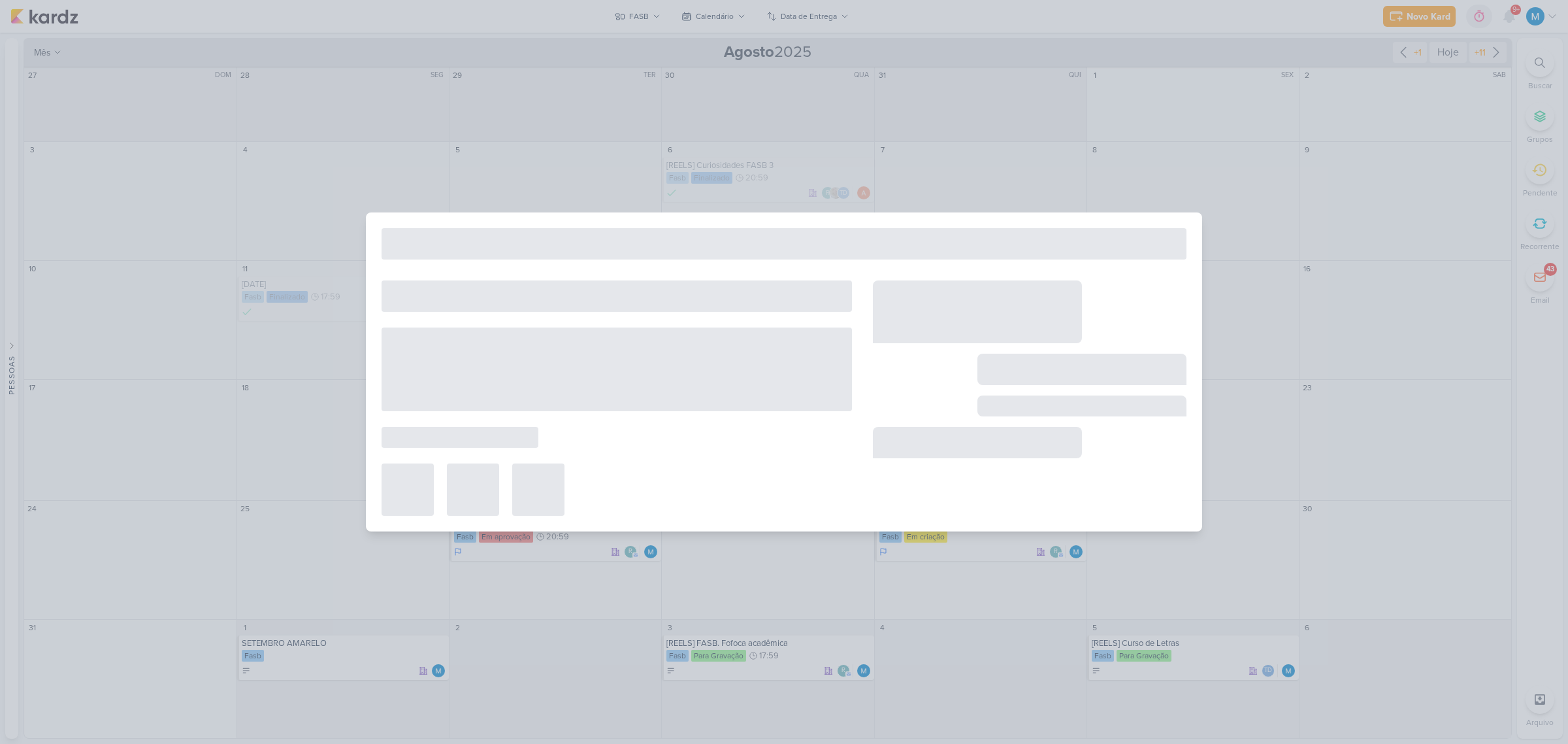
type input "[REELS] Dicas das Veteranas - Notas Complementares"
type input "21 de agosto de 2025 às 20:59"
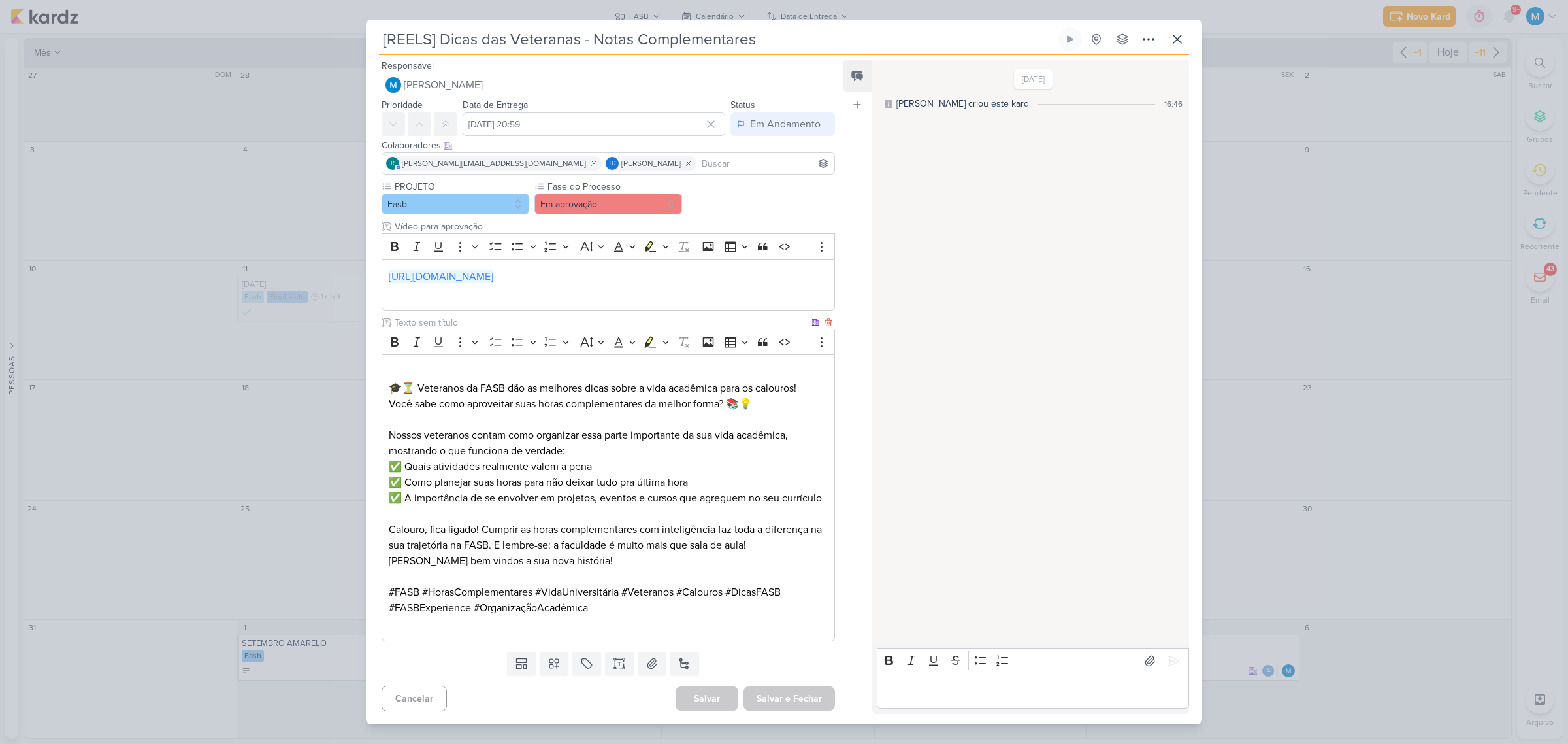
scroll to position [0, 0]
click at [1186, 27] on button at bounding box center [1176, 38] width 24 height 24
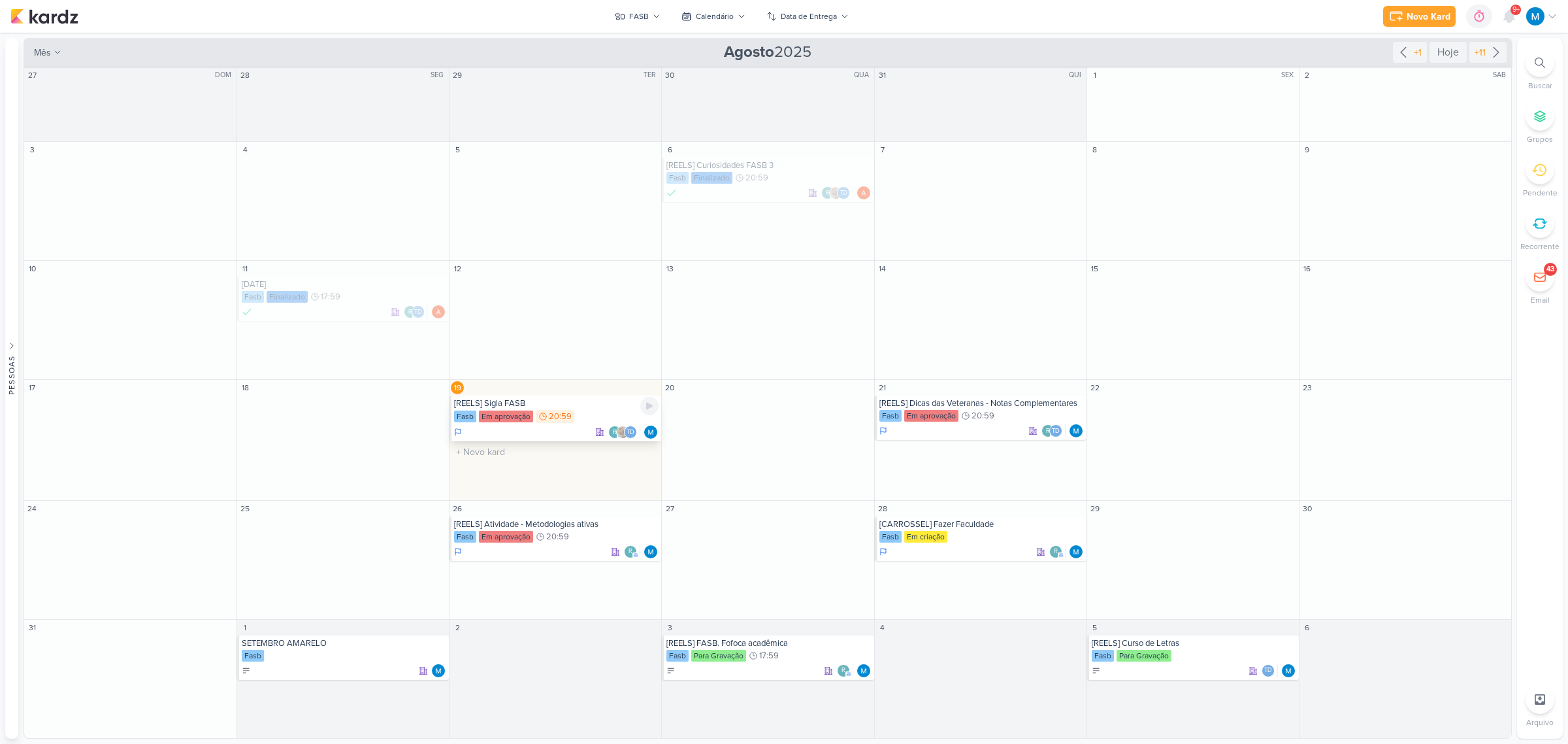
click at [547, 407] on div "[REELS] Sigla FASB" at bounding box center [556, 403] width 205 height 10
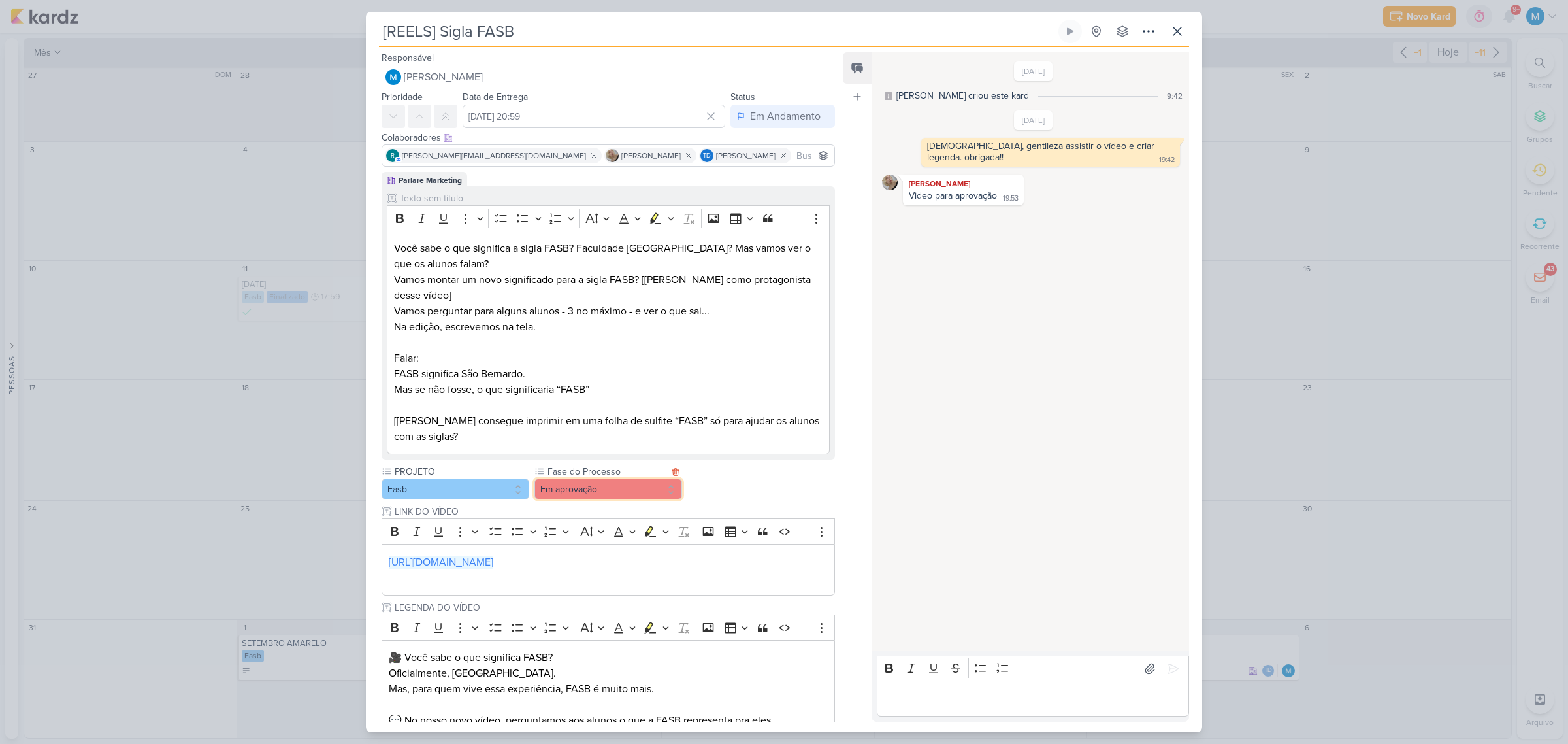
click at [617, 490] on button "Em aprovação" at bounding box center [607, 489] width 148 height 21
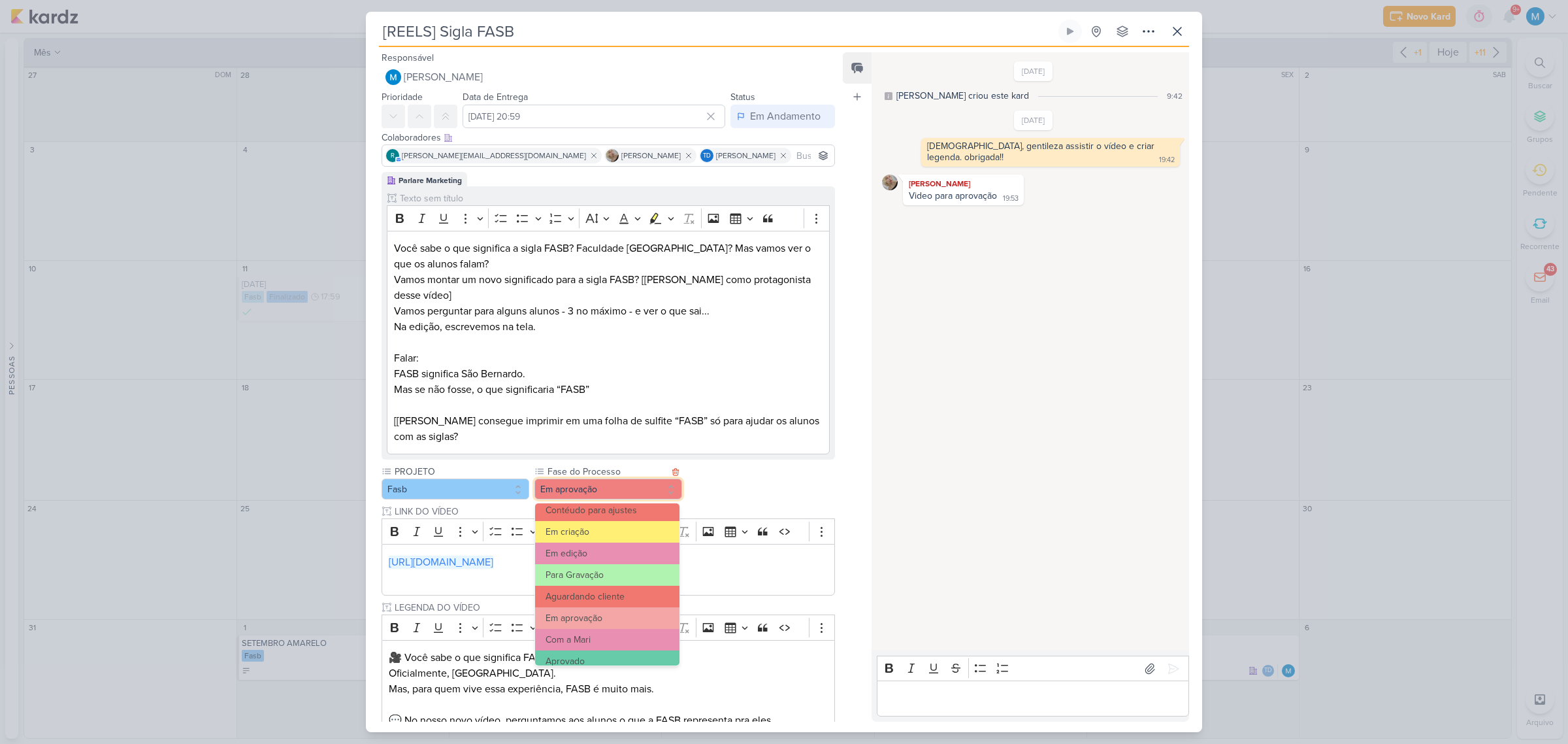
scroll to position [126, 0]
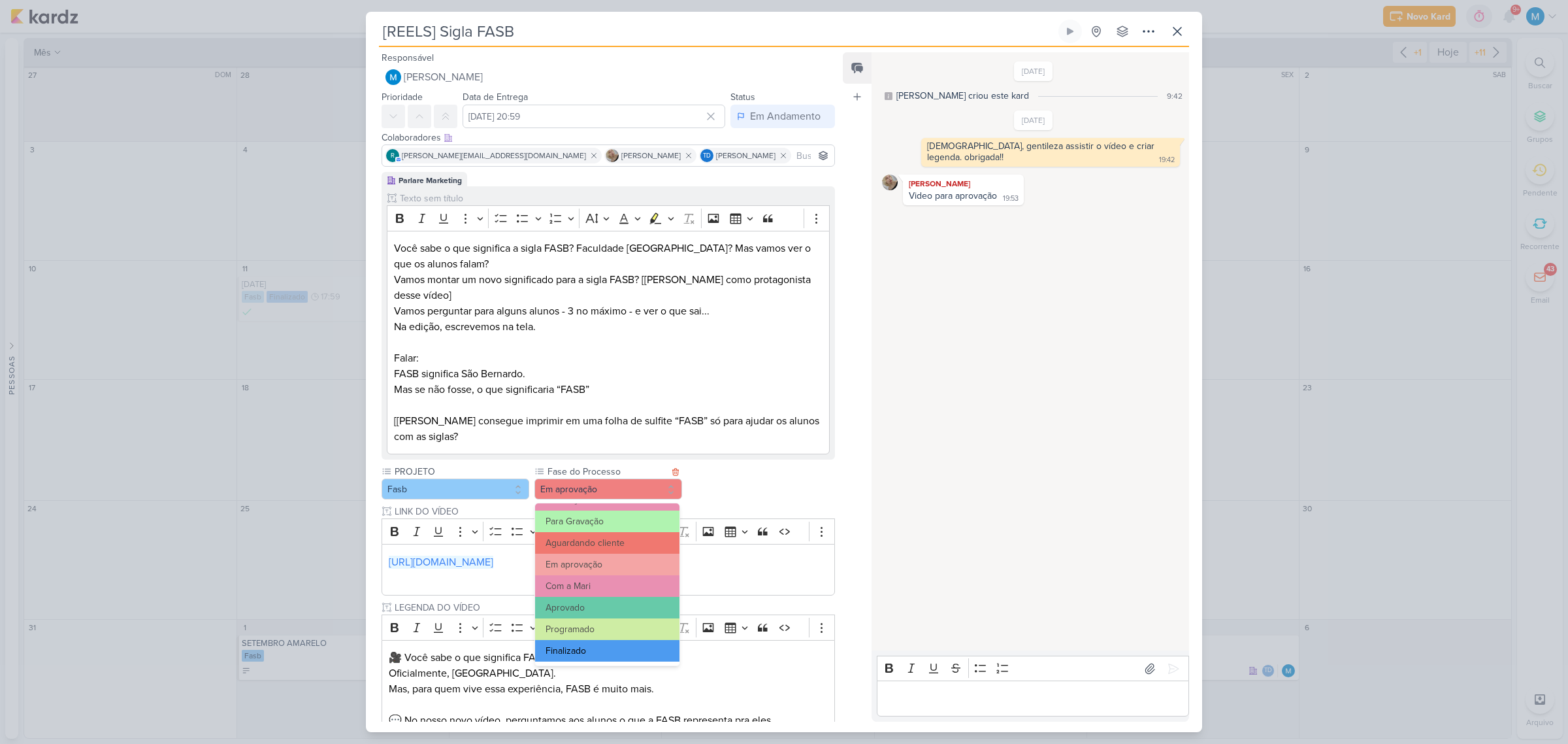
click at [605, 648] on button "Finalizado" at bounding box center [607, 650] width 144 height 22
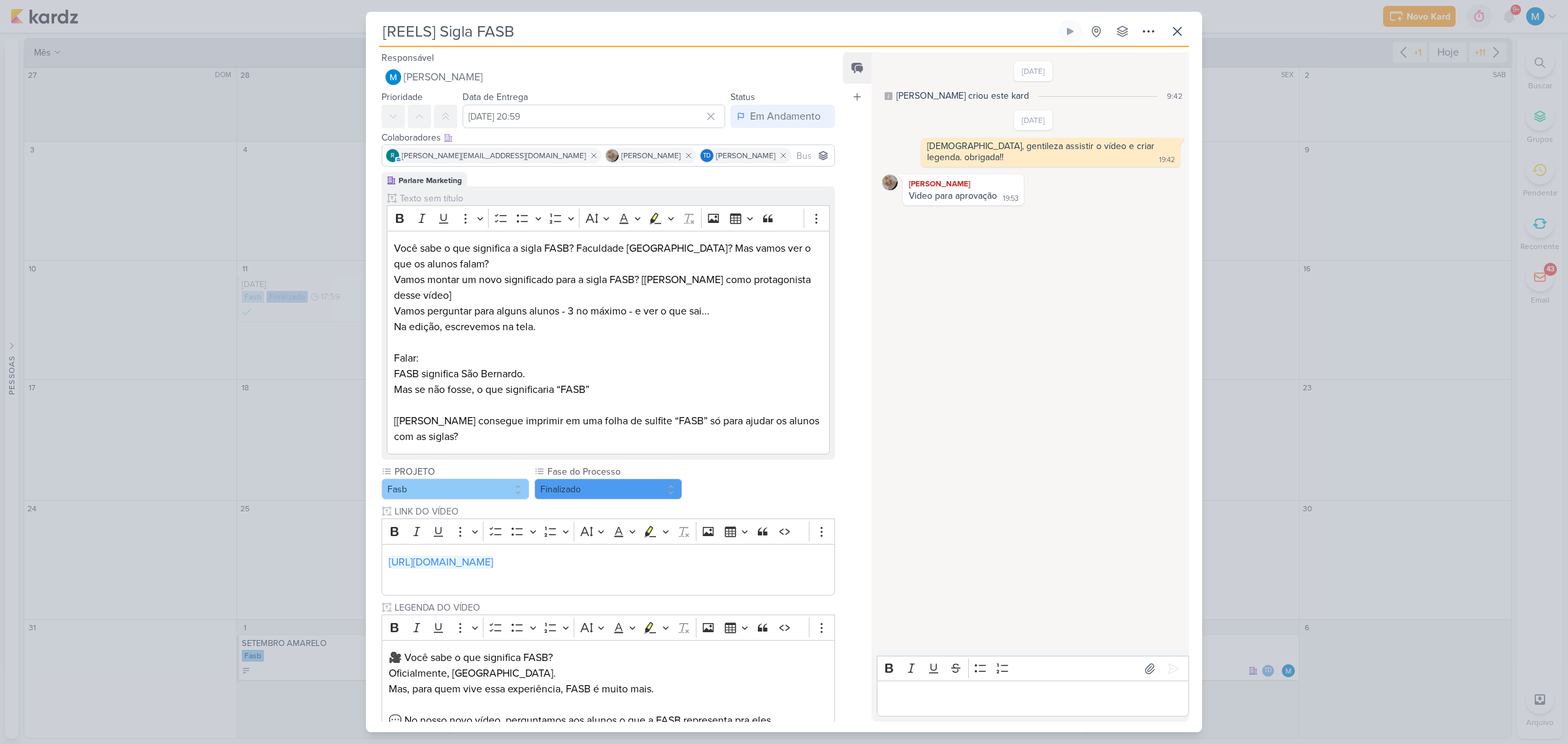
scroll to position [231, 0]
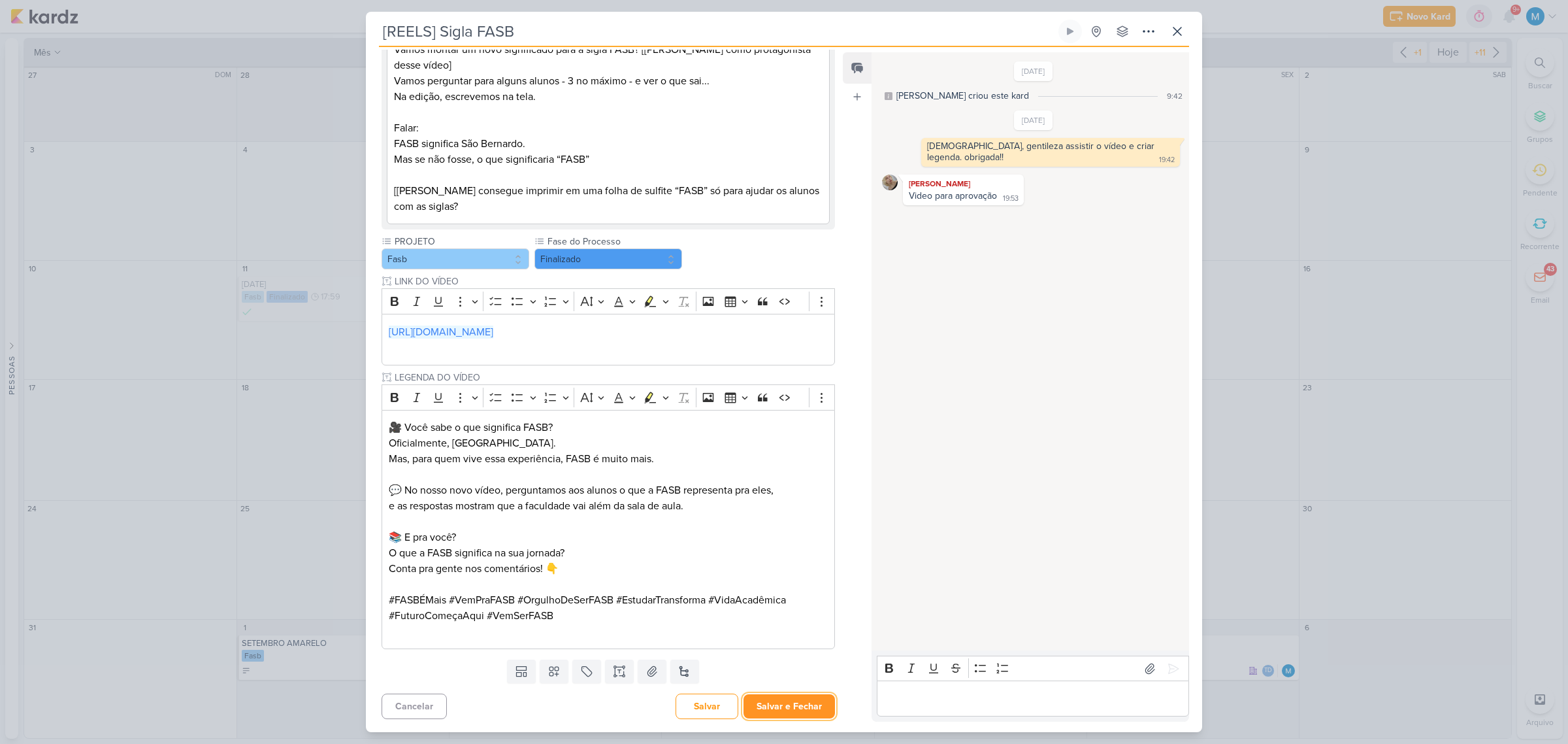
click at [797, 694] on button "Salvar e Fechar" at bounding box center [789, 706] width 92 height 24
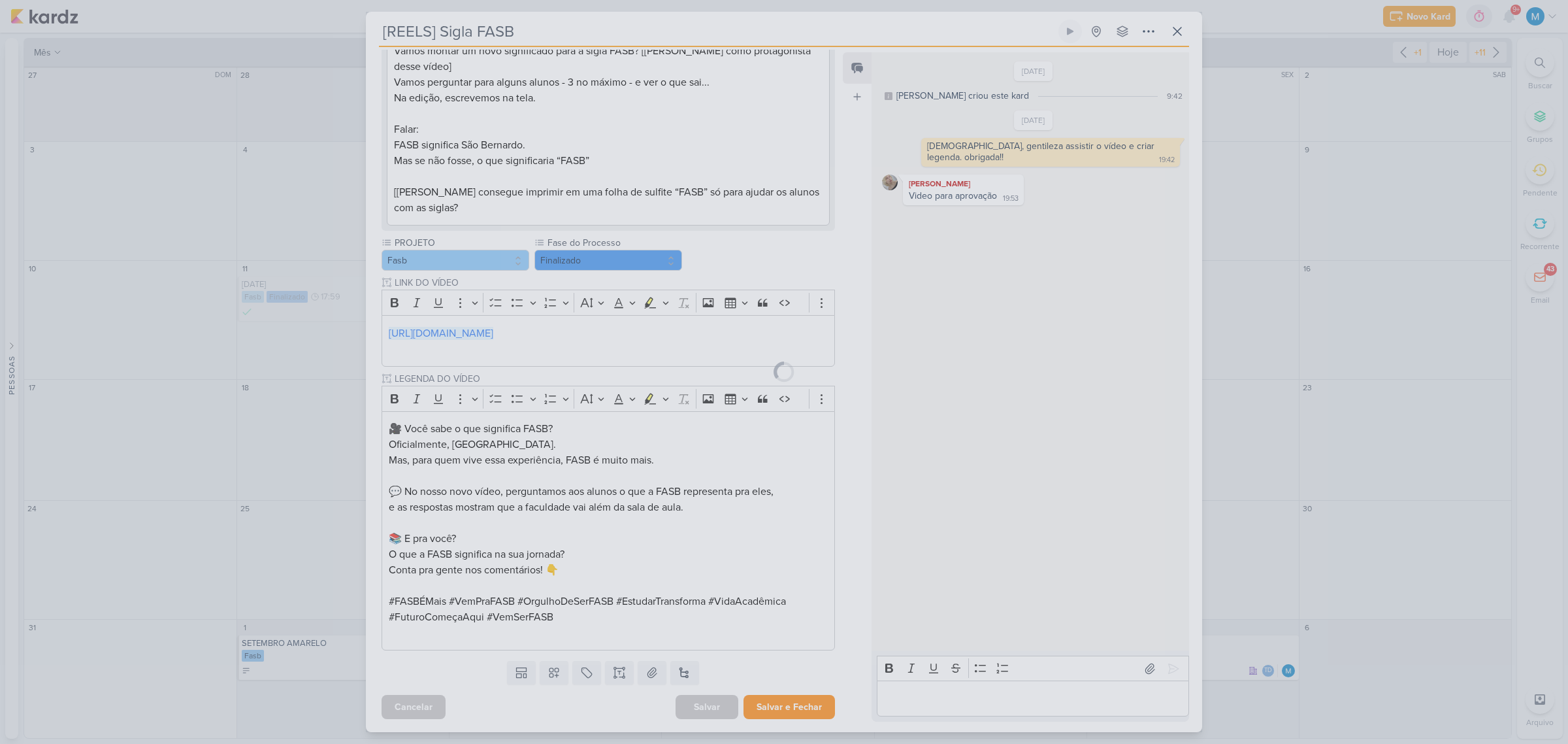
scroll to position [229, 0]
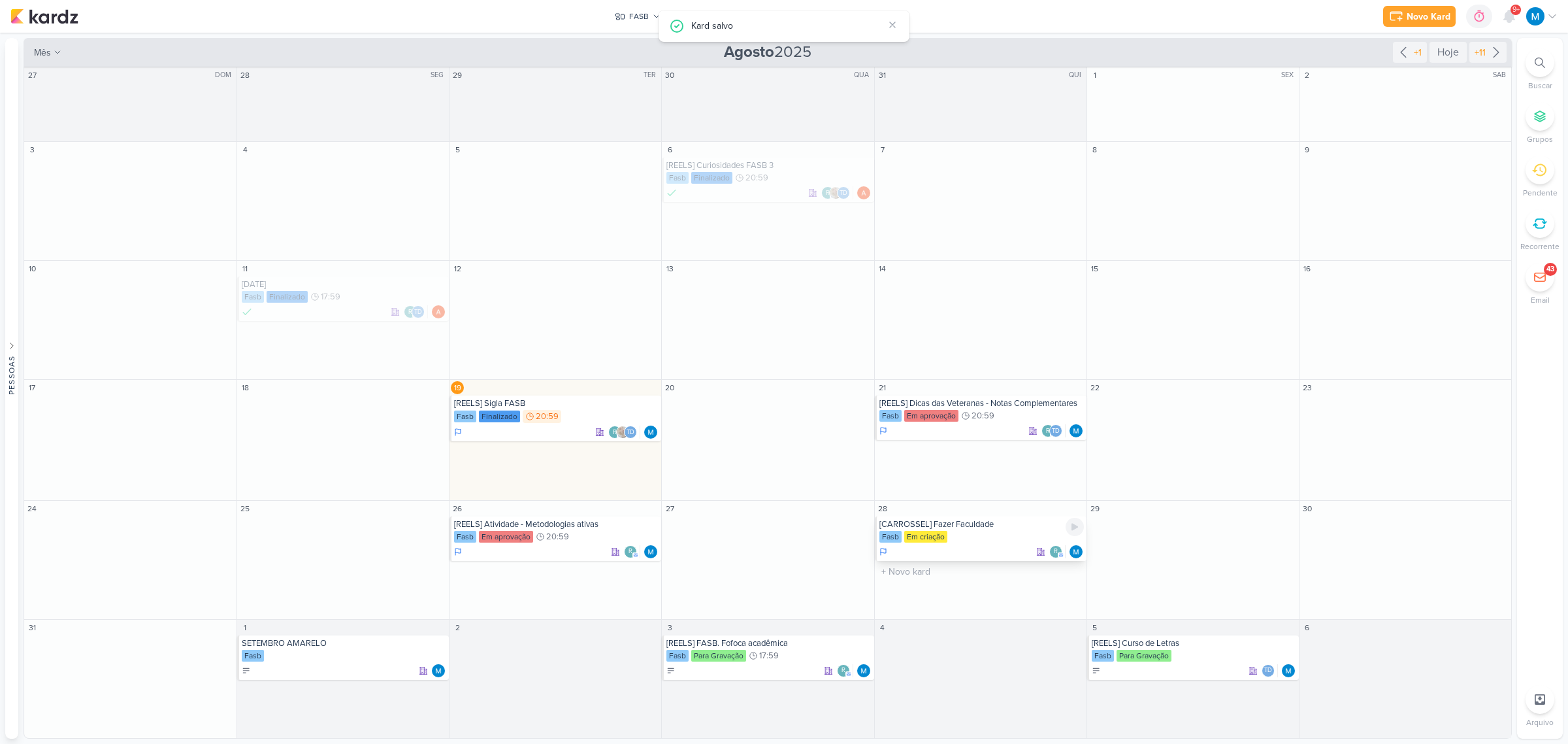
click at [976, 527] on div "[CARROSSEL] Fazer Faculdade" at bounding box center [982, 524] width 205 height 10
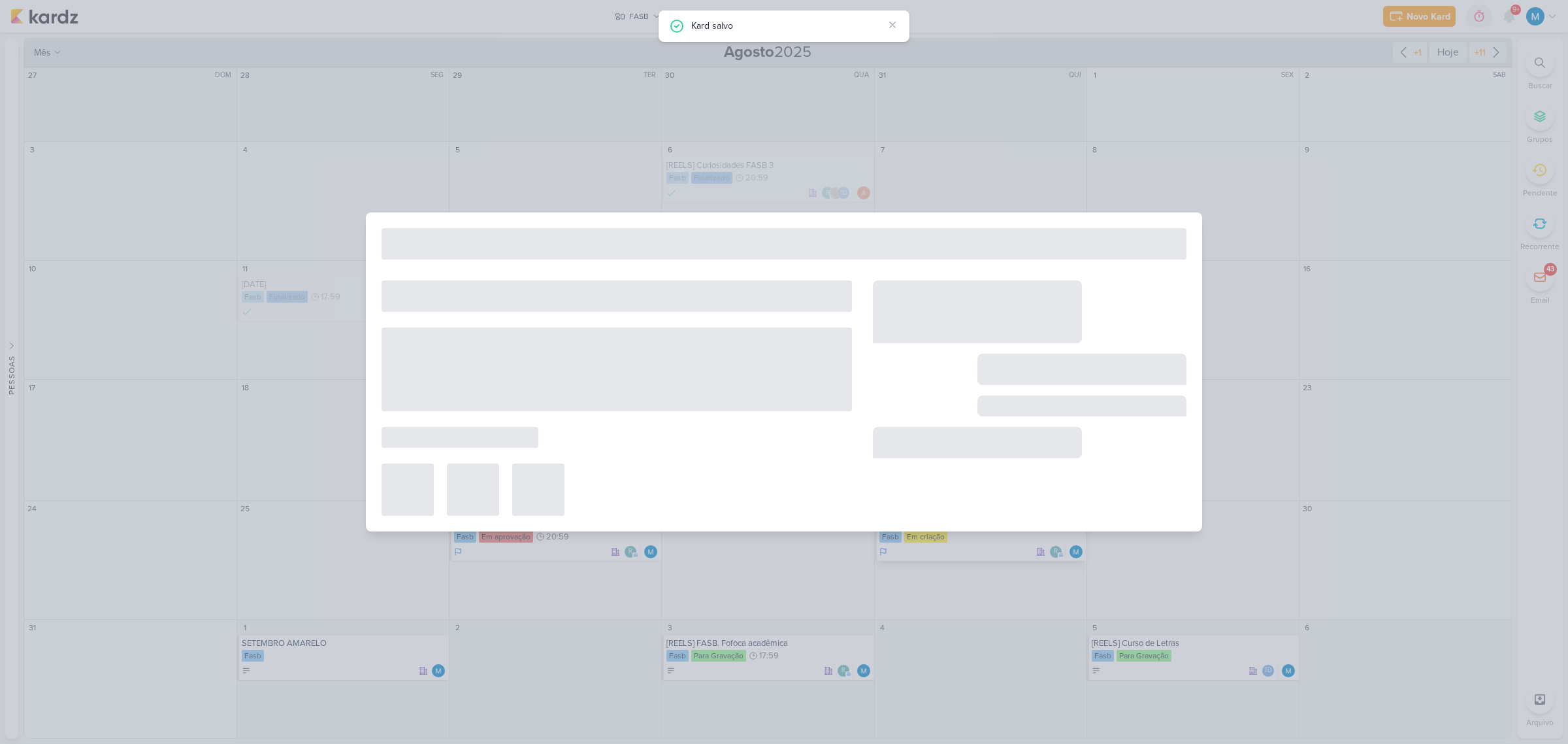
type input "[CARROSSEL] Fazer Faculdade"
type input "28 de agosto de 2025 às 23:59"
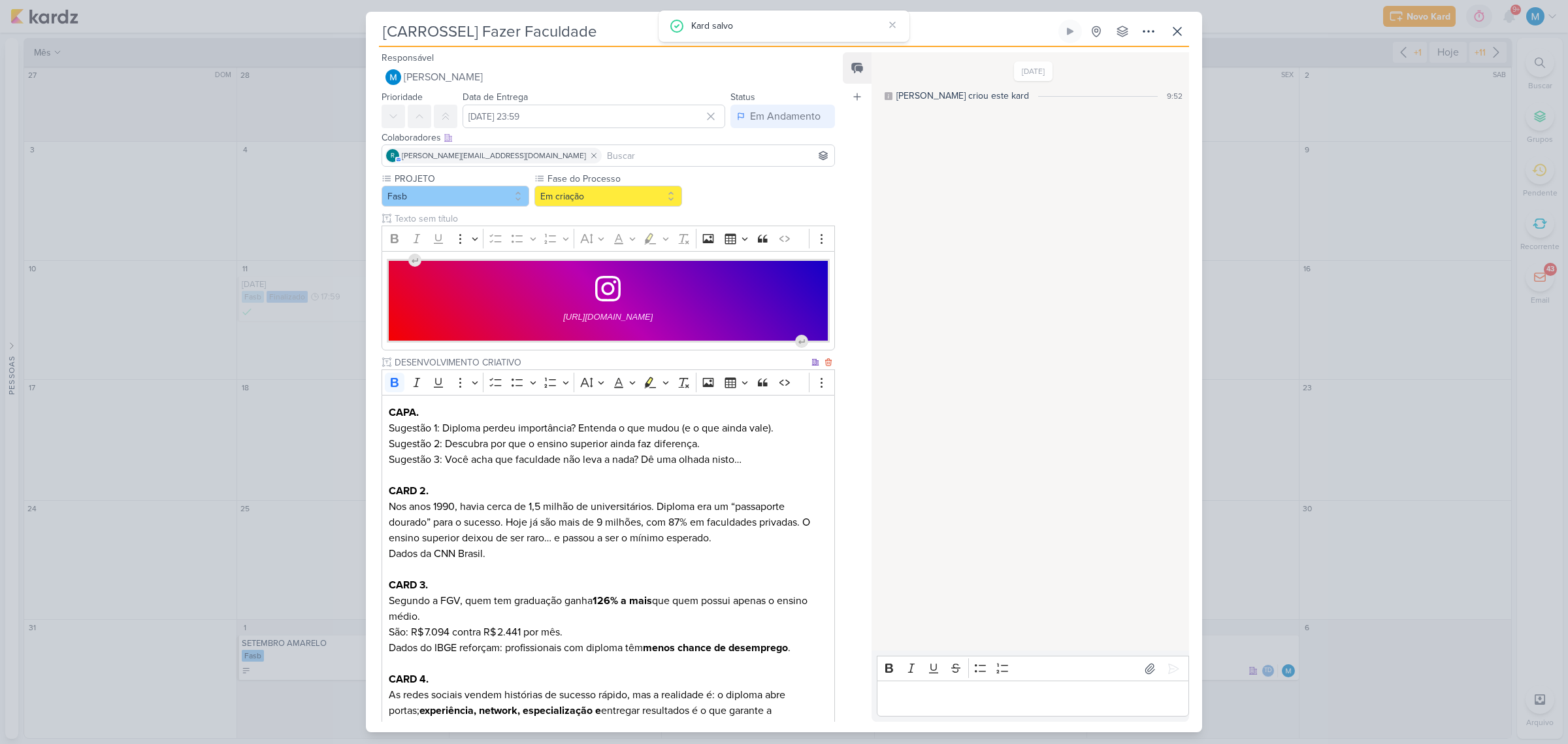
scroll to position [442, 0]
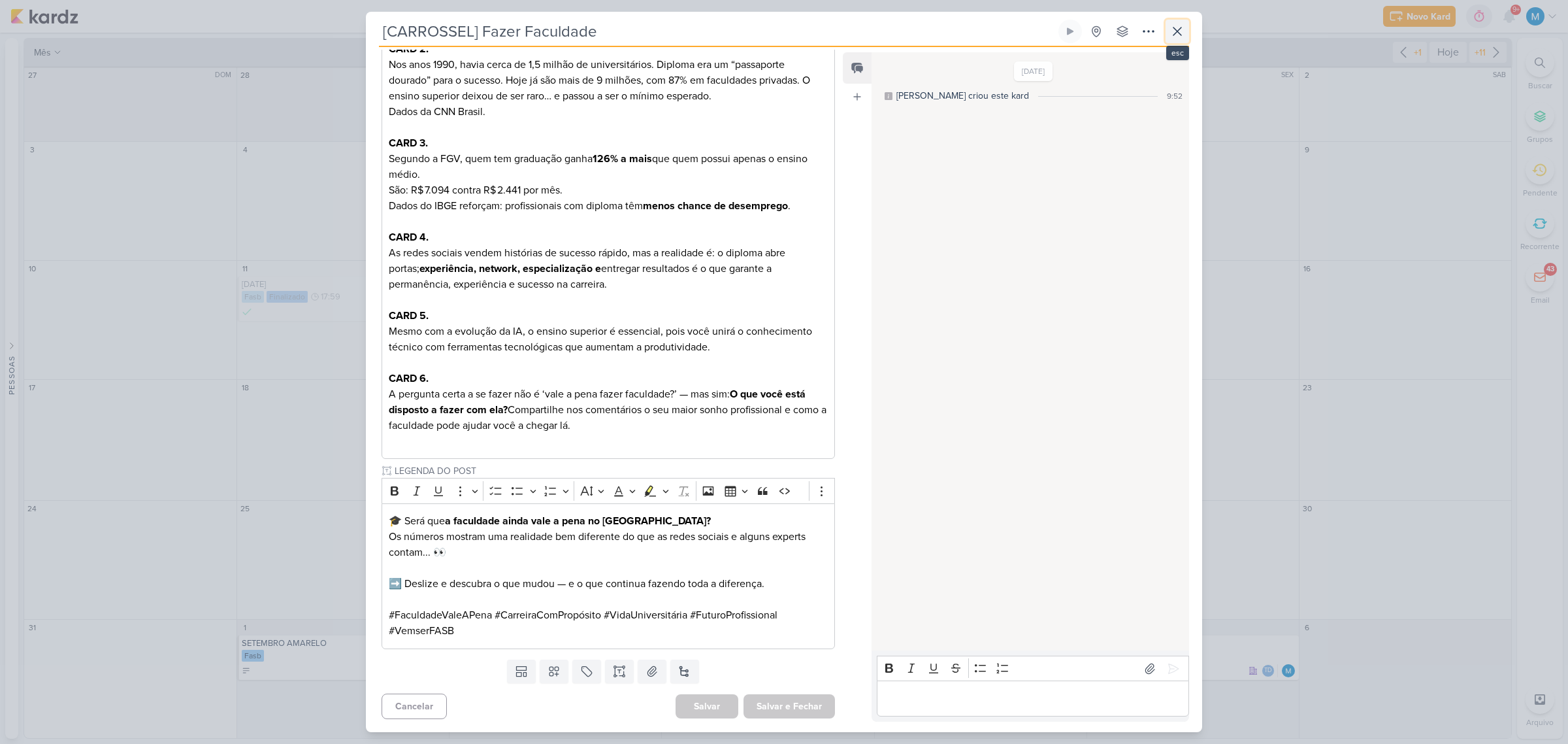
click at [1175, 40] on button at bounding box center [1176, 31] width 24 height 24
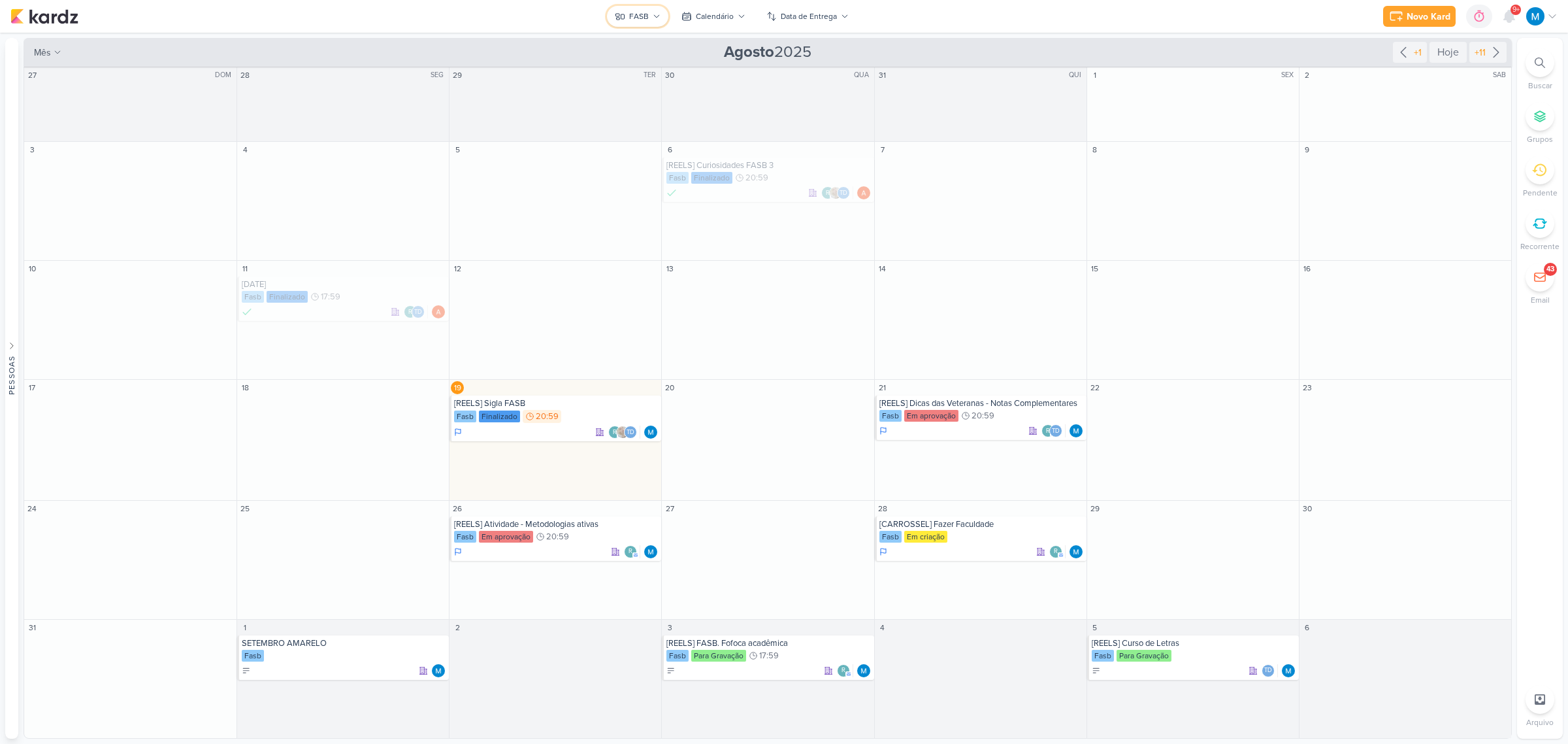
click at [648, 7] on button "FASB" at bounding box center [637, 17] width 61 height 21
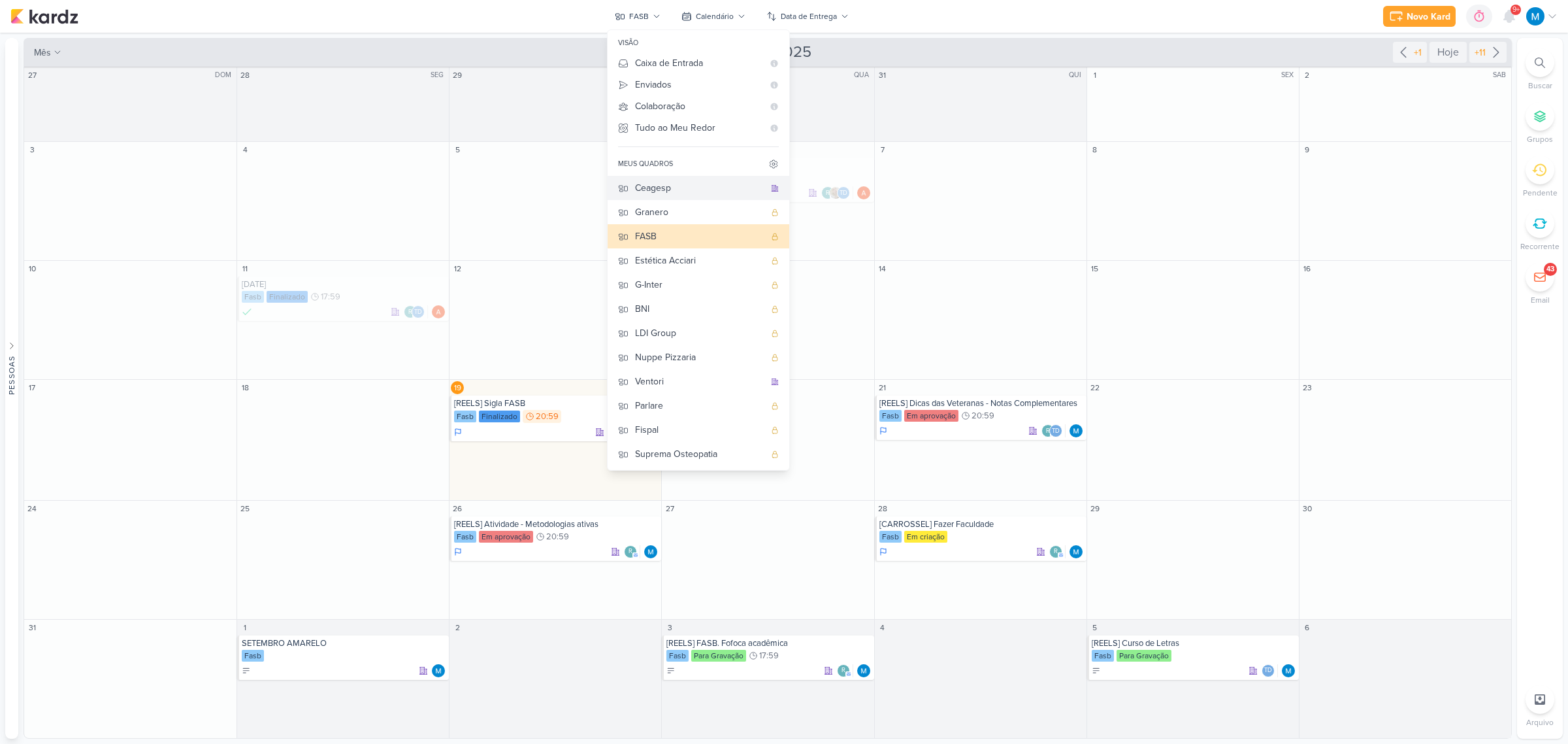
click at [683, 191] on div "Ceagesp" at bounding box center [699, 188] width 129 height 14
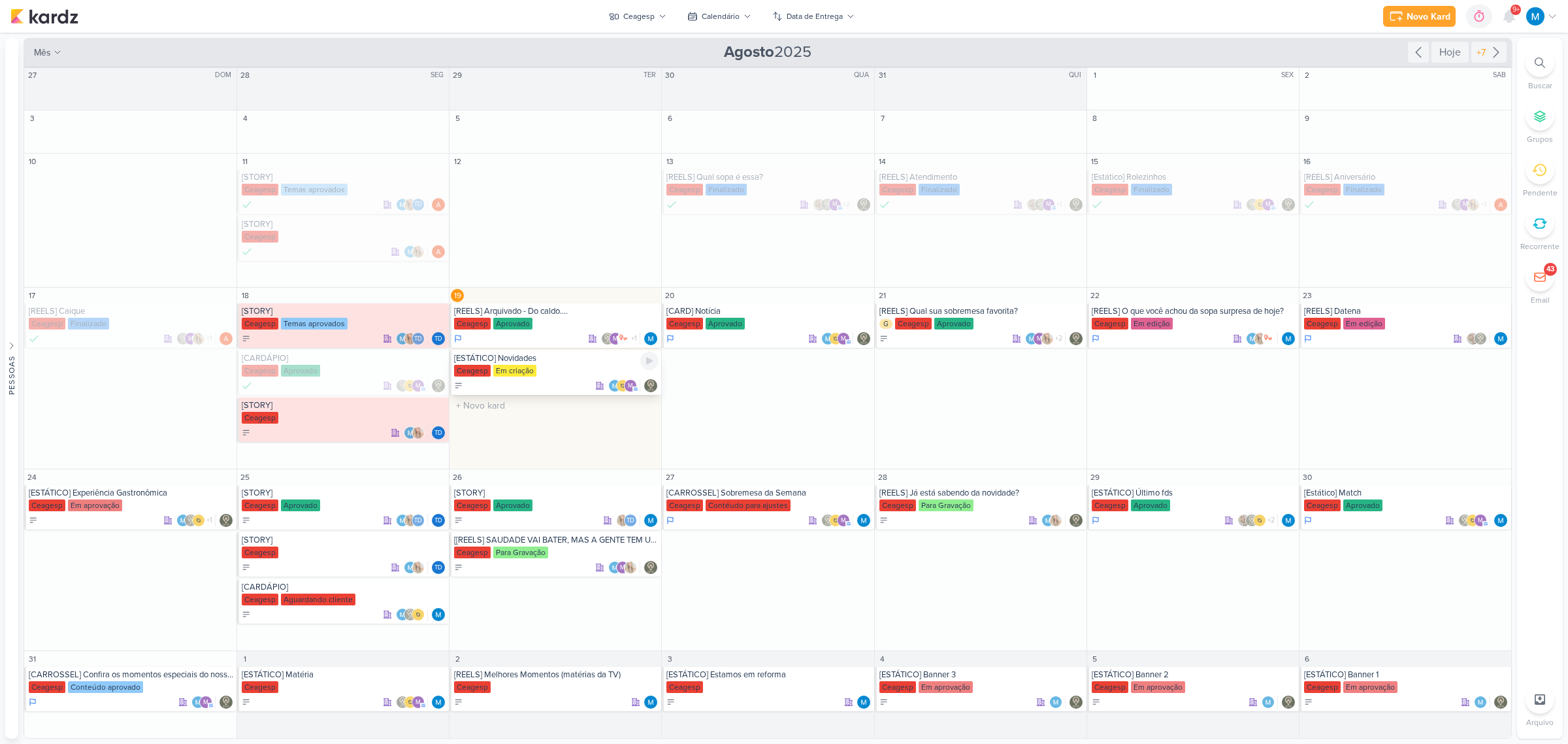
click at [560, 358] on div "[ESTÁTICO] Novidades" at bounding box center [556, 358] width 205 height 10
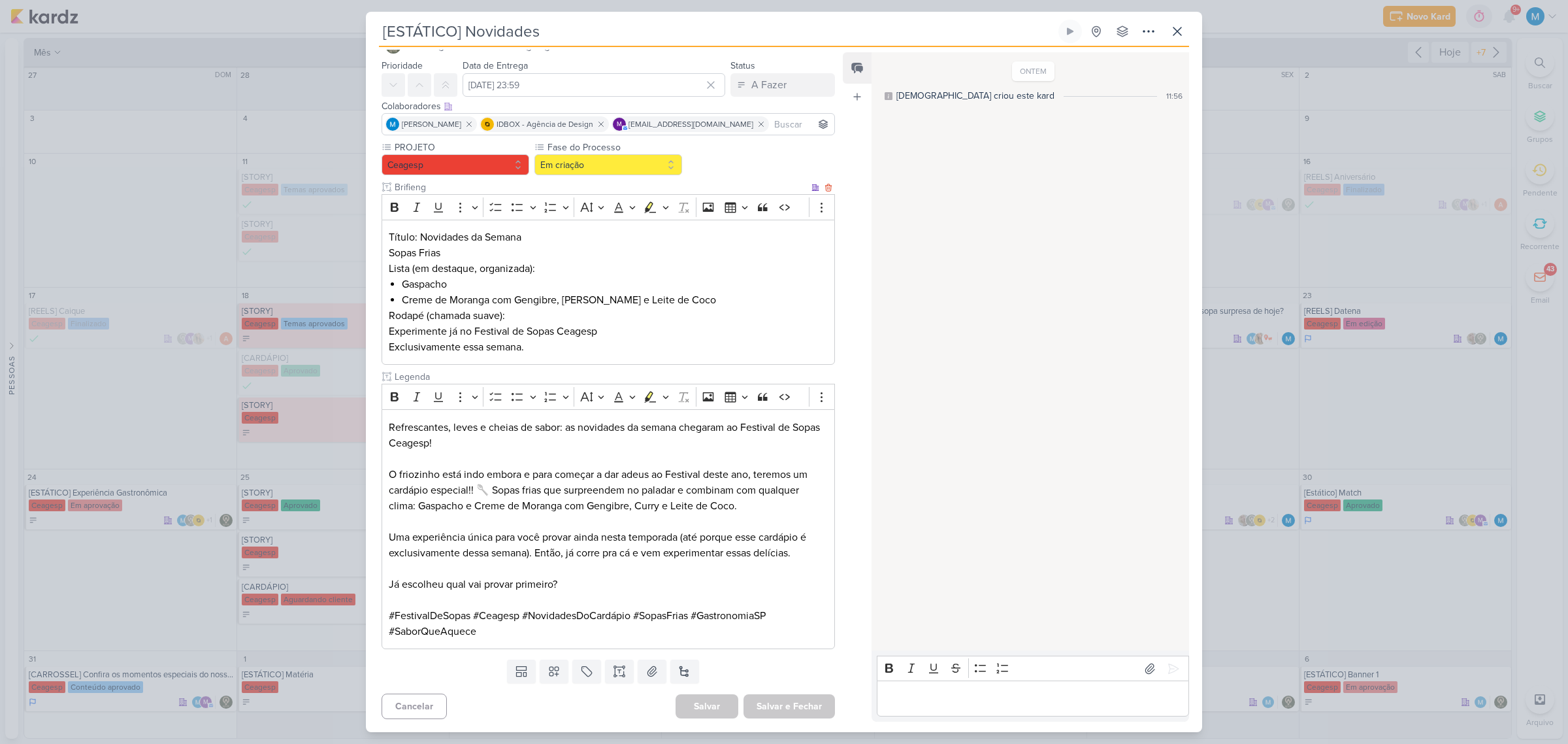
scroll to position [0, 0]
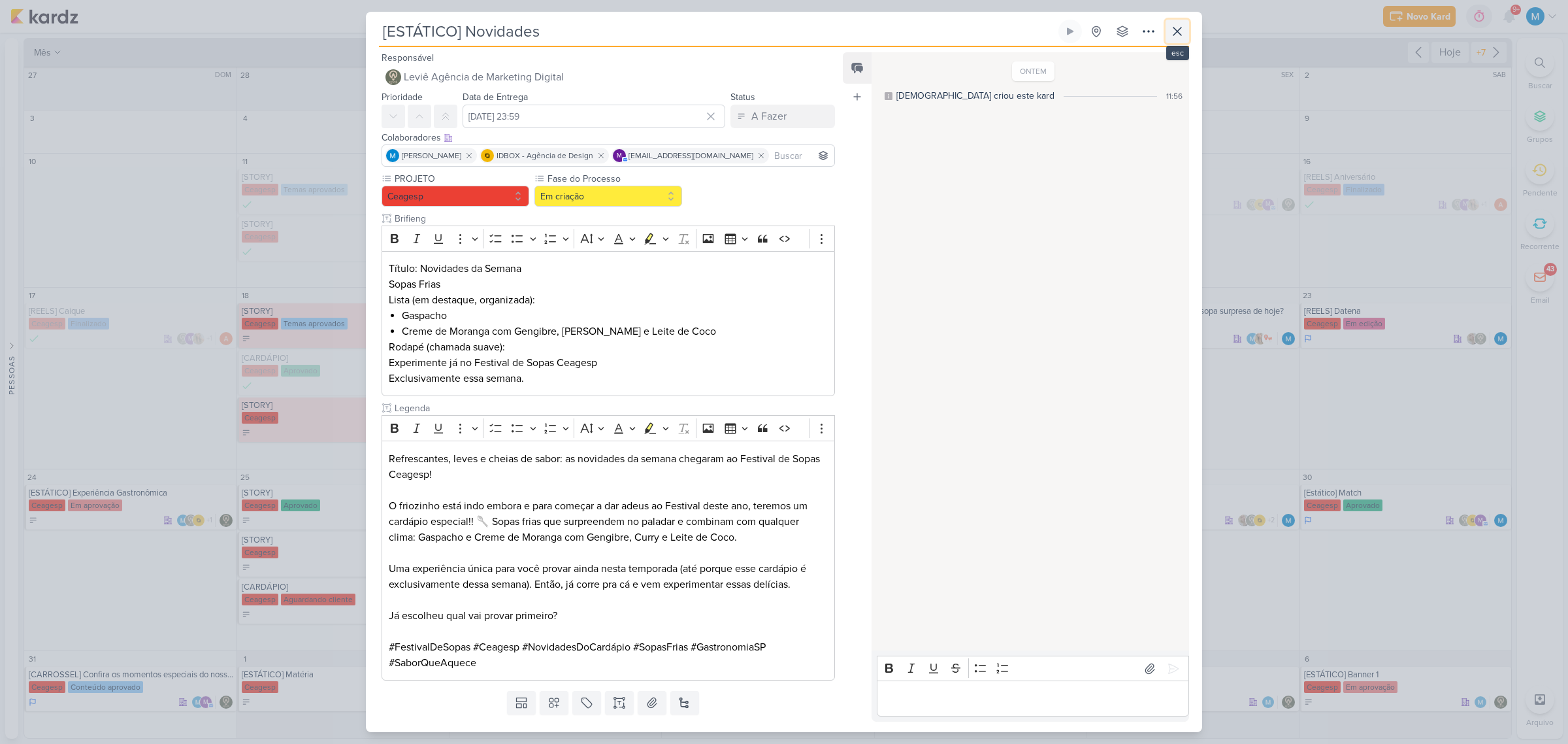
click at [1184, 22] on button at bounding box center [1176, 31] width 24 height 24
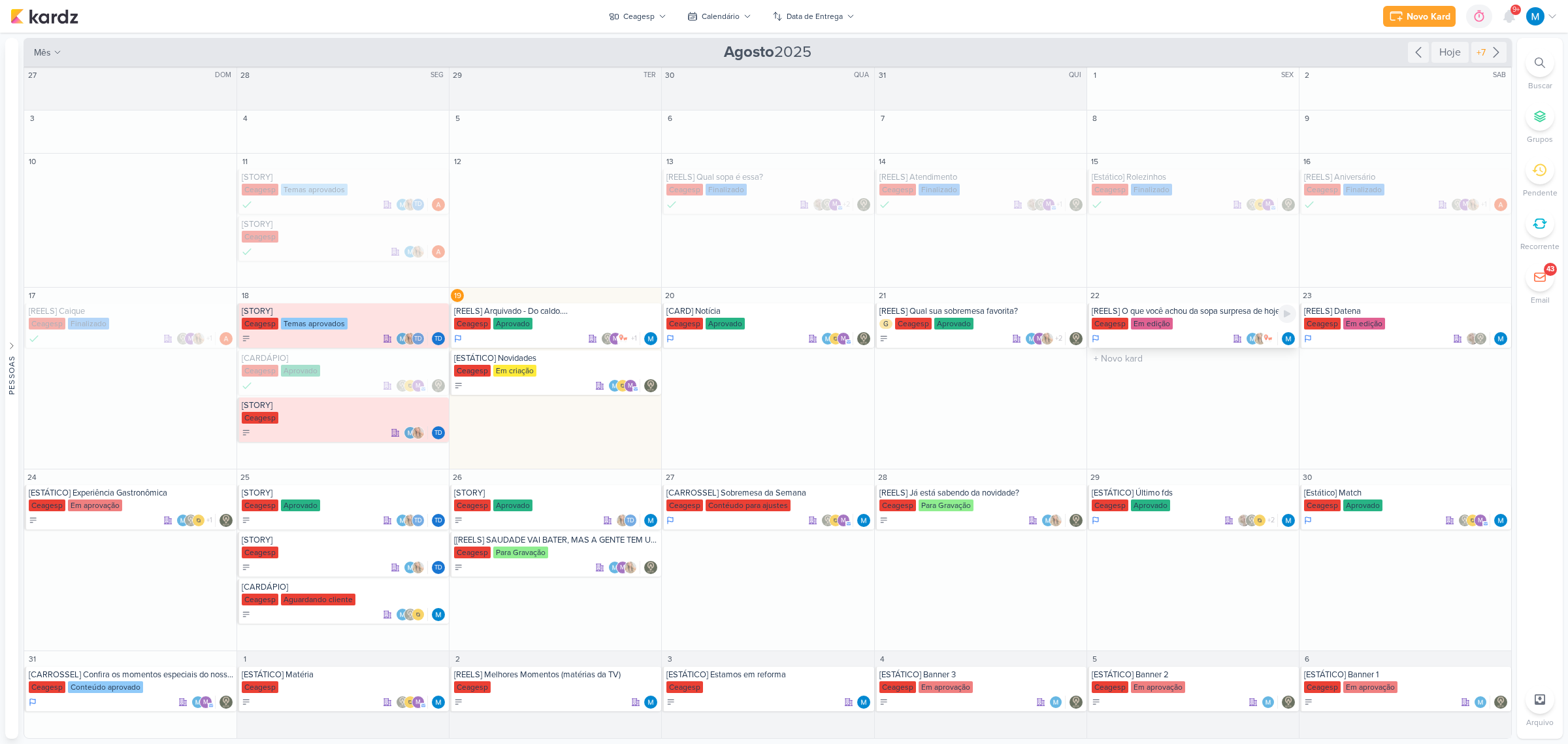
click at [1223, 312] on div "[REELS] O que você achou da sopa surpresa de hoje?" at bounding box center [1194, 311] width 205 height 10
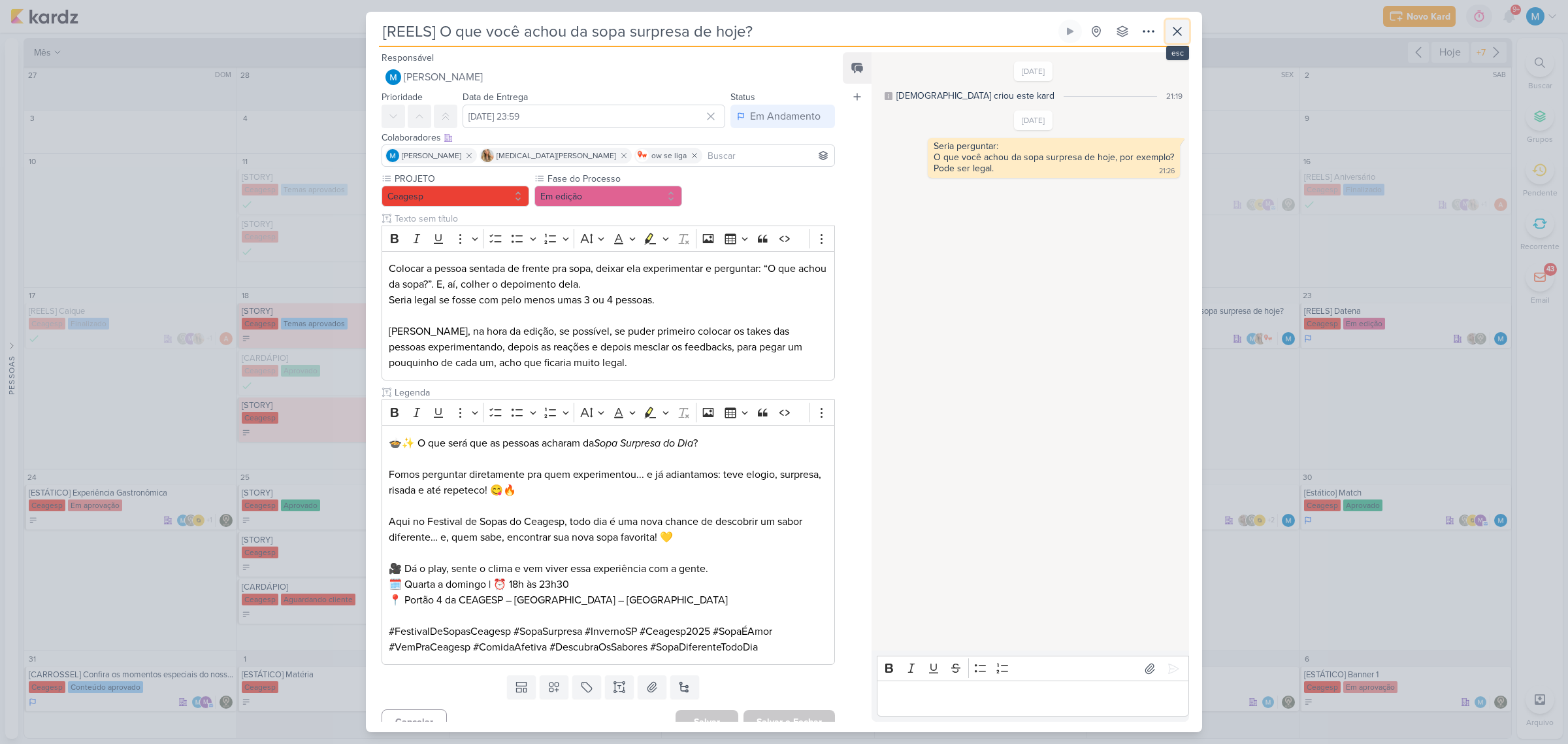
click at [1177, 31] on icon at bounding box center [1176, 31] width 8 height 8
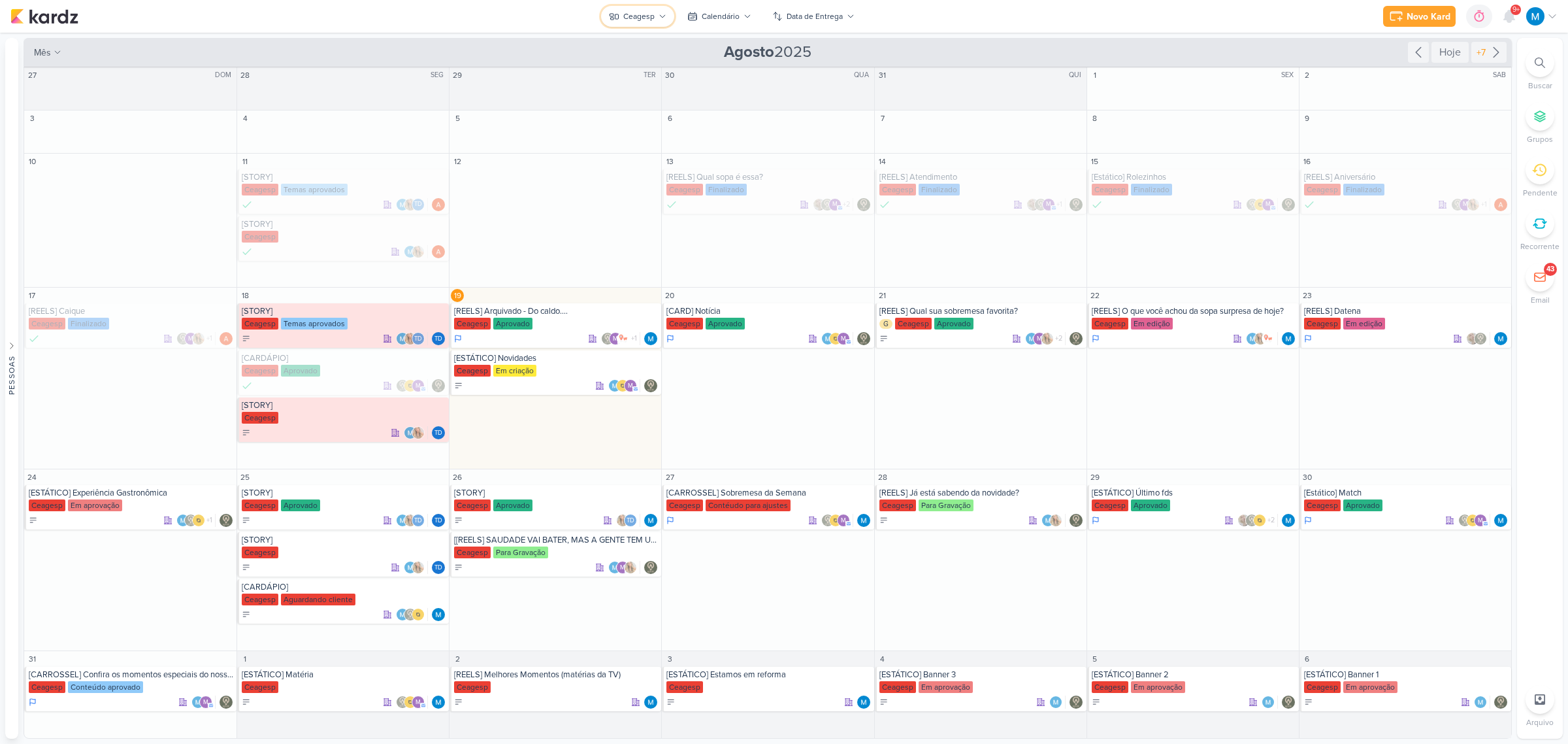
click at [654, 10] on div "Ceagesp" at bounding box center [639, 16] width 31 height 11
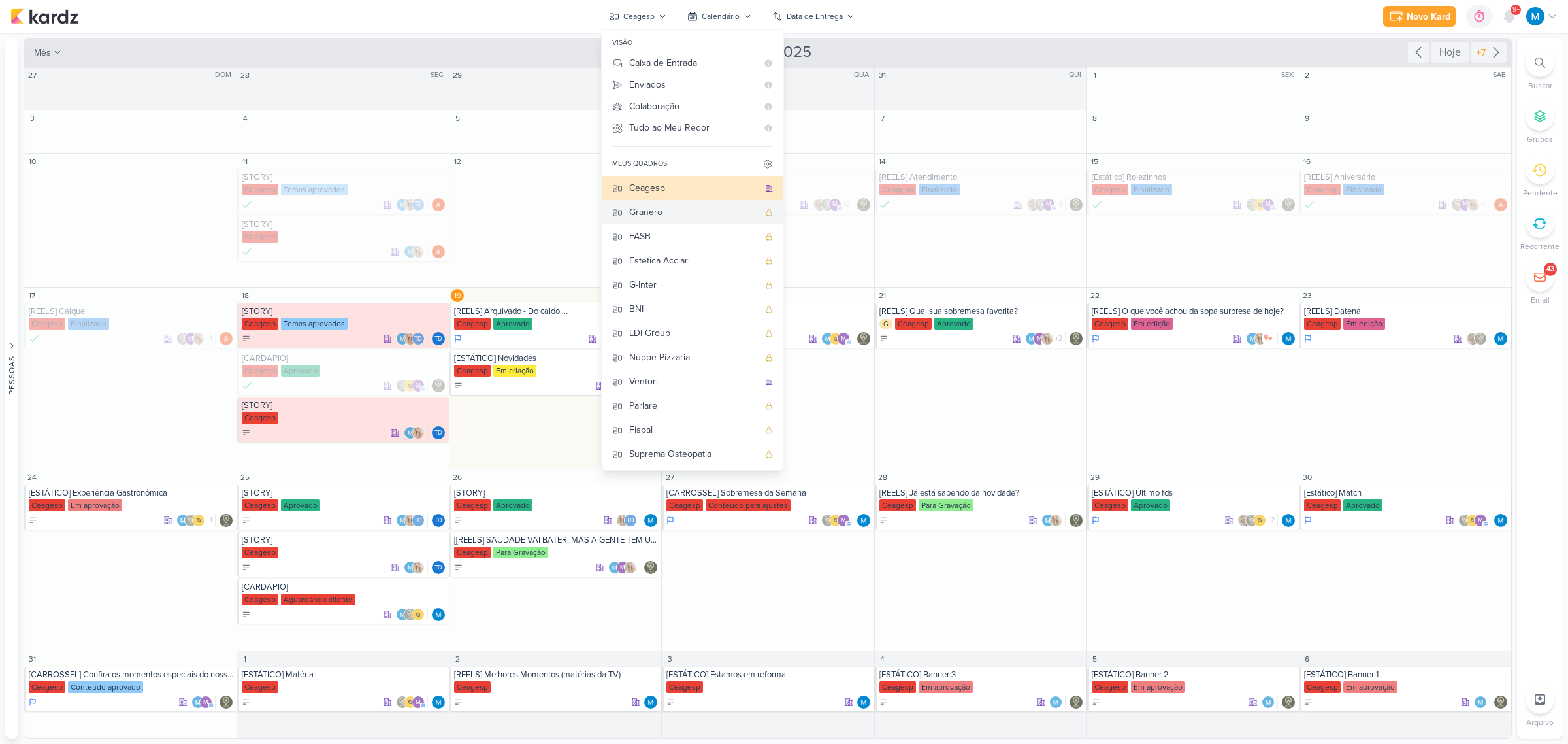
click at [667, 213] on div "Granero" at bounding box center [694, 212] width 129 height 14
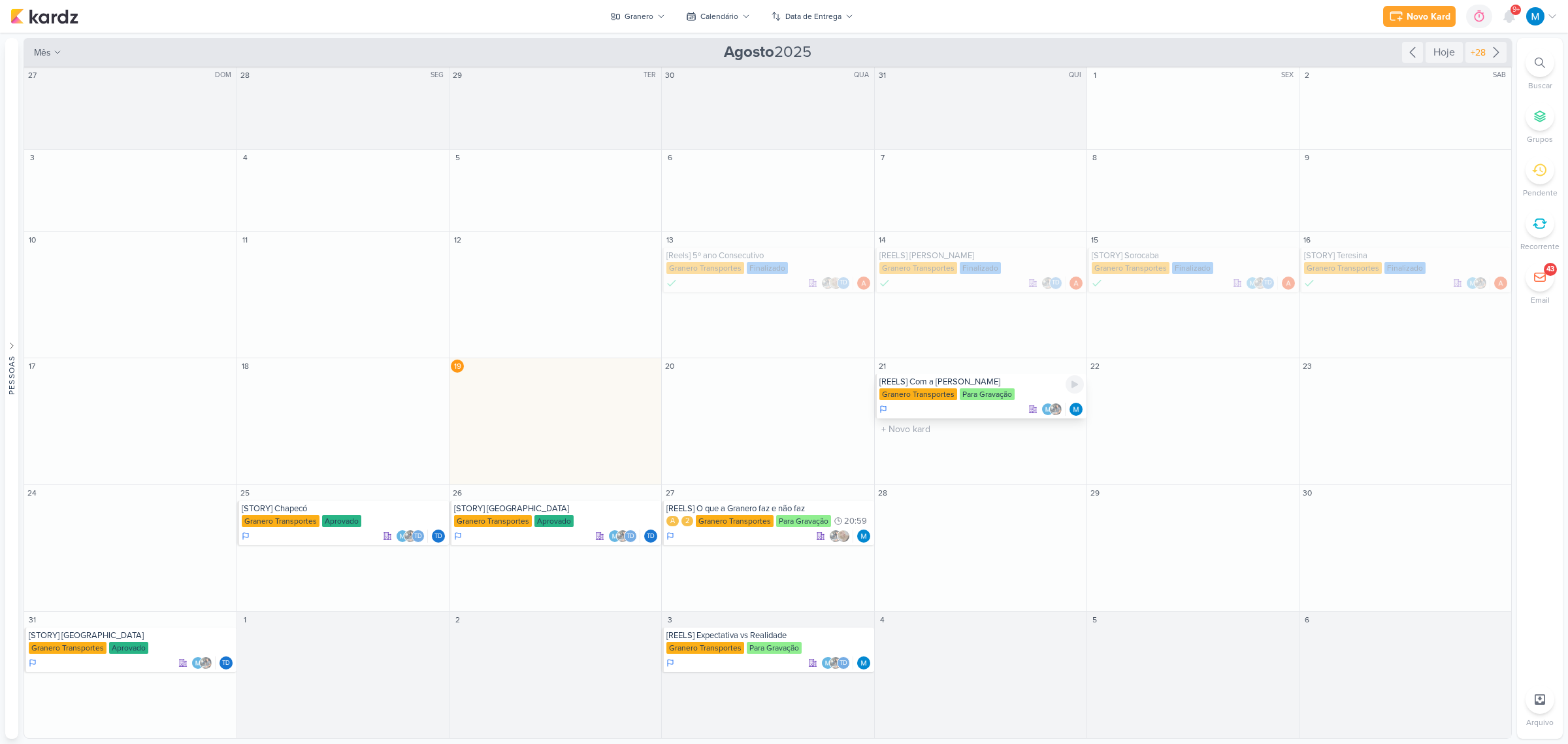
click at [1010, 386] on div "[REELS] Com a Sylvia" at bounding box center [982, 382] width 205 height 10
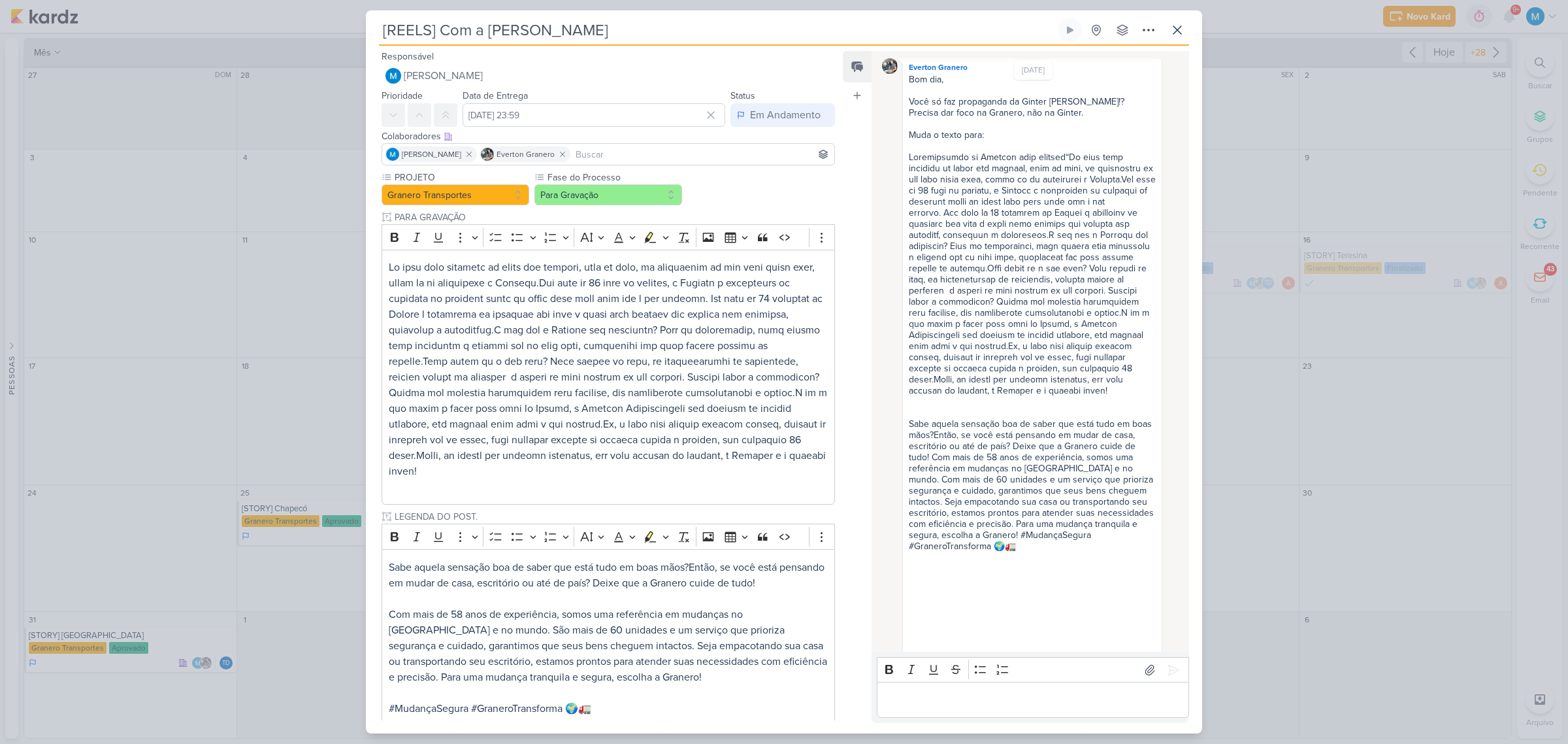
scroll to position [54, 0]
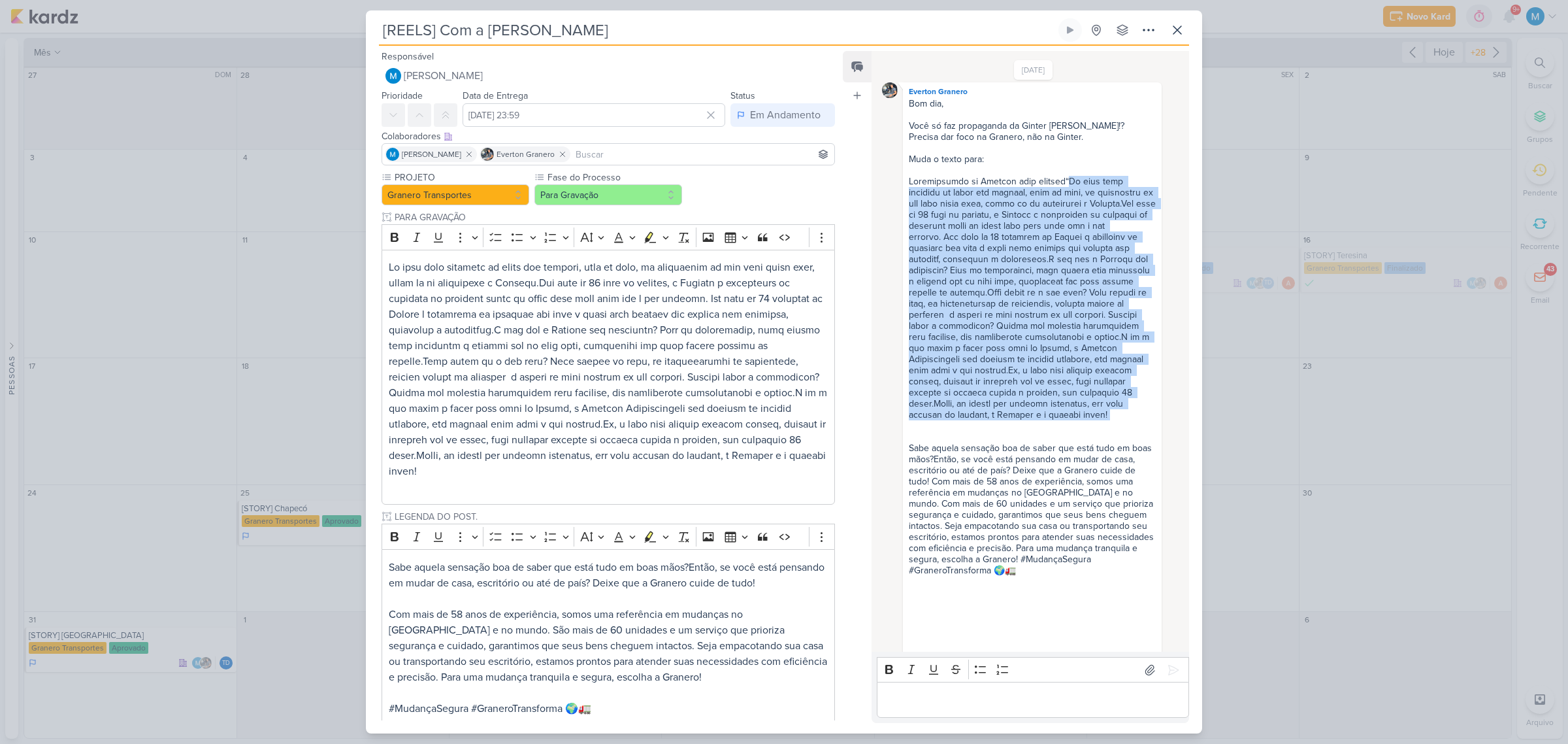
drag, startPoint x: 1064, startPoint y: 174, endPoint x: 1069, endPoint y: 432, distance: 258.0
click at [1069, 432] on div "Bom dia, Você só faz propaganda da Ginter hein!? Precisa dar foco na Granero, n…" at bounding box center [1032, 487] width 253 height 779
copy span "Se você está pensando em fazer uma mudança, seja de casa, do escritório ou até …"
click at [1170, 30] on icon at bounding box center [1177, 30] width 16 height 16
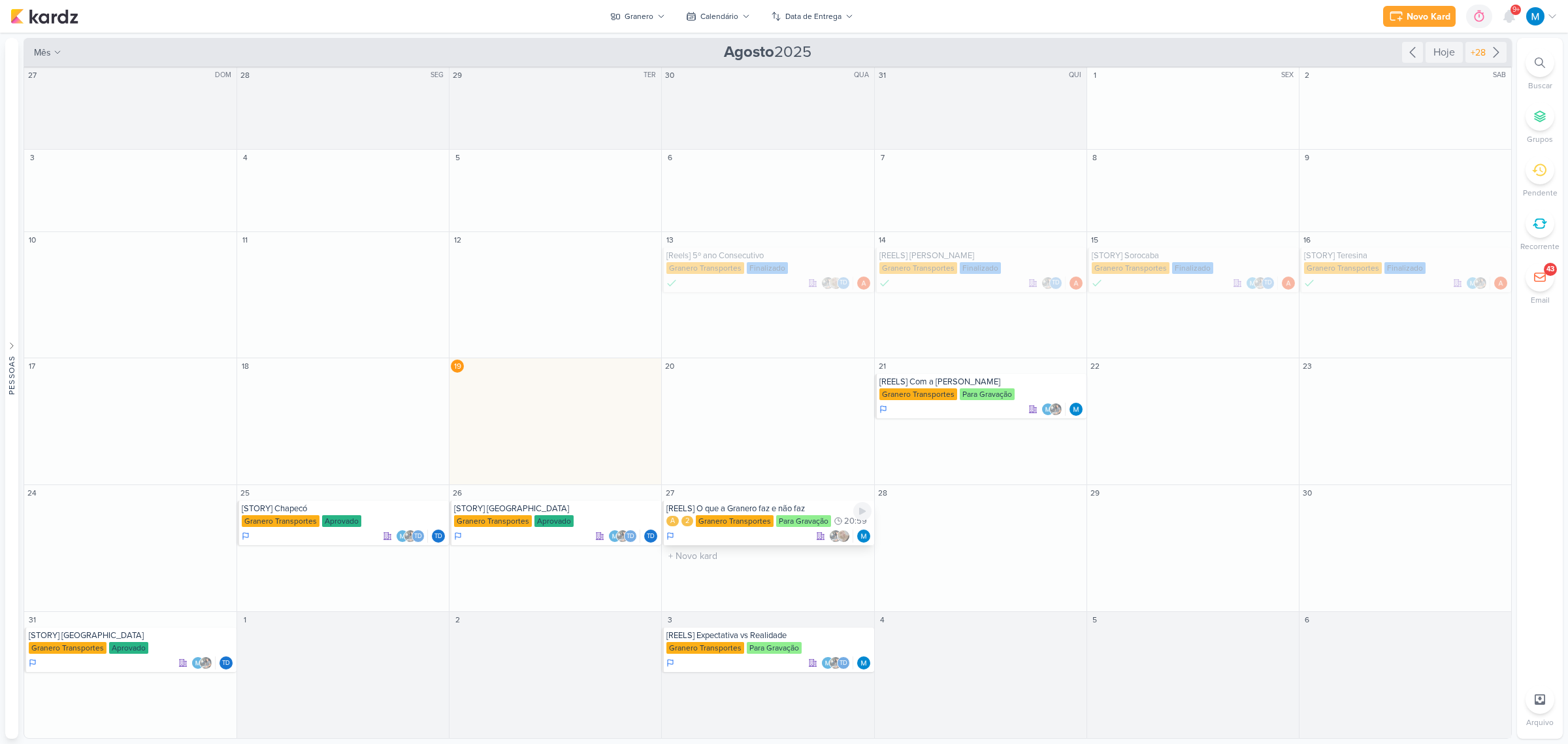
click at [795, 511] on div "[REELS] O que a Granero faz e não faz" at bounding box center [768, 508] width 205 height 10
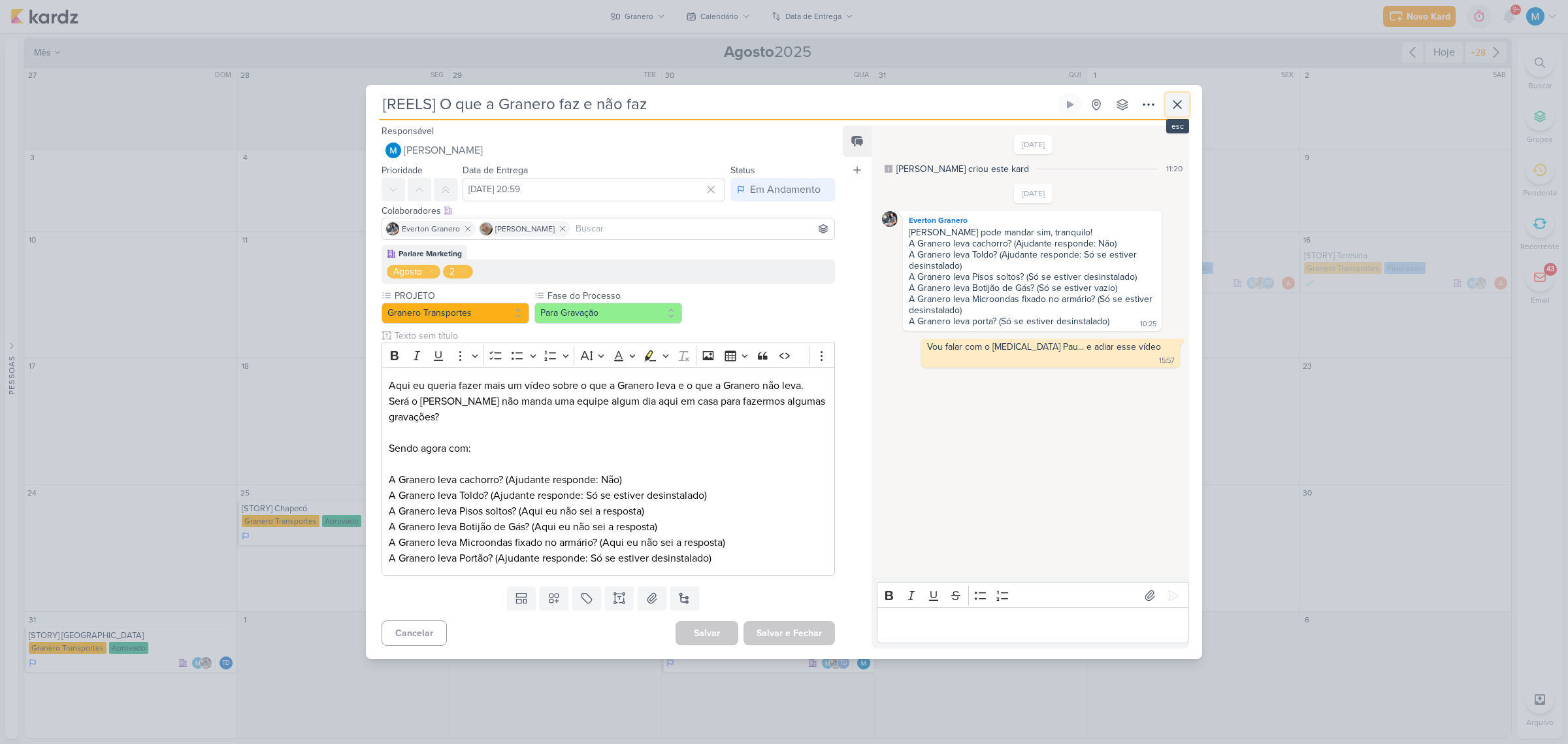
click at [1186, 102] on button at bounding box center [1176, 104] width 24 height 24
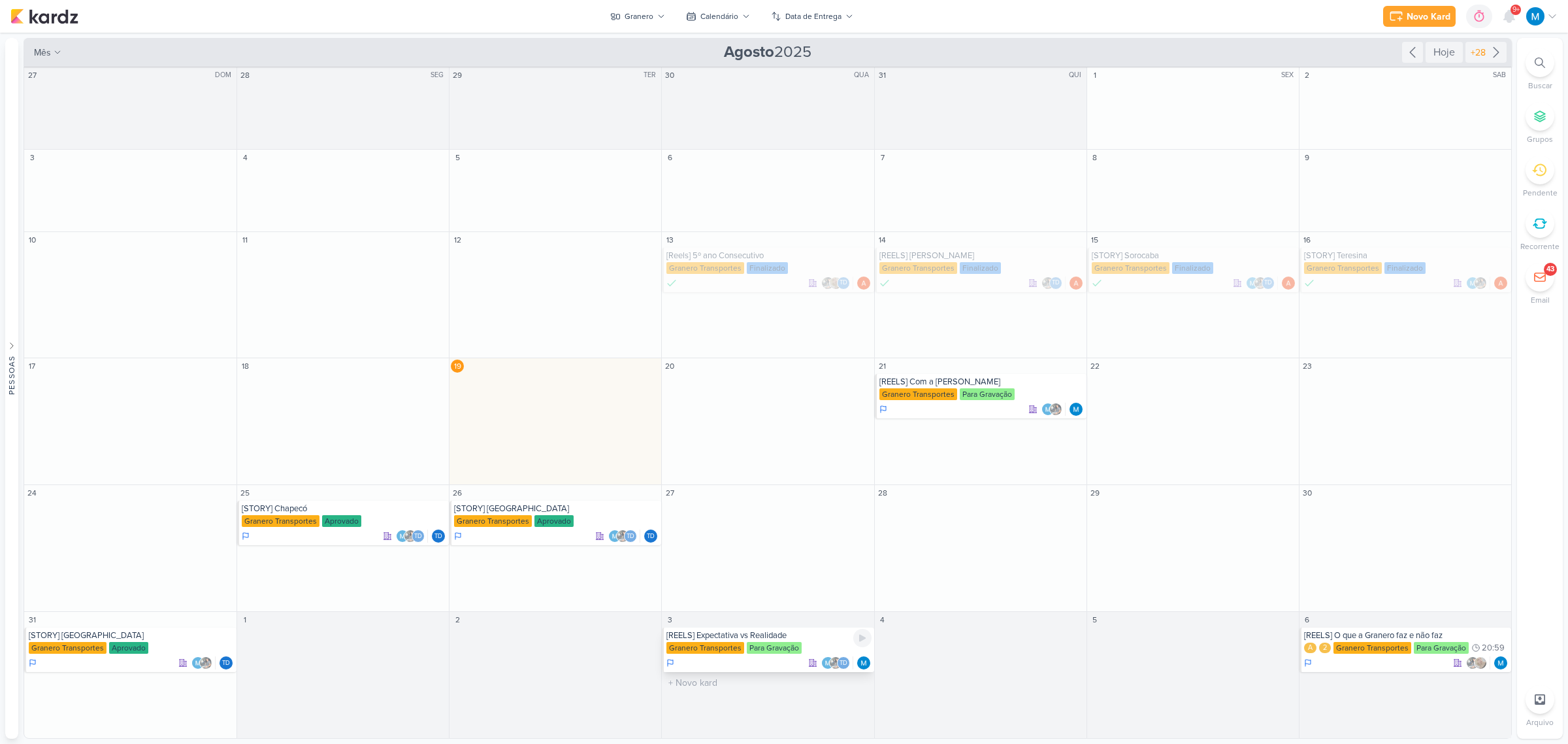
click at [712, 631] on div "[REELS] Expectativa vs Realidade" at bounding box center [768, 635] width 205 height 10
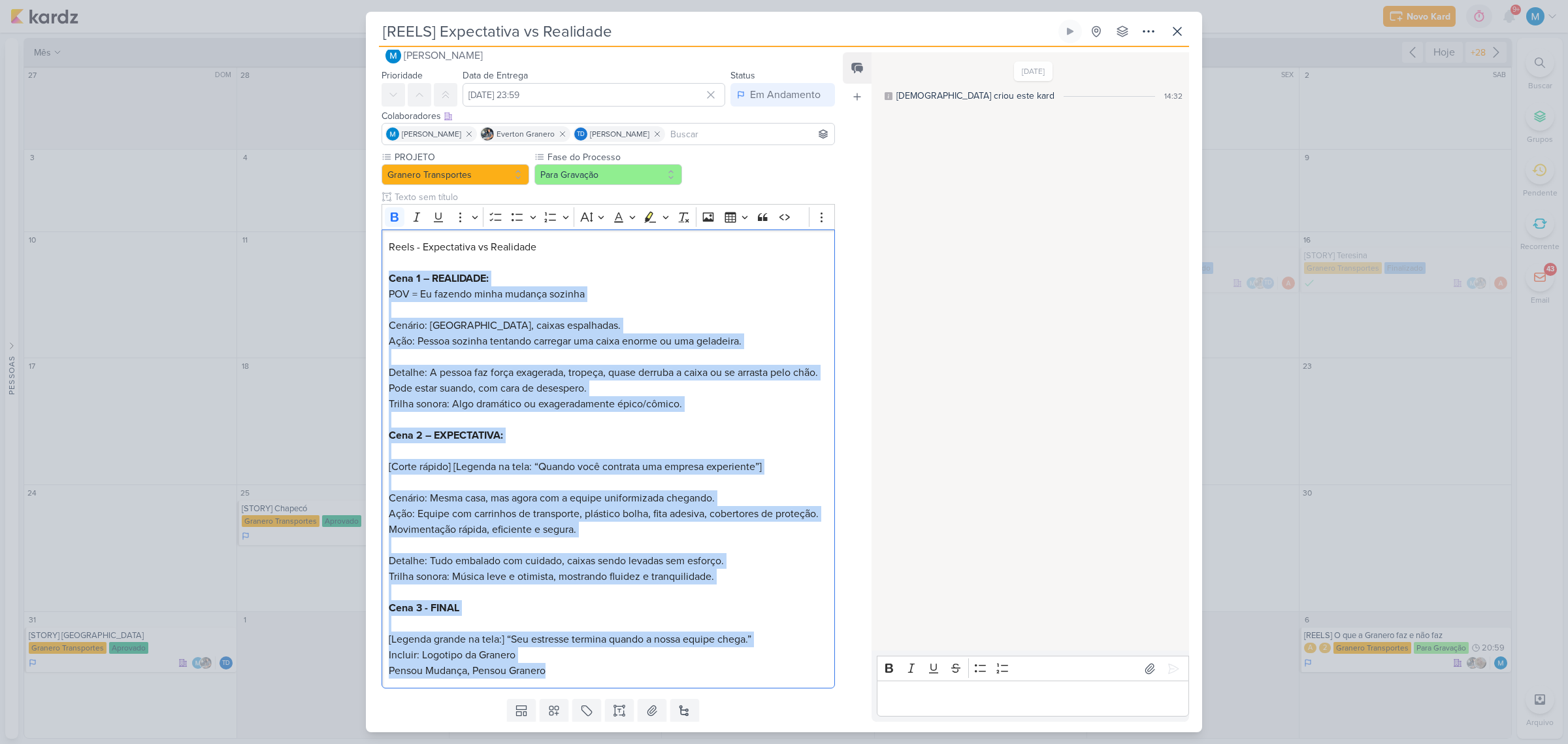
scroll to position [61, 0]
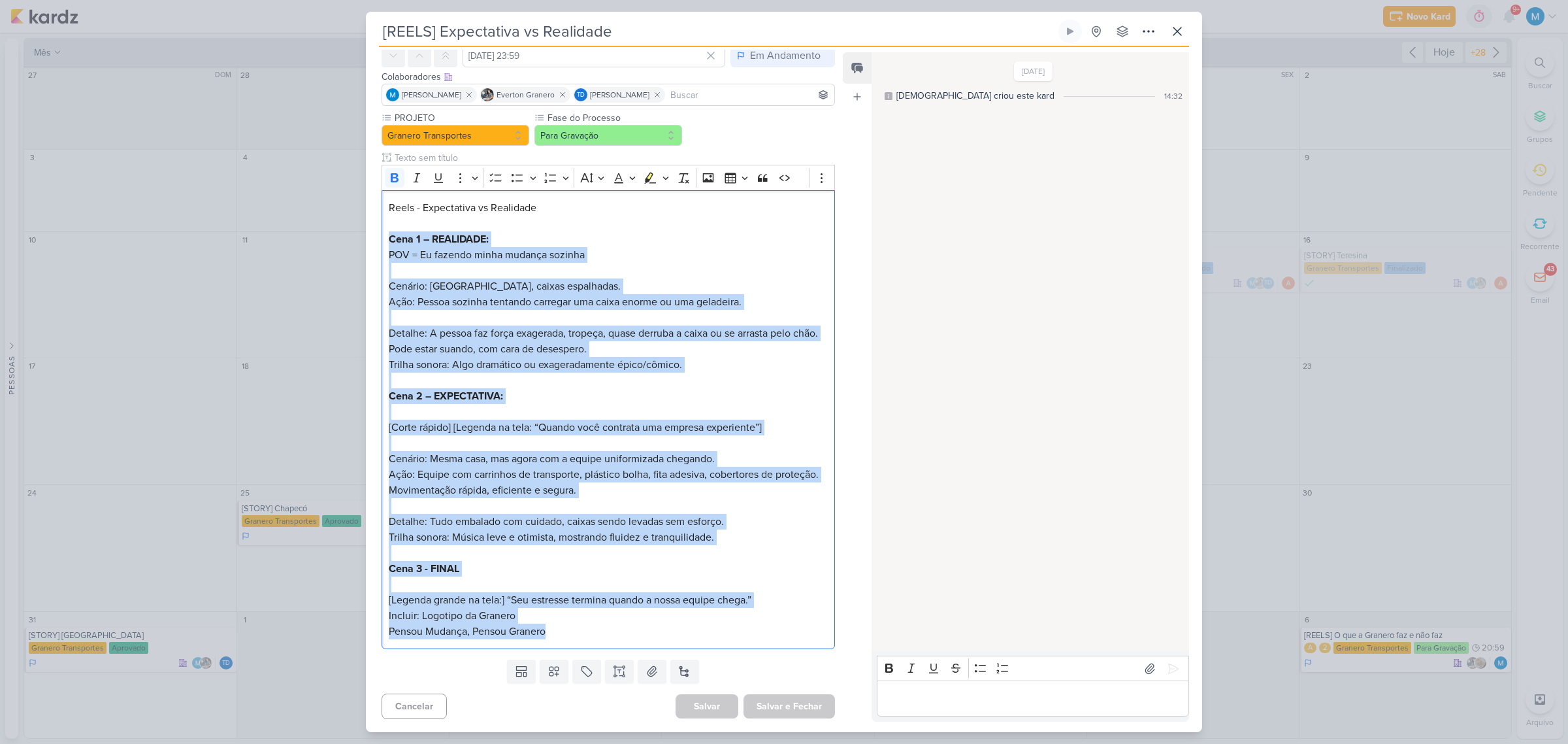
drag, startPoint x: 387, startPoint y: 296, endPoint x: 595, endPoint y: 707, distance: 460.6
click at [595, 707] on div "Responsável MARIANA MIRANDA Nenhum contato encontrado create new contact Novo C…" at bounding box center [603, 386] width 475 height 671
click at [647, 621] on p "Reels - Expectativa vs Realidade Cena 1 – REALIDADE: POV = Eu fazendo minha mud…" at bounding box center [608, 420] width 439 height 439
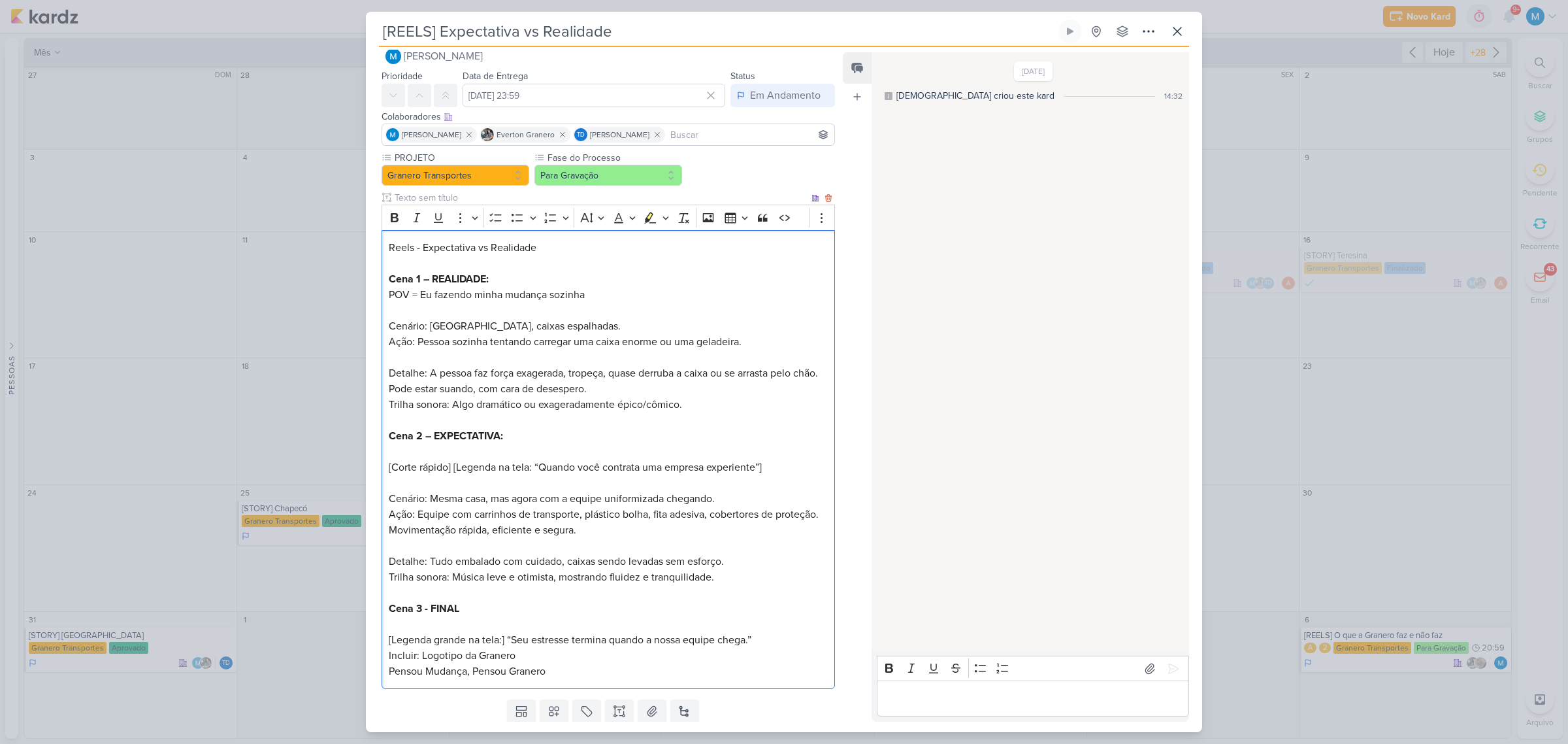
scroll to position [0, 0]
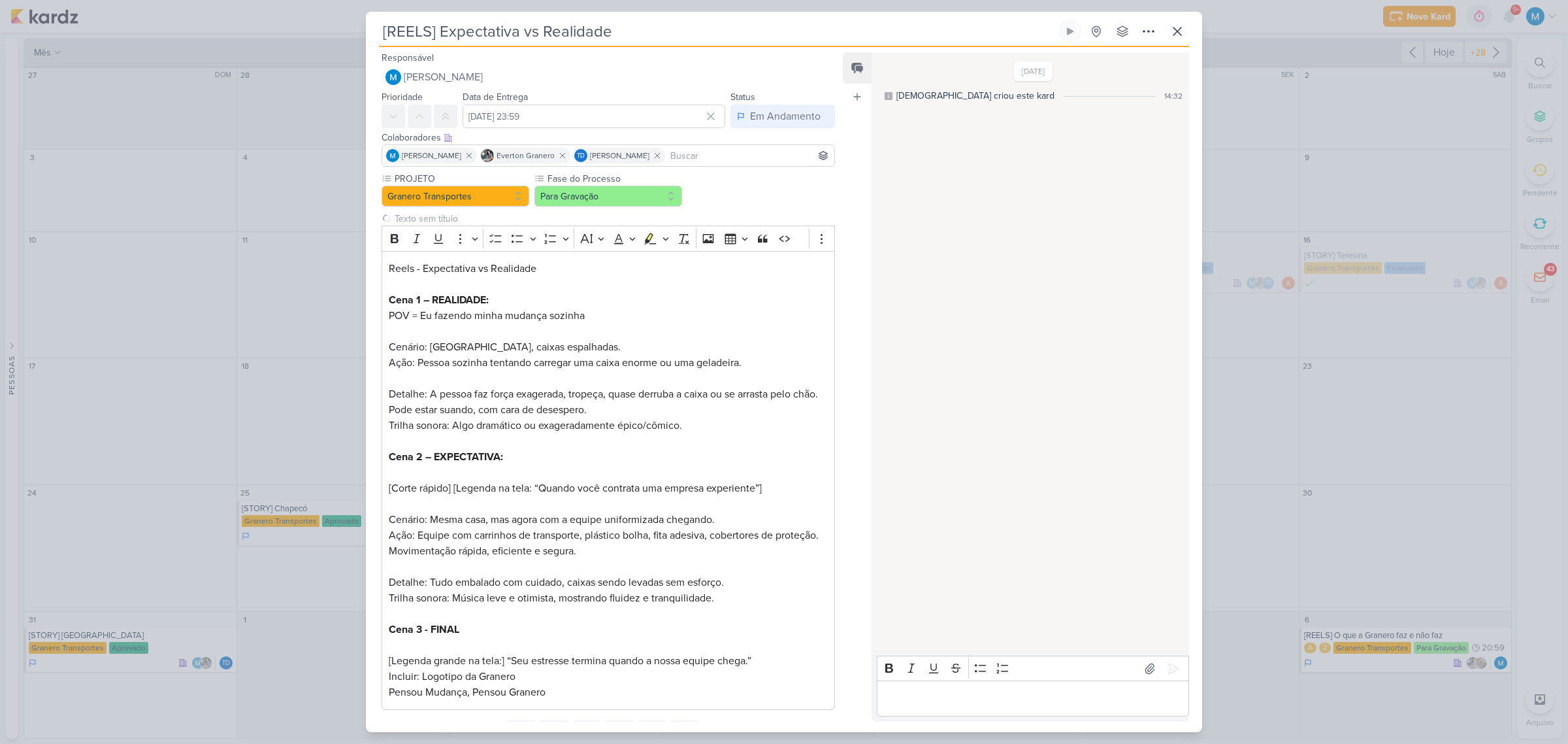
click at [432, 35] on input "[REELS] Expectativa vs Realidade" at bounding box center [717, 31] width 676 height 24
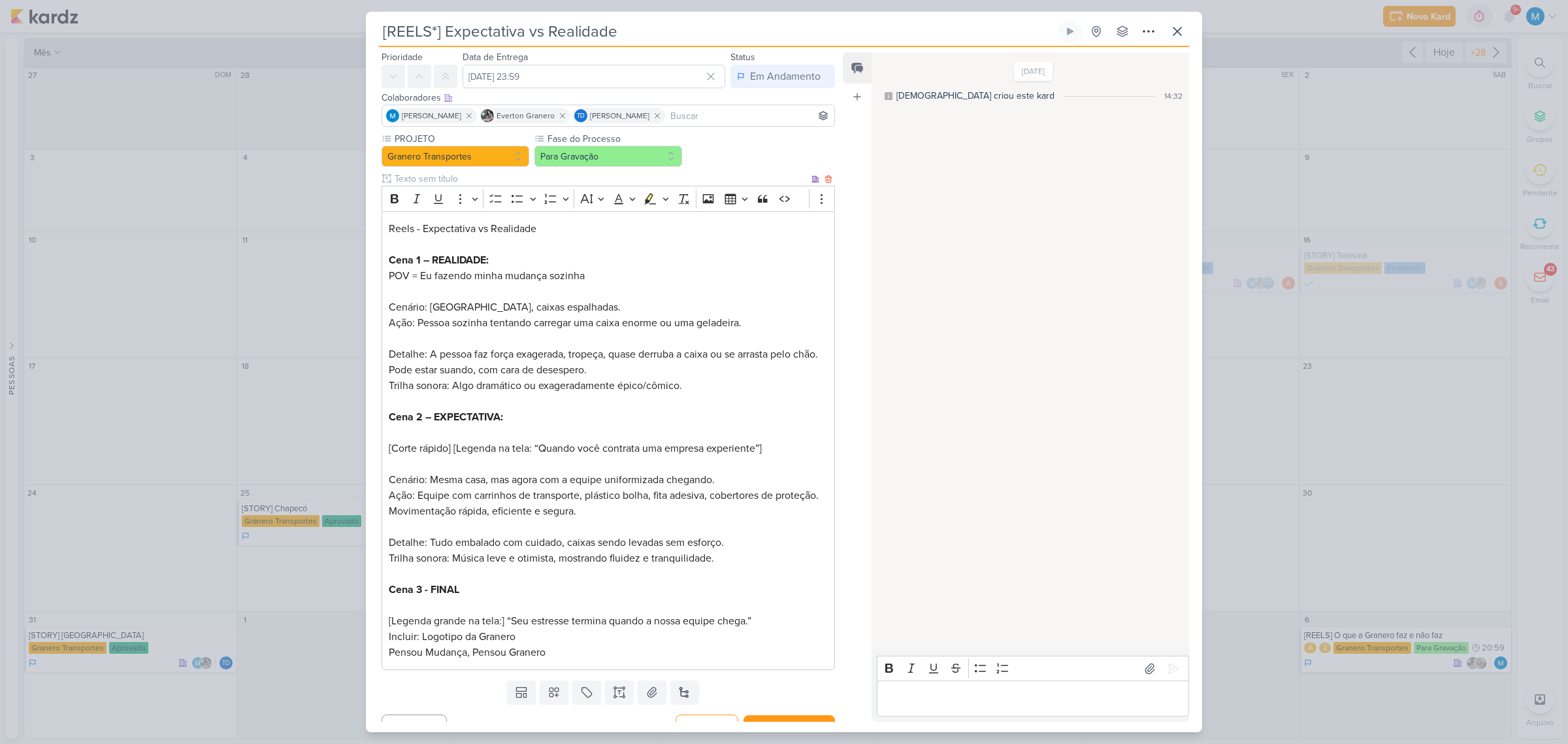
scroll to position [61, 0]
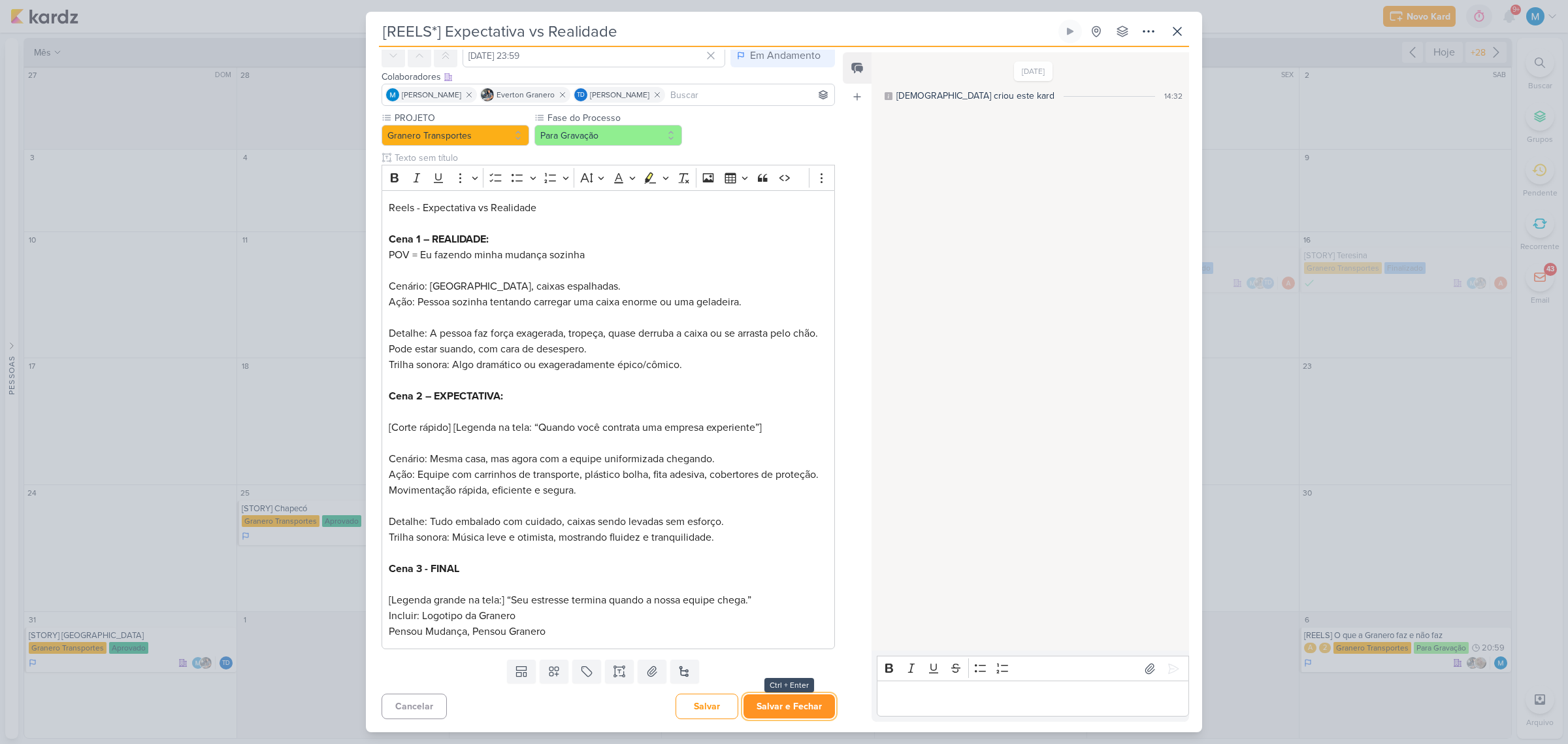
click at [795, 710] on button "Salvar e Fechar" at bounding box center [789, 706] width 92 height 24
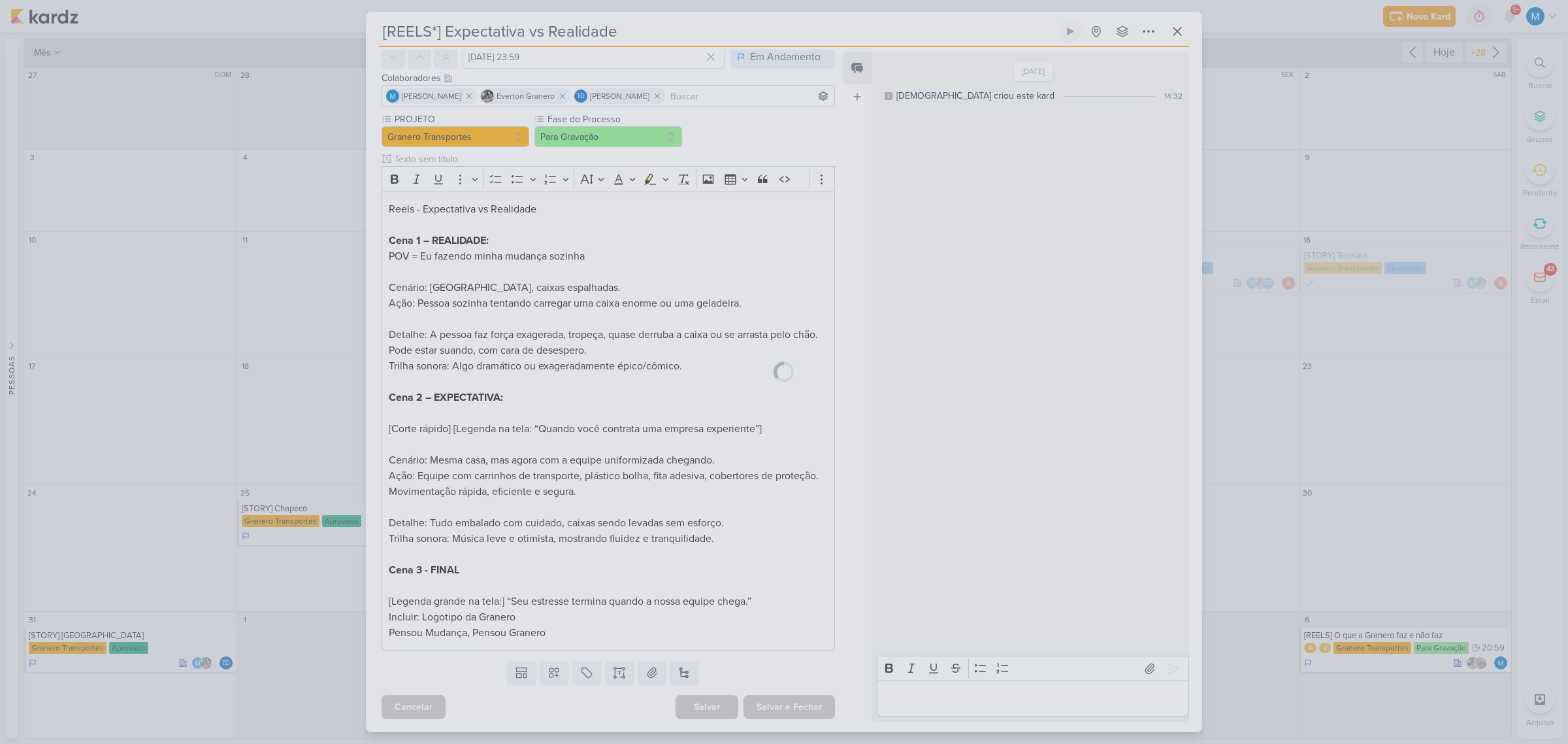
scroll to position [59, 0]
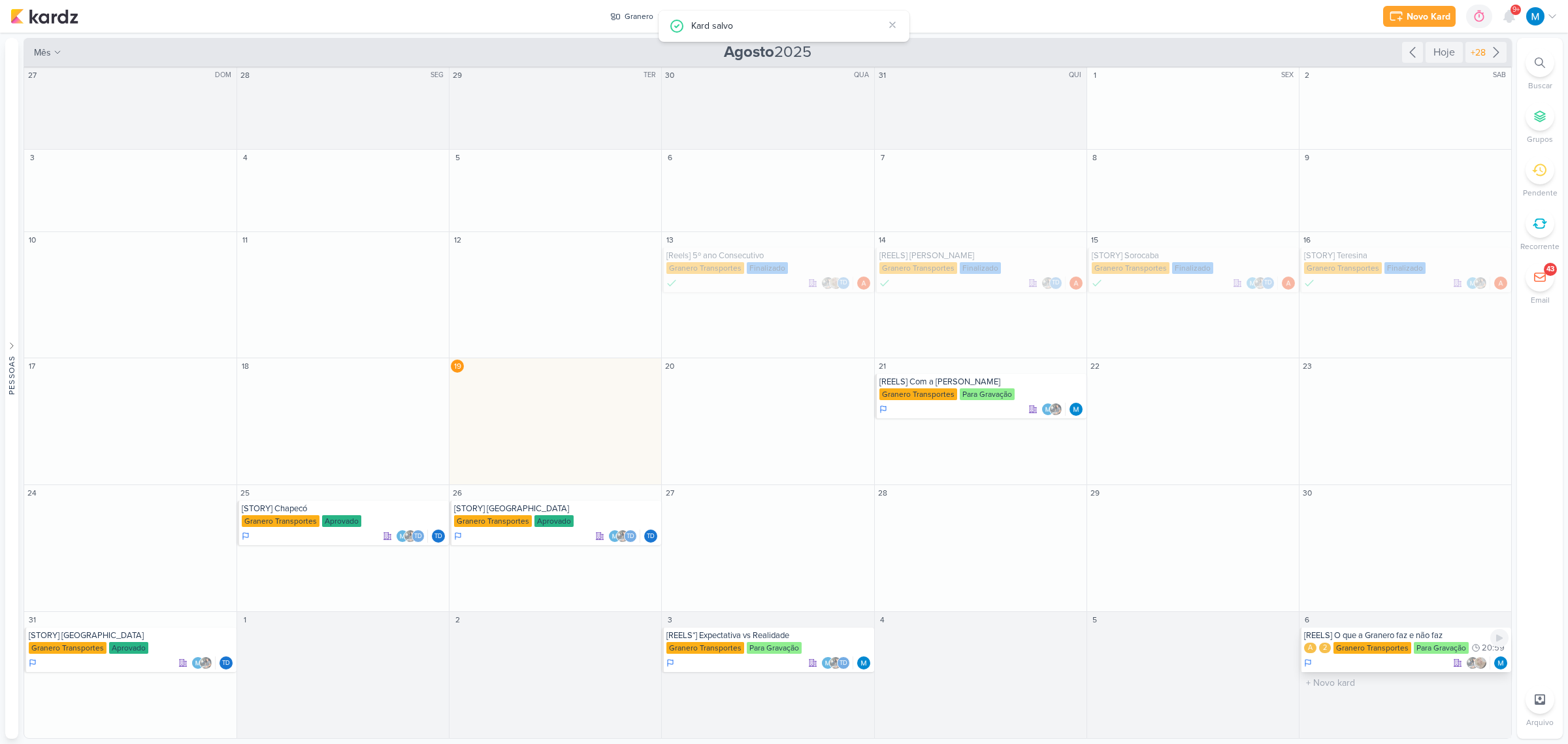
click at [1372, 628] on div "[REELS] O que a Granero faz e não faz A 2 Granero Transportes Para Gravação 20:…" at bounding box center [1405, 650] width 212 height 45
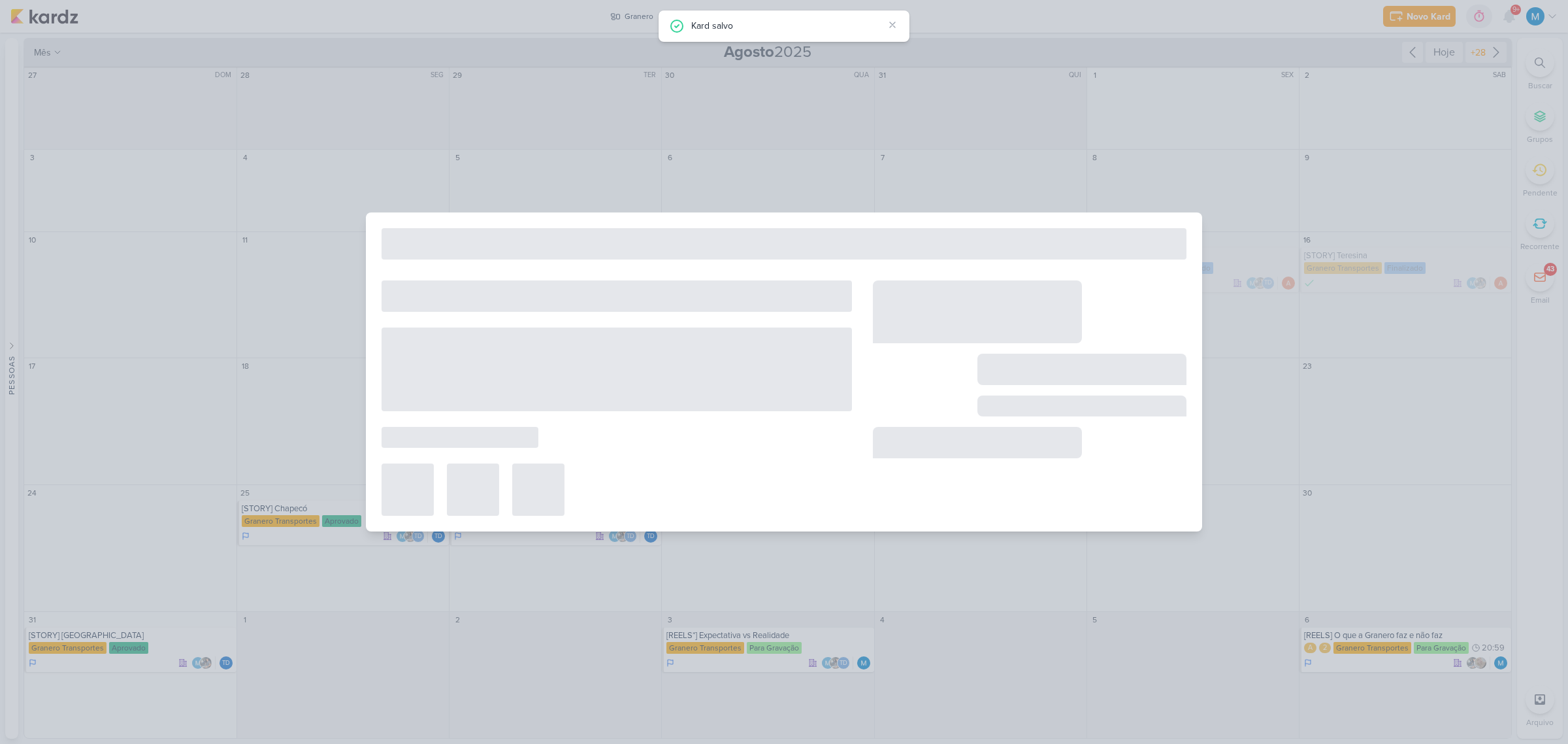
type input "[REELS] O que a Granero faz e não faz"
type input "[DATE] 20:59"
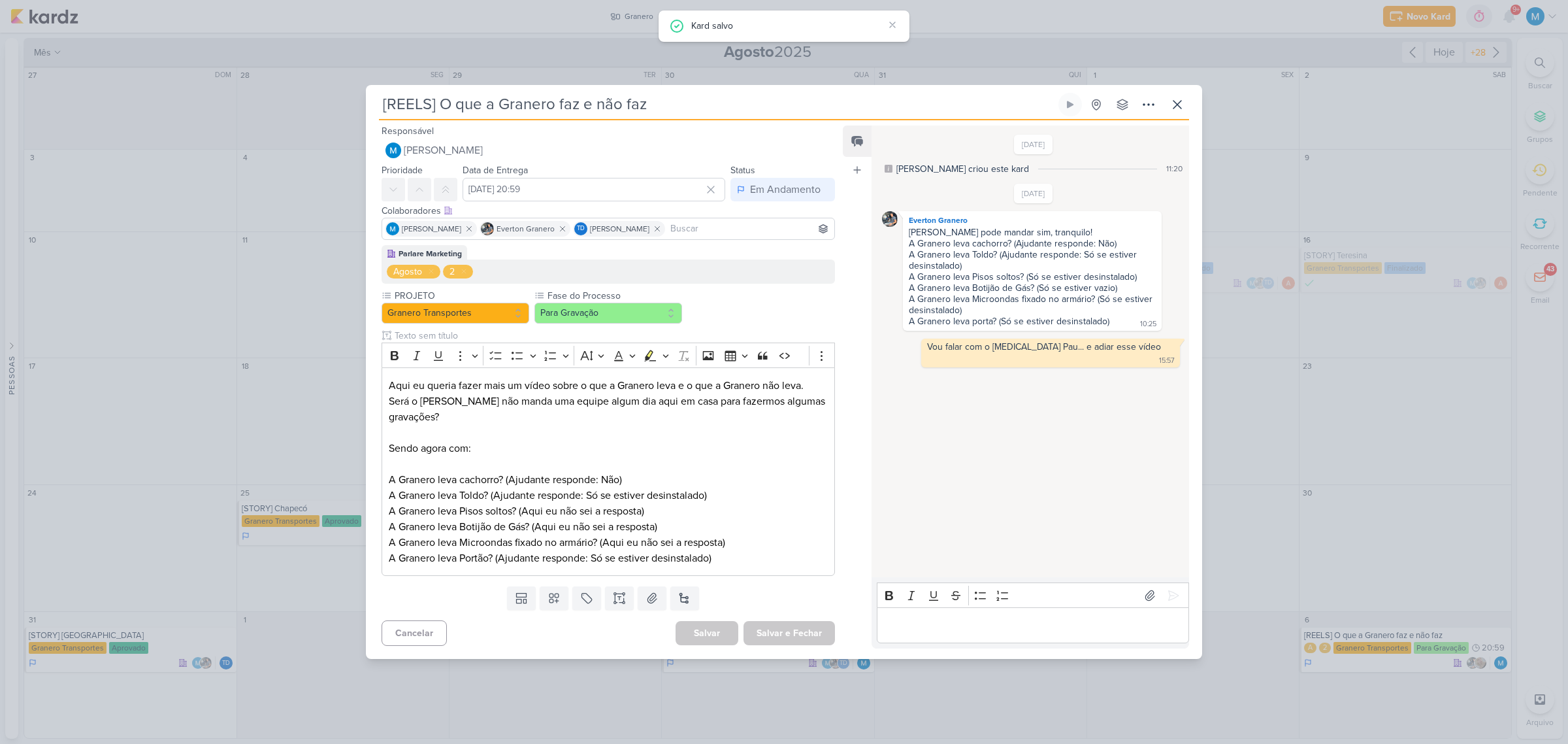
scroll to position [0, 0]
click at [429, 100] on input "[REELS] O que a Granero faz e não faz" at bounding box center [717, 104] width 676 height 24
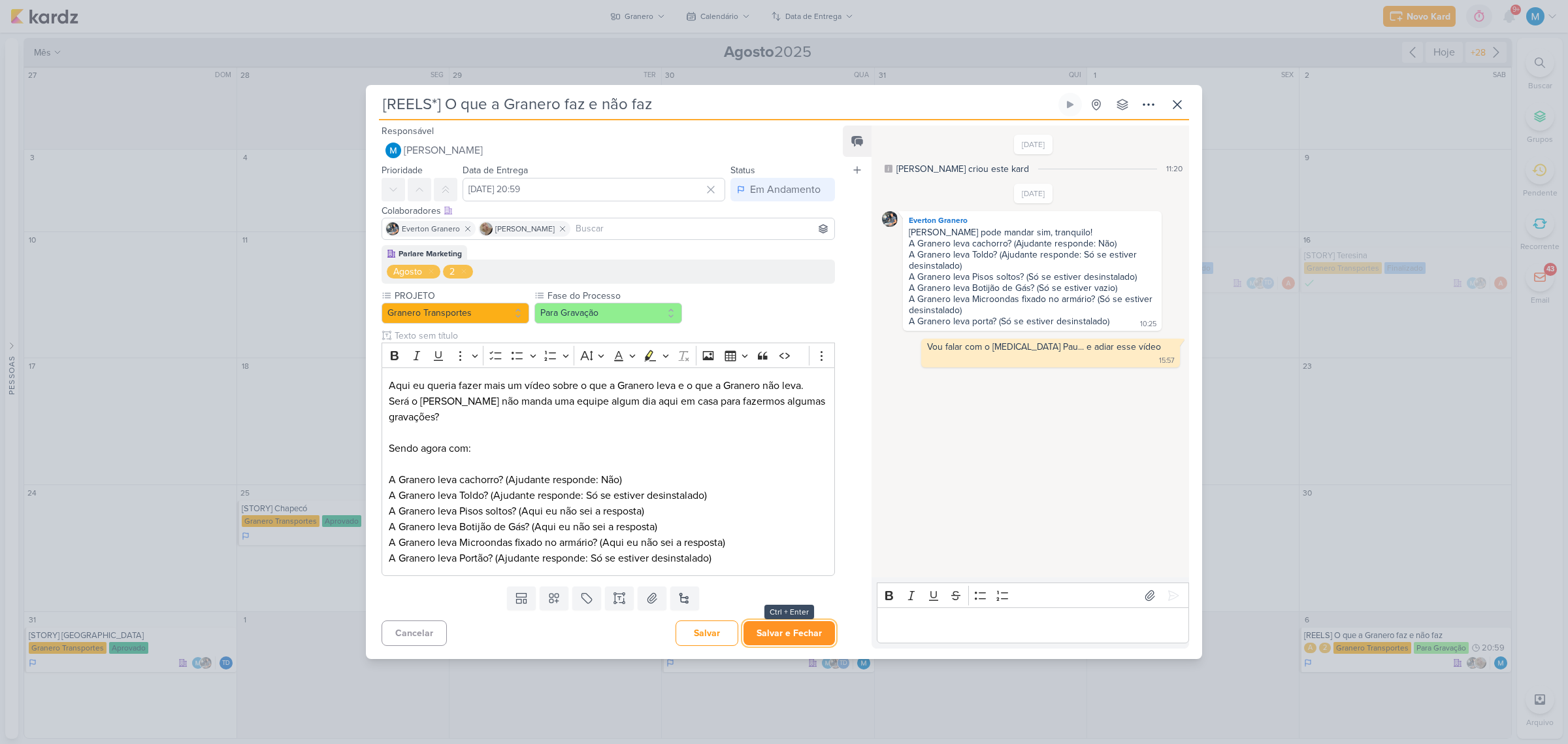
click at [807, 628] on button "Salvar e Fechar" at bounding box center [789, 633] width 92 height 24
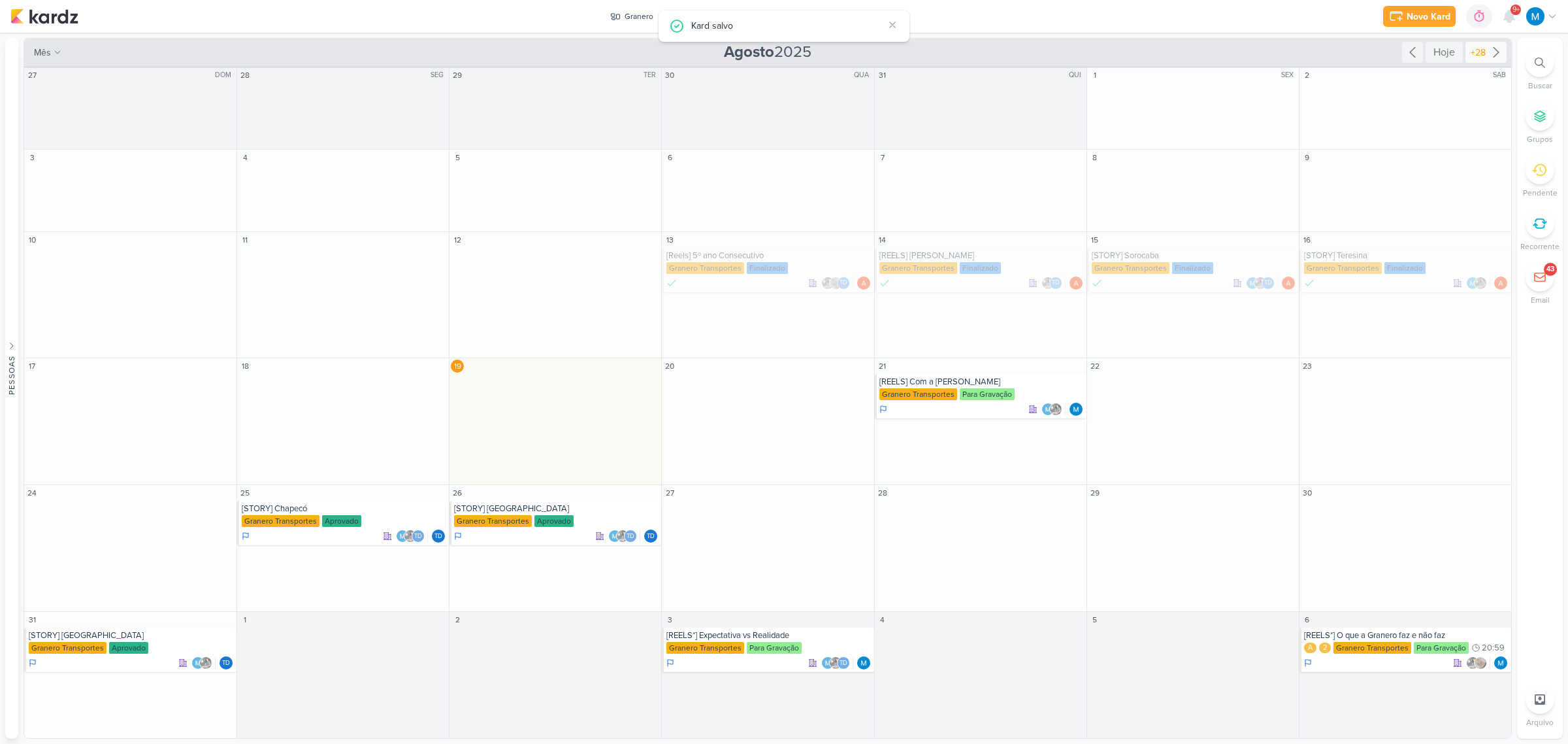
click at [1496, 53] on icon at bounding box center [1496, 52] width 5 height 10
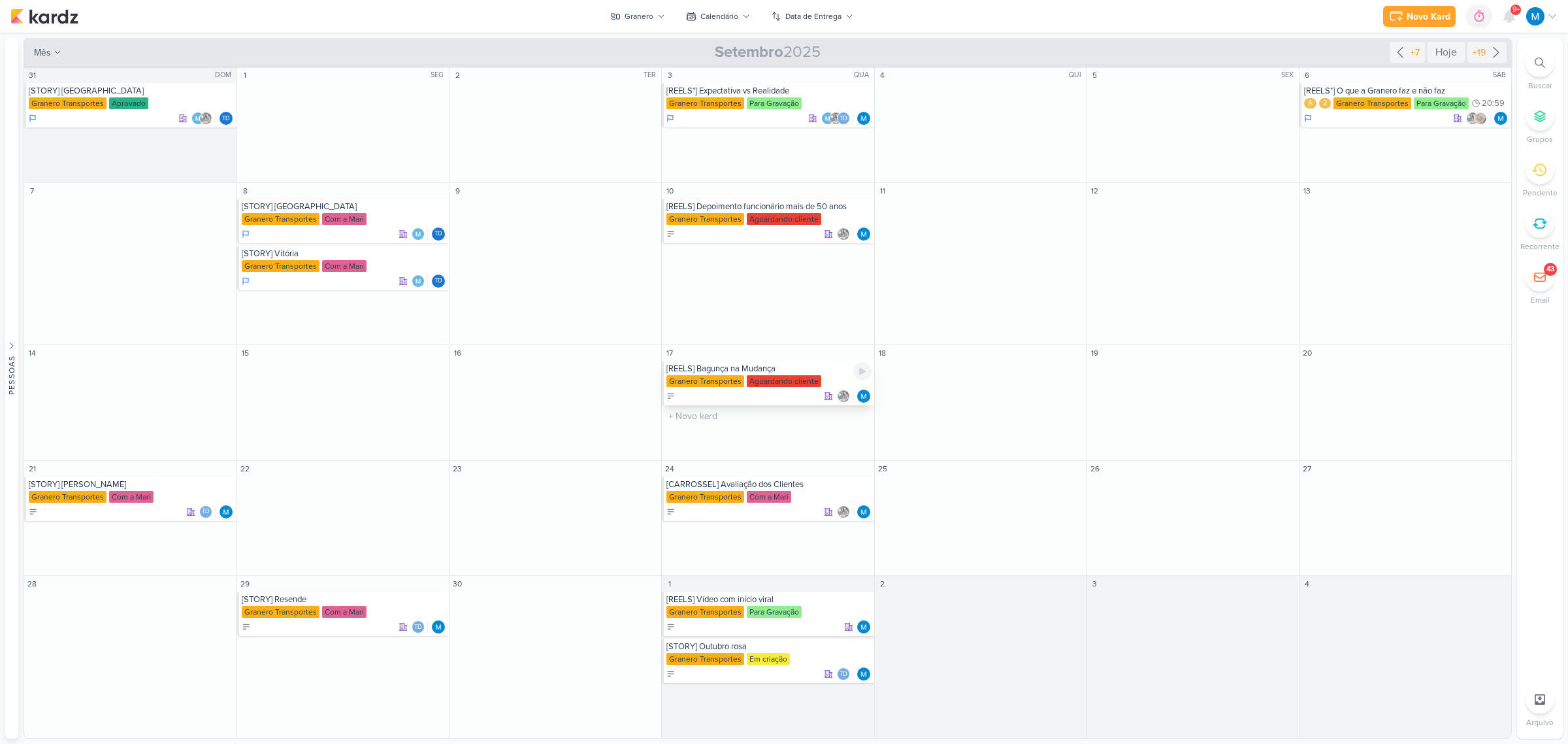
click at [781, 369] on div "[REELS] Bagunça na Mudança" at bounding box center [768, 369] width 205 height 10
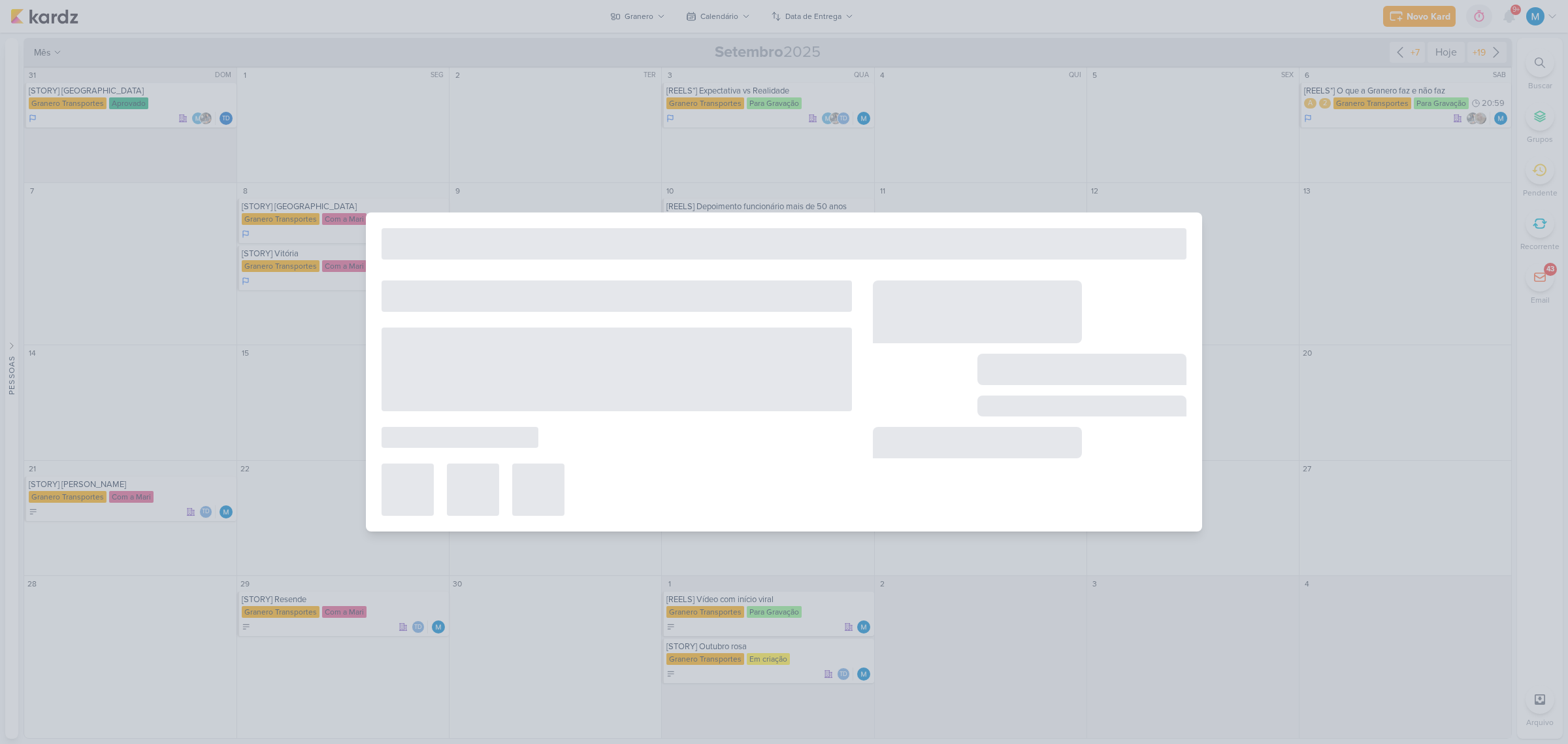
type input "[REELS] Bagunça na Mudança"
type input "17 de setembro de 2025 às 23:59"
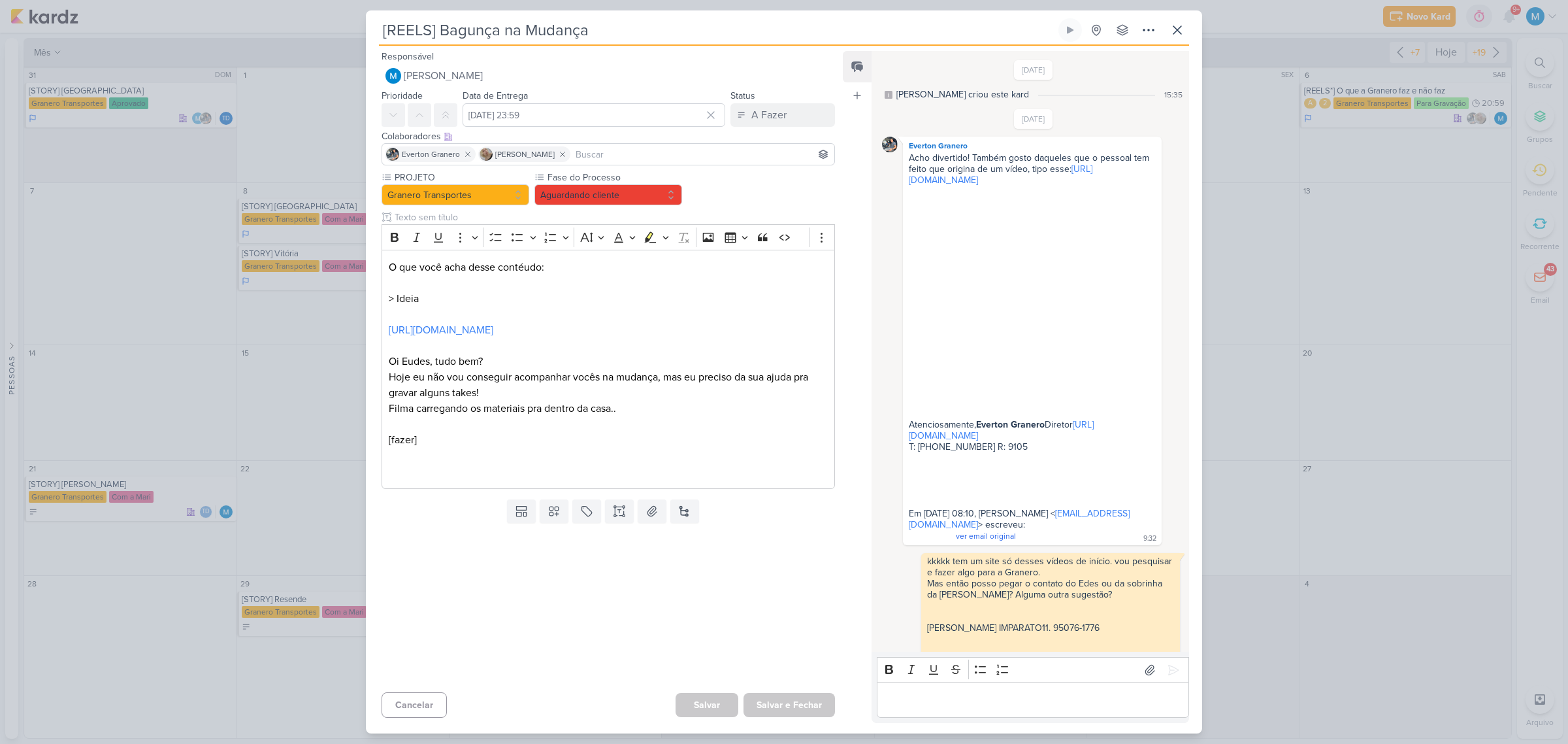
scroll to position [461, 0]
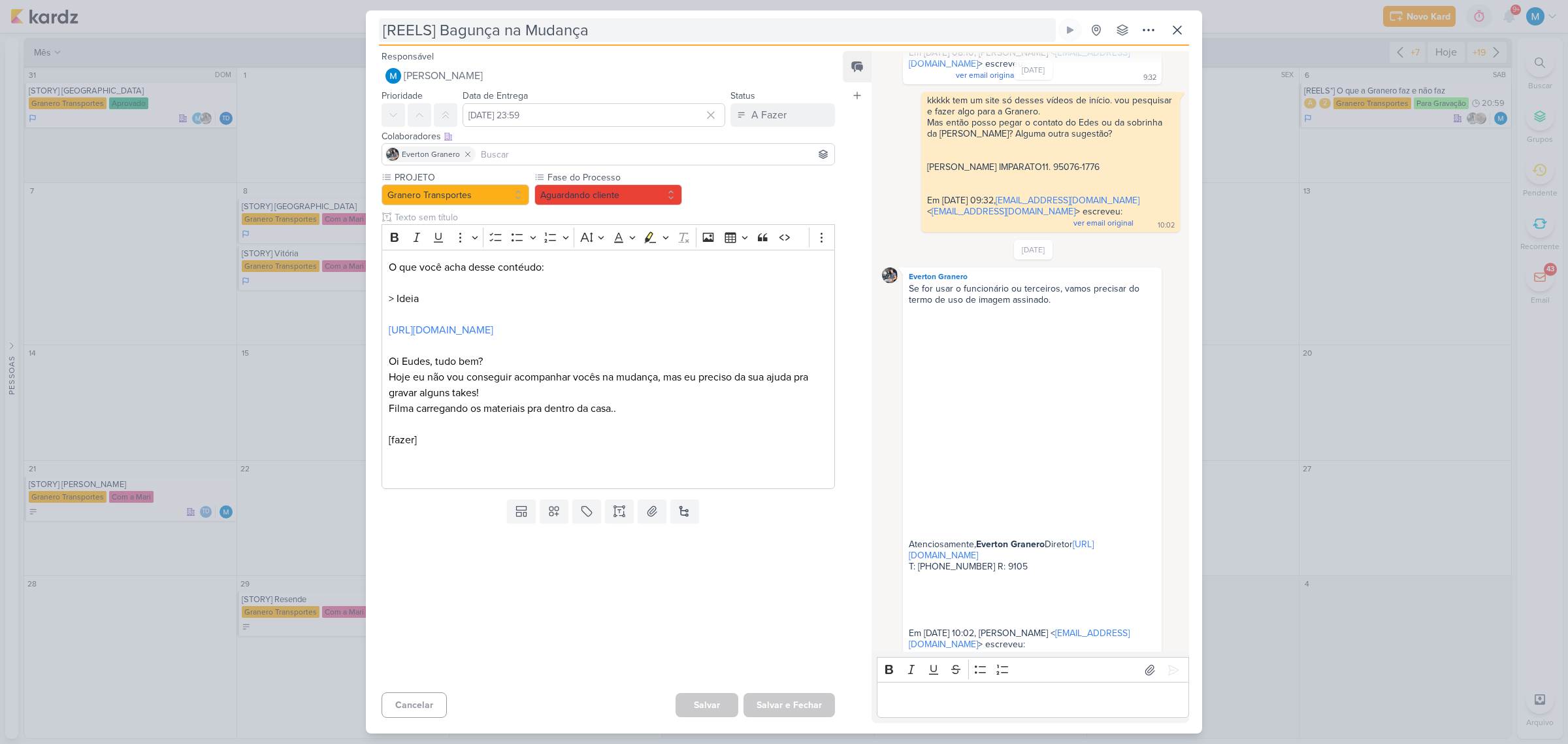
click at [426, 27] on input "[REELS] Bagunça na Mudança" at bounding box center [717, 30] width 676 height 24
click at [428, 28] on input "[REELS] Bagunça na Mudança" at bounding box center [717, 30] width 676 height 24
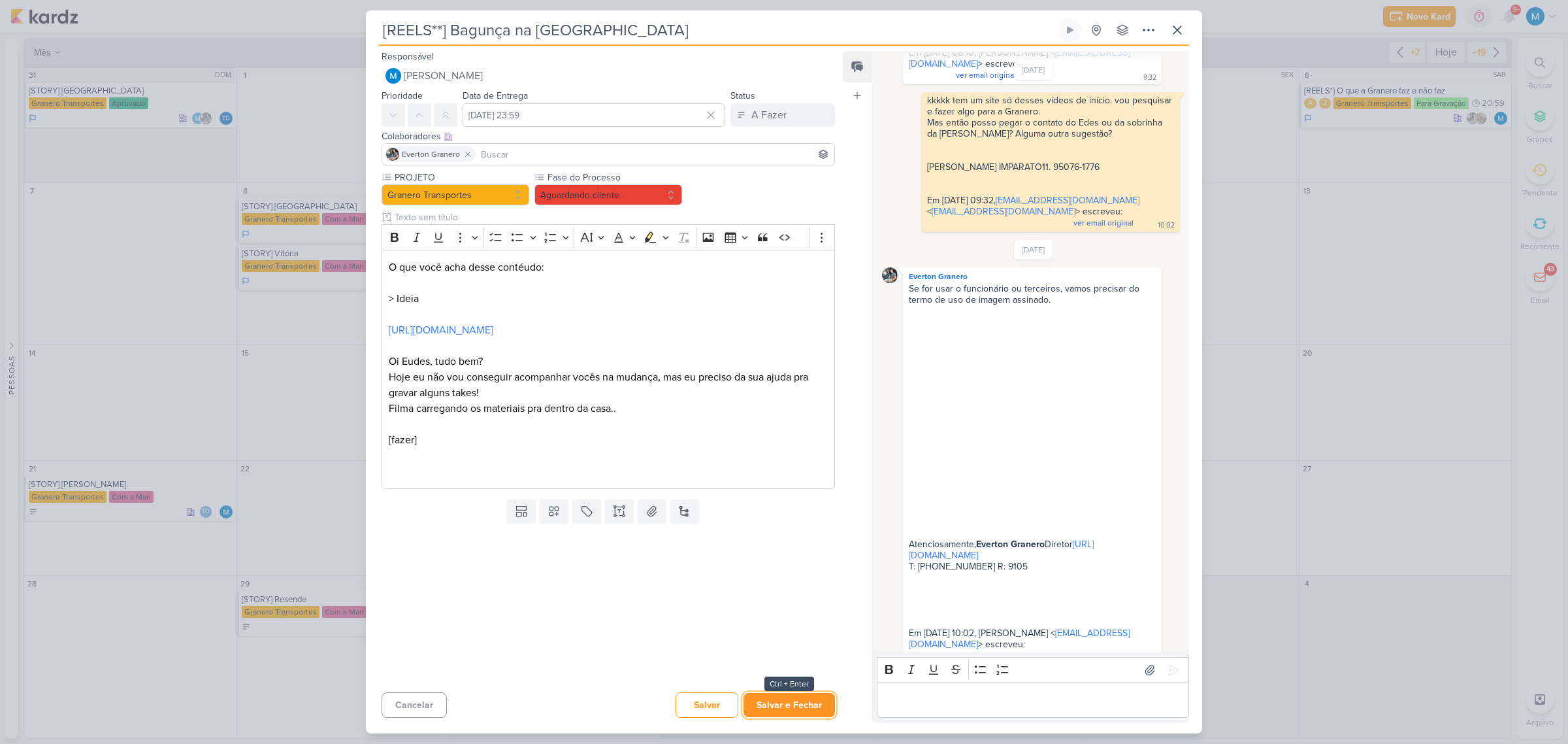
click at [787, 710] on button "Salvar e Fechar" at bounding box center [789, 705] width 92 height 24
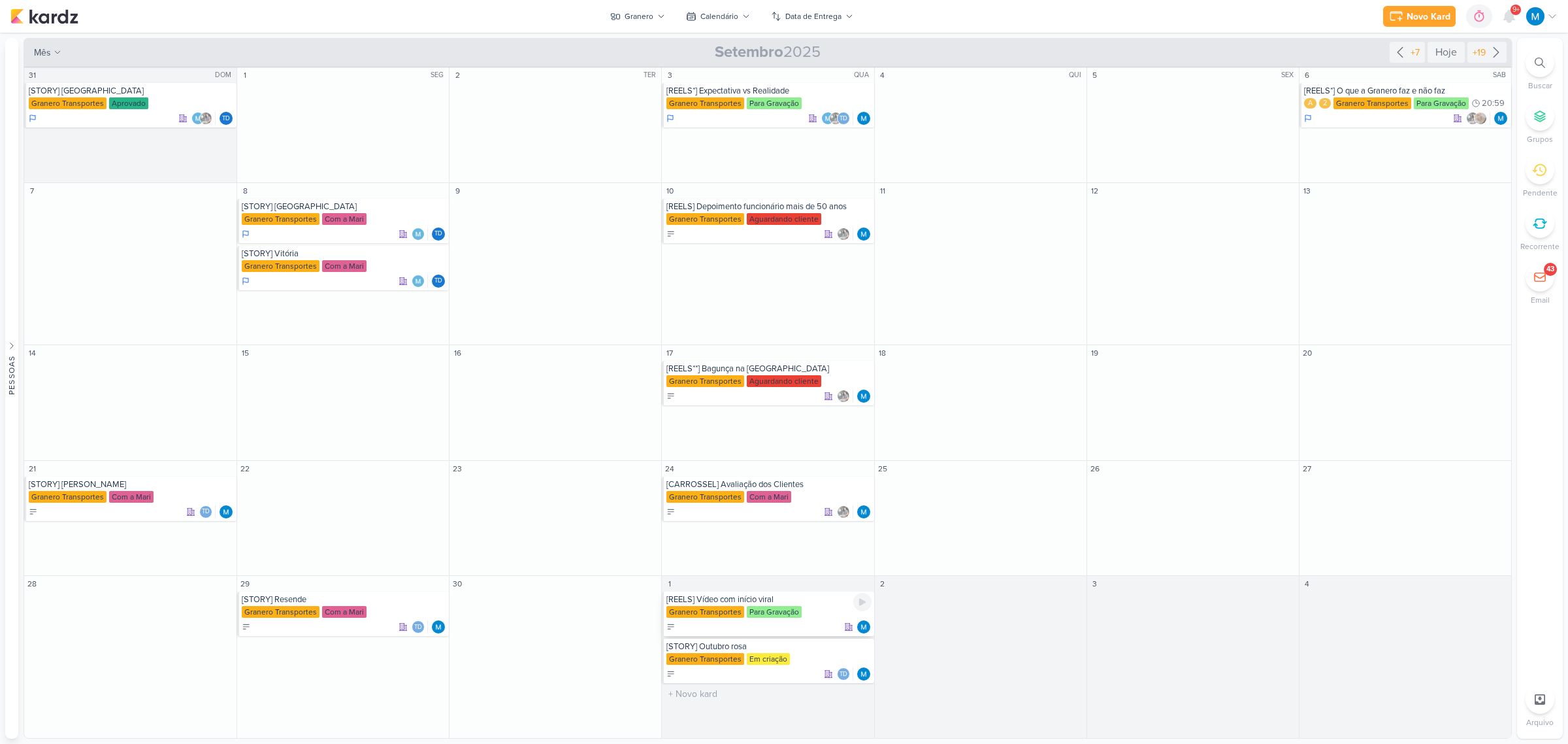
click at [801, 601] on div "[REELS] Vídeo com início viral" at bounding box center [768, 599] width 205 height 10
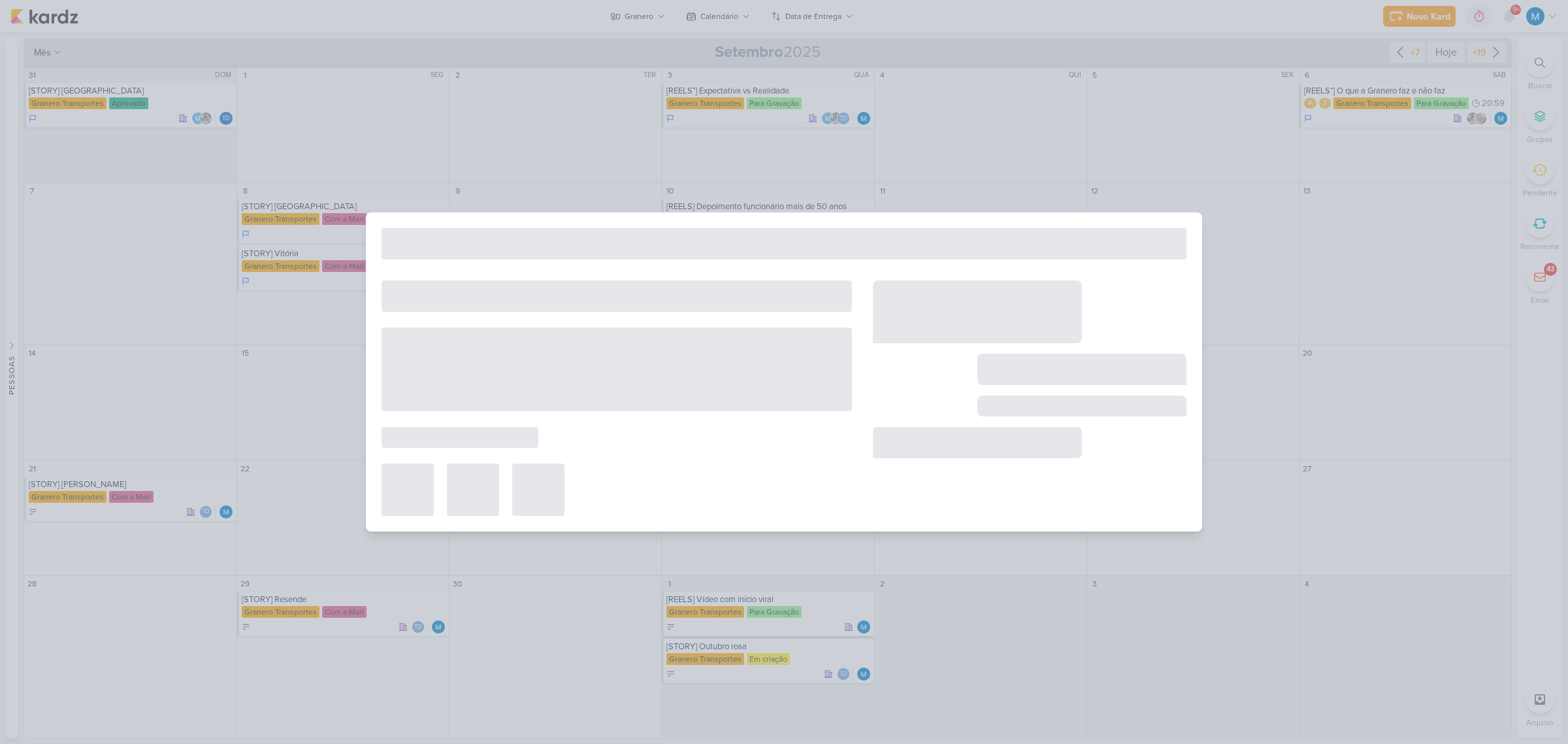
type input "[REELS] Vídeo com início viral"
type input "1 de outubro de 2025 às 23:59"
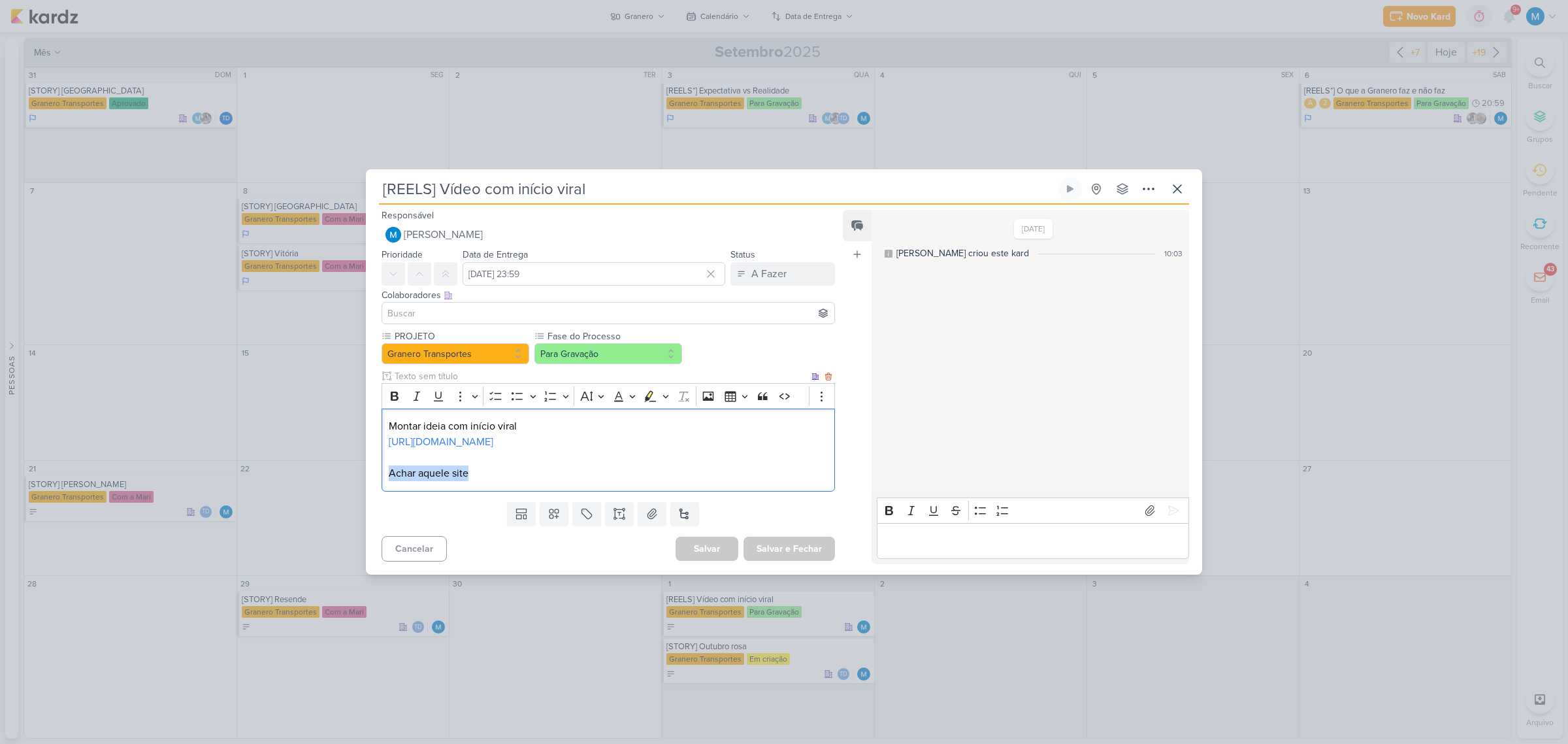
drag, startPoint x: 387, startPoint y: 469, endPoint x: 508, endPoint y: 470, distance: 121.0
click at [508, 470] on p "Achar aquele site" at bounding box center [608, 473] width 439 height 16
click at [532, 470] on p "Achar aquele site" at bounding box center [608, 473] width 439 height 16
click at [440, 309] on input at bounding box center [607, 313] width 447 height 16
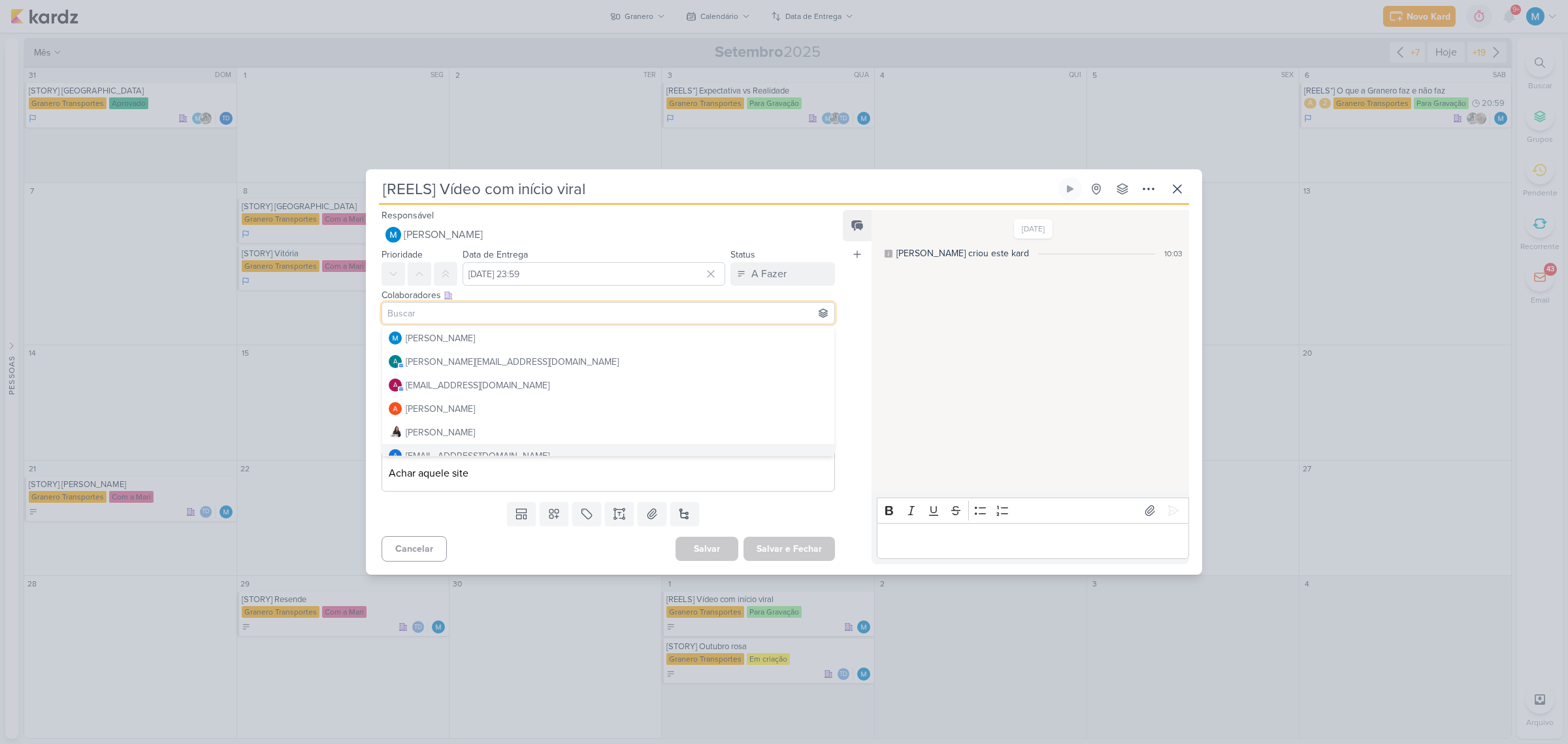
click at [850, 474] on div "Feed Atrelar email Solte o email para atrelar ao kard" at bounding box center [857, 386] width 29 height 353
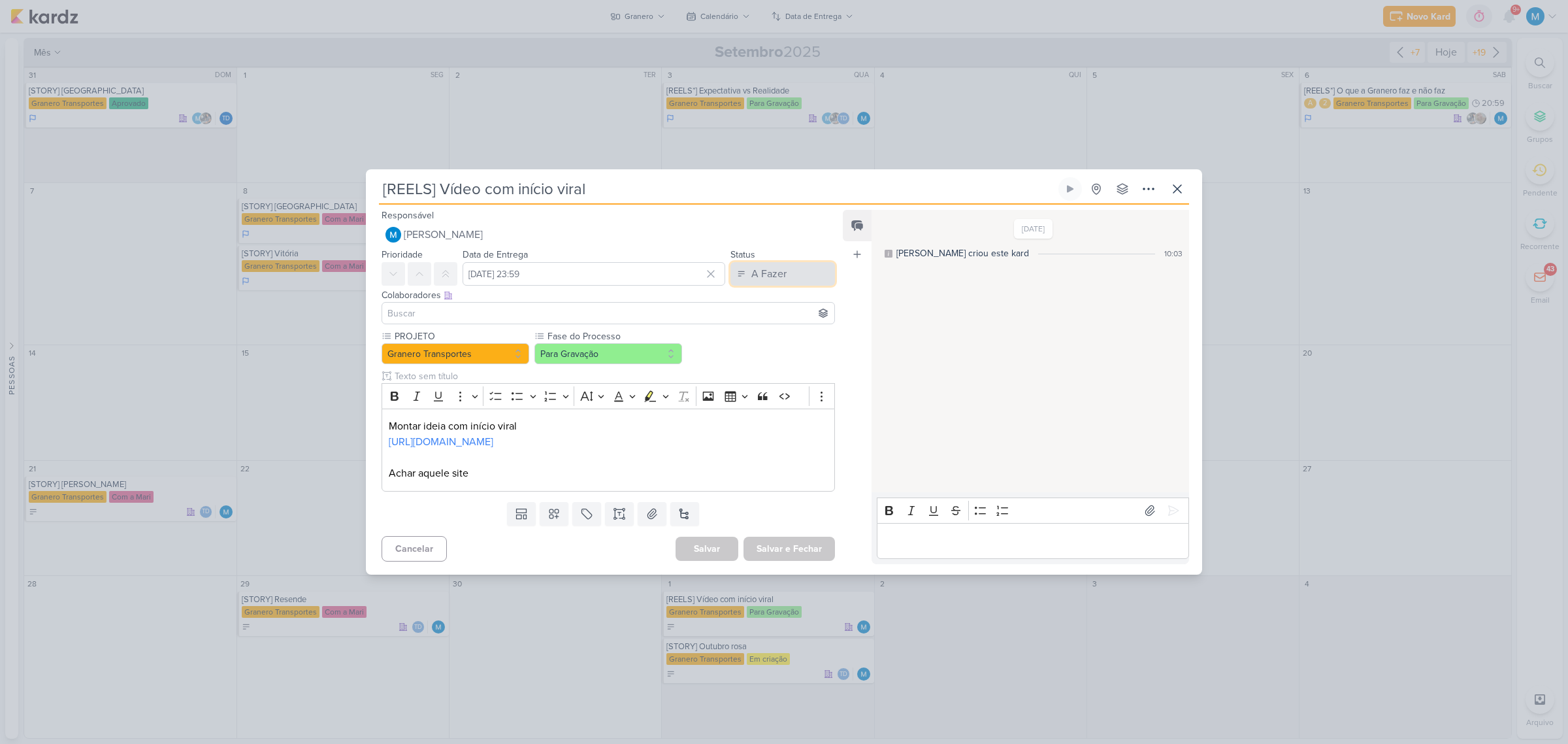
click at [765, 278] on div "A Fazer" at bounding box center [769, 274] width 35 height 16
click at [785, 348] on div "Em Andamento" at bounding box center [772, 347] width 61 height 14
click at [769, 472] on p "Achar aquele site" at bounding box center [608, 473] width 439 height 16
drag, startPoint x: 464, startPoint y: 472, endPoint x: 377, endPoint y: 465, distance: 87.3
click at [377, 465] on div "PROJETO Granero Transportes Fase do Processo" at bounding box center [603, 413] width 475 height 167
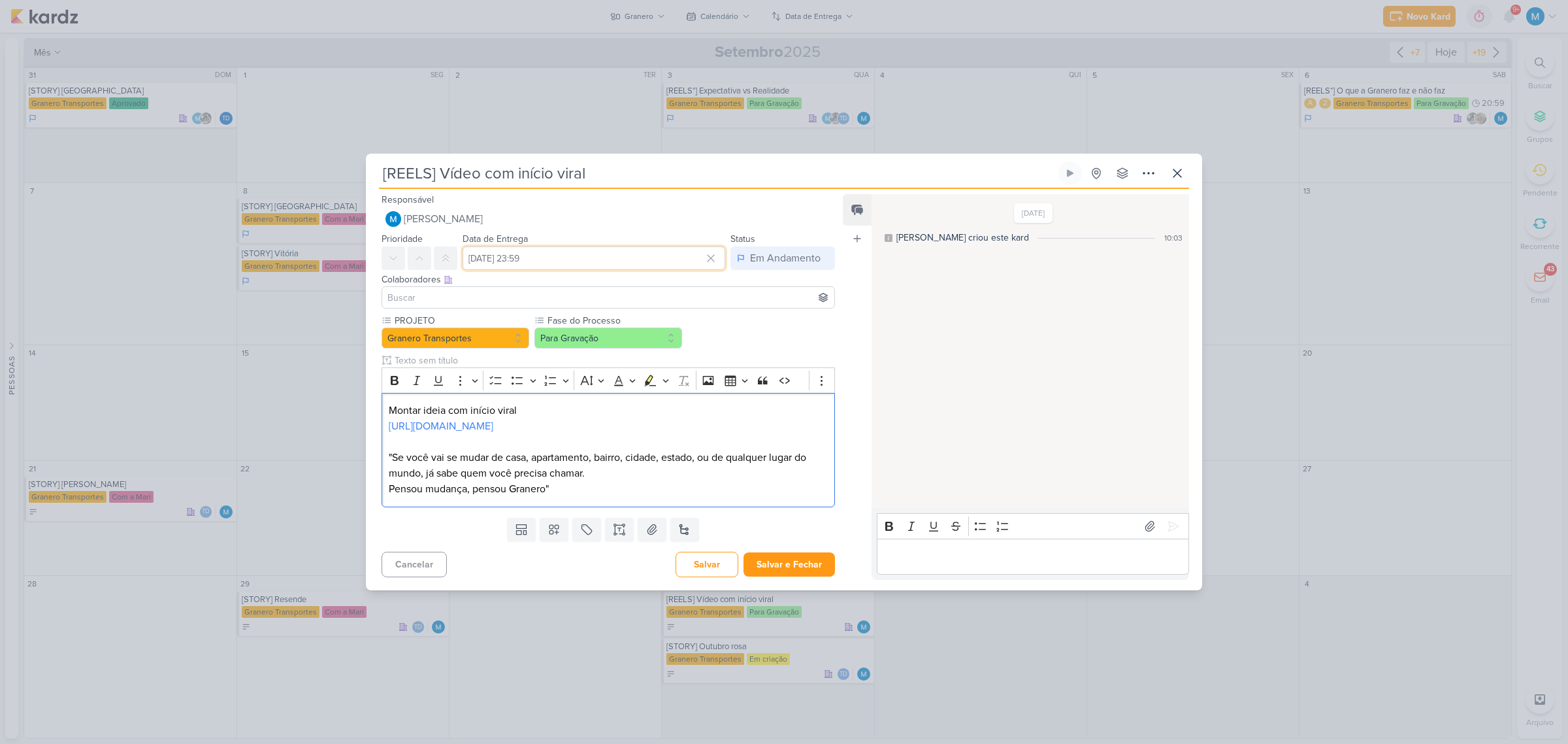
click at [579, 257] on input "1 de outubro de 2025 às 23:59" at bounding box center [593, 258] width 262 height 24
click at [677, 289] on icon "button" at bounding box center [685, 289] width 16 height 16
click at [642, 384] on div "24" at bounding box center [646, 383] width 20 height 18
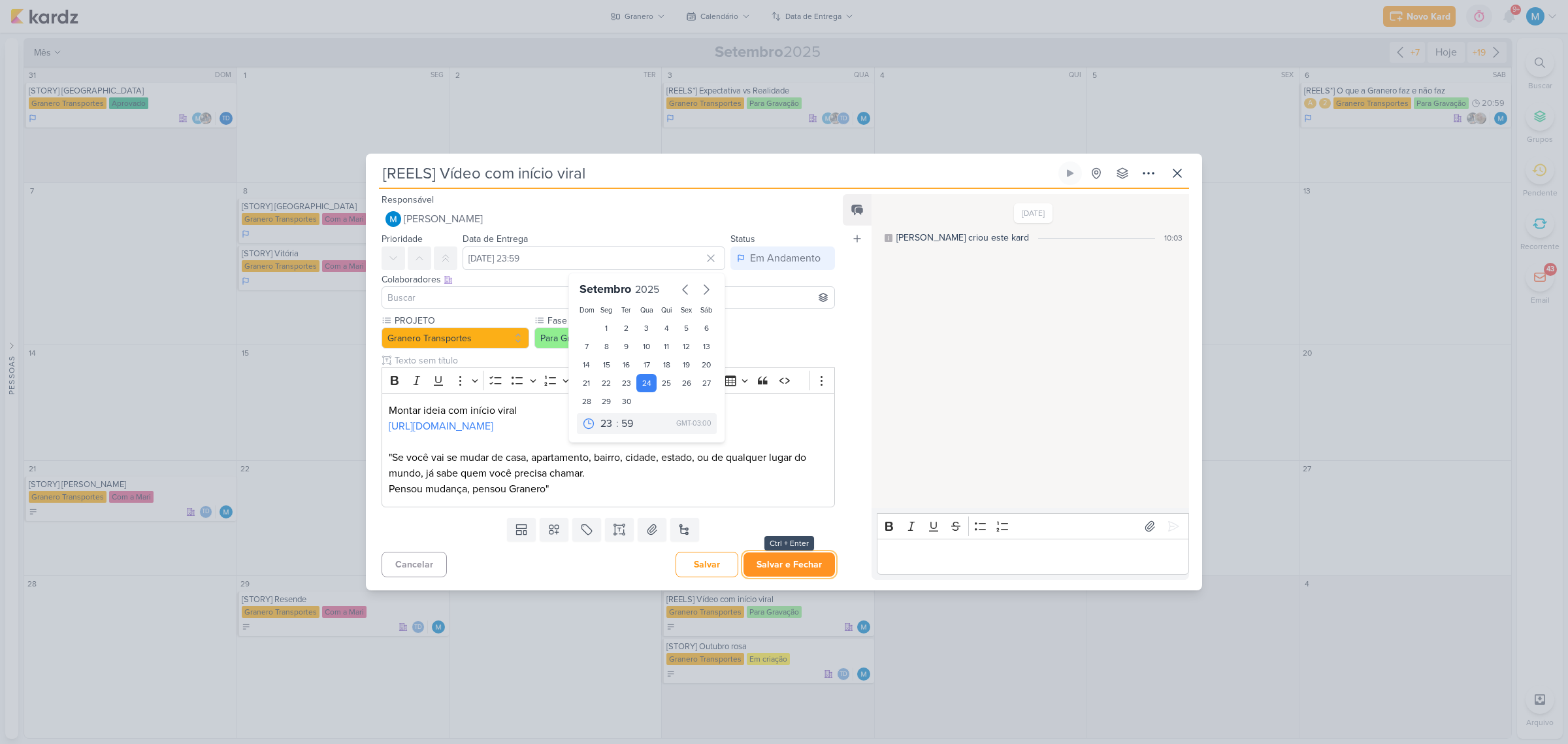
click at [815, 560] on button "Salvar e Fechar" at bounding box center [789, 565] width 92 height 24
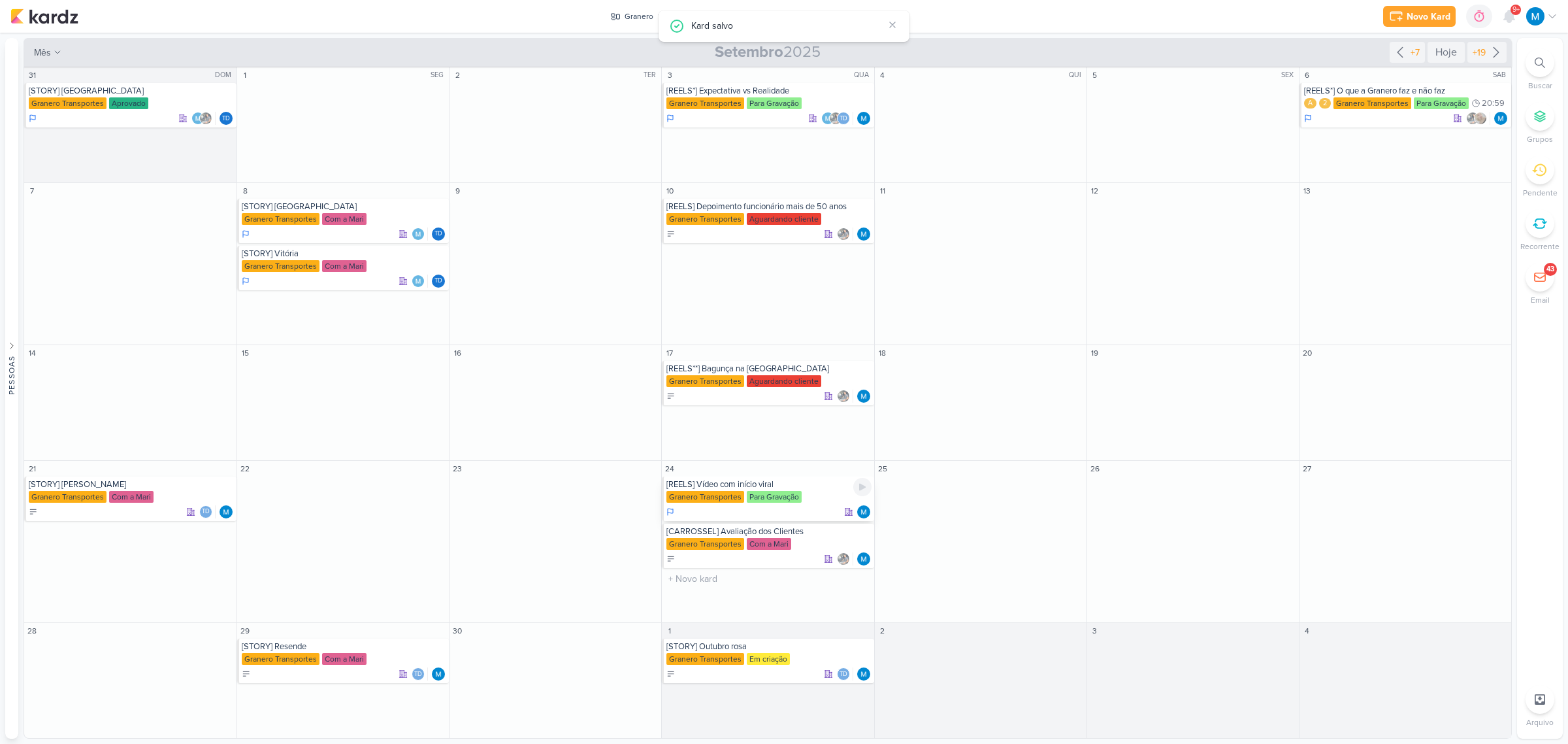
click at [727, 479] on div "[REELS] Vídeo com início viral" at bounding box center [768, 484] width 205 height 10
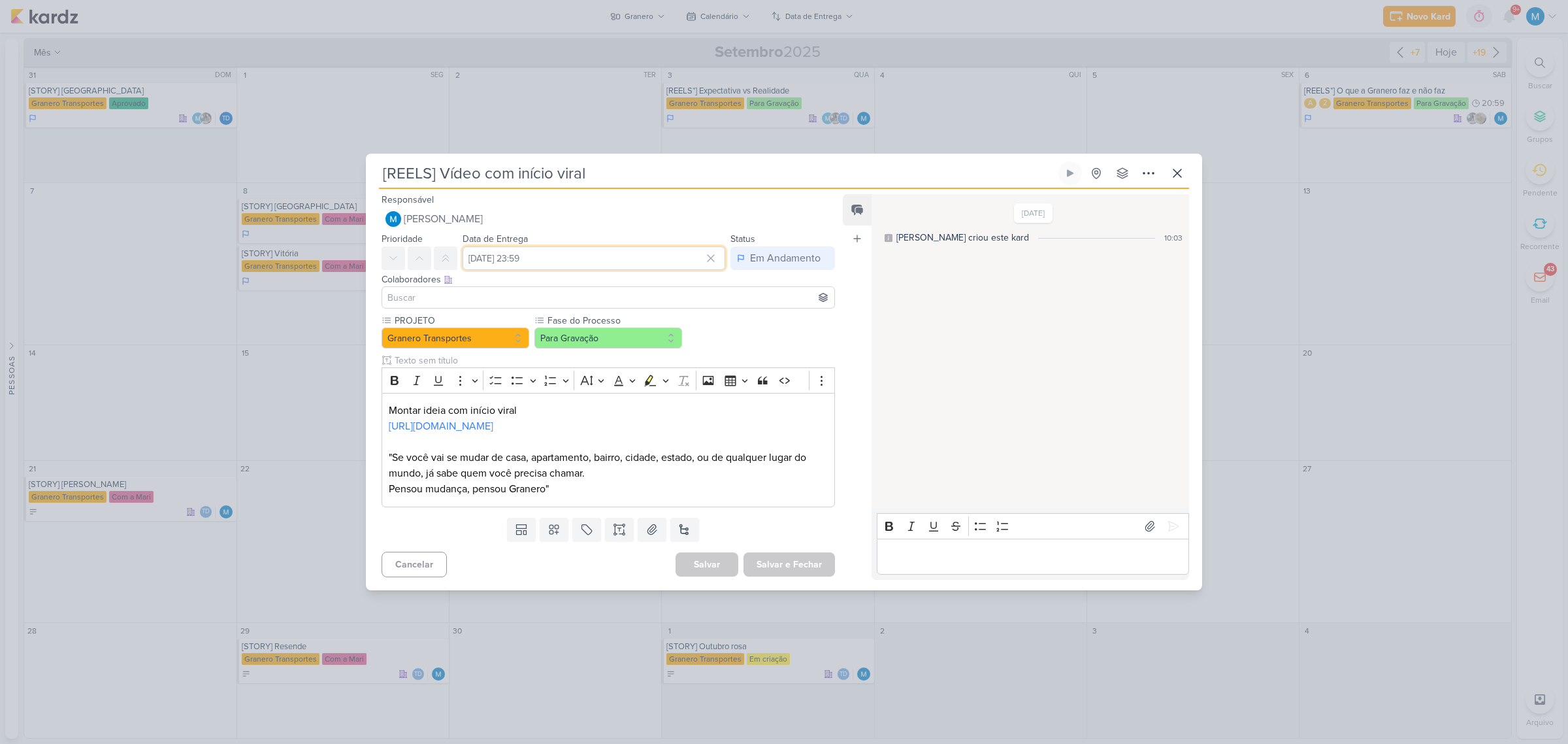
click at [545, 260] on input "24 de setembro de 2025 às 23:59" at bounding box center [593, 258] width 262 height 24
click at [683, 289] on icon "button" at bounding box center [684, 289] width 4 height 9
click at [642, 396] on div "27" at bounding box center [646, 402] width 20 height 18
type input "27 de agosto de 2025 às 23:59"
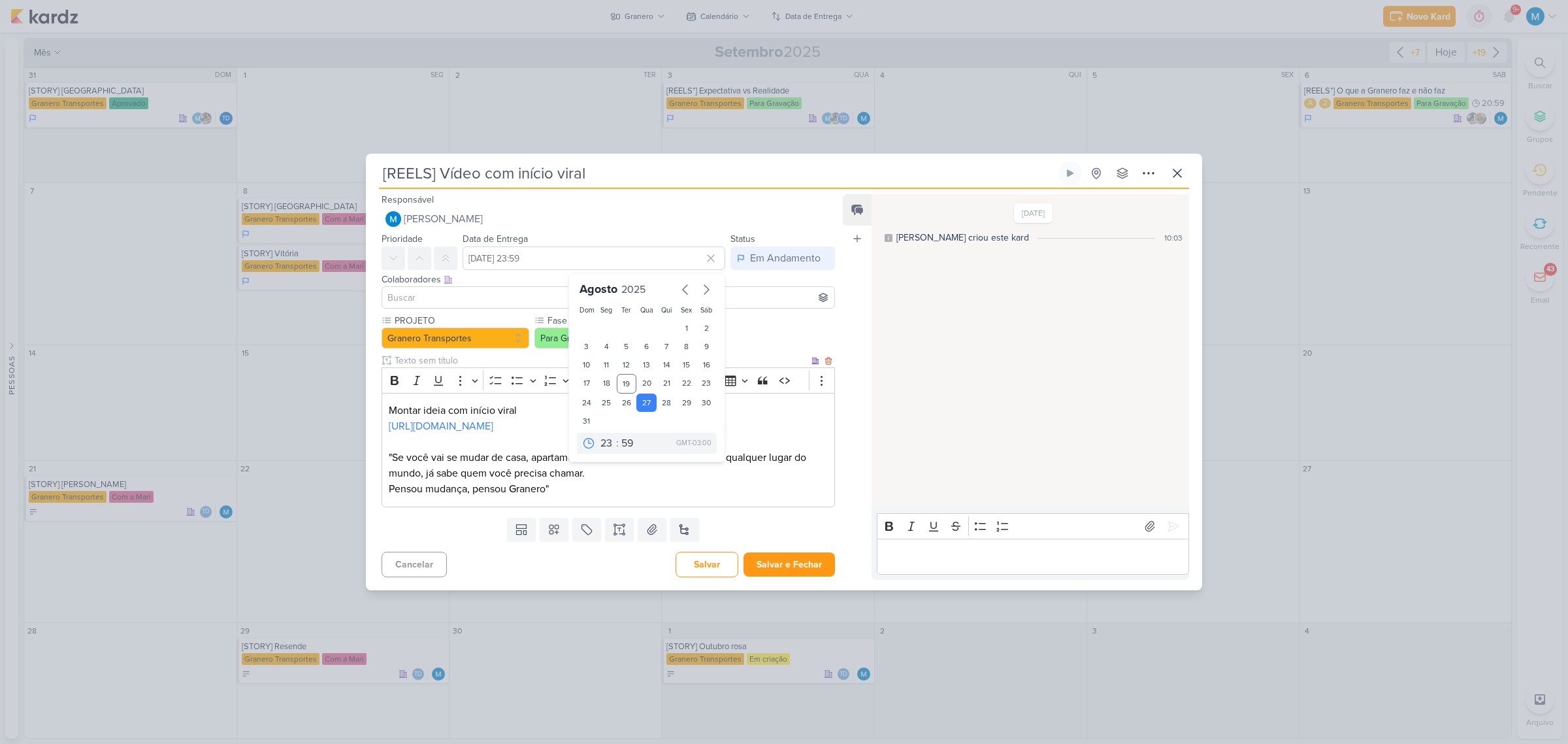
click at [791, 491] on p ""Se você vai se mudar de casa, apartamento, bairro, cidade, estado, ou de qualq…" at bounding box center [608, 473] width 439 height 47
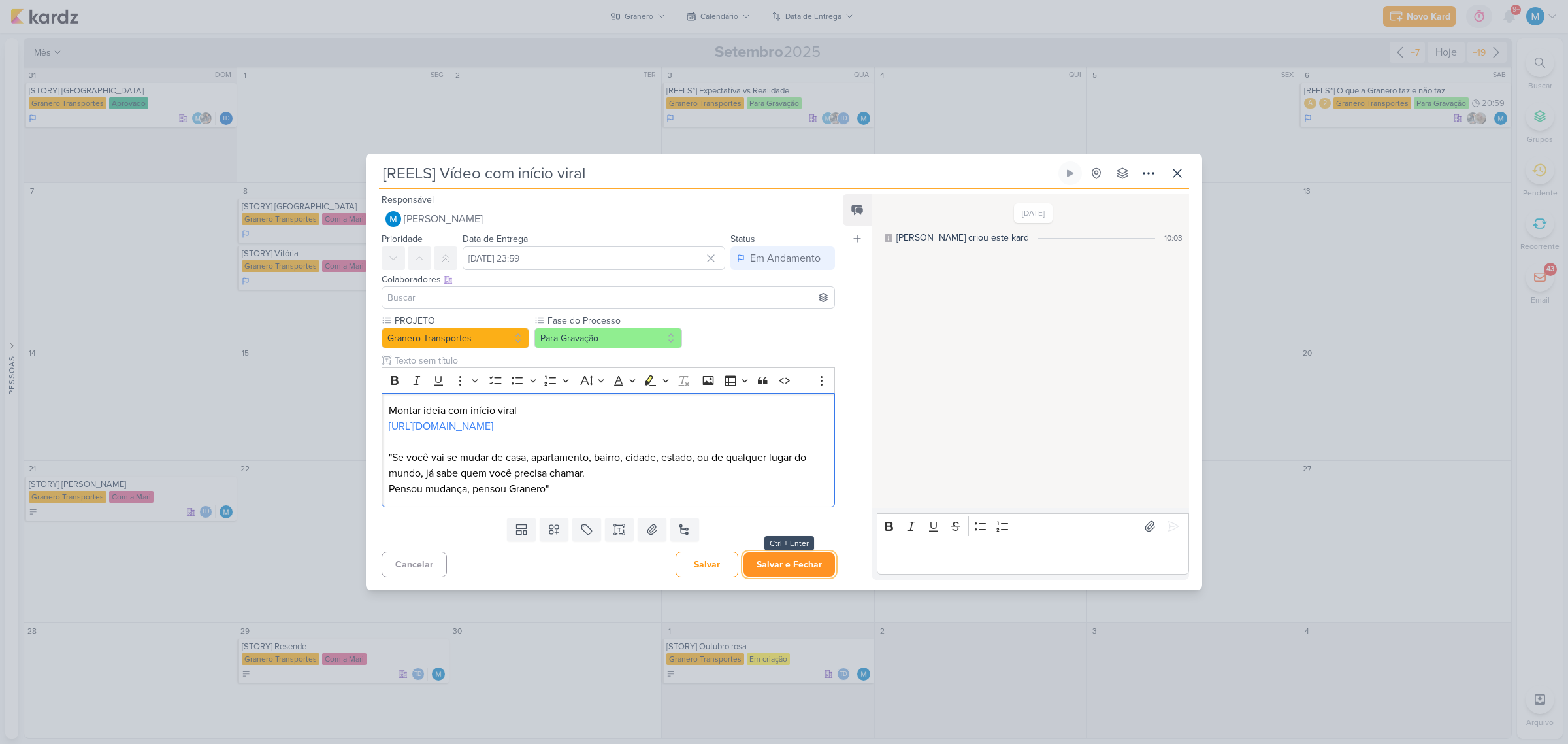
click at [795, 566] on button "Salvar e Fechar" at bounding box center [789, 565] width 92 height 24
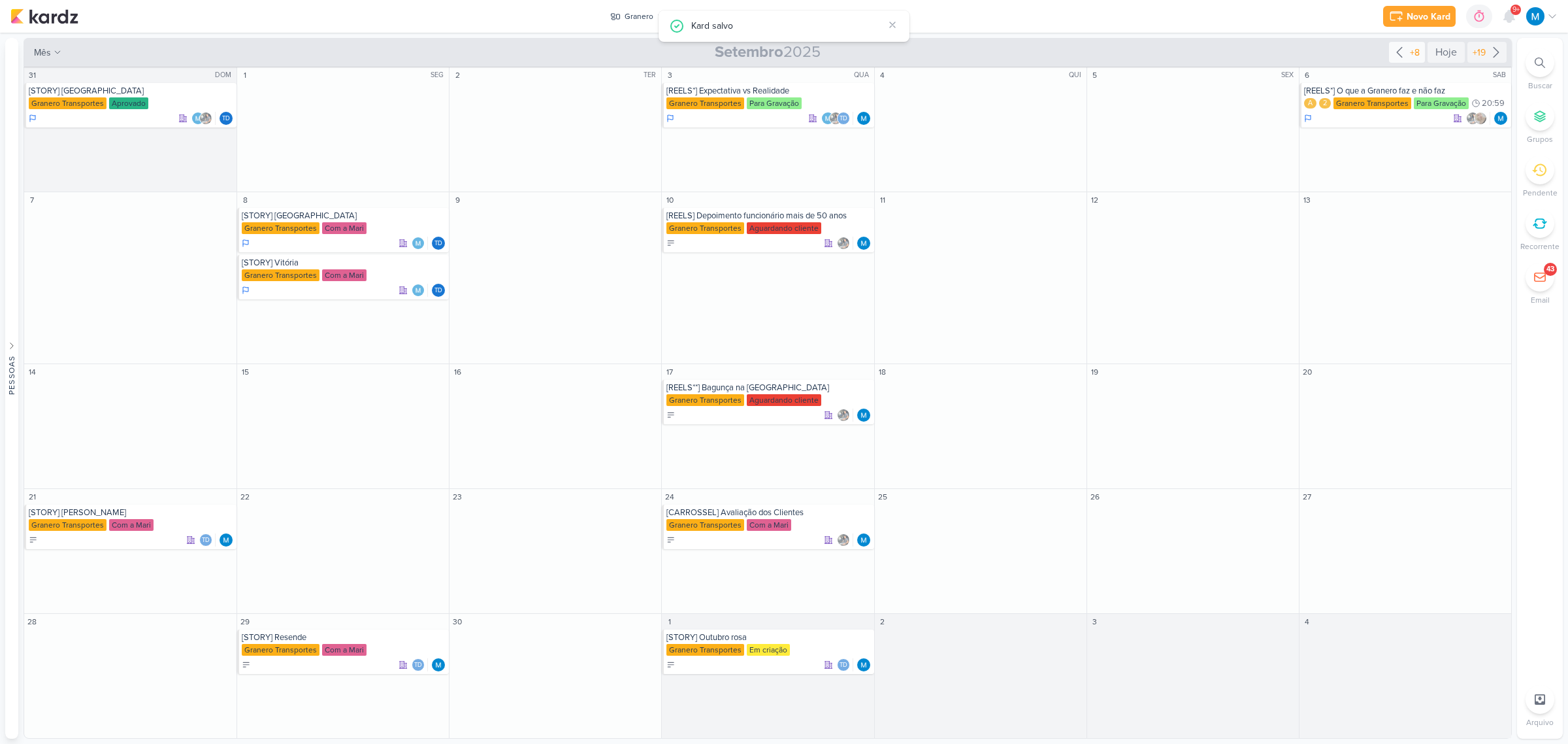
click at [1397, 52] on icon at bounding box center [1399, 52] width 5 height 10
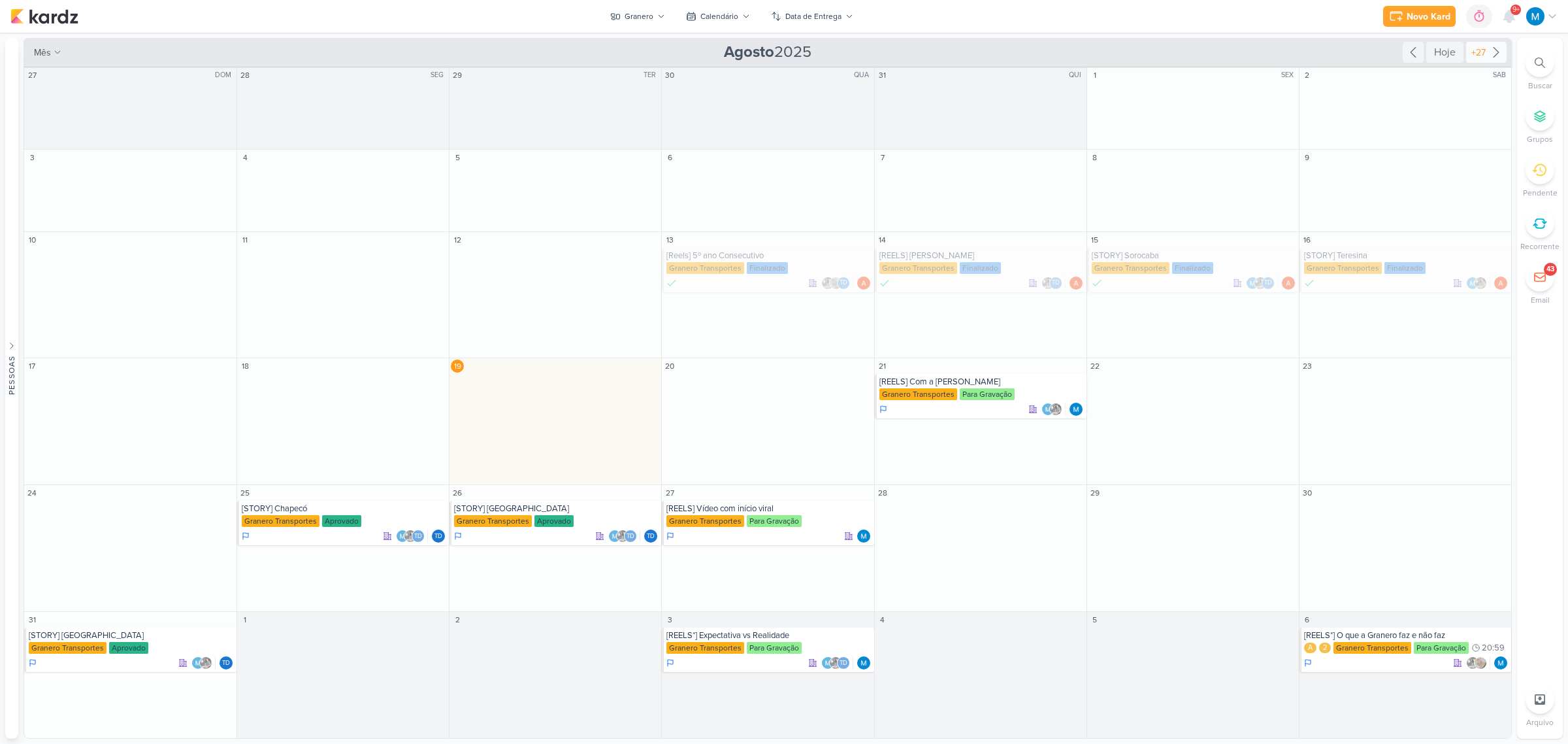
click at [1498, 54] on icon at bounding box center [1496, 52] width 16 height 16
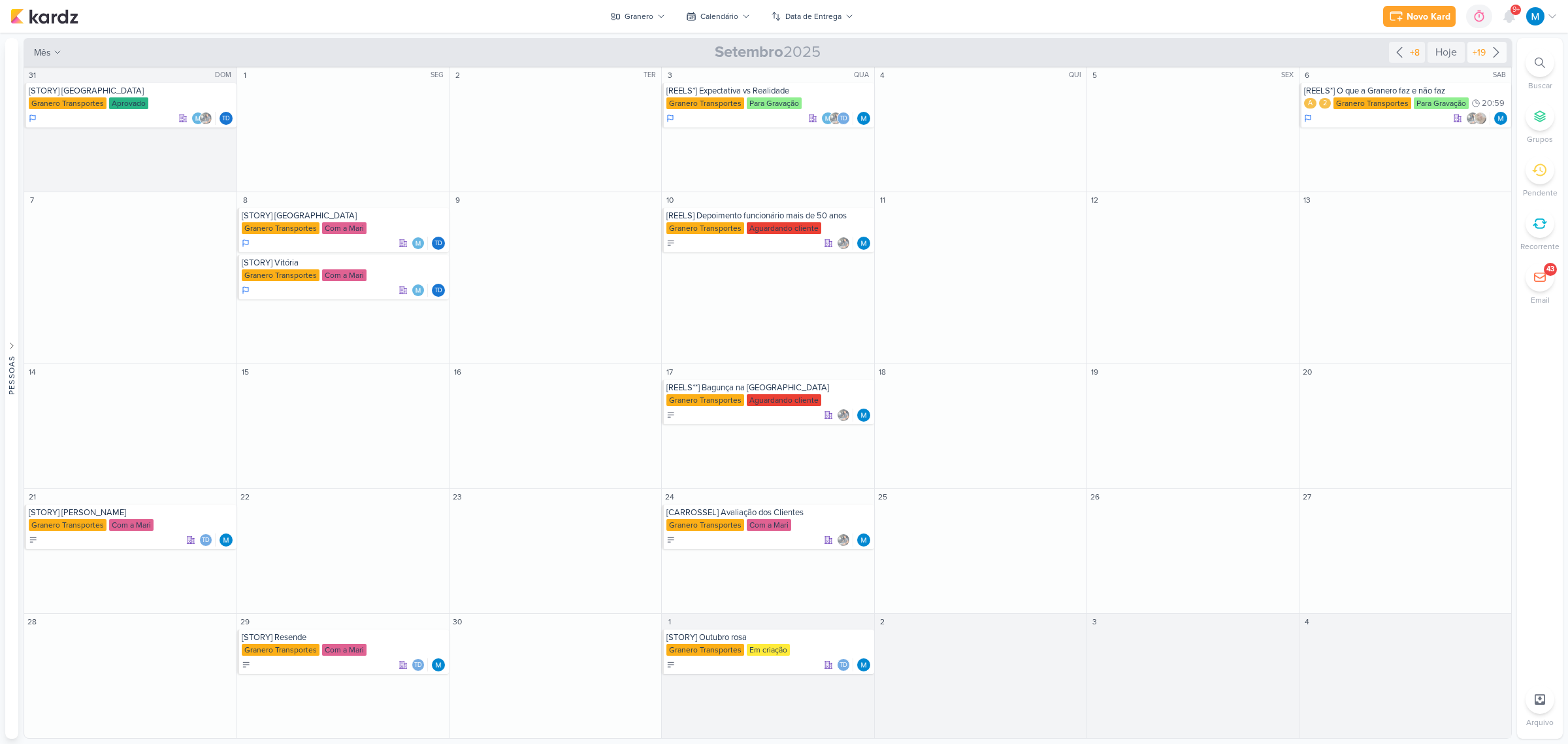
click at [1498, 51] on icon at bounding box center [1496, 52] width 16 height 16
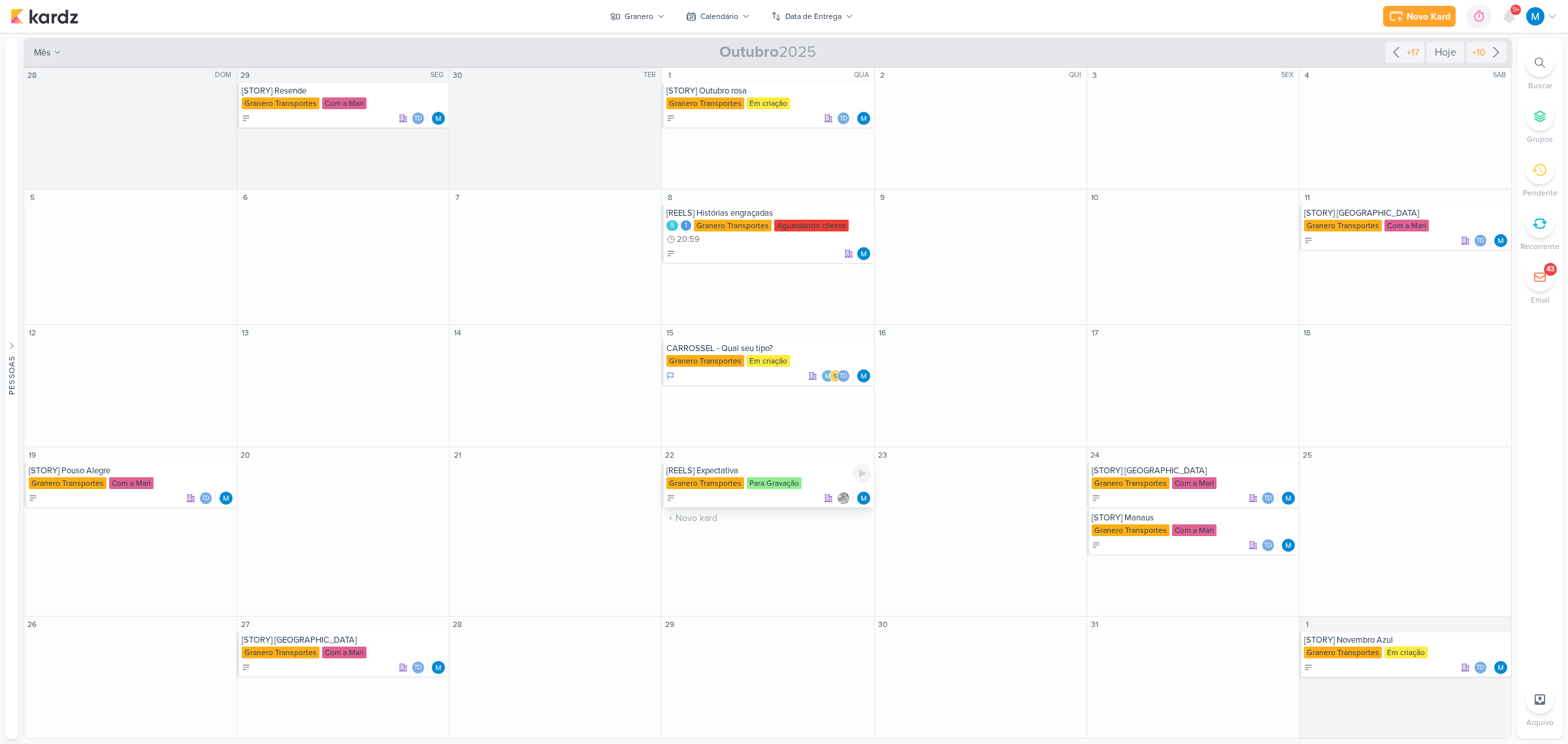
click at [754, 472] on div "[REELS] Expectativa" at bounding box center [768, 470] width 205 height 10
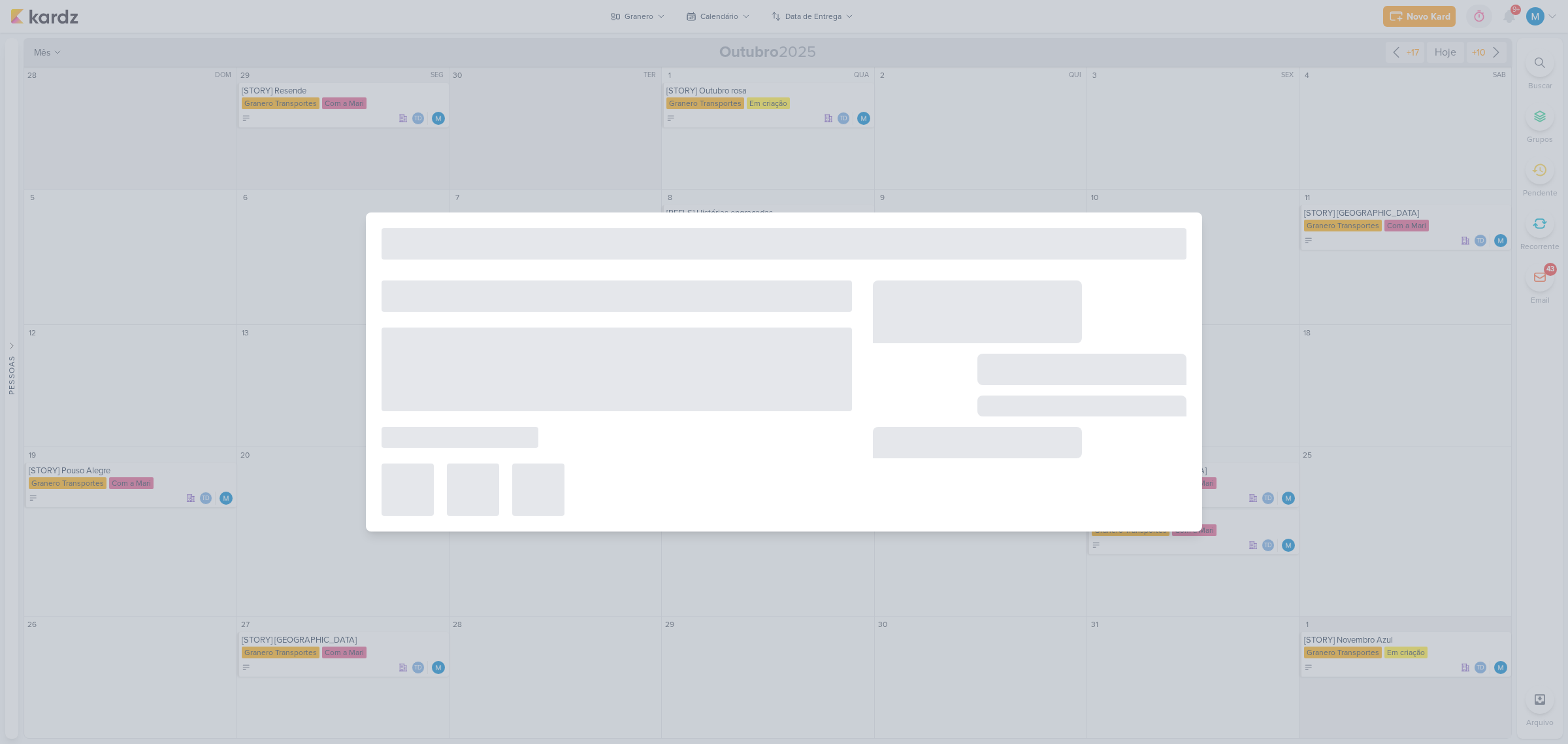
type input "[REELS] Expectativa"
type input "[DATE] 23:59"
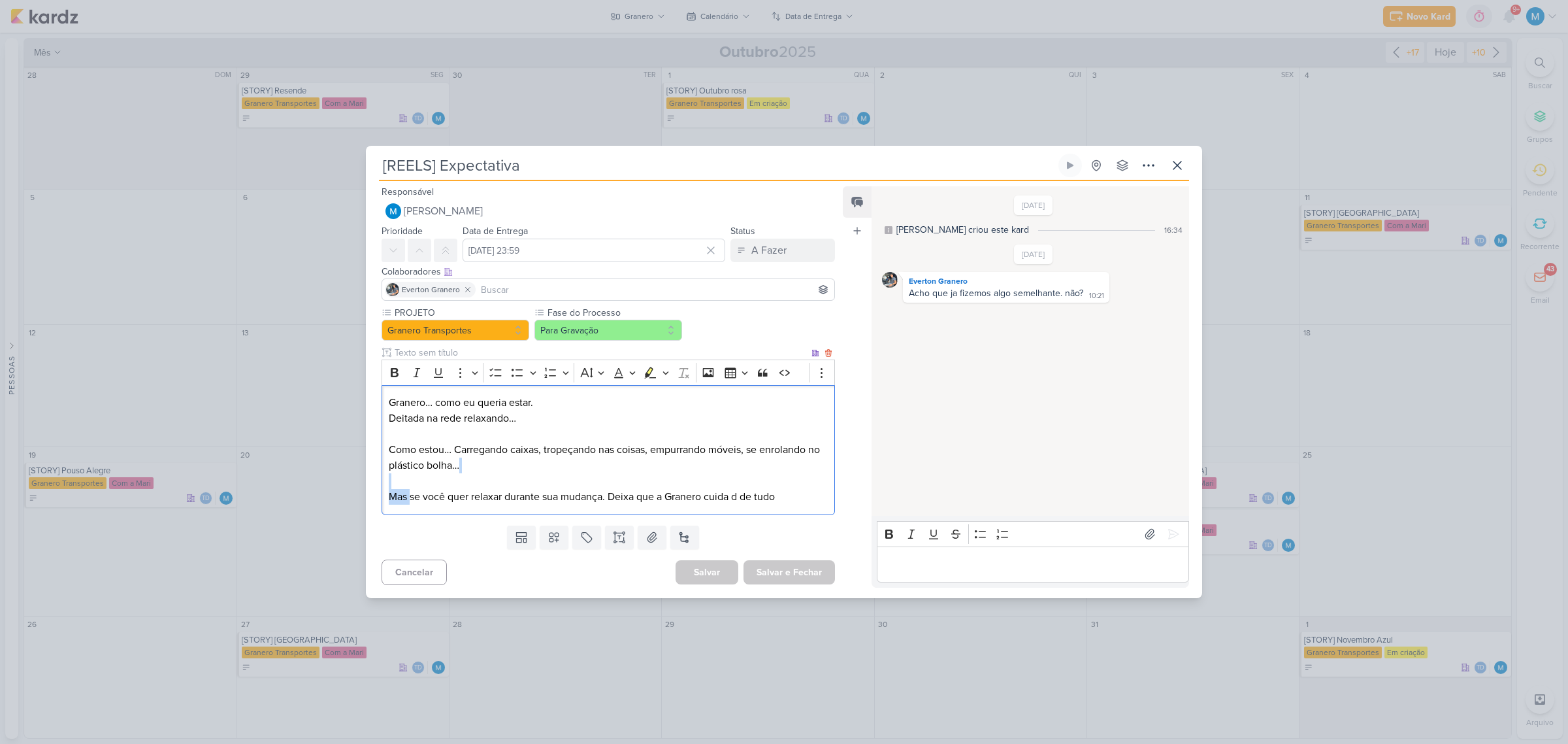
drag, startPoint x: 410, startPoint y: 498, endPoint x: 785, endPoint y: 483, distance: 375.3
click at [785, 483] on p "Granero… como eu queria estar. Deitada na rede relaxando… Como estou… Carregand…" at bounding box center [608, 449] width 439 height 110
click at [789, 498] on p "Granero… como eu queria estar. Deitada na rede relaxando… Como estou… Carregand…" at bounding box center [608, 449] width 439 height 110
click at [742, 497] on p "Granero… como eu queria estar. Deitada na rede relaxando… Como estou… Carregand…" at bounding box center [608, 449] width 439 height 110
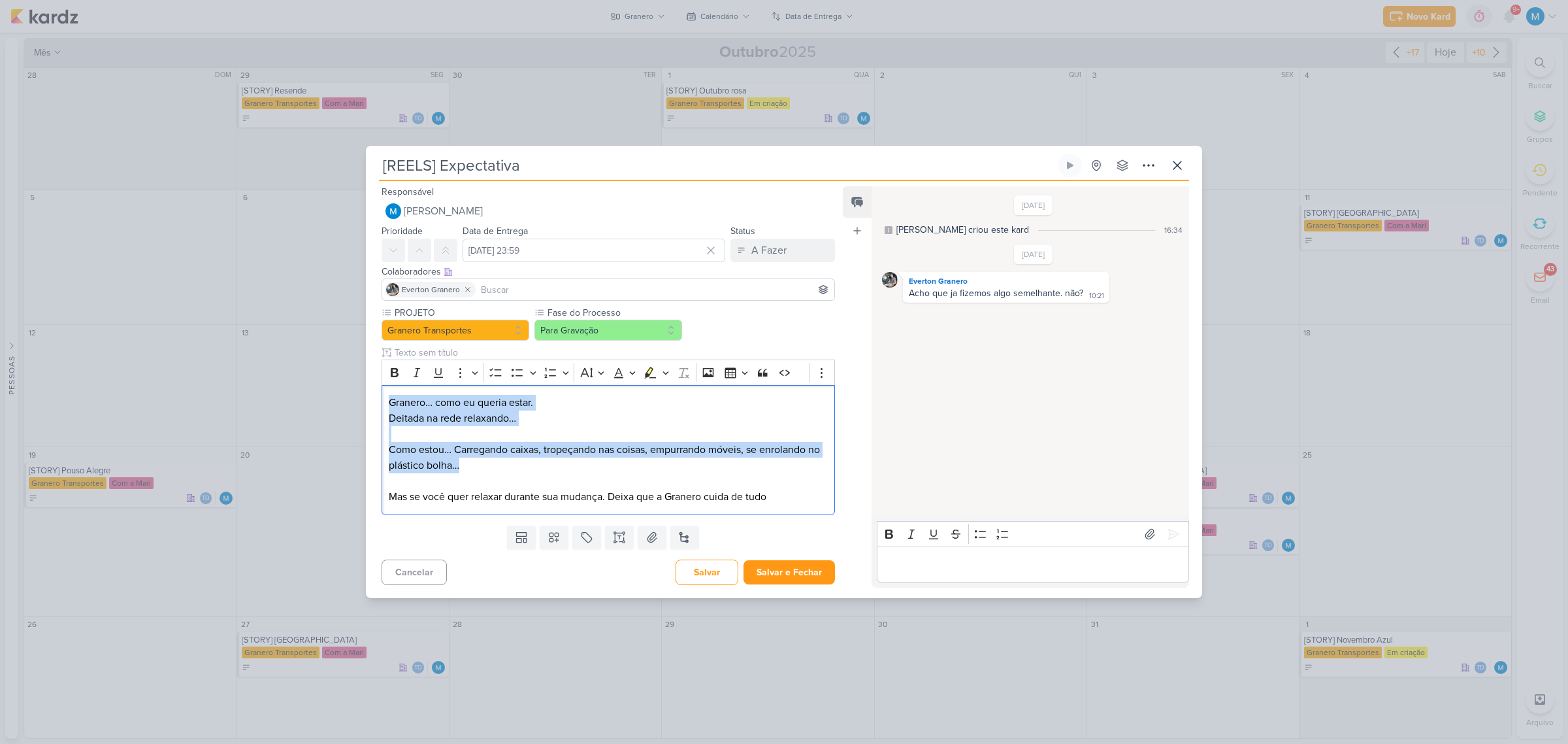
drag, startPoint x: 501, startPoint y: 466, endPoint x: 364, endPoint y: 397, distance: 153.4
click at [364, 397] on div "[REELS] Expectativa Criado por mim" at bounding box center [784, 372] width 1568 height 744
click at [502, 455] on p "Granero… como eu queria estar. Deitada na rede relaxando… Como estou… Carregand…" at bounding box center [608, 449] width 439 height 110
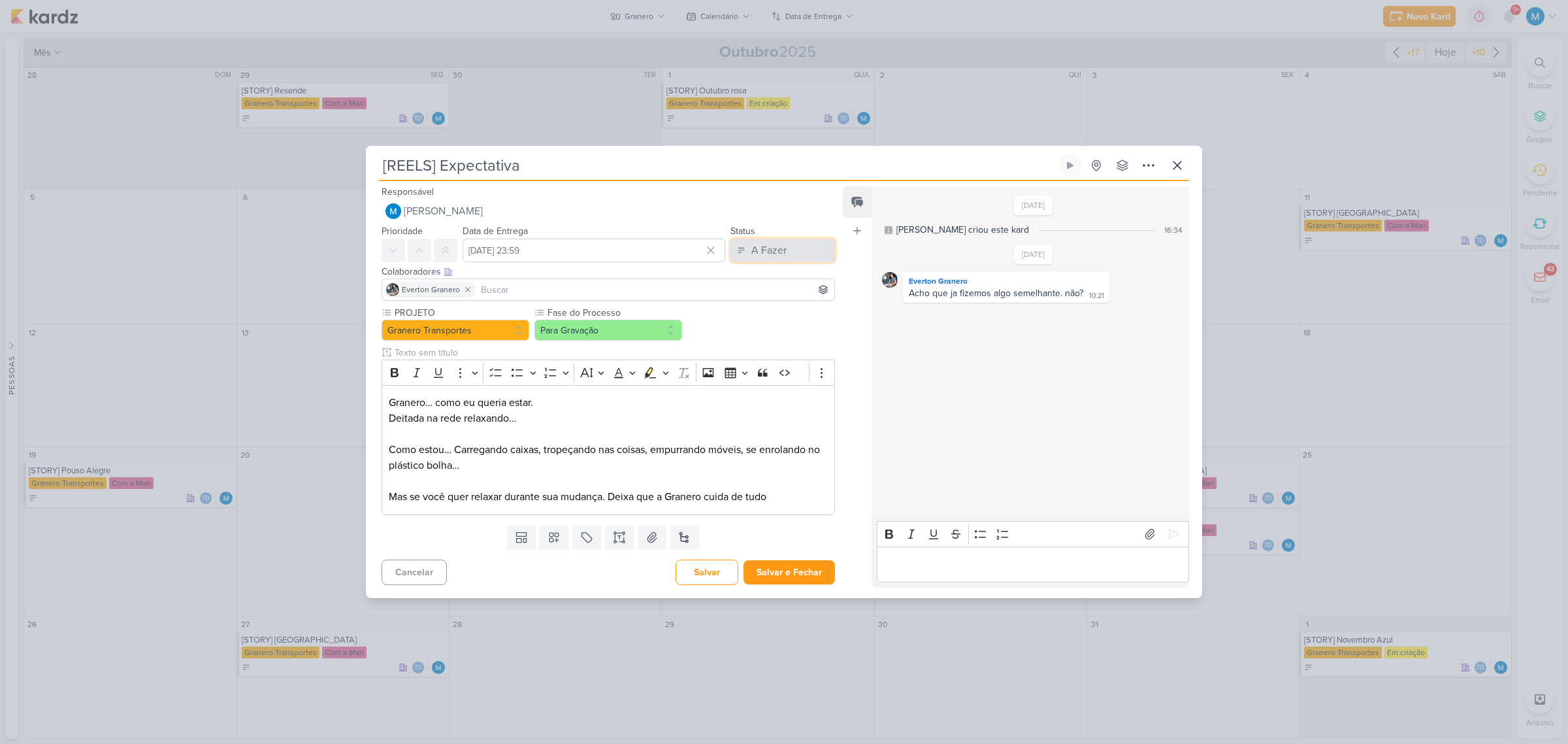
click at [771, 248] on div "A Fazer" at bounding box center [769, 250] width 35 height 16
click at [788, 322] on div "Em Andamento" at bounding box center [772, 323] width 61 height 14
click at [609, 252] on input "[DATE] 23:59" at bounding box center [593, 250] width 262 height 24
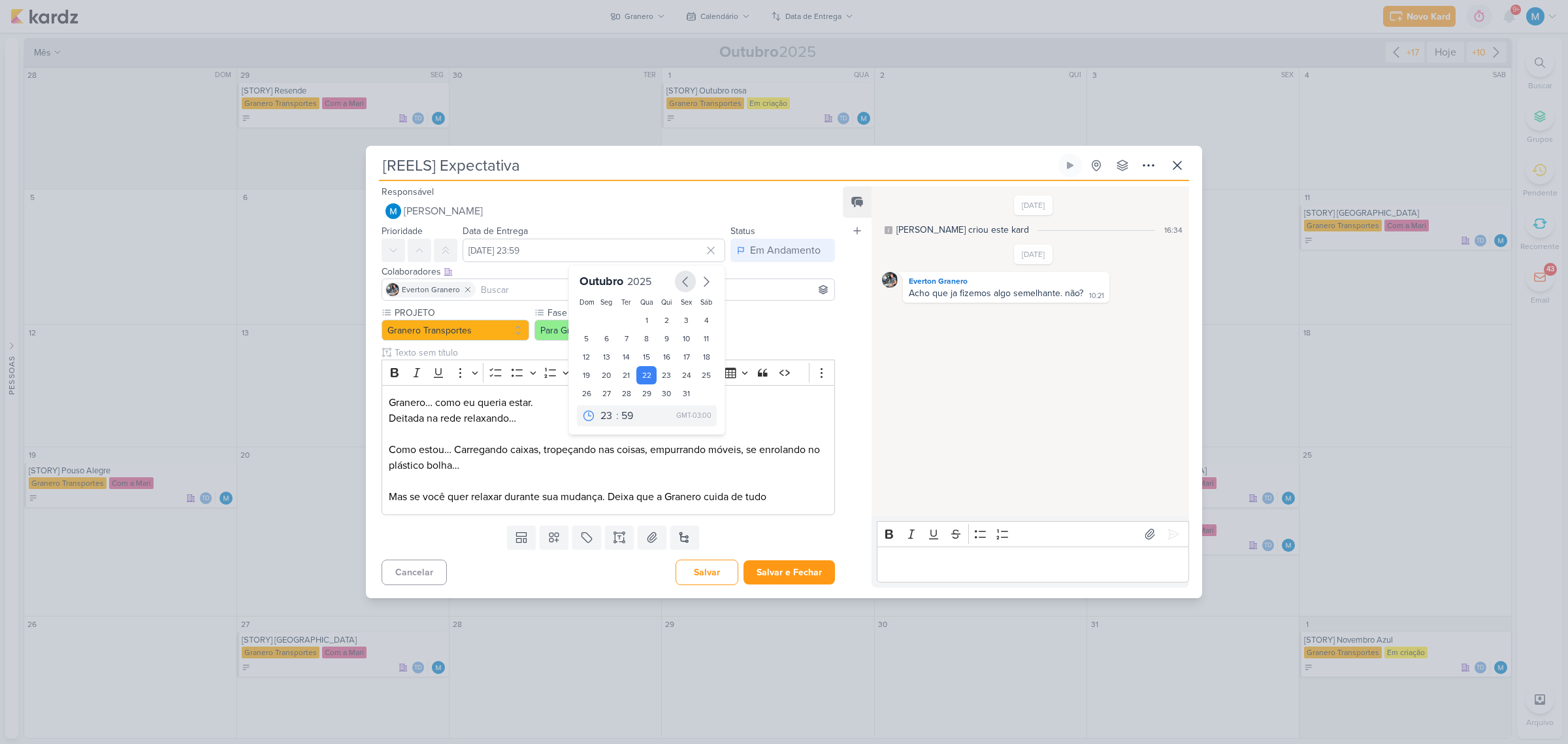
click at [677, 279] on icon "button" at bounding box center [685, 282] width 16 height 16
click at [701, 289] on button "button" at bounding box center [706, 281] width 21 height 22
click at [642, 318] on div "3" at bounding box center [646, 320] width 20 height 18
type input "[DATE] 23:59"
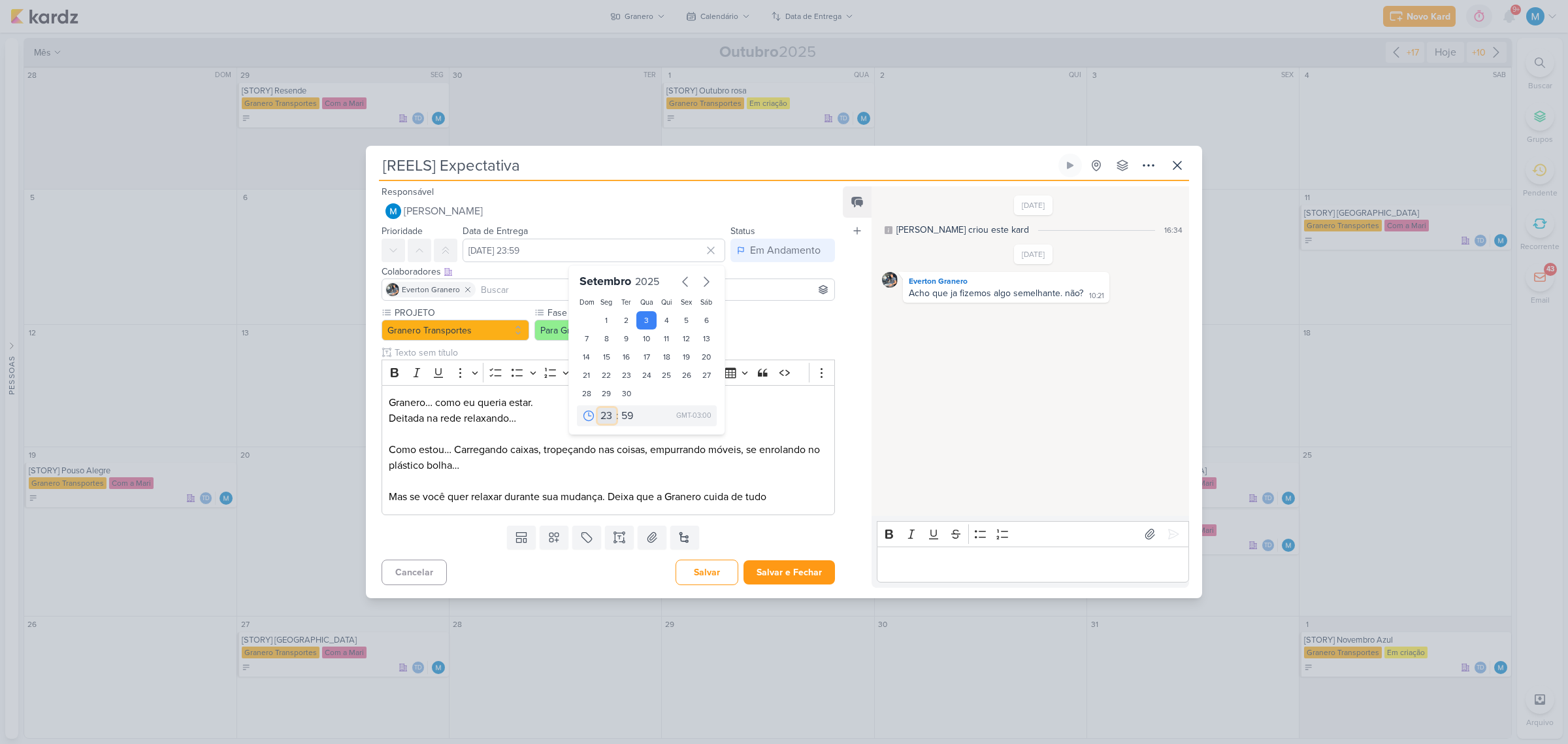
click at [601, 417] on select "00 01 02 03 04 05 06 07 08 09 10 11 12 13 14 15 16 17 18 19 20 21 22 23" at bounding box center [607, 415] width 18 height 16
select select "17"
click at [598, 407] on select "00 01 02 03 04 05 06 07 08 09 10 11 12 13 14 15 16 17 18 19 20 21 22 23" at bounding box center [607, 415] width 18 height 16
type input "3 de setembro de 2025 às 17:59"
click at [782, 570] on button "Salvar e Fechar" at bounding box center [789, 573] width 92 height 24
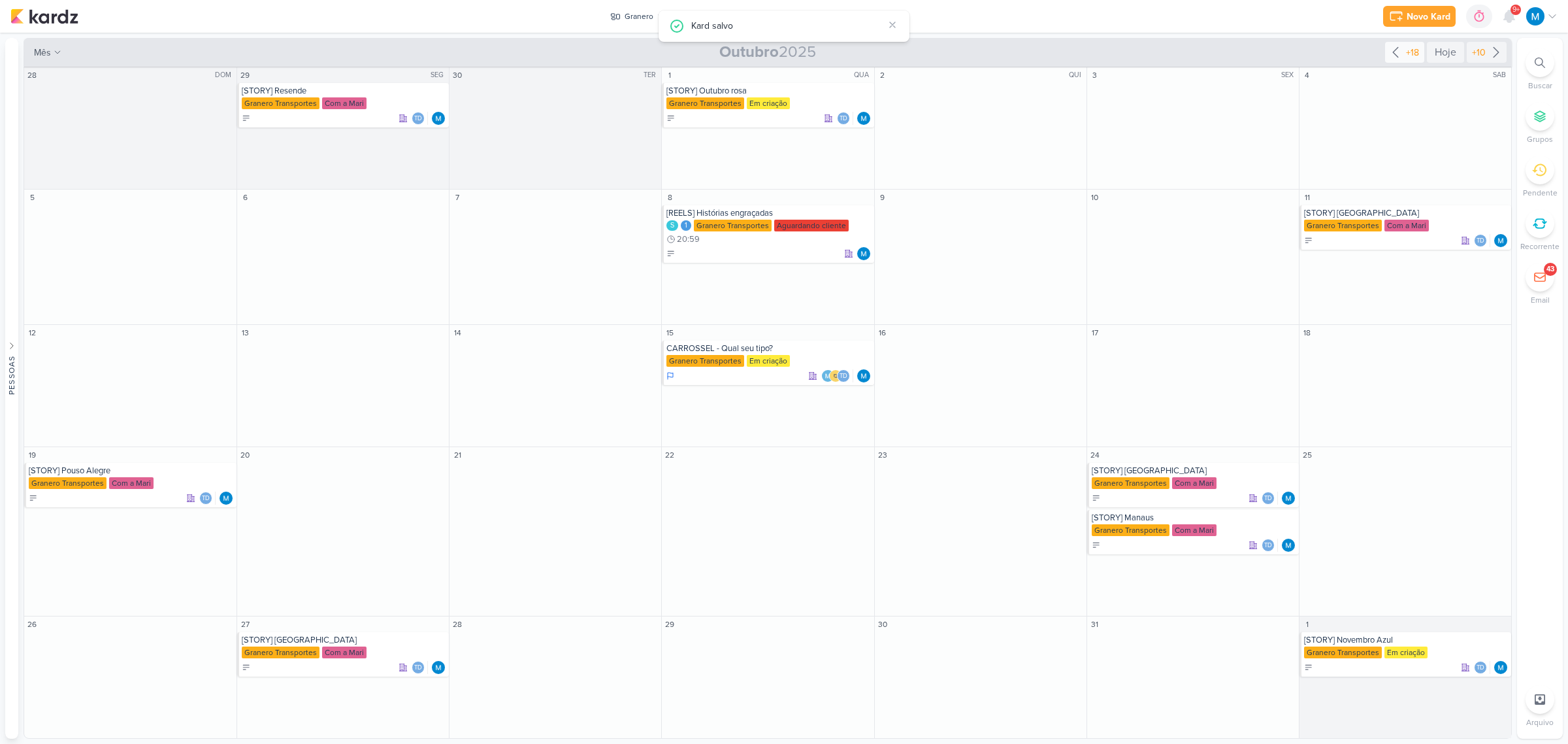
click at [1395, 49] on icon at bounding box center [1395, 52] width 16 height 16
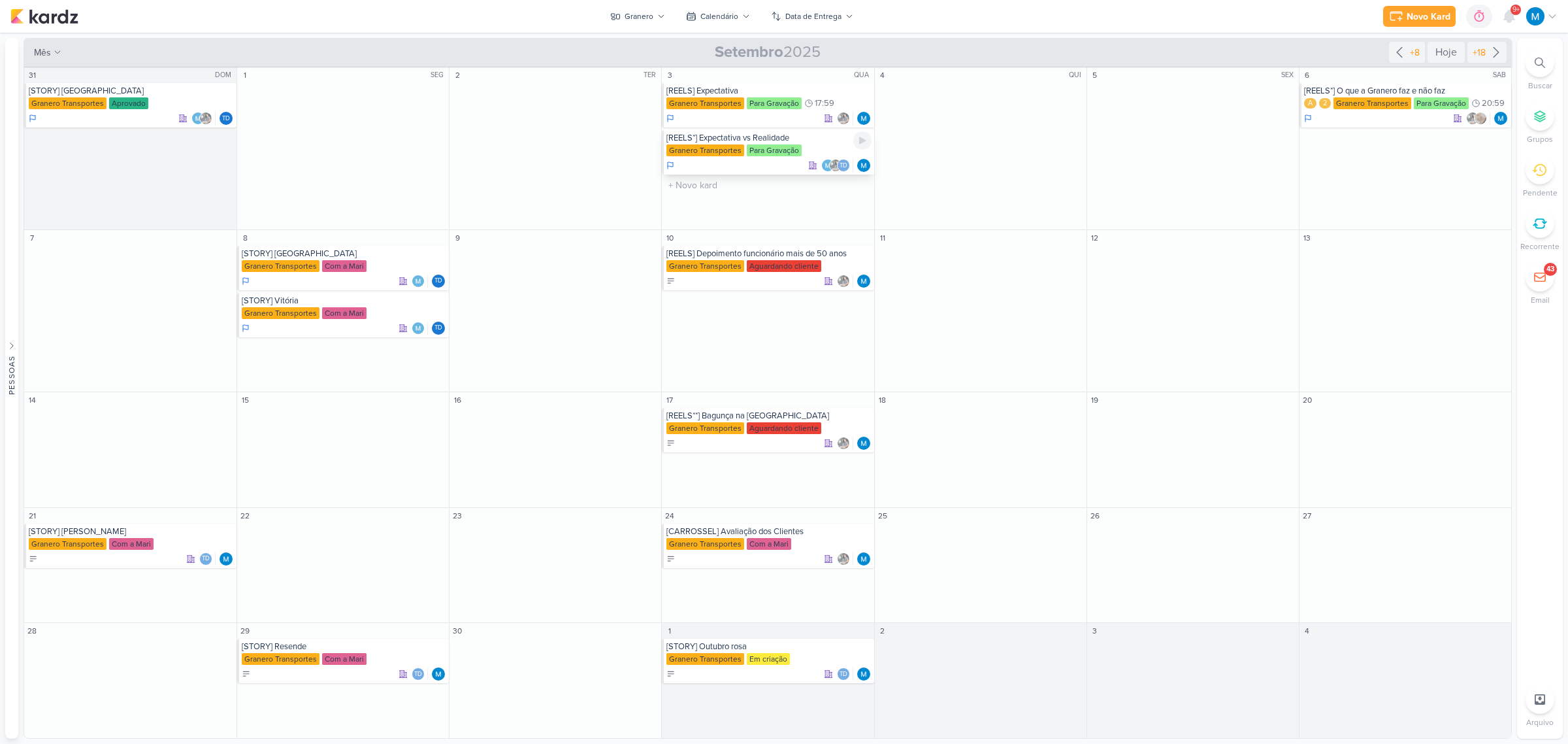
click at [762, 138] on div "[REELS*] Expectativa vs Realidade" at bounding box center [768, 138] width 205 height 10
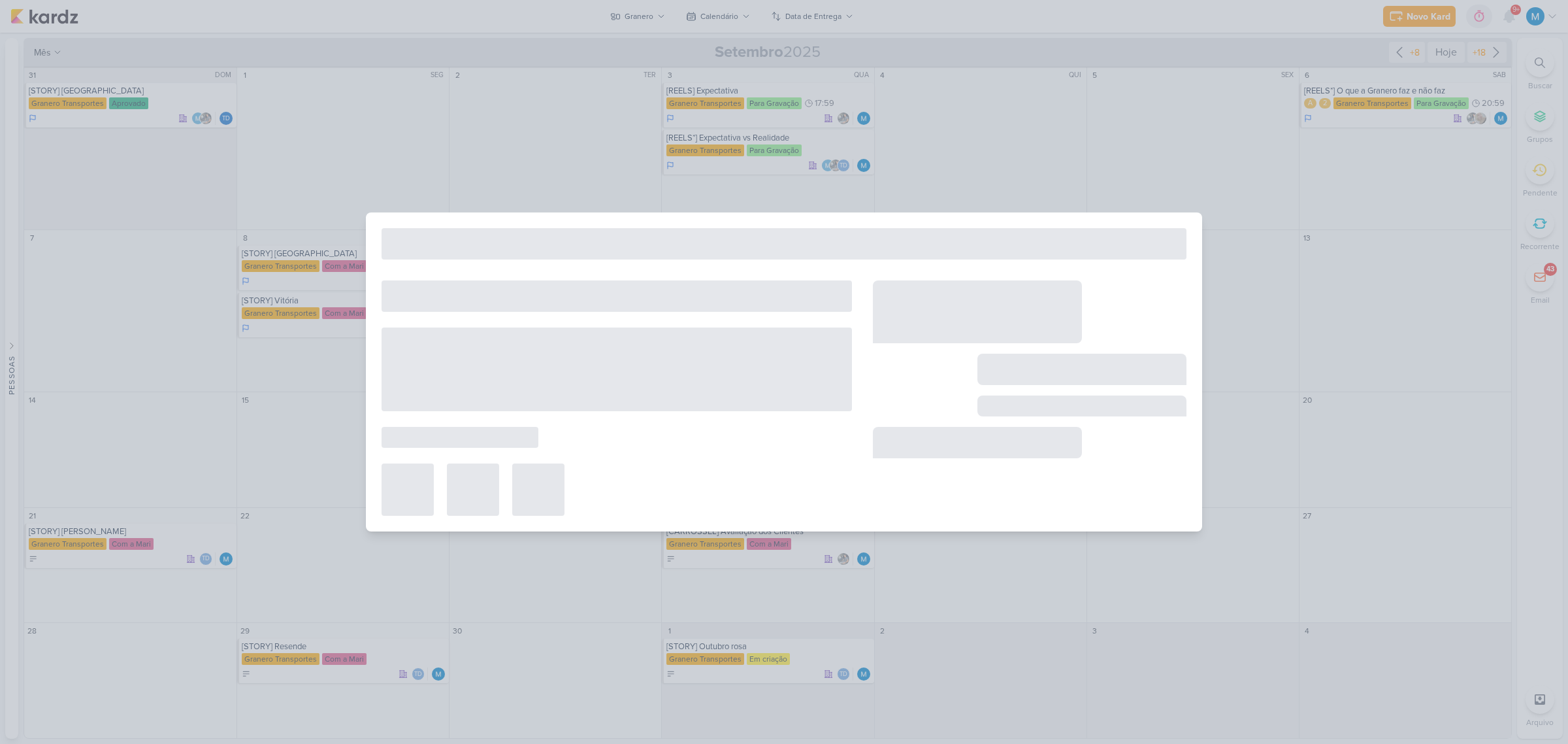
type input "[REELS*] Expectativa vs Realidade"
type input "[DATE] 23:59"
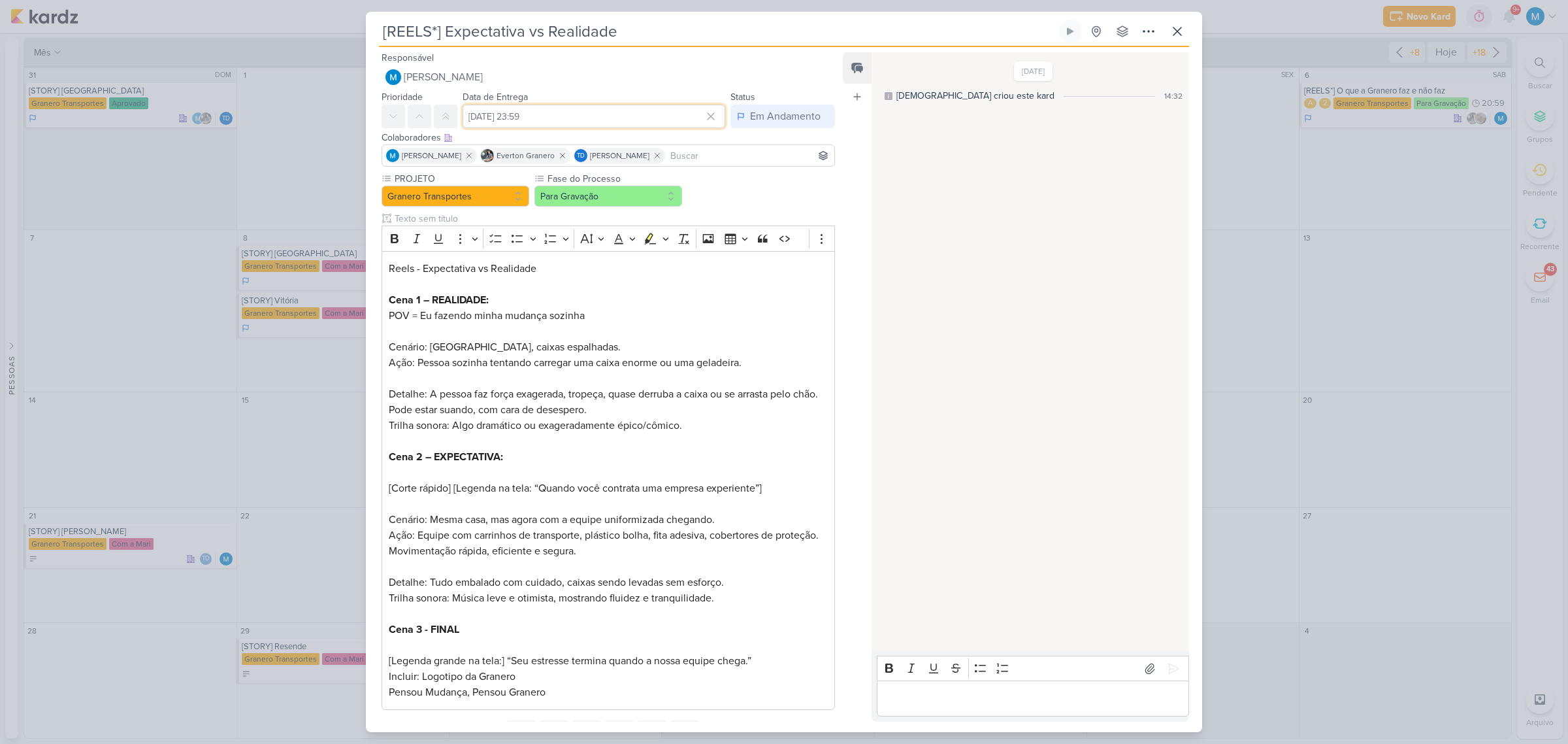
click at [543, 115] on input "[DATE] 23:59" at bounding box center [593, 116] width 262 height 24
click at [704, 146] on icon "button" at bounding box center [706, 148] width 4 height 9
click at [640, 239] on div "22" at bounding box center [646, 240] width 20 height 18
type input "[DATE] 23:59"
click at [692, 413] on p "Reels - Expectativa vs Realidade Cena 1 – REALIDADE: POV = Eu fazendo minha mud…" at bounding box center [608, 480] width 439 height 439
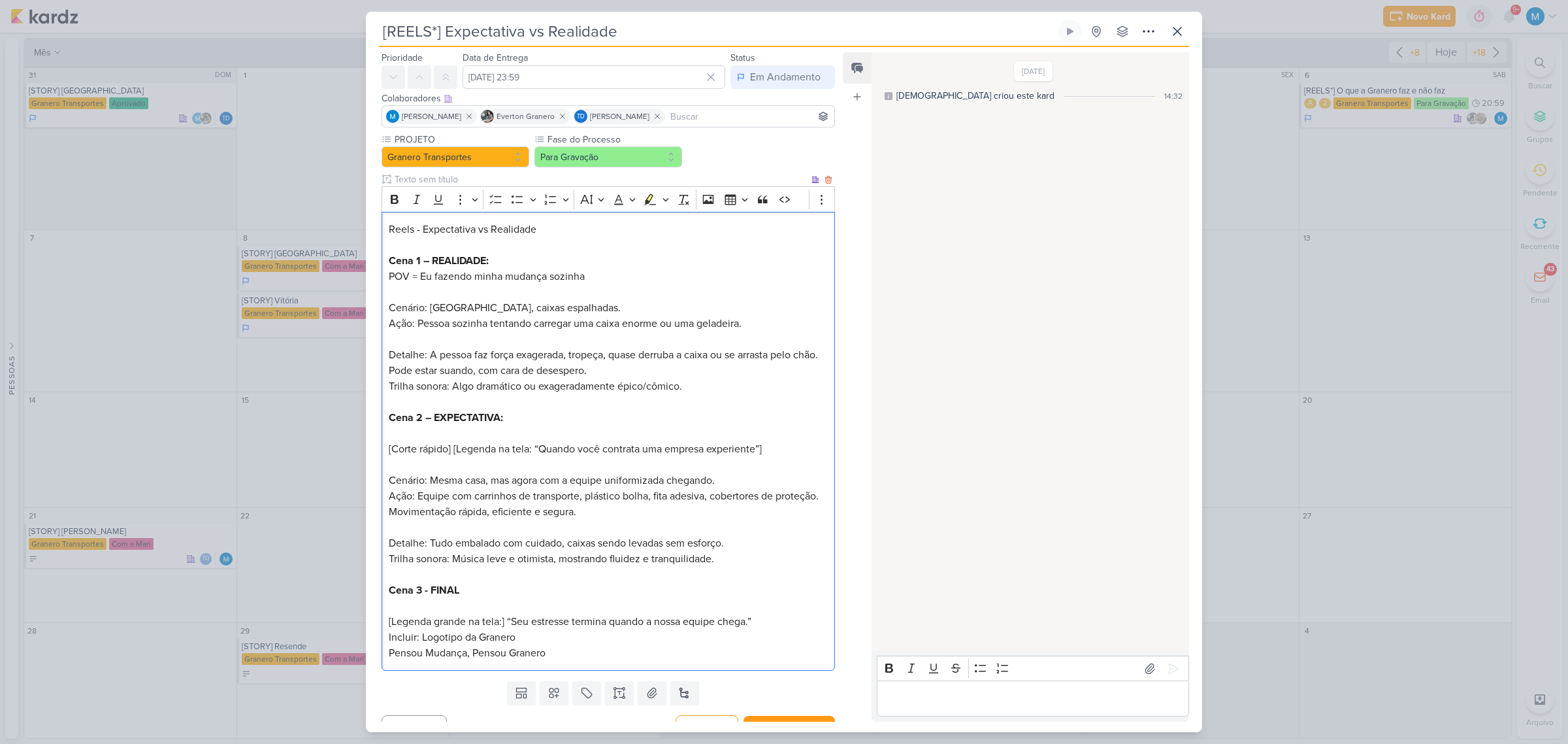
scroll to position [61, 0]
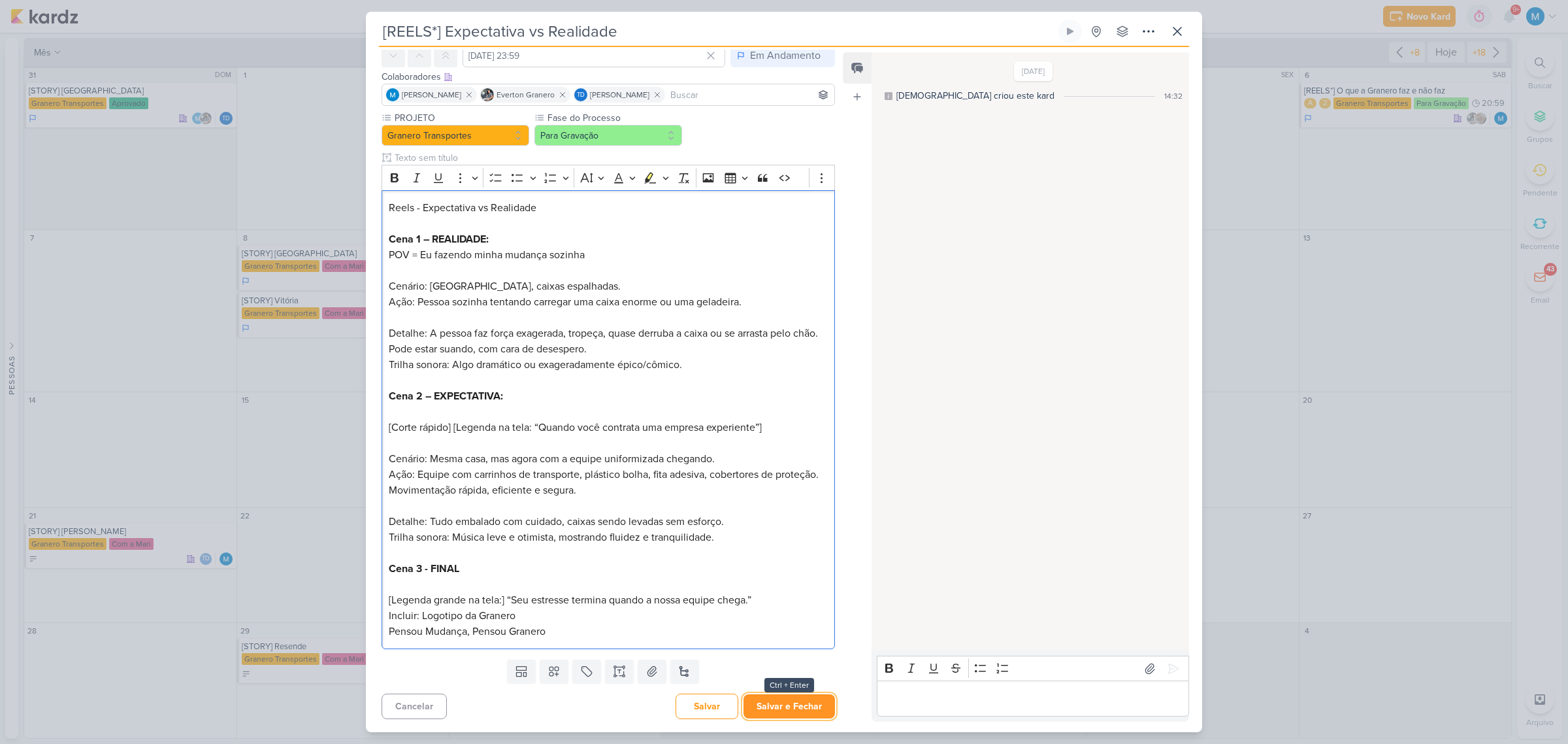
click at [816, 694] on button "Salvar e Fechar" at bounding box center [789, 706] width 92 height 24
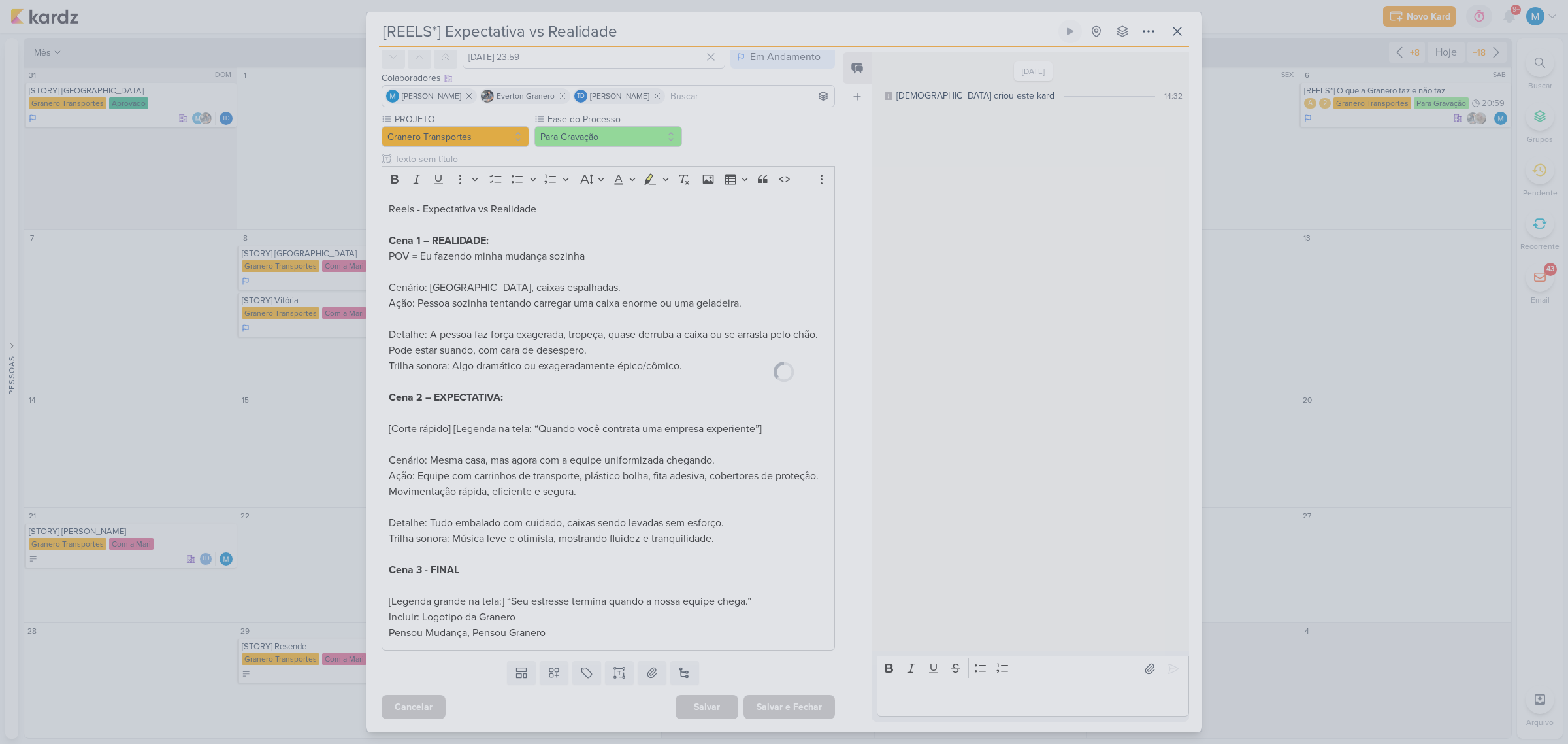
scroll to position [59, 0]
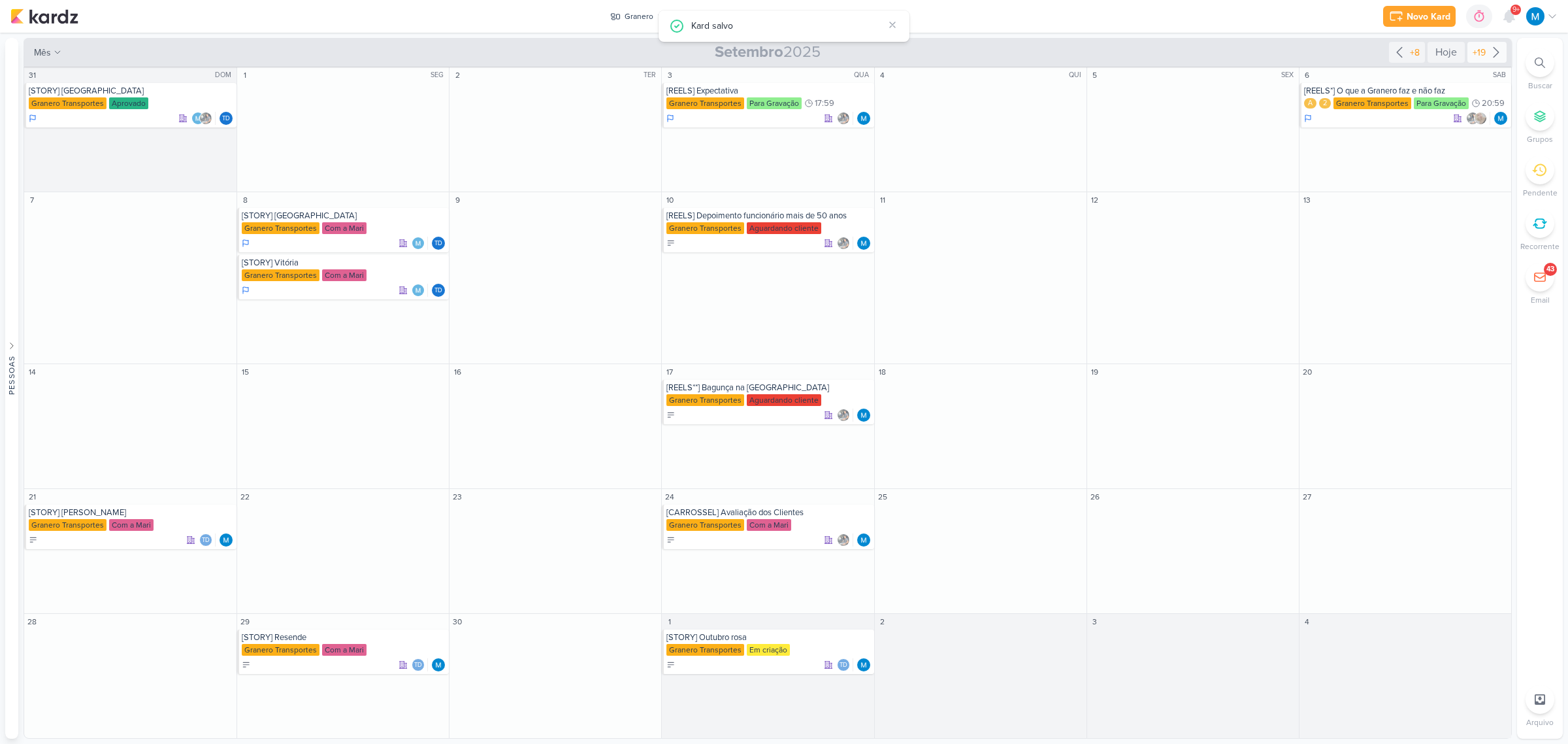
click at [1496, 48] on icon at bounding box center [1496, 52] width 16 height 16
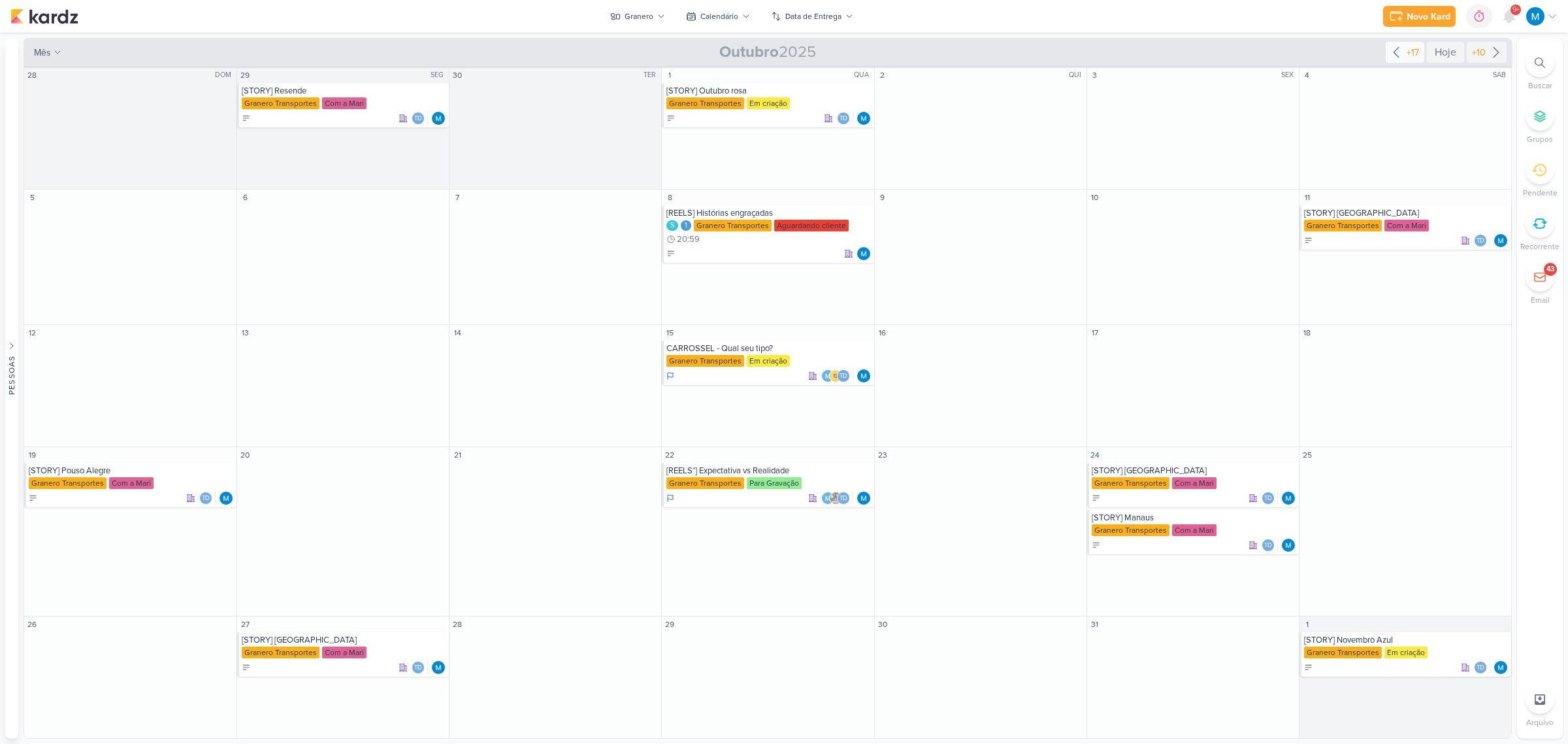
click at [1395, 51] on icon at bounding box center [1396, 52] width 5 height 10
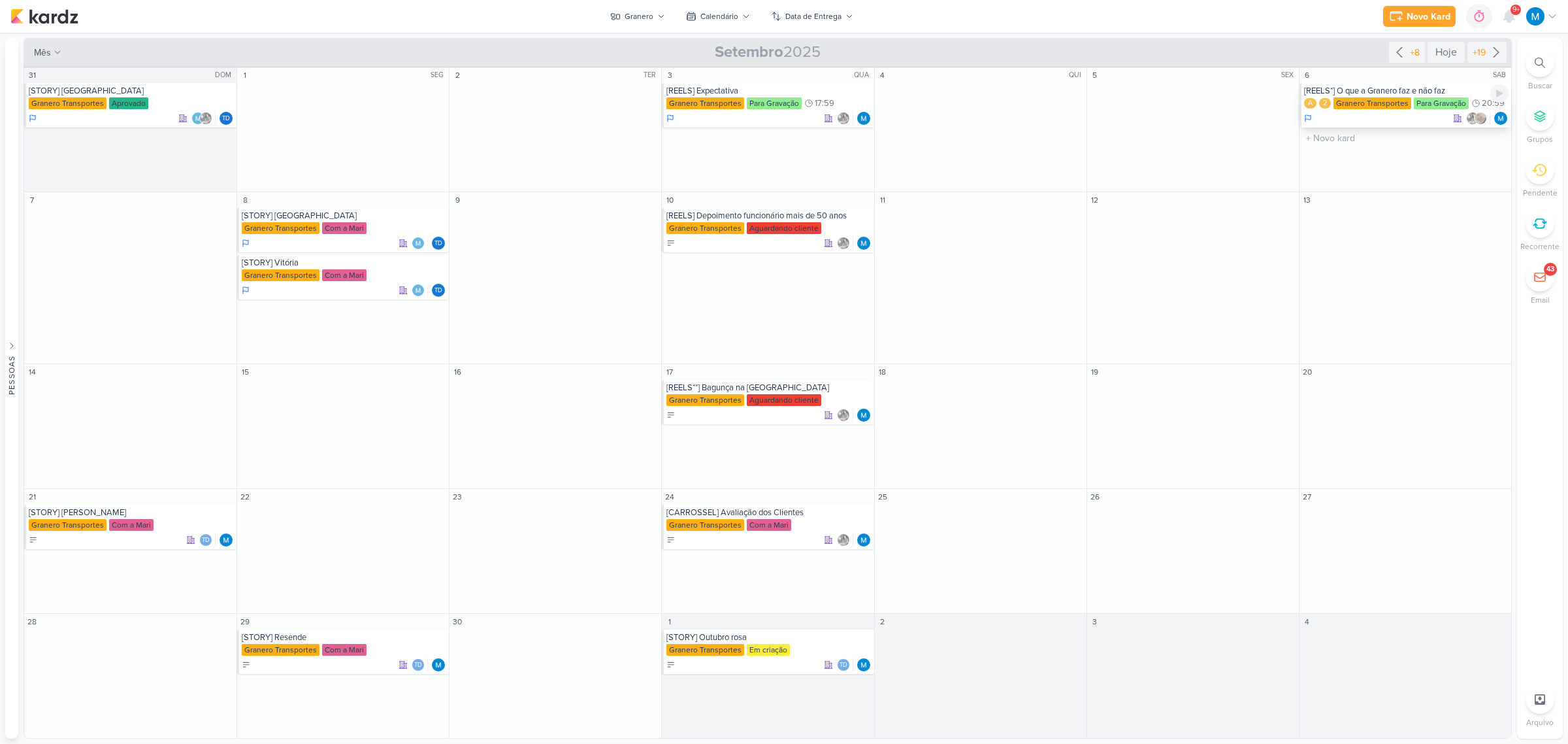
click at [1412, 93] on div "[REELS*] O que a Granero faz e não faz" at bounding box center [1406, 91] width 205 height 10
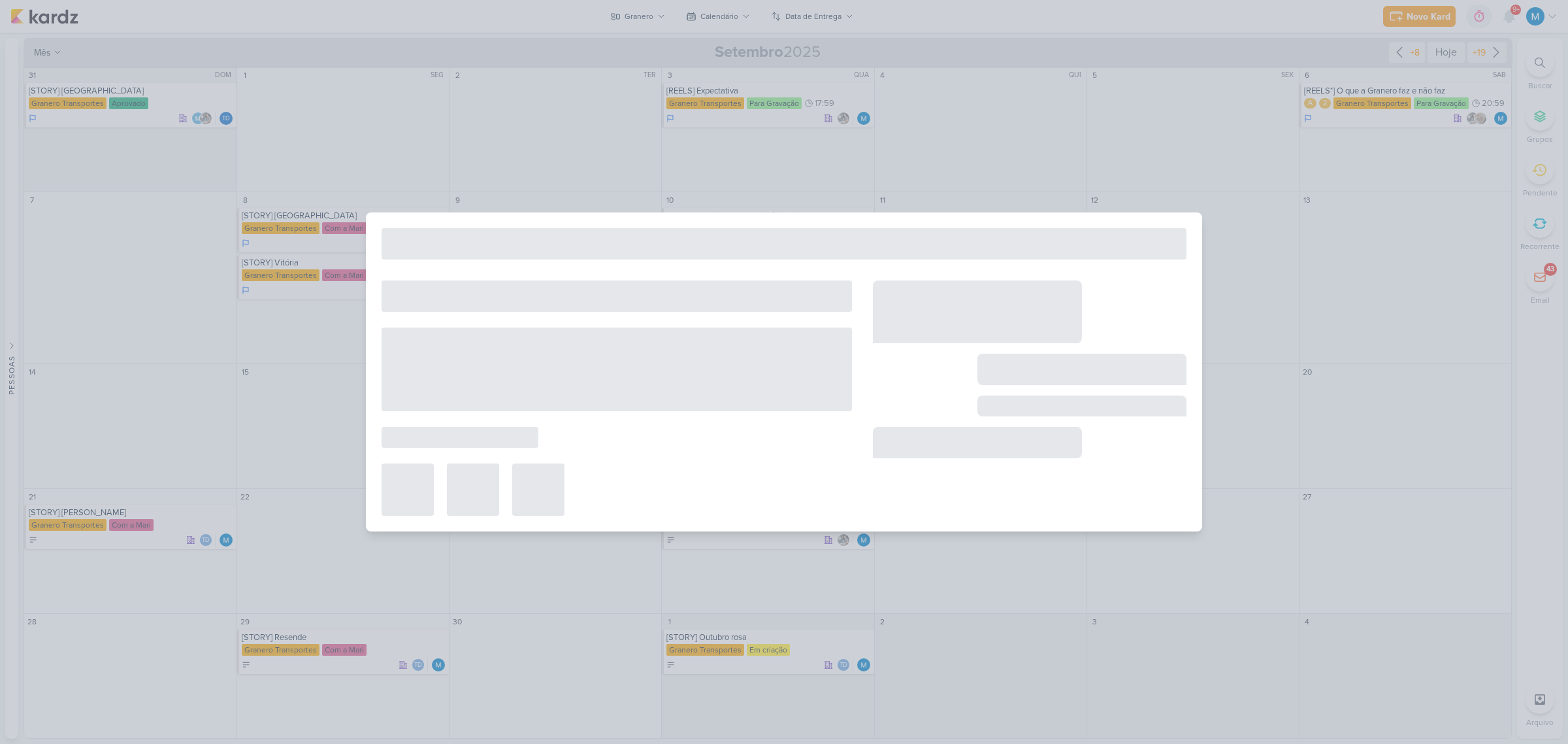
type input "[REELS*] O que a Granero faz e não faz"
type input "[DATE] 20:59"
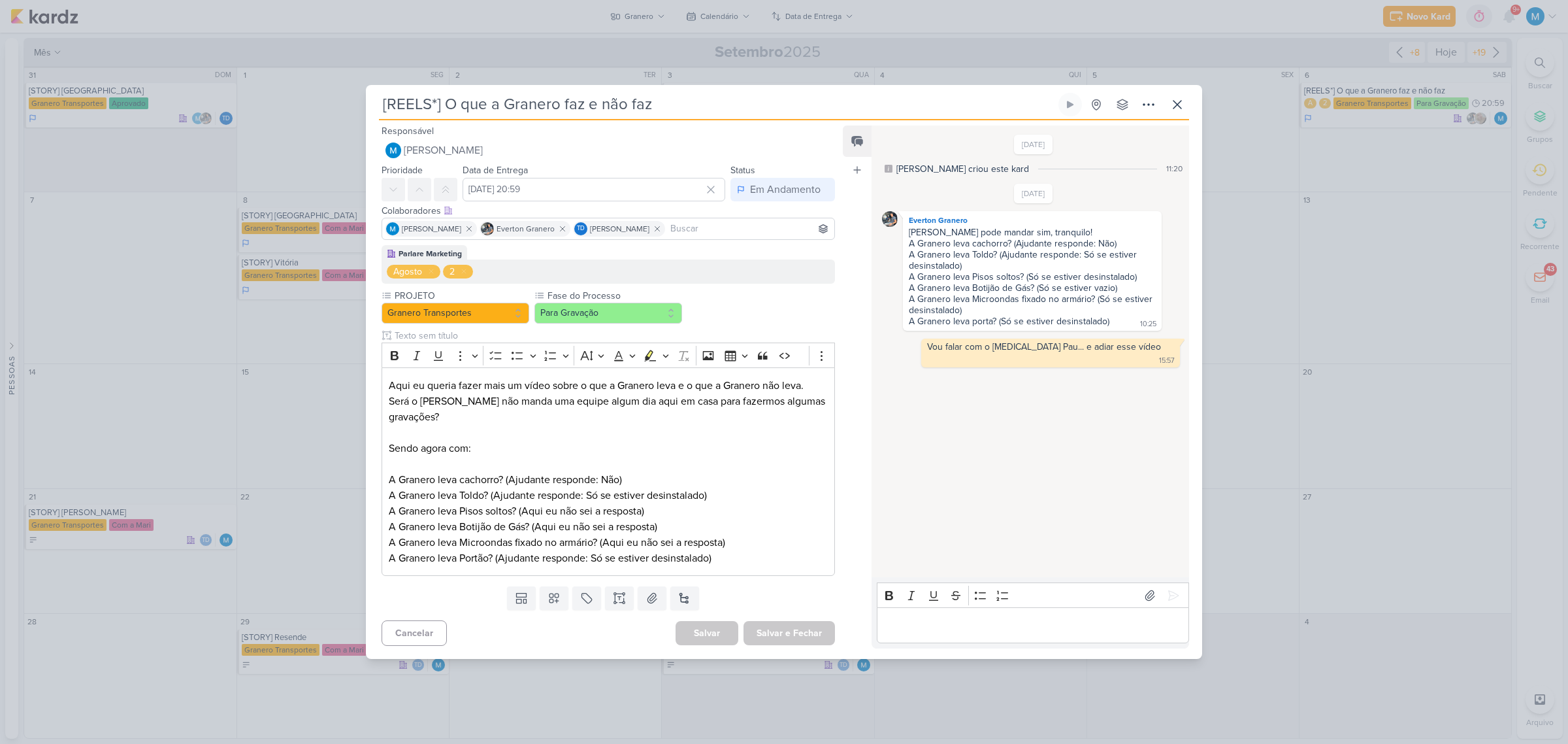
scroll to position [0, 0]
click at [559, 191] on input "[DATE] 20:59" at bounding box center [593, 189] width 262 height 24
click at [704, 216] on icon "button" at bounding box center [706, 220] width 4 height 9
click at [644, 328] on div "29" at bounding box center [646, 331] width 20 height 18
type input "[DATE] 20:59"
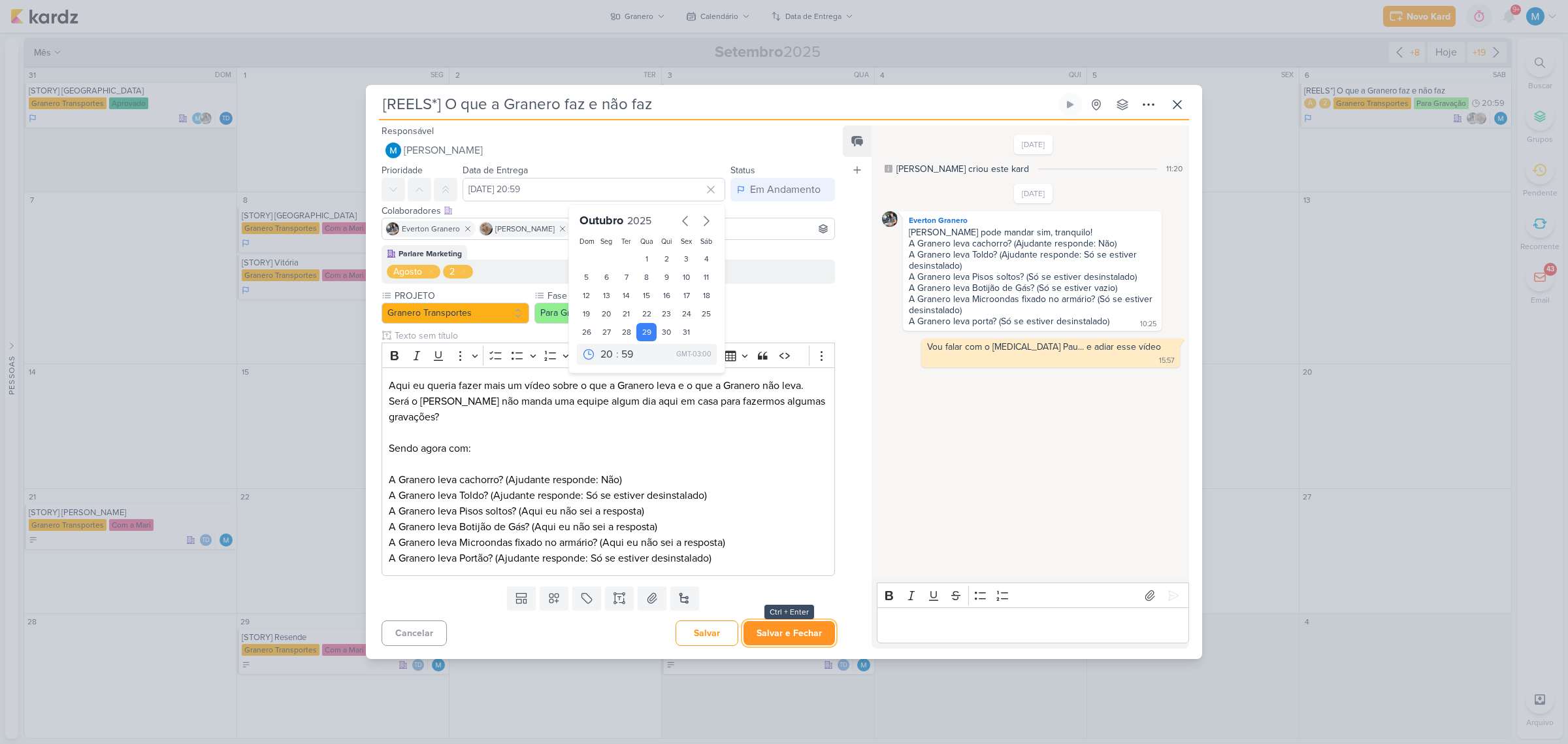
click at [797, 628] on button "Salvar e Fechar" at bounding box center [789, 633] width 92 height 24
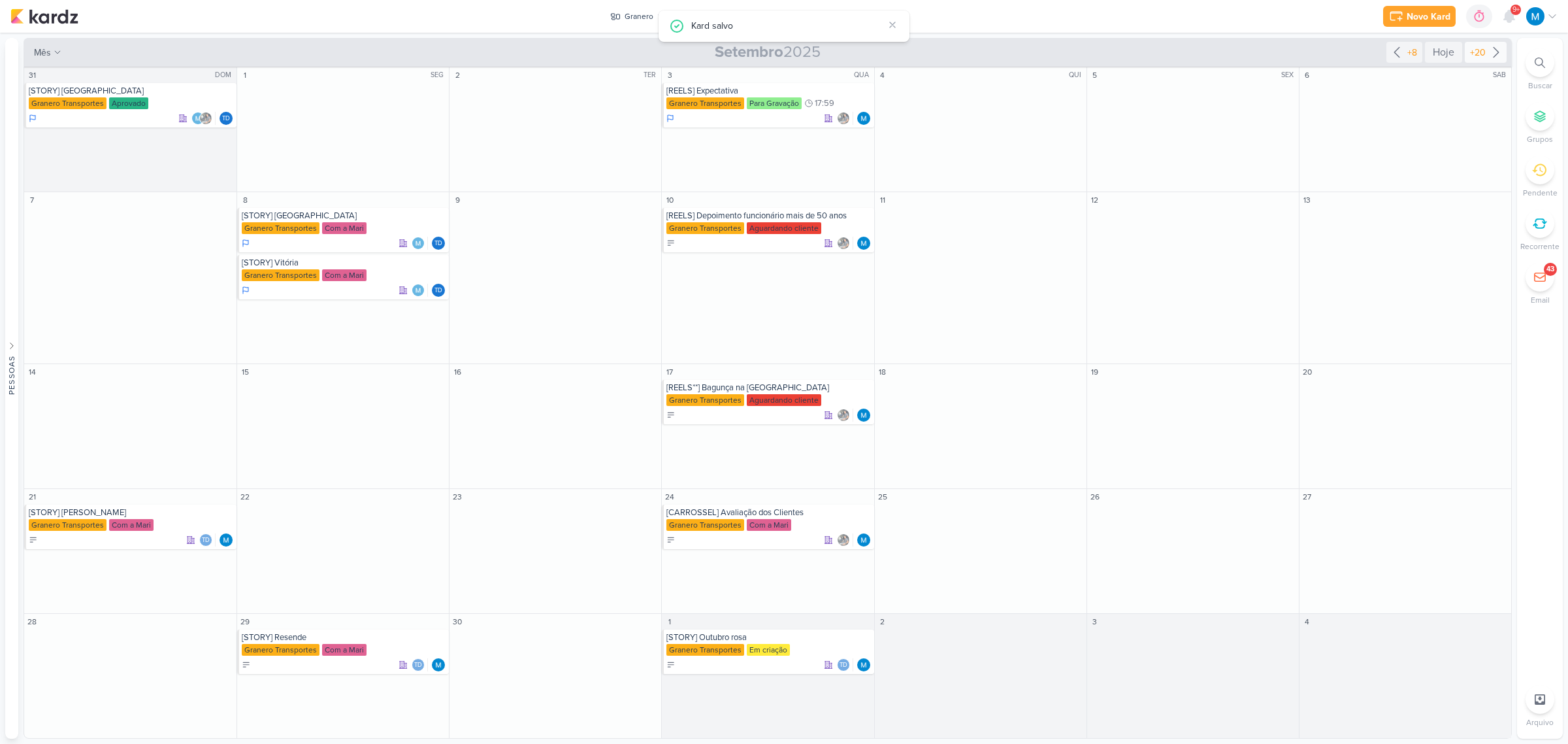
click at [1497, 45] on icon at bounding box center [1496, 52] width 16 height 16
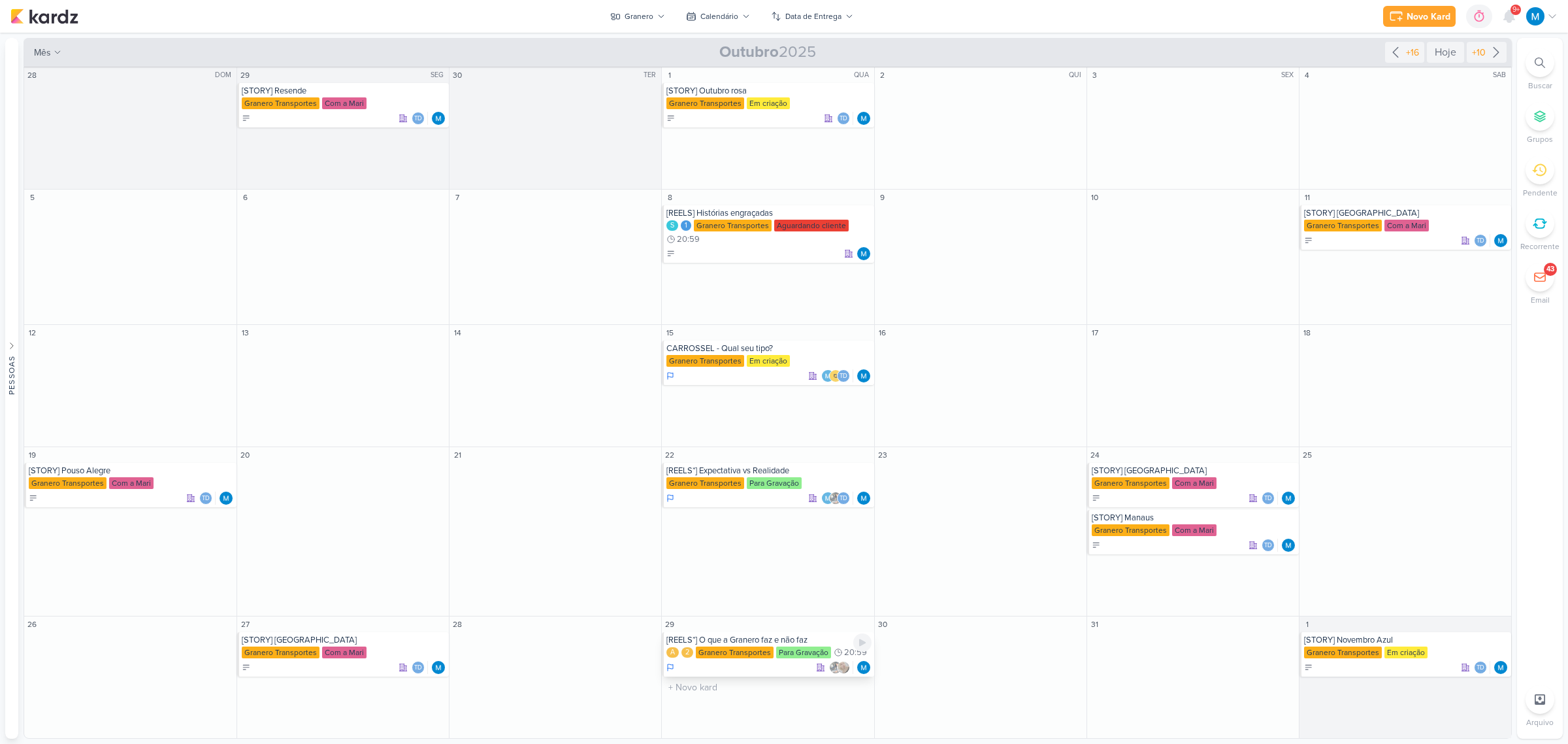
click at [792, 642] on div "[REELS*] O que a Granero faz e não faz" at bounding box center [768, 640] width 205 height 10
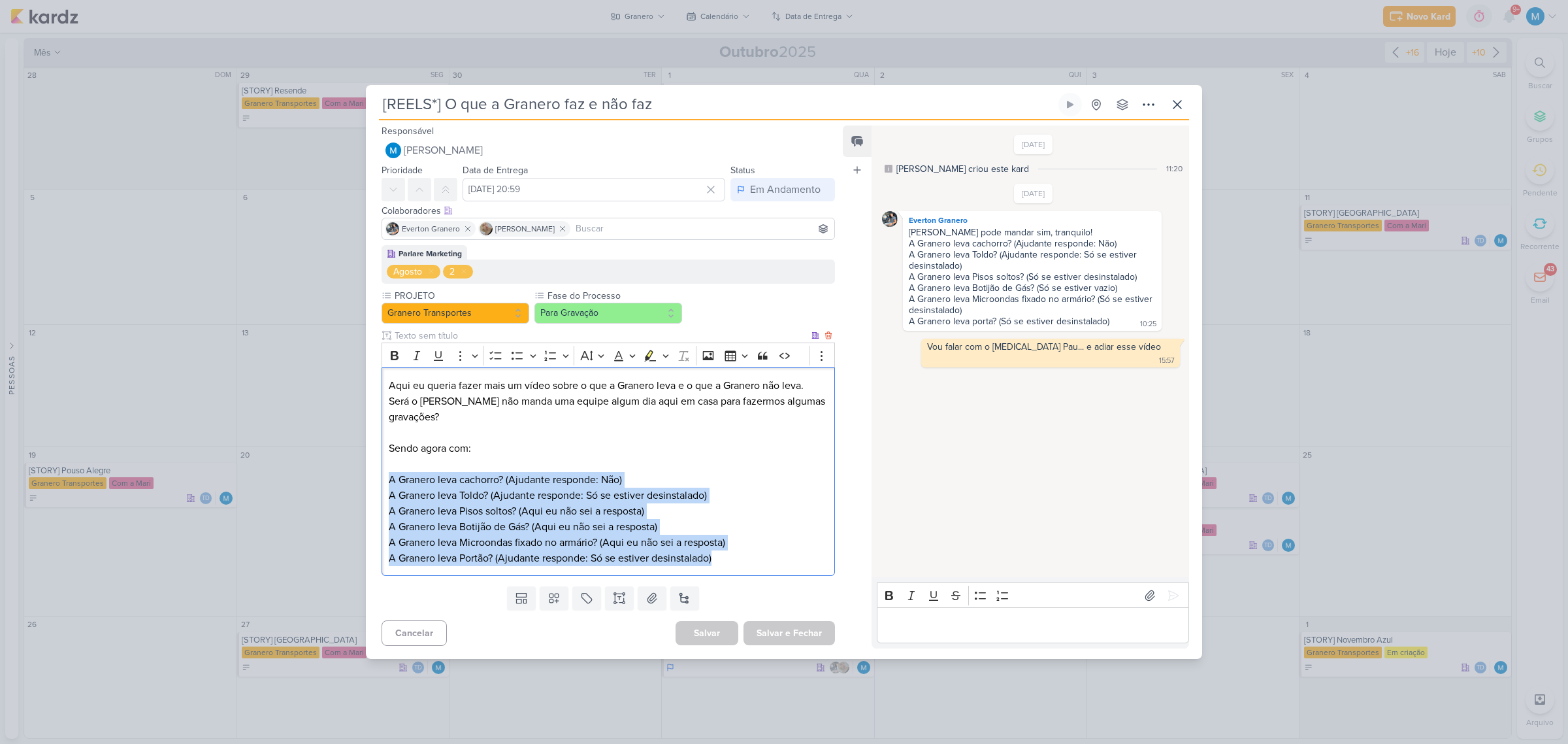
drag, startPoint x: 386, startPoint y: 477, endPoint x: 766, endPoint y: 573, distance: 391.9
click at [766, 573] on div "Aqui eu queria fazer mais um vídeo sobre o que a Granero leva e o que a Granero…" at bounding box center [607, 471] width 454 height 208
copy p "A Granero leva cachorro? (Ajudante responde: Não) A Granero leva Toldo? (Ajudan…"
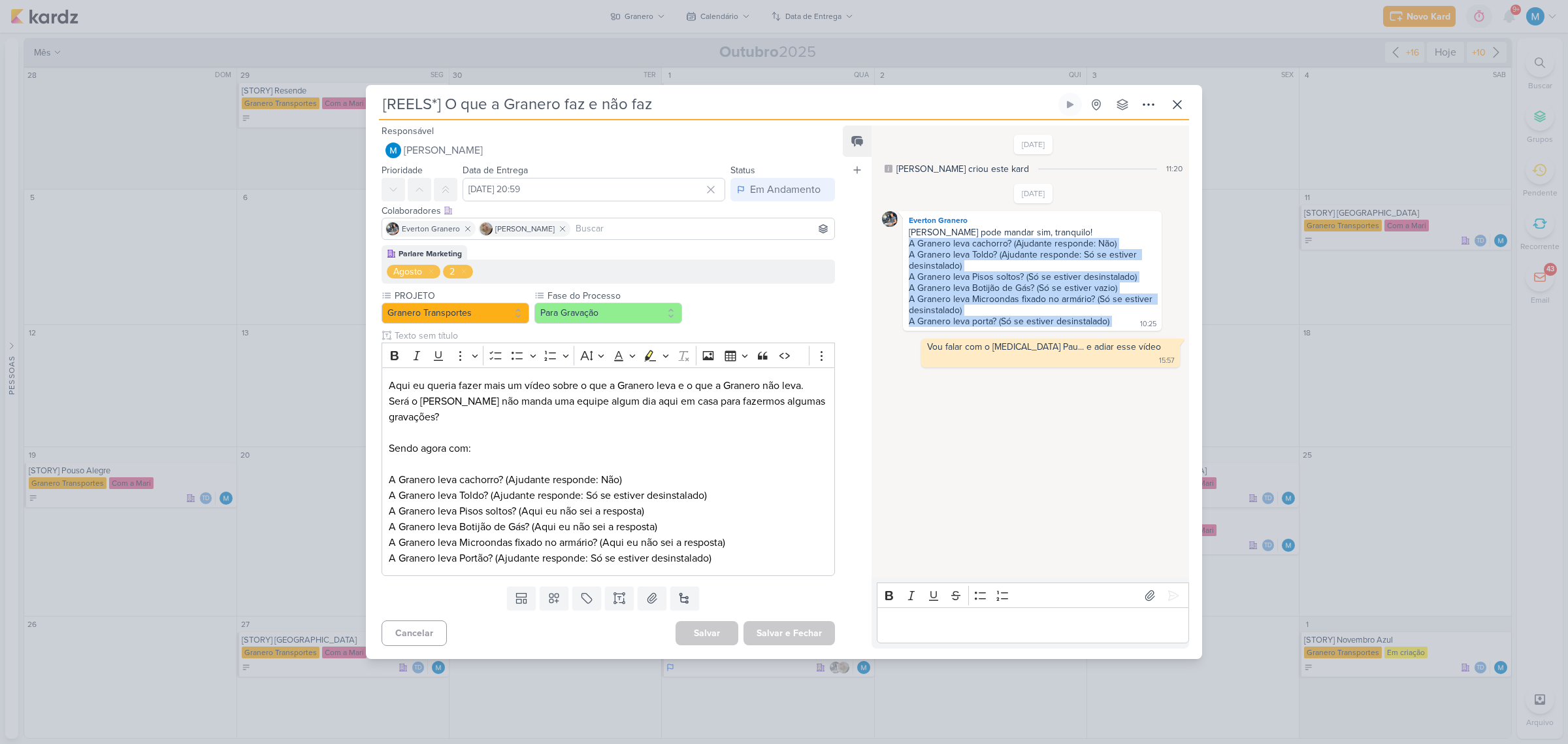
drag, startPoint x: 1111, startPoint y: 316, endPoint x: 889, endPoint y: 242, distance: 234.0
click at [889, 242] on div "Everton Granero [PERSON_NAME] pode mandar sim, tranquilo! A Granero leva cachor…" at bounding box center [1033, 270] width 303 height 120
copy div "A Granero leva cachorro? (Ajudante responde: Não) A Granero leva Toldo? (Ajudan…"
click at [1176, 102] on icon at bounding box center [1177, 105] width 16 height 16
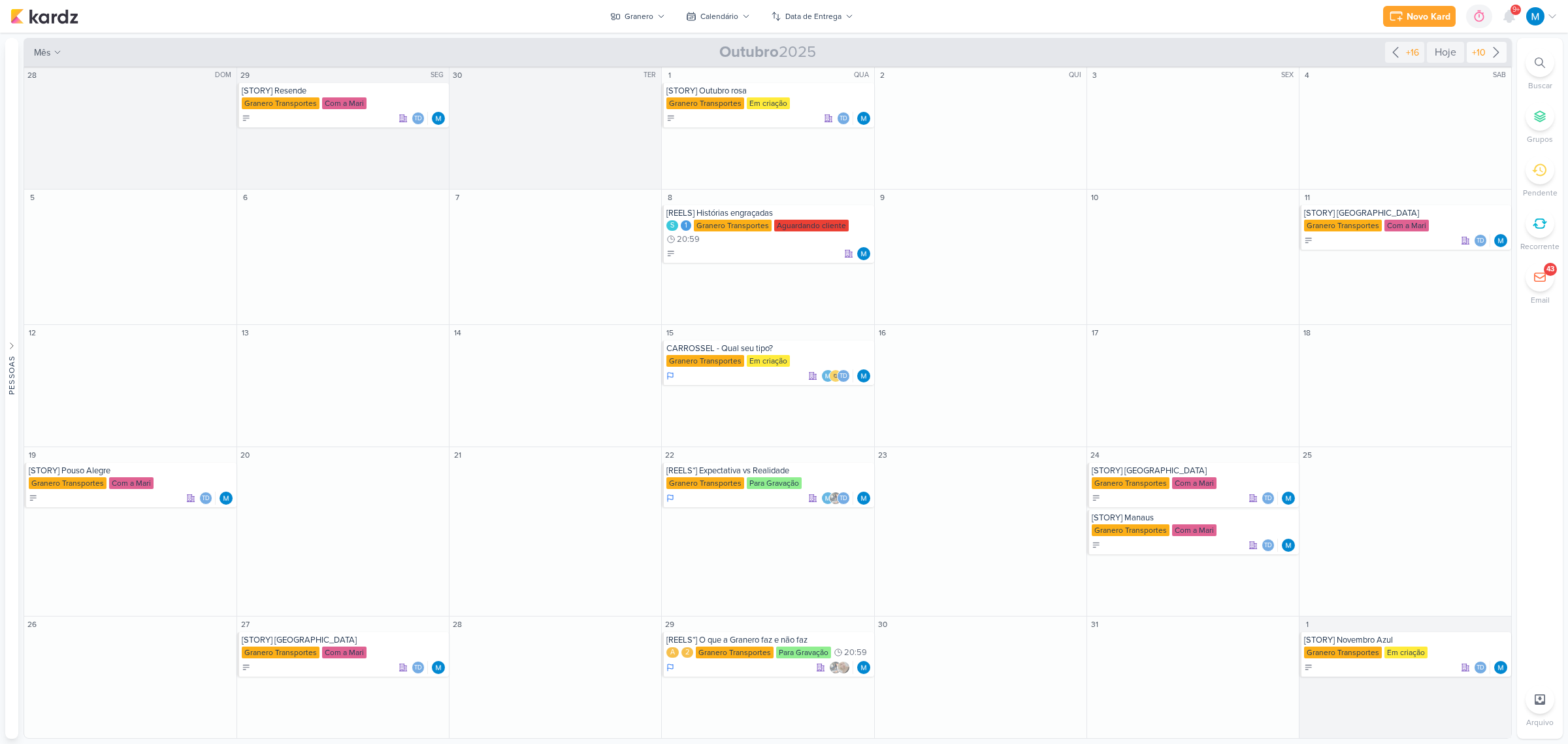
click at [1491, 45] on icon at bounding box center [1496, 52] width 16 height 16
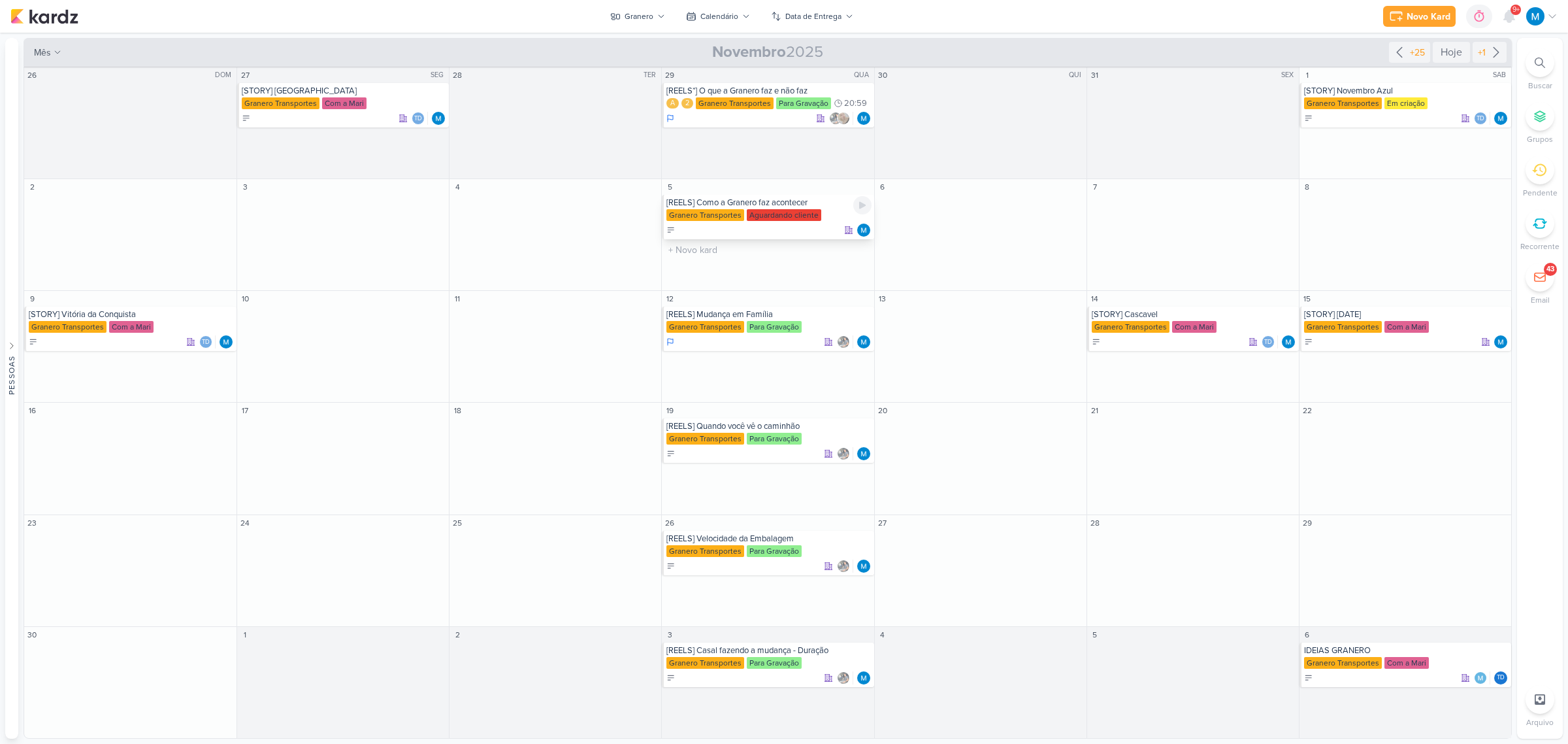
click at [791, 200] on div "[REELS] Como a Granero faz acontecer" at bounding box center [768, 203] width 205 height 10
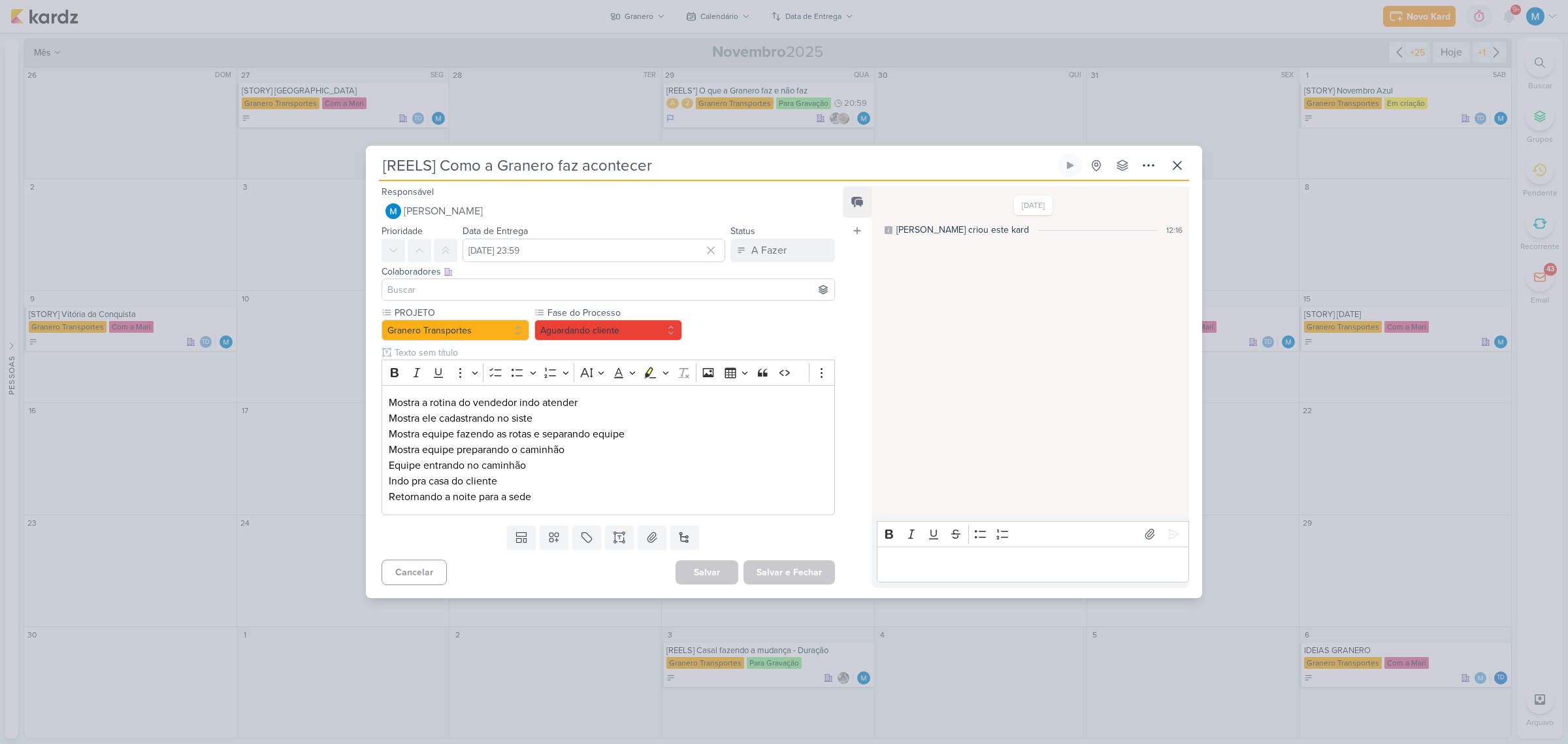
click at [434, 167] on input "[REELS] Como a Granero faz acontecer" at bounding box center [717, 165] width 676 height 24
click at [430, 167] on input "[REELS] Como a Granero faz acontecer" at bounding box center [717, 165] width 676 height 24
click at [807, 570] on button "Salvar e Fechar" at bounding box center [789, 573] width 92 height 24
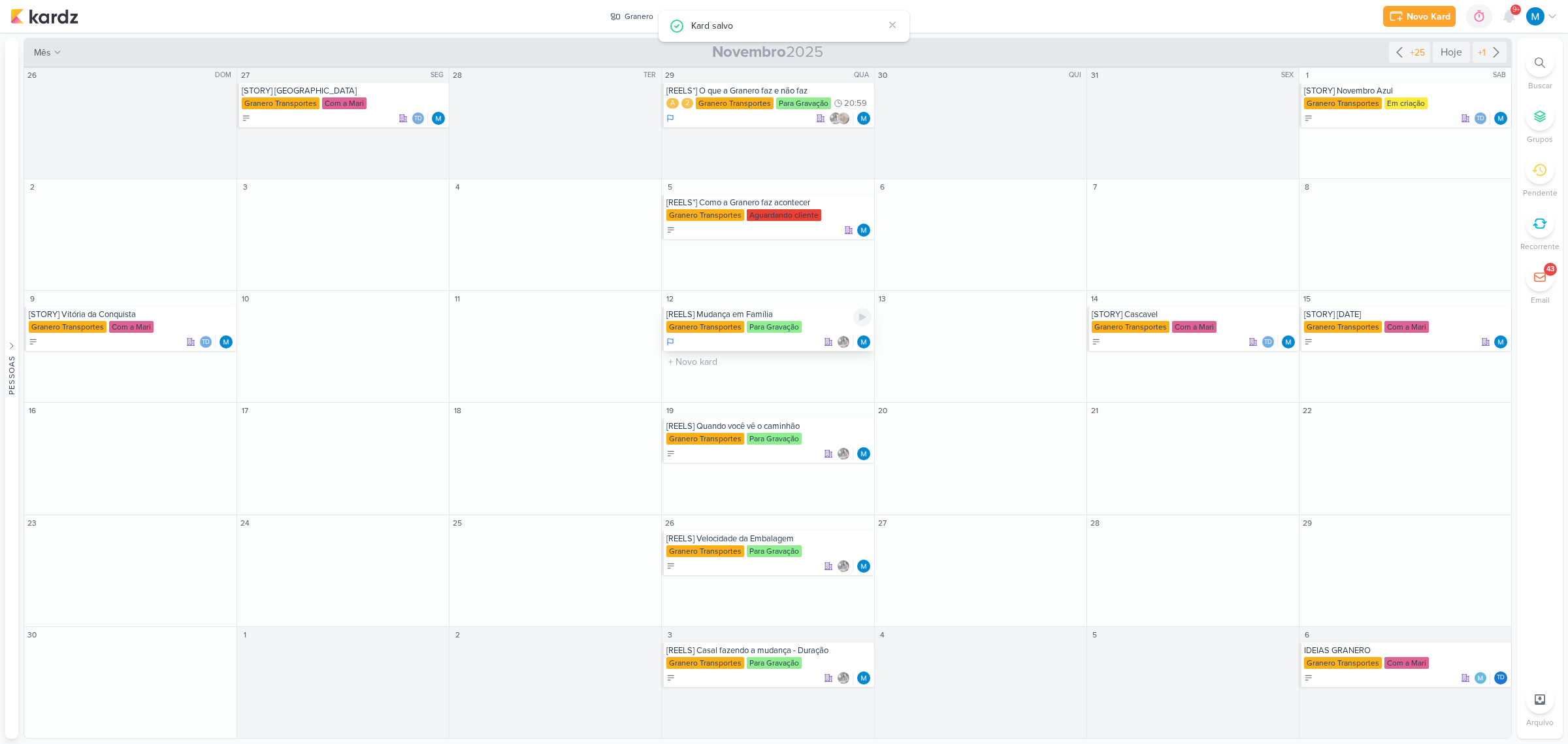
click at [797, 312] on div "[REELS] Mudança em Família" at bounding box center [768, 315] width 205 height 10
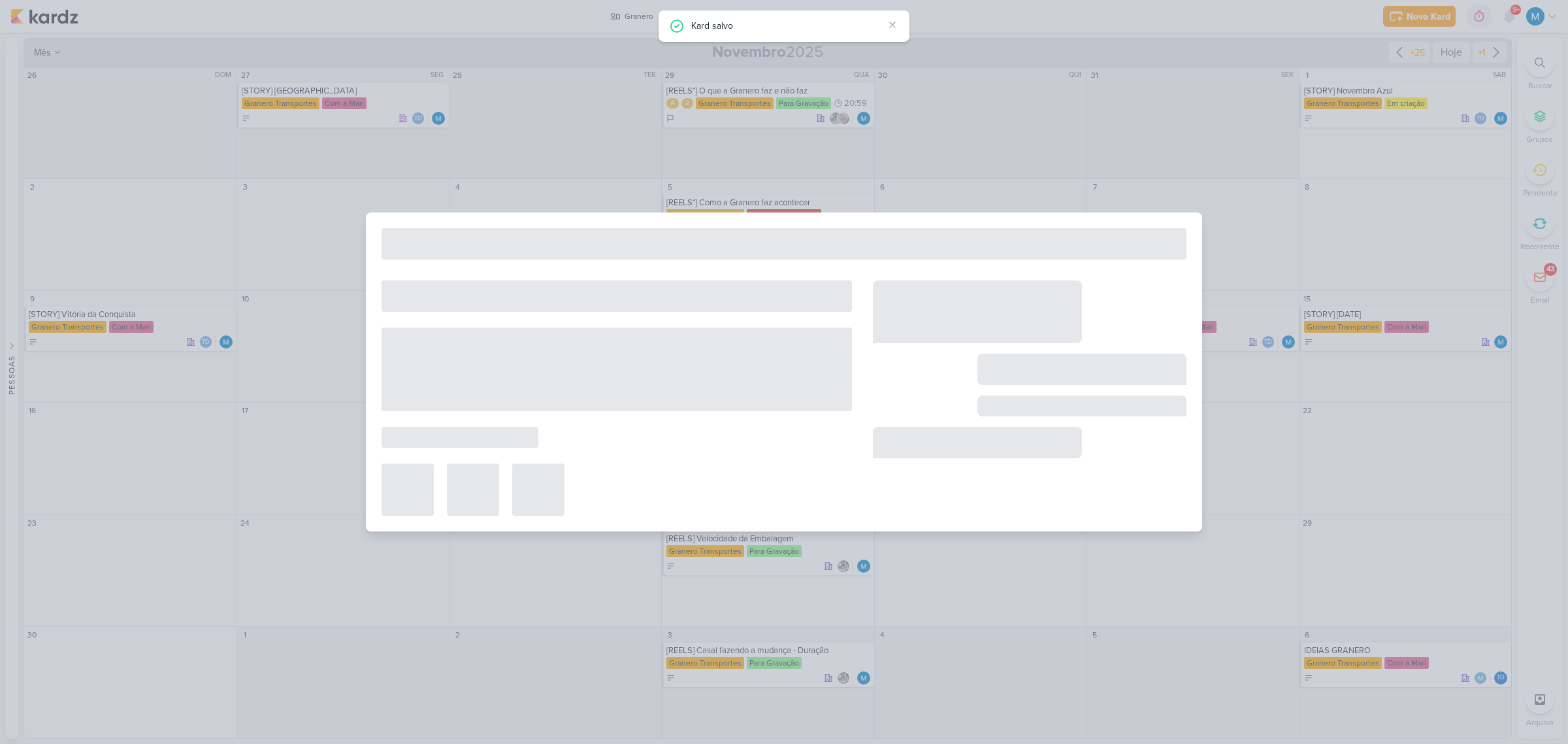
type input "[REELS] Mudança em Família"
type input "[DATE] 23:59"
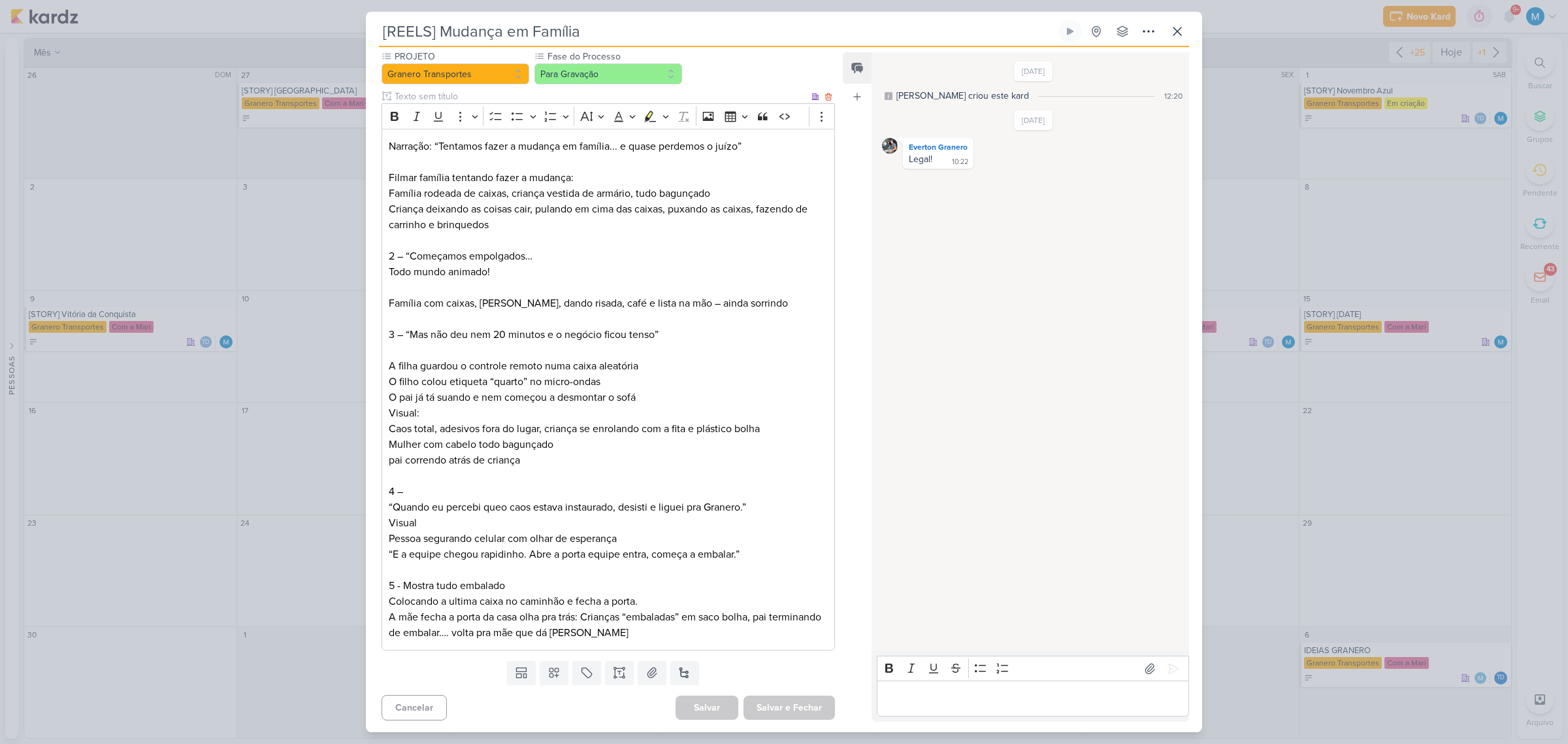
scroll to position [124, 0]
click at [1181, 31] on icon at bounding box center [1177, 31] width 16 height 16
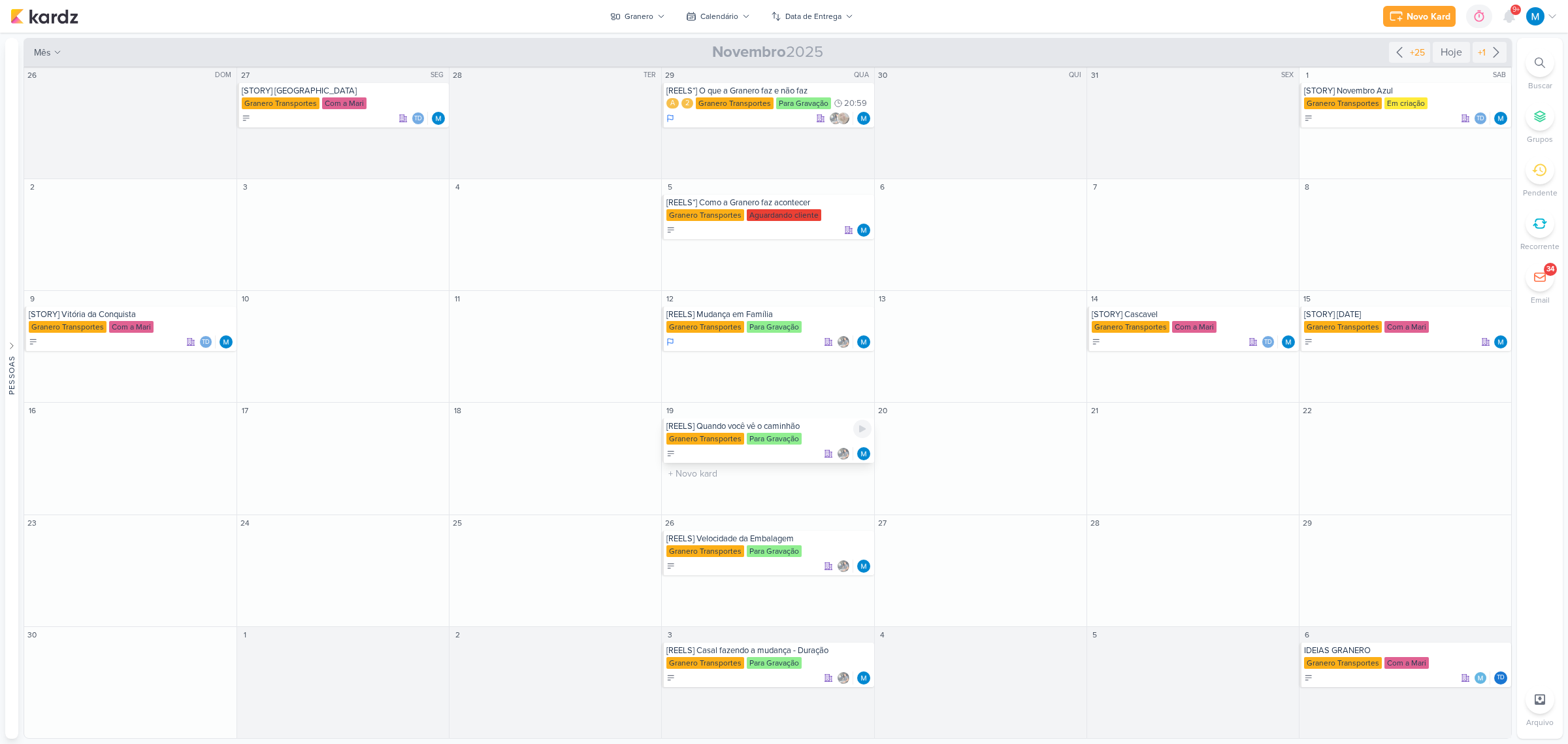
click at [823, 432] on div "[REELS] Quando você vê o caminhão Granero Transportes Para Gravação" at bounding box center [767, 440] width 212 height 45
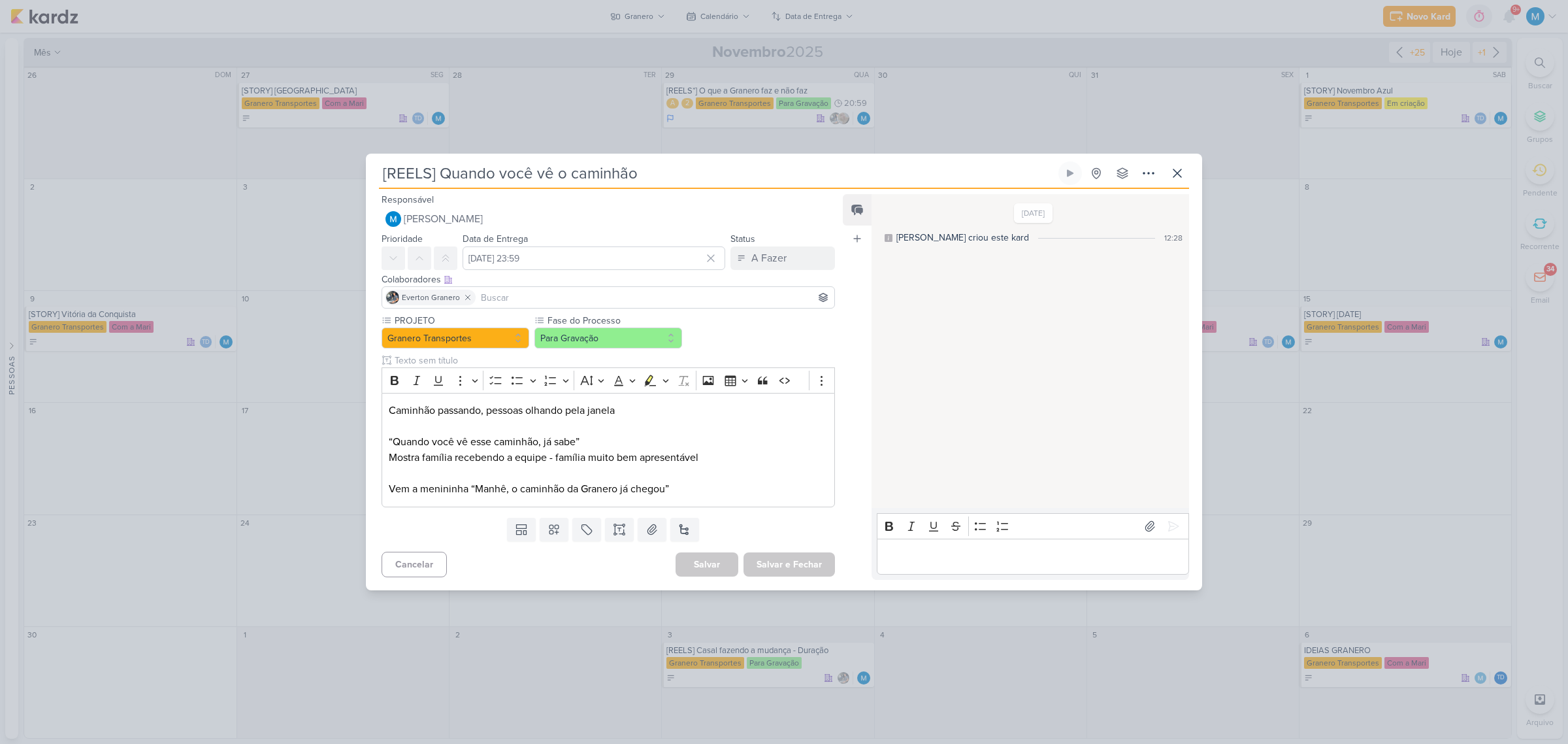
click at [432, 170] on input "[REELS] Quando você vê o caminhão" at bounding box center [717, 173] width 676 height 24
click at [811, 562] on button "Salvar e Fechar" at bounding box center [789, 565] width 92 height 24
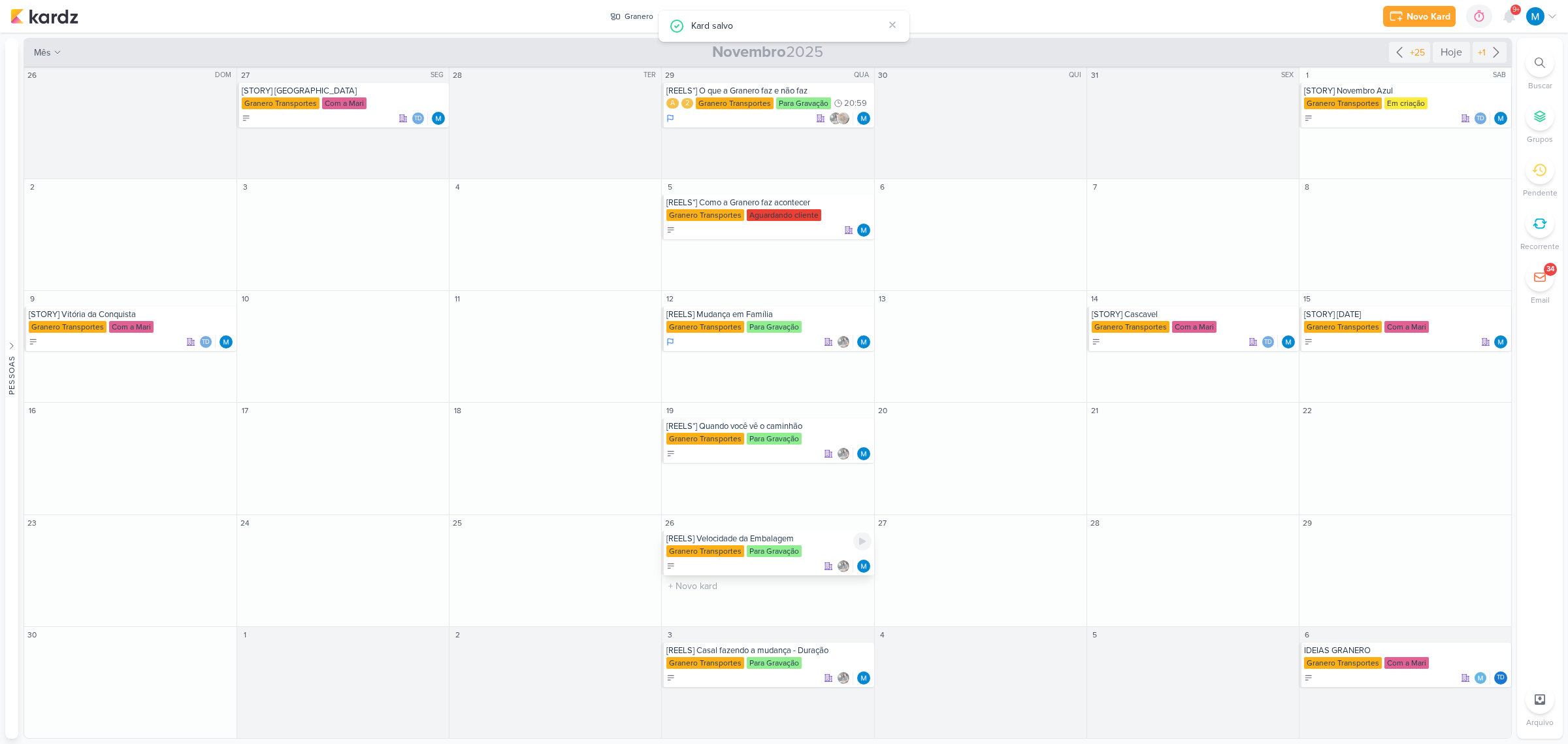
click at [815, 538] on div "[REELS] Velocidade da Embalagem" at bounding box center [768, 539] width 205 height 10
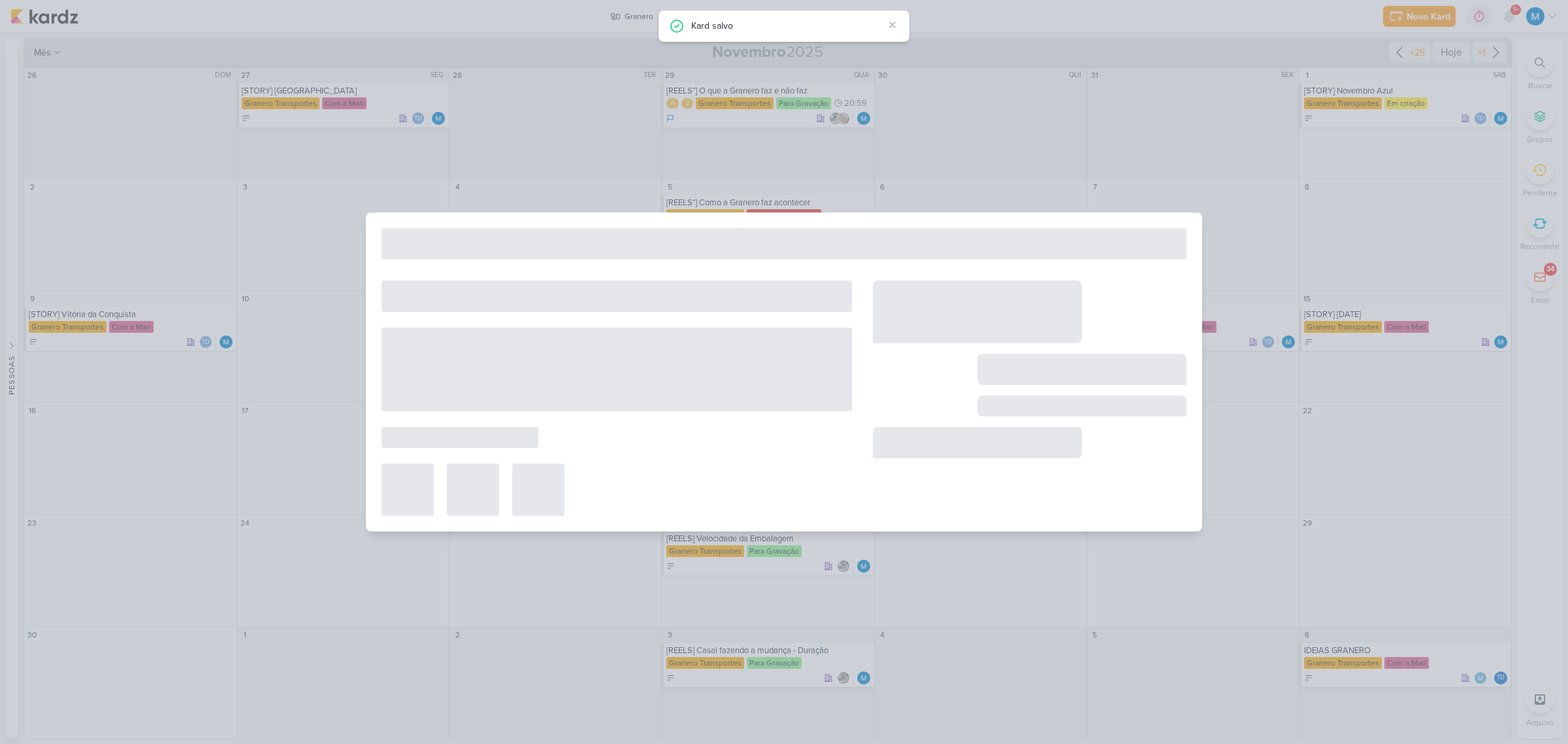
type input "[REELS] Velocidade da Embalagem"
type input "[DATE] 23:59"
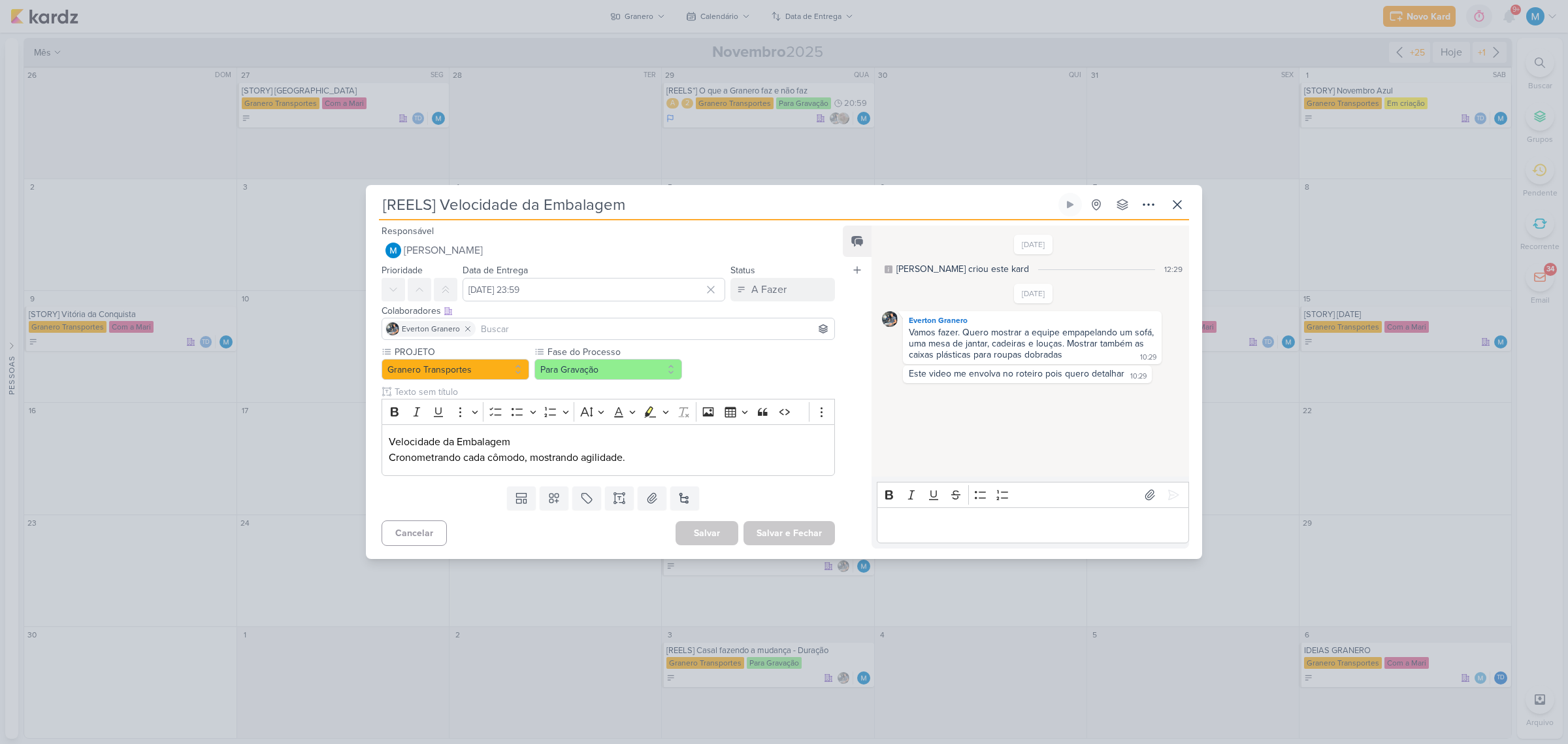
click at [429, 209] on input "[REELS] Velocidade da Embalagem" at bounding box center [717, 204] width 676 height 24
click at [782, 538] on button "Salvar e Fechar" at bounding box center [789, 533] width 92 height 24
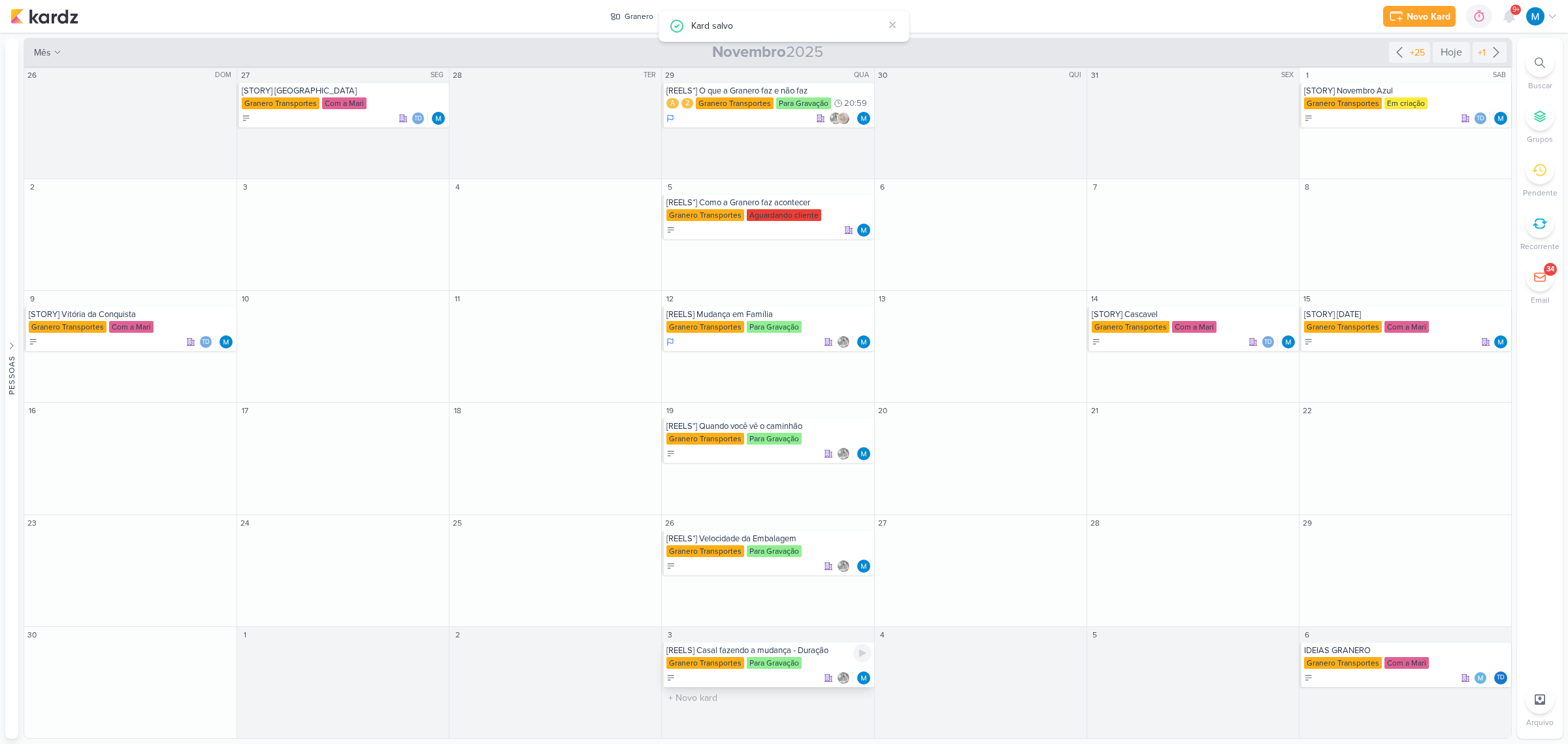
click at [821, 656] on div "[REELS] Casal fazendo a mudança - Duração Granero Transportes Para Gravação" at bounding box center [767, 664] width 212 height 45
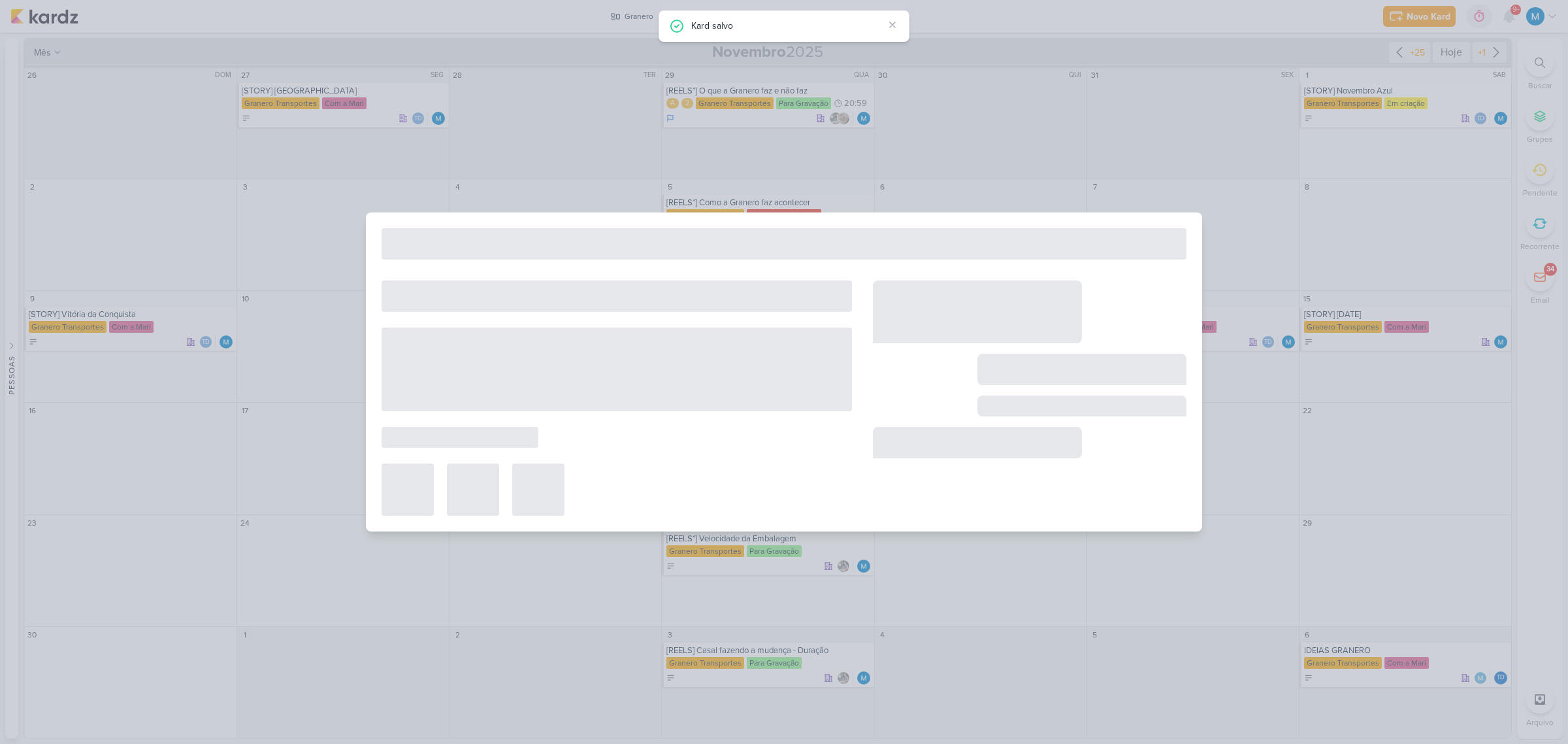
type input "[REELS] Casal fazendo a mudança - Duração"
type input "[DATE] 23:59"
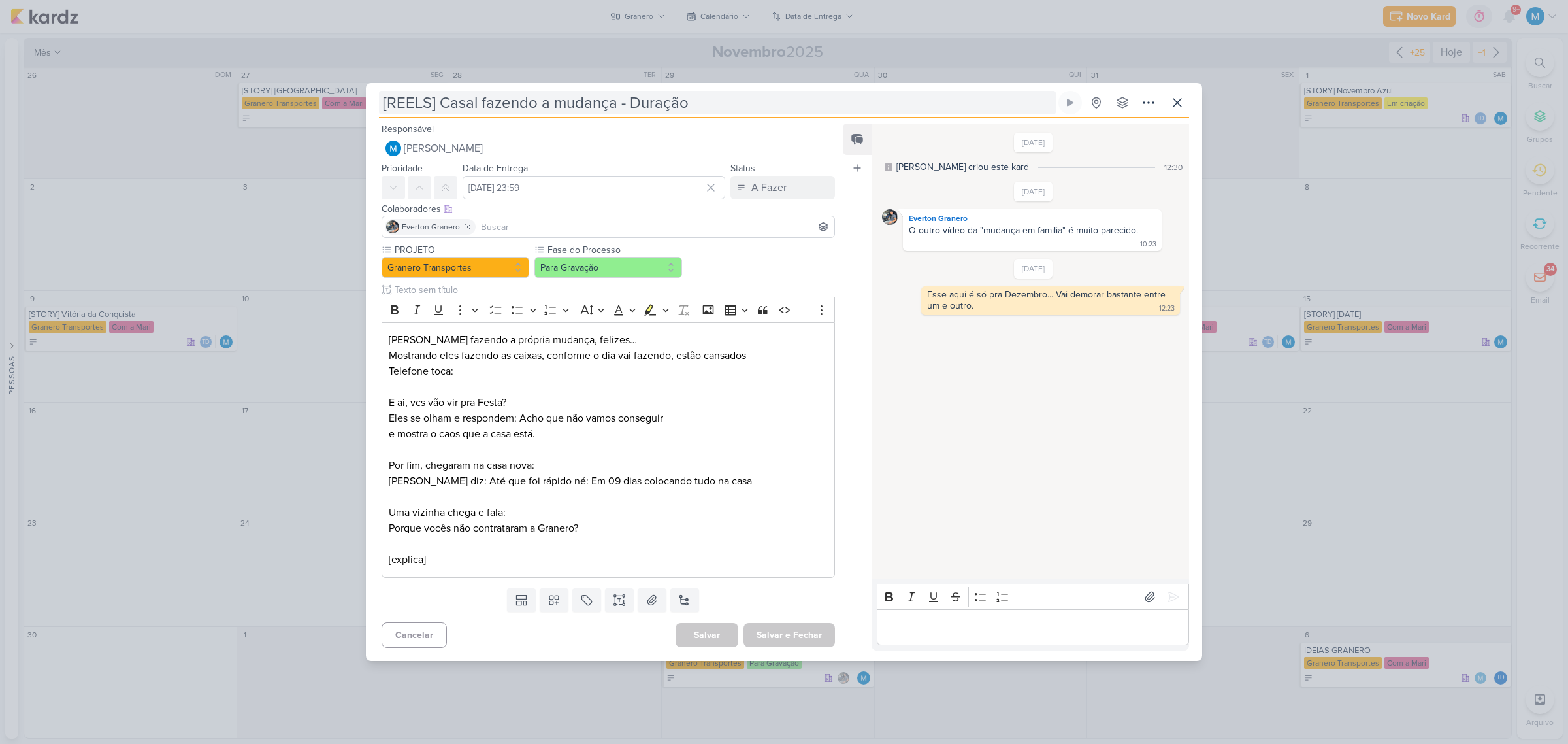
click at [429, 99] on input "[REELS] Casal fazendo a mudança - Duração" at bounding box center [717, 102] width 676 height 24
click at [690, 445] on p "Editor editing area: main" at bounding box center [608, 449] width 439 height 16
click at [1183, 102] on icon at bounding box center [1177, 102] width 16 height 16
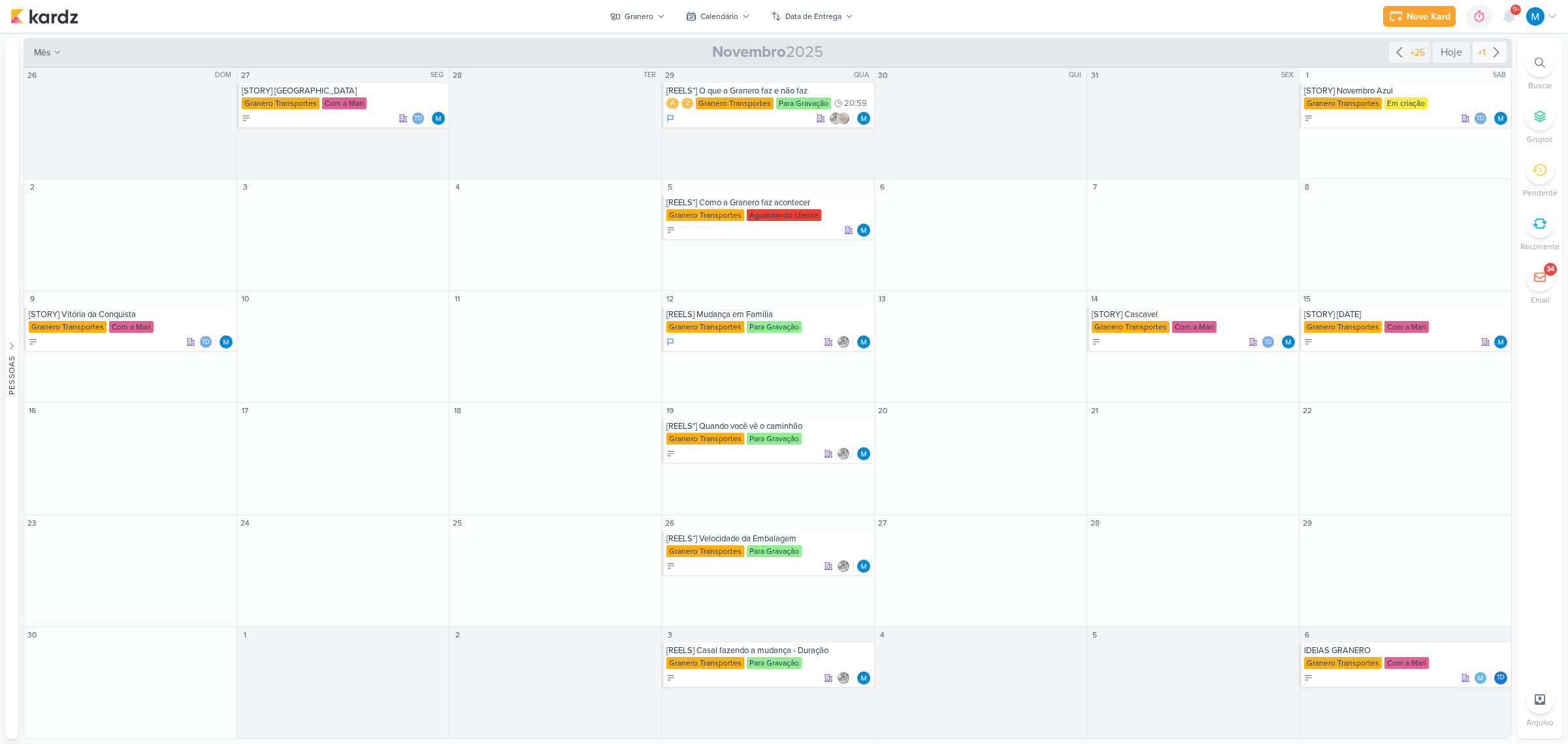
click at [1491, 47] on icon at bounding box center [1496, 52] width 16 height 16
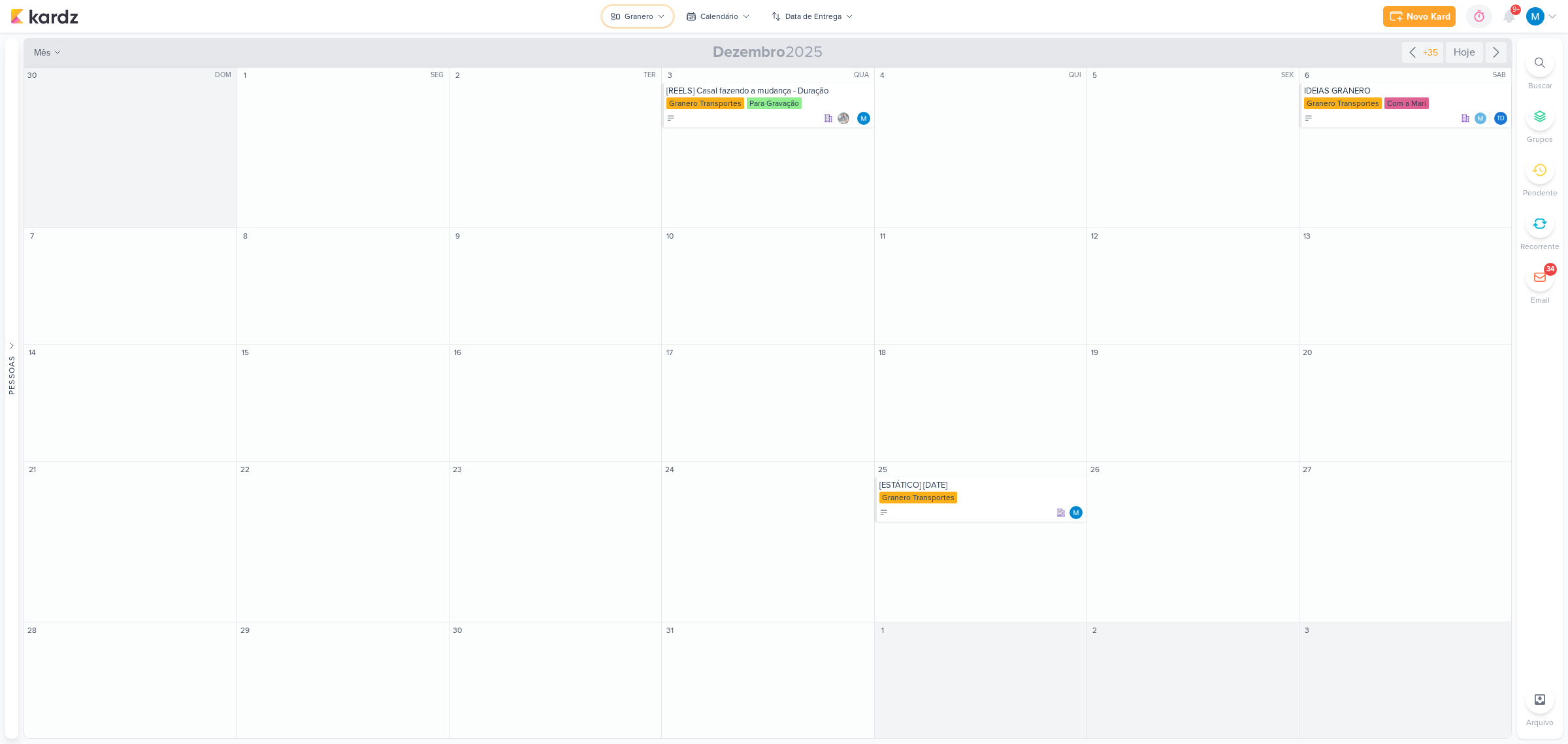
click at [655, 15] on button "Granero" at bounding box center [637, 17] width 71 height 21
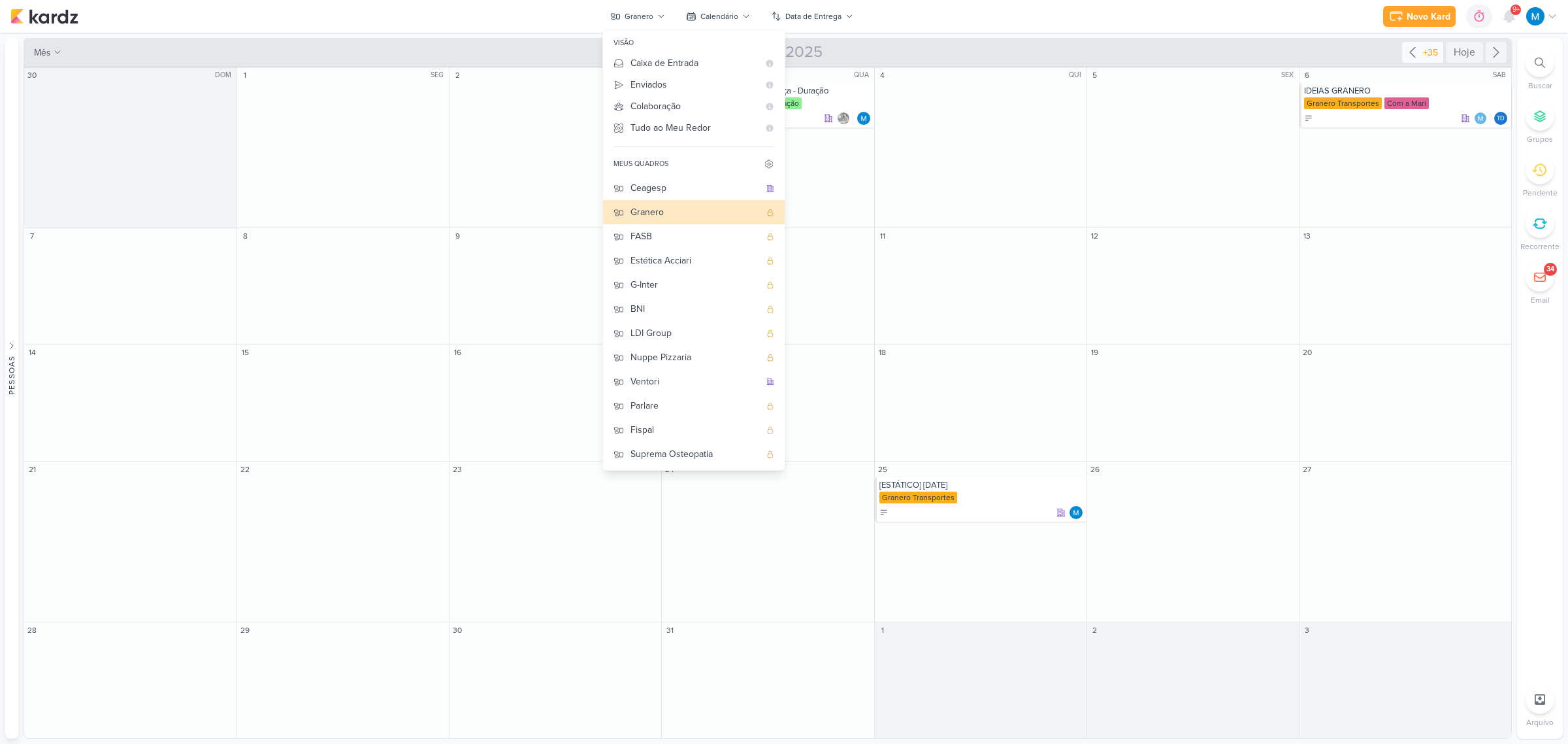
click at [1409, 51] on icon at bounding box center [1412, 52] width 16 height 16
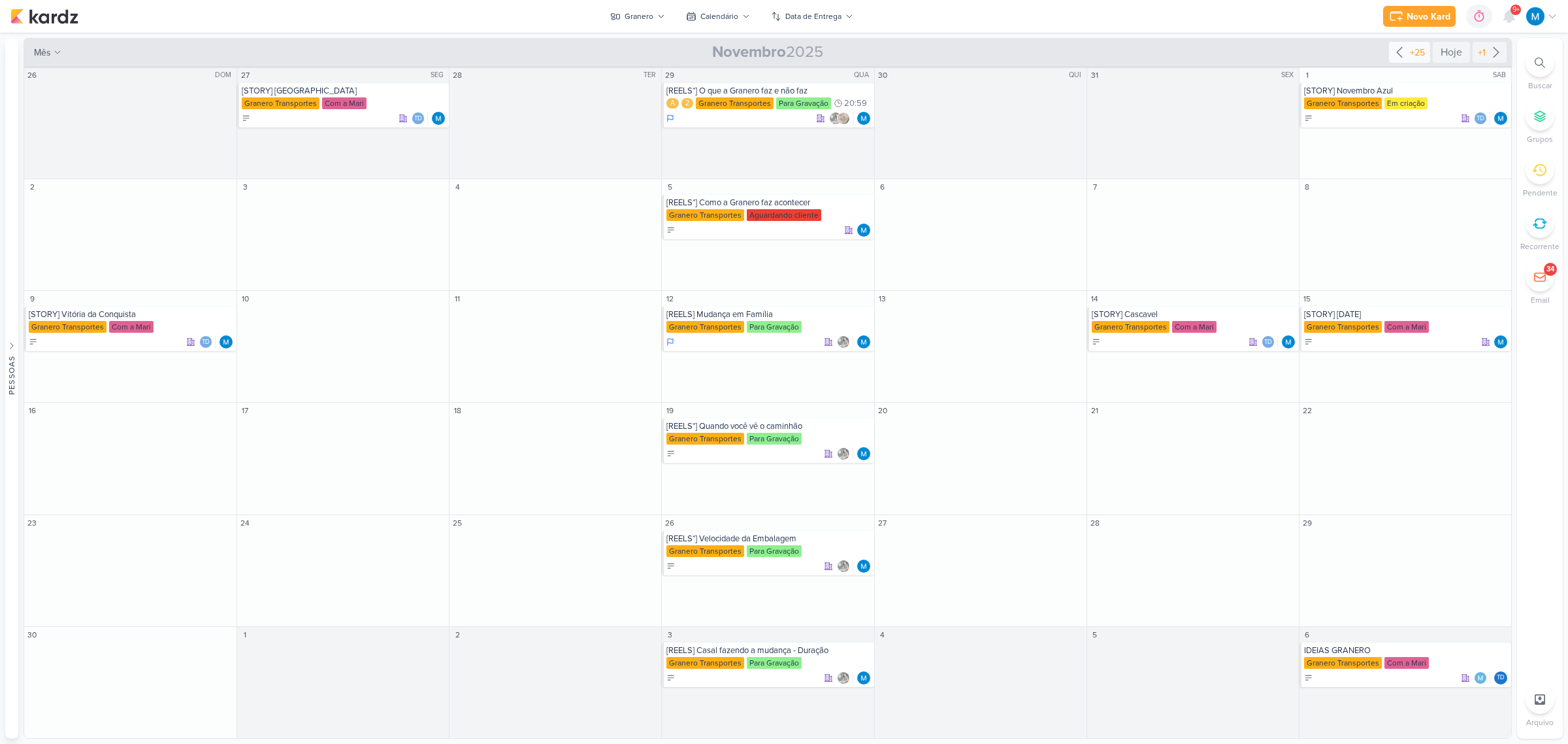
click at [1403, 51] on icon at bounding box center [1399, 52] width 16 height 16
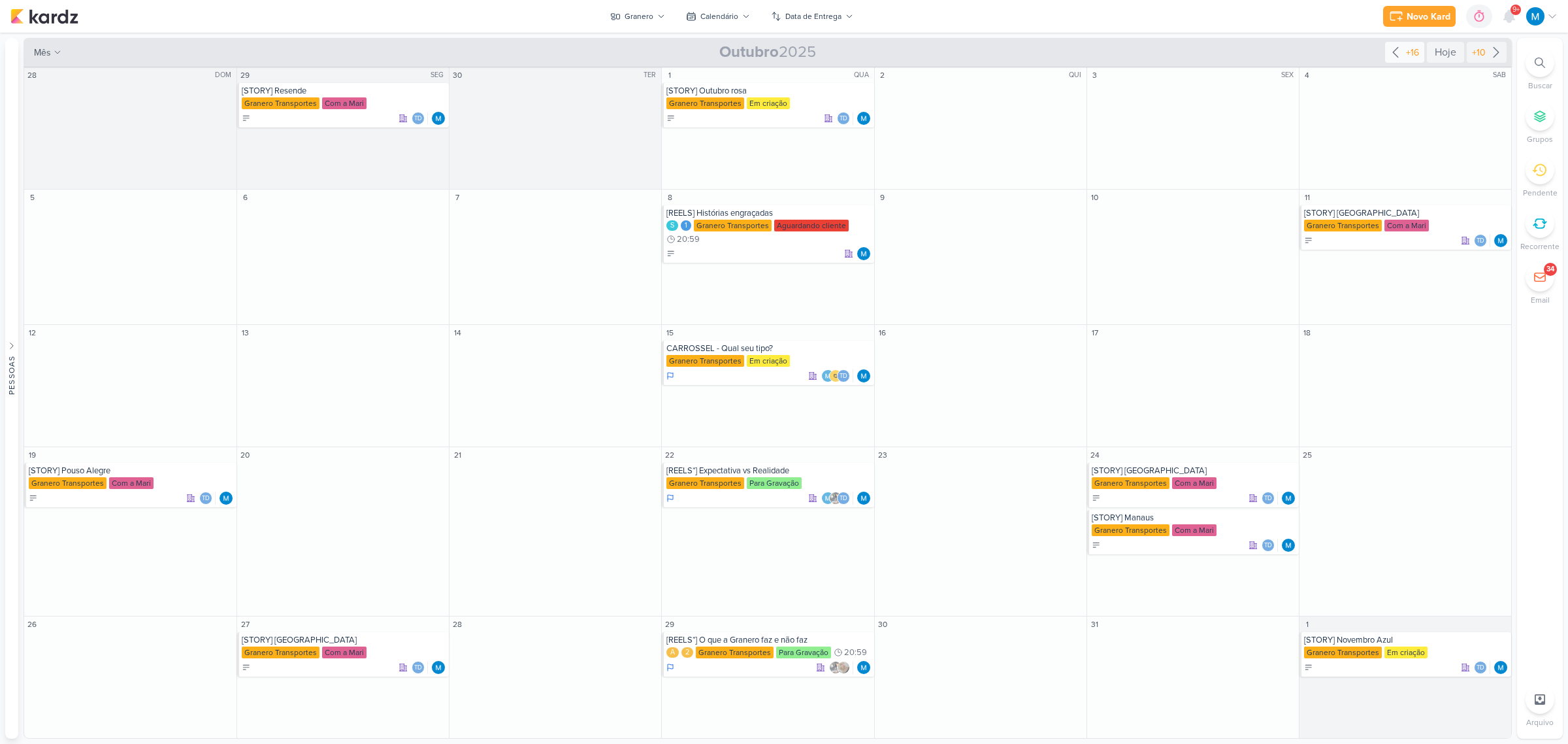
click at [1399, 51] on icon at bounding box center [1395, 52] width 16 height 16
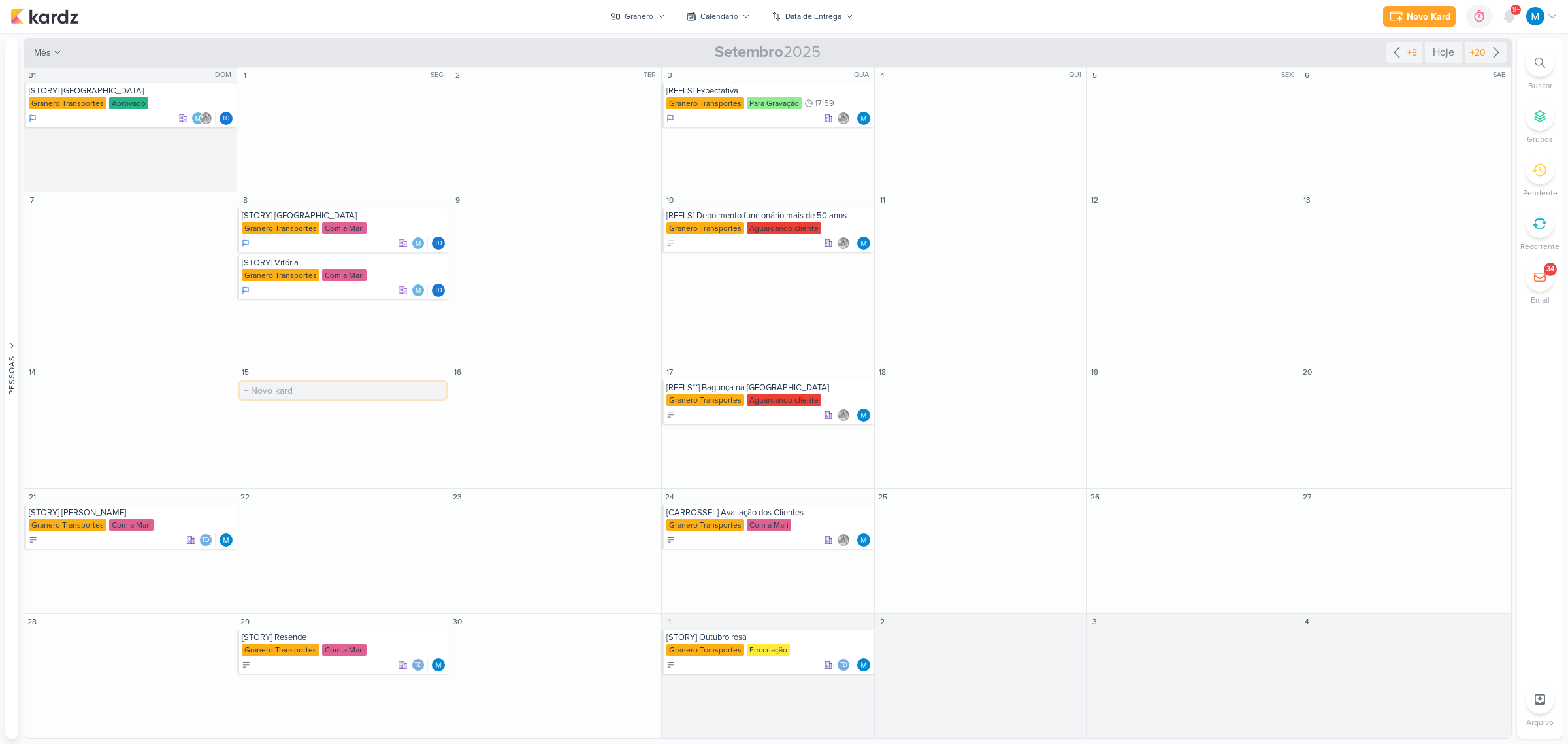
click at [278, 386] on input "text" at bounding box center [343, 390] width 206 height 17
type input "[DATE]"
click at [648, 17] on div "Granero" at bounding box center [639, 16] width 29 height 11
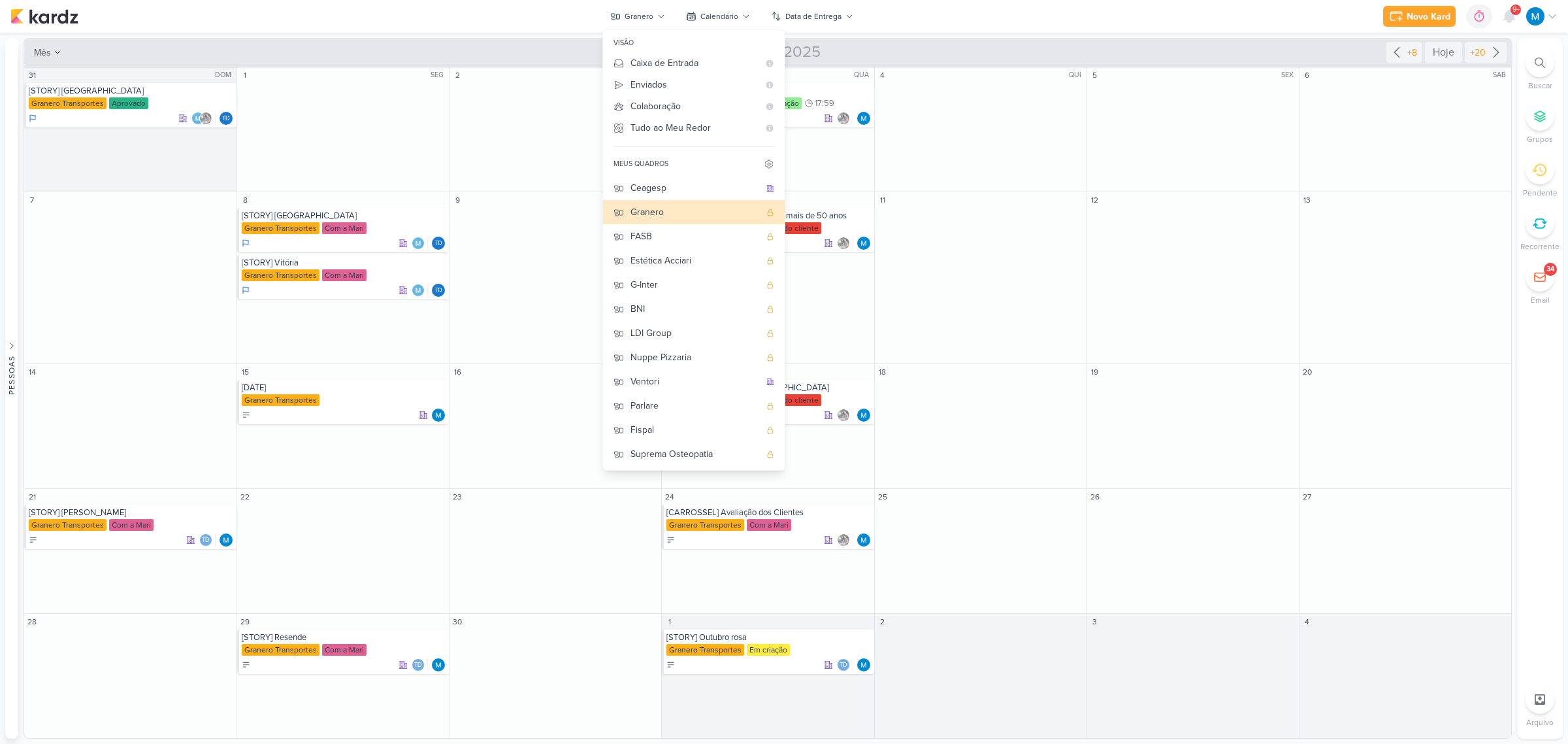
click at [1016, 17] on div "Novo Kard Ctrl + k 0h0m Sessão desligada... Hoje 0h0m Semana 0h0m Mês 0h0m" at bounding box center [784, 16] width 1547 height 32
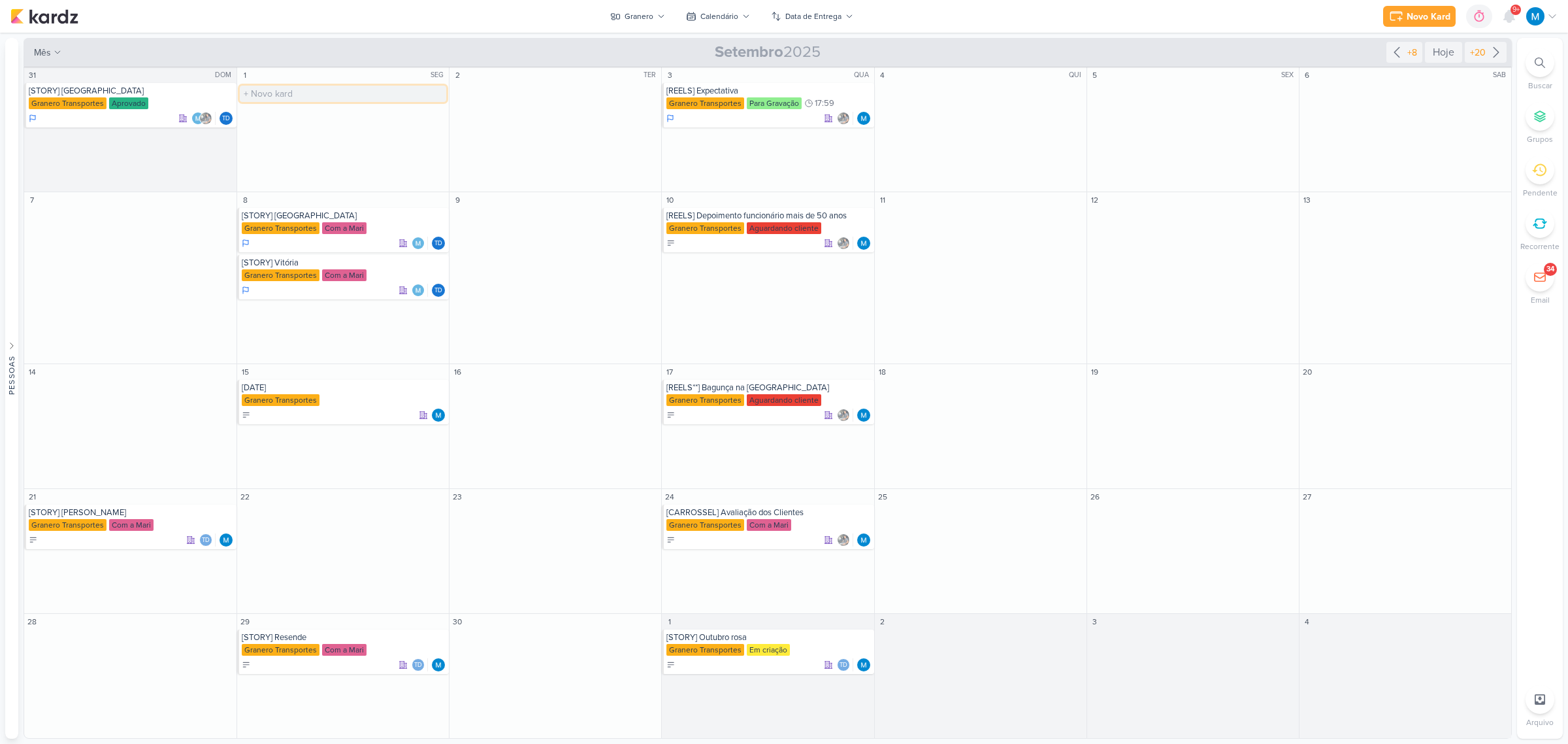
click at [297, 94] on input "text" at bounding box center [343, 94] width 206 height 17
type input "[STORY] Setembro Amarelo"
drag, startPoint x: 321, startPoint y: 94, endPoint x: 207, endPoint y: 73, distance: 115.9
click at [207, 73] on div "31 DOM [STORY] [GEOGRAPHIC_DATA] Granero Transportes Aprovado" at bounding box center [767, 402] width 1488 height 671
click at [308, 98] on input "[STORY] Setembro Amarelo" at bounding box center [343, 94] width 206 height 17
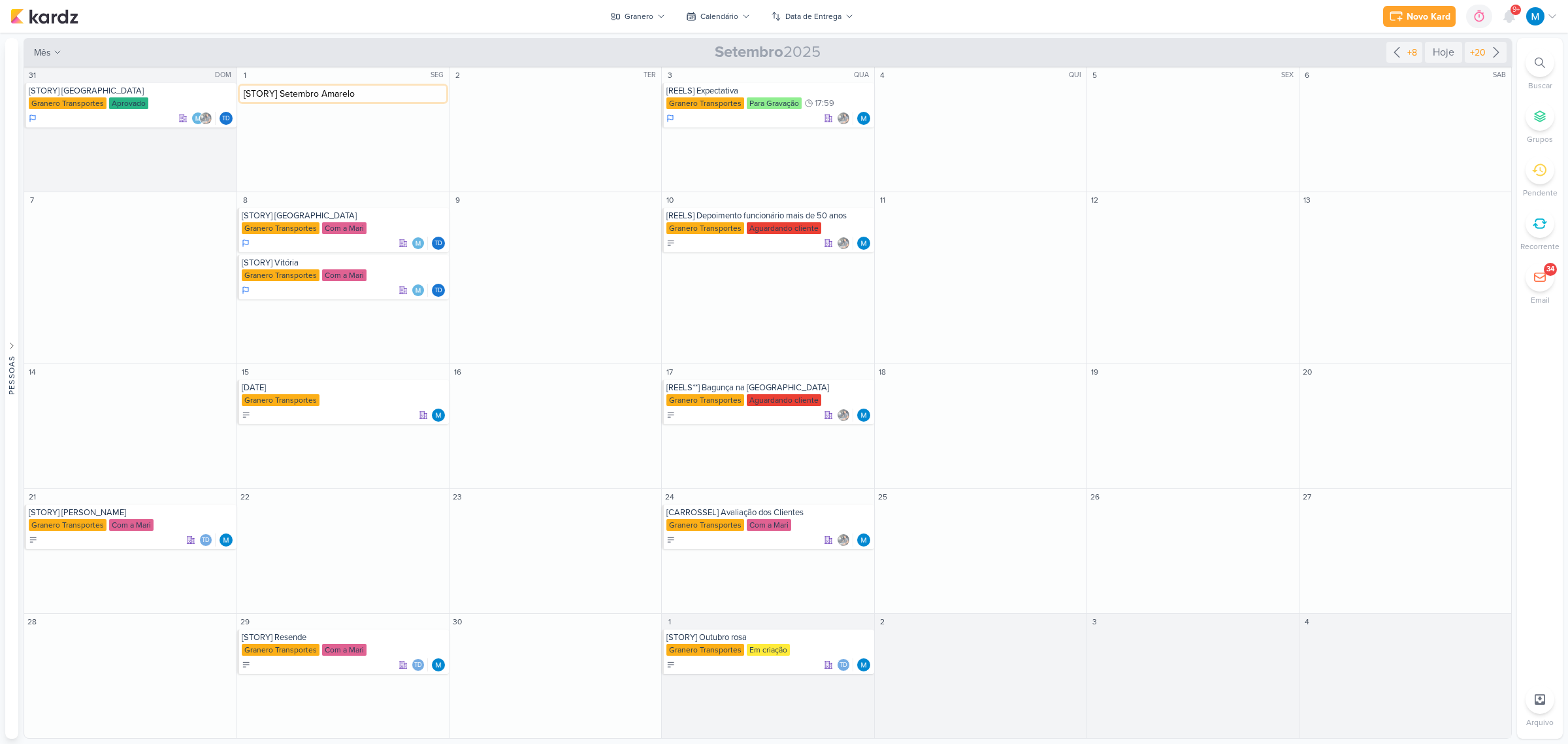
drag, startPoint x: 321, startPoint y: 94, endPoint x: 242, endPoint y: 90, distance: 79.1
click at [242, 90] on input "[STORY] Setembro Amarelo" at bounding box center [343, 94] width 206 height 17
click at [285, 139] on input "text" at bounding box center [343, 138] width 206 height 17
paste input "[STORY] Setembro"
type input "[STORY] Setembro Vermelho"
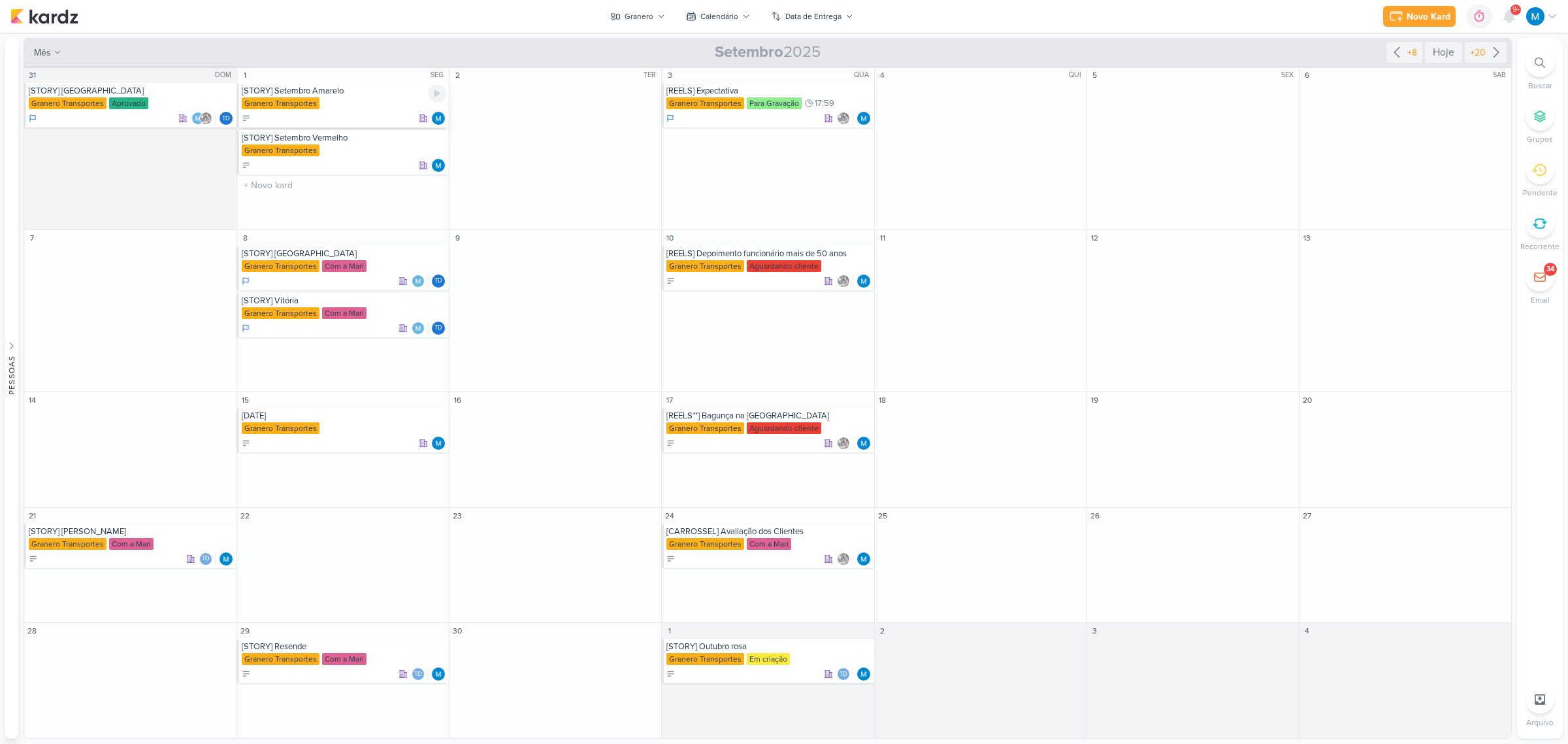
click at [337, 93] on div "[STORY] Setembro Amarelo" at bounding box center [344, 91] width 205 height 10
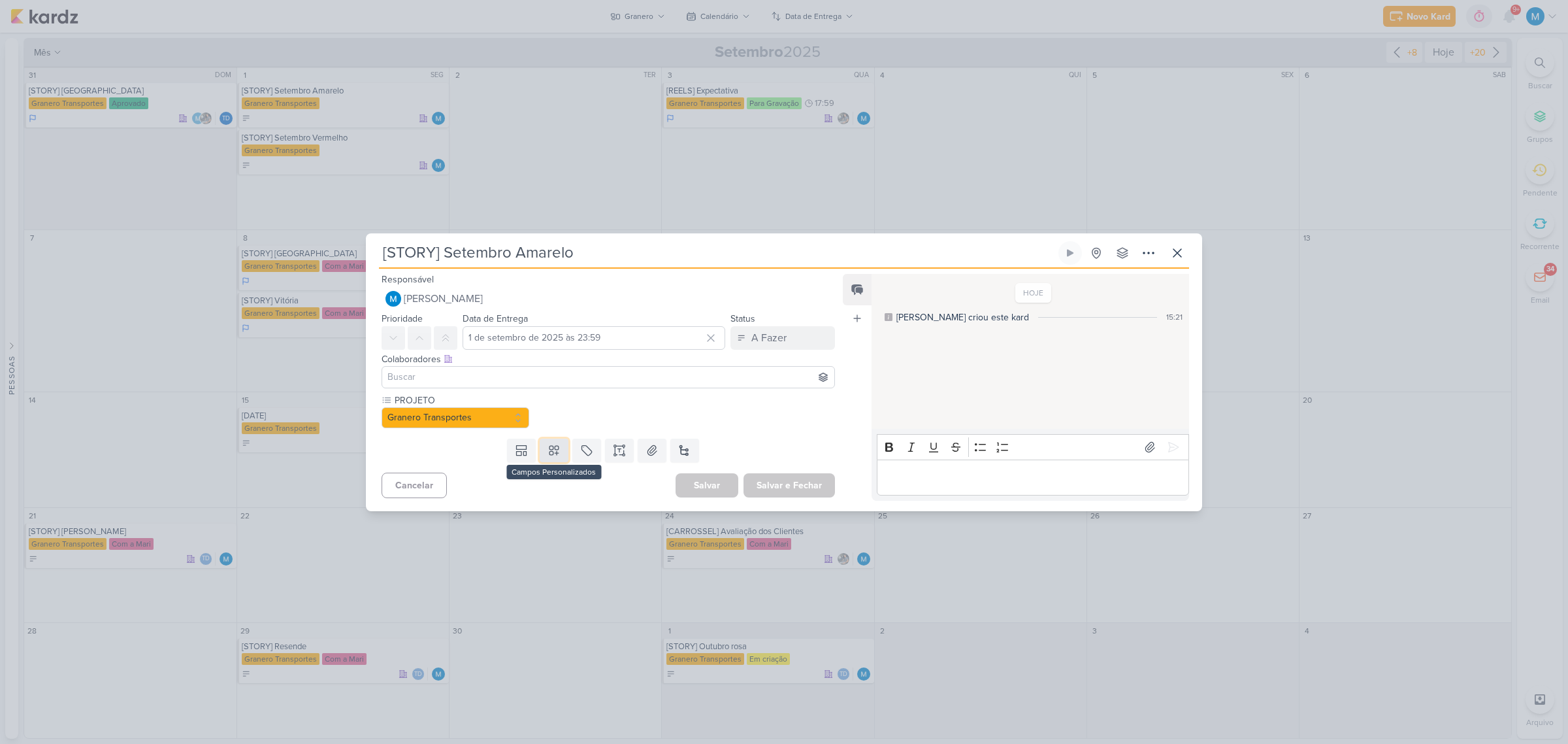
click at [552, 448] on icon at bounding box center [554, 450] width 9 height 9
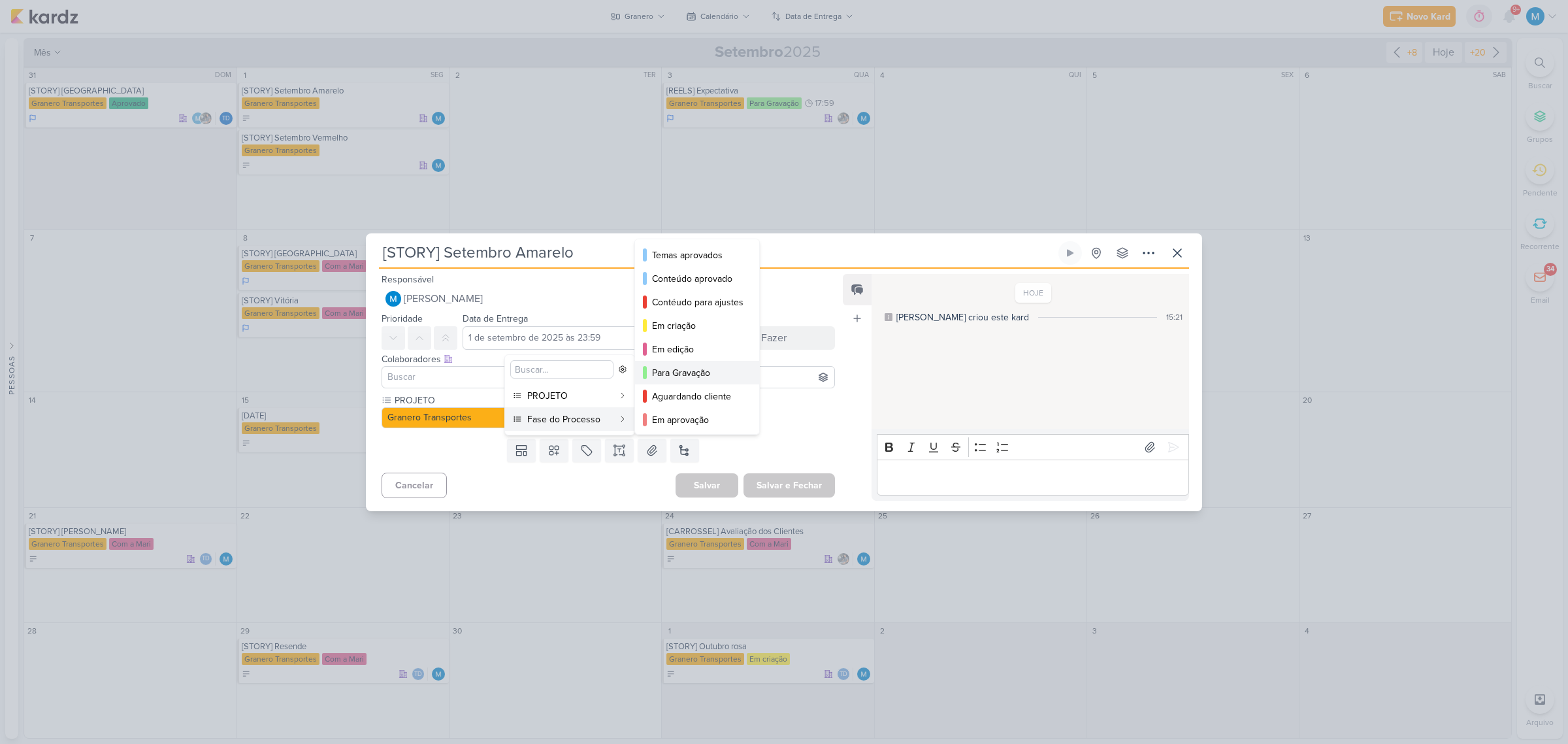
scroll to position [95, 0]
click at [699, 348] on div "Com a Mari" at bounding box center [697, 348] width 92 height 14
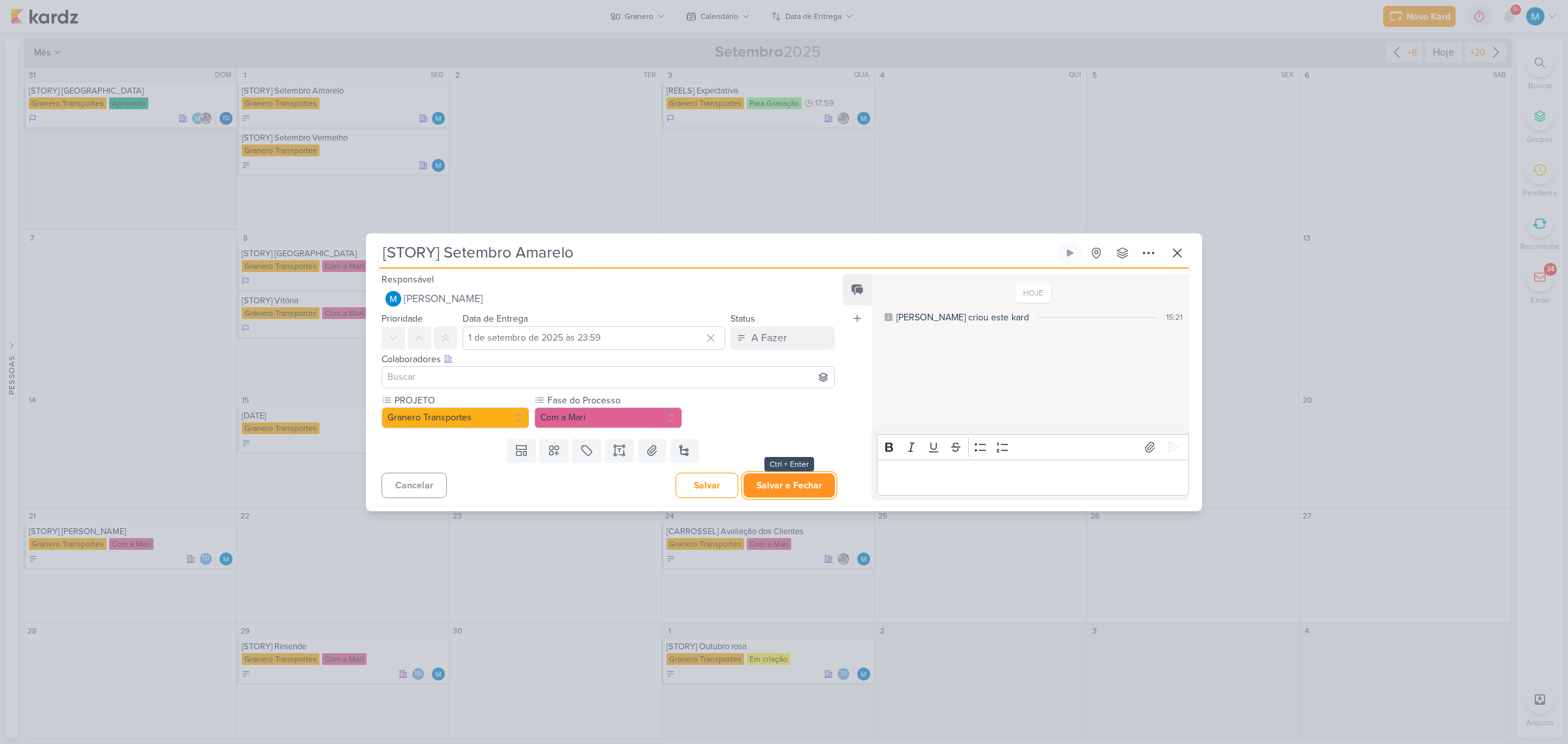
click at [801, 481] on button "Salvar e Fechar" at bounding box center [789, 485] width 92 height 24
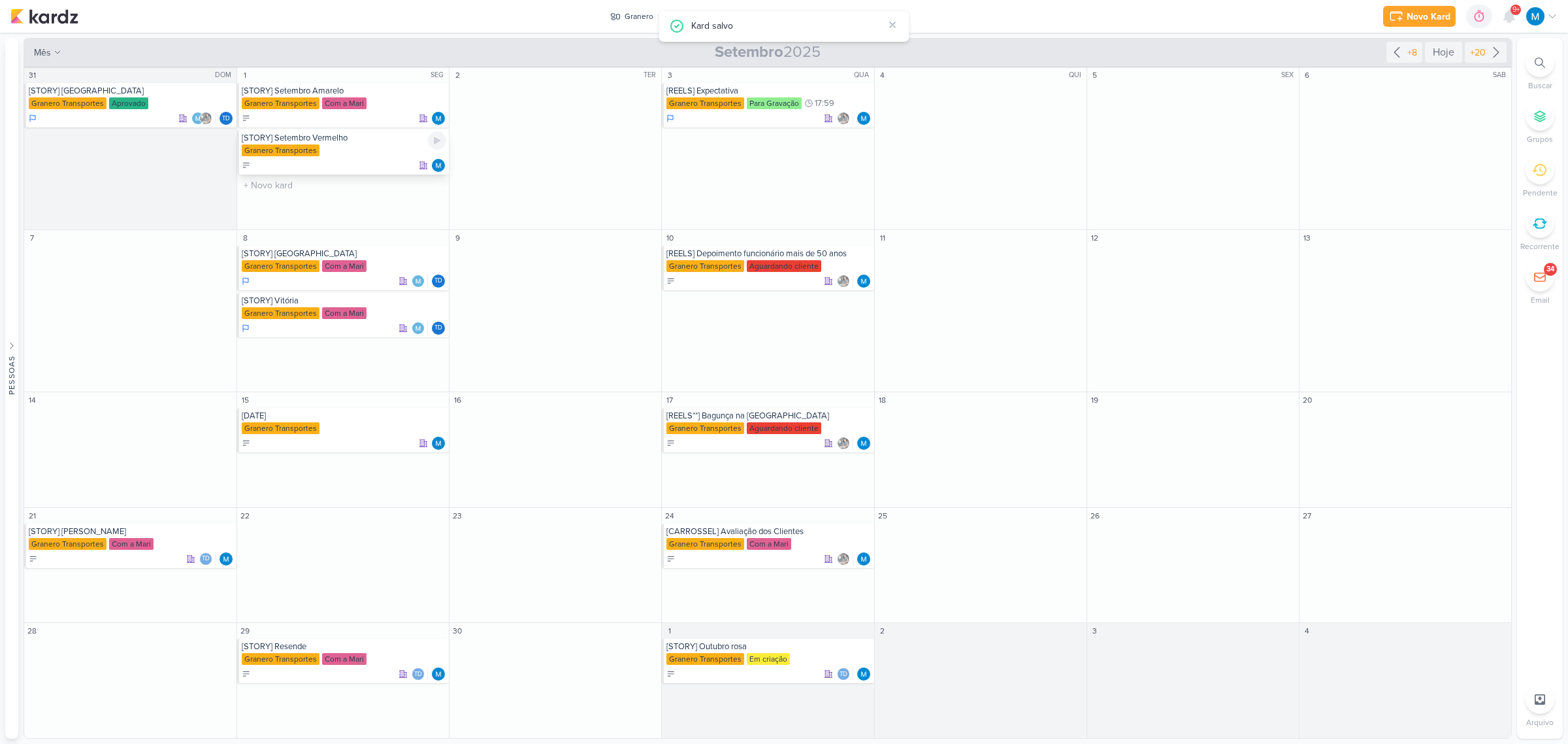
click at [366, 143] on div "[STORY] Setembro Vermelho" at bounding box center [344, 138] width 205 height 10
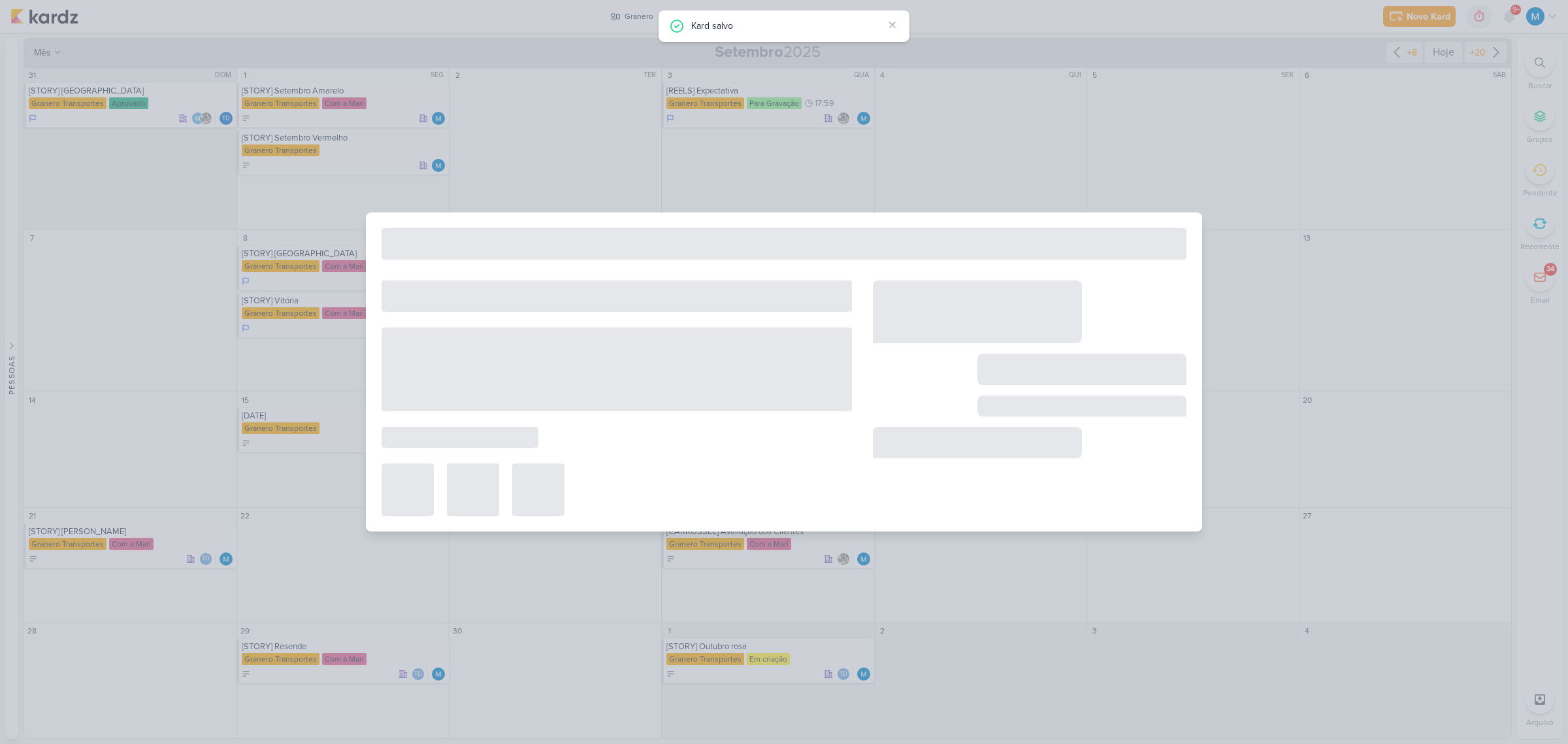
type input "[STORY] Setembro Vermelho"
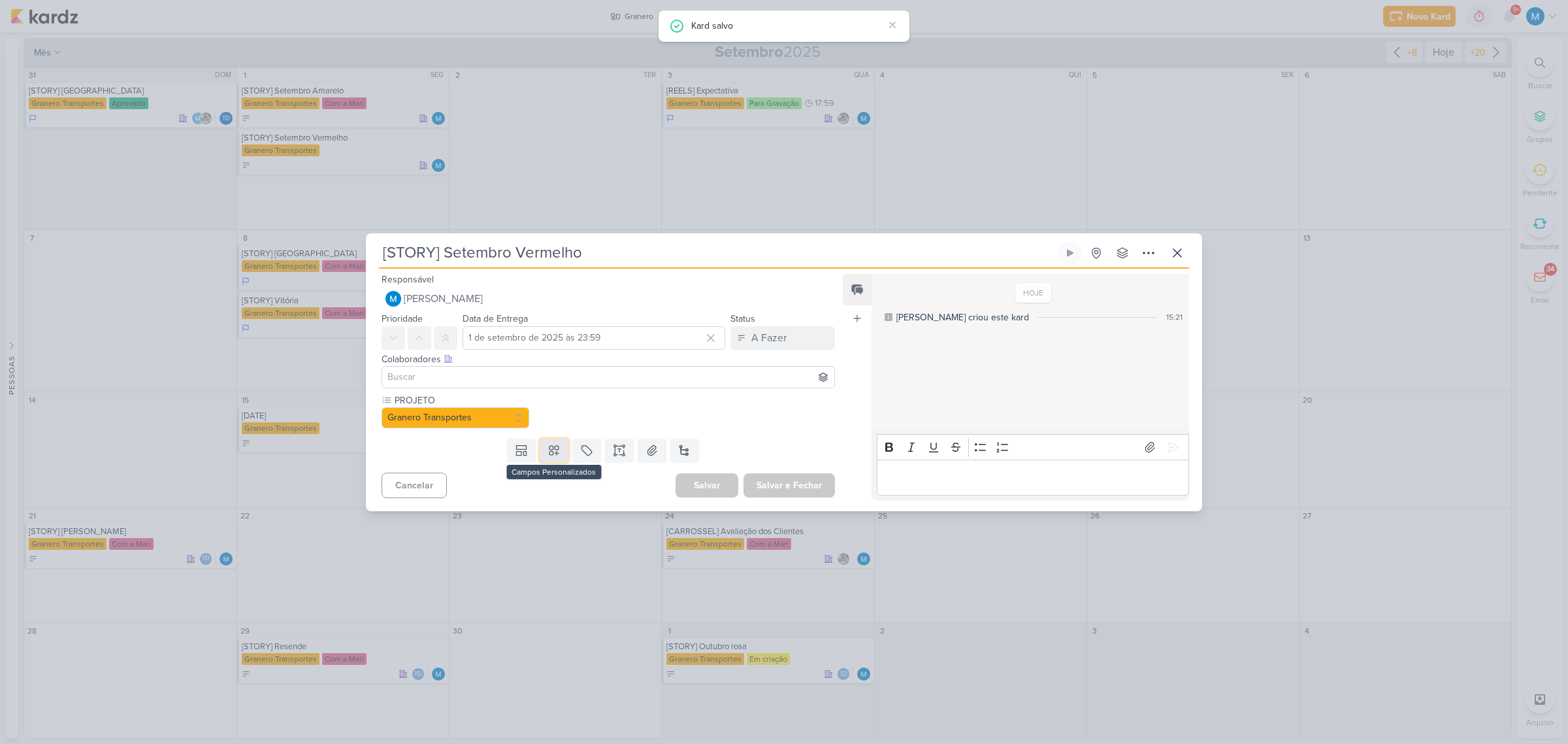
click at [551, 448] on icon at bounding box center [553, 449] width 13 height 13
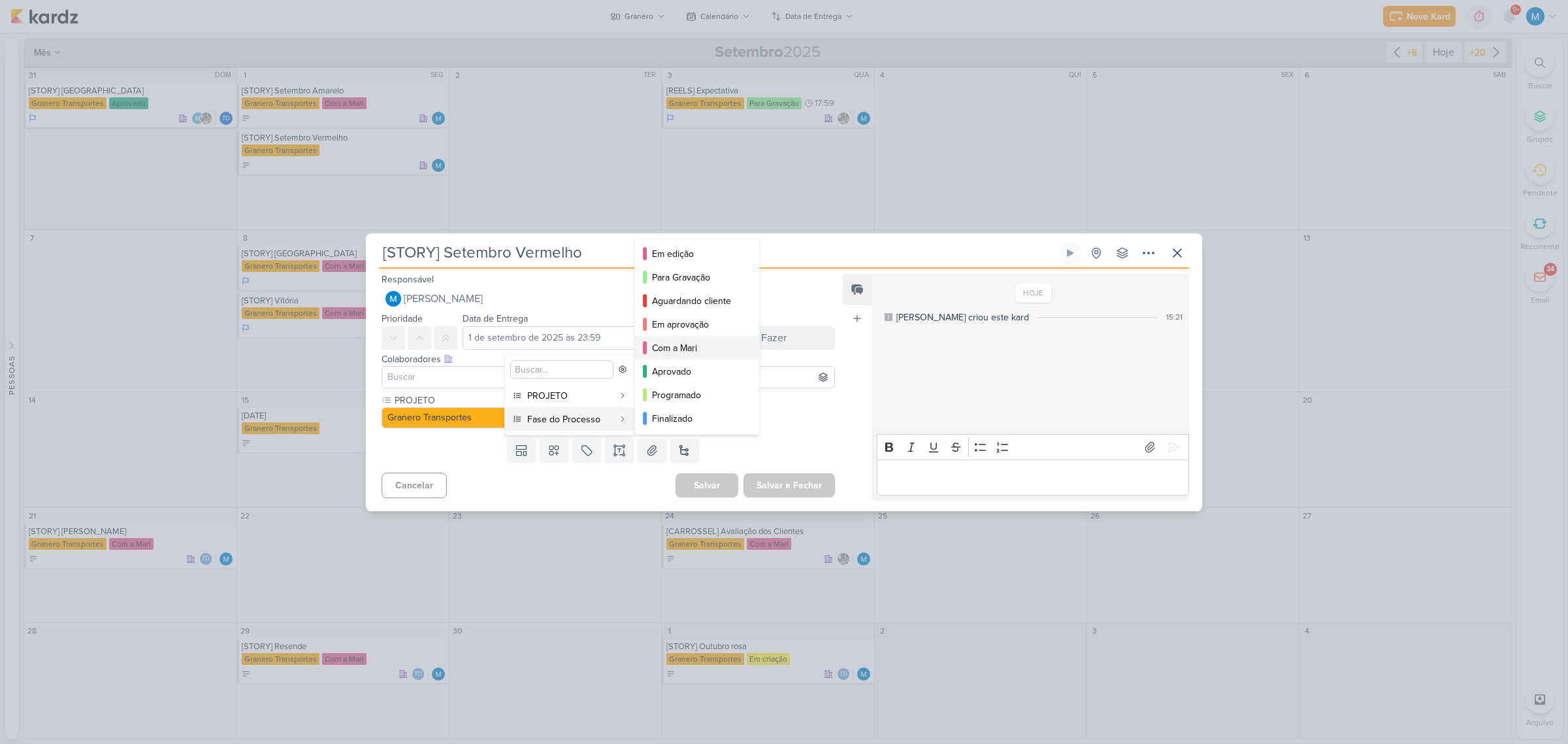
click at [694, 348] on div "Com a Mari" at bounding box center [697, 348] width 92 height 14
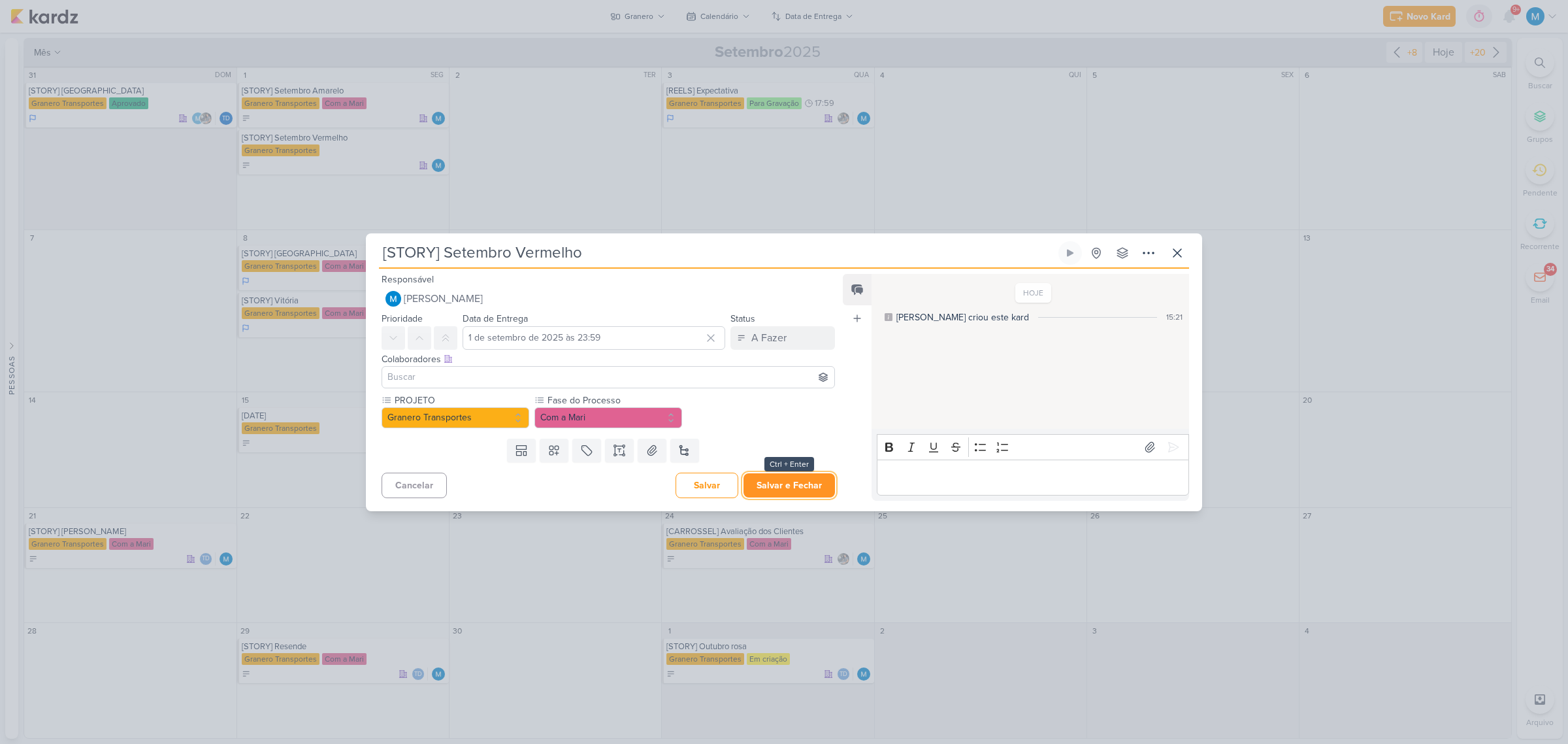
click at [795, 483] on button "Salvar e Fechar" at bounding box center [789, 485] width 92 height 24
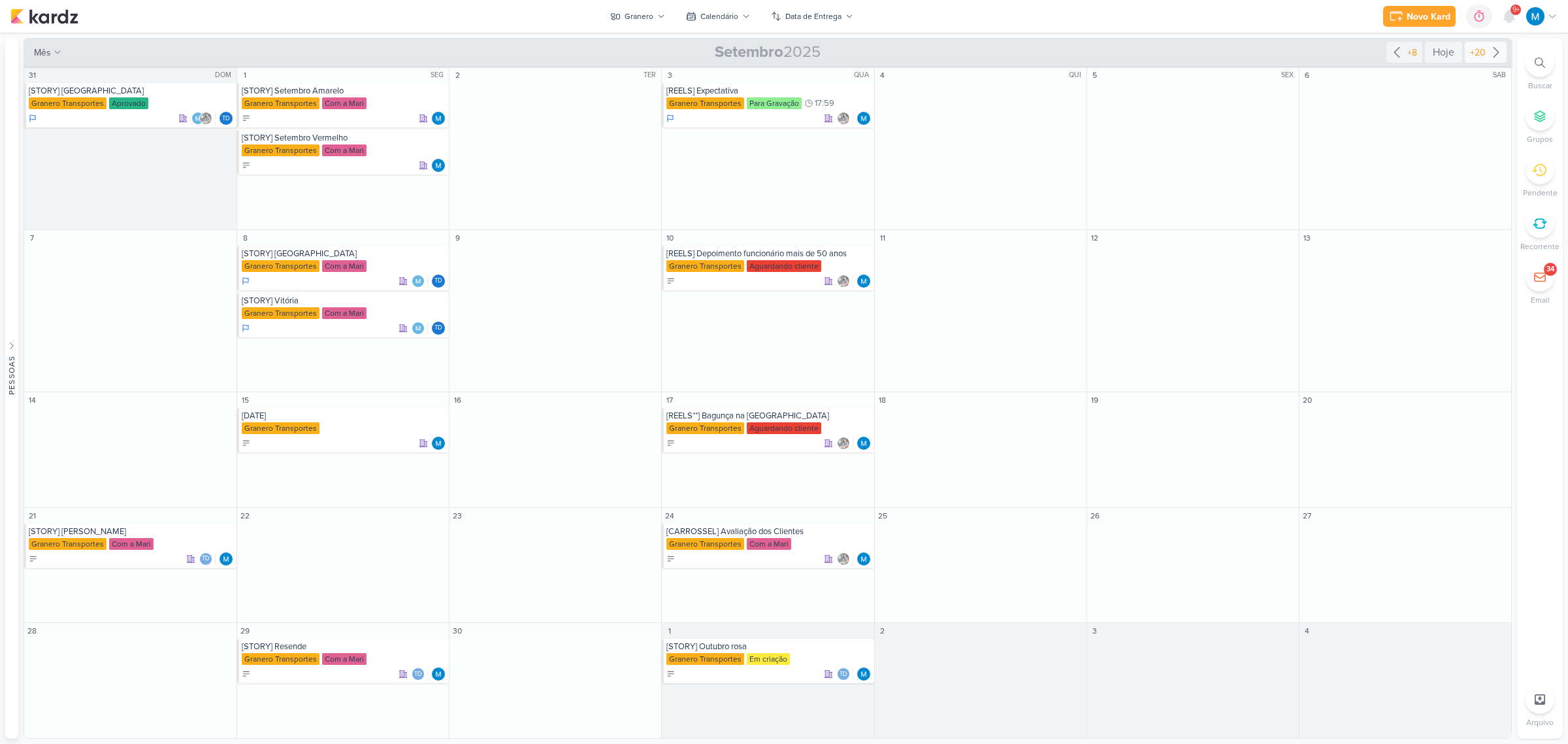
click at [1497, 49] on icon at bounding box center [1496, 52] width 16 height 16
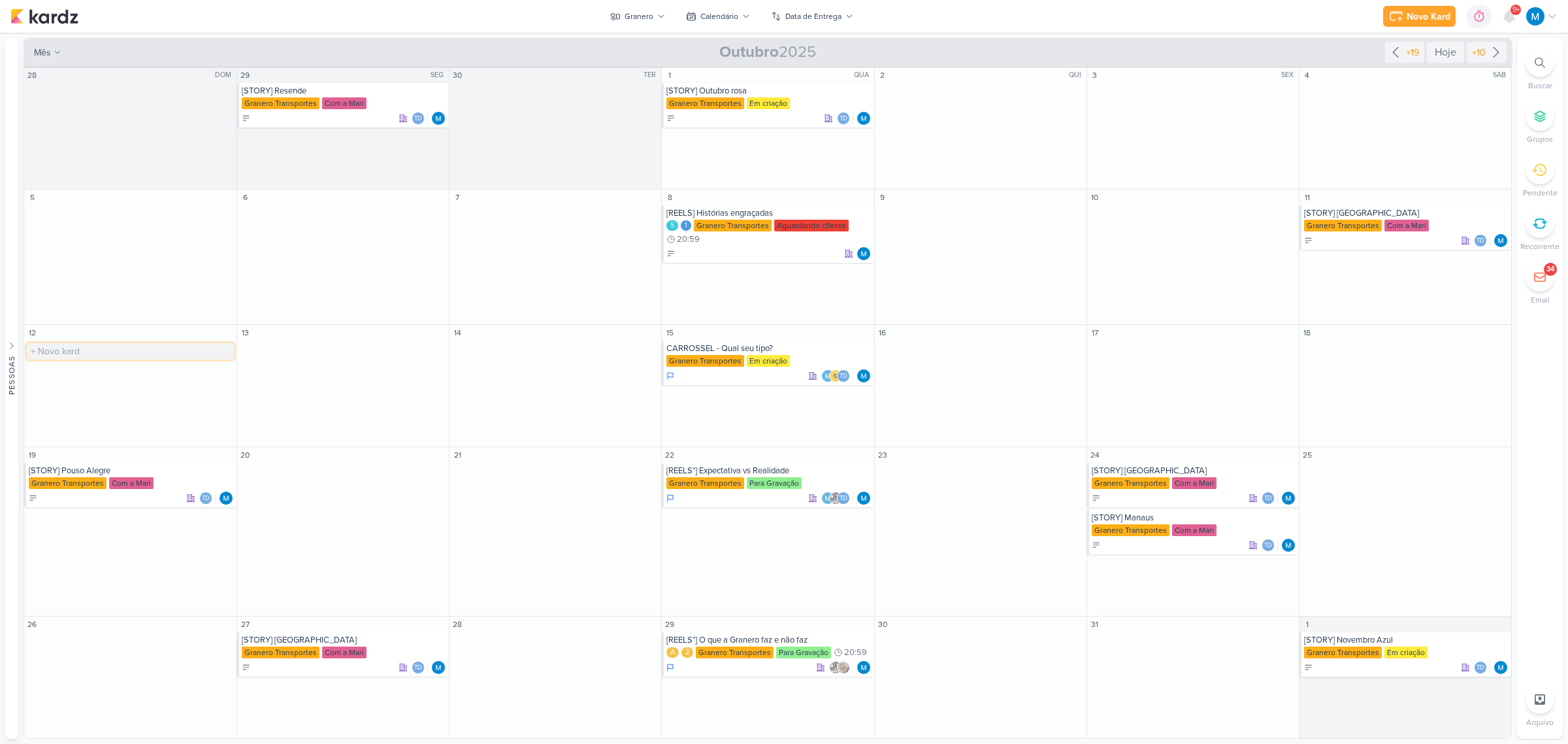
click at [59, 351] on input "text" at bounding box center [130, 351] width 207 height 17
type input "[STORY] [DATE]"
click at [658, 10] on button "Granero" at bounding box center [637, 17] width 71 height 21
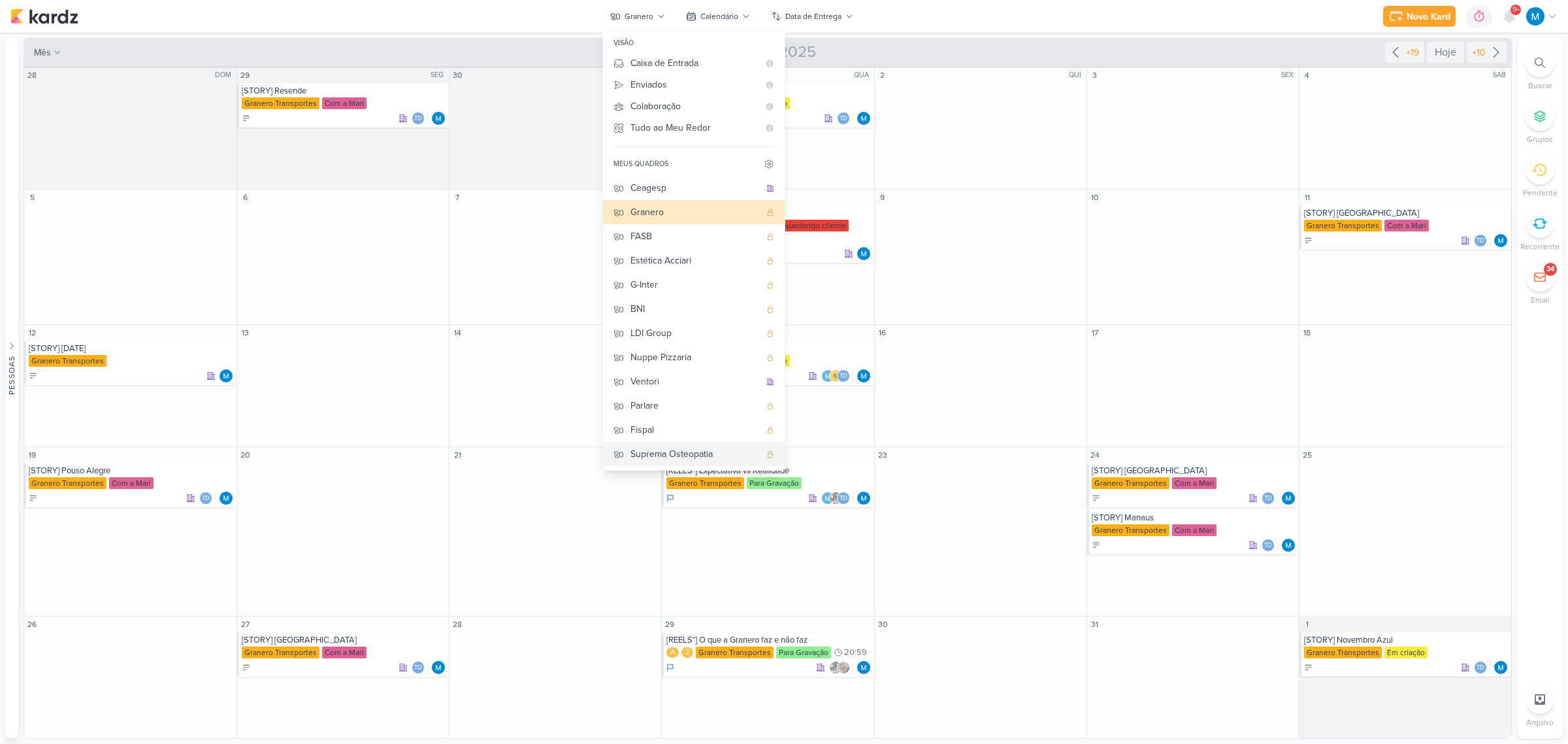
click at [668, 448] on div "Suprema Osteopatia" at bounding box center [695, 454] width 129 height 14
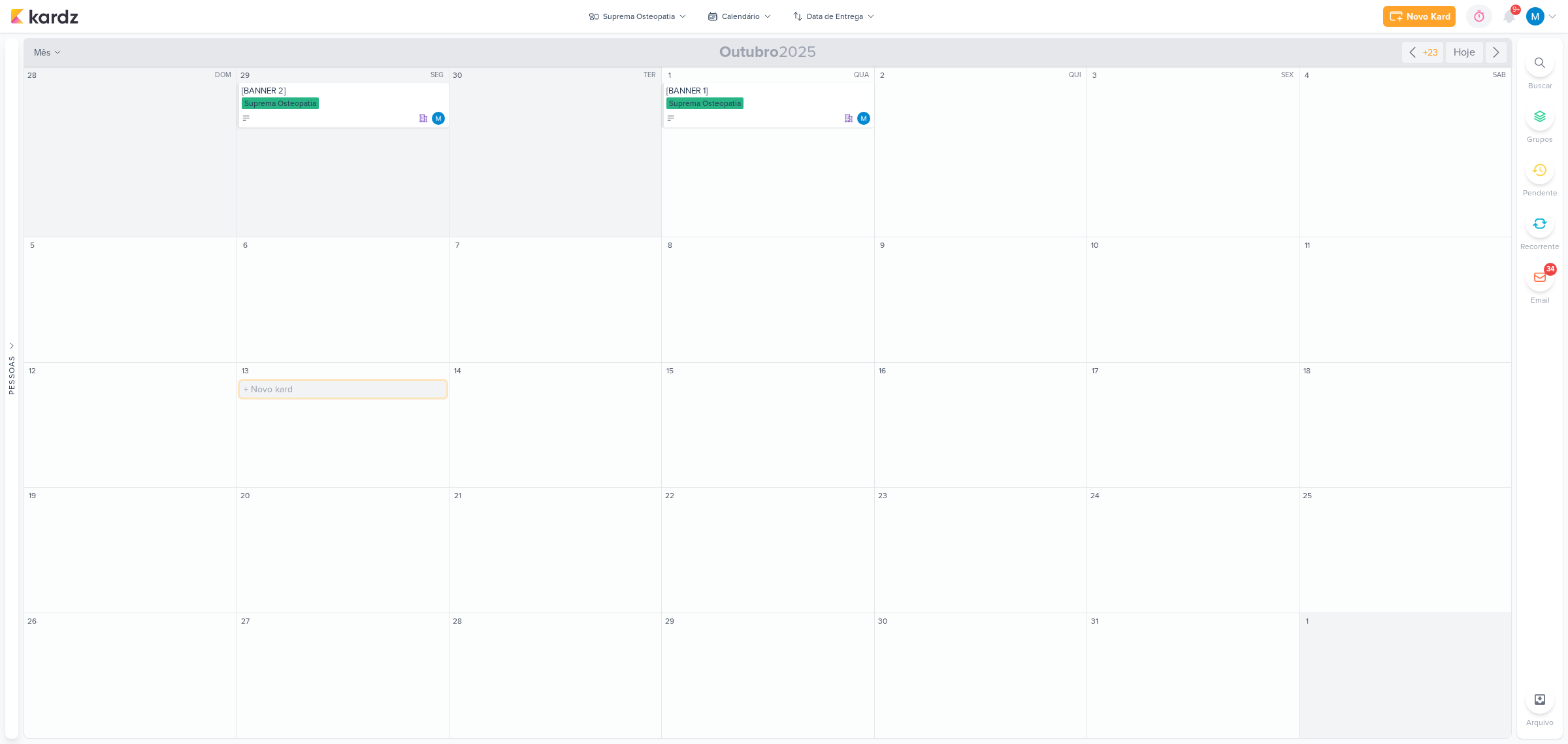
click at [296, 391] on input "text" at bounding box center [343, 389] width 206 height 17
type input "Dia do Fisioterapeuta"
click at [630, 17] on div "Suprema Osteopatia" at bounding box center [639, 16] width 72 height 11
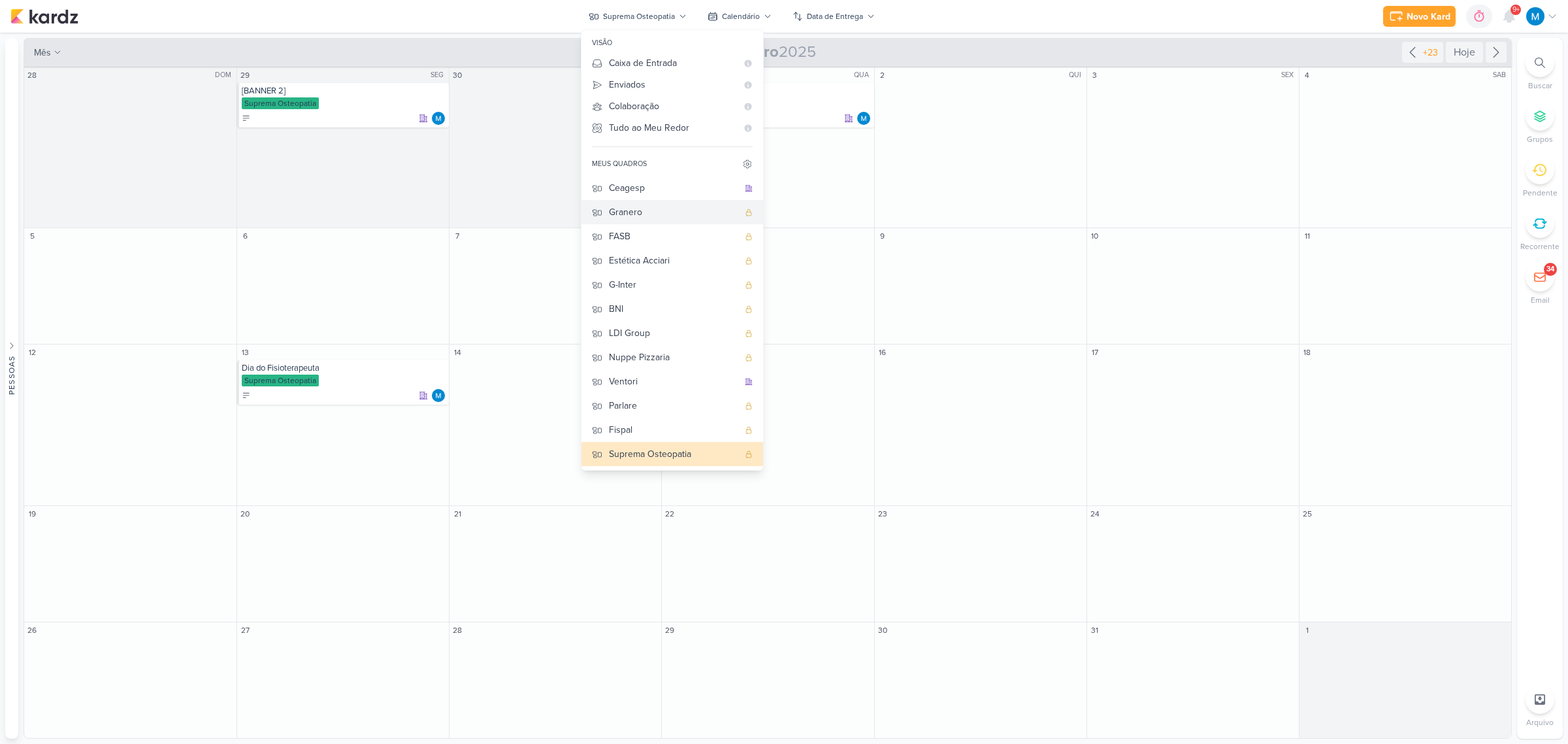
click at [629, 211] on div "Granero" at bounding box center [674, 212] width 129 height 14
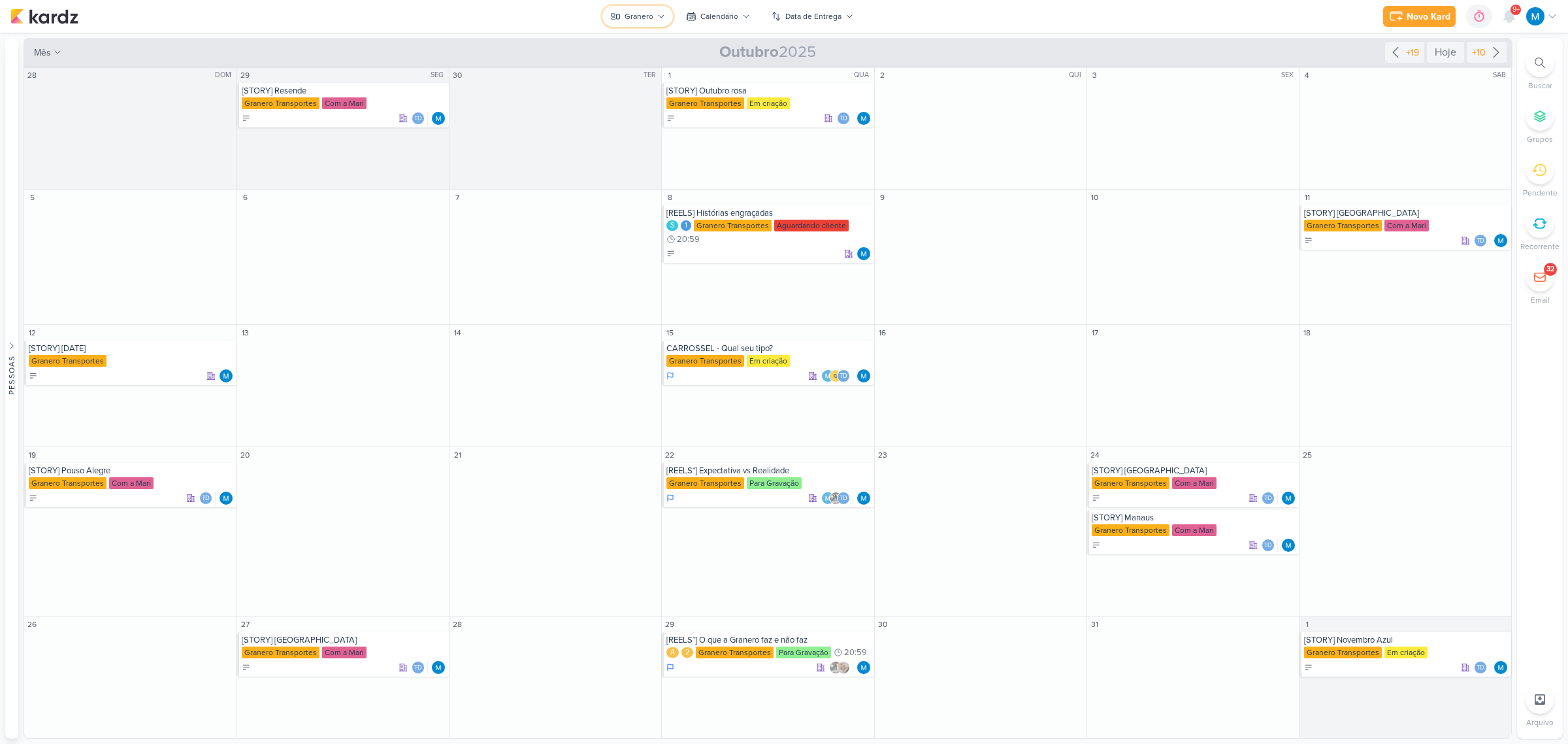
click at [658, 20] on button "Granero" at bounding box center [637, 17] width 71 height 21
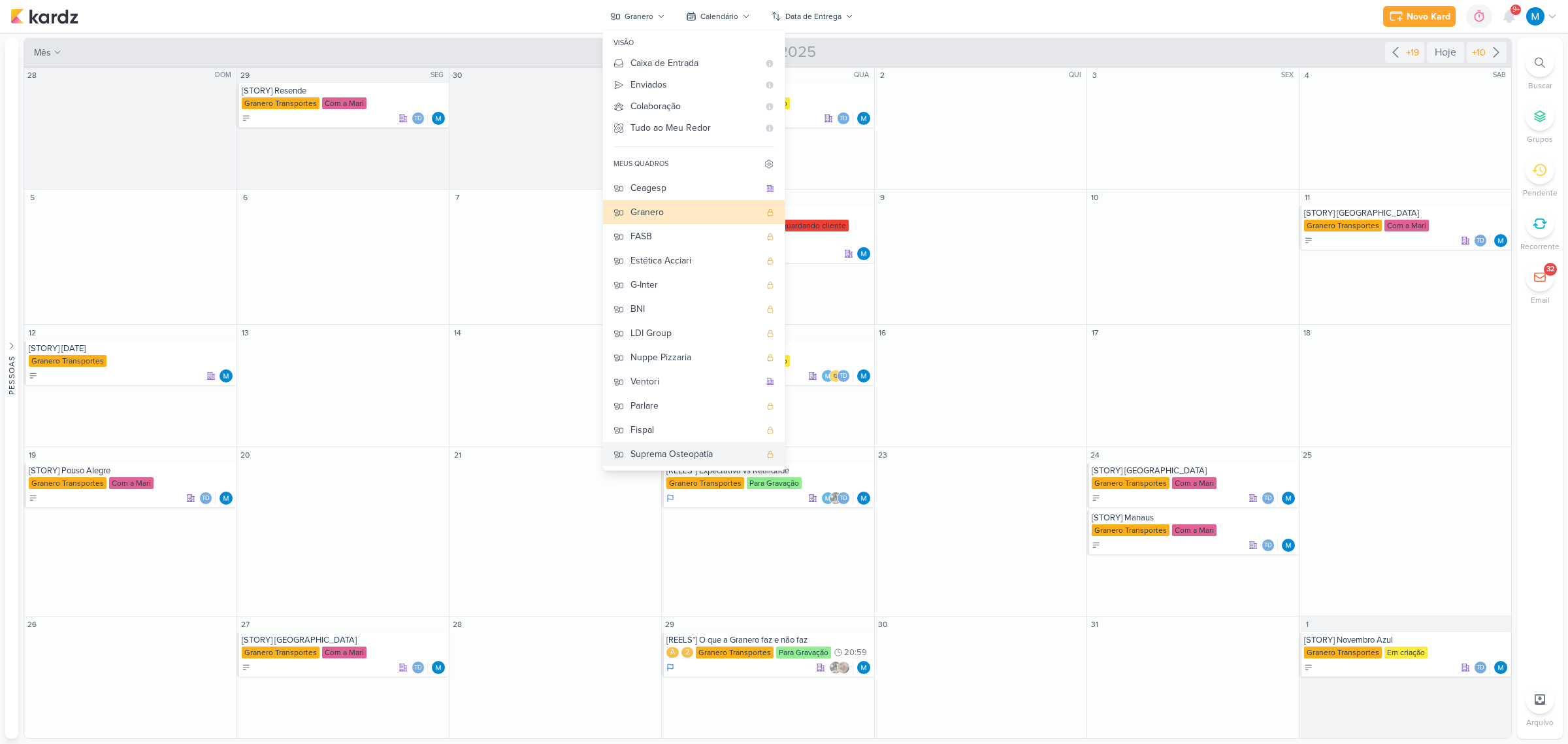
click at [683, 451] on div "Suprema Osteopatia" at bounding box center [695, 454] width 129 height 14
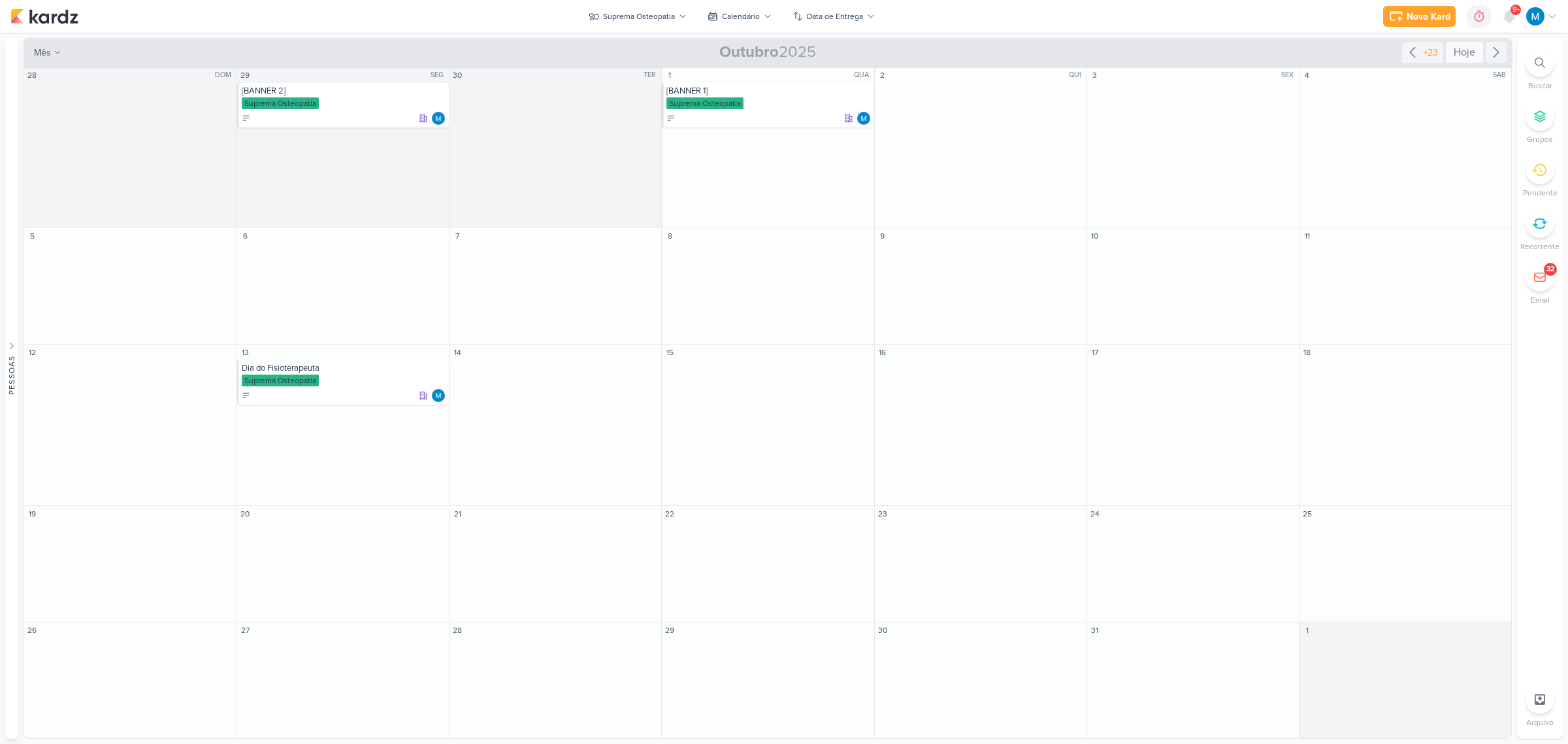
click at [1457, 49] on div "Hoje" at bounding box center [1464, 52] width 38 height 21
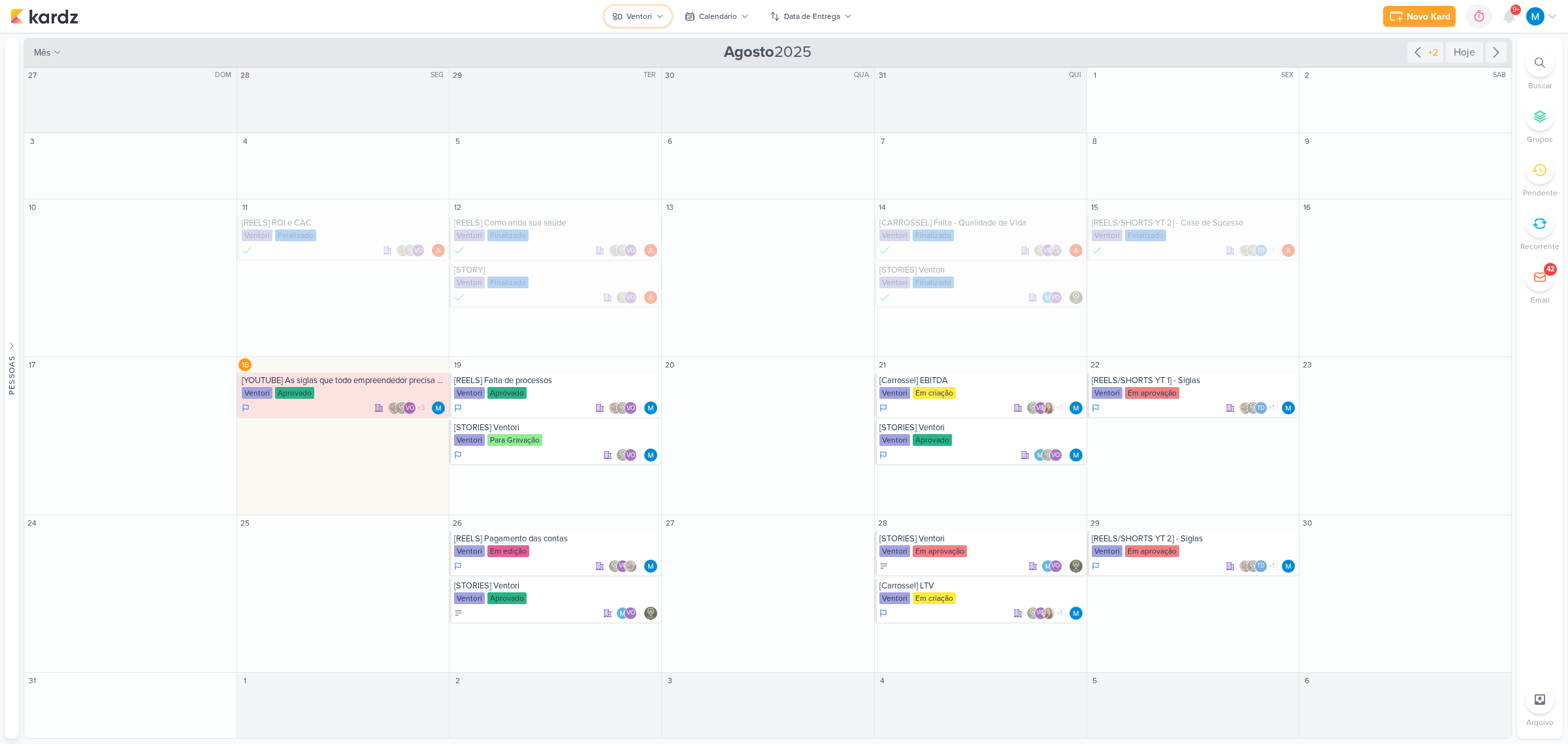
click at [644, 14] on div "Ventori" at bounding box center [639, 16] width 25 height 11
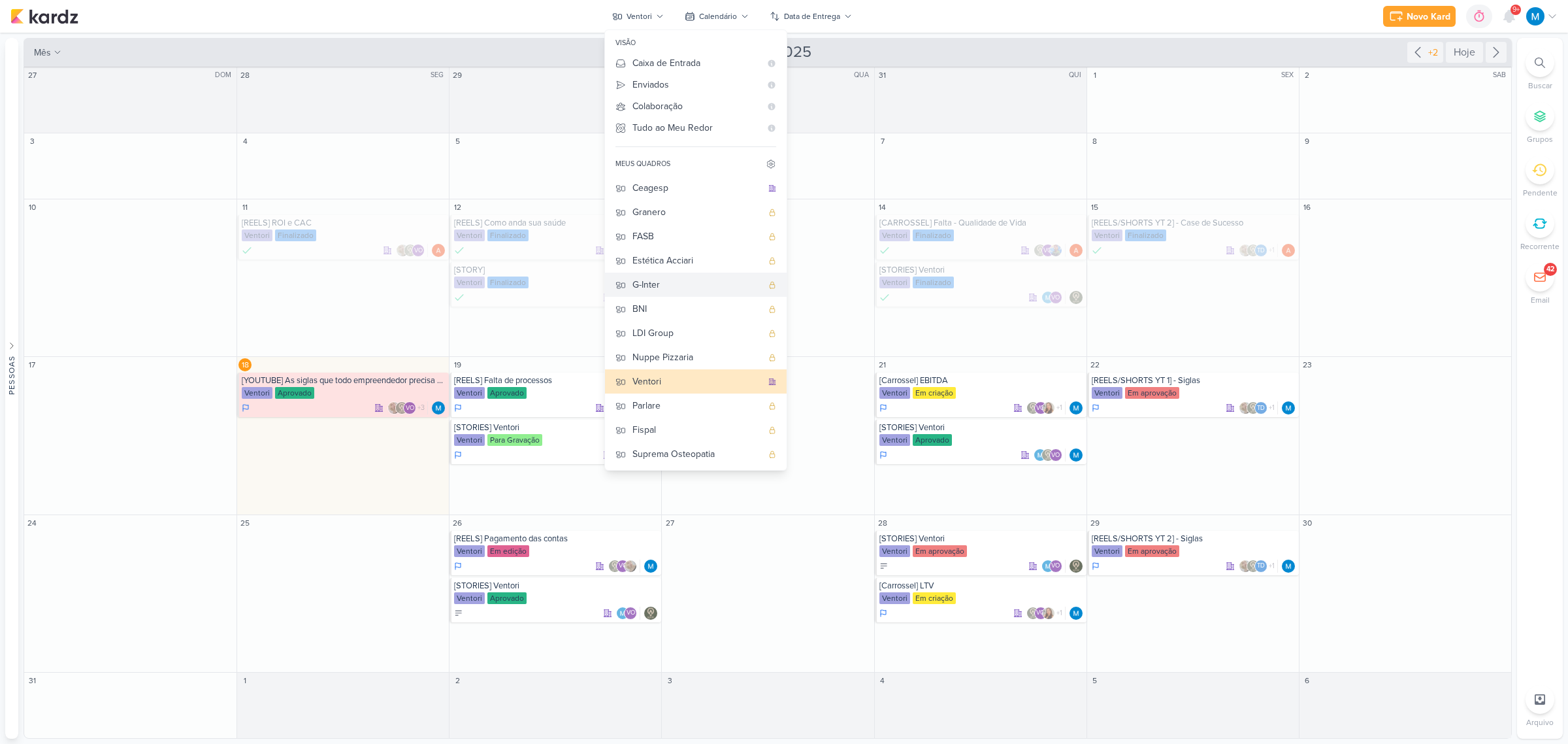
click at [677, 285] on div "G-Inter" at bounding box center [697, 285] width 129 height 14
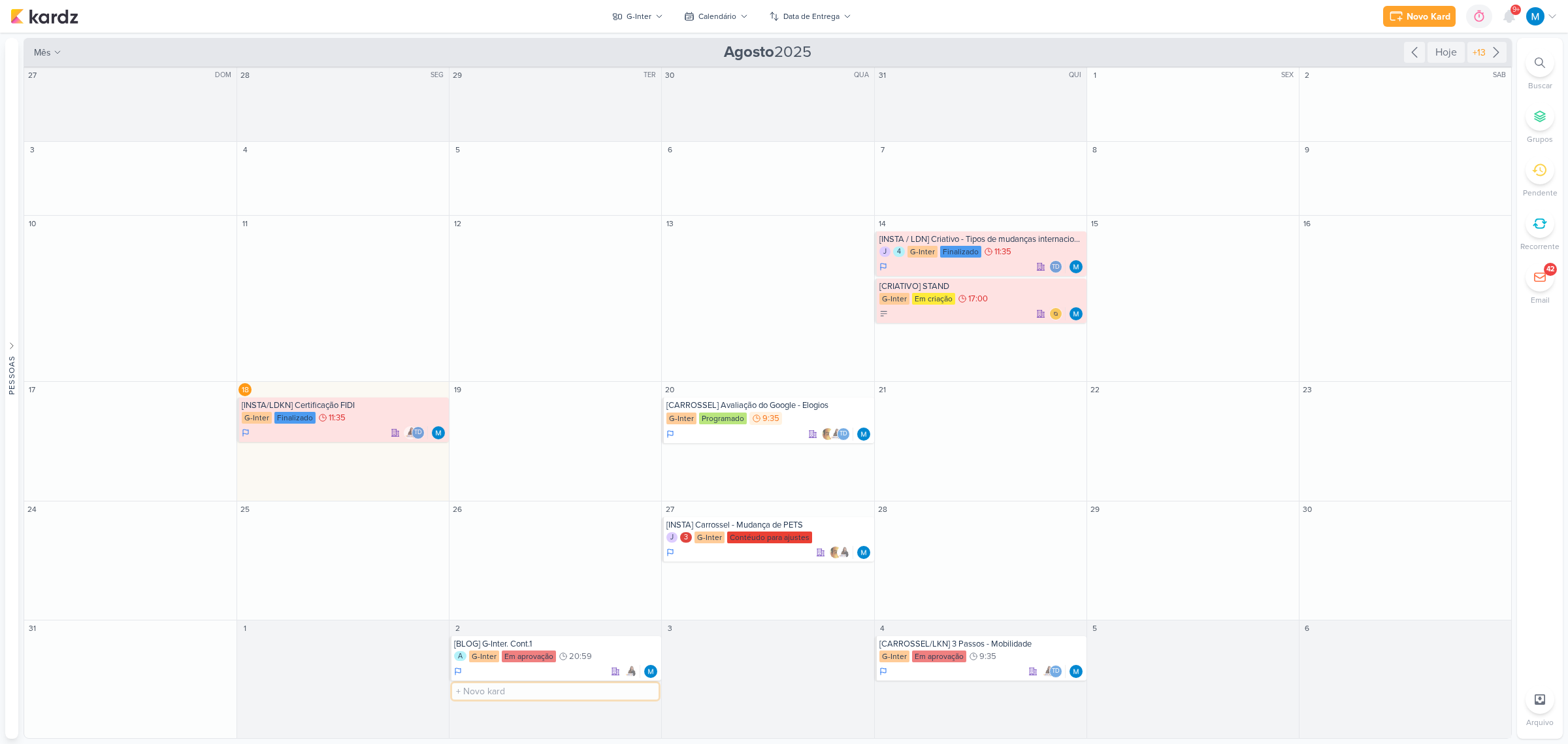
click at [497, 694] on input "text" at bounding box center [555, 691] width 206 height 17
type input "[CARROSSEL] Elogios"
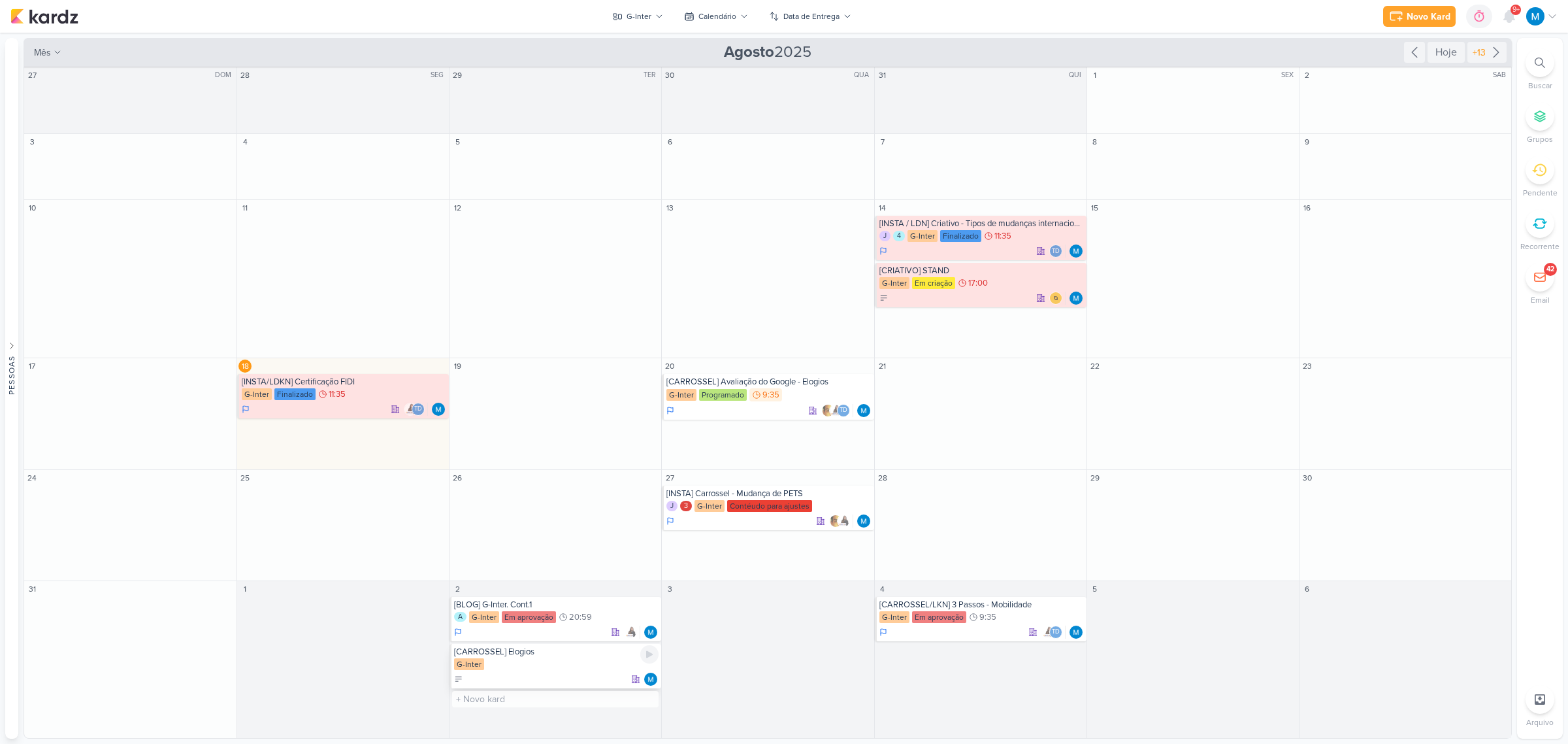
click at [501, 658] on div "G-Inter" at bounding box center [556, 664] width 205 height 13
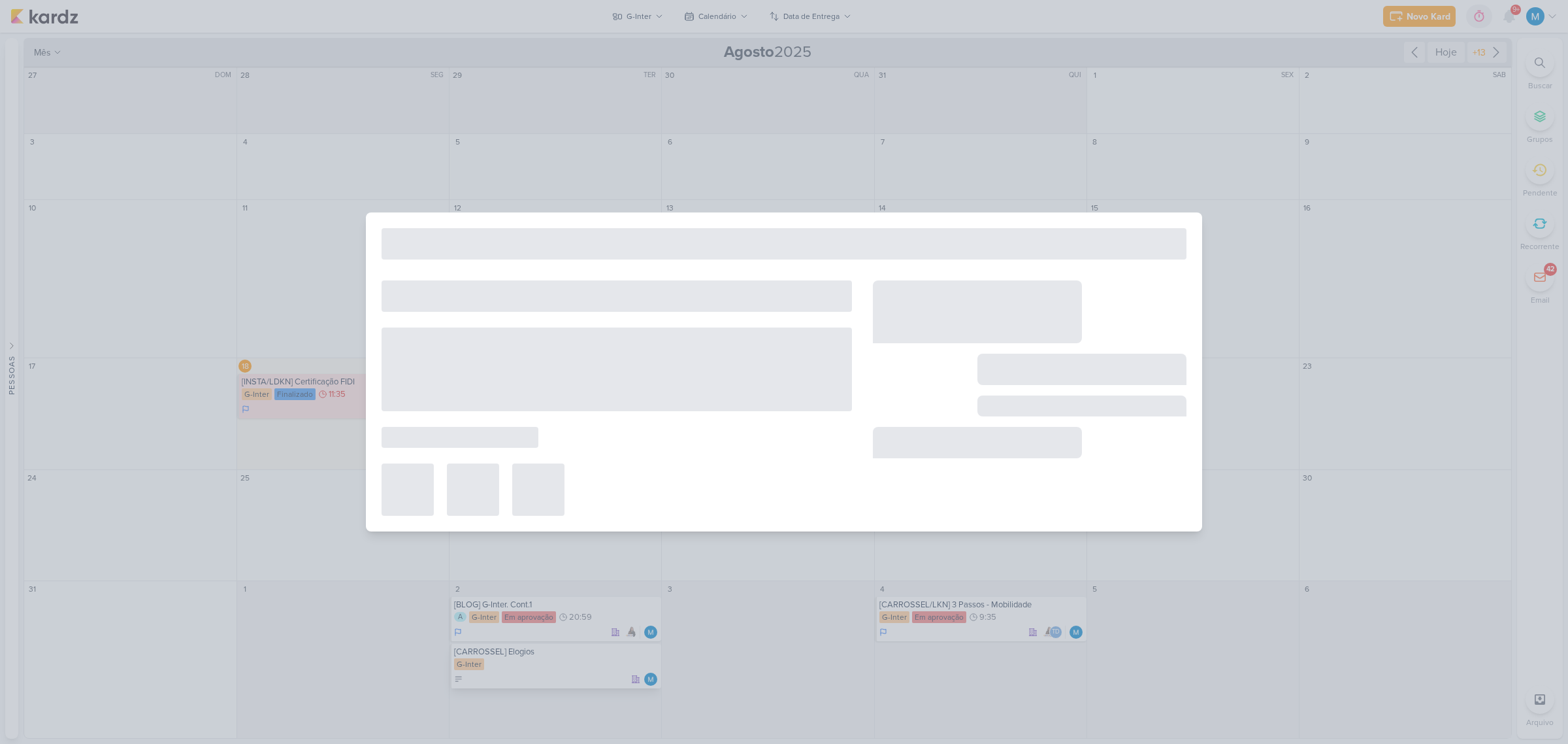
click at [501, 657] on div at bounding box center [784, 372] width 1568 height 744
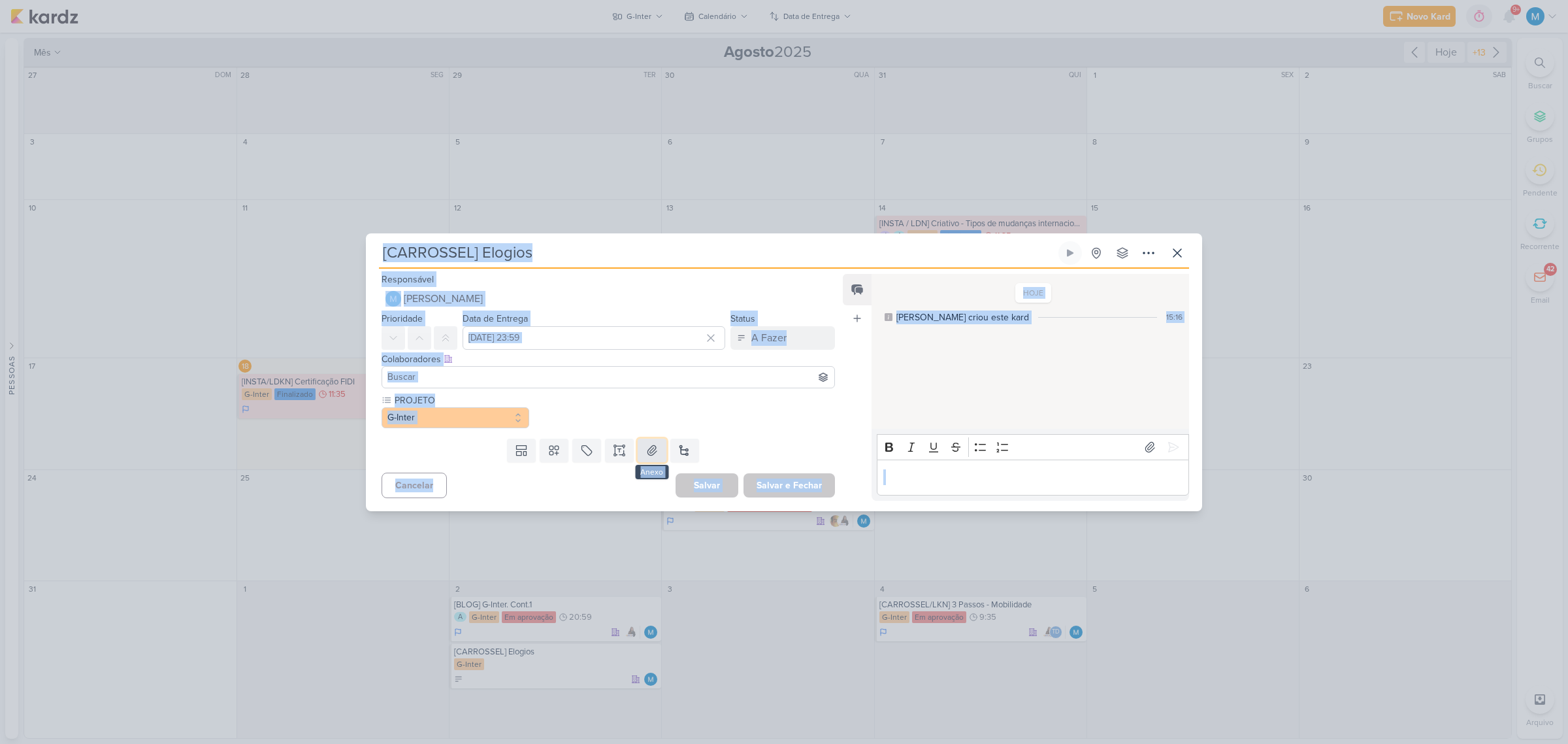
click at [657, 452] on button at bounding box center [651, 450] width 29 height 24
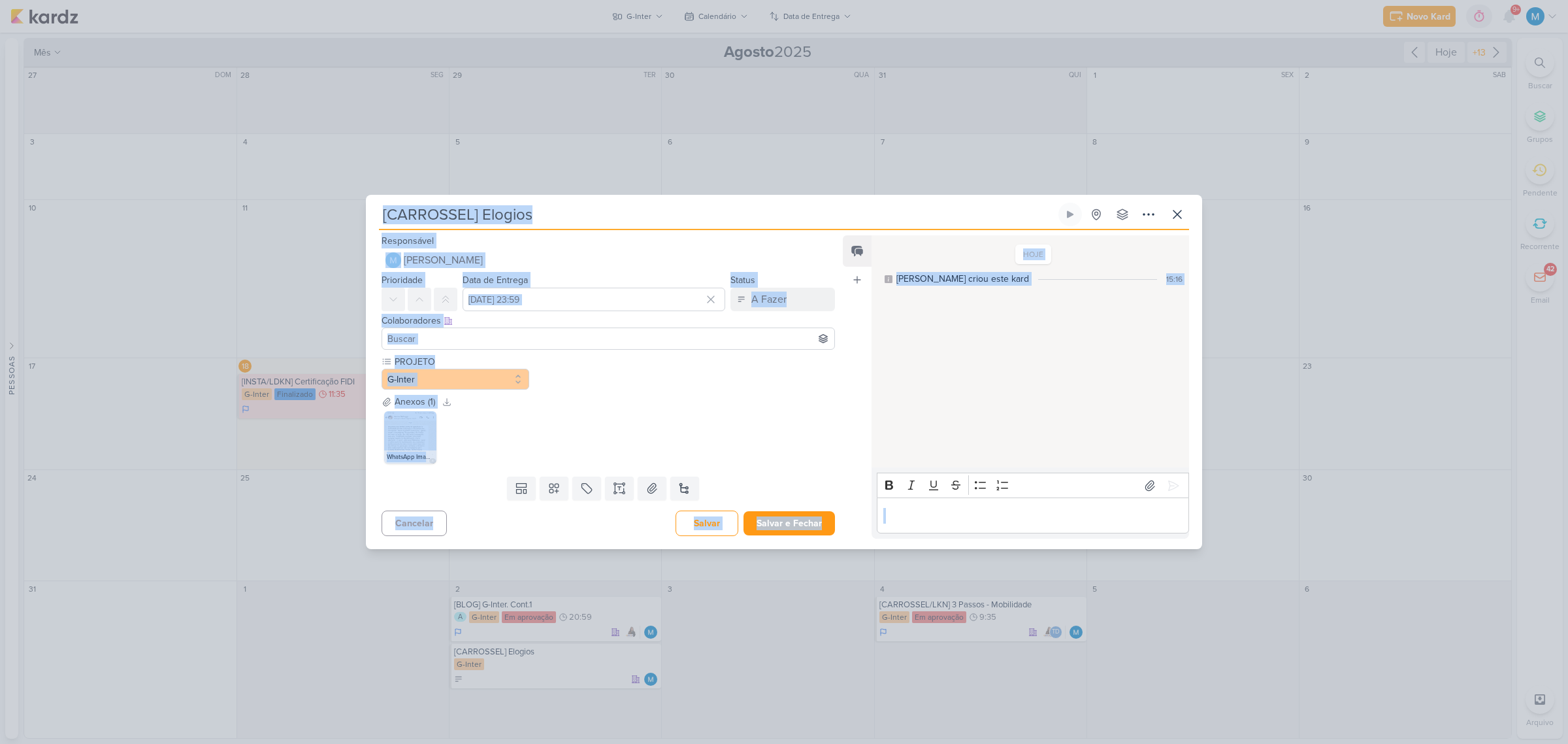
click at [748, 397] on div "Anexos (1) Baixar todos" at bounding box center [607, 401] width 454 height 14
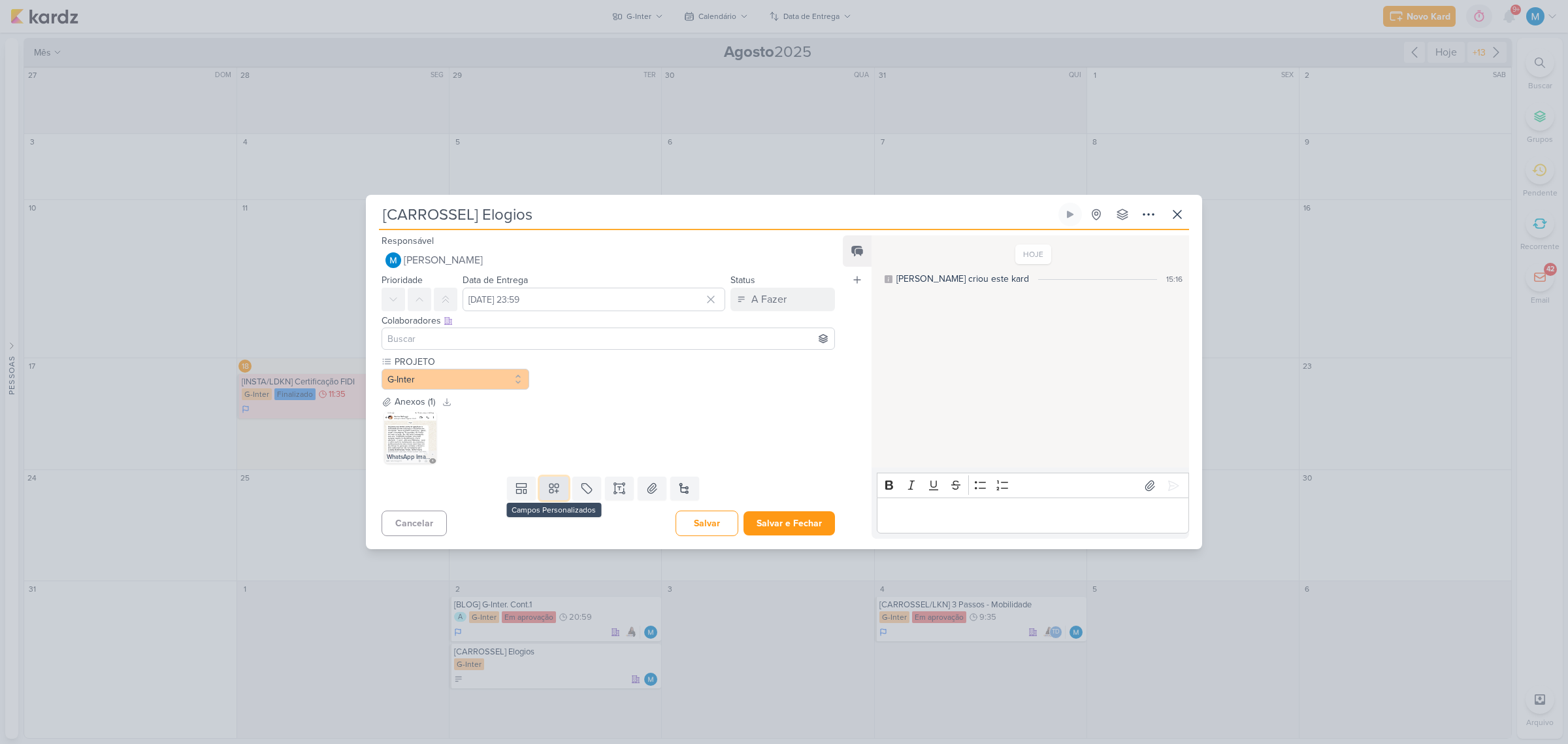
click at [552, 488] on icon at bounding box center [553, 488] width 13 height 13
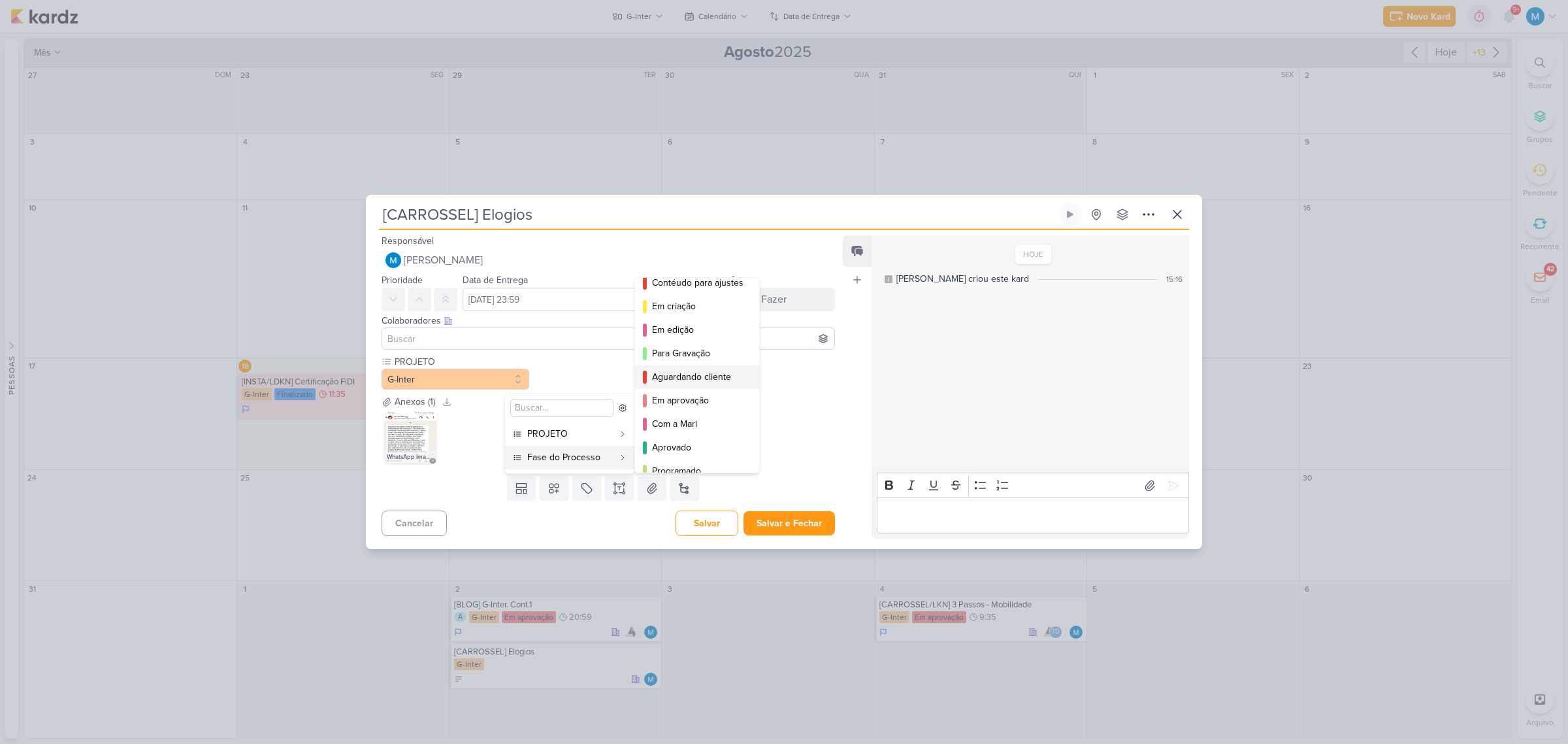
scroll to position [81, 0]
click at [706, 402] on div "Com a Mari" at bounding box center [697, 400] width 92 height 14
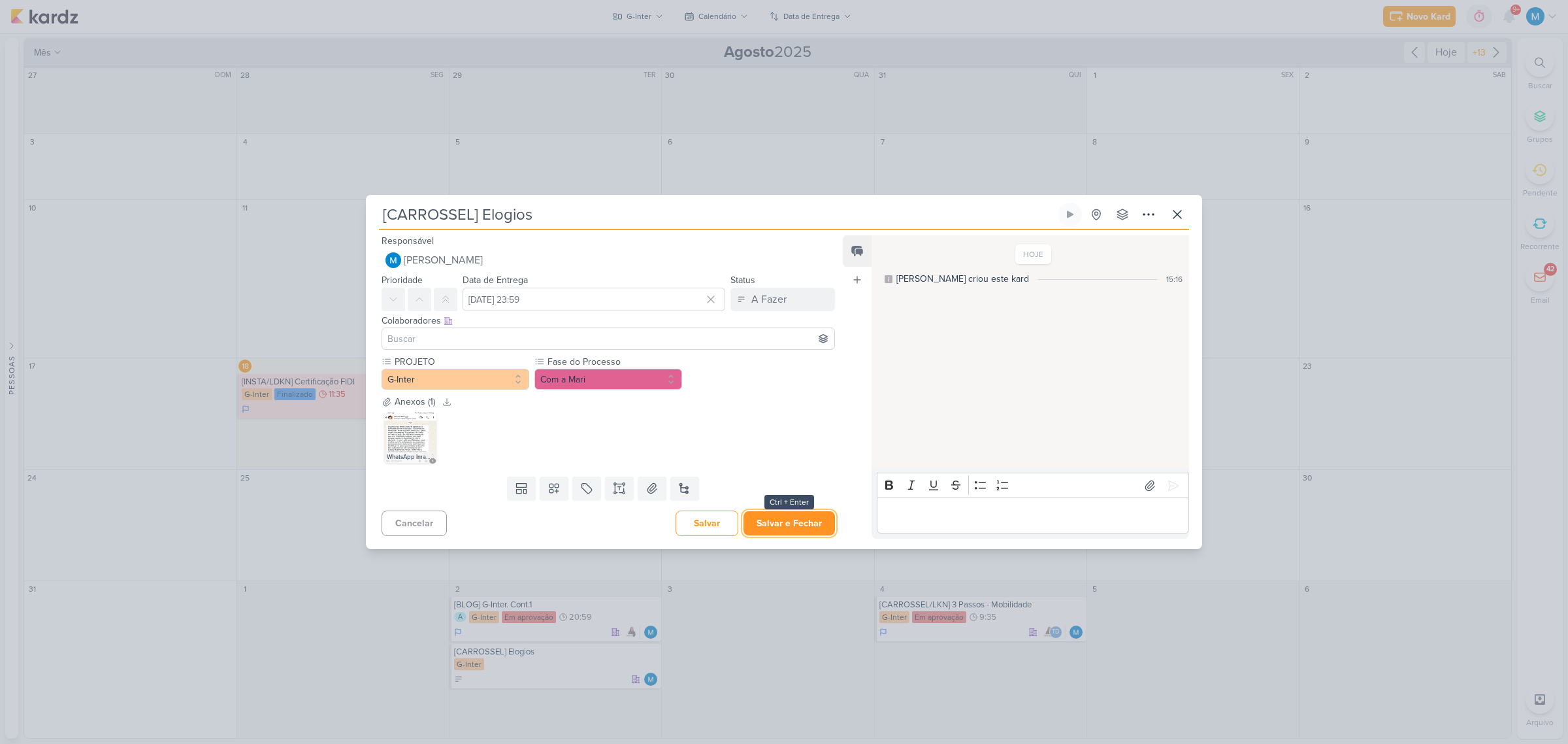
click at [811, 520] on button "Salvar e Fechar" at bounding box center [789, 523] width 92 height 24
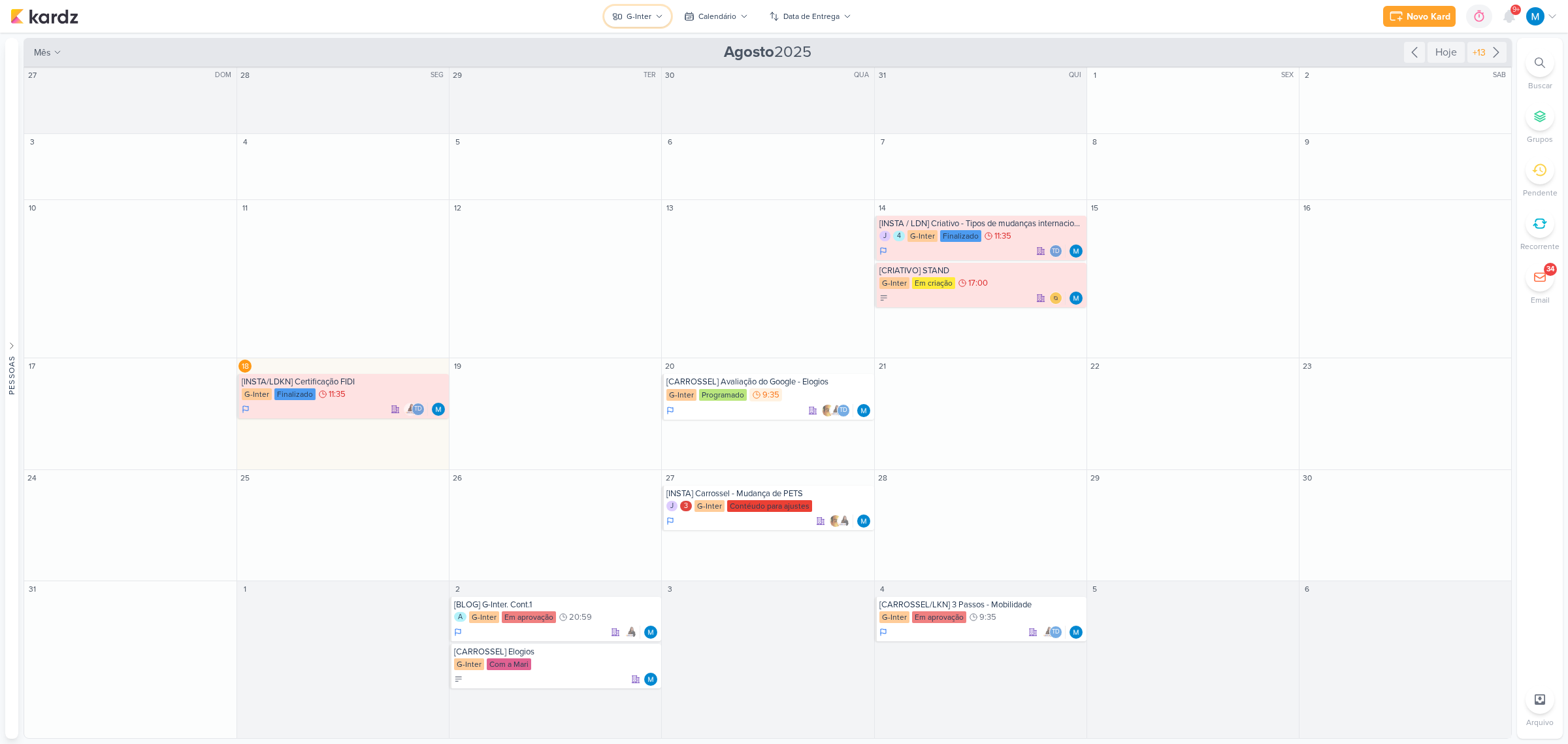
click at [656, 7] on button "G-Inter" at bounding box center [637, 17] width 66 height 21
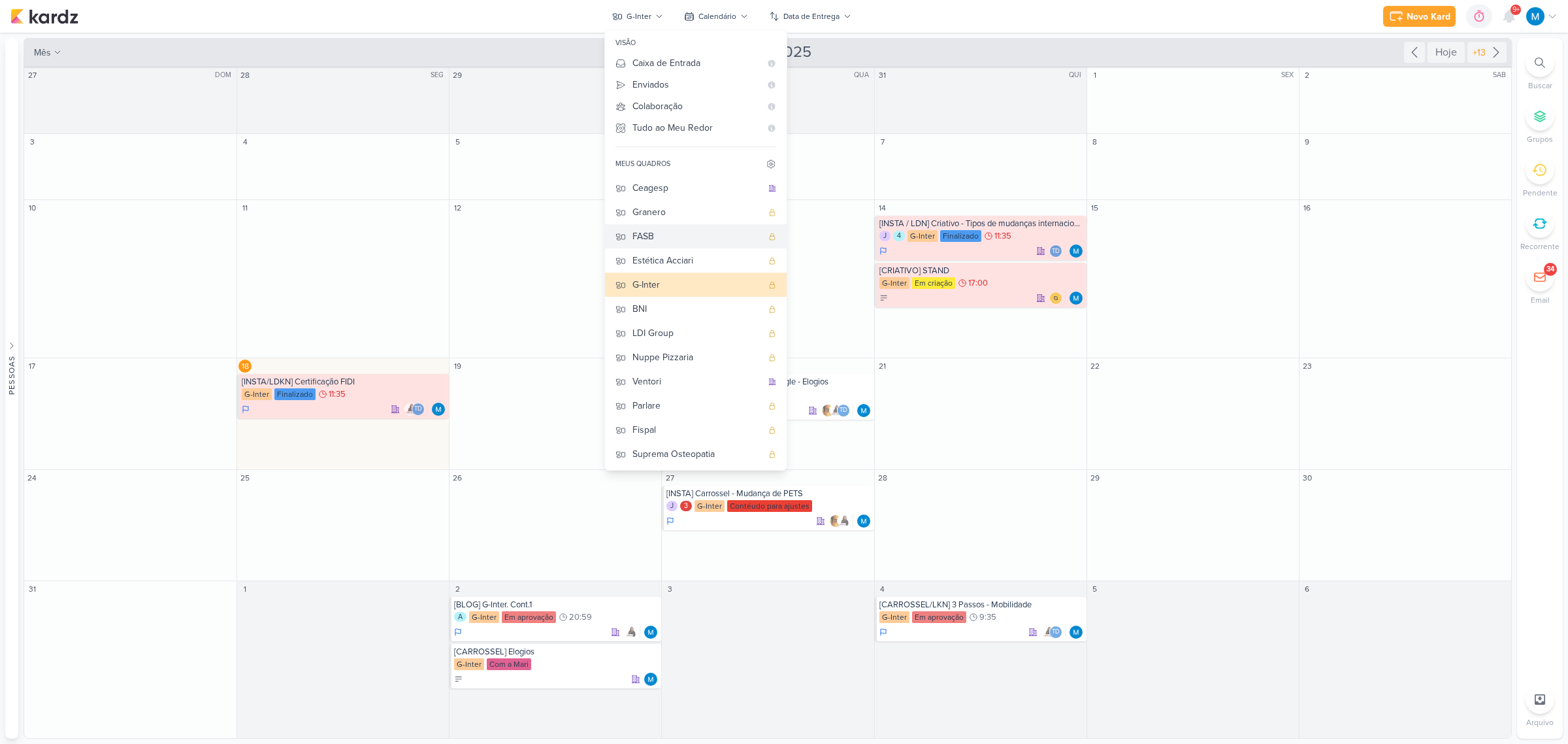
click at [679, 226] on button "FASB" at bounding box center [696, 236] width 182 height 24
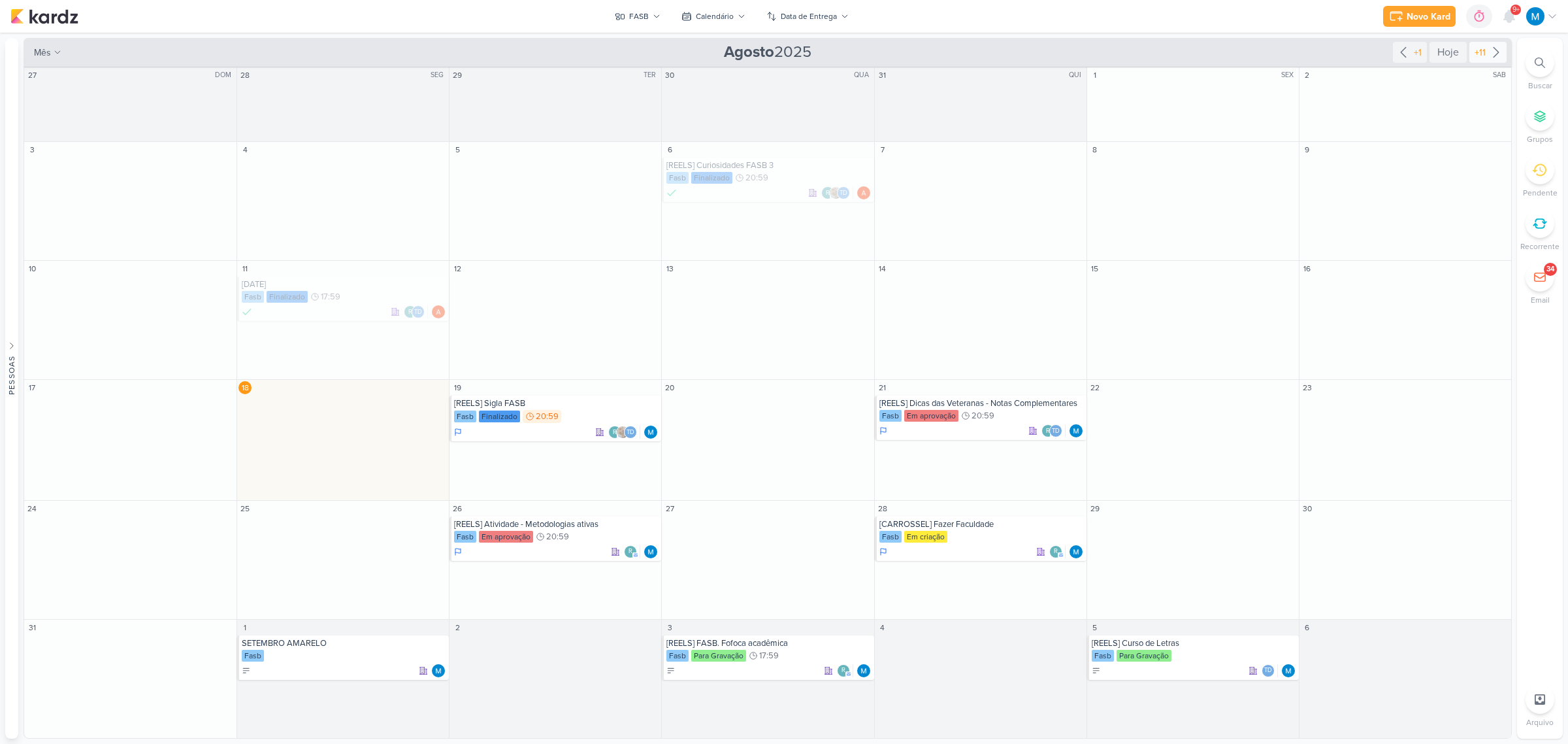
click at [1496, 50] on icon at bounding box center [1496, 52] width 5 height 10
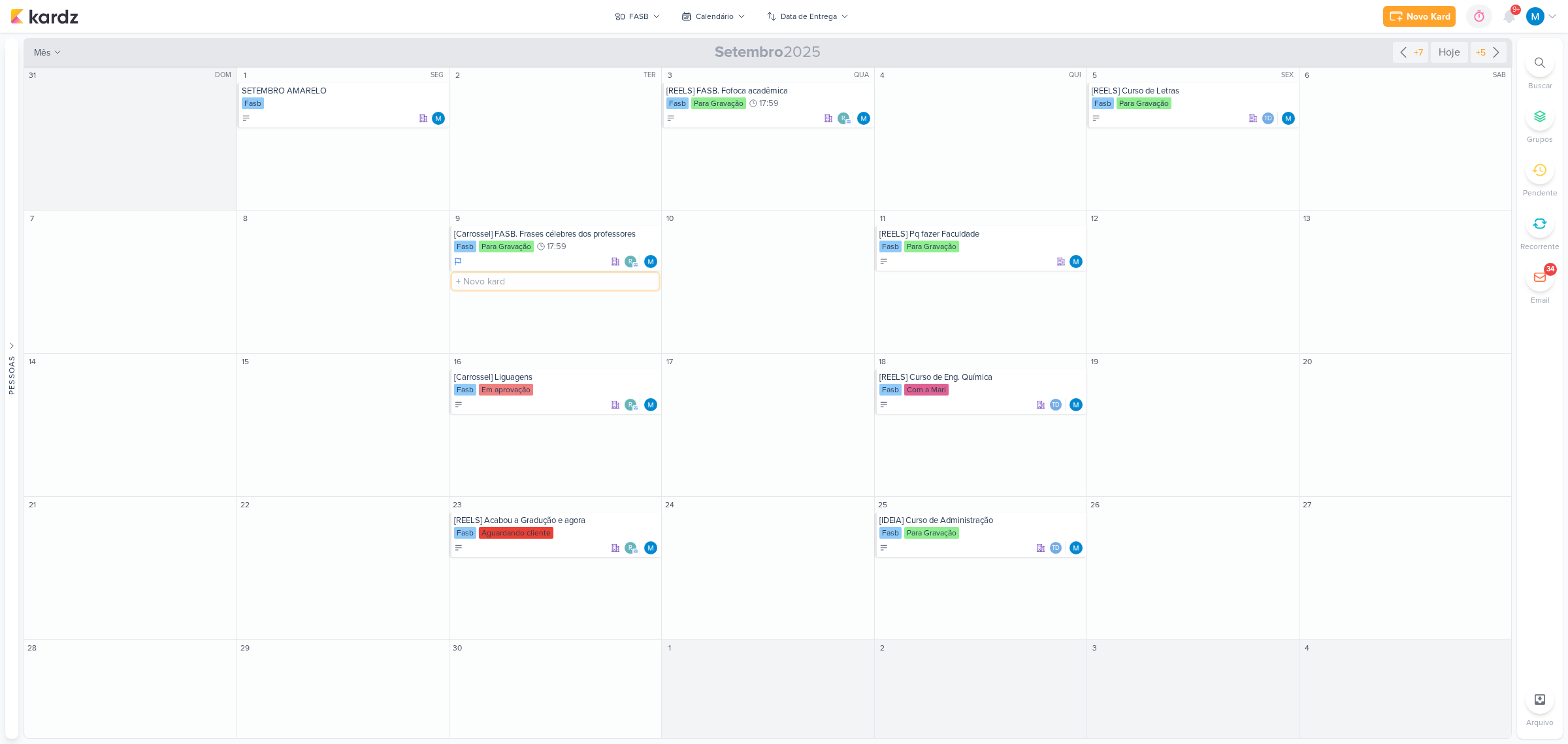
click at [495, 282] on input "text" at bounding box center [555, 281] width 206 height 17
type input "Dia do Administrador"
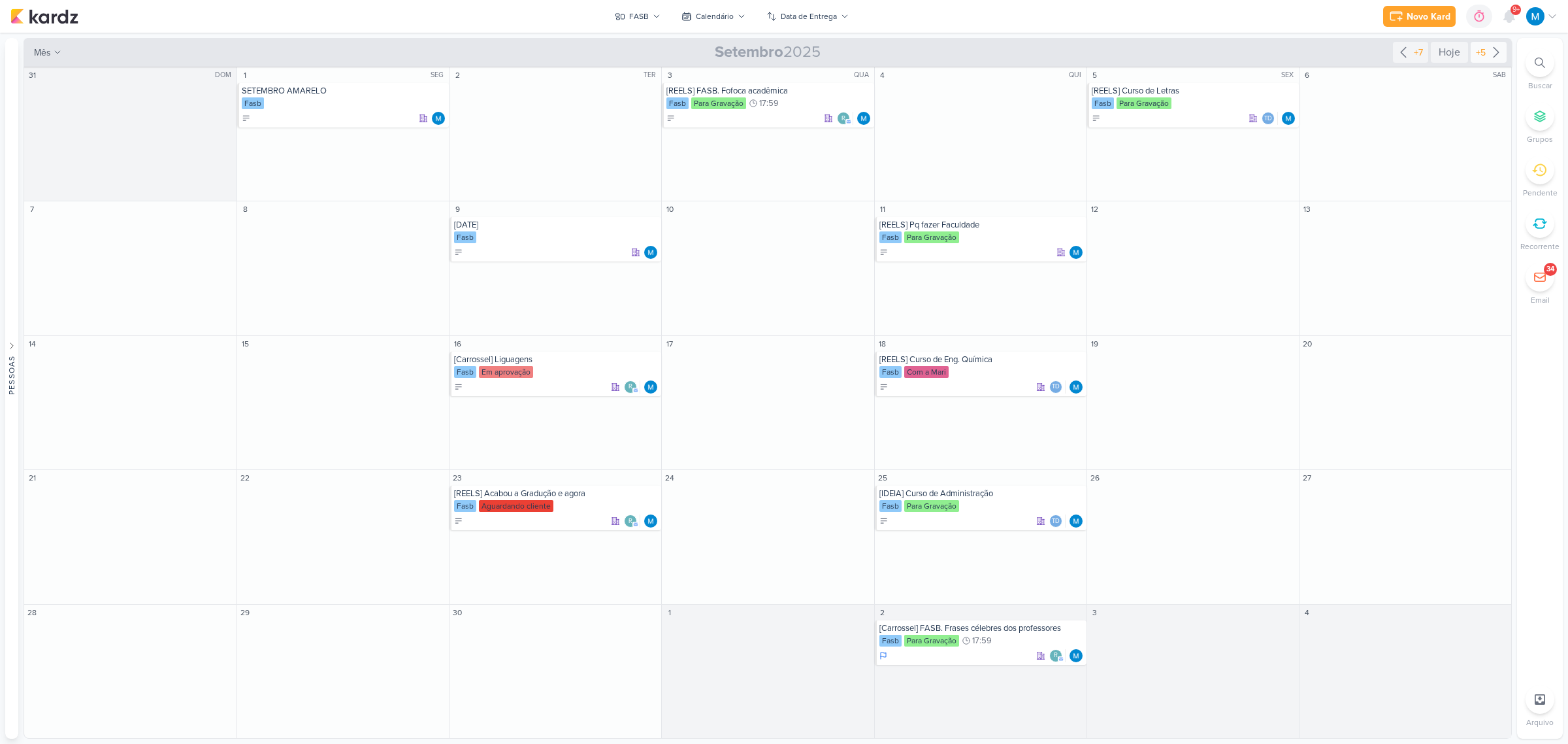
click at [1500, 48] on icon at bounding box center [1496, 52] width 16 height 16
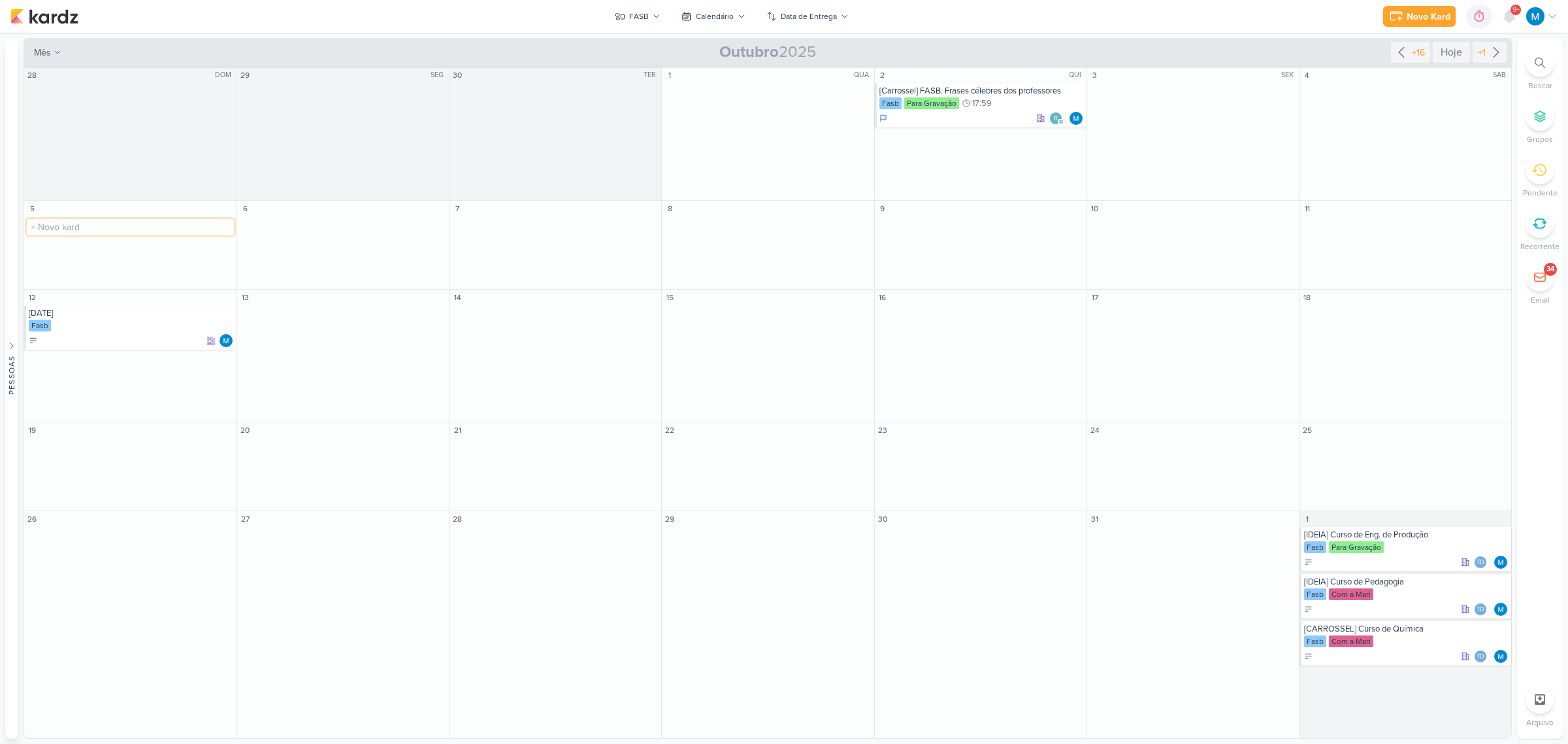
click at [75, 221] on input "text" at bounding box center [130, 226] width 207 height 17
paste input "dia mundial dos professores"
click at [39, 223] on input "dia mundial dos professores" at bounding box center [130, 226] width 207 height 17
drag, startPoint x: 34, startPoint y: 224, endPoint x: 23, endPoint y: 224, distance: 11.0
click at [24, 224] on div "28 DOM O título do kard deve ter menos que 100 caracteres 29 SEG O título do ka…" at bounding box center [767, 402] width 1488 height 671
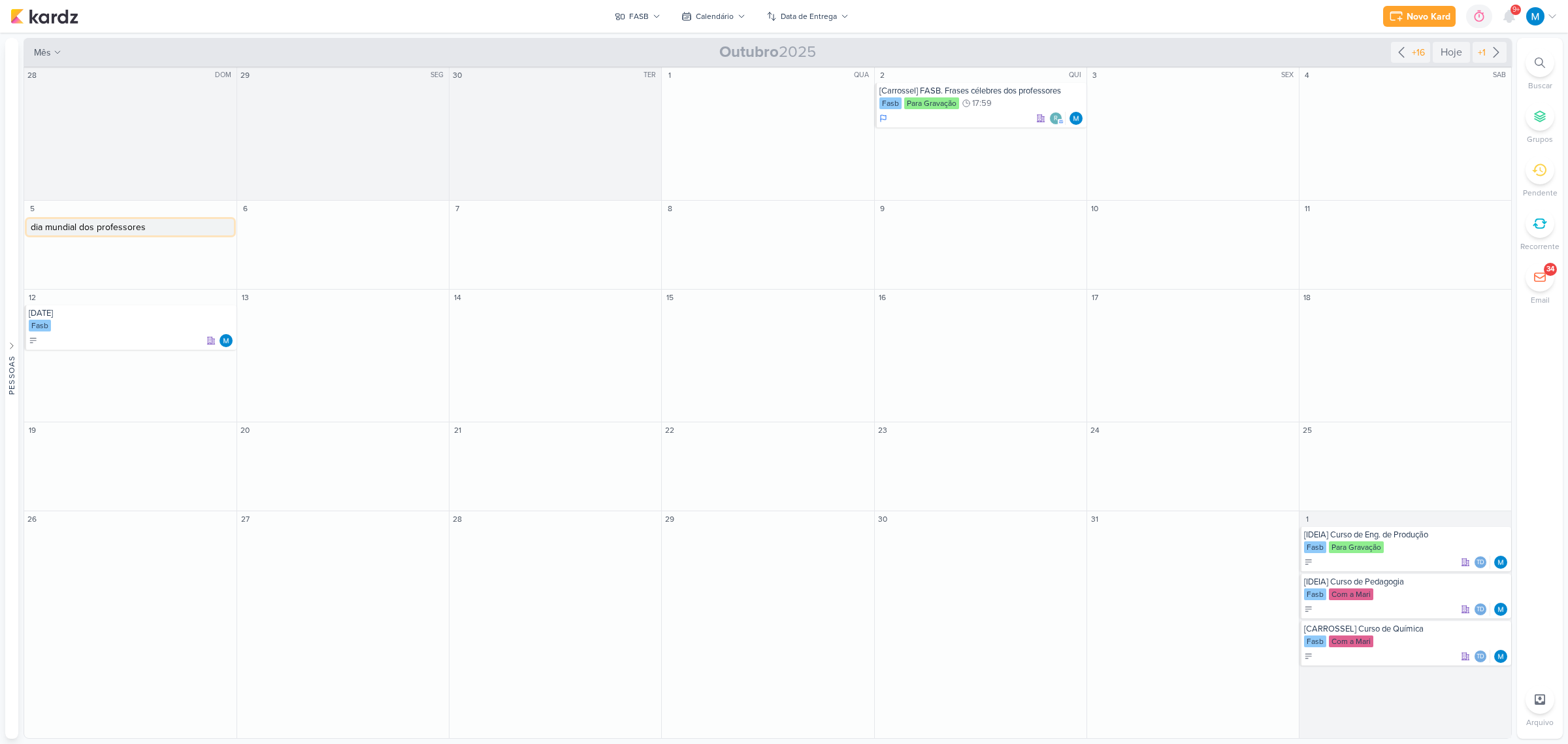
click at [37, 224] on input "dia mundial dos professores" at bounding box center [130, 226] width 207 height 17
type input "Dia mundial dos professores"
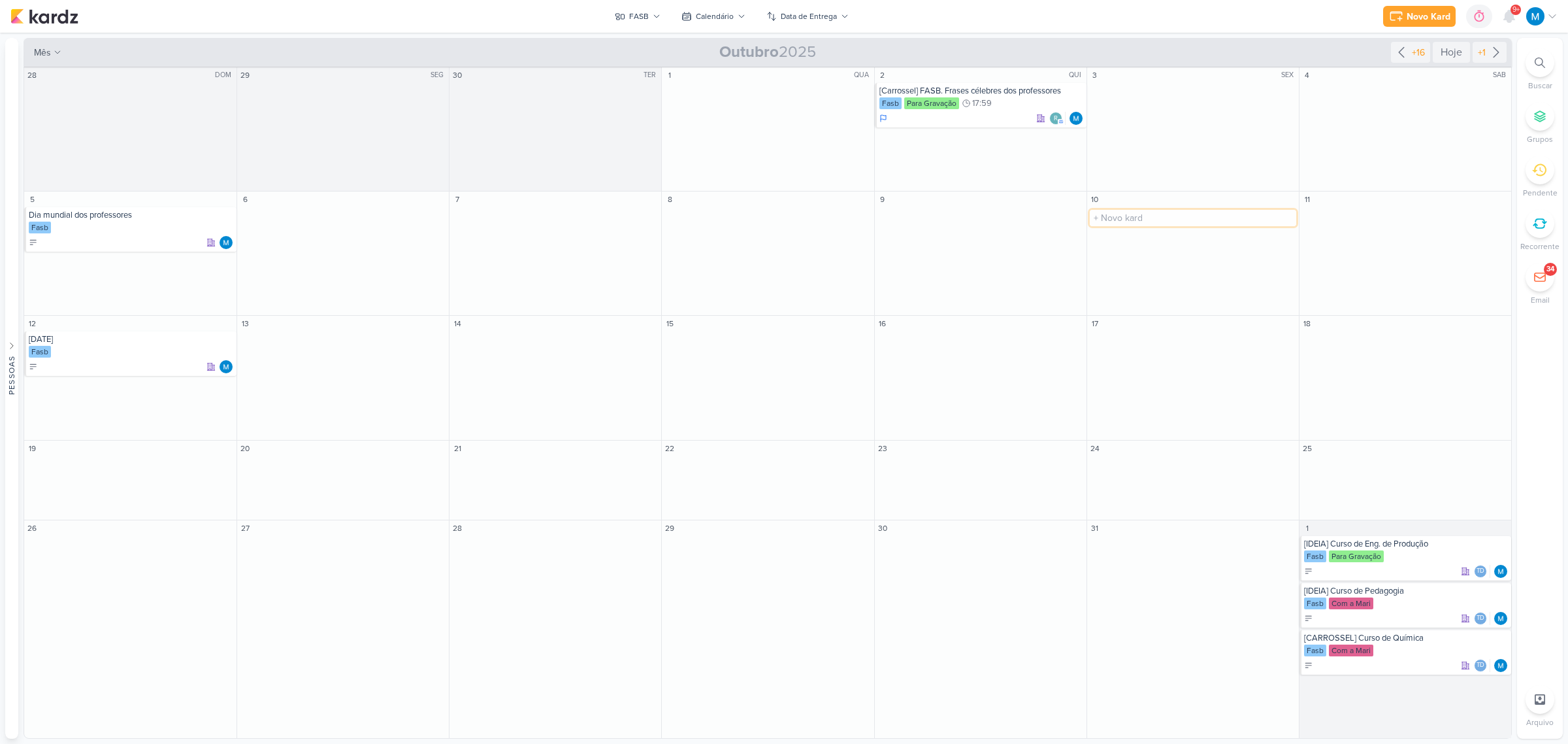
click at [1131, 217] on input "text" at bounding box center [1193, 218] width 206 height 17
paste input "Dia Mundial da Saúde Mental"
type input "Dia Mundial da Saúde Mental"
click at [1170, 265] on input "text" at bounding box center [1193, 262] width 206 height 17
paste input "Semana da Ciência e Tecnologia"
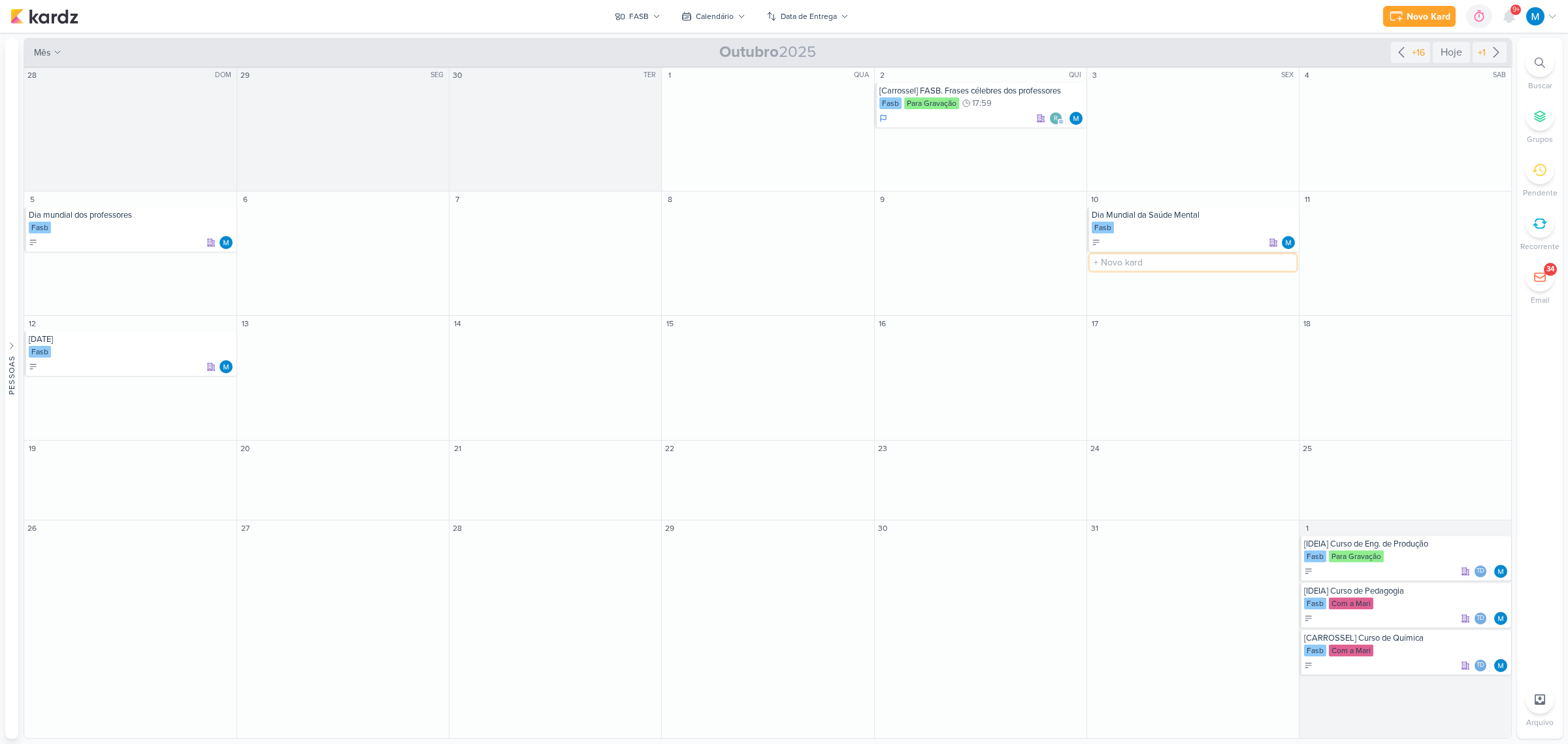
type input "Semana da Ciência e Tecnologia"
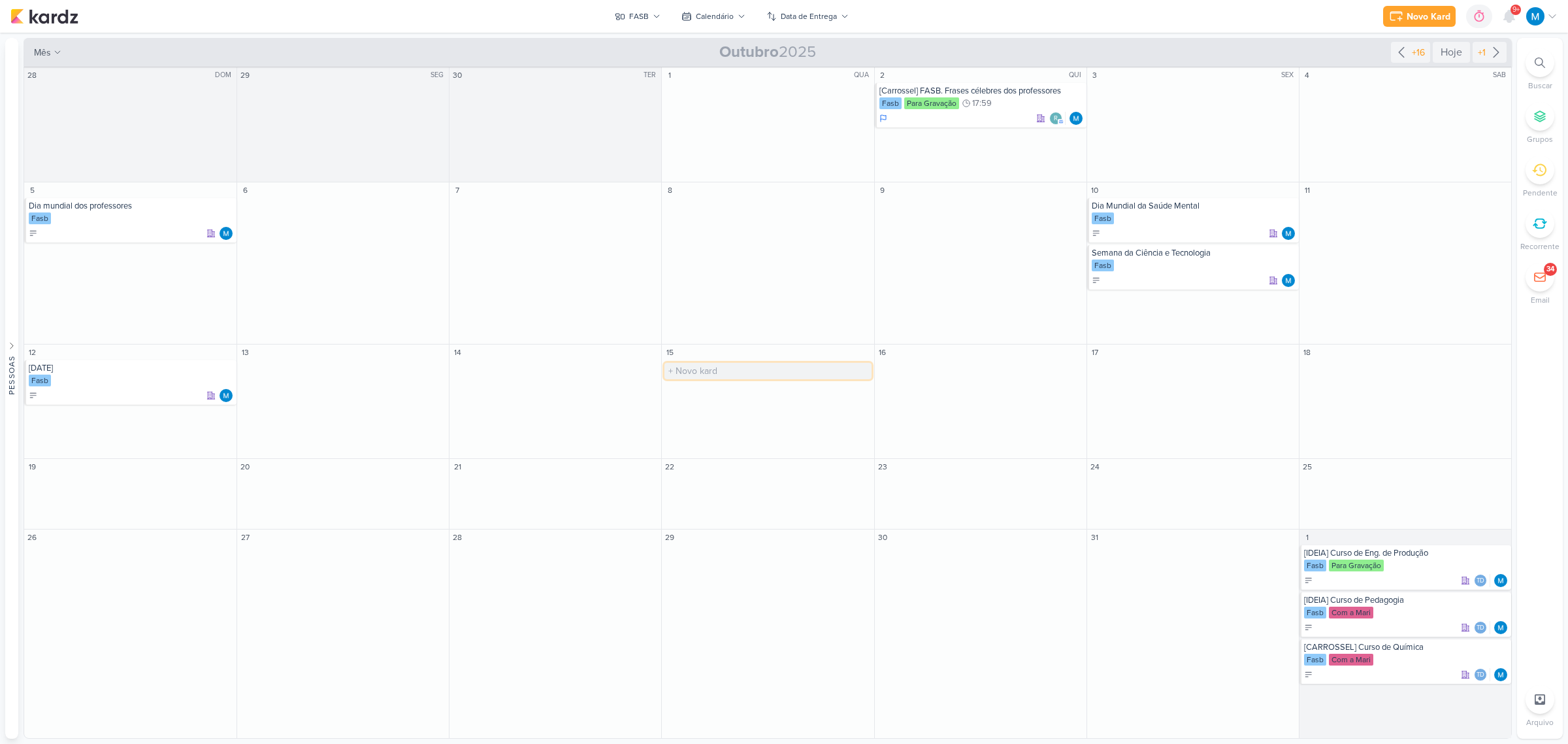
click at [725, 369] on input "text" at bounding box center [767, 371] width 206 height 17
type input "Dia dos Professores"
click at [1173, 368] on input "text" at bounding box center [1193, 371] width 206 height 17
type input "Dia da Ciência e Tecnologia"
click at [699, 83] on div "O título do kard deve ter menos que 100 caracteres" at bounding box center [767, 94] width 212 height 22
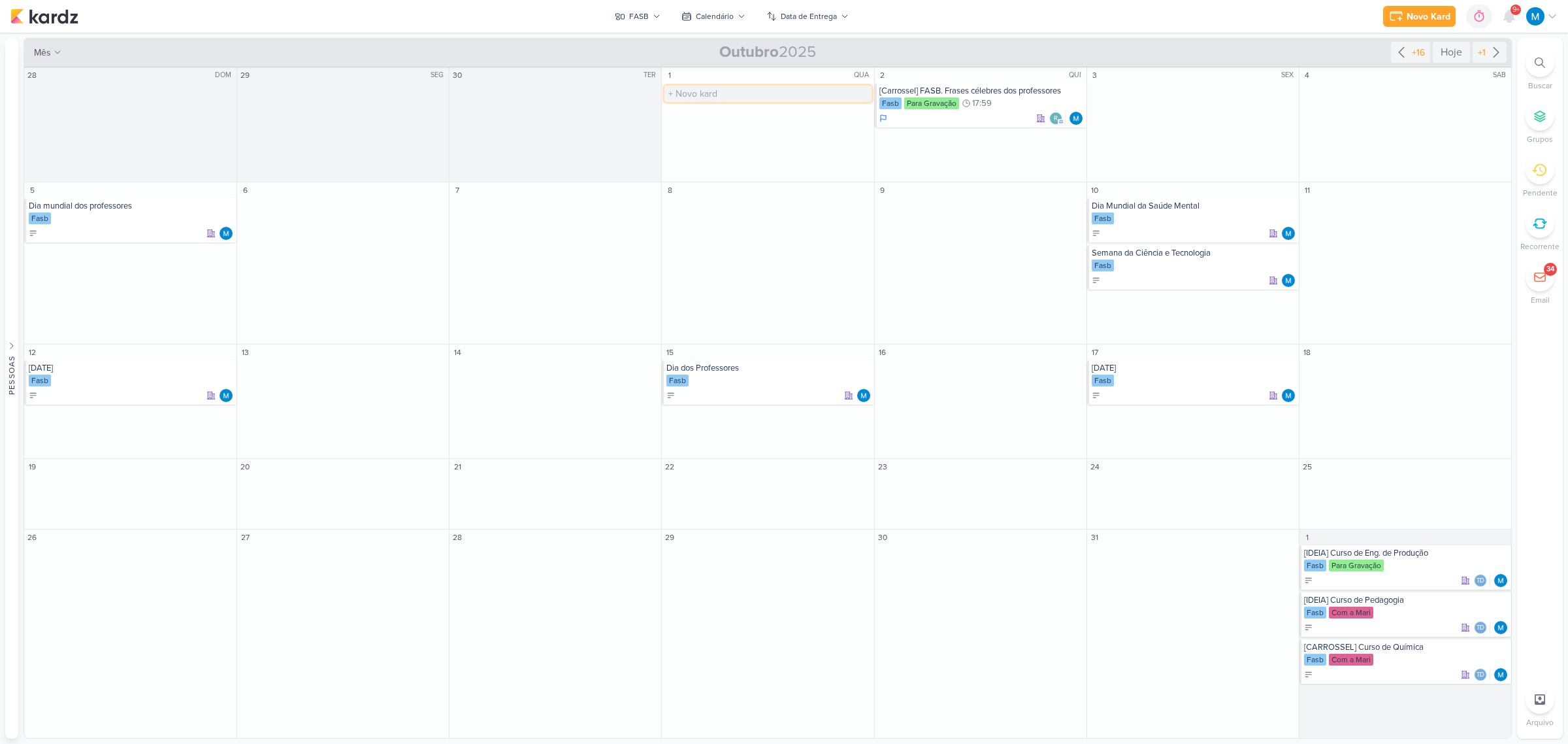
click at [705, 92] on input "text" at bounding box center [767, 94] width 206 height 17
type input "["
